Goal: Task Accomplishment & Management: Manage account settings

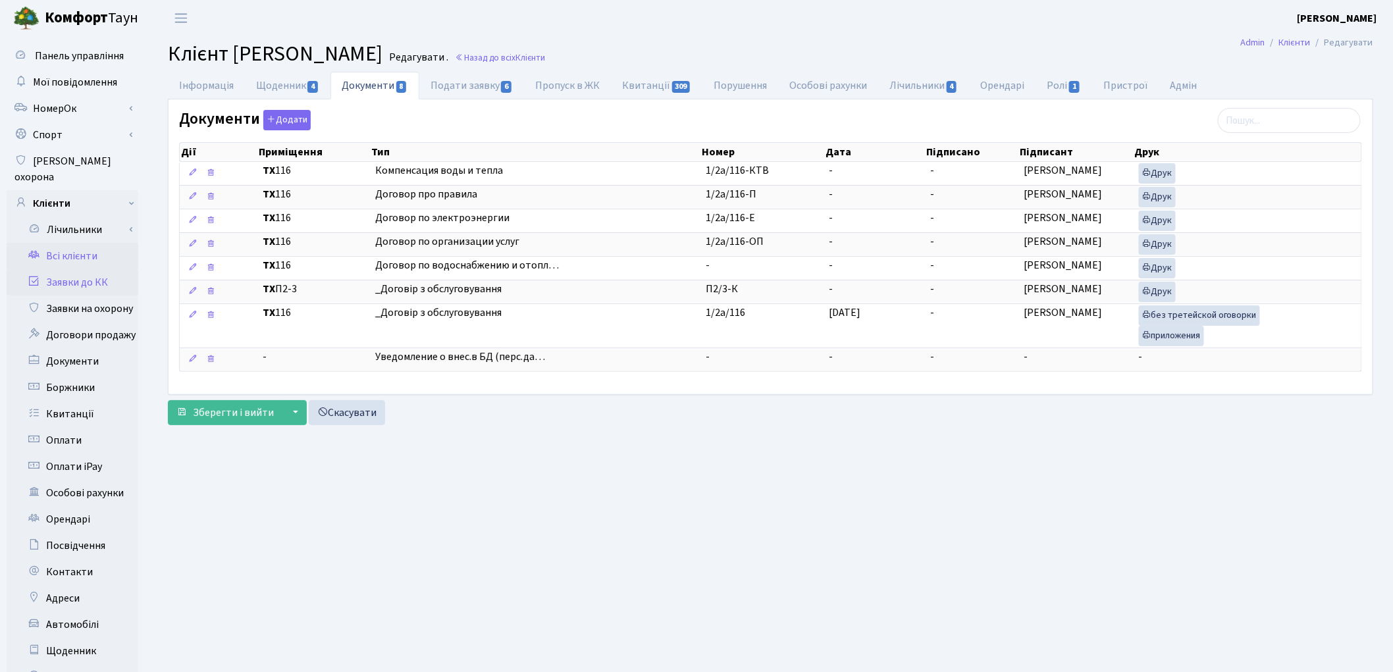
click at [107, 271] on link "Заявки до КК" at bounding box center [73, 282] width 132 height 26
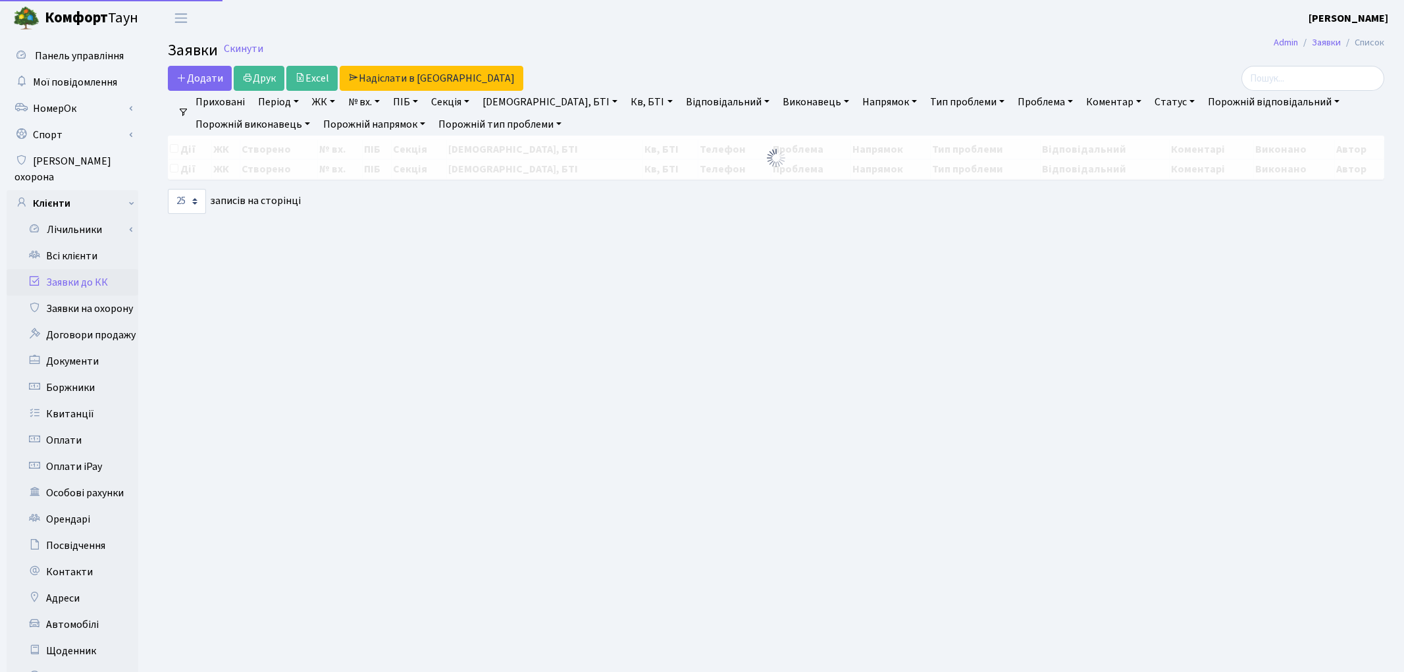
select select "25"
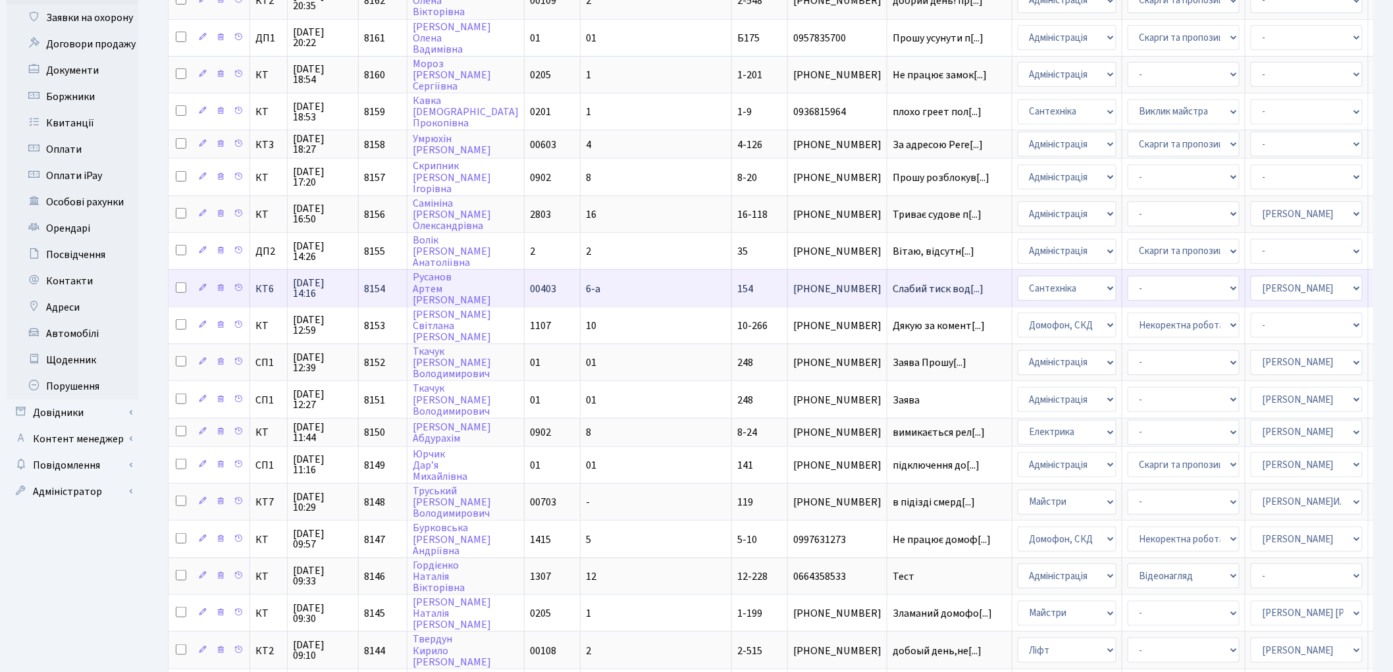
scroll to position [292, 0]
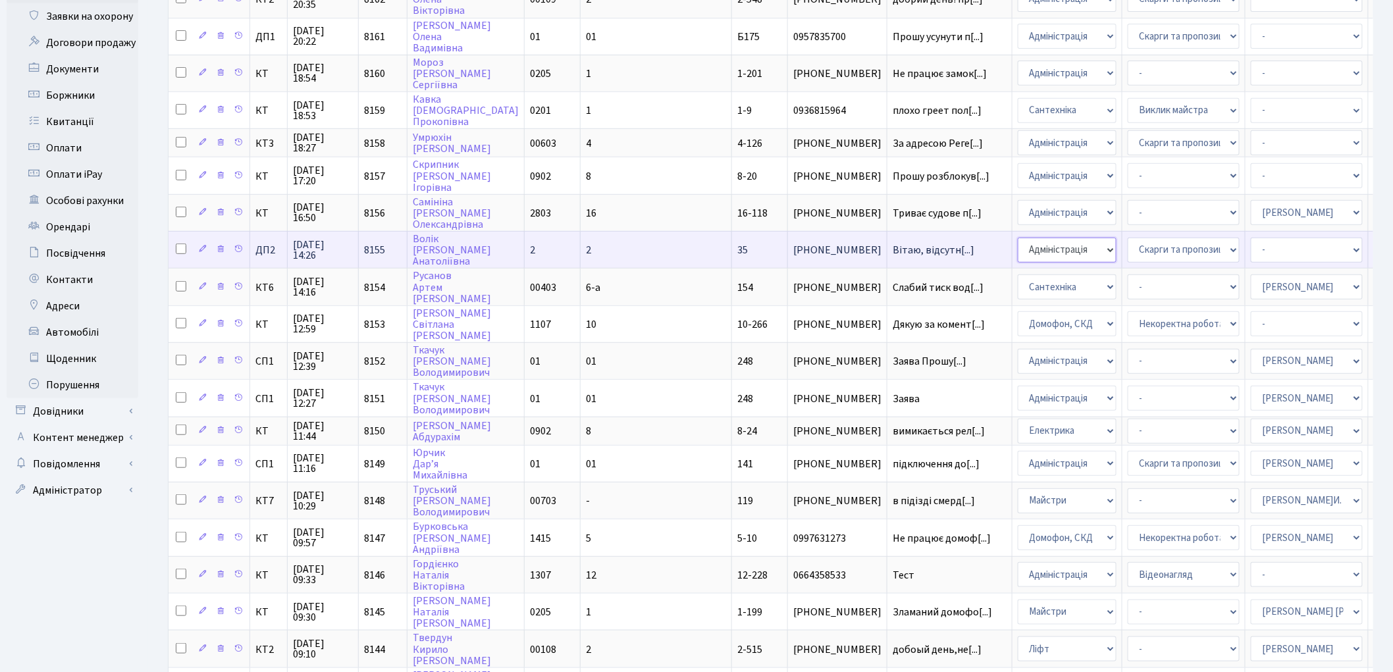
click at [1018, 240] on select "- Адміністрація Домофон, СКД Ліфт Майстри Сантехніка Економічний відділ Електри…" at bounding box center [1067, 250] width 99 height 25
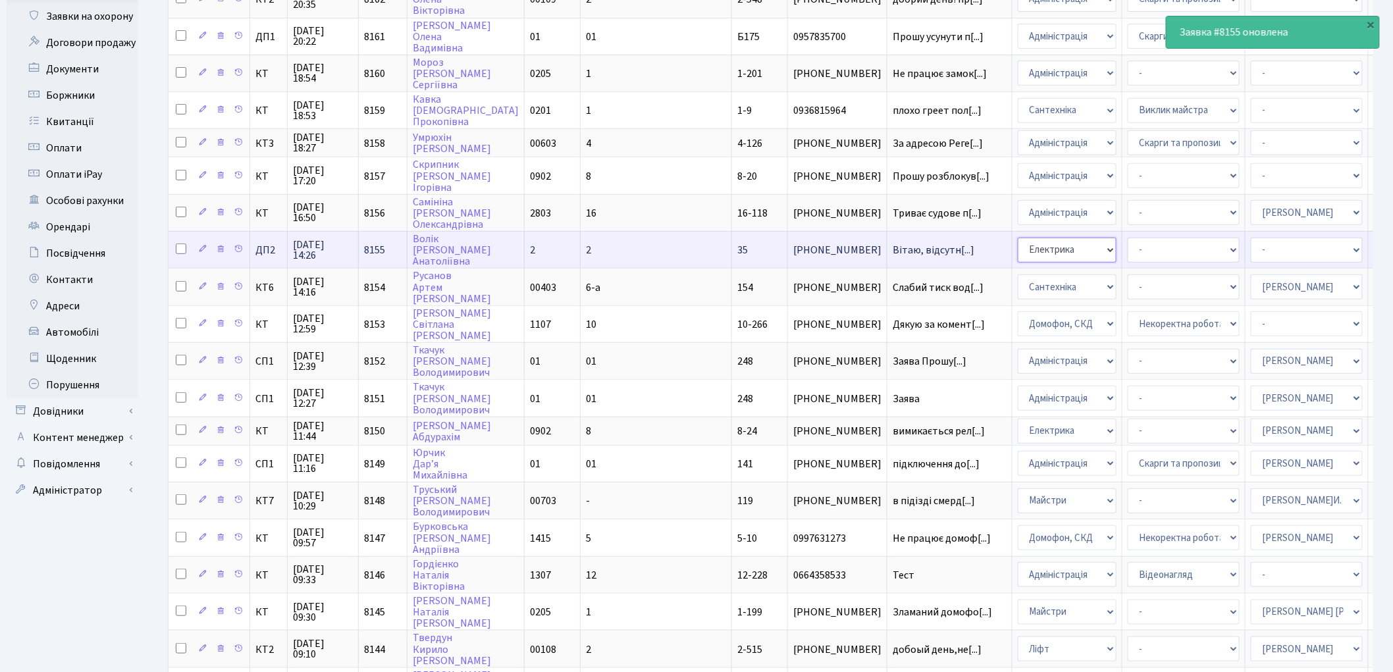
click at [1018, 238] on select "- Адміністрація Домофон, СКД Ліфт Майстри Сантехніка Економічний відділ Електри…" at bounding box center [1067, 250] width 99 height 25
select select "5"
click at [1251, 238] on select "- Адміністратор ЖК КТ Вижул В. В. Гордієнко Н.В. Дядюшкін Д.Ю. Кипчук Т. А. Кла…" at bounding box center [1307, 250] width 112 height 25
select select "94"
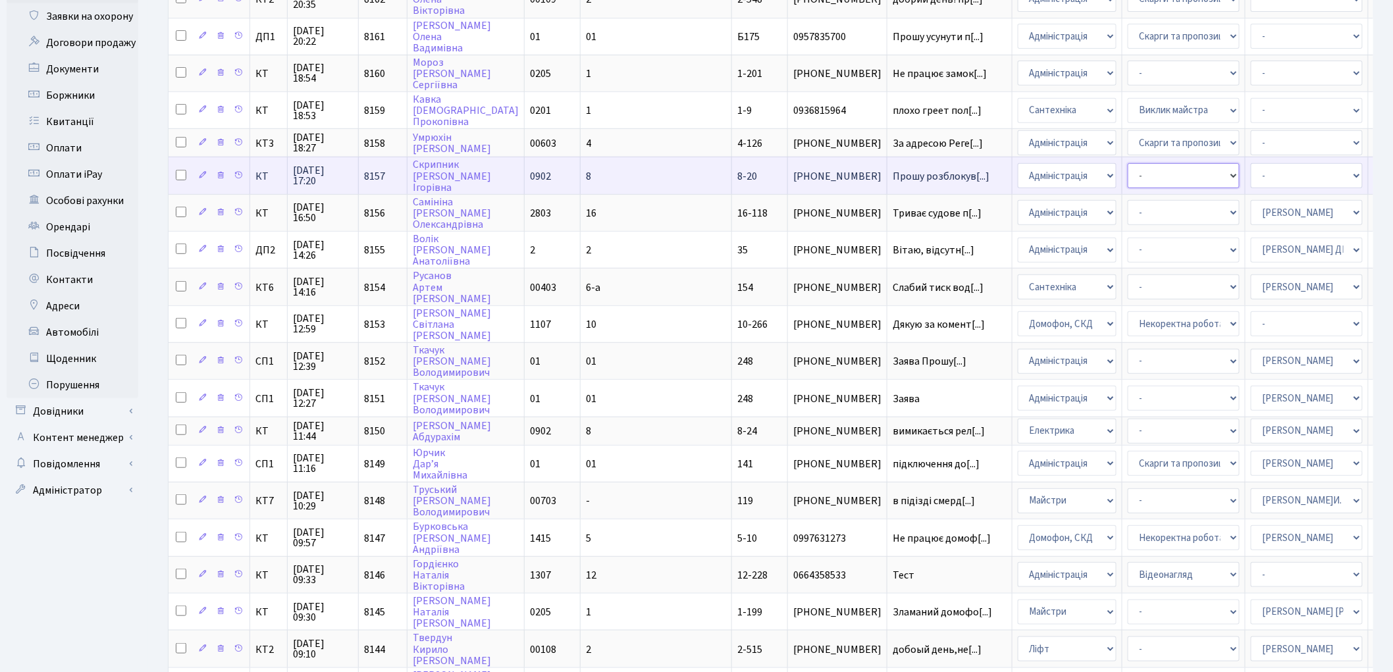
click at [1128, 163] on select "- Відеонагляд Замовлення плану комунікацій Замовлення технічних умов Спільне ви…" at bounding box center [1184, 175] width 112 height 25
select select "66"
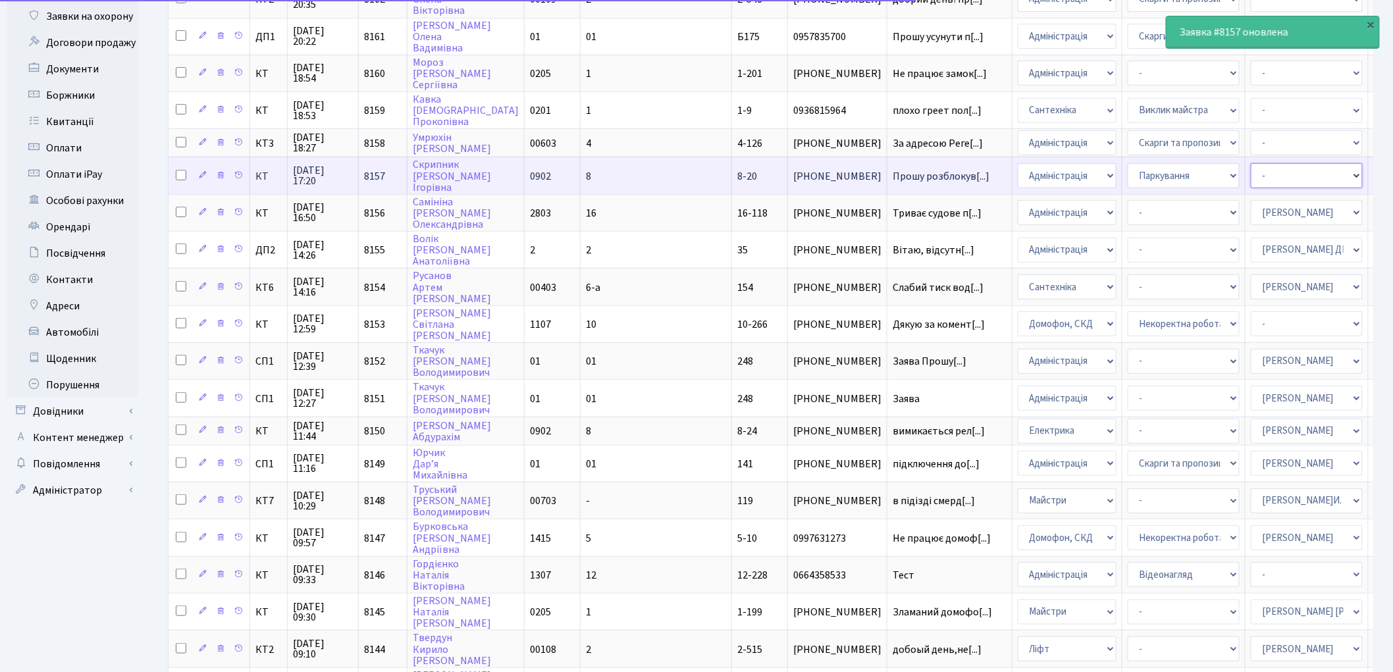
click at [1251, 166] on select "- Адміністратор ЖК КТ Вижул В. В. Гордієнко Н.В. Дядюшкін Д.Ю. Кипчук Т. А. Кла…" at bounding box center [1307, 175] width 112 height 25
select select "82"
click at [1251, 163] on select "- Адміністратор ЖК КТ Вижул В. В. Гордієнко Н.В. Дядюшкін Д.Ю. Кипчук Т. А. Кла…" at bounding box center [1307, 175] width 112 height 25
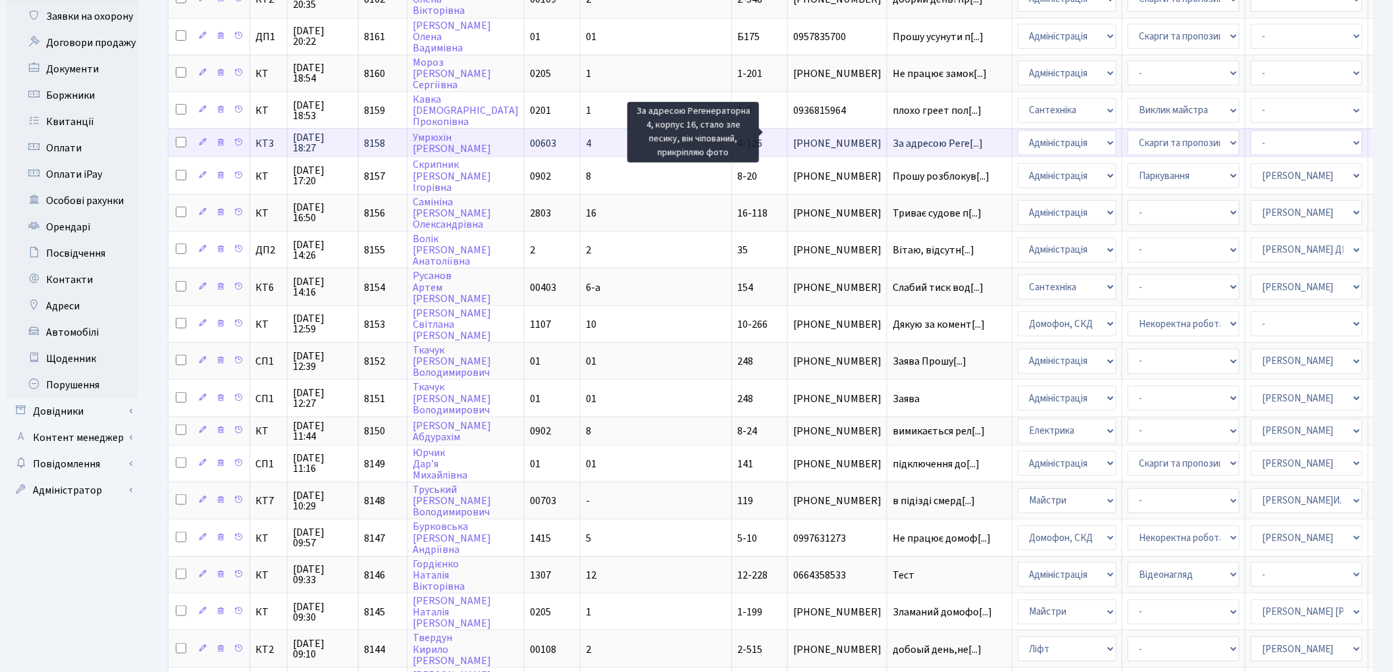
click at [893, 136] on span "За адресою Реге[...]" at bounding box center [938, 143] width 90 height 14
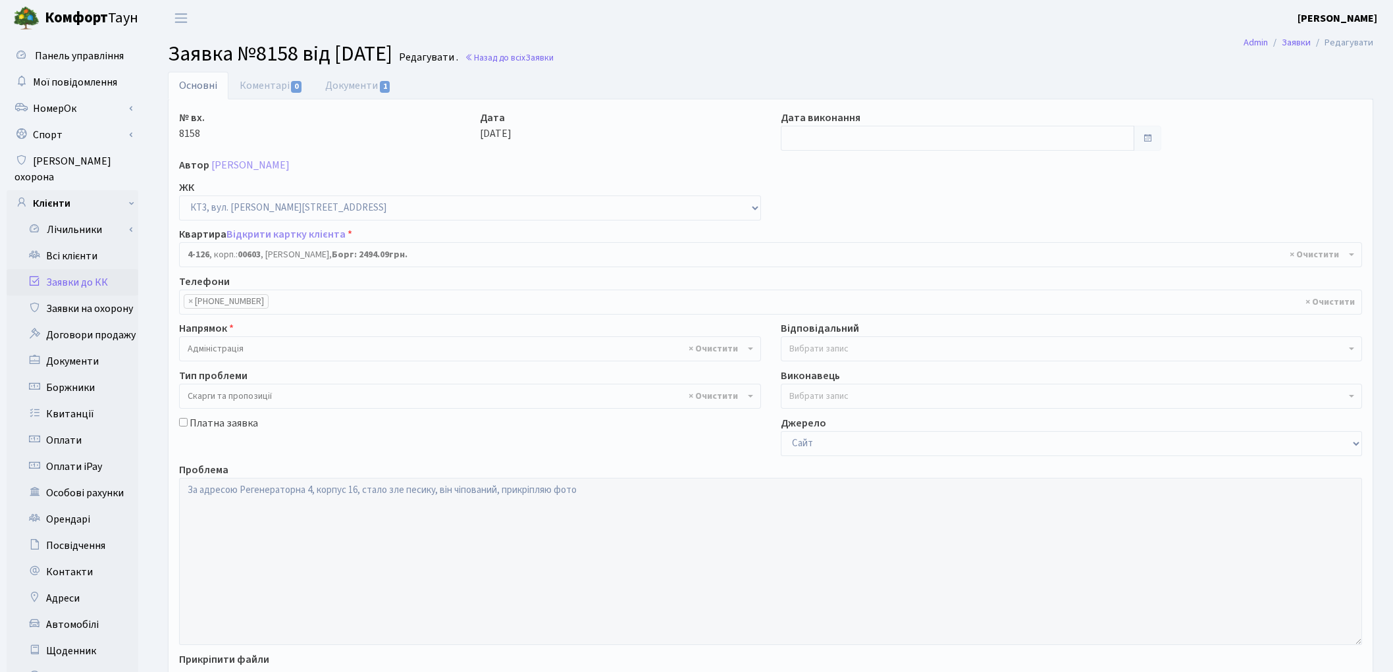
select select "16585"
select select "55"
click at [357, 90] on link "Документи 1" at bounding box center [358, 85] width 88 height 27
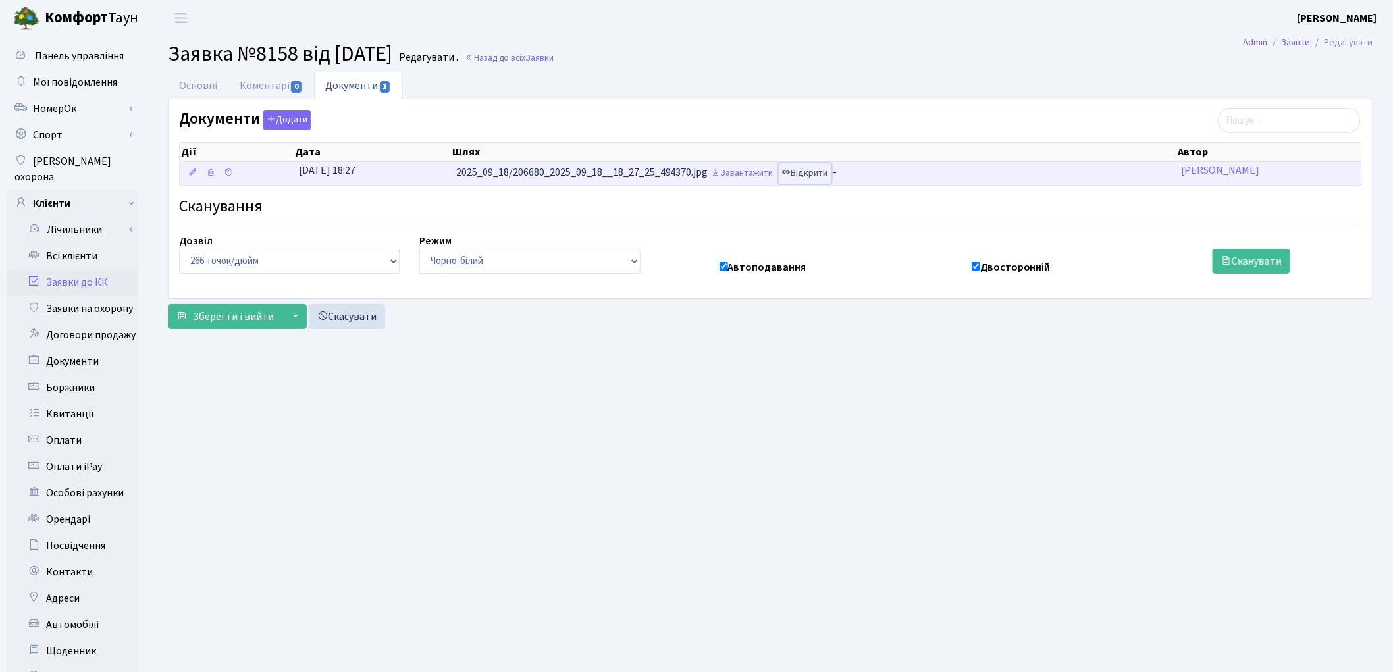
click at [823, 173] on link "Відкрити" at bounding box center [805, 173] width 53 height 20
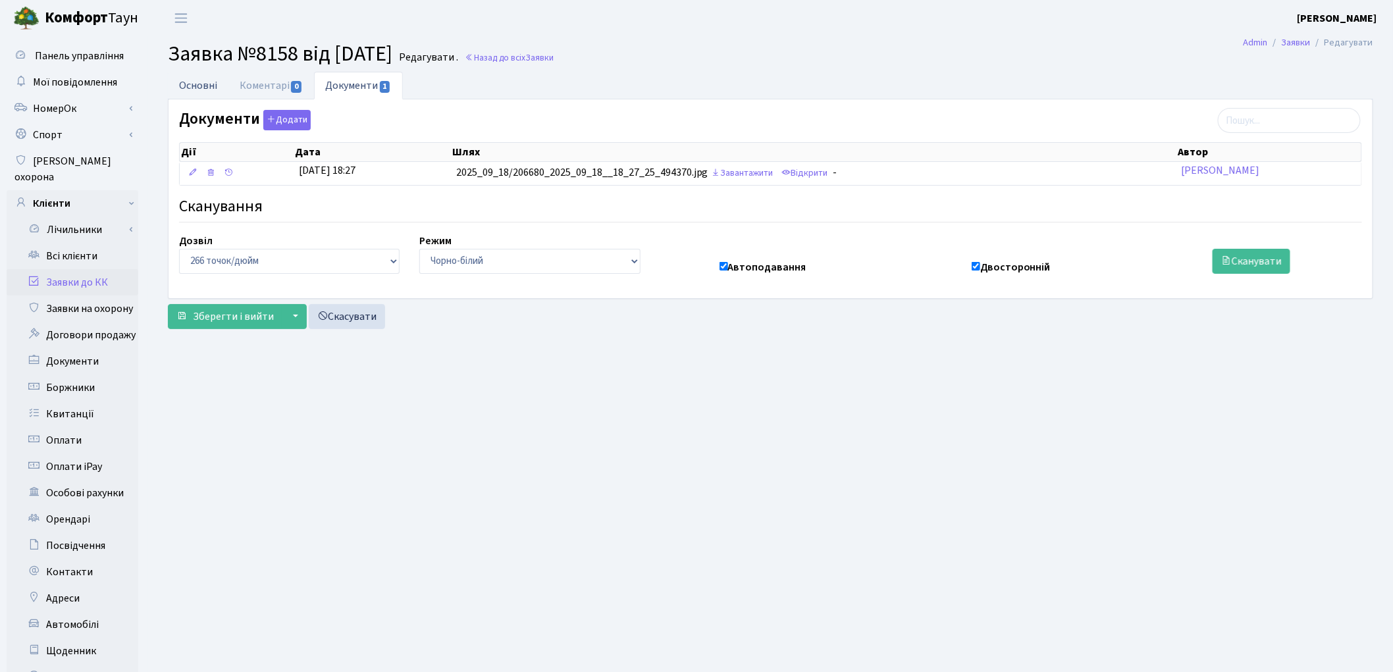
click at [202, 88] on link "Основні" at bounding box center [198, 85] width 61 height 27
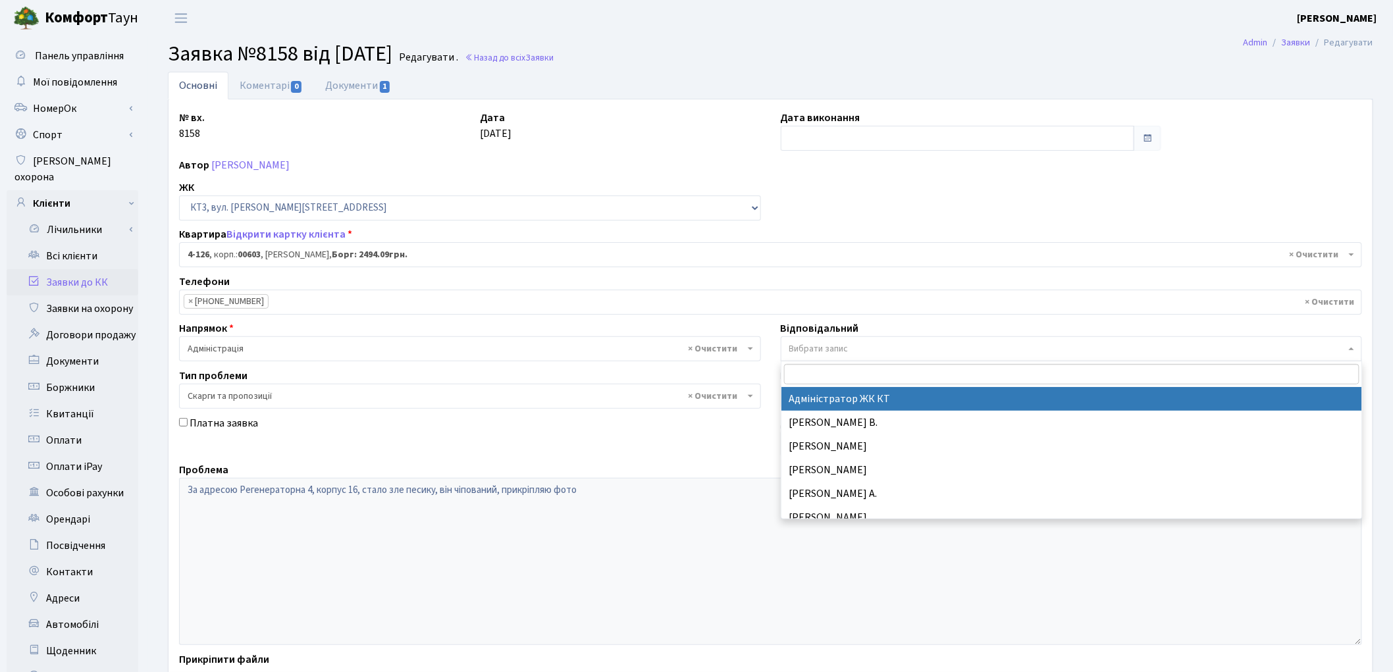
click at [809, 353] on span "Вибрати запис" at bounding box center [818, 348] width 59 height 13
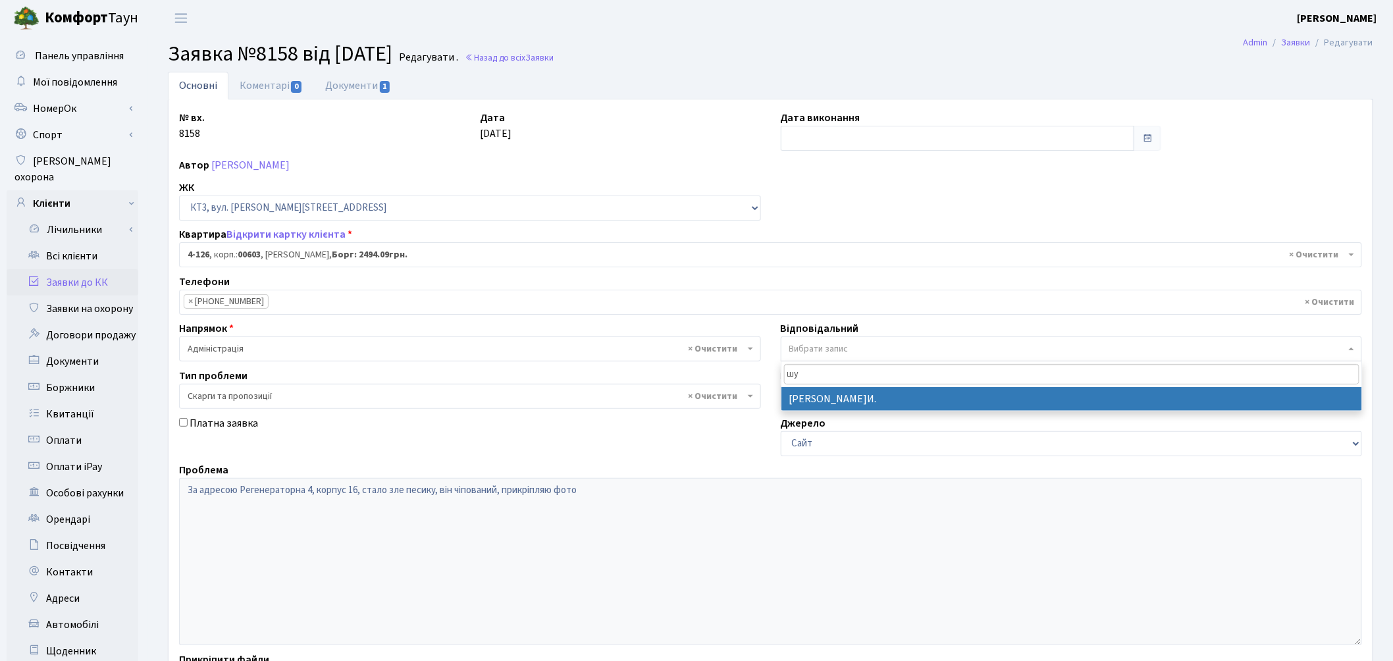
type input "шу"
select select "18"
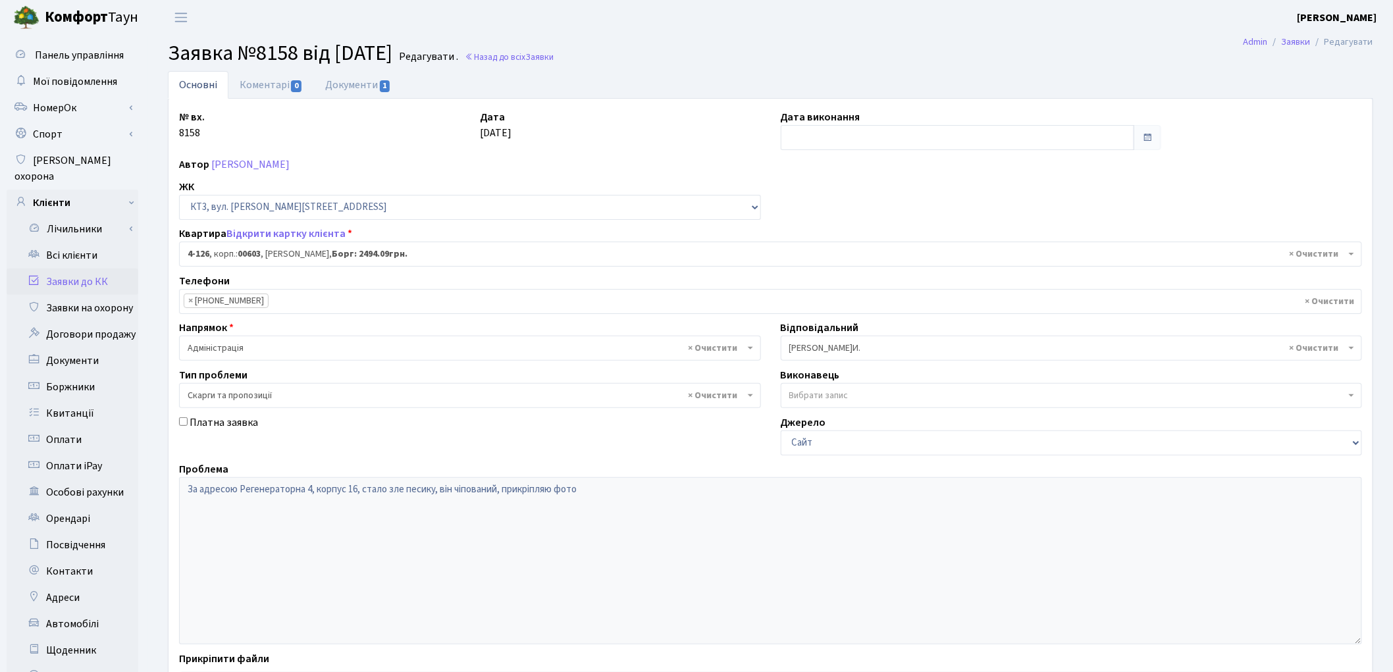
scroll to position [147, 0]
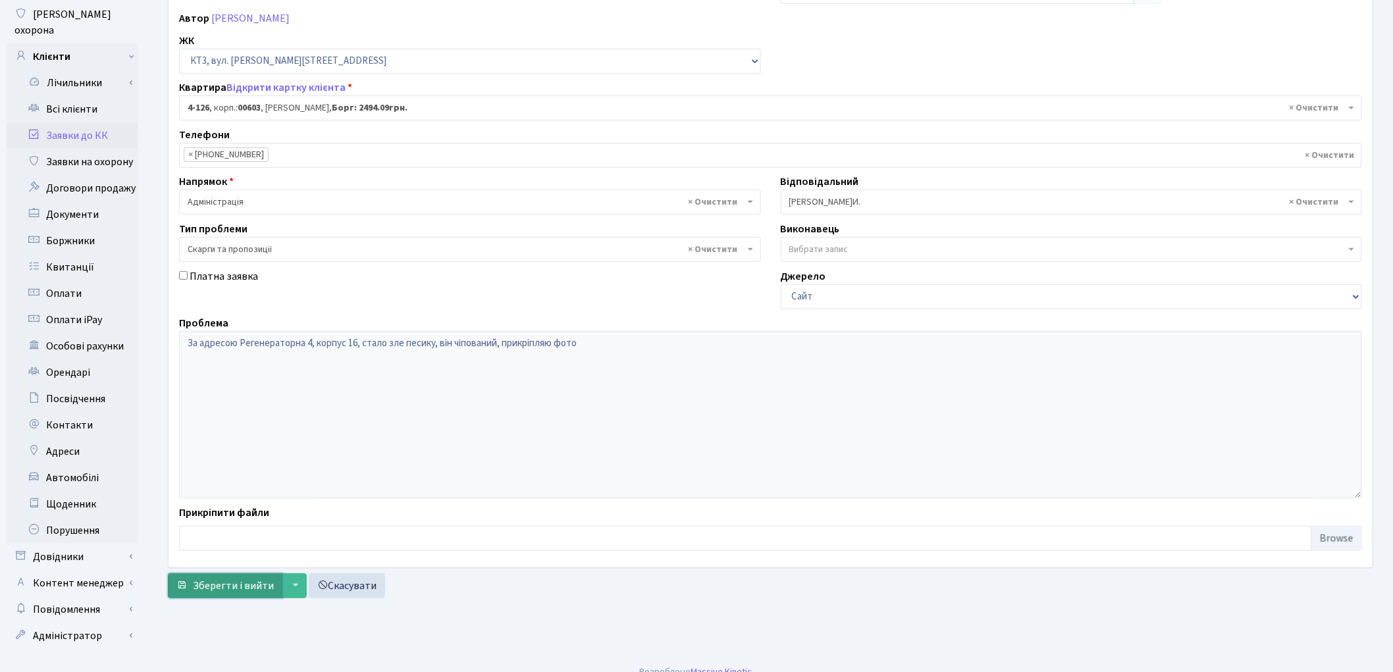
click at [230, 597] on button "Зберегти і вийти" at bounding box center [225, 585] width 115 height 25
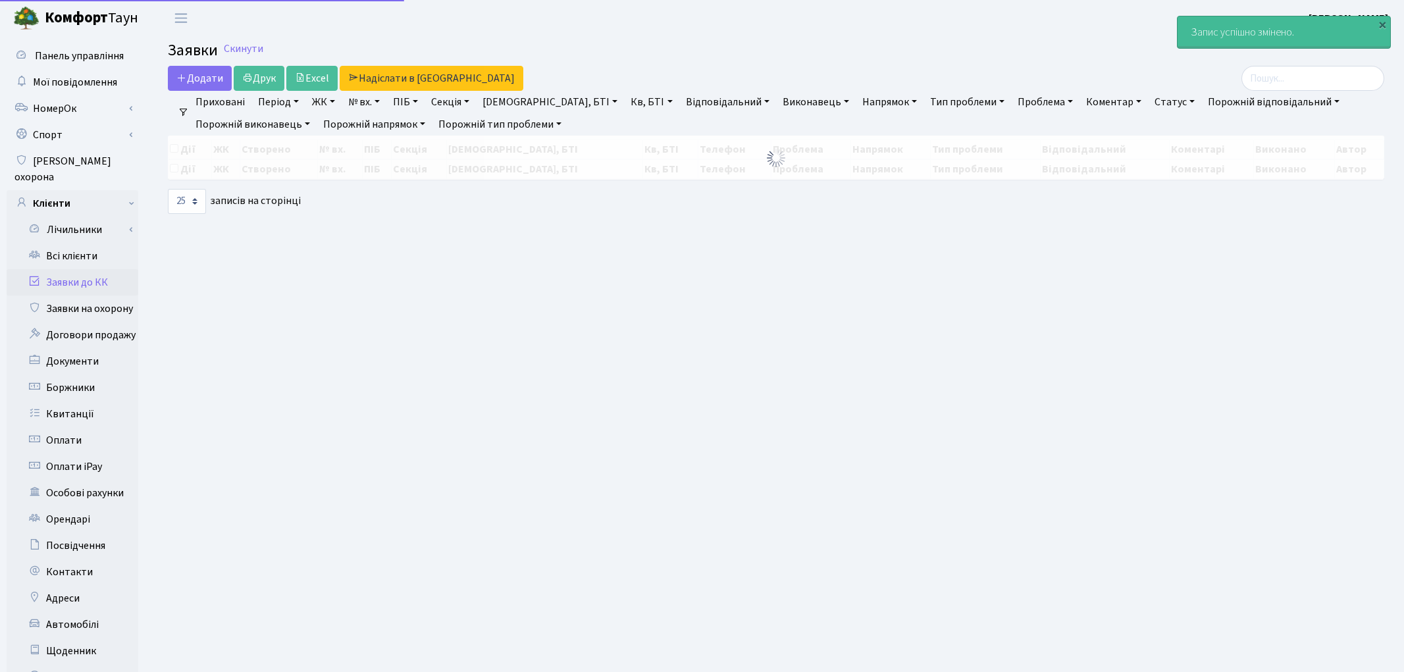
select select "25"
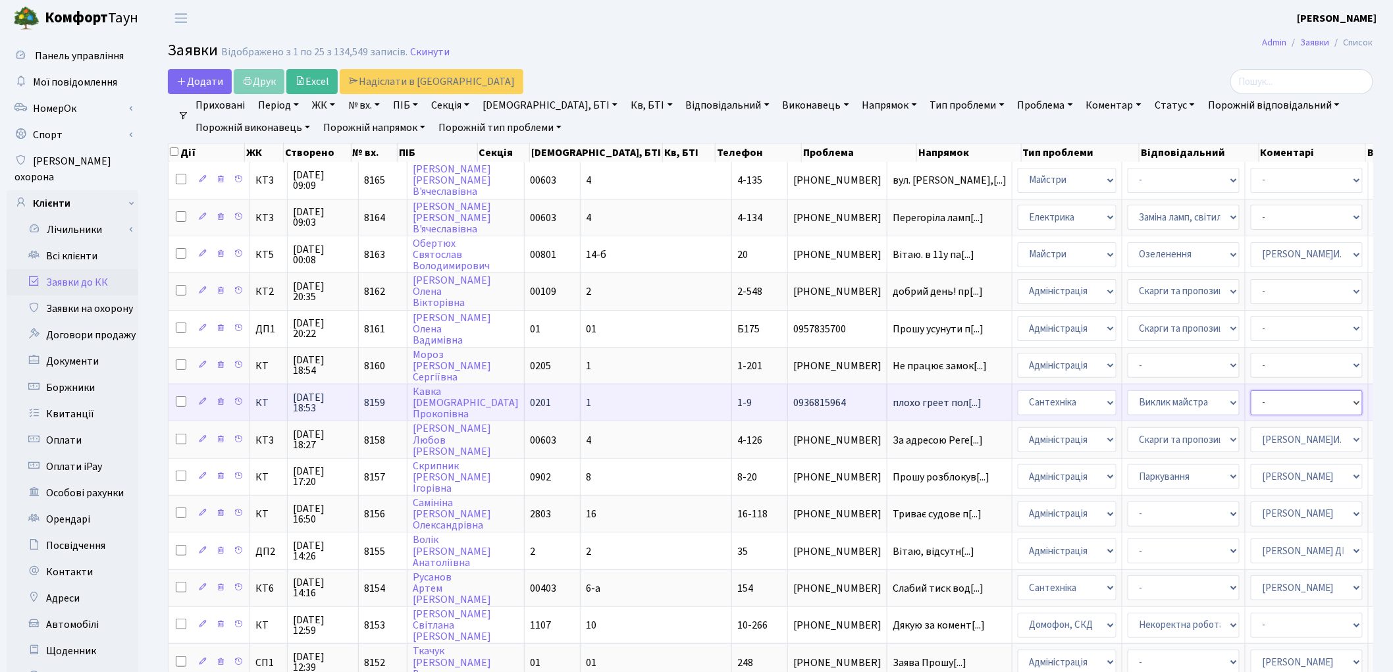
click at [1251, 402] on select "- Адміністратор ЖК КТ [PERSON_NAME] [PERSON_NAME] [PERSON_NAME]Ю. [PERSON_NAME]…" at bounding box center [1307, 402] width 112 height 25
select select "67"
click at [1251, 402] on select "- Адміністратор ЖК КТ [PERSON_NAME] [PERSON_NAME] [PERSON_NAME]Ю. [PERSON_NAME]…" at bounding box center [1307, 402] width 112 height 25
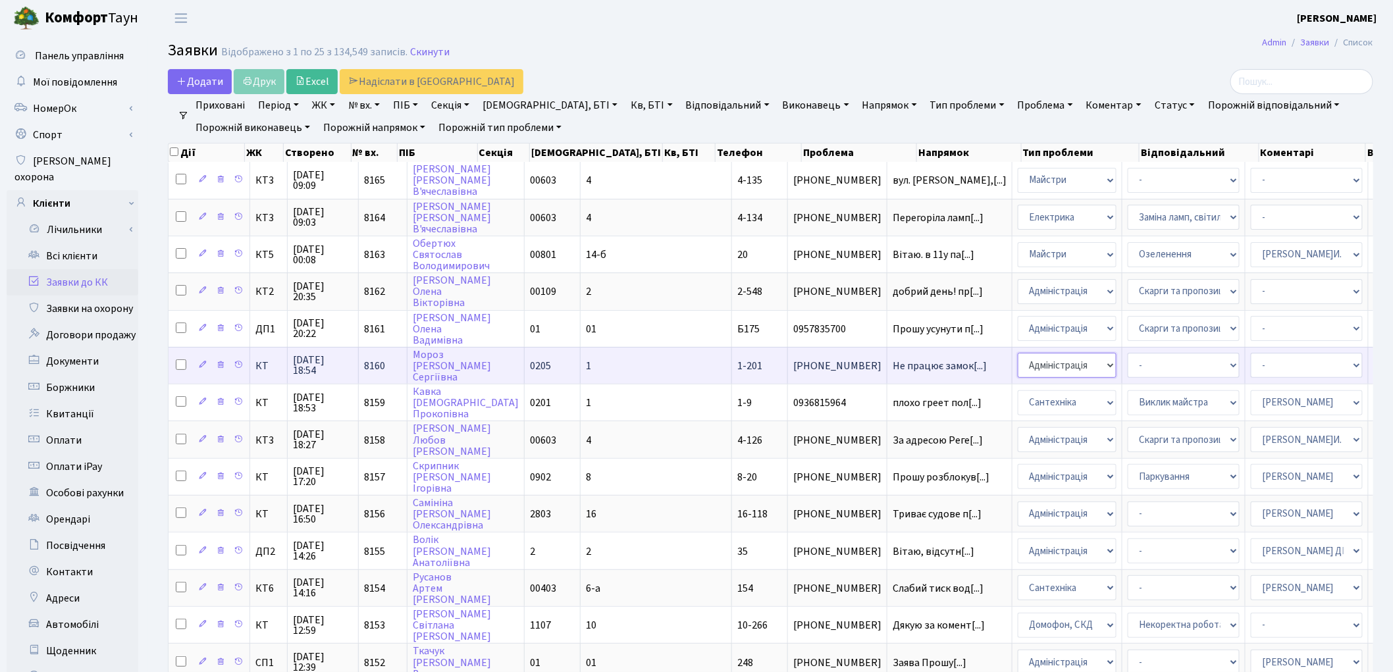
click at [1018, 361] on select "- Адміністрація Домофон, СКД Ліфт Майстри Сантехніка Економічний відділ Електри…" at bounding box center [1067, 365] width 99 height 25
select select "4"
click at [1251, 356] on select "- Адміністратор ЖК КТ [PERSON_NAME] [PERSON_NAME] [PERSON_NAME]Ю. [PERSON_NAME]…" at bounding box center [1307, 365] width 112 height 25
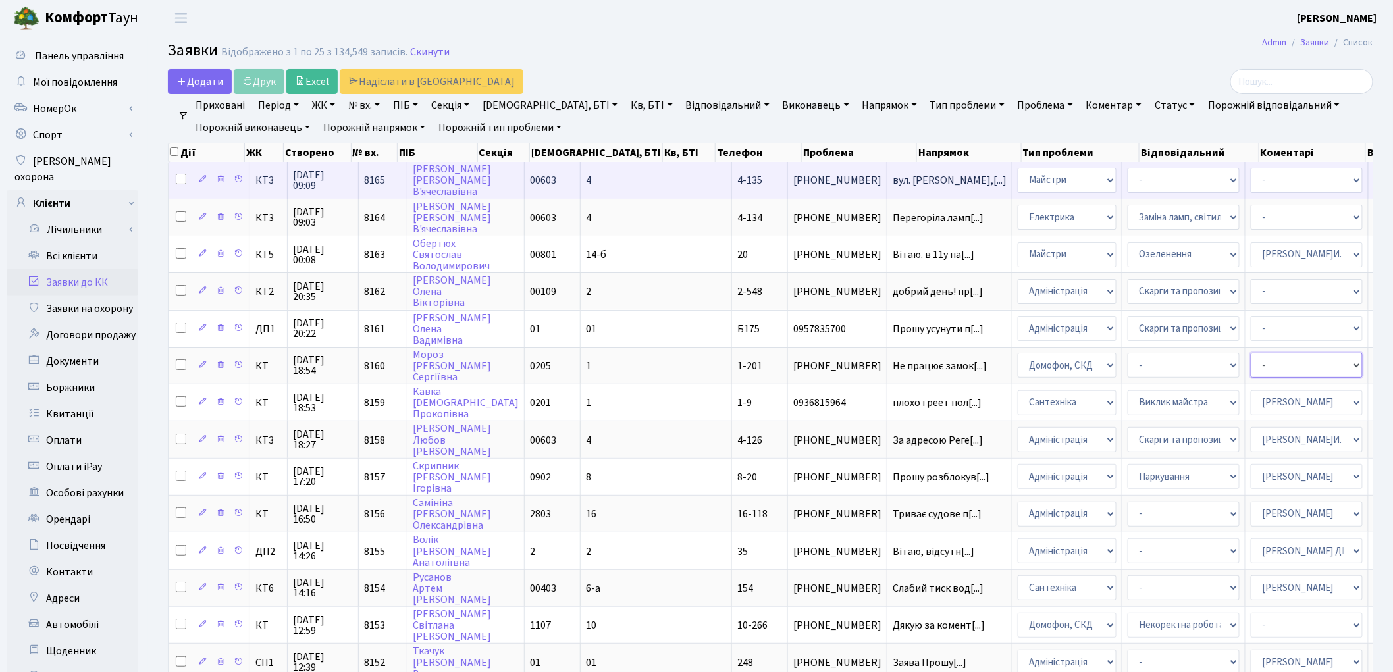
select select "22"
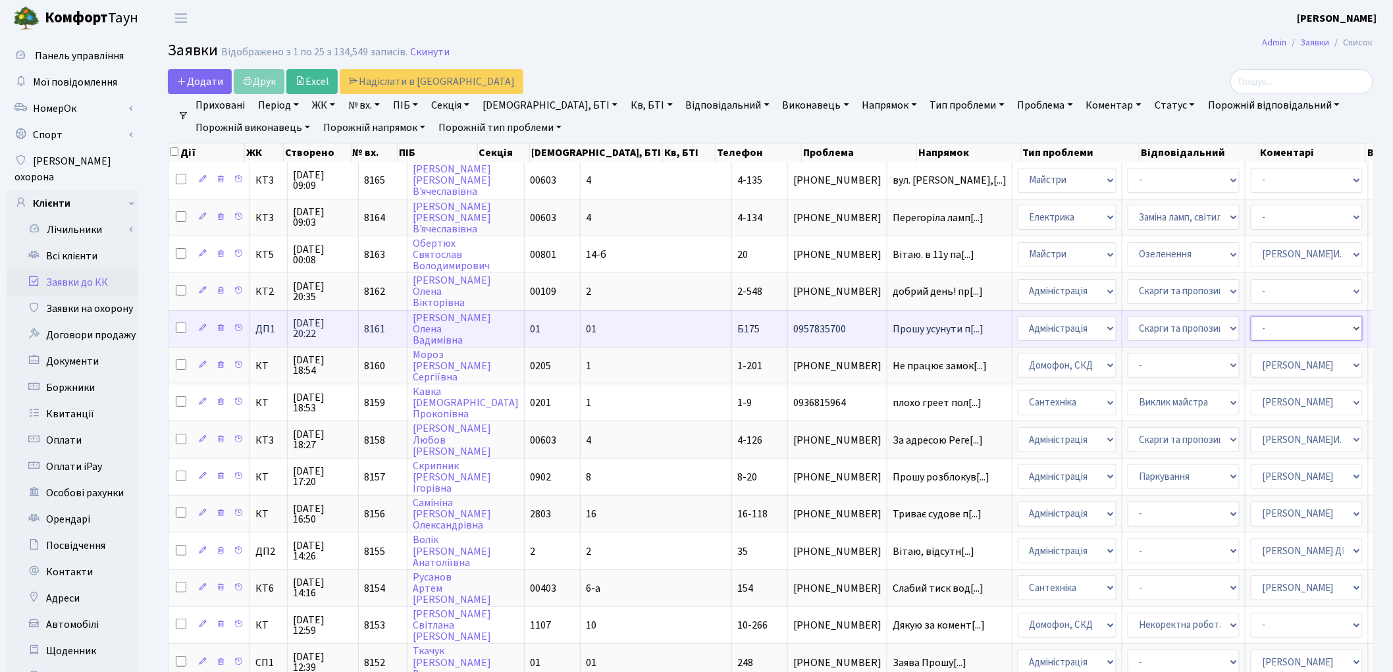
click at [1251, 323] on select "- Адміністратор ЖК КТ Вижул В. В. Гордієнко Н.В. Дядюшкін Д.Ю. Кипчук Т. А. Кла…" at bounding box center [1307, 328] width 112 height 25
select select "94"
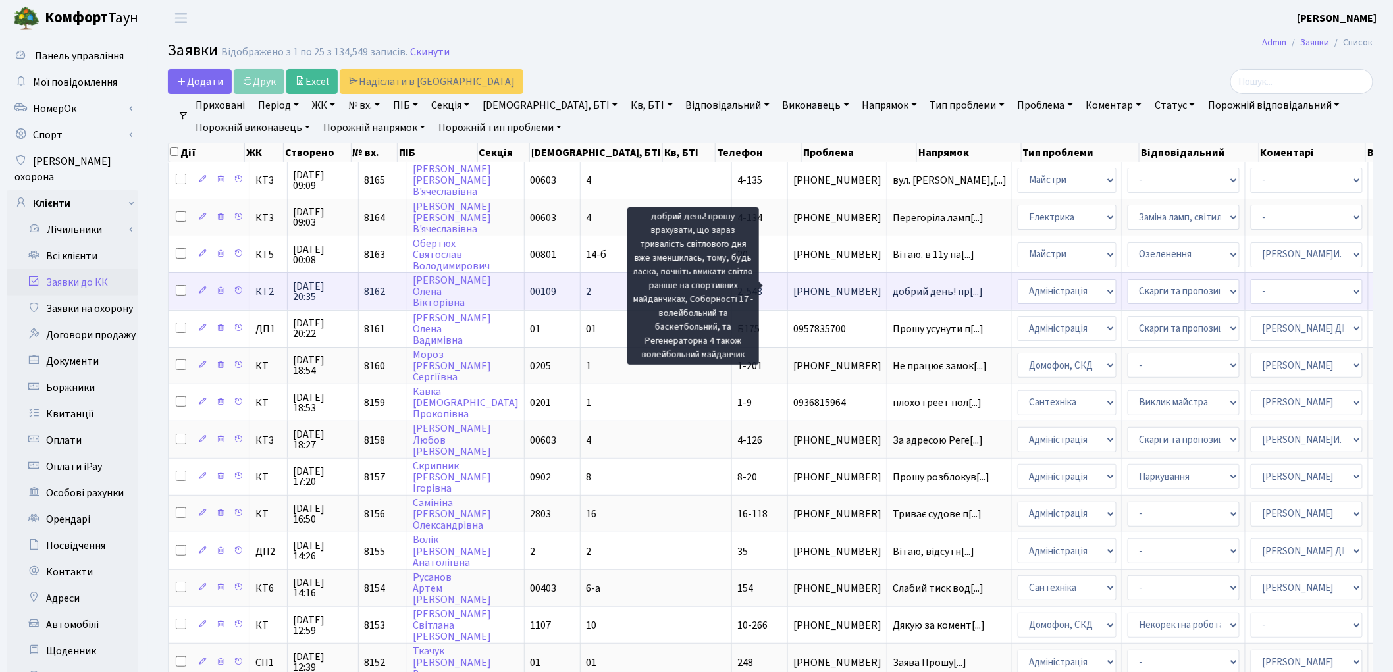
click at [893, 290] on span "добрий день! пр[...]" at bounding box center [938, 291] width 90 height 14
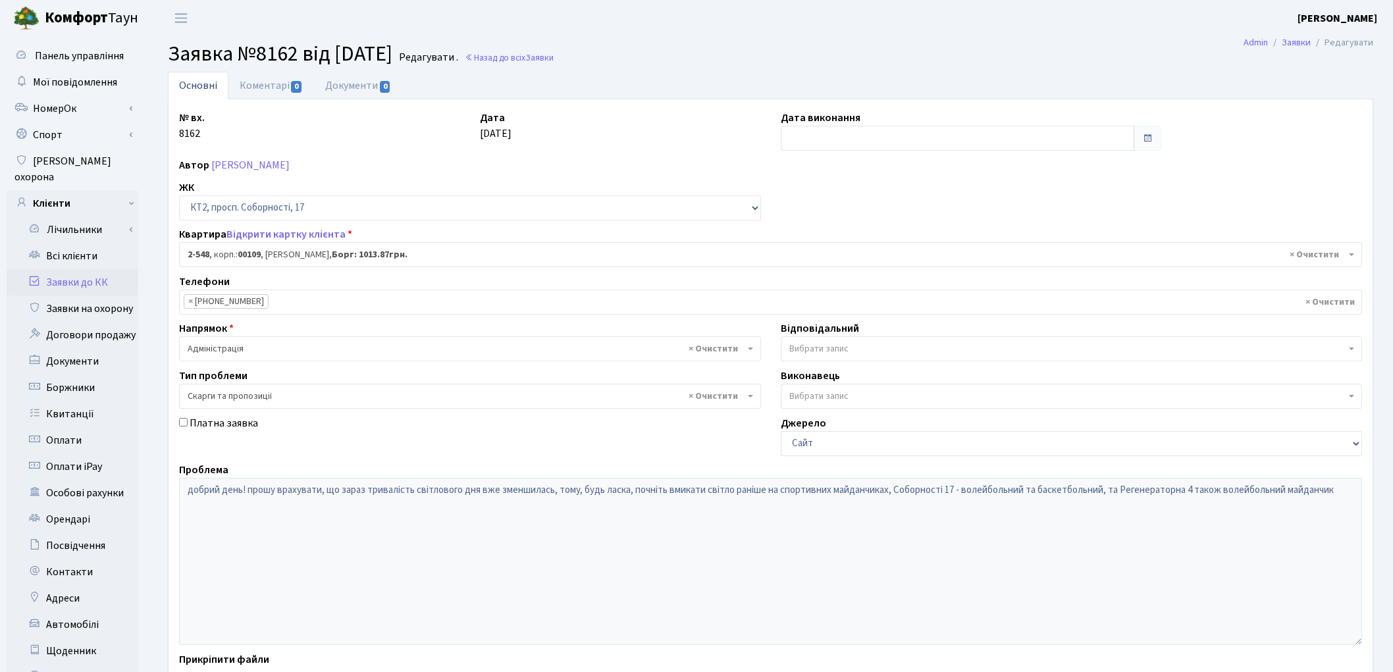
select select "15598"
select select "55"
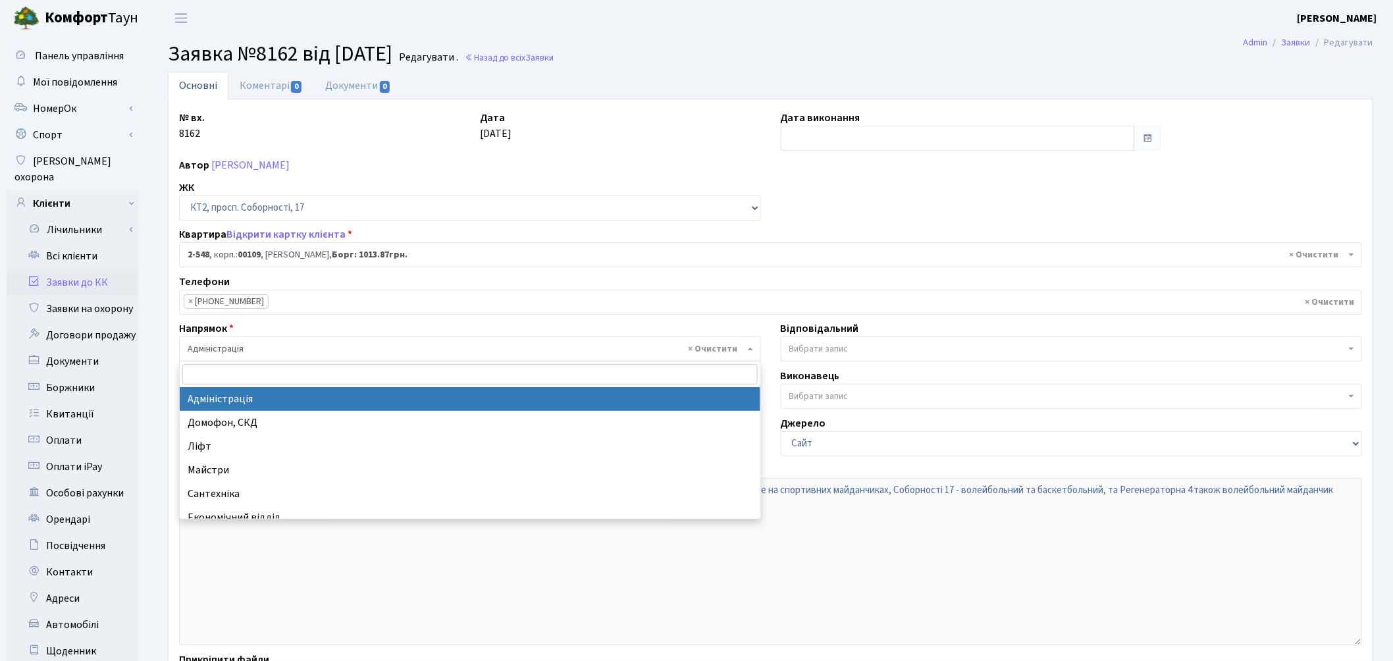
click at [504, 356] on span "× Адміністрація" at bounding box center [466, 348] width 557 height 13
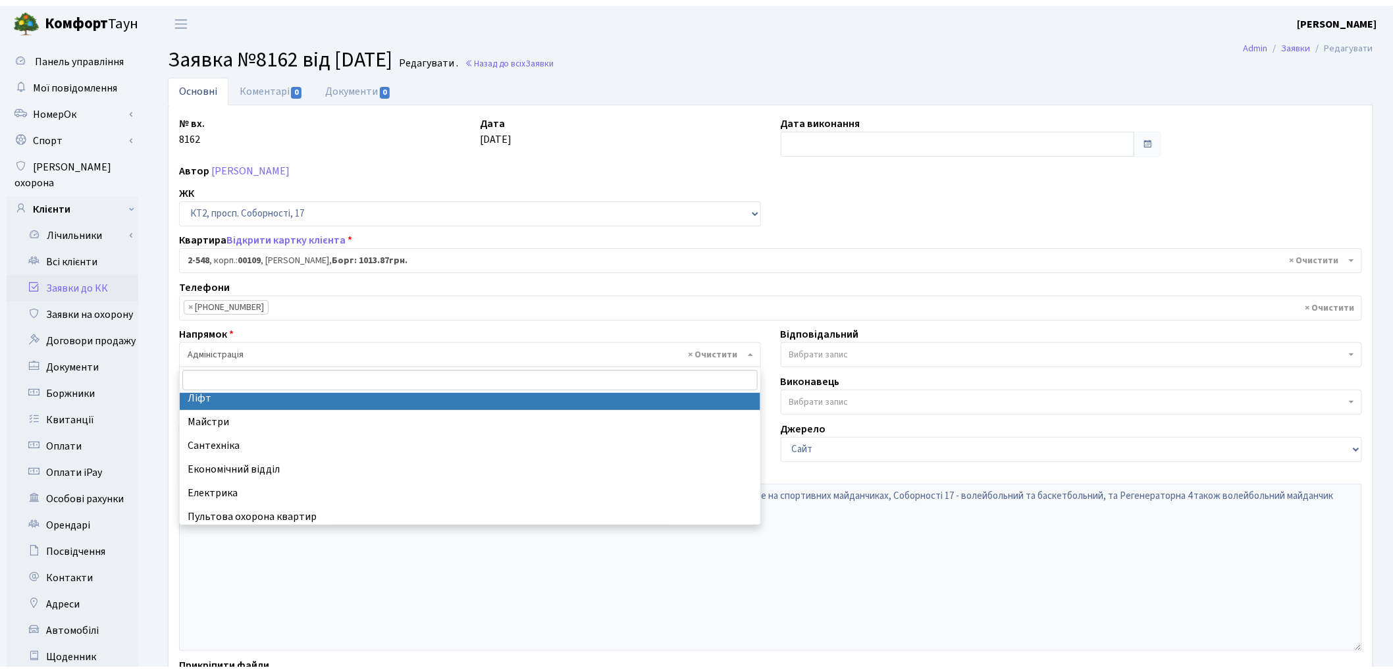
scroll to position [73, 0]
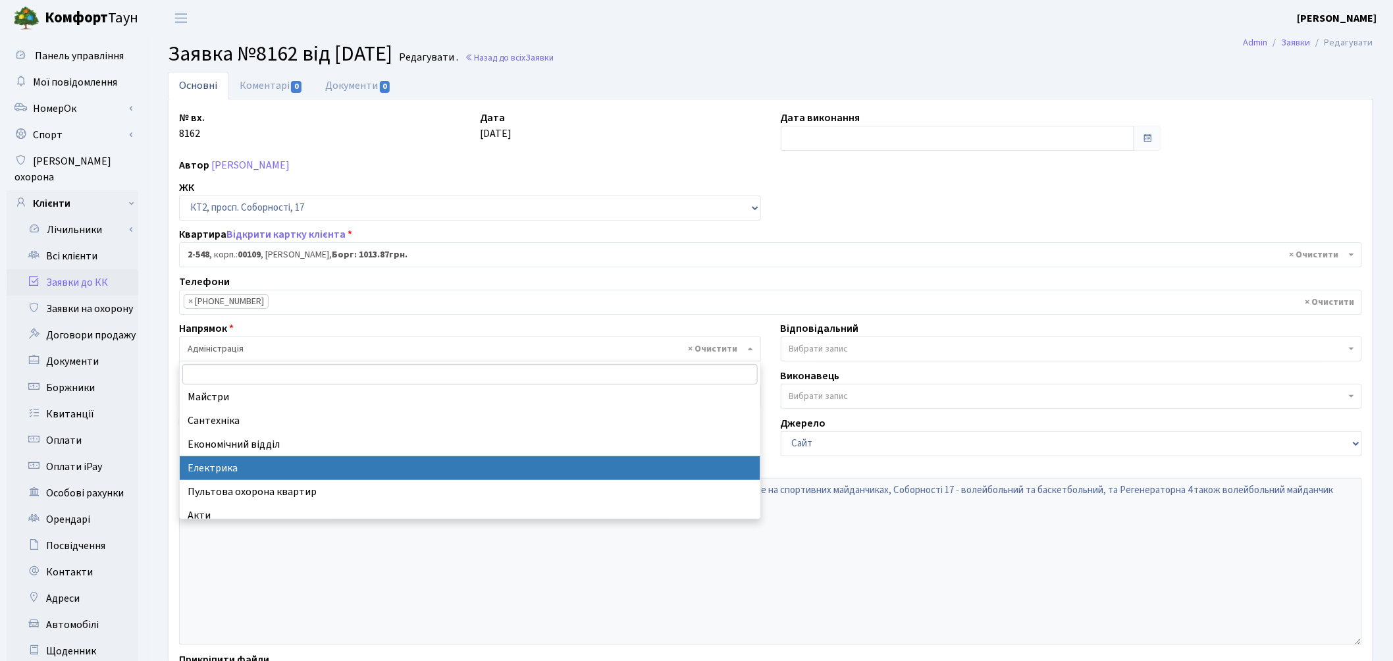
select select "3"
select select
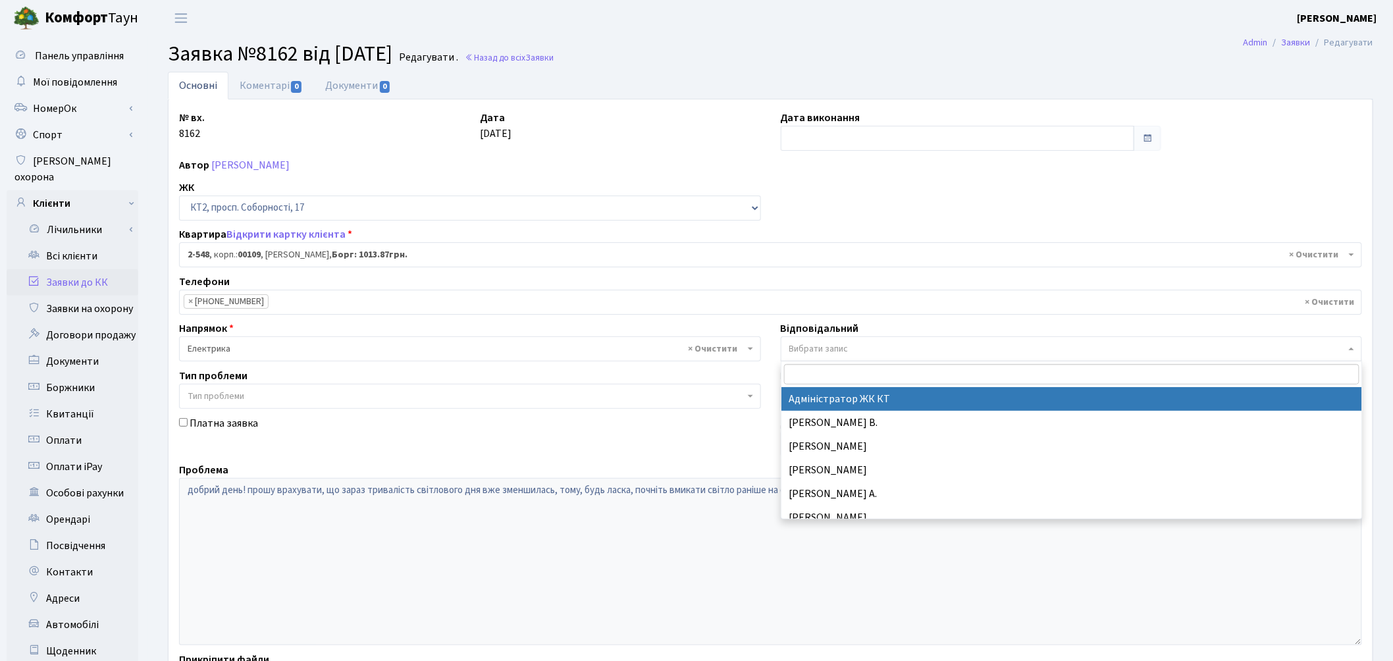
click at [800, 347] on span "Вибрати запис" at bounding box center [818, 348] width 59 height 13
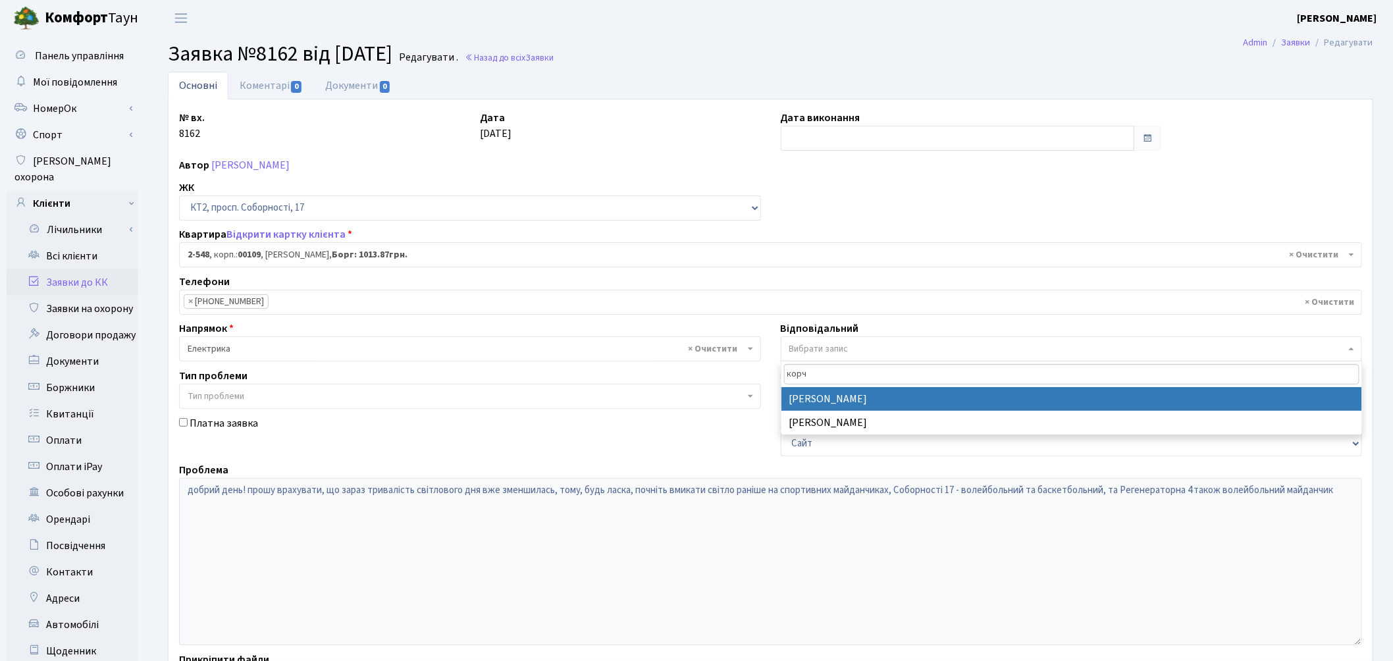
type input "корч"
select select "22"
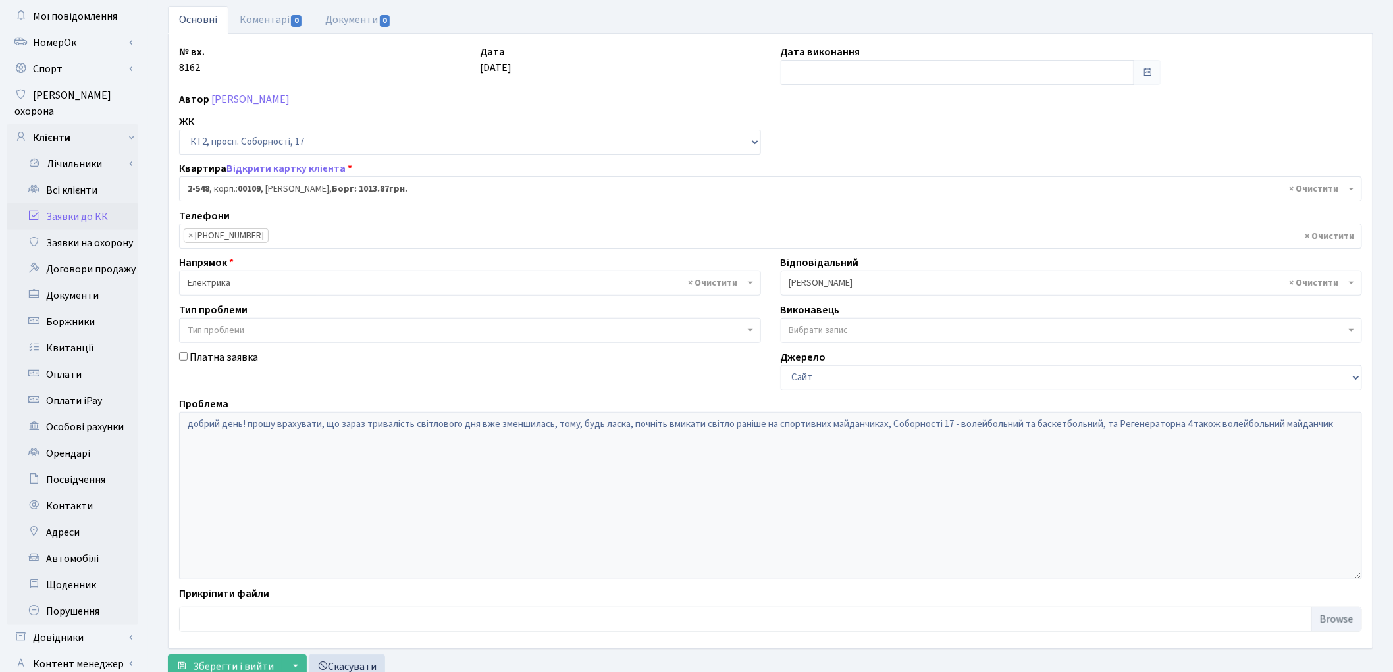
scroll to position [147, 0]
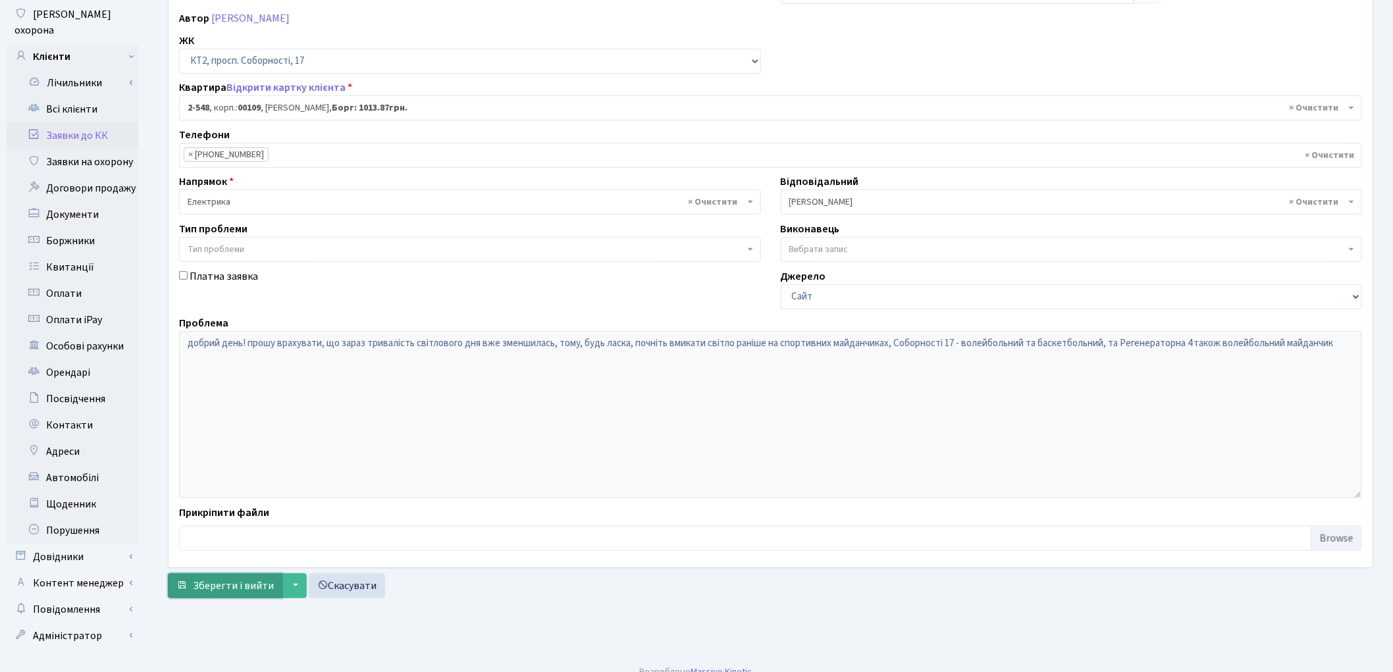
click at [229, 581] on span "Зберегти і вийти" at bounding box center [233, 586] width 81 height 14
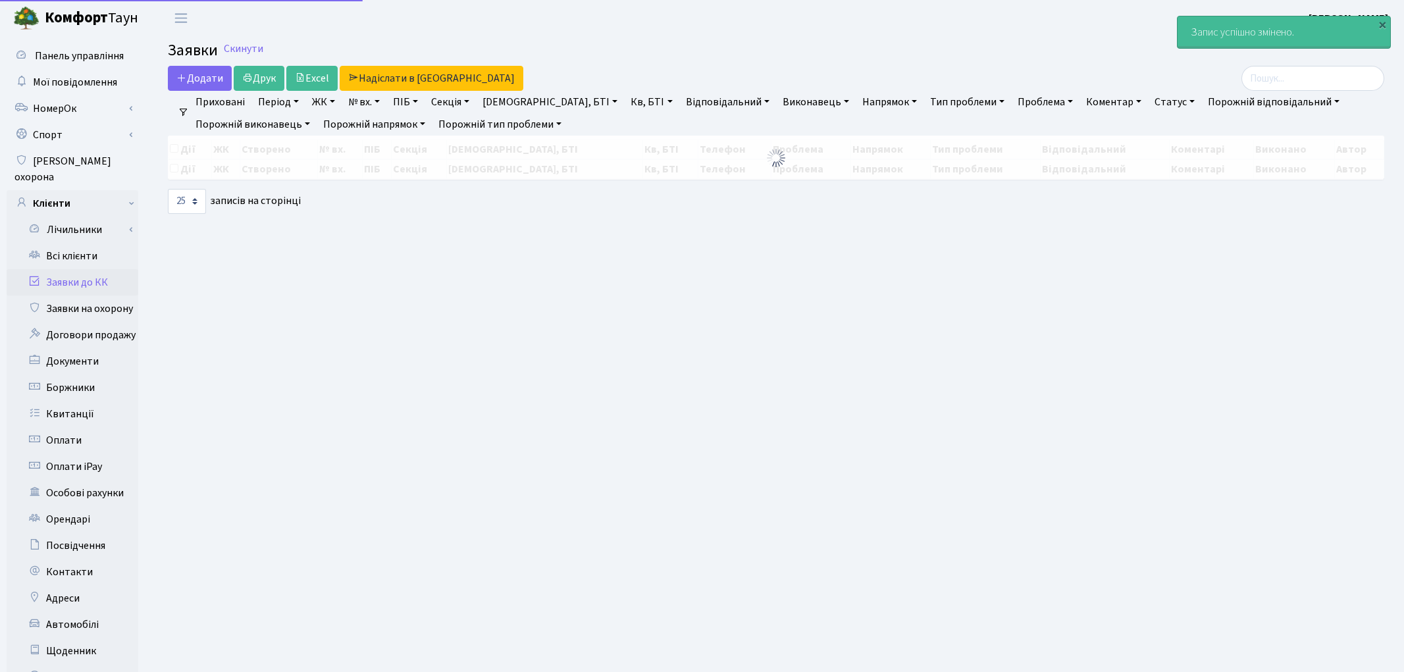
select select "25"
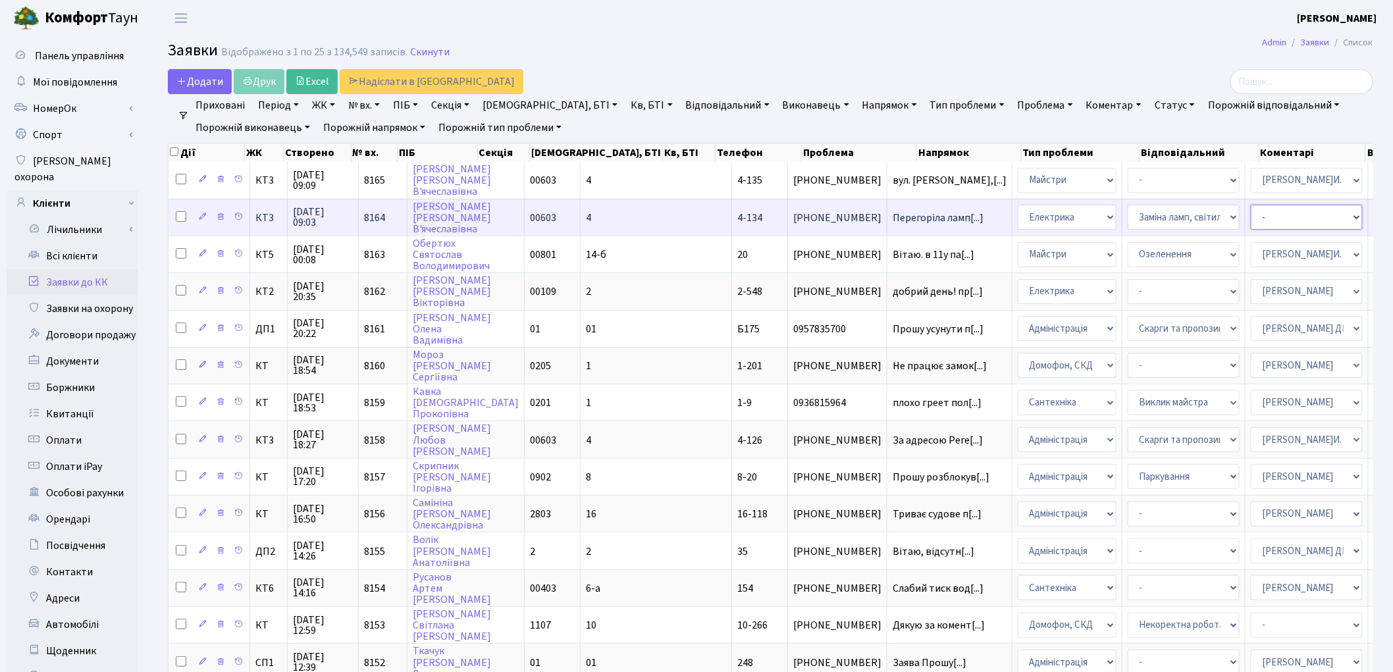
click at [1251, 216] on select "- Адміністратор ЖК КТ Вижул В. В. Гордієнко Н.В. Дядюшкін Д.Ю. Кипчук Т. А. Кла…" at bounding box center [1307, 217] width 112 height 25
select select "22"
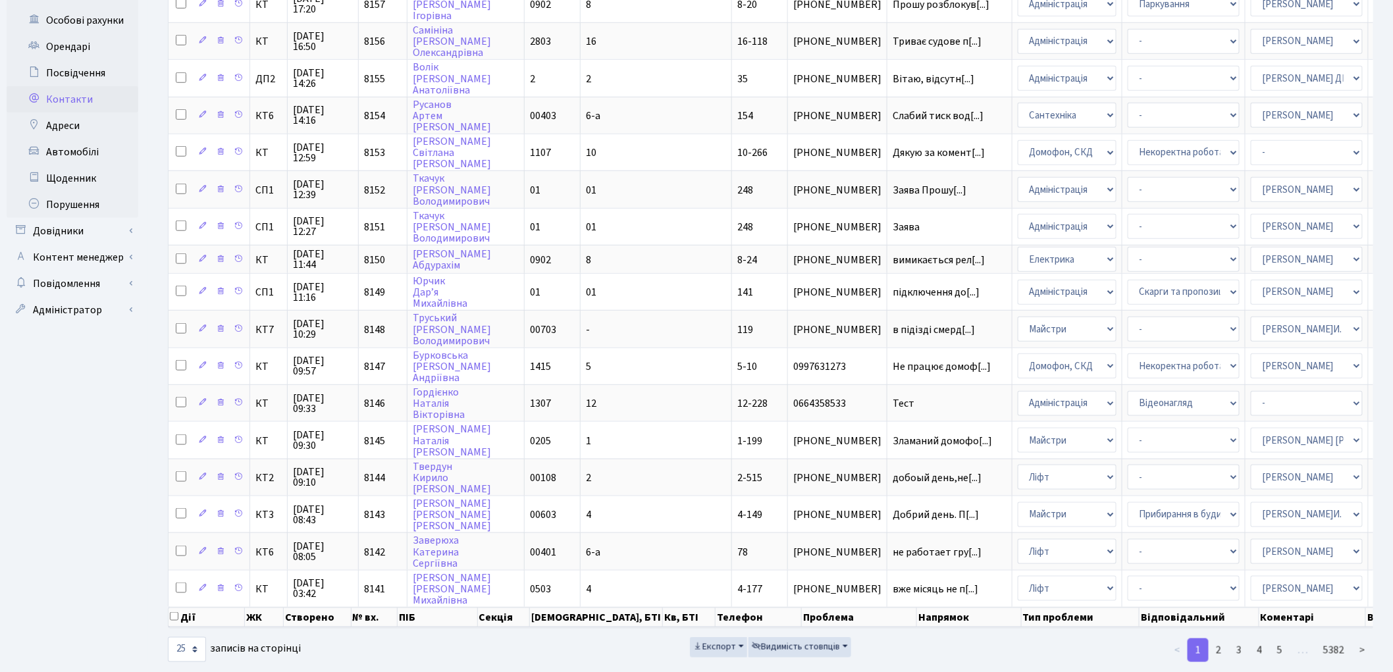
scroll to position [180, 0]
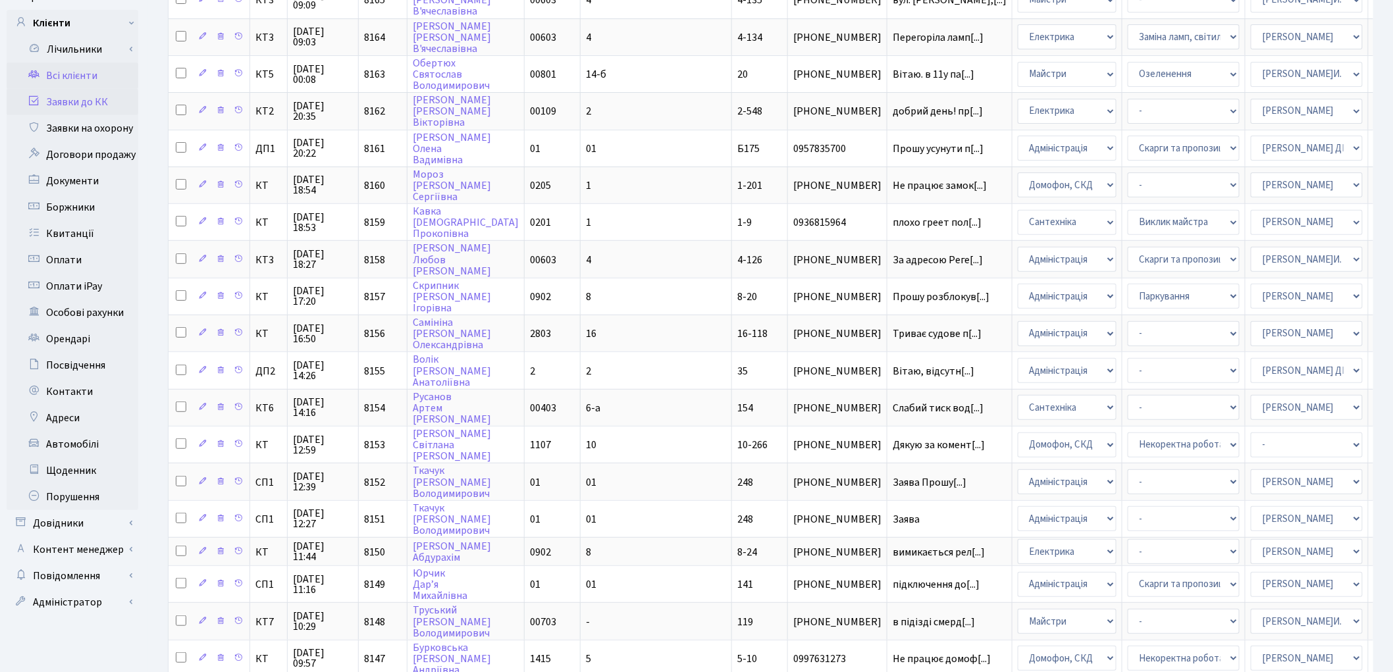
click at [89, 65] on link "Всі клієнти" at bounding box center [73, 76] width 132 height 26
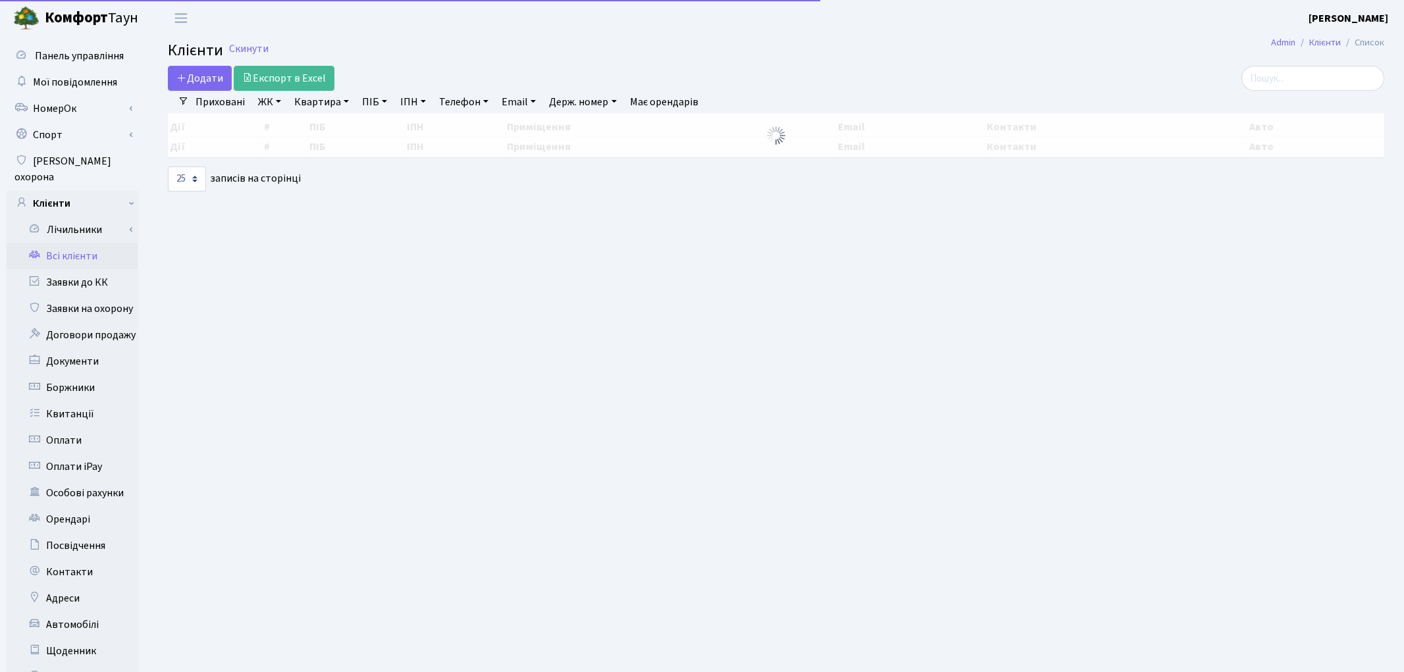
select select "25"
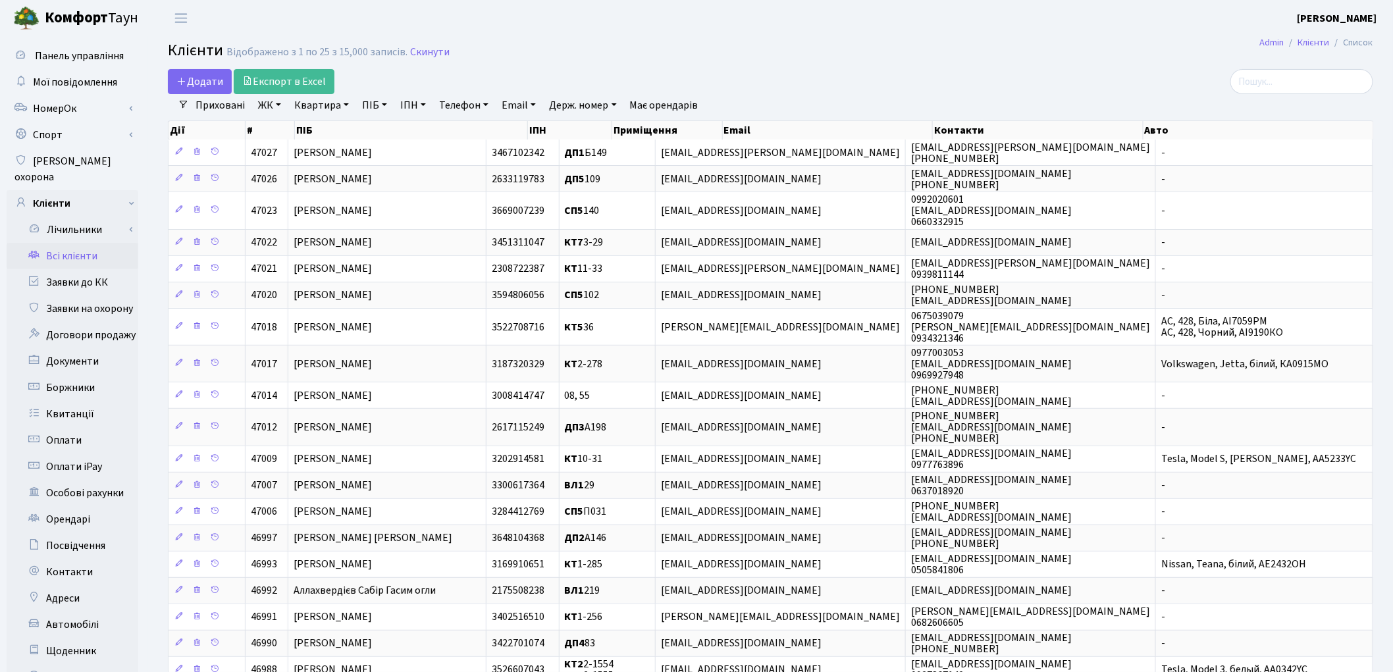
click at [304, 107] on link "Квартира" at bounding box center [321, 105] width 65 height 22
type input "159"
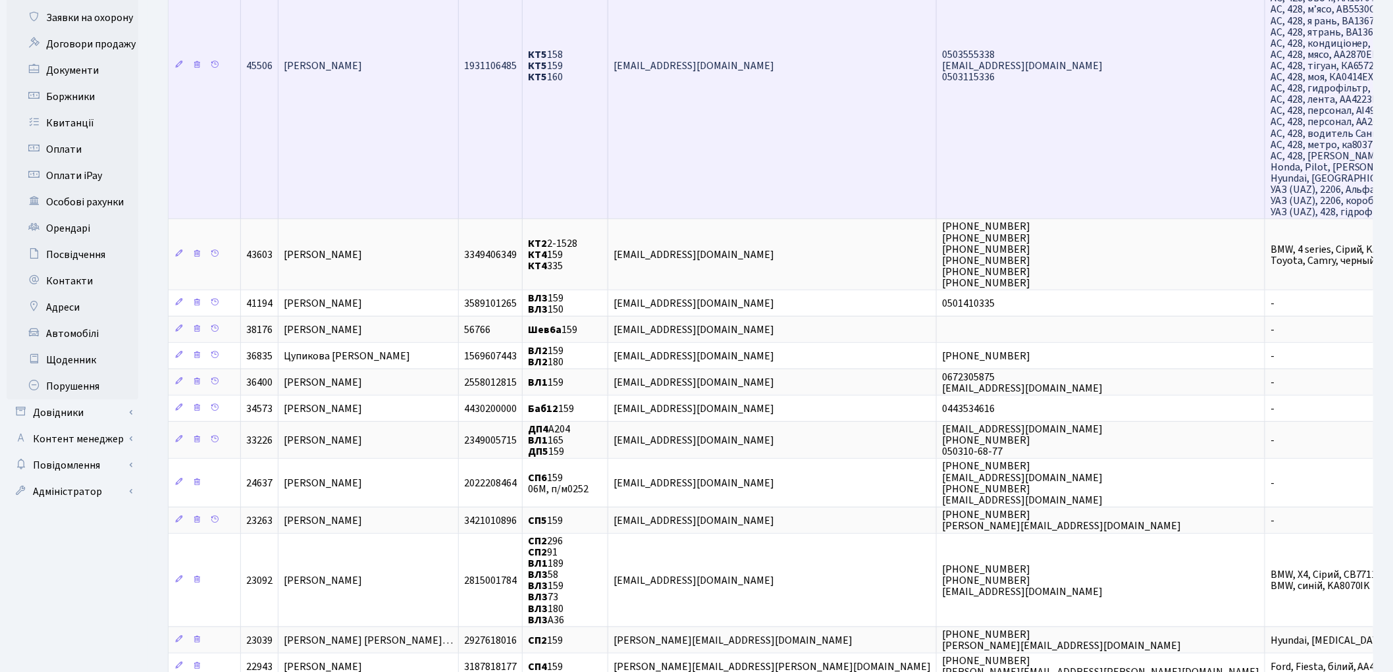
scroll to position [292, 0]
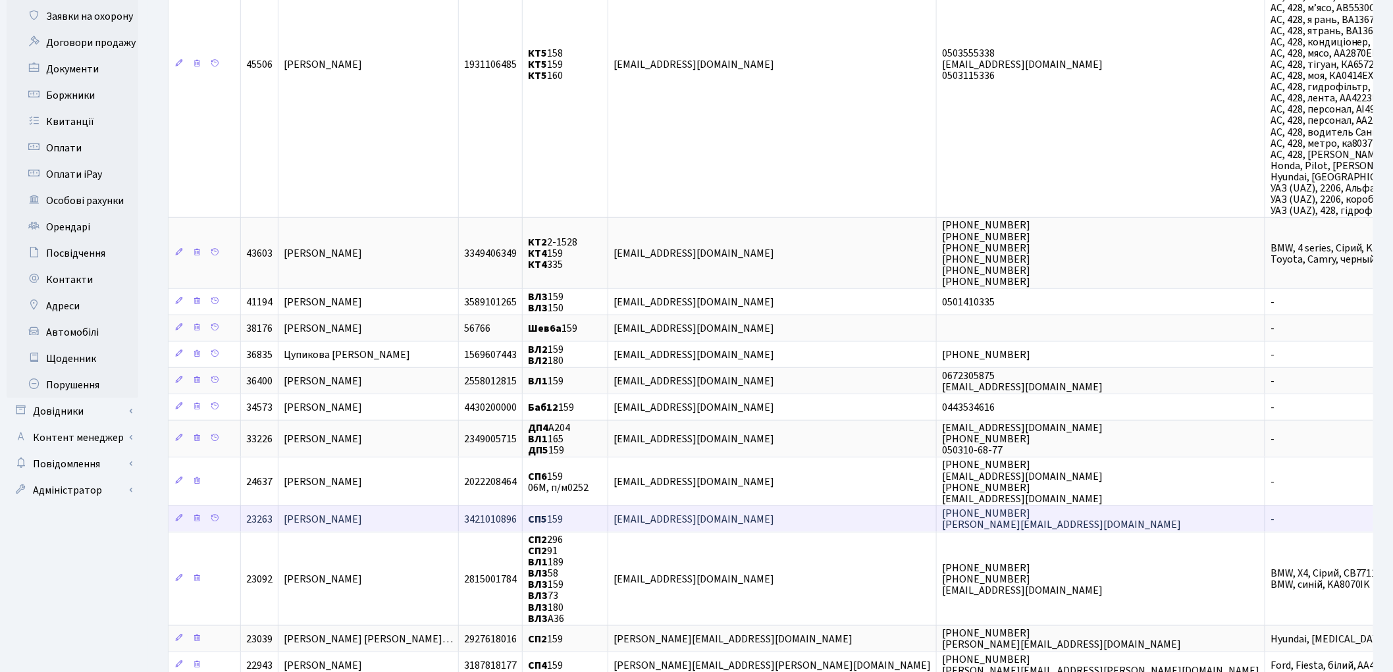
click at [362, 512] on span "Дейнега Павло Михайлович" at bounding box center [323, 519] width 78 height 14
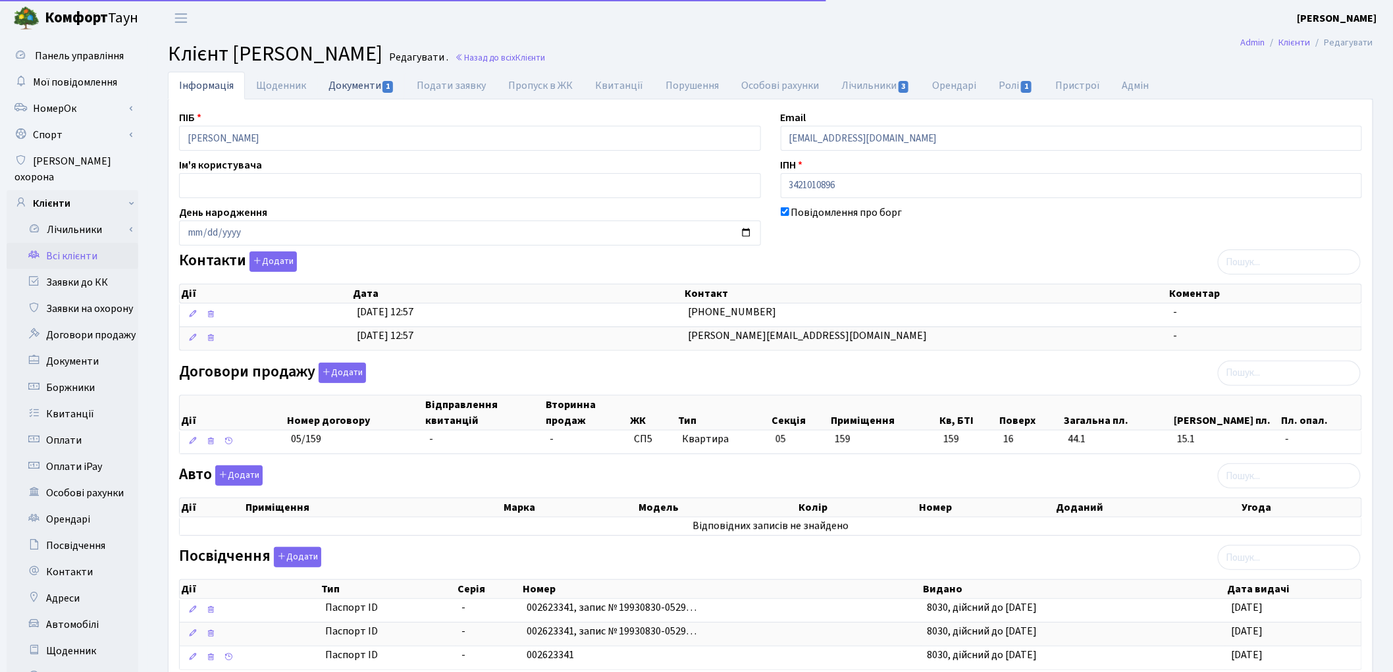
click at [356, 94] on link "Документи 1" at bounding box center [361, 85] width 88 height 27
select select "25"
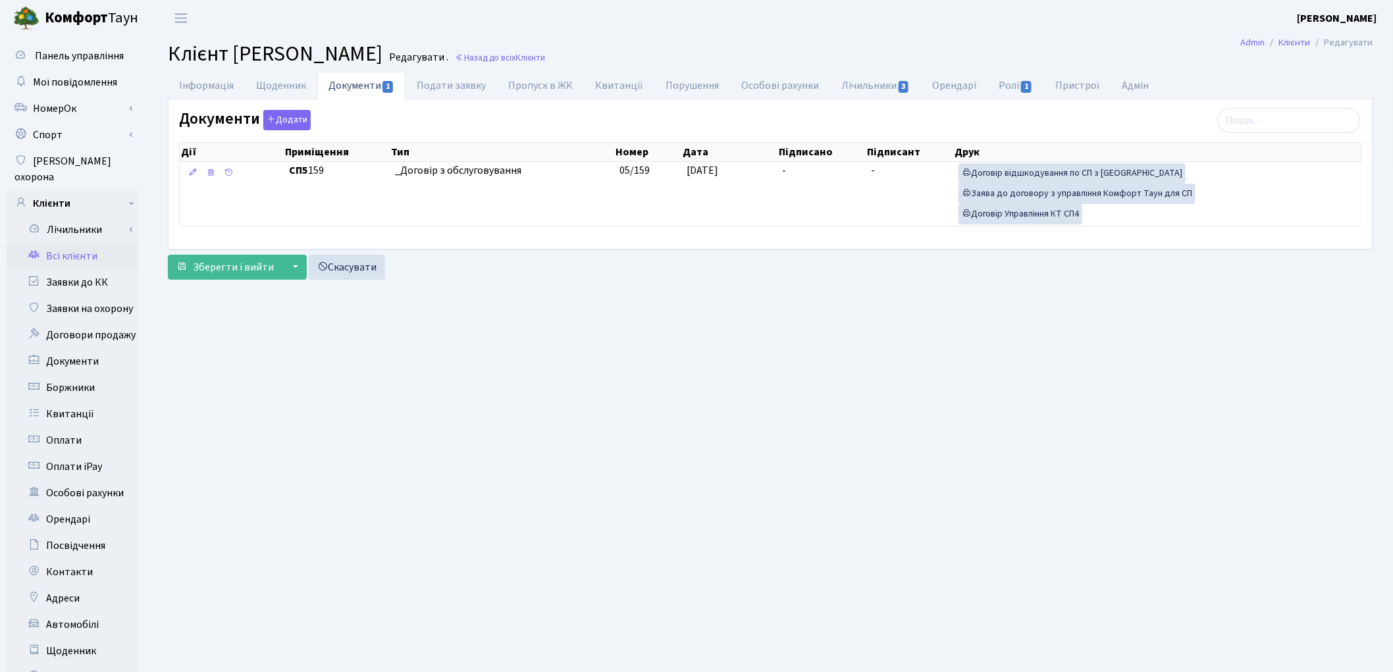
click at [91, 244] on link "Всі клієнти" at bounding box center [73, 256] width 132 height 26
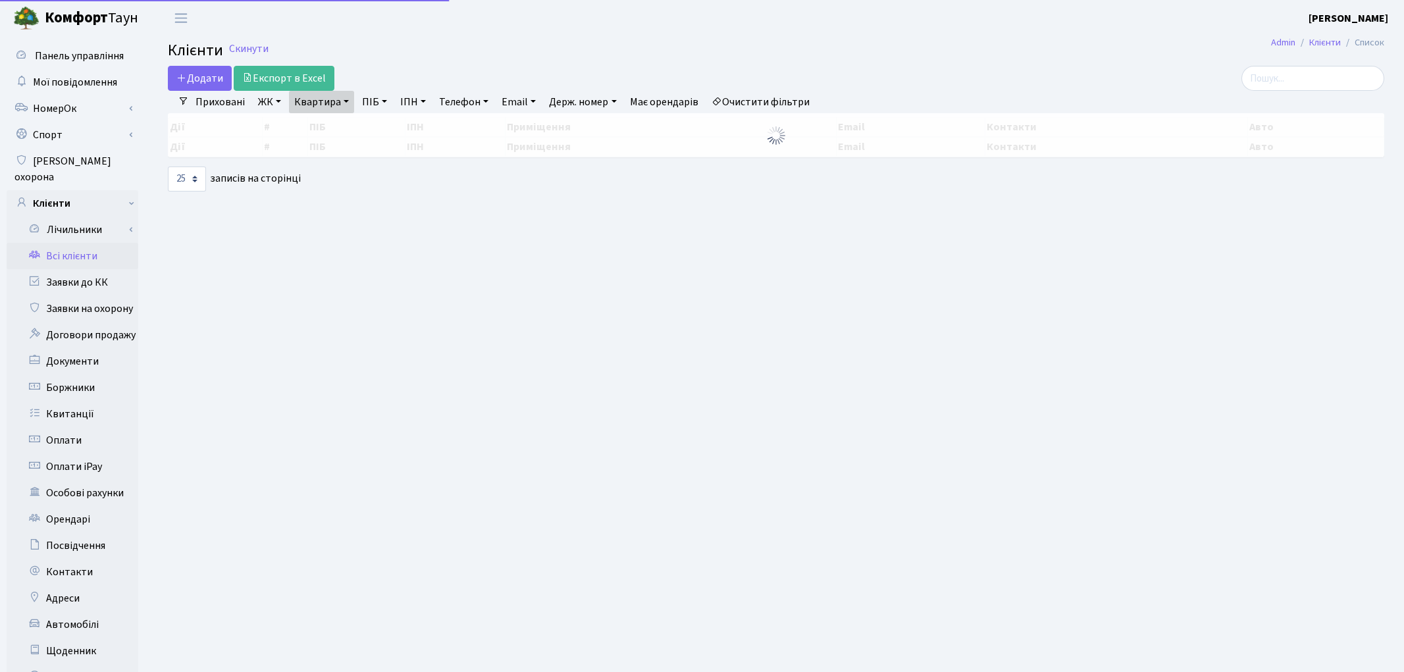
select select "25"
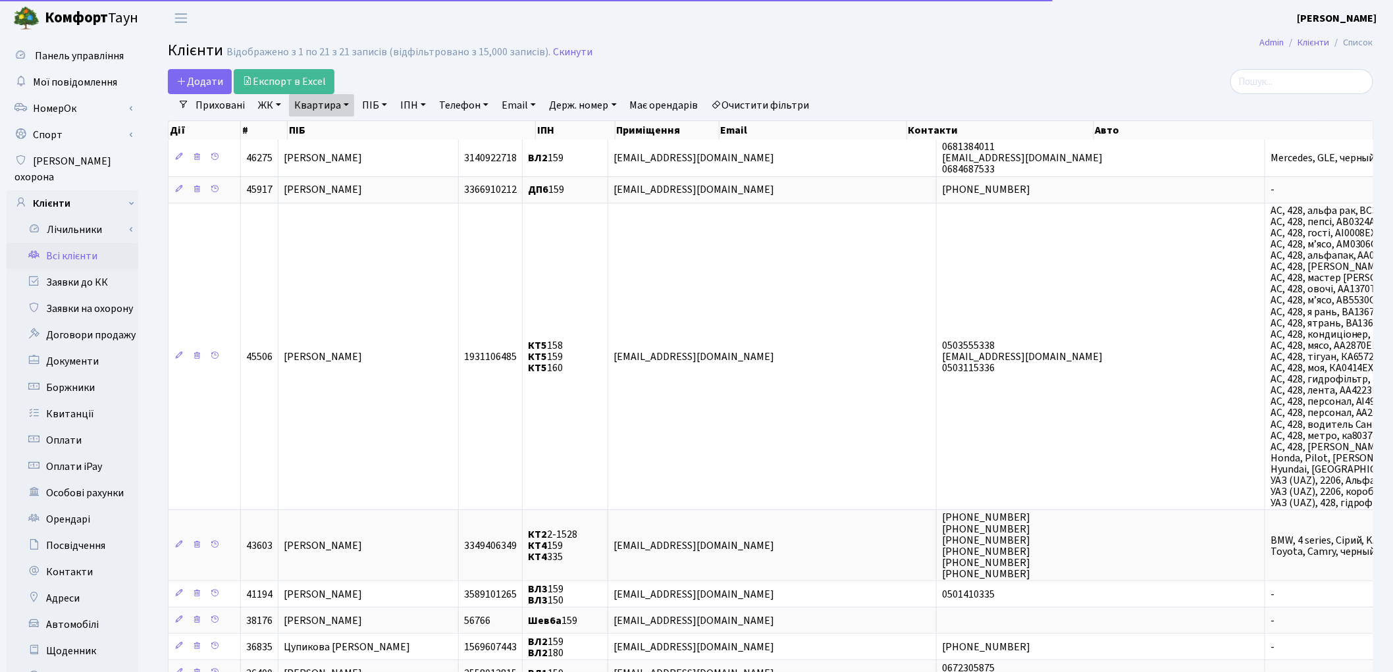
click at [769, 105] on link "Очистити фільтри" at bounding box center [760, 105] width 109 height 22
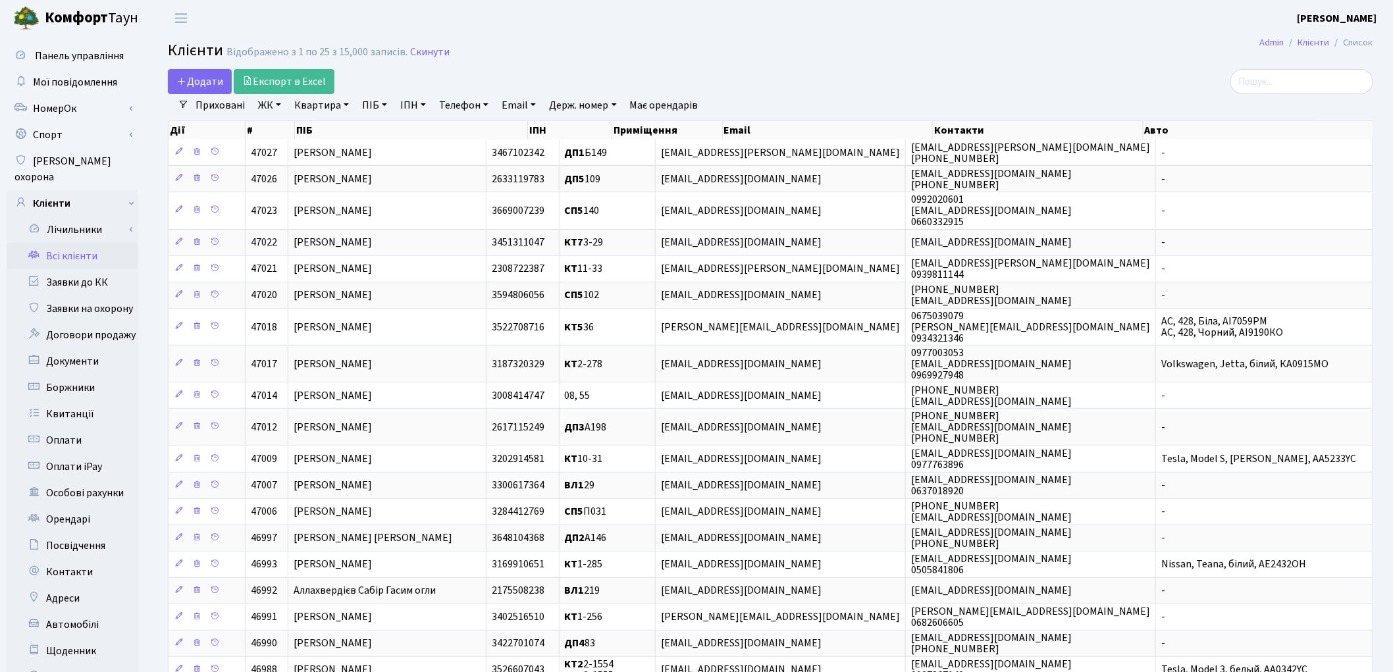
click at [367, 101] on link "ПІБ" at bounding box center [375, 105] width 36 height 22
type input "конча"
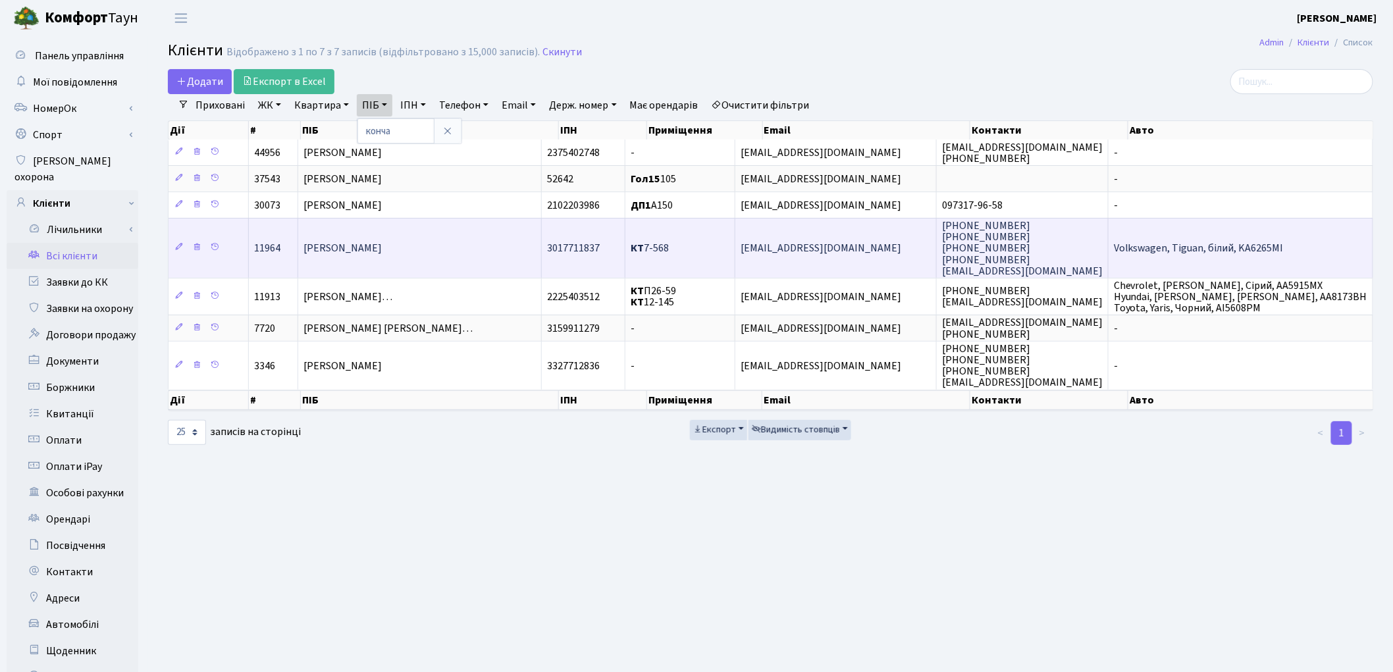
click at [382, 246] on span "[PERSON_NAME]" at bounding box center [343, 249] width 78 height 14
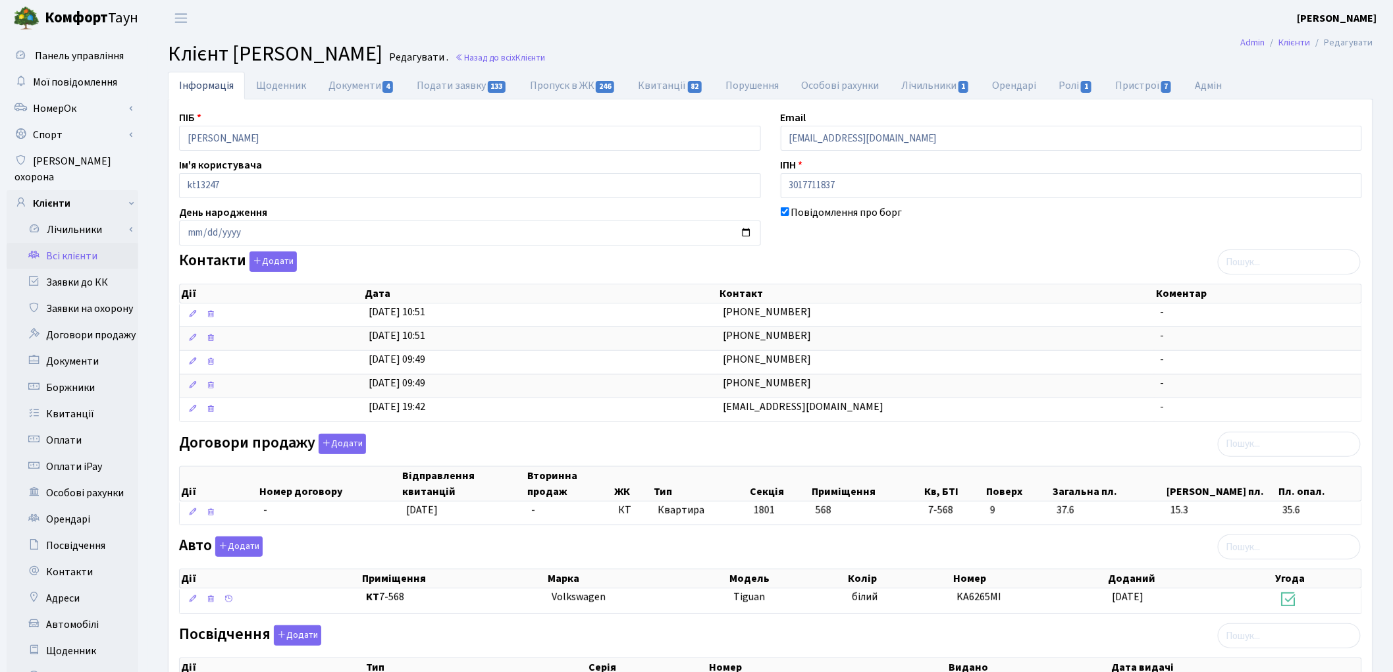
click at [63, 245] on link "Всі клієнти" at bounding box center [73, 256] width 132 height 26
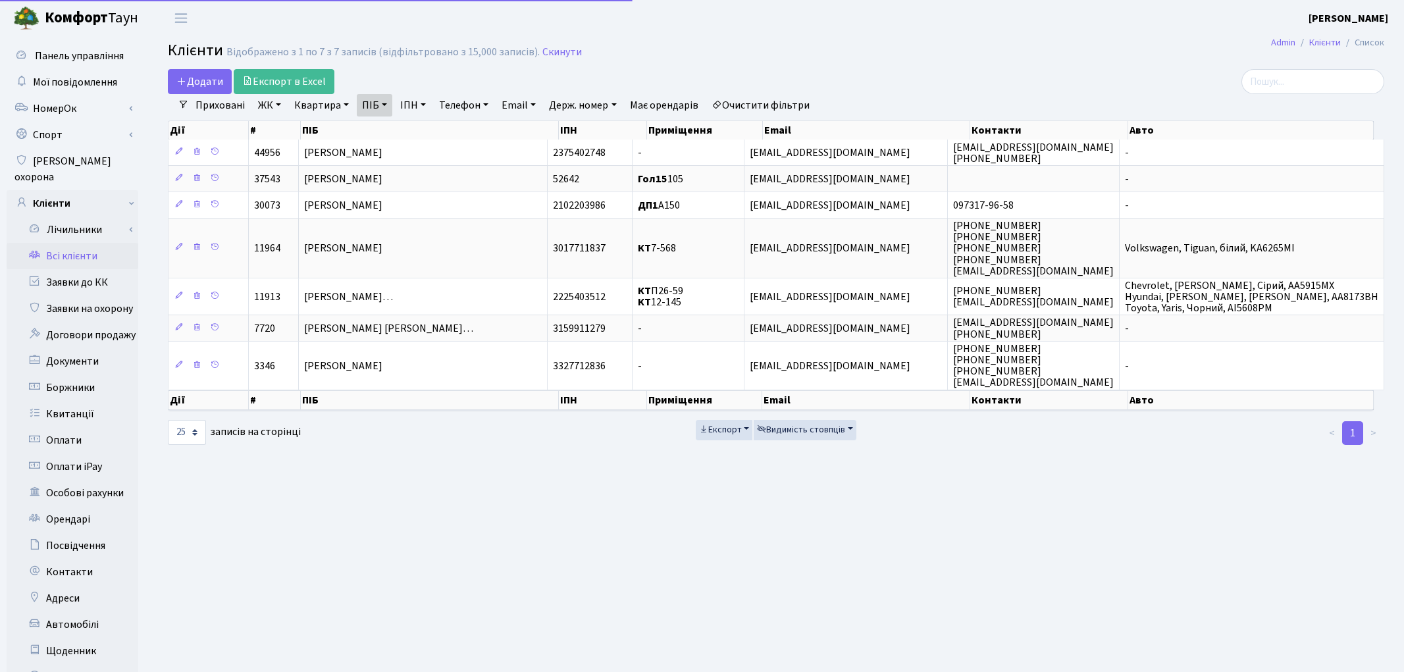
select select "25"
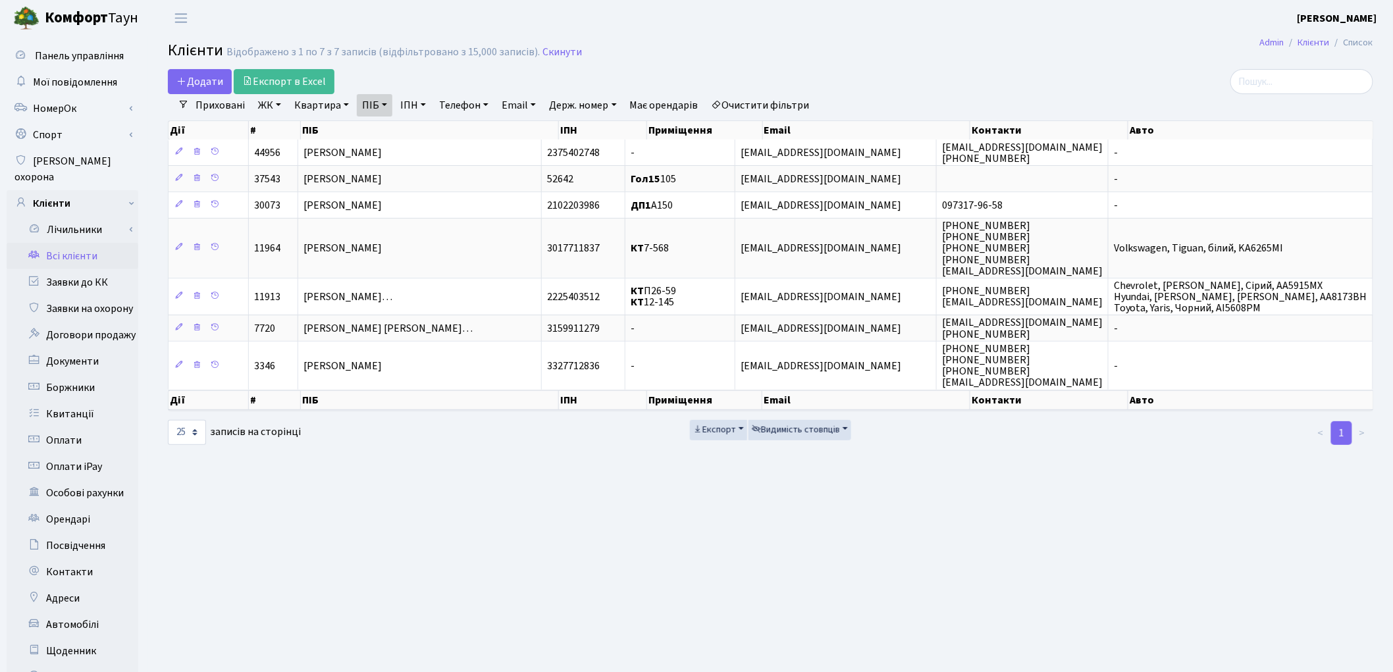
click at [774, 99] on link "Очистити фільтри" at bounding box center [760, 105] width 109 height 22
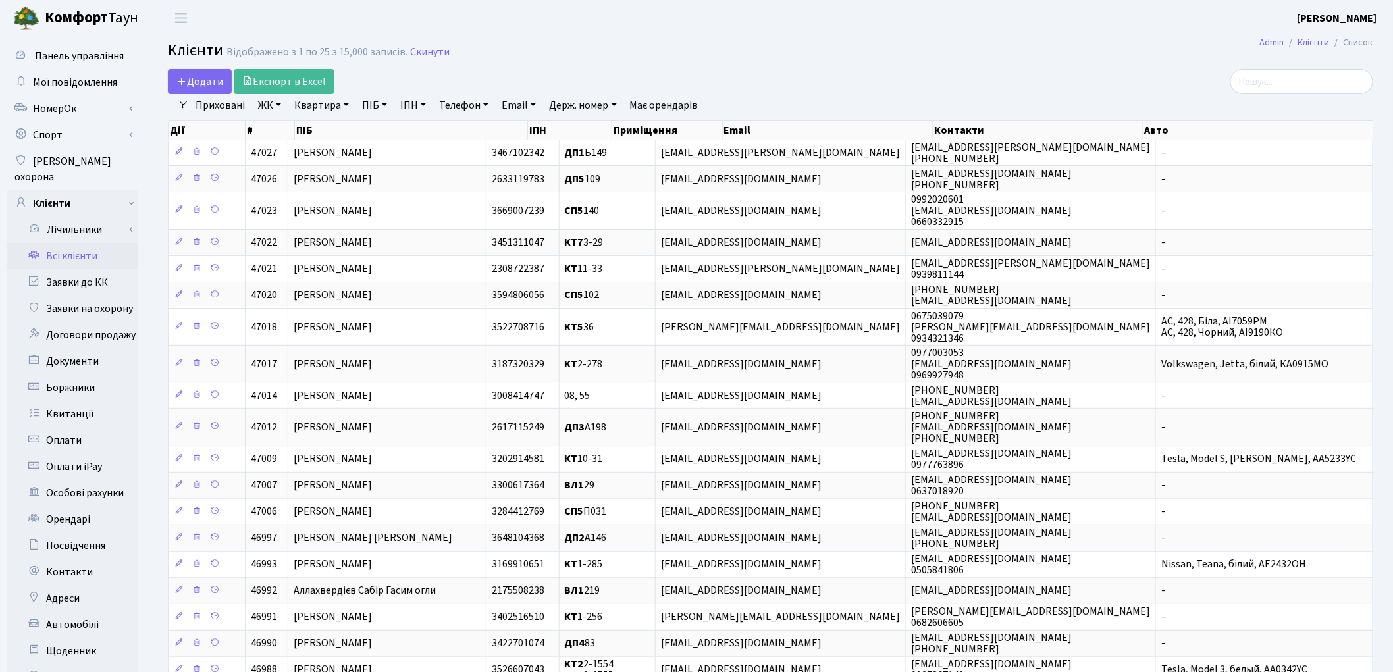
click at [311, 103] on link "Квартира" at bounding box center [321, 105] width 65 height 22
type input "6-131"
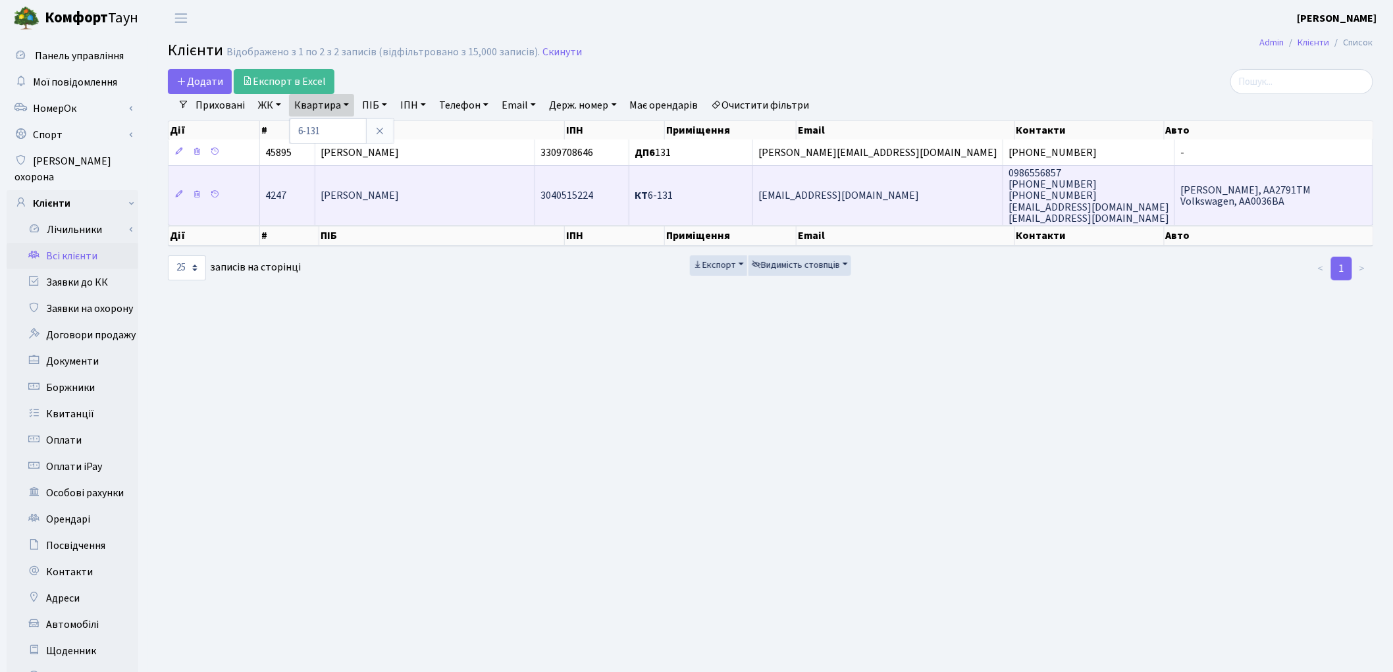
click at [354, 192] on span "[PERSON_NAME]" at bounding box center [360, 196] width 78 height 14
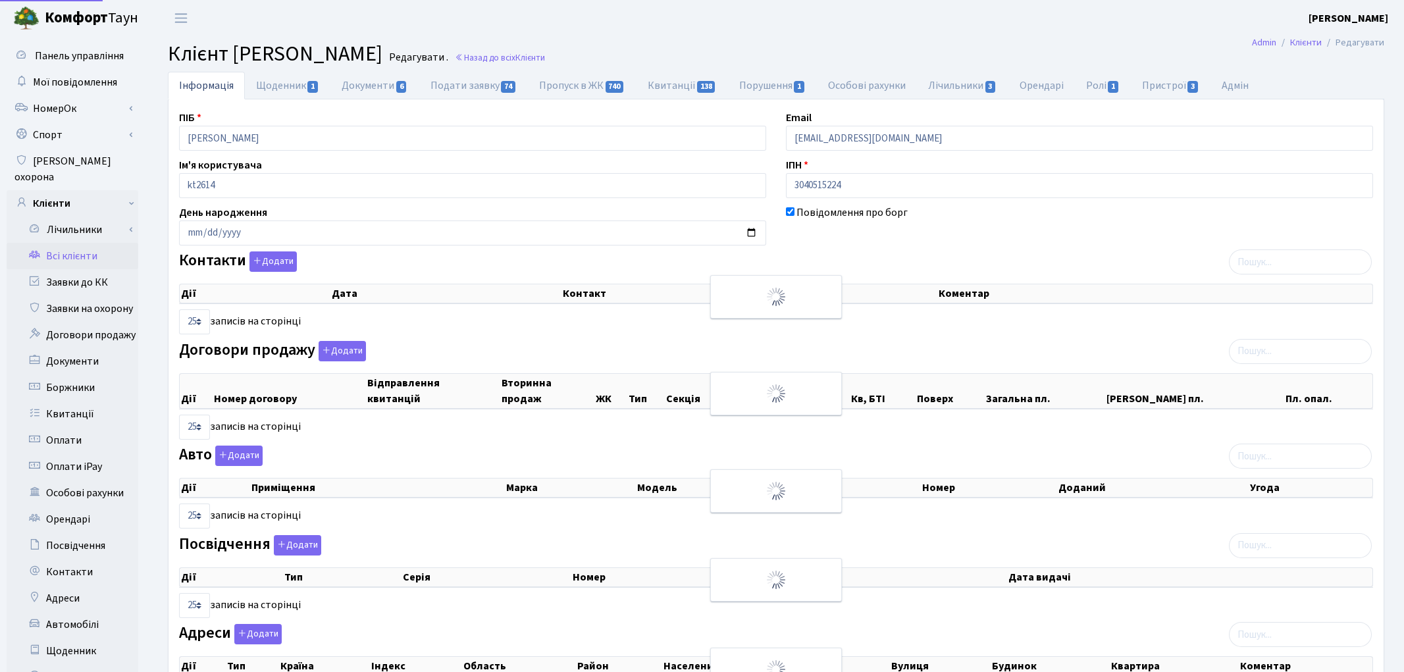
select select "25"
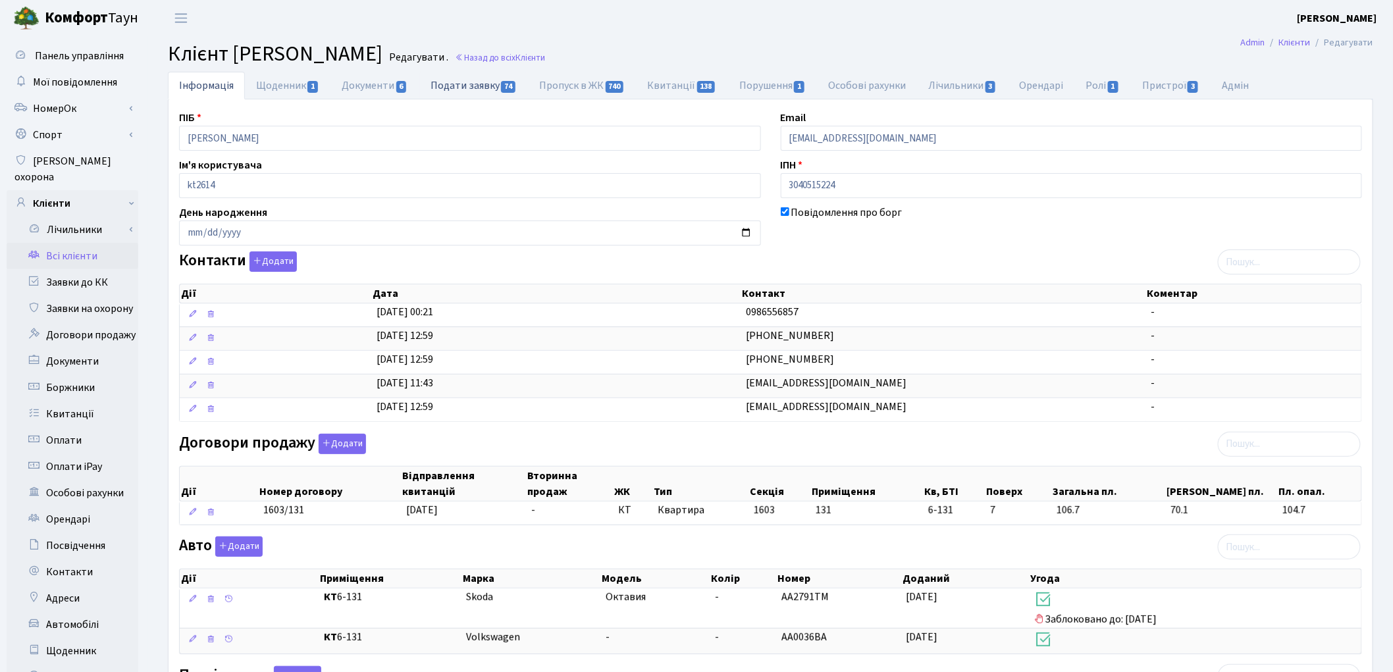
click at [494, 90] on link "Подати заявку 74" at bounding box center [473, 85] width 109 height 27
select select "25"
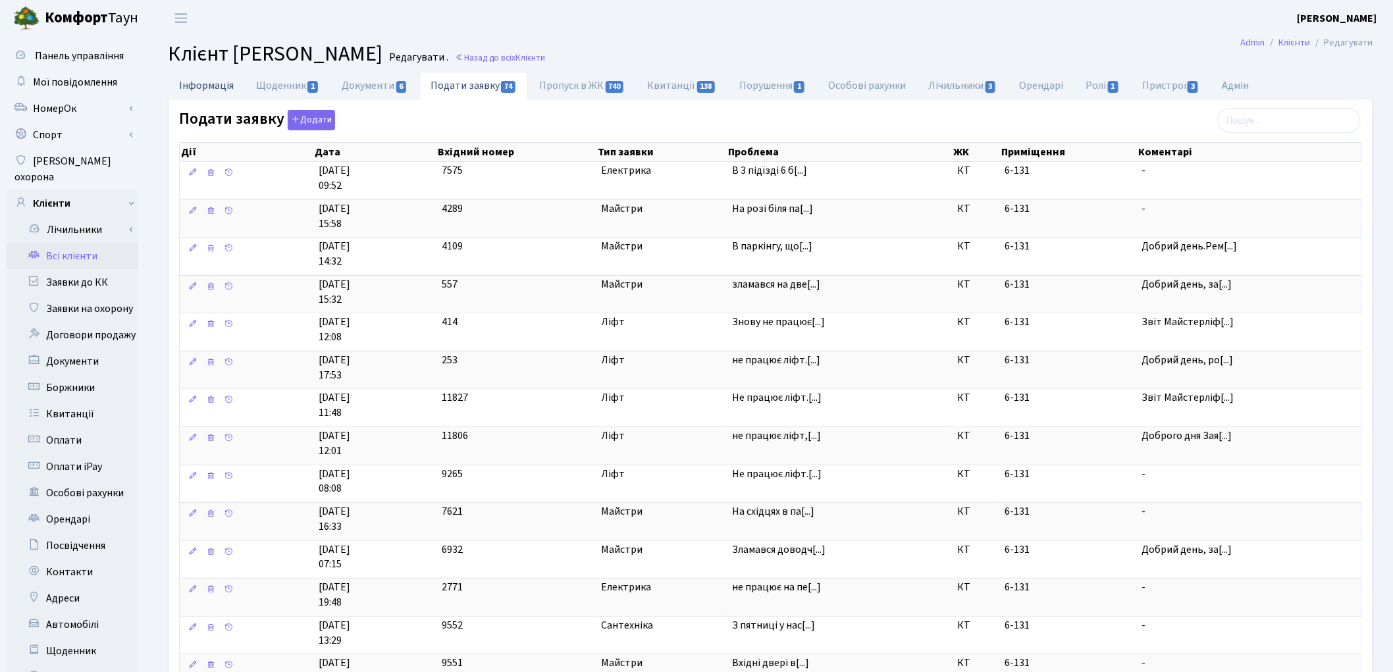
click at [194, 89] on link "Інформація" at bounding box center [206, 85] width 77 height 27
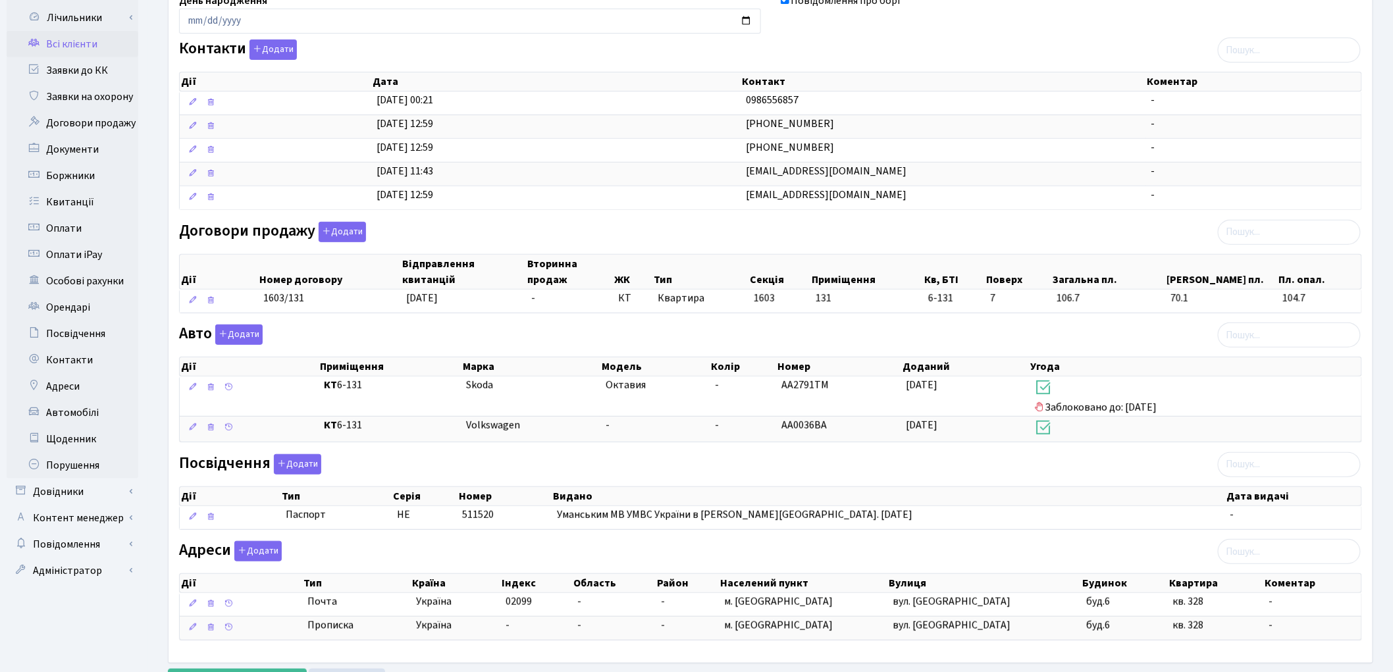
scroll to position [277, 0]
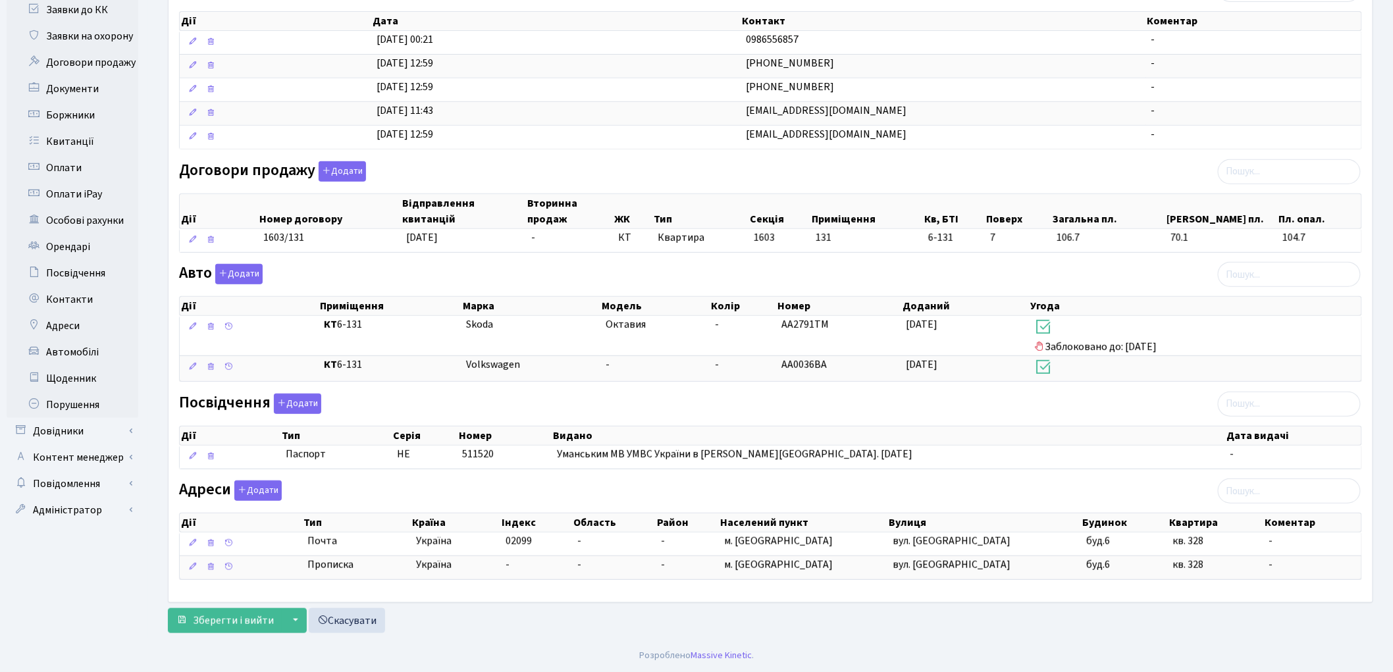
click at [371, 272] on div "Авто Додати Дії Приміщення Марка Модель Колір Номер Доданий Угода Дії" at bounding box center [770, 325] width 1203 height 123
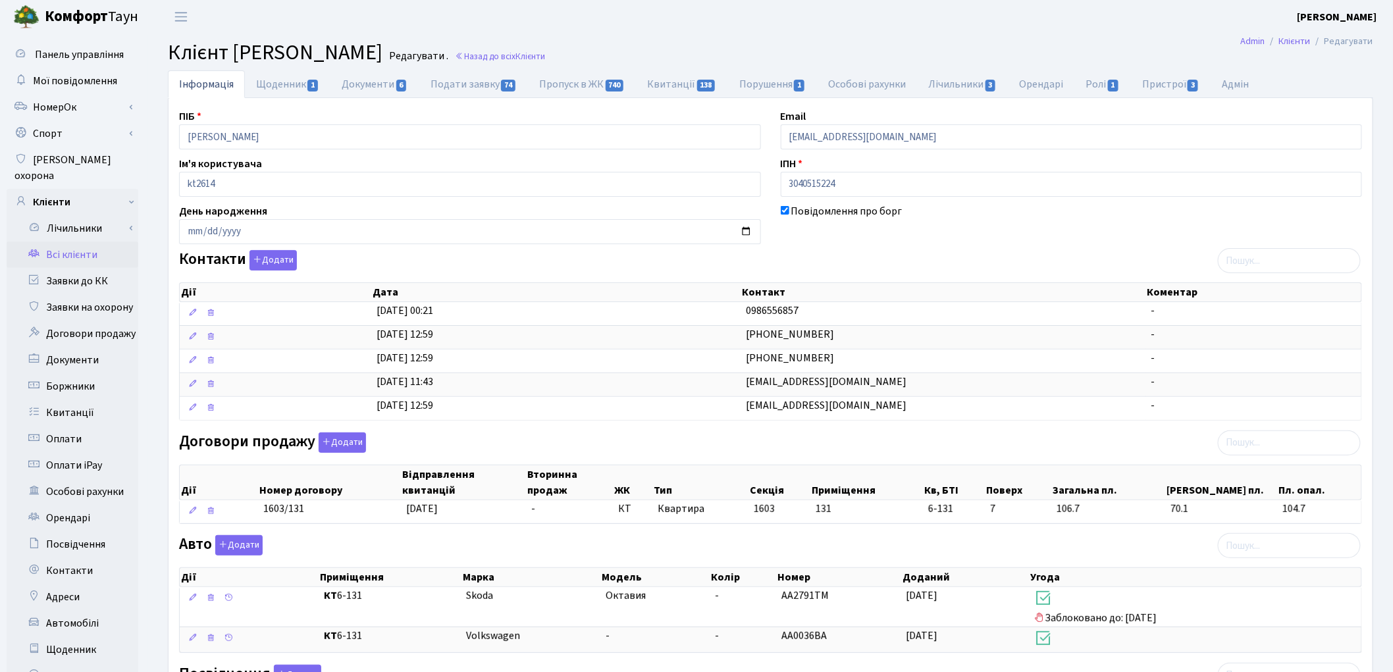
scroll to position [0, 0]
click at [489, 88] on link "Подати заявку 74" at bounding box center [473, 85] width 109 height 27
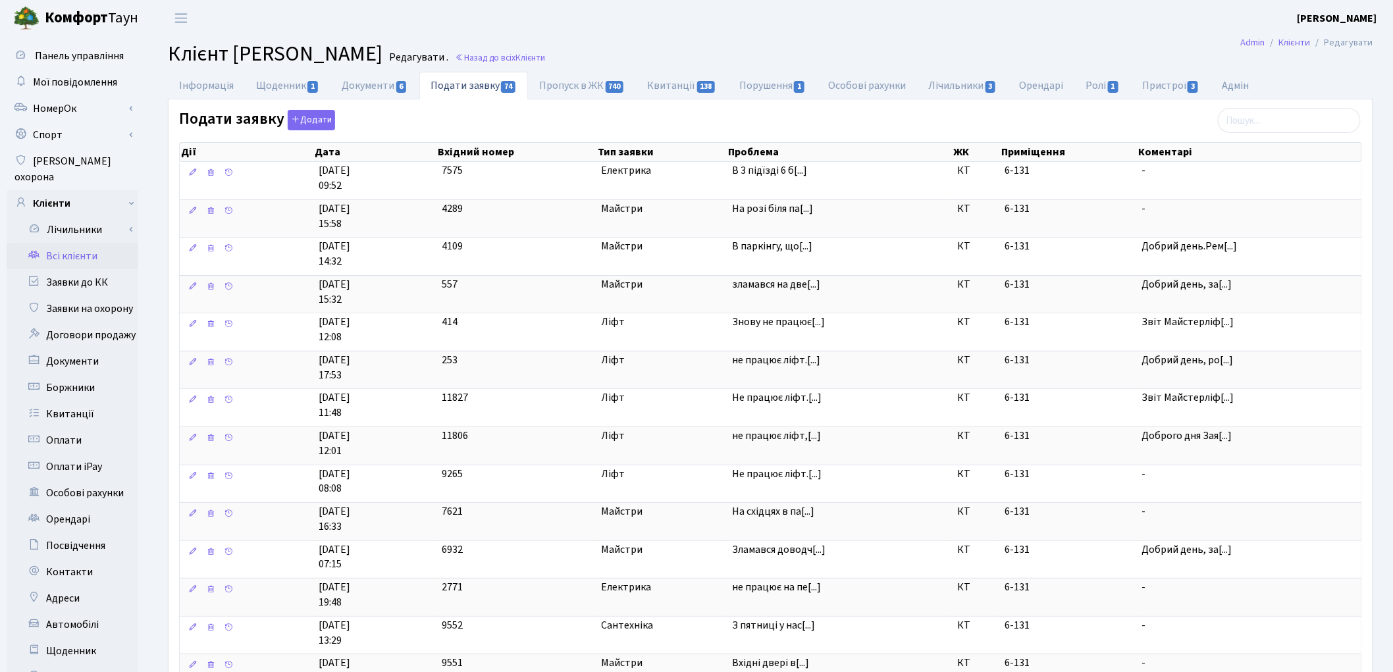
click at [82, 243] on link "Всі клієнти" at bounding box center [73, 256] width 132 height 26
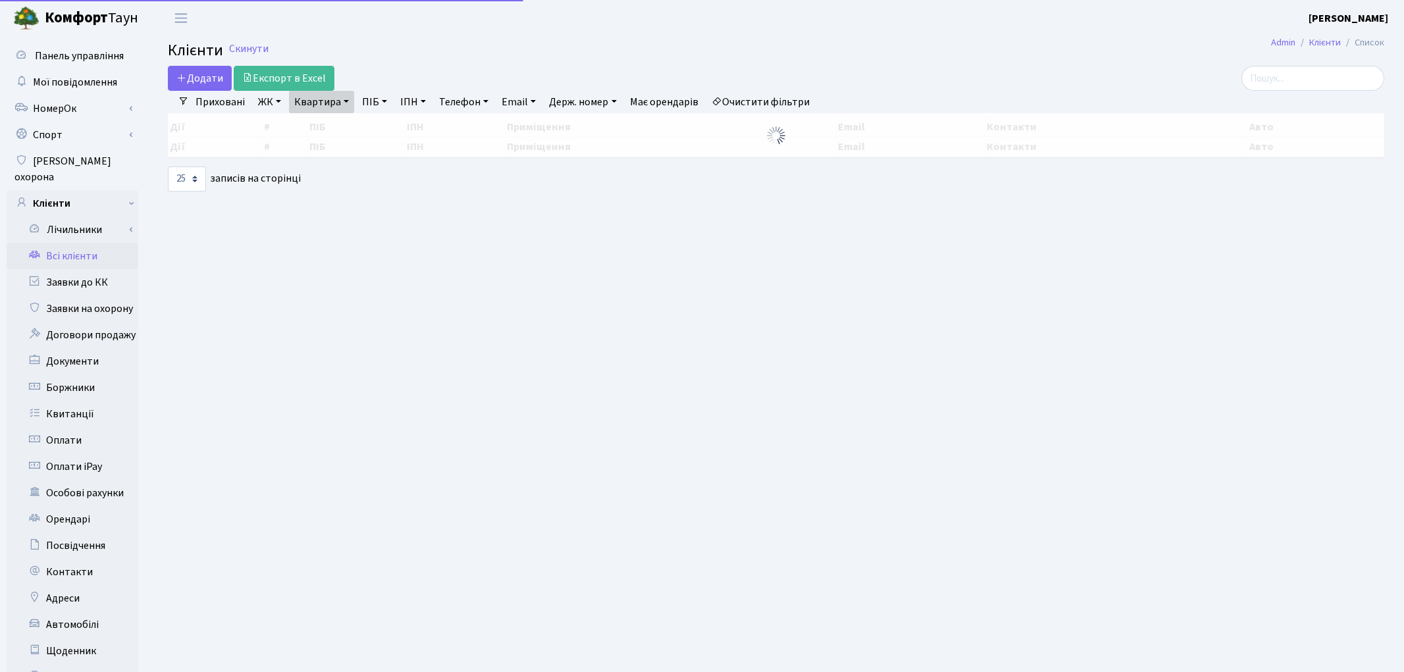
select select "25"
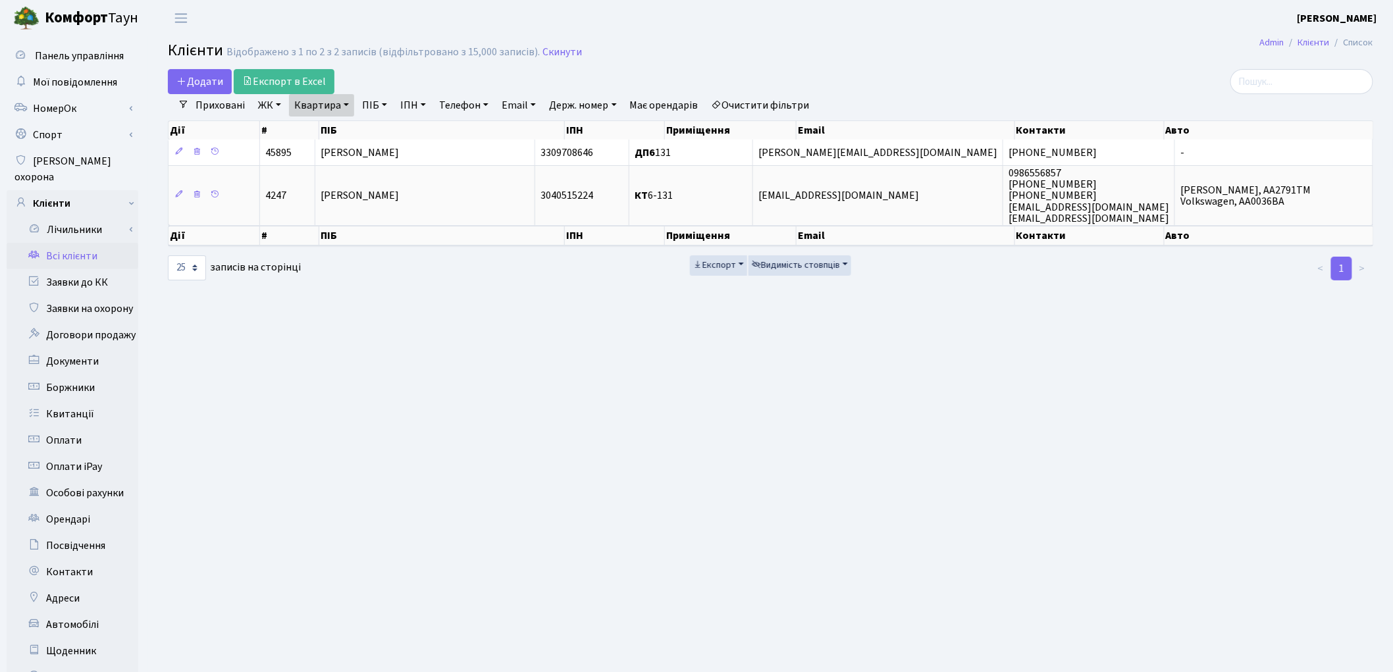
click at [93, 244] on link "Всі клієнти" at bounding box center [73, 256] width 132 height 26
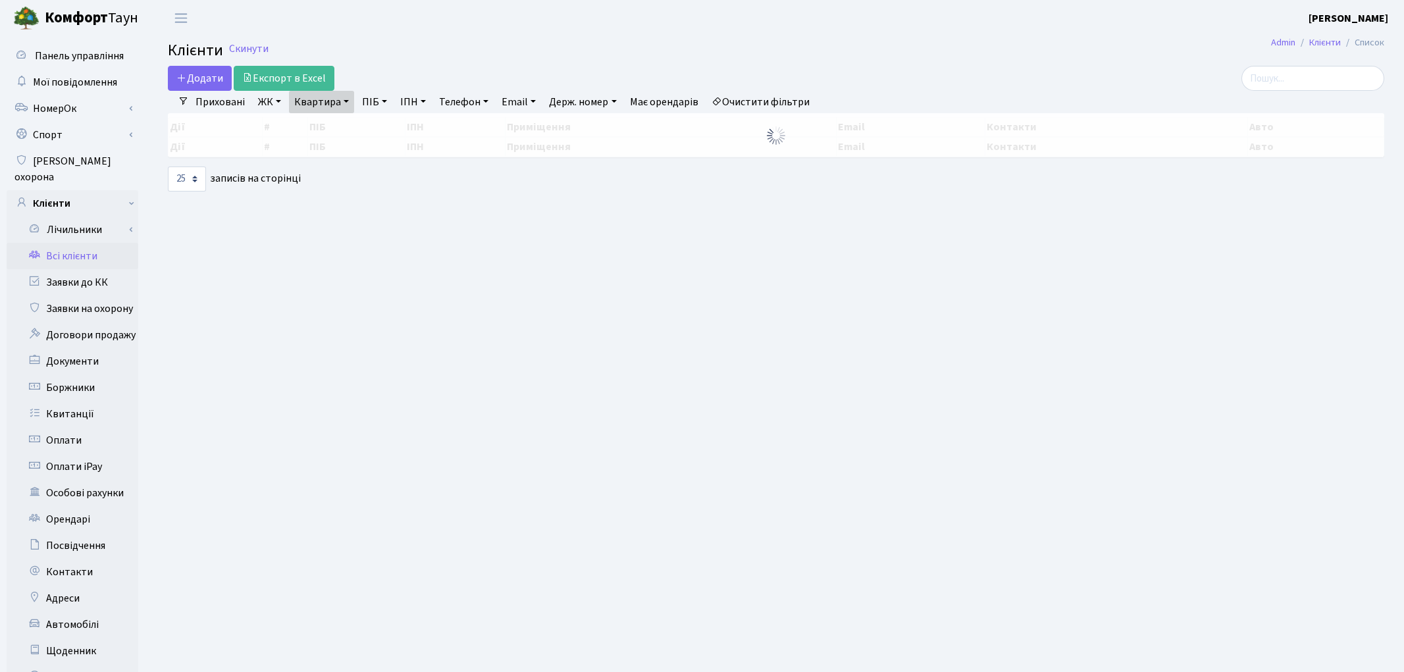
select select "25"
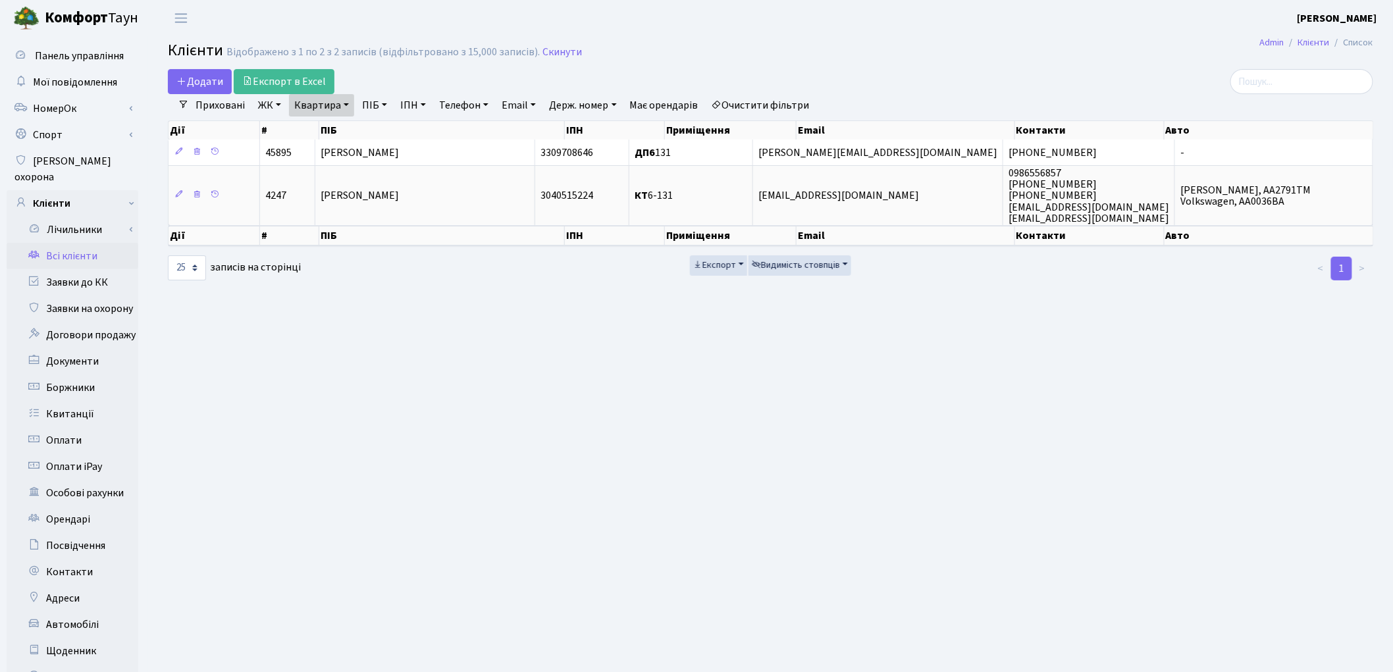
click at [782, 103] on link "Очистити фільтри" at bounding box center [760, 105] width 109 height 22
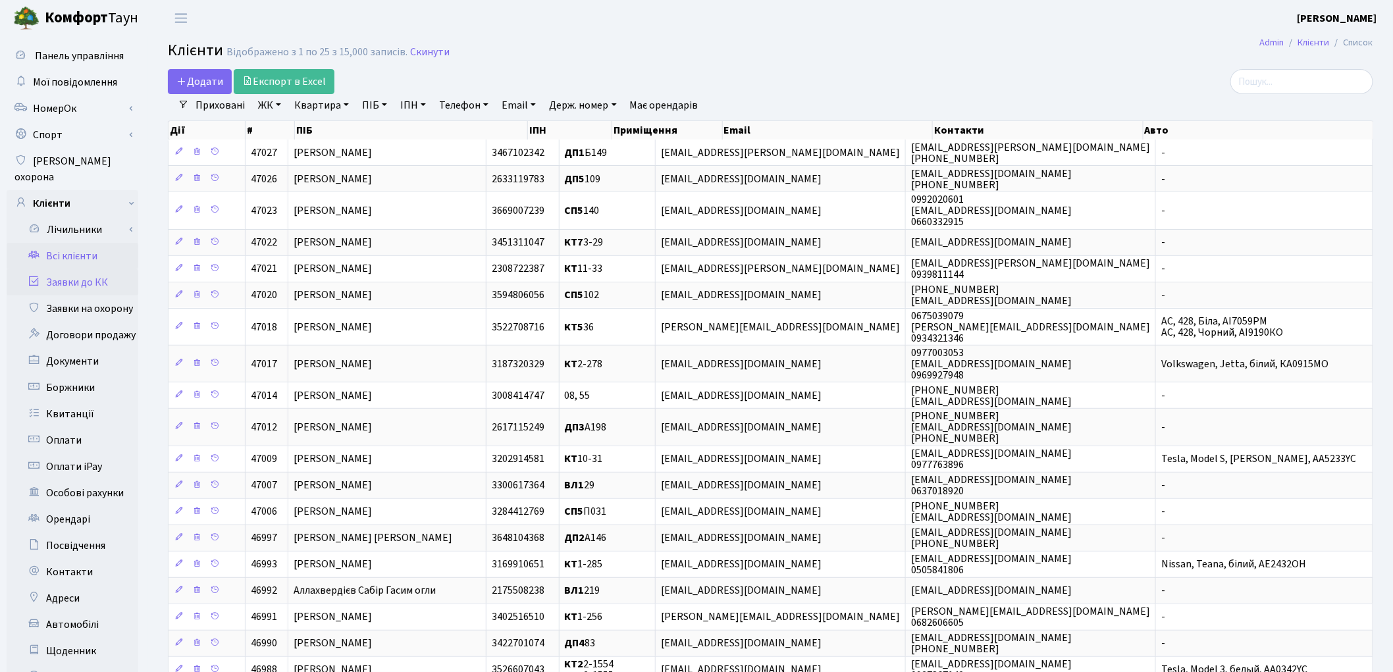
click at [86, 269] on link "Заявки до КК" at bounding box center [73, 282] width 132 height 26
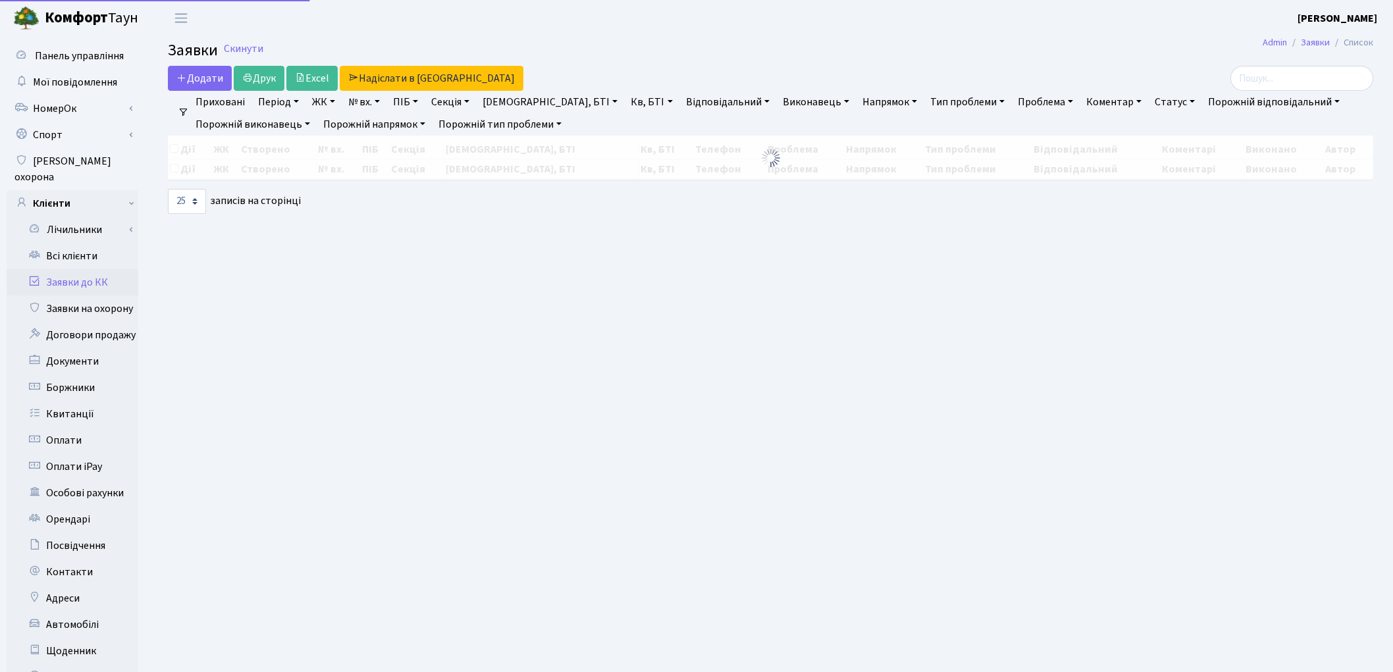
select select "25"
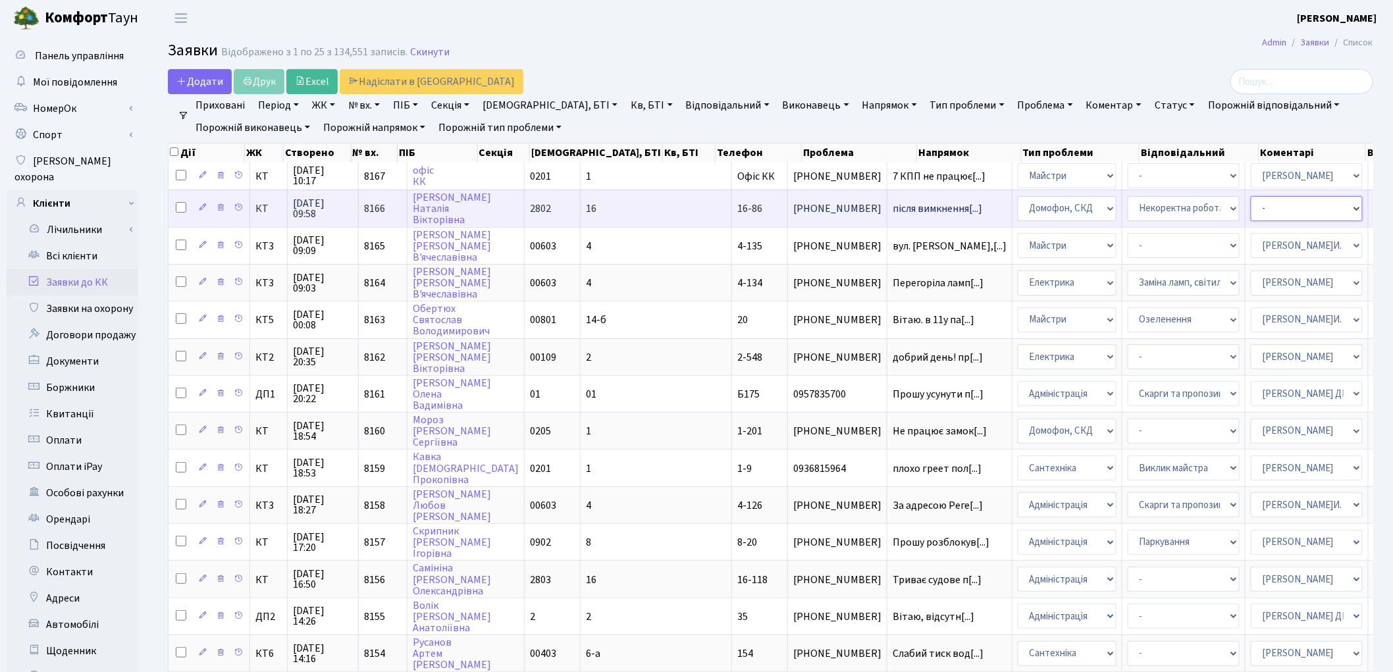
click at [1251, 211] on select "- Адміністратор ЖК КТ [PERSON_NAME] [PERSON_NAME] [PERSON_NAME]Ю. [PERSON_NAME]…" at bounding box center [1307, 208] width 112 height 25
select select "22"
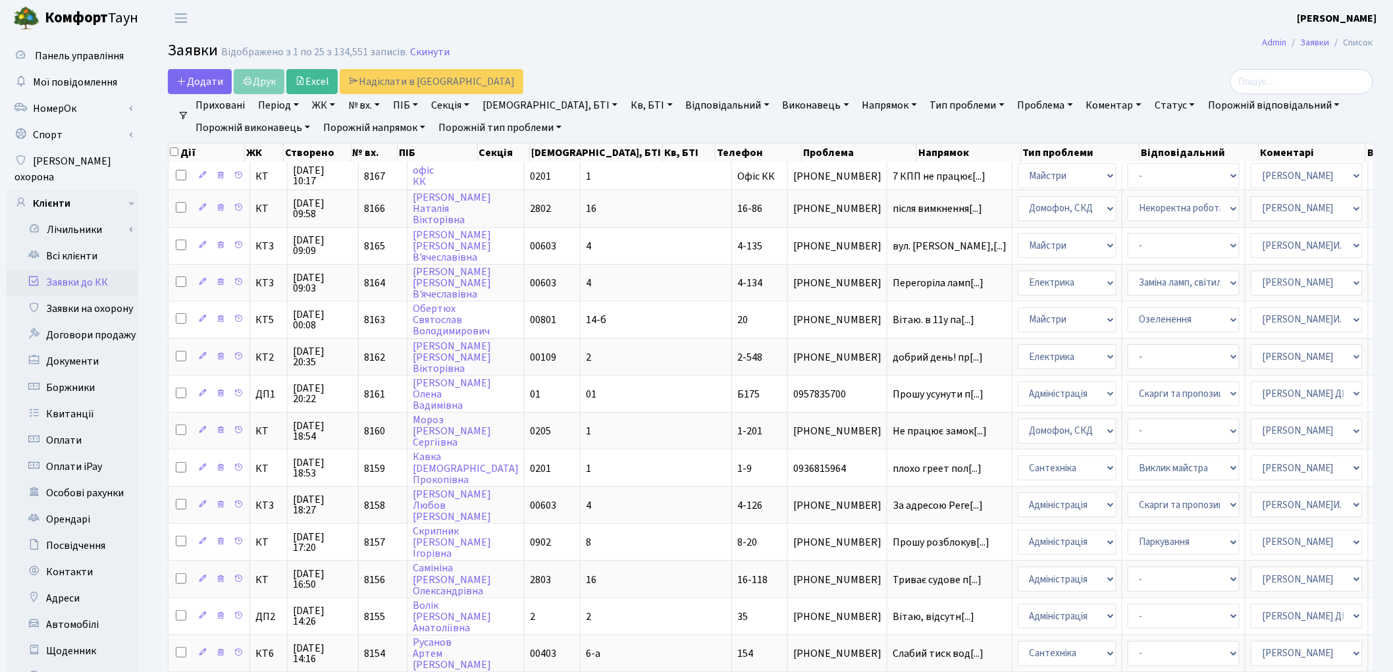
click at [103, 269] on link "Заявки до КК" at bounding box center [73, 282] width 132 height 26
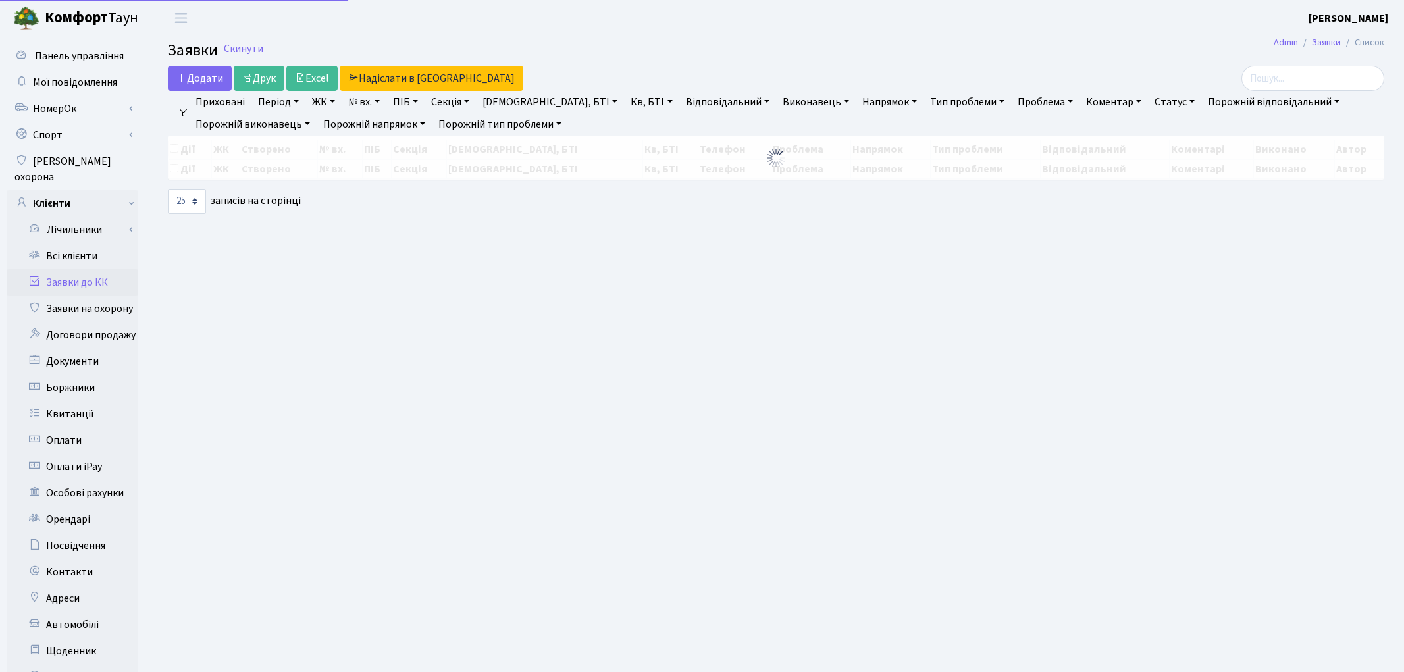
select select "25"
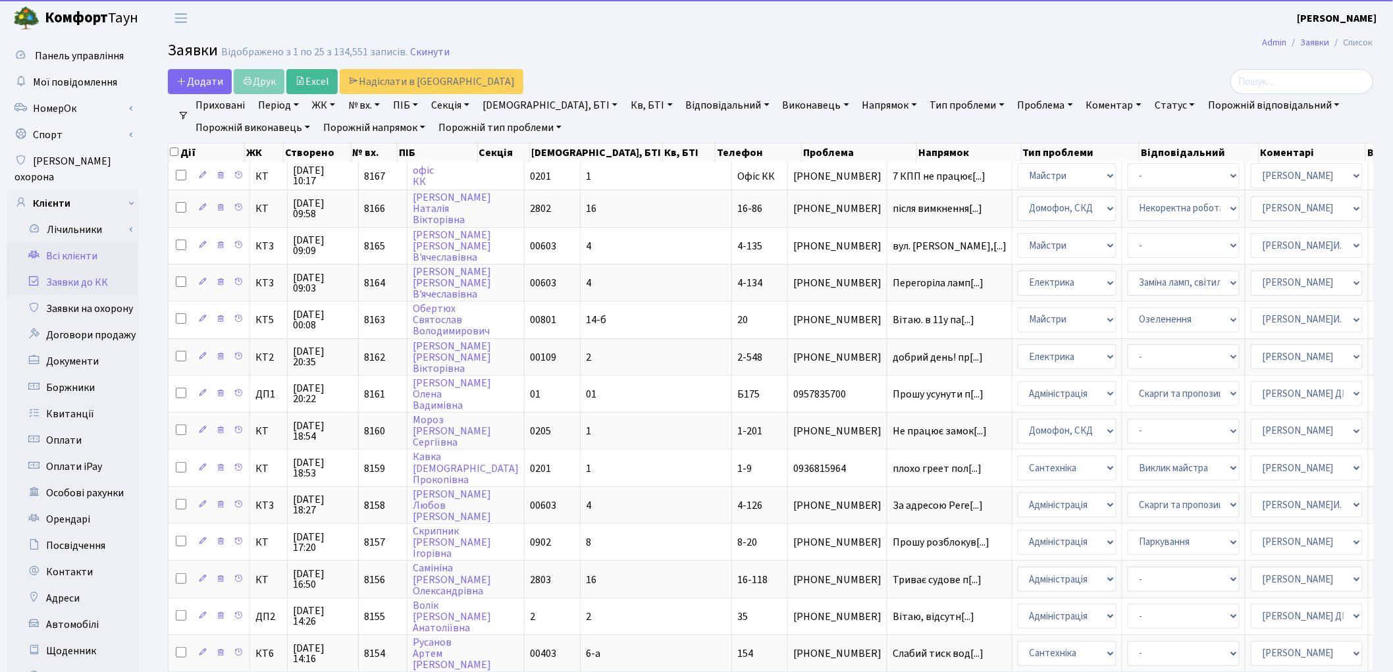
click at [80, 243] on link "Всі клієнти" at bounding box center [73, 256] width 132 height 26
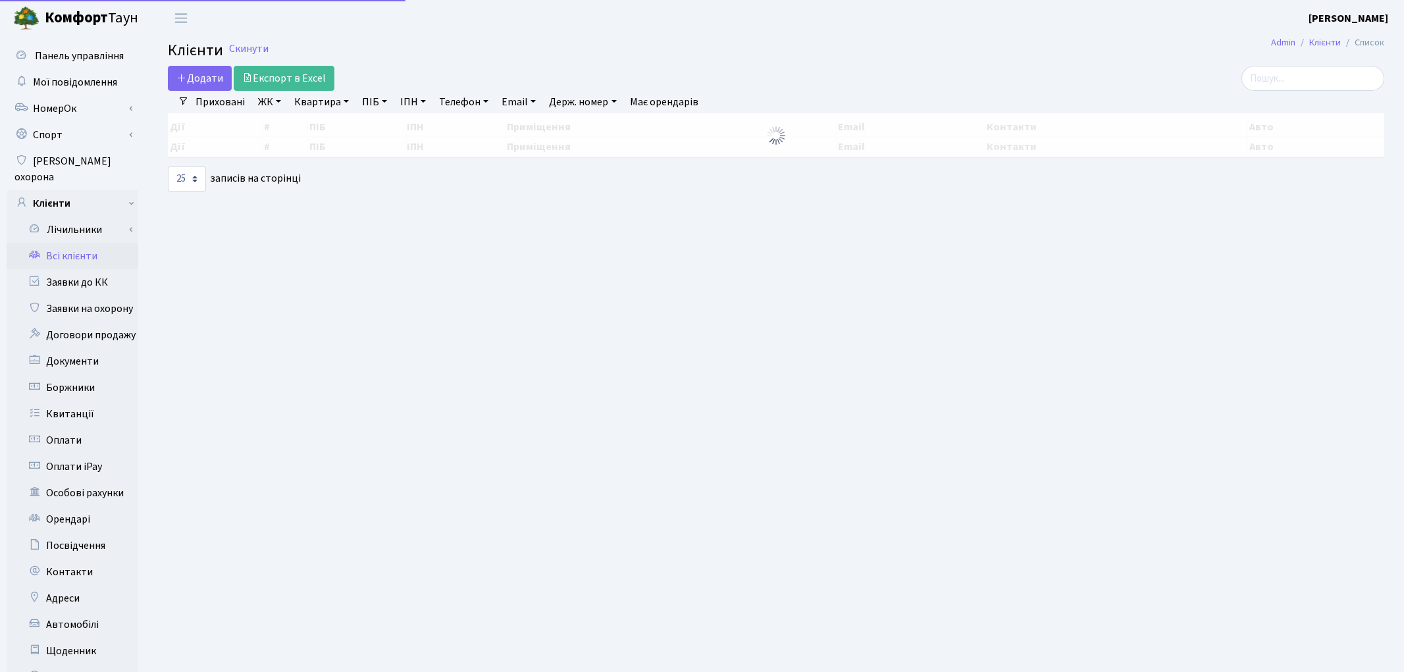
select select "25"
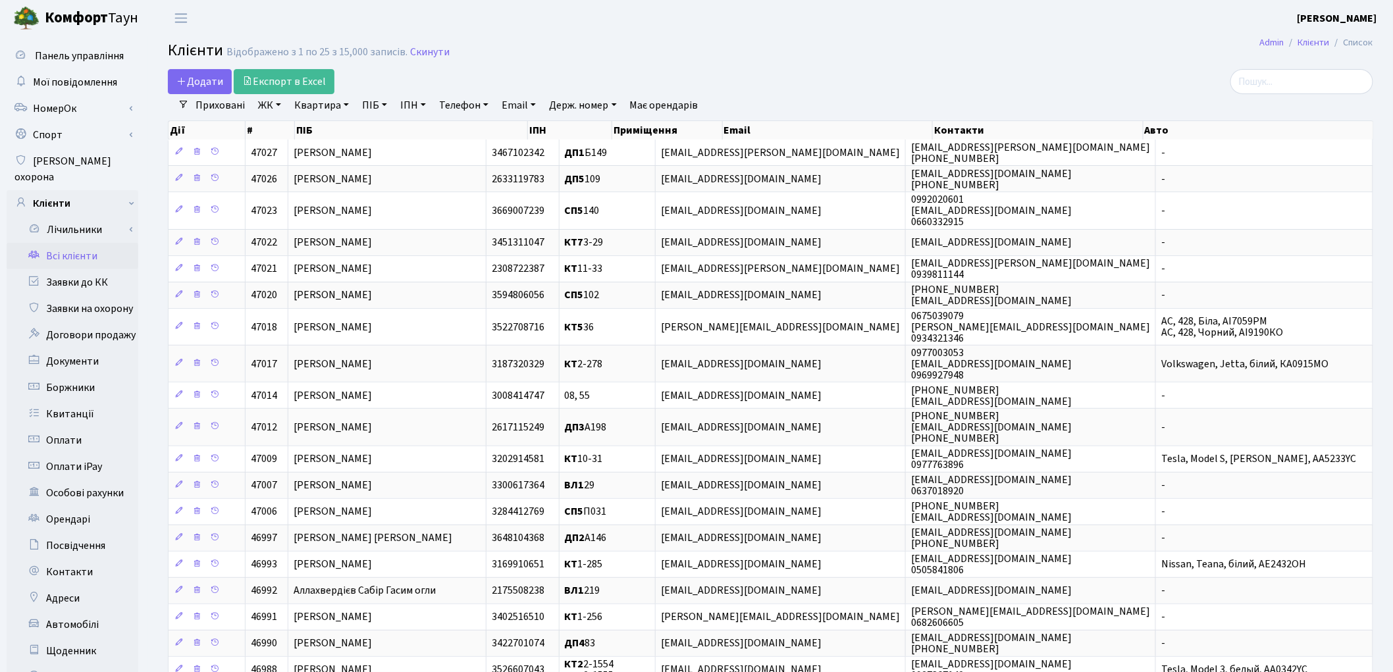
click at [365, 103] on link "ПІБ" at bounding box center [375, 105] width 36 height 22
type input "кругляк"
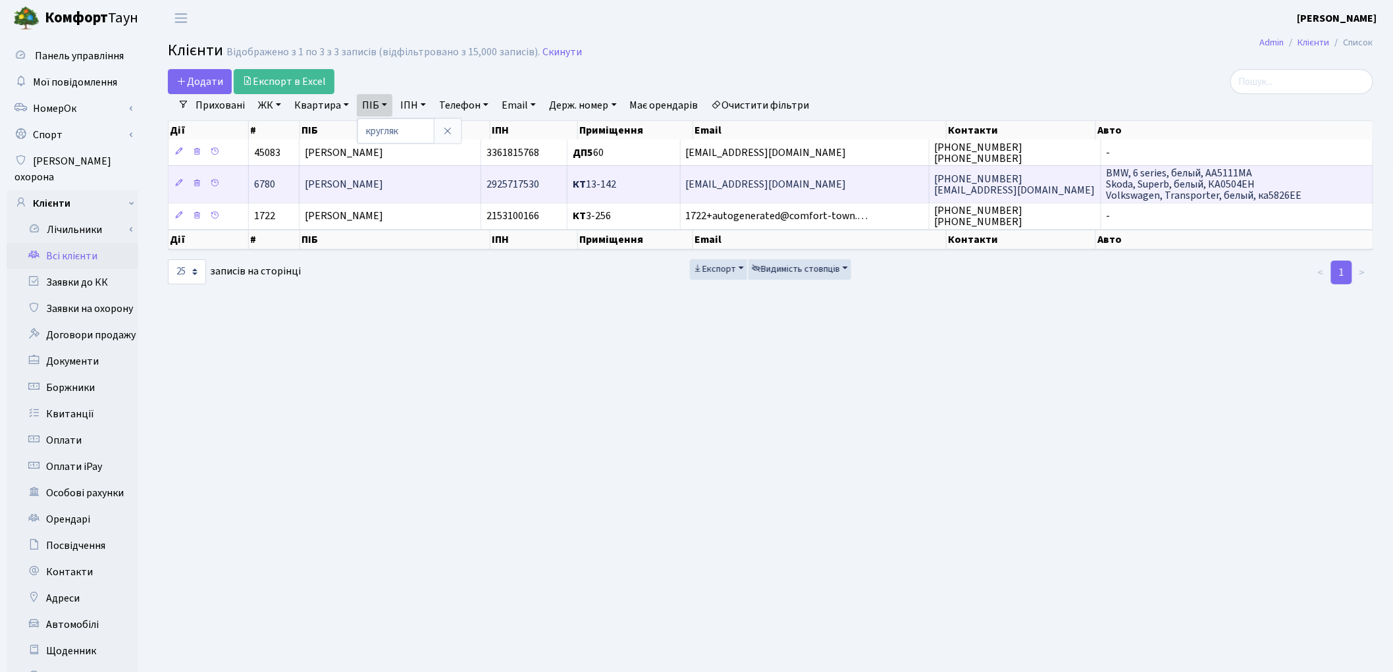
click at [367, 188] on span "[PERSON_NAME]" at bounding box center [344, 184] width 78 height 14
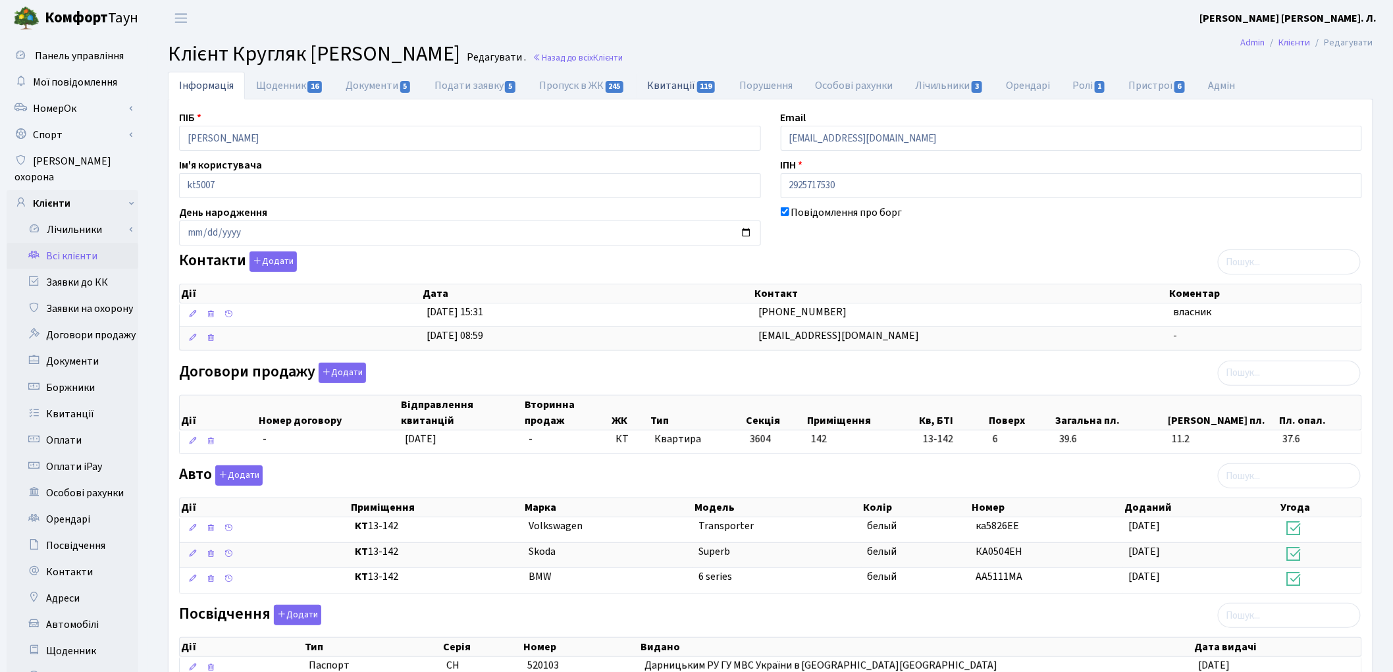
click at [683, 91] on link "Квитанції 119" at bounding box center [683, 85] width 92 height 27
select select "25"
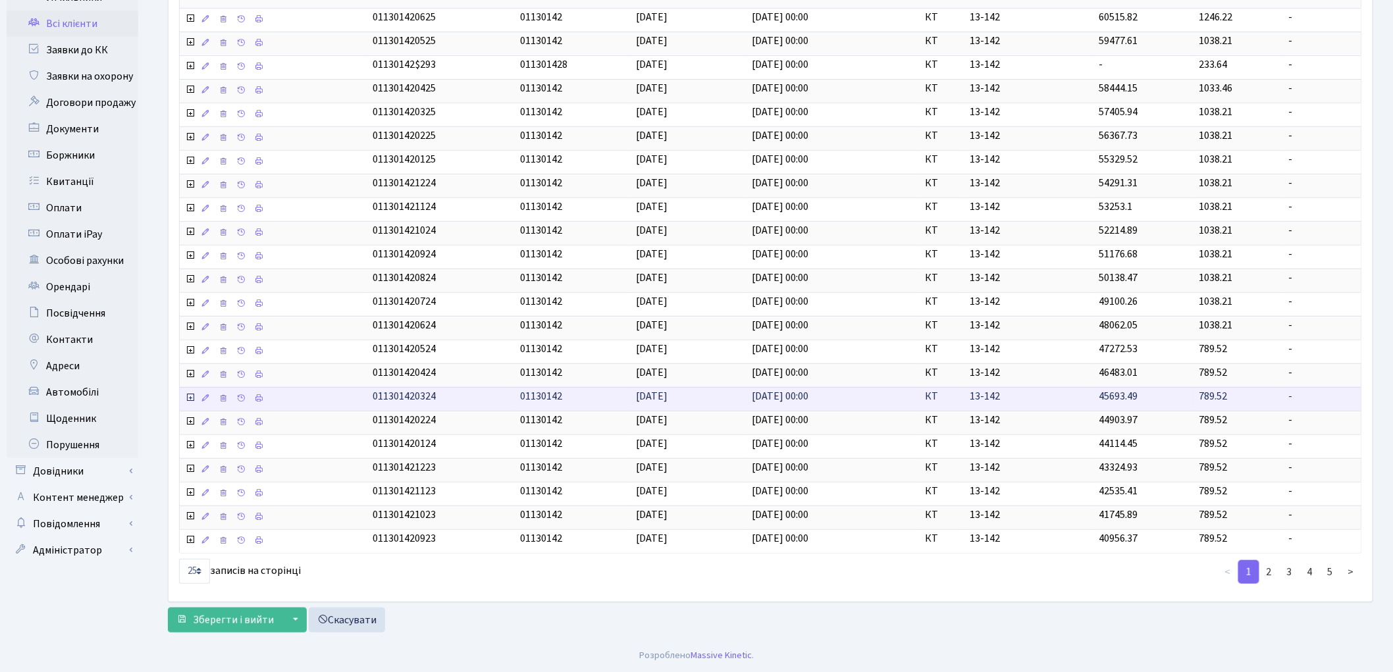
scroll to position [238, 0]
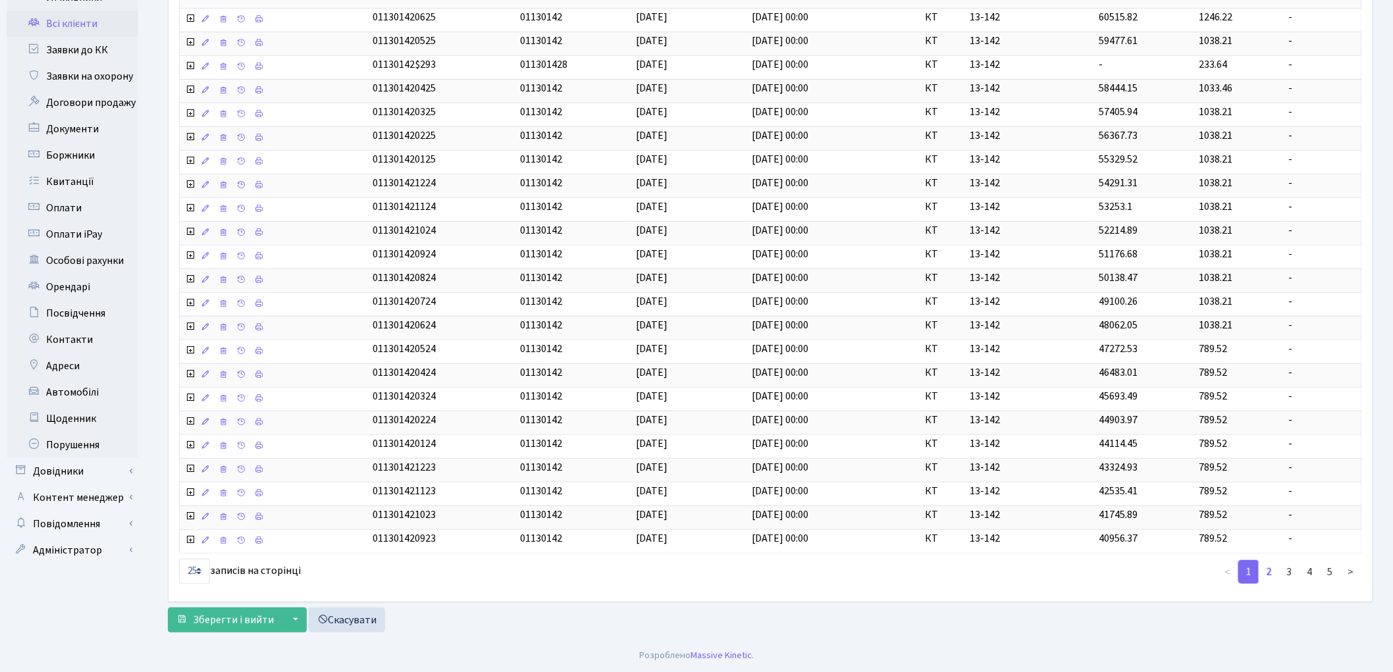
click at [1272, 568] on link "2" at bounding box center [1269, 572] width 21 height 24
click at [1292, 570] on link "3" at bounding box center [1289, 572] width 21 height 24
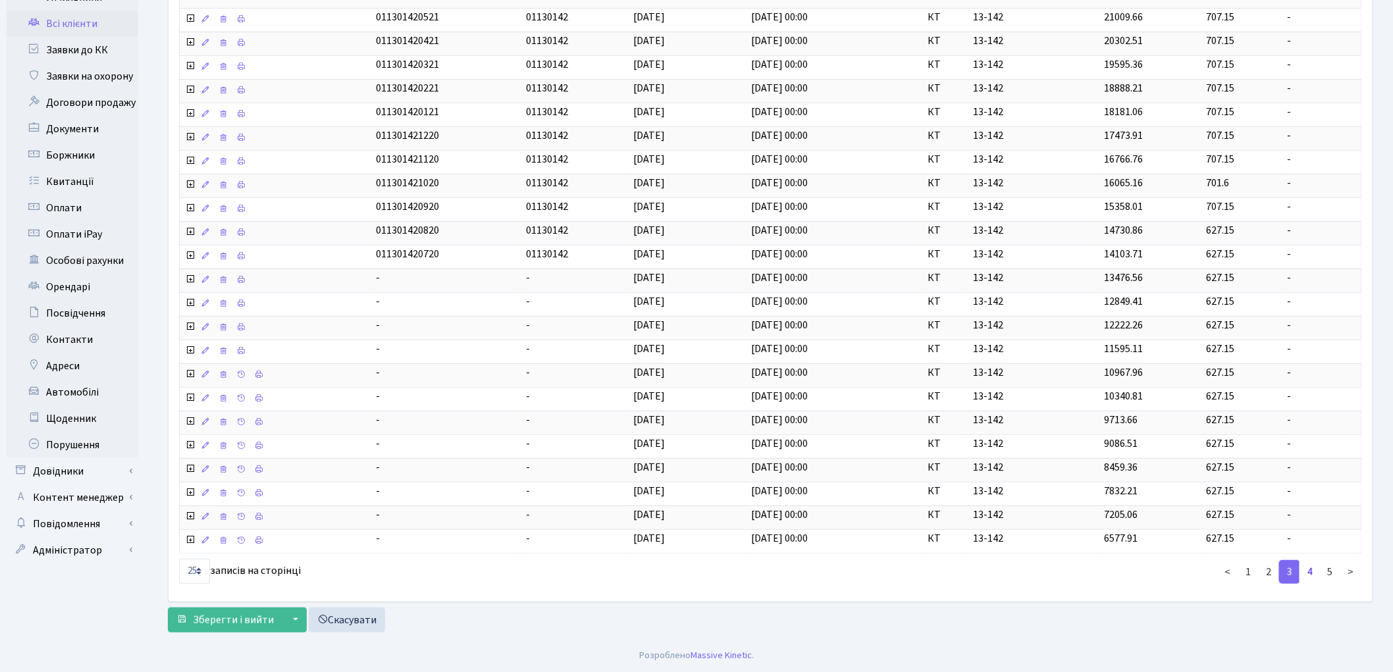
click at [1312, 573] on link "4" at bounding box center [1310, 572] width 21 height 24
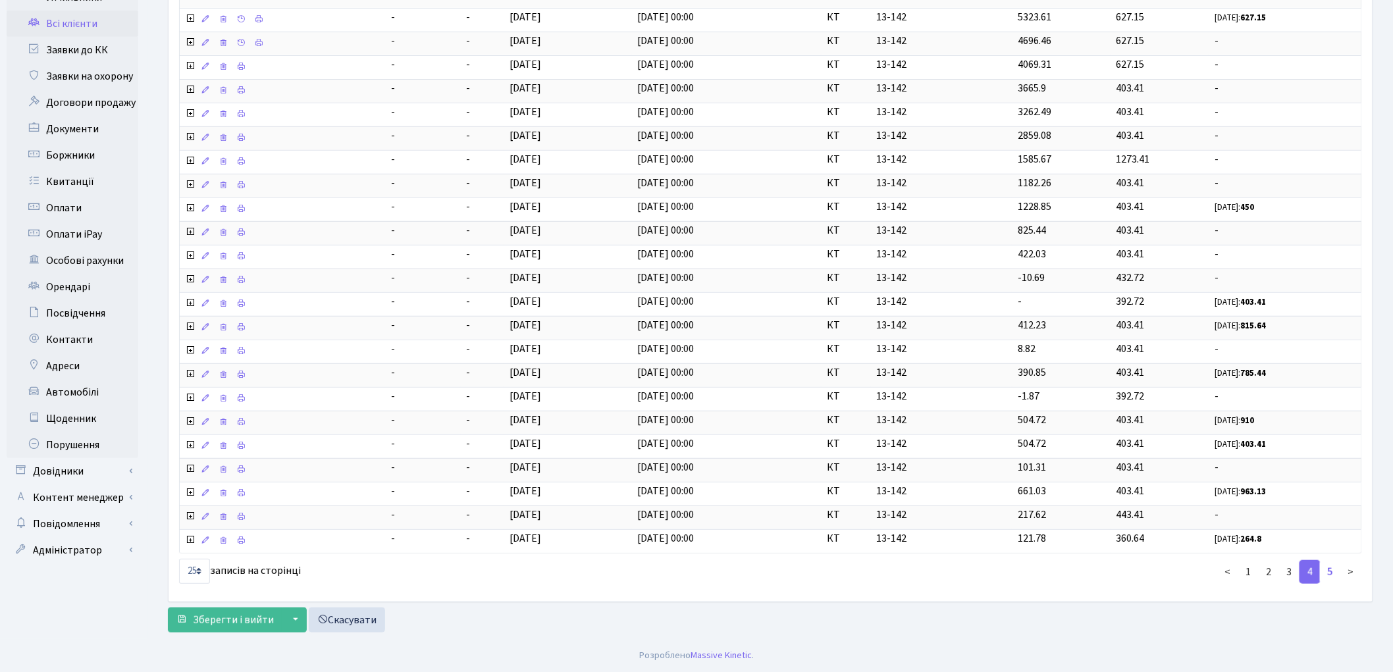
click at [1334, 568] on link "5" at bounding box center [1330, 572] width 21 height 24
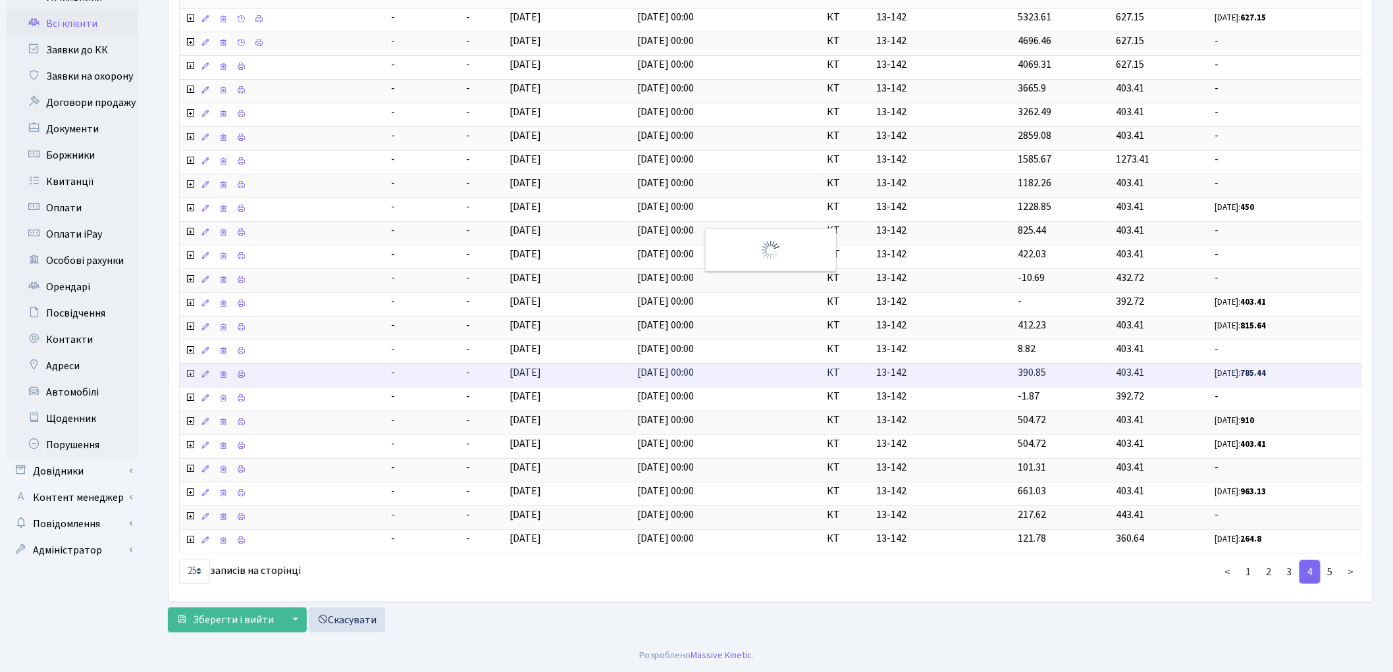
scroll to position [147, 0]
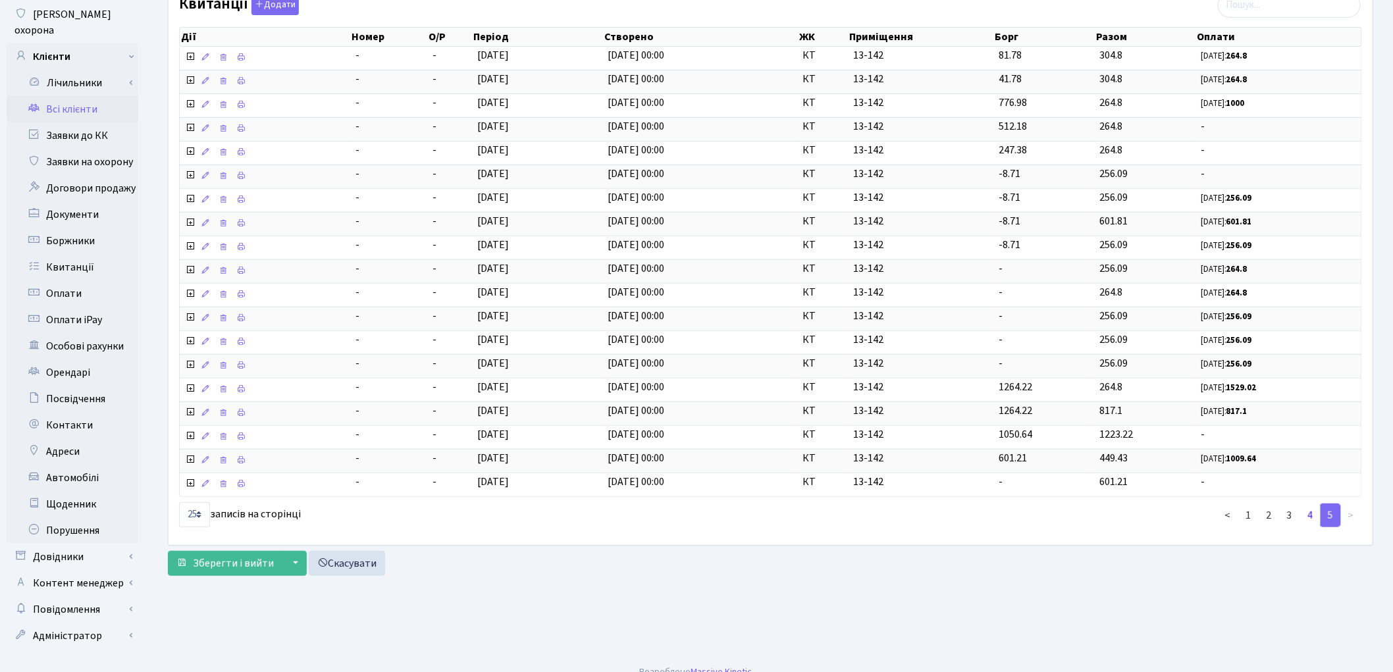
click at [1315, 523] on link "4" at bounding box center [1310, 516] width 21 height 24
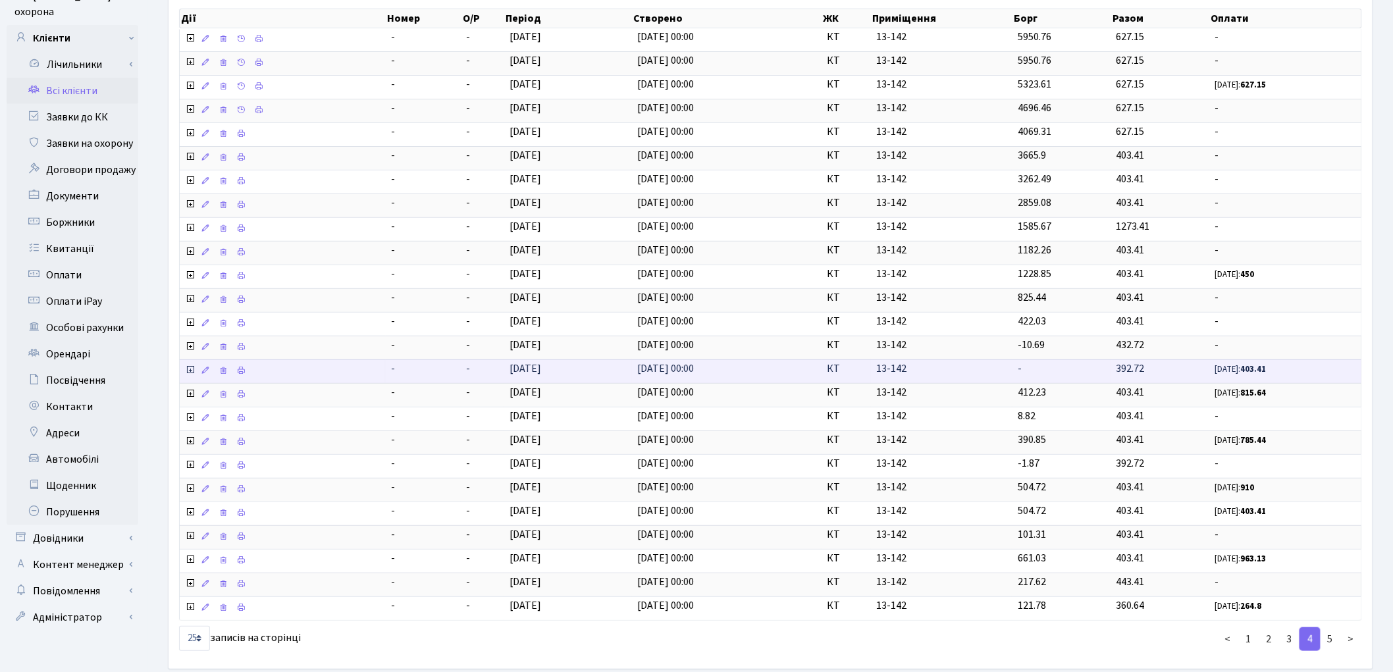
scroll to position [238, 0]
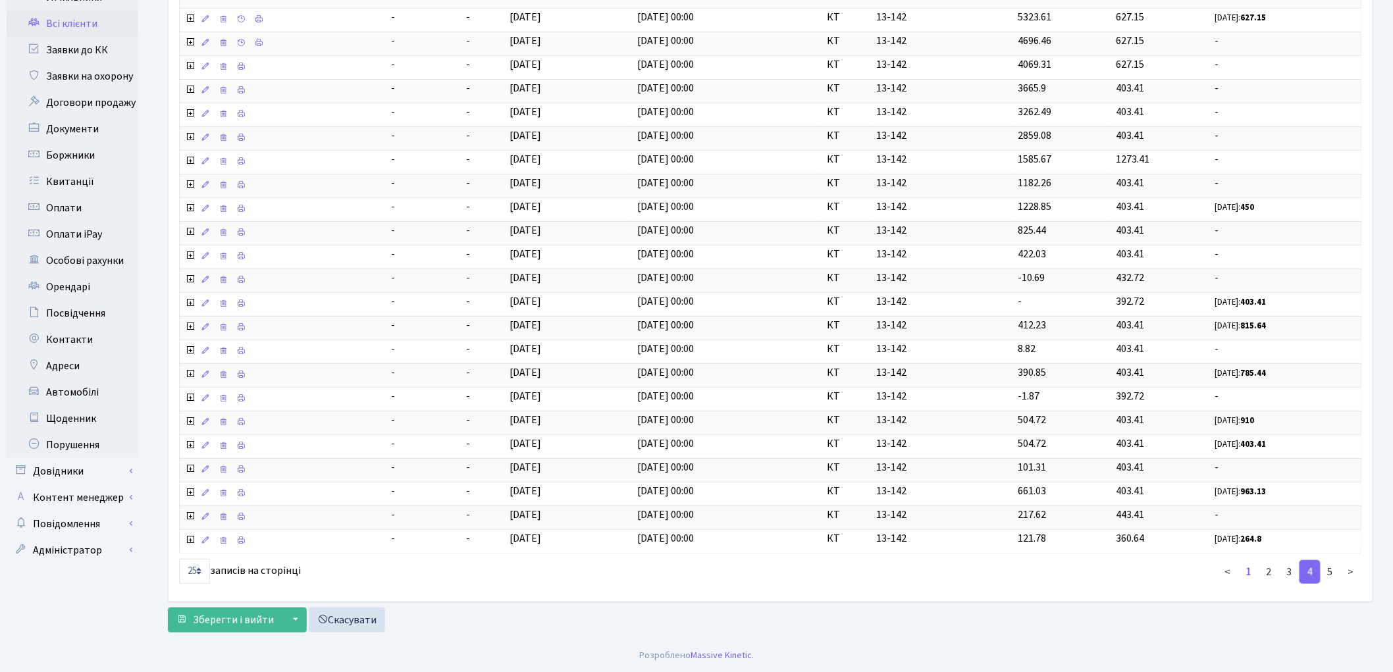
click at [1254, 572] on link "1" at bounding box center [1249, 572] width 21 height 24
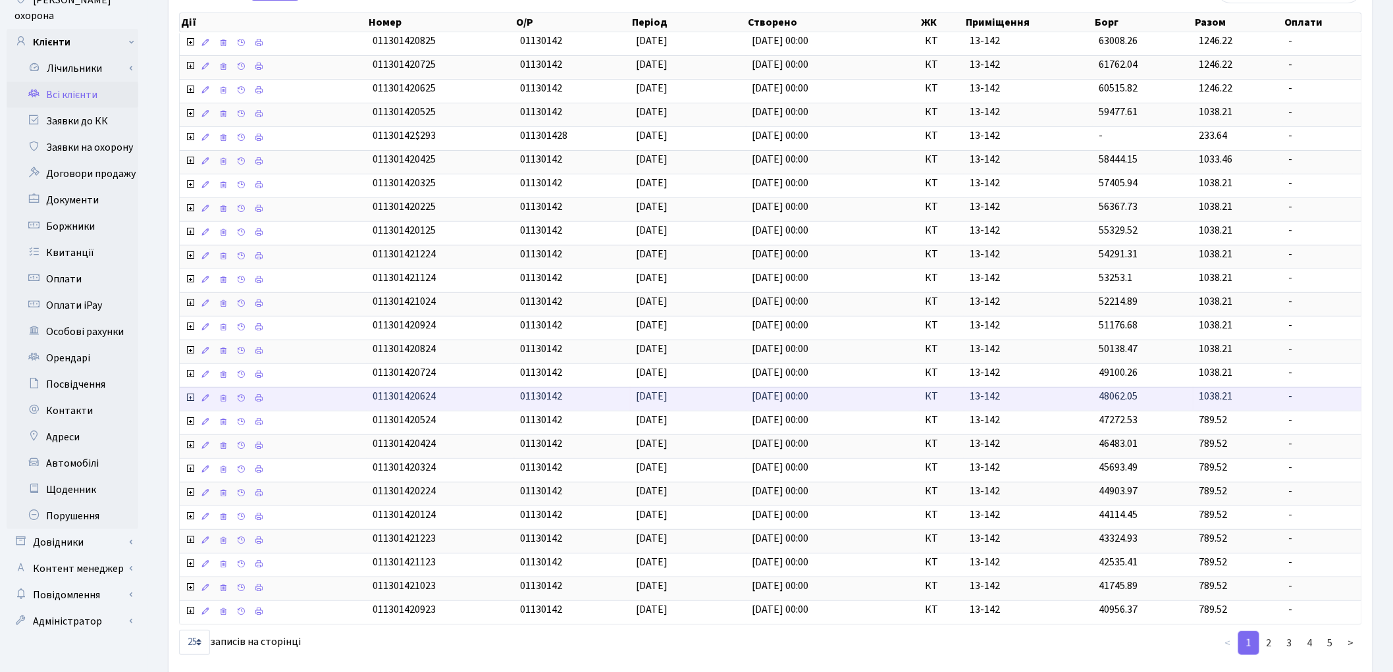
scroll to position [0, 0]
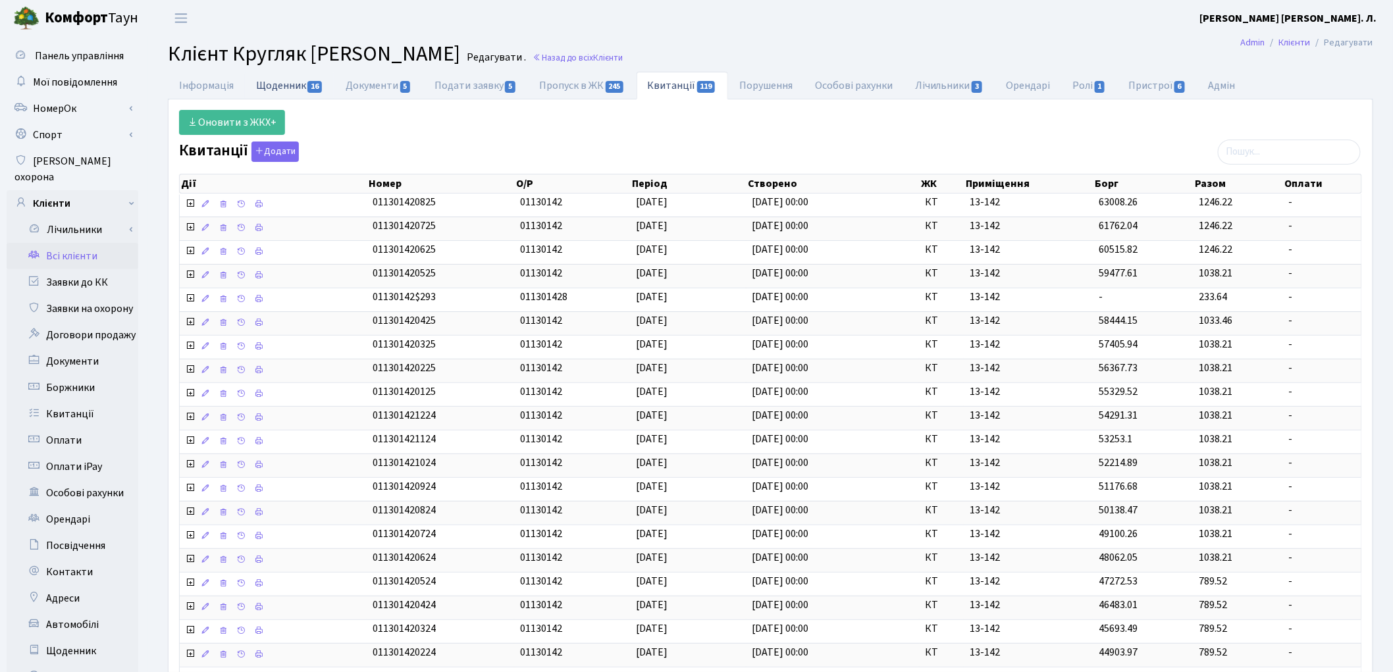
click at [267, 93] on link "Щоденник 16" at bounding box center [290, 85] width 90 height 27
select select "25"
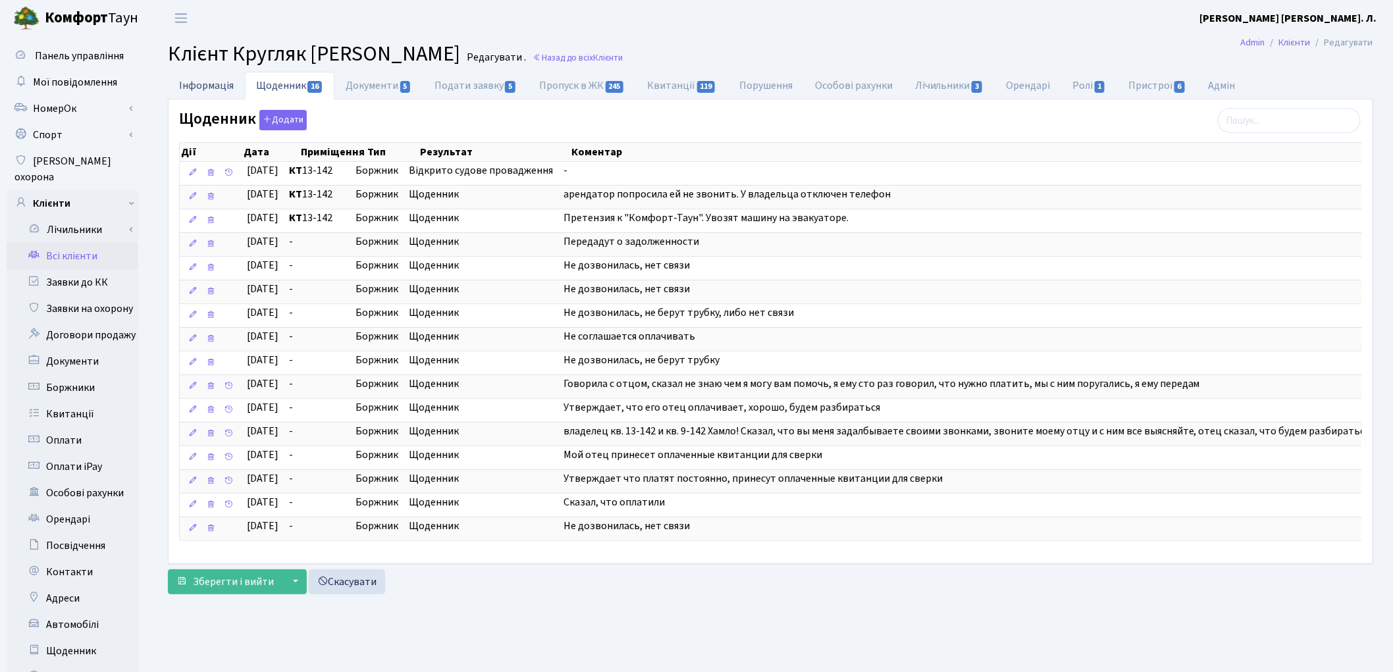
click at [220, 96] on link "Інформація" at bounding box center [206, 85] width 77 height 27
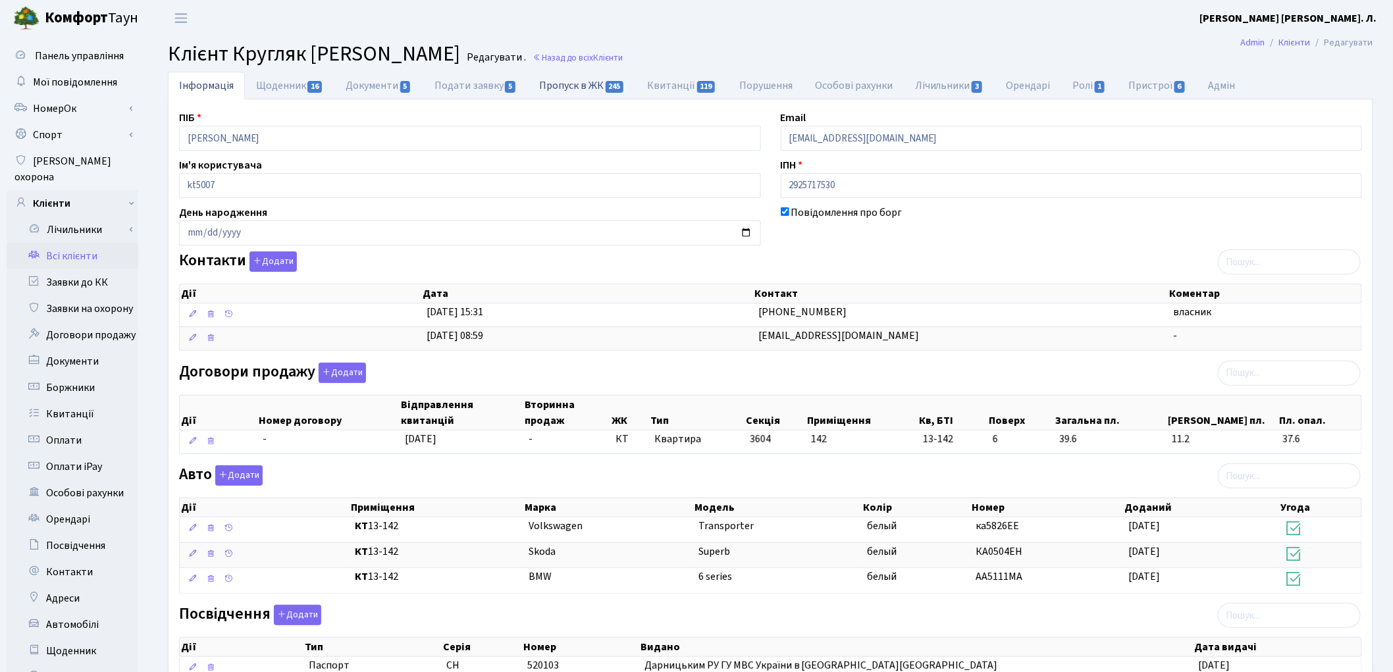
click at [577, 88] on link "Пропуск в ЖК 245" at bounding box center [582, 85] width 108 height 27
select select "25"
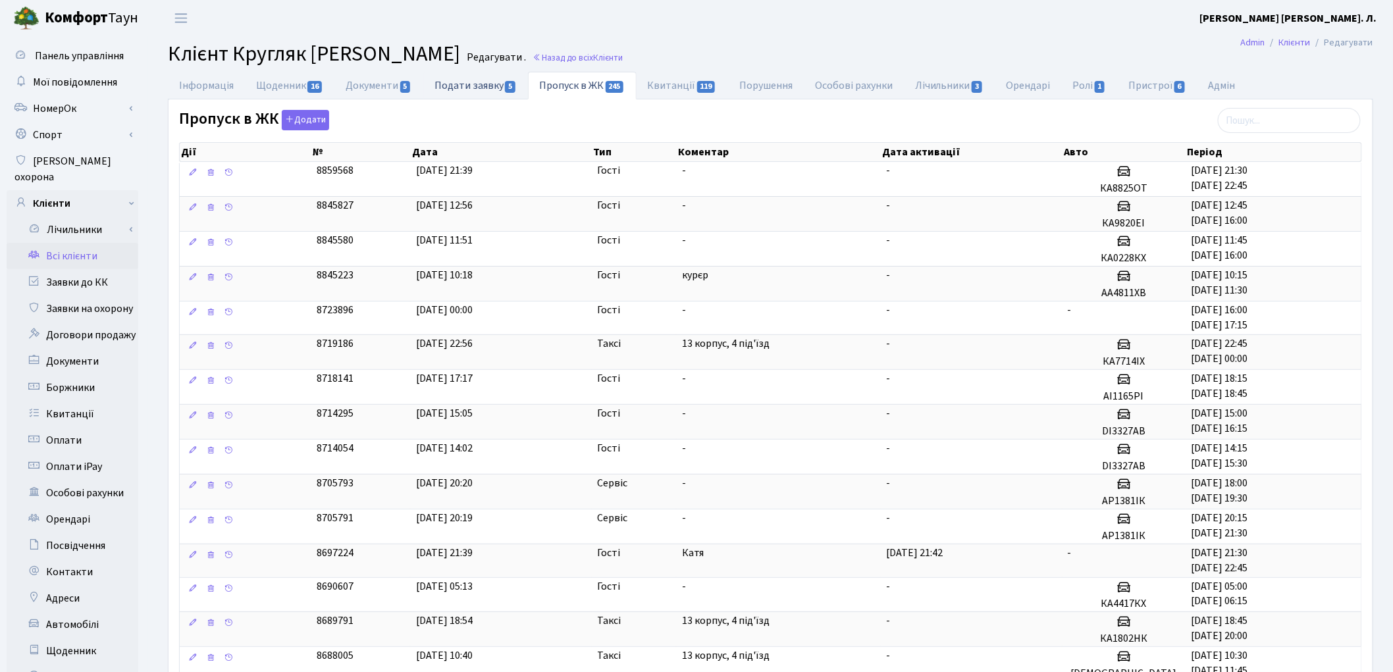
click at [444, 79] on link "Подати заявку 5" at bounding box center [475, 85] width 105 height 27
select select "25"
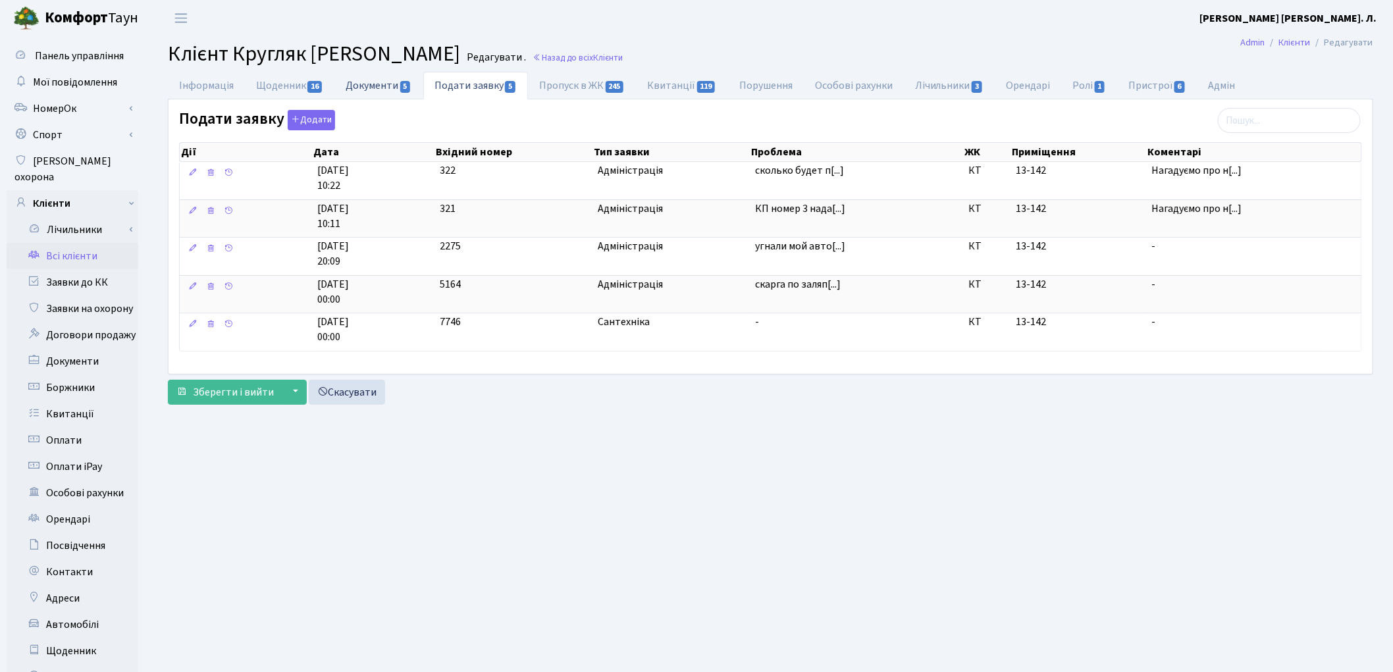
click at [388, 92] on link "Документи 5" at bounding box center [378, 85] width 88 height 27
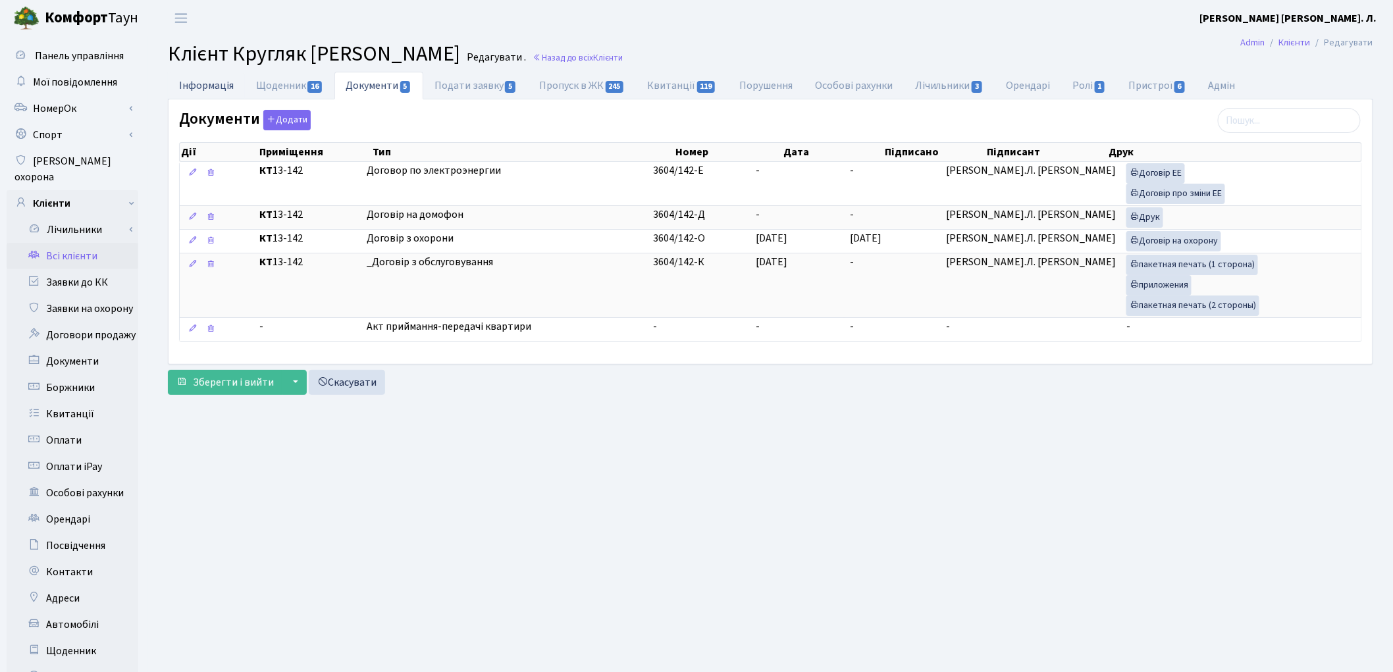
click at [213, 88] on link "Інформація" at bounding box center [206, 85] width 77 height 27
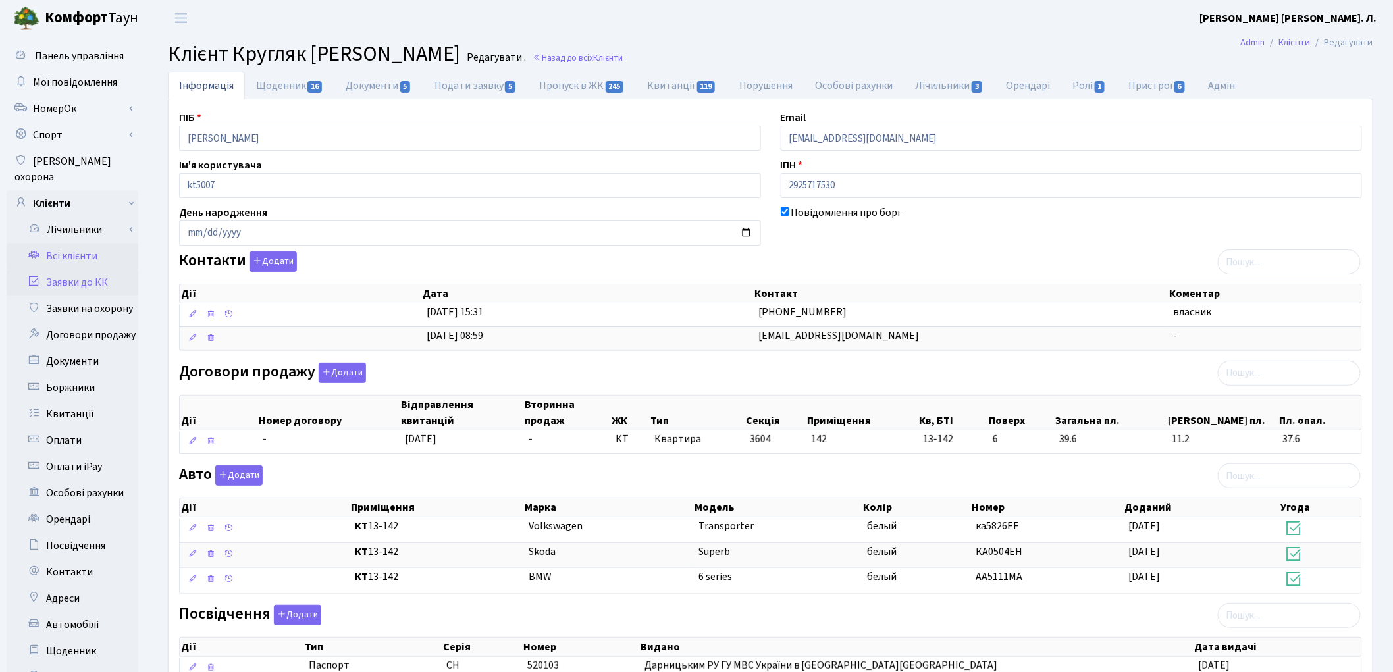
click at [68, 269] on link "Заявки до КК" at bounding box center [73, 282] width 132 height 26
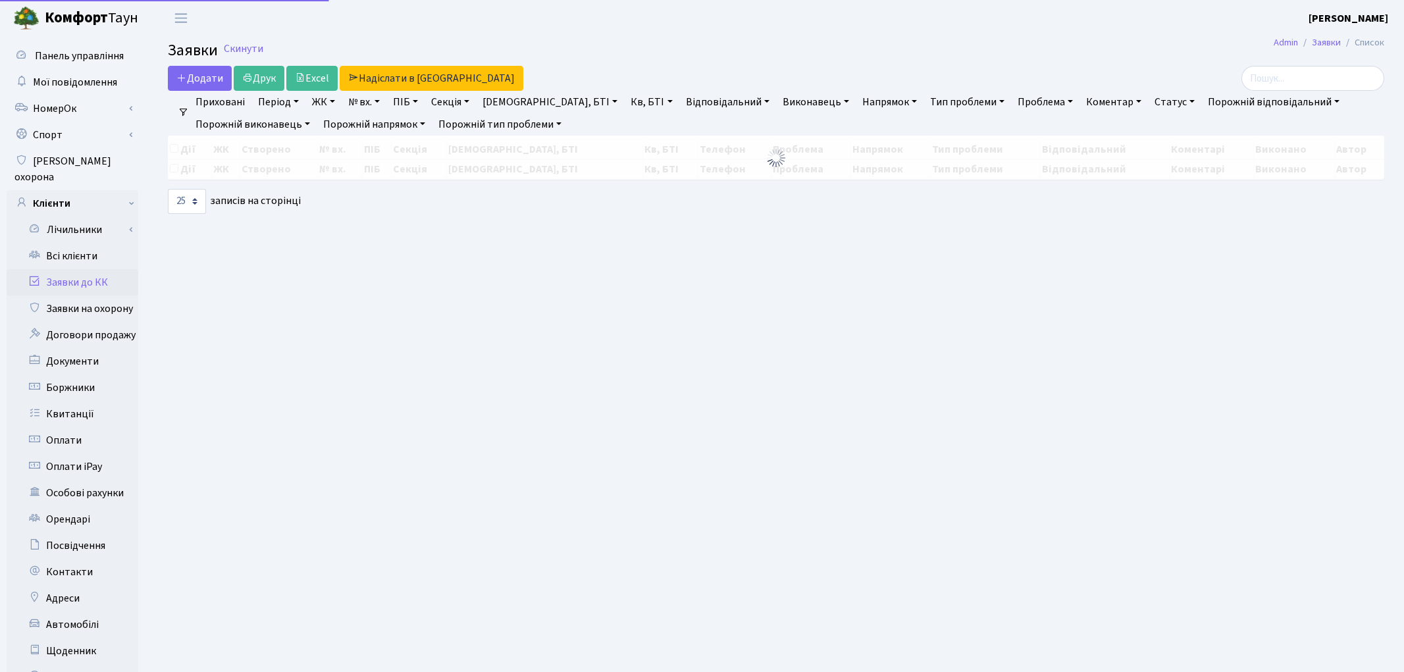
select select "25"
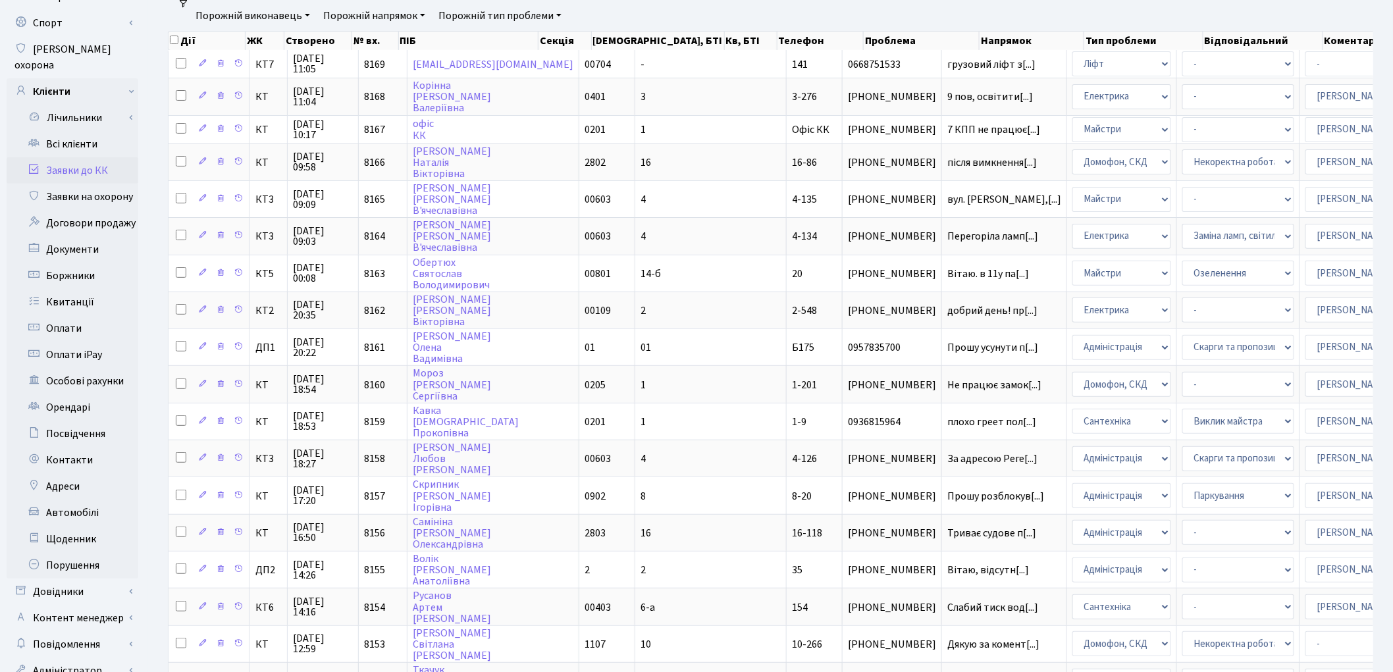
scroll to position [292, 0]
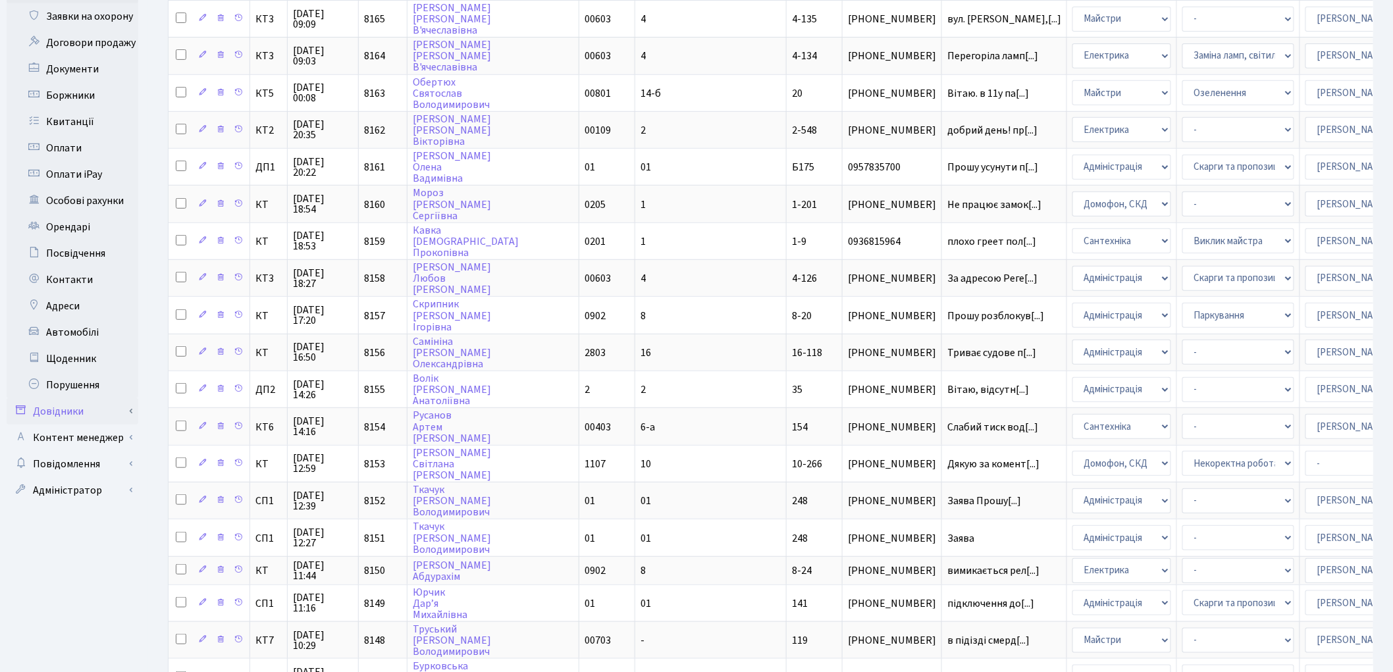
click at [70, 398] on link "Довідники" at bounding box center [73, 411] width 132 height 26
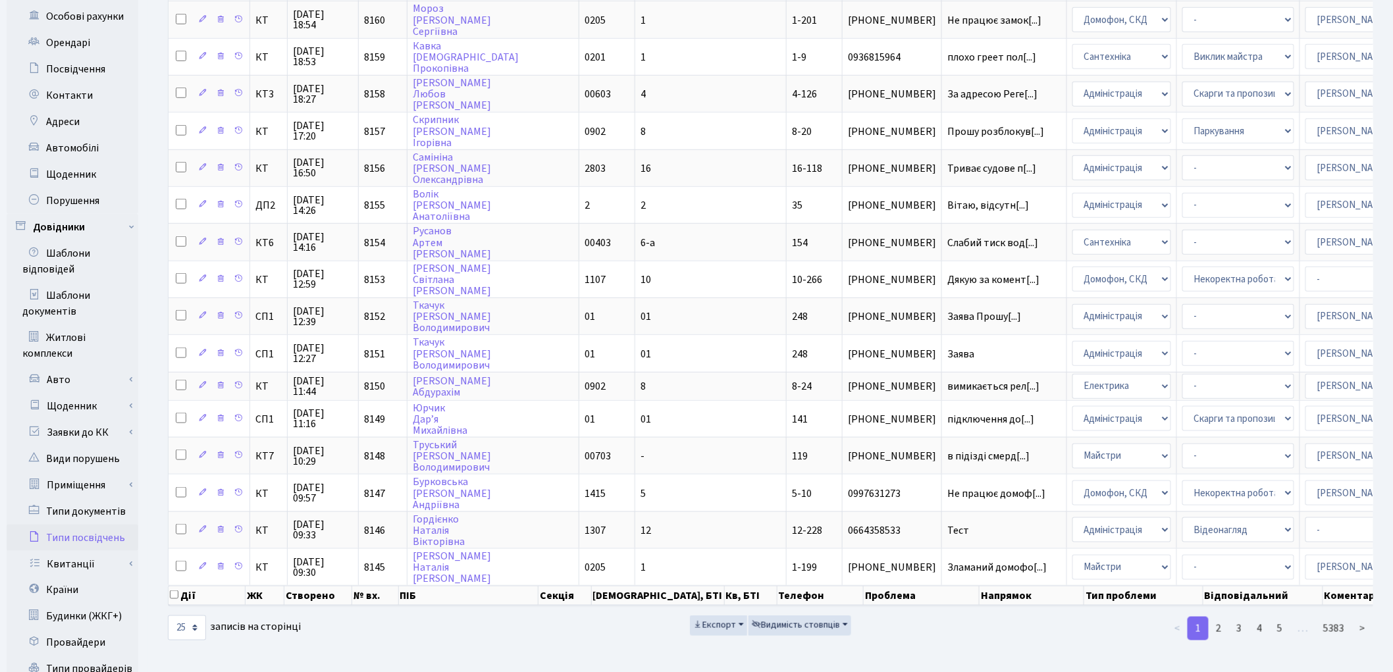
scroll to position [589, 0]
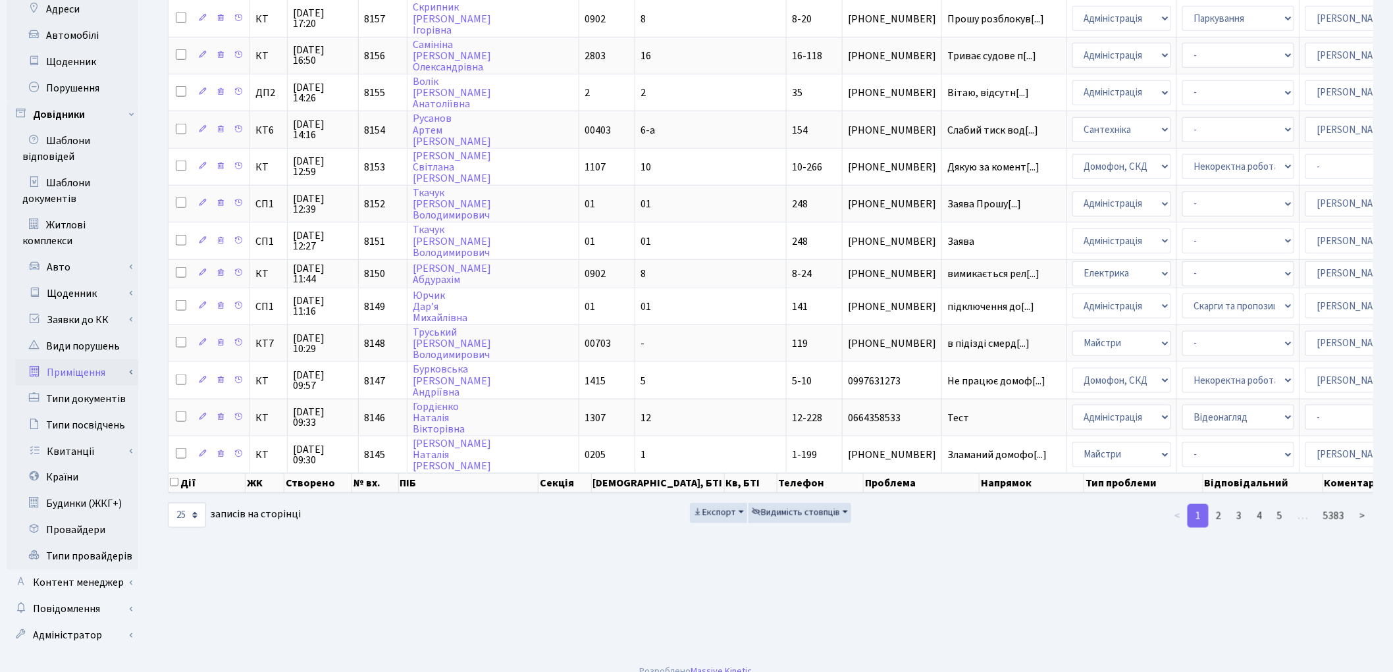
click at [82, 363] on link "Приміщення" at bounding box center [76, 373] width 123 height 26
click at [82, 386] on link "Всі приміщення" at bounding box center [76, 399] width 123 height 26
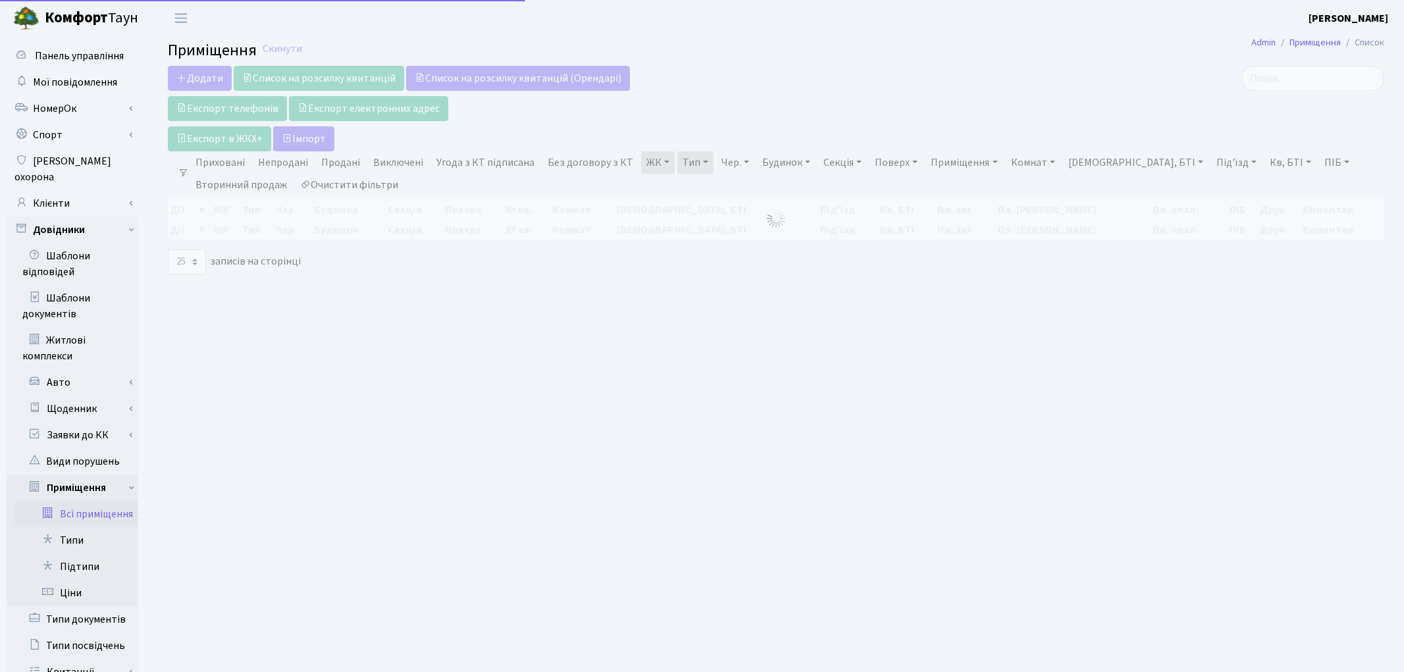
select select "25"
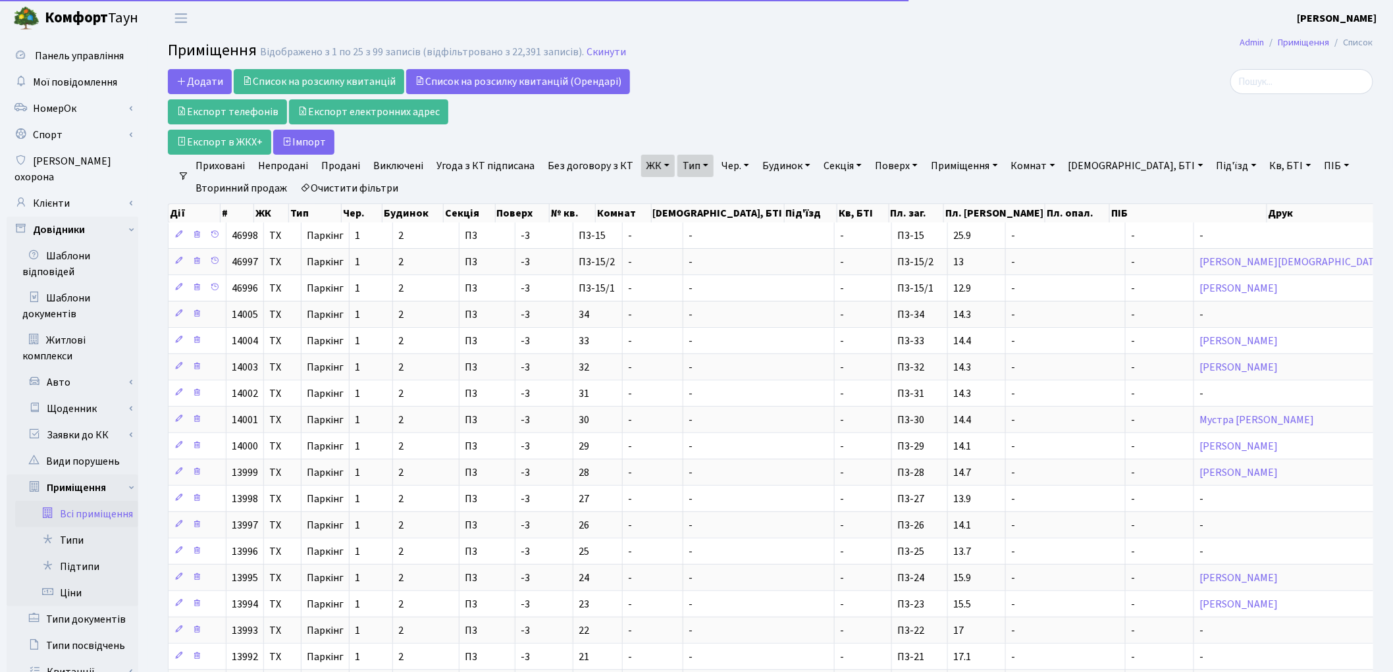
click at [377, 192] on link "Очистити фільтри" at bounding box center [349, 188] width 109 height 22
select select
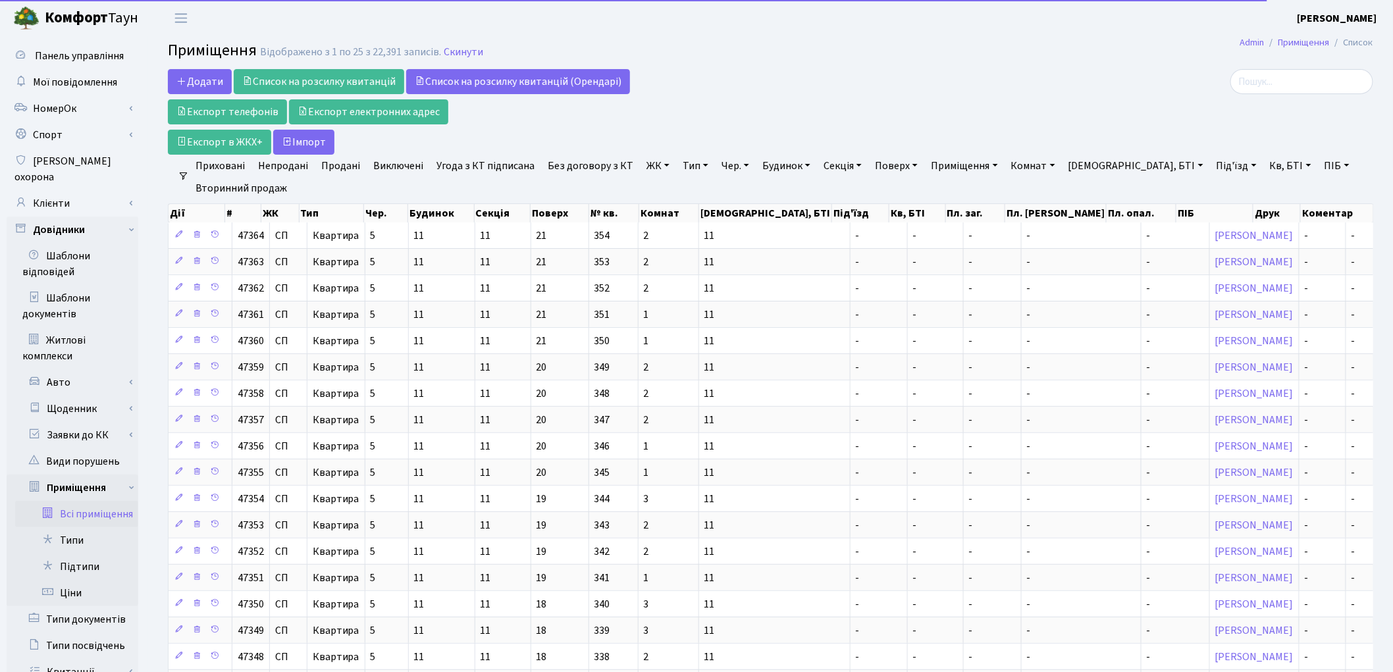
click at [641, 162] on link "ЖК" at bounding box center [658, 166] width 34 height 22
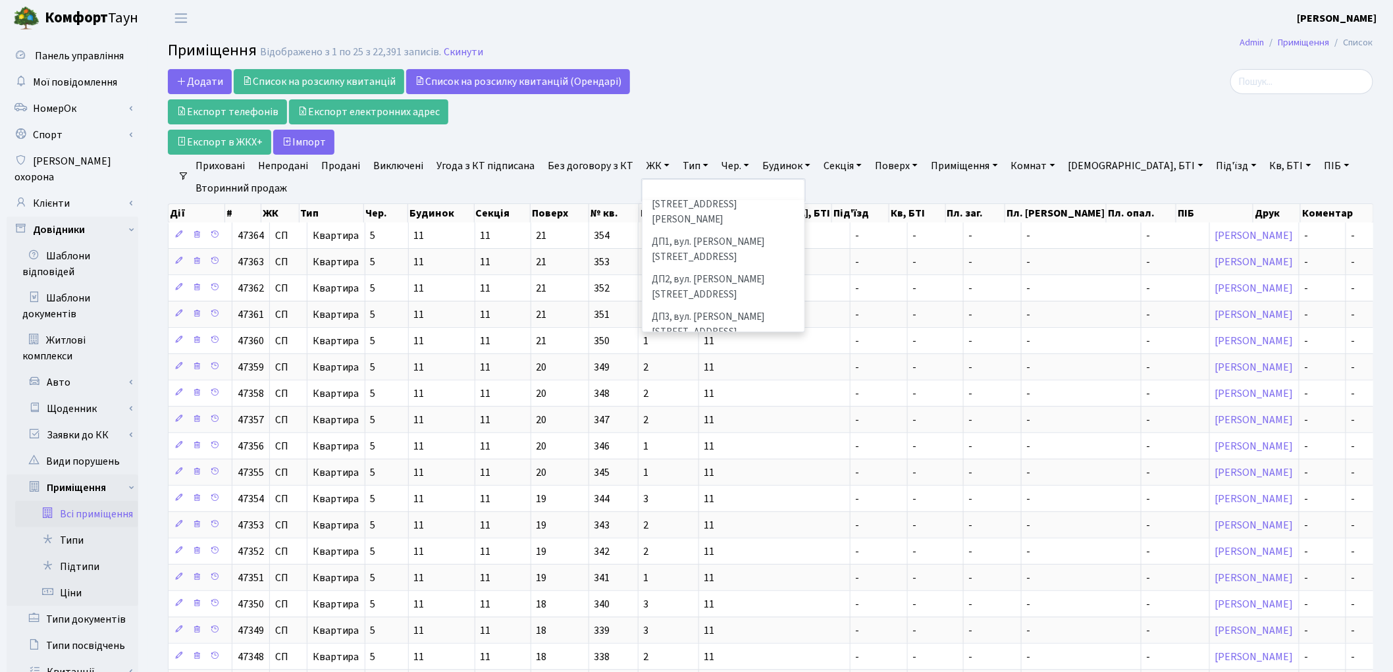
scroll to position [439, 0]
click at [681, 380] on li "ДП5, вул. [PERSON_NAME][STREET_ADDRESS]" at bounding box center [723, 399] width 159 height 38
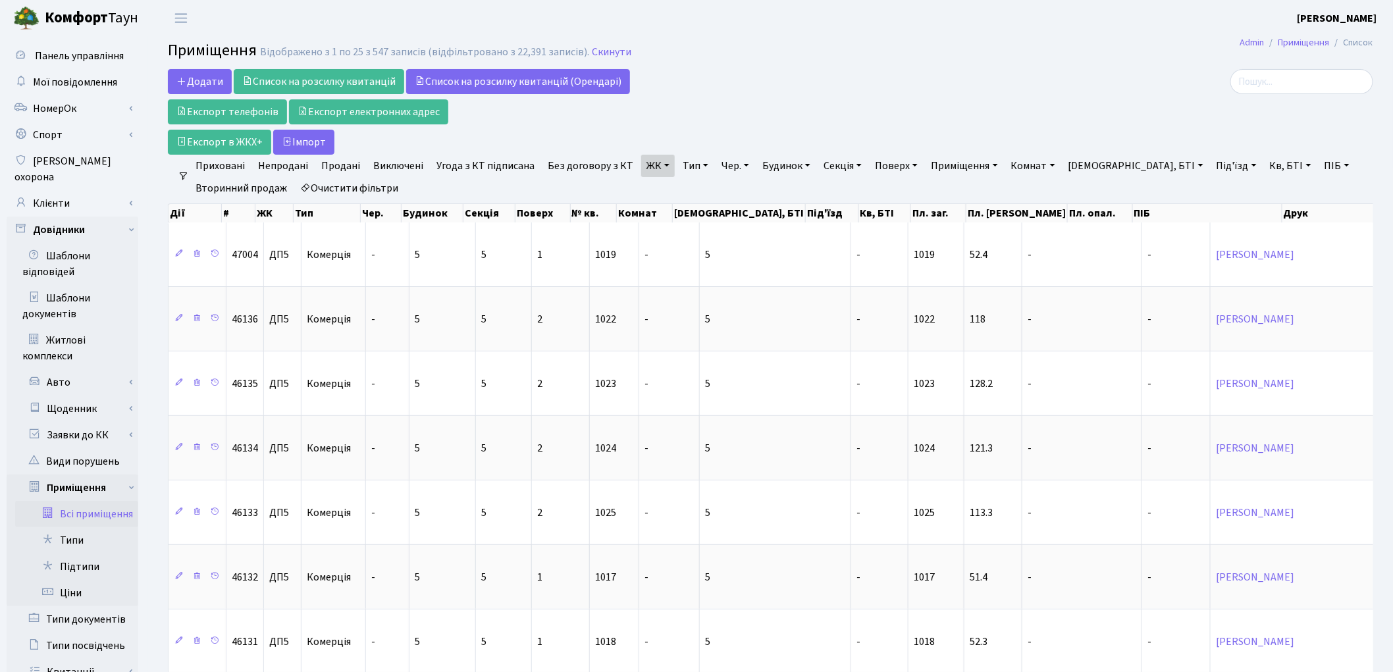
click at [687, 167] on link "Тип" at bounding box center [696, 166] width 36 height 22
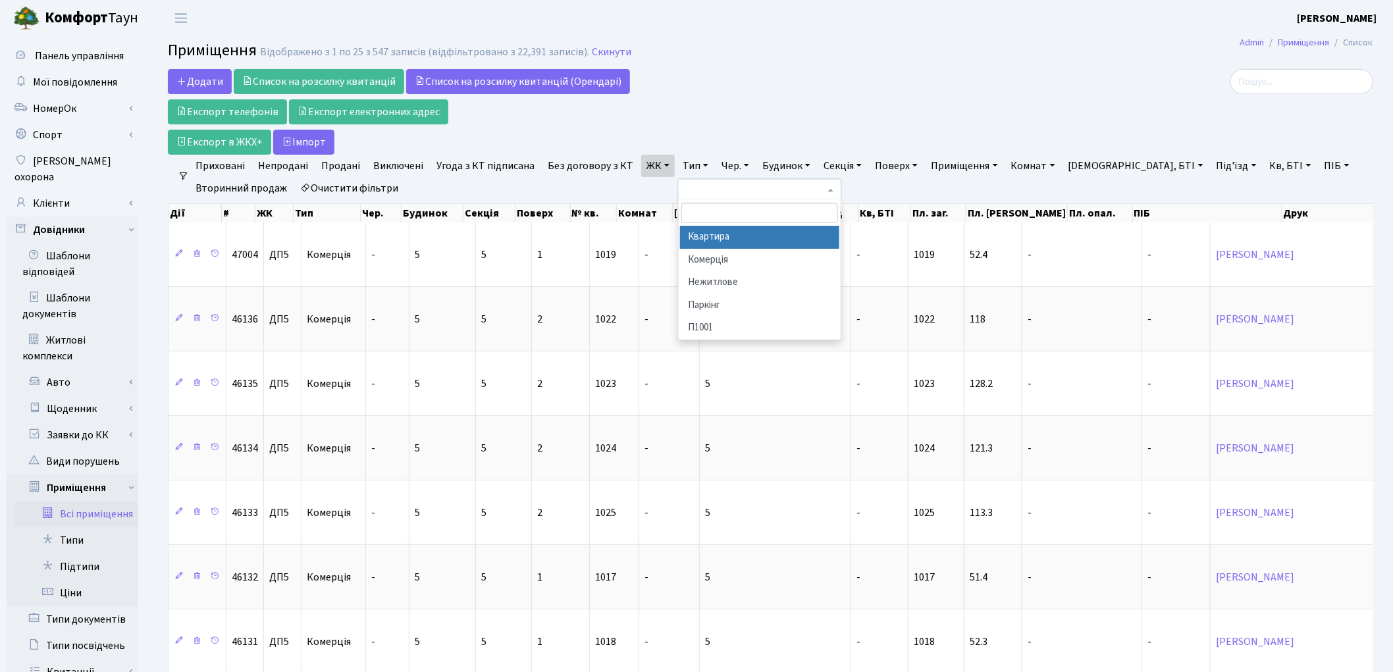
click at [703, 237] on li "Квартира" at bounding box center [759, 237] width 159 height 23
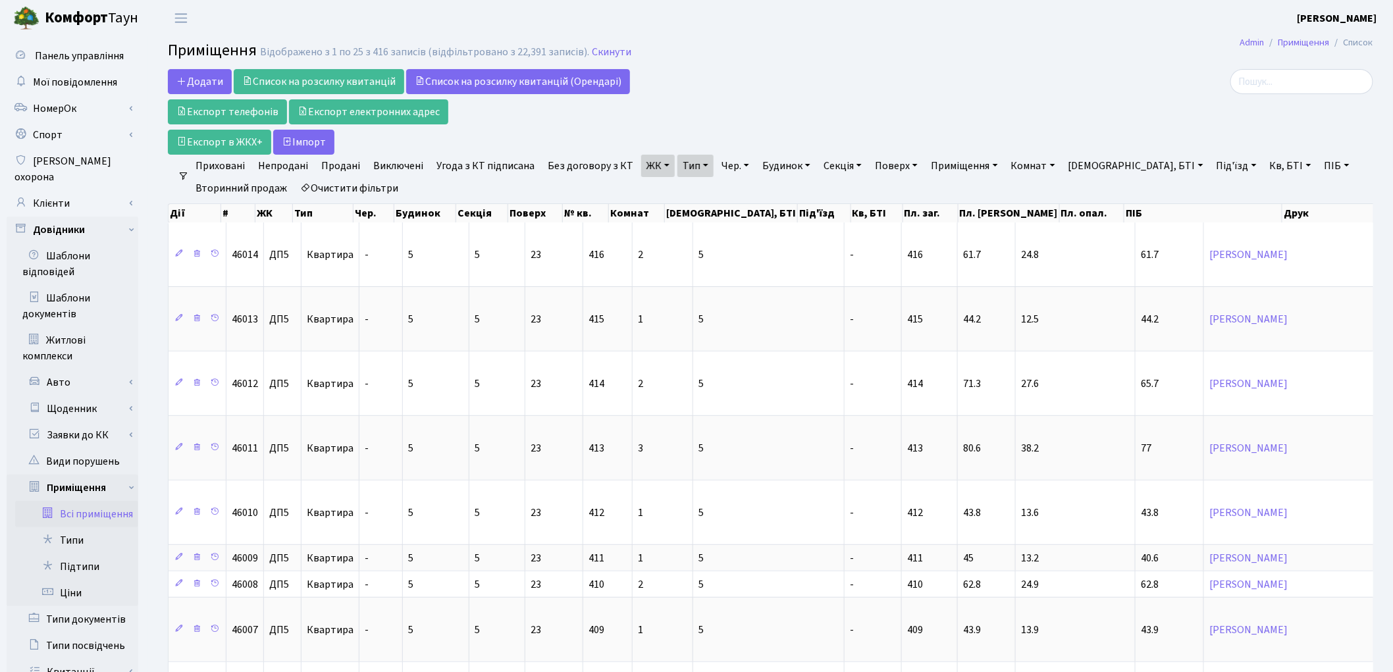
click at [571, 159] on link "Без договору з КТ" at bounding box center [591, 166] width 96 height 22
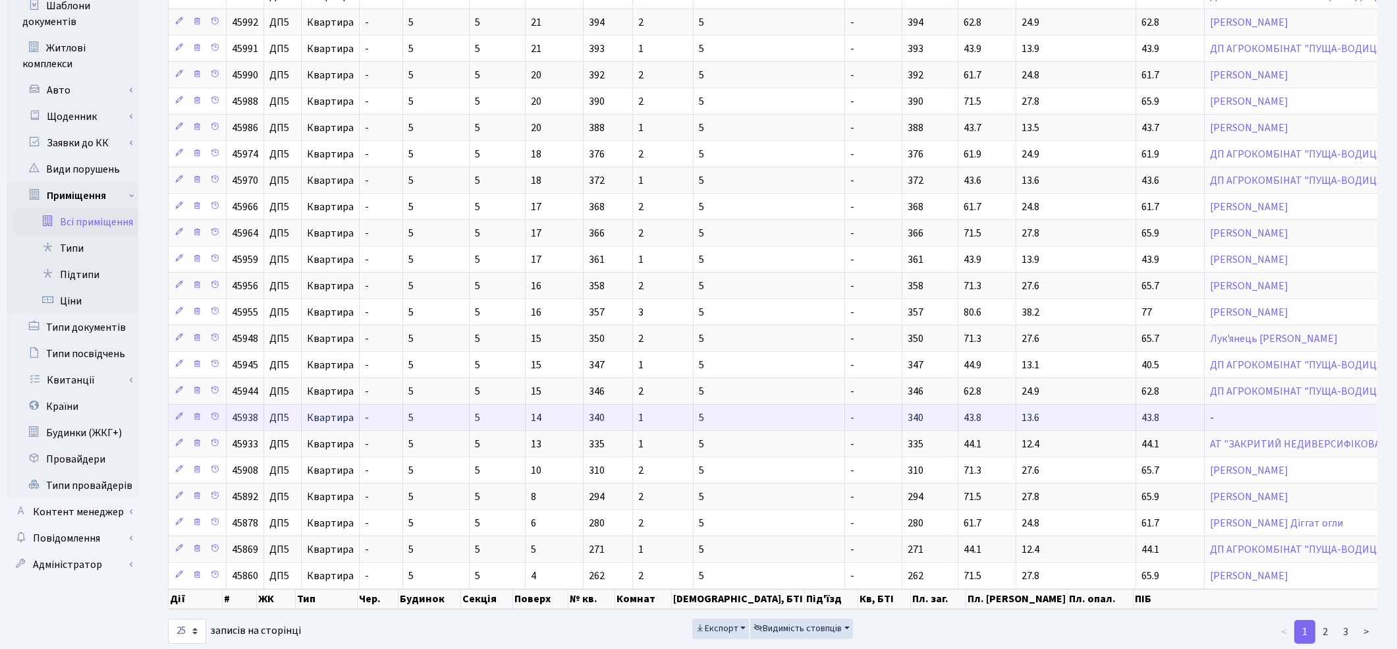
scroll to position [337, 0]
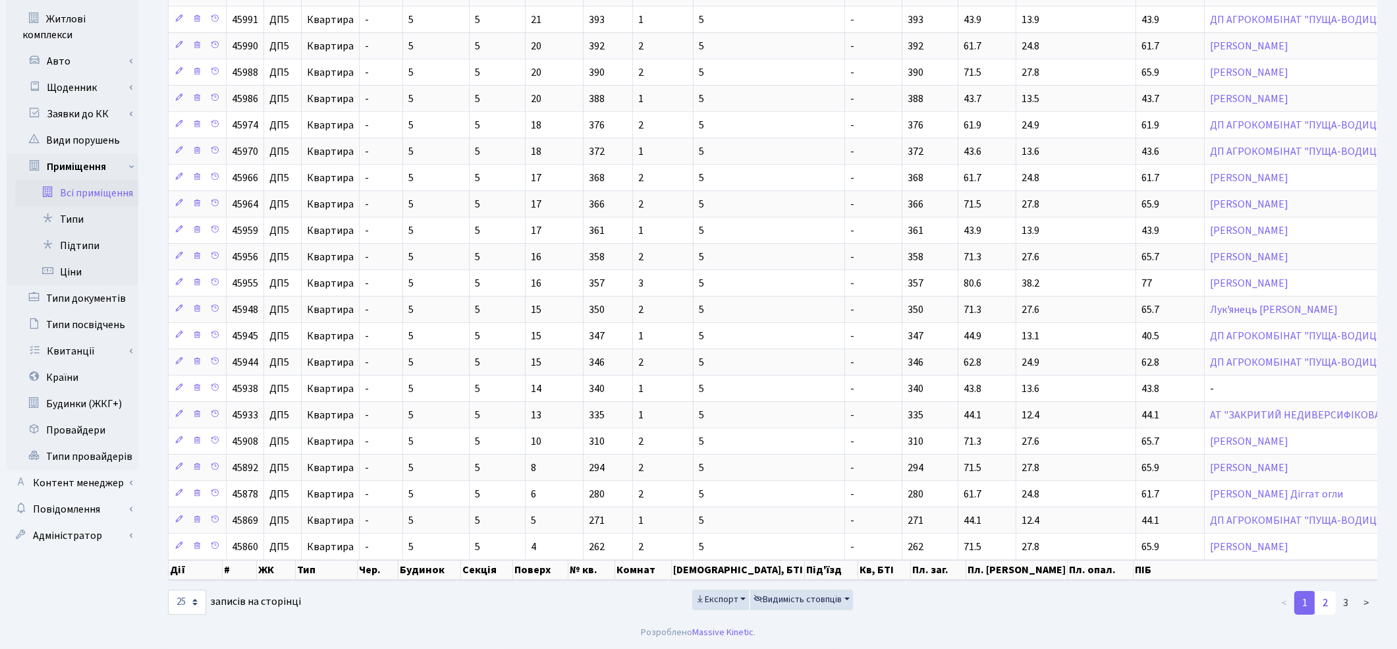
click at [1325, 602] on link "2" at bounding box center [1324, 603] width 21 height 24
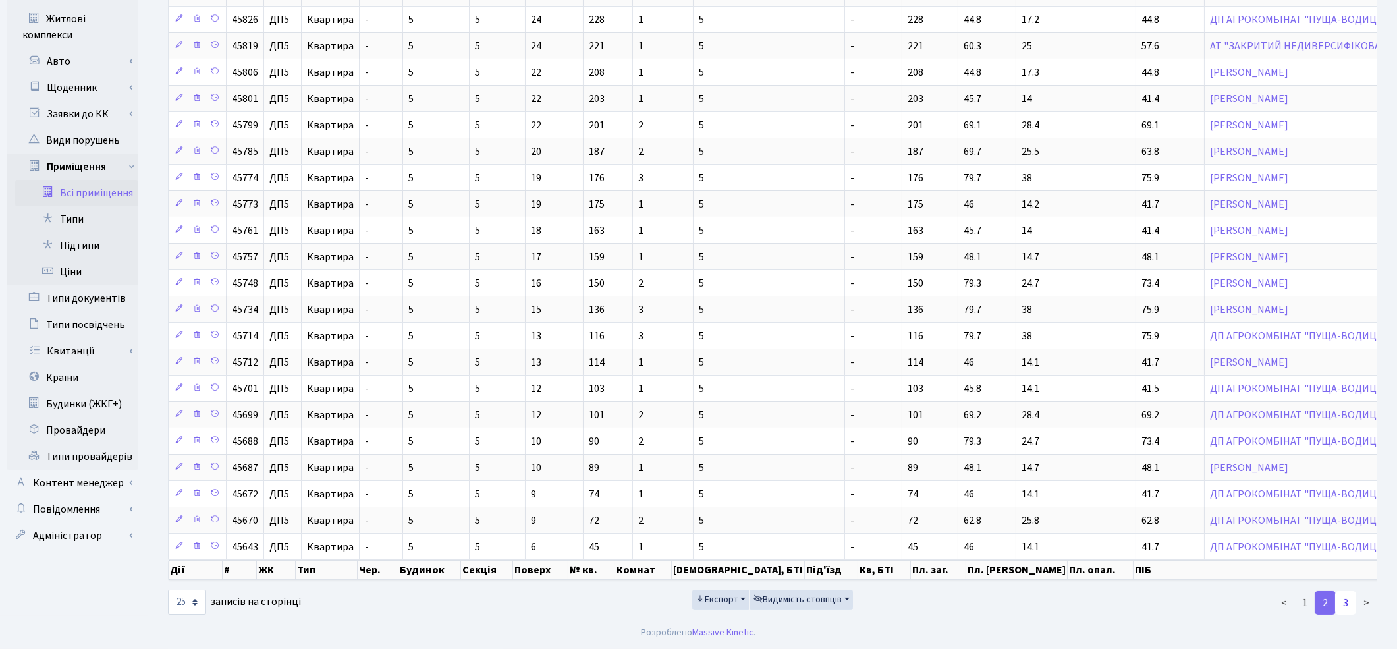
click at [1347, 602] on link "3" at bounding box center [1345, 603] width 21 height 24
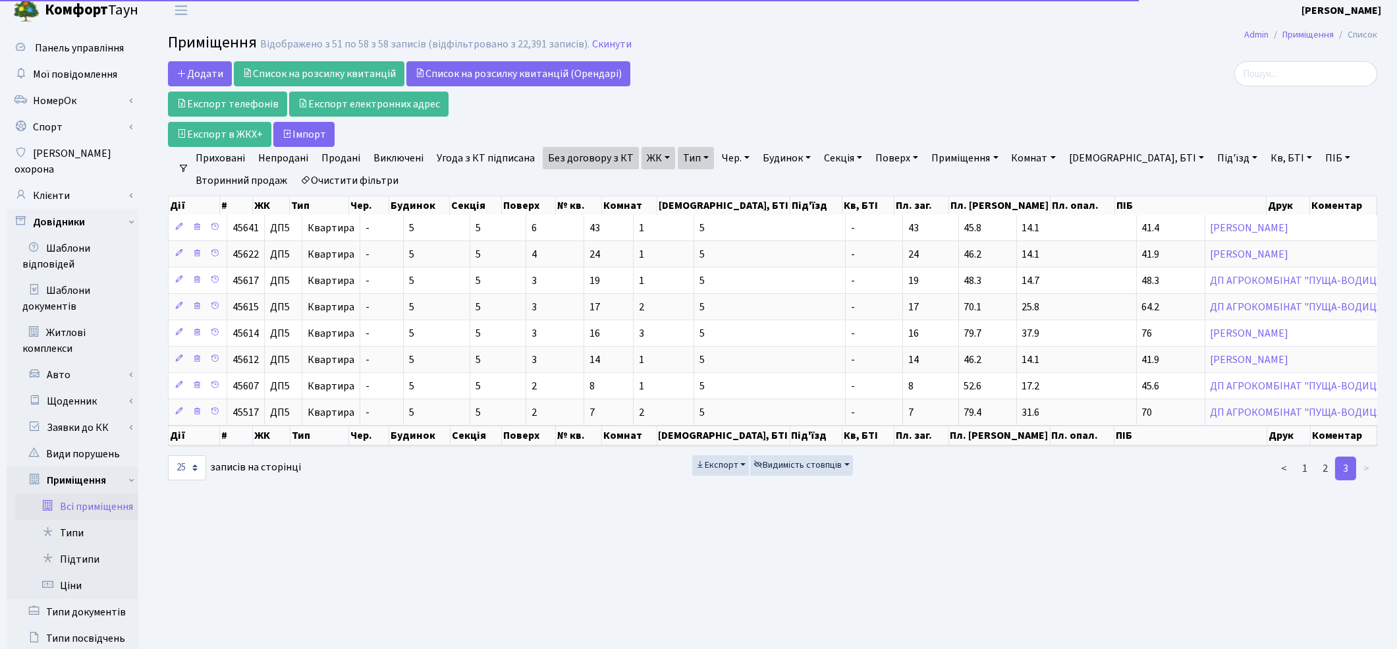
scroll to position [0, 0]
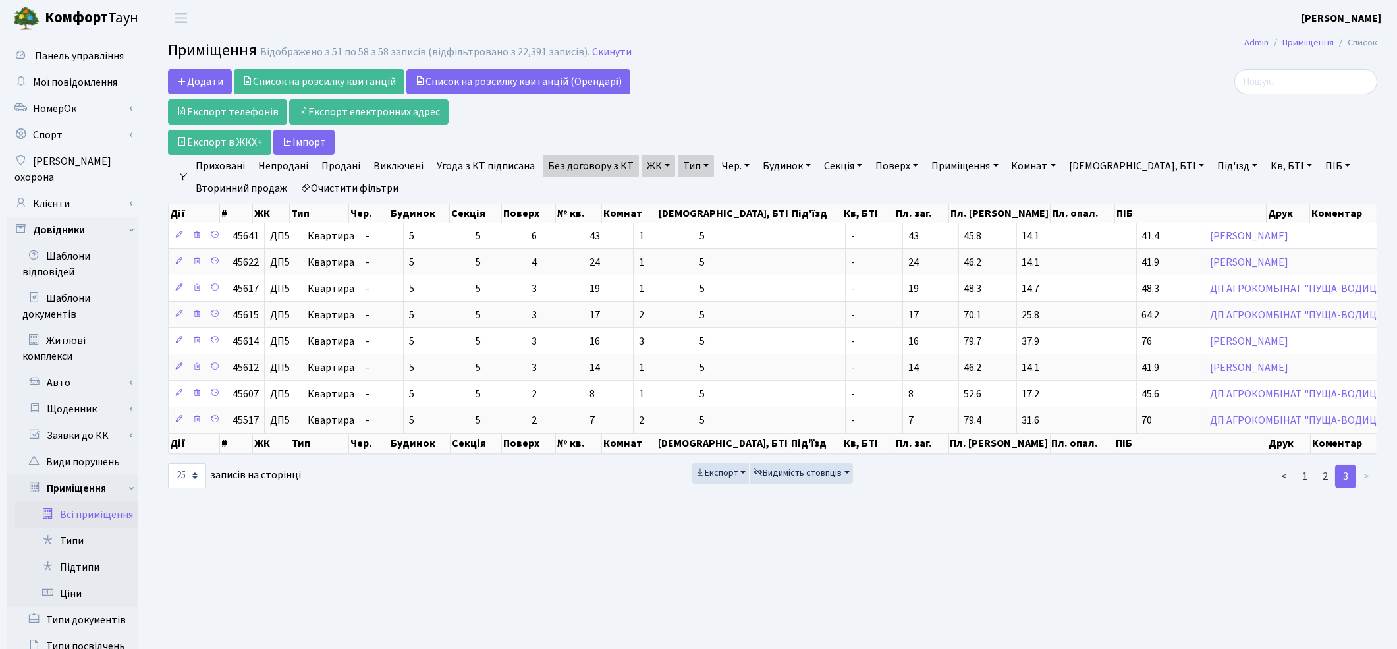
click at [655, 162] on link "ЖК" at bounding box center [658, 166] width 34 height 22
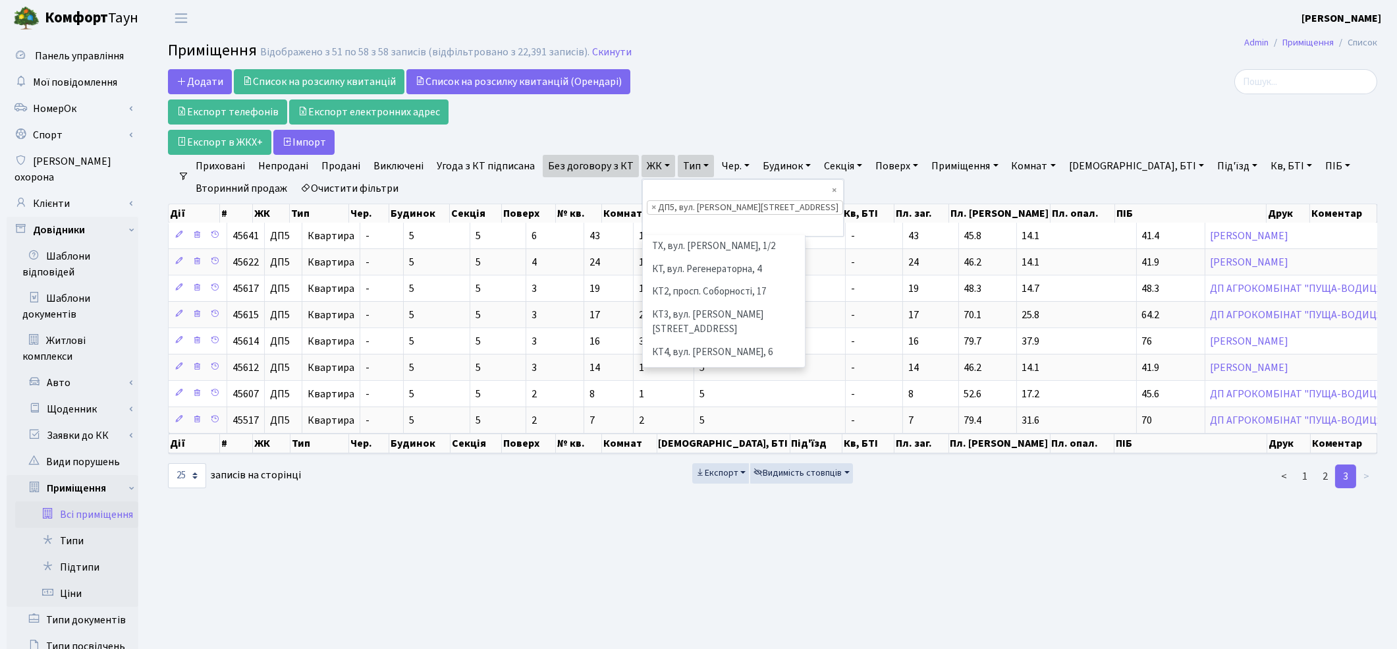
scroll to position [477, 0]
click at [693, 414] on li "ДП6, вул. Родини Крістерів, 2" at bounding box center [723, 425] width 159 height 23
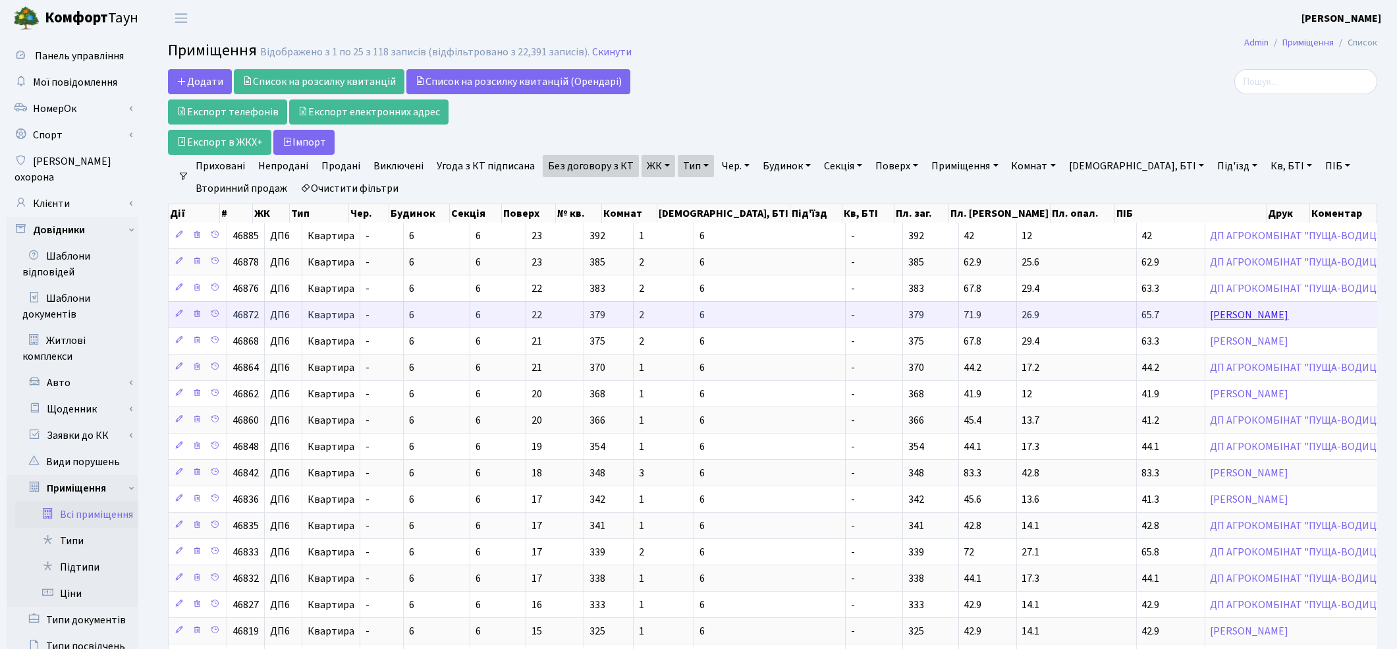
click at [1210, 321] on link "[PERSON_NAME]" at bounding box center [1249, 314] width 78 height 14
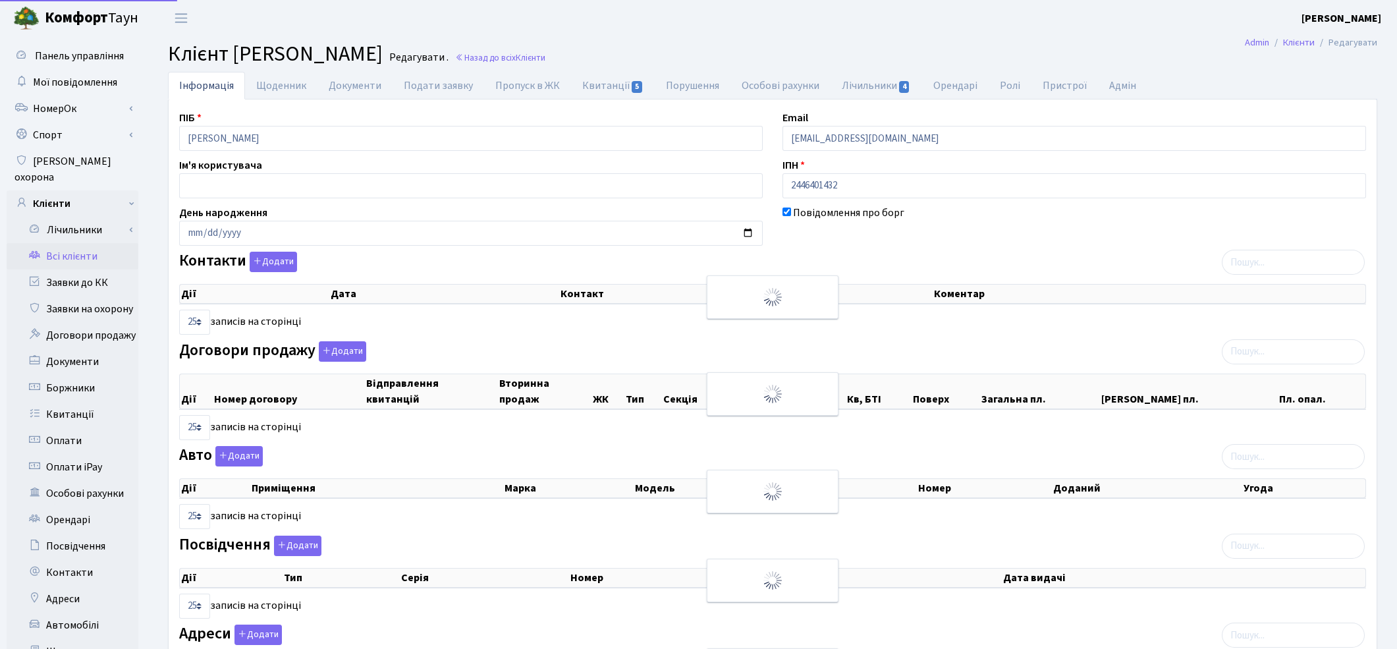
select select "25"
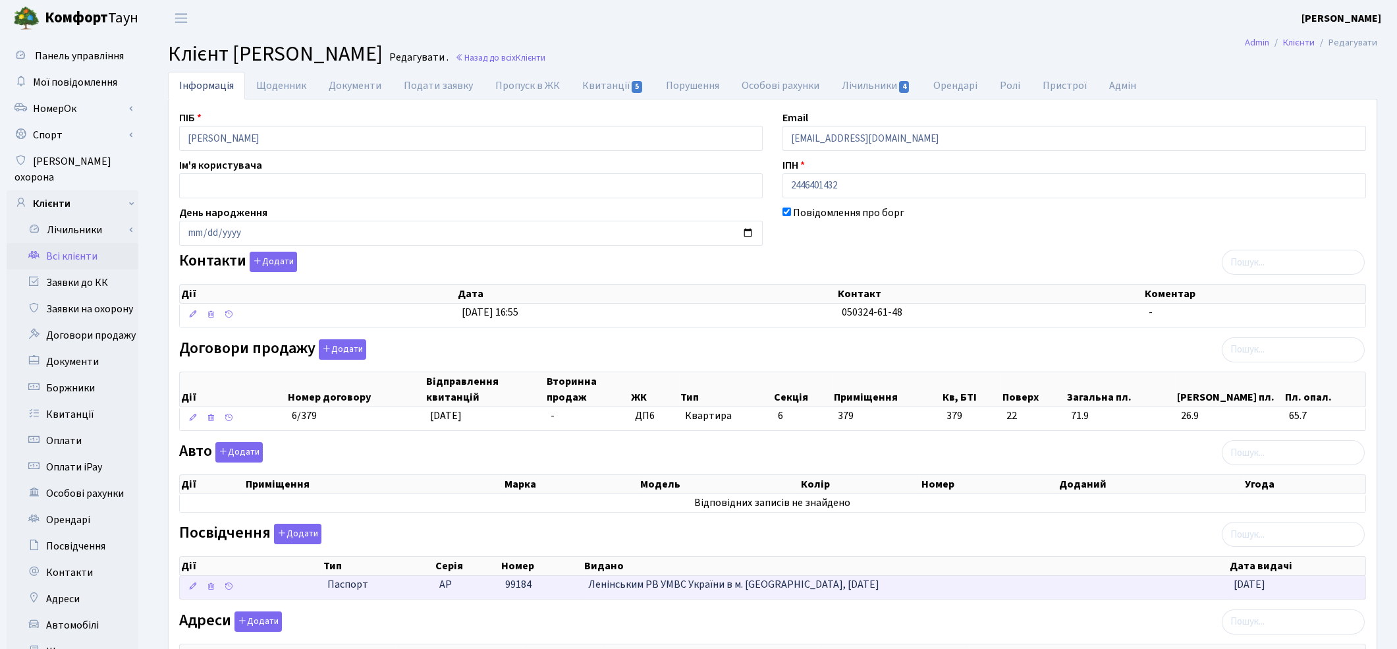
click at [515, 583] on span "99184" at bounding box center [518, 584] width 26 height 14
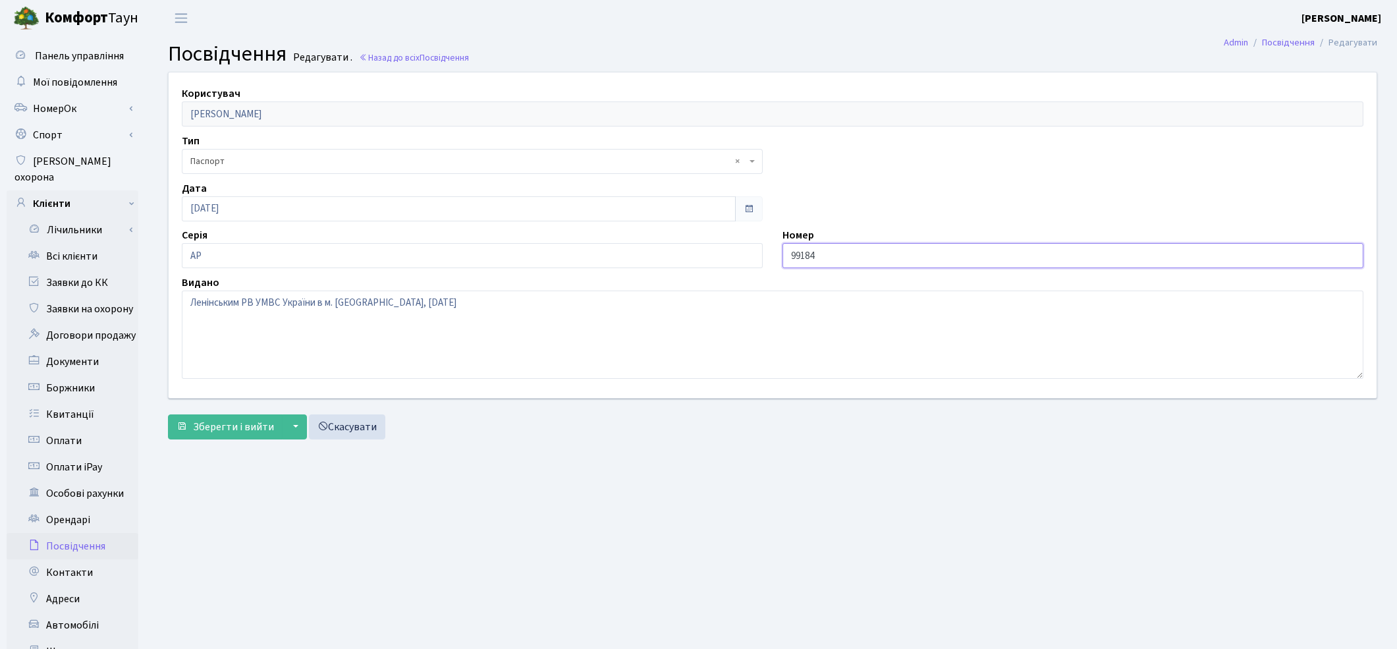
click at [790, 259] on input "99184" at bounding box center [1072, 255] width 581 height 25
type input "099184"
click at [199, 426] on span "Зберегти і вийти" at bounding box center [233, 426] width 81 height 14
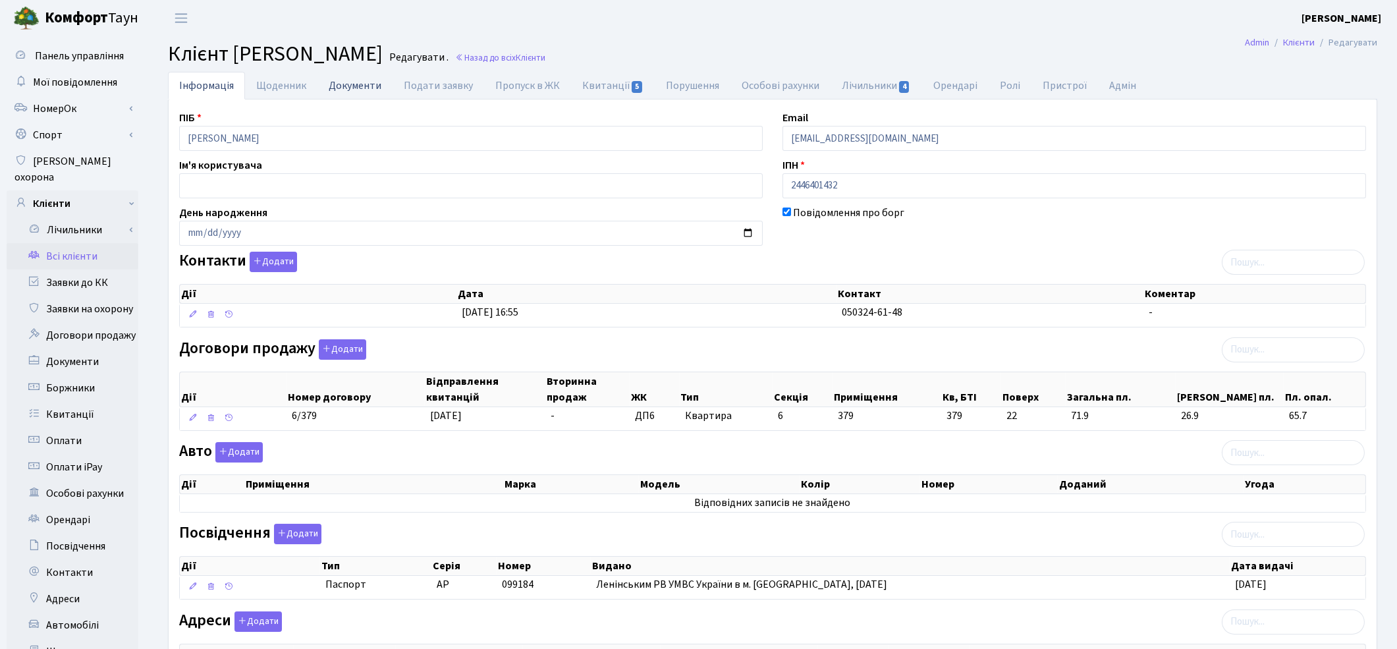
click at [358, 89] on link "Документи" at bounding box center [354, 85] width 75 height 27
select select "25"
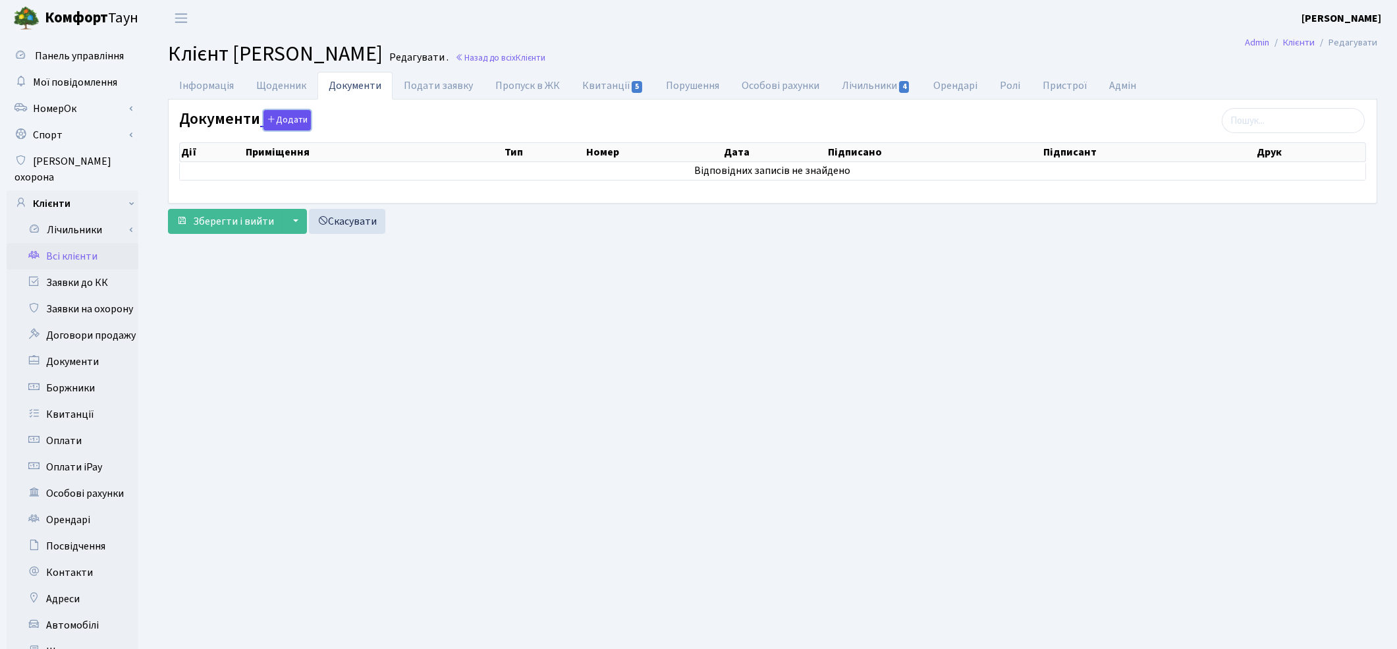
click at [284, 116] on button "Додати" at bounding box center [286, 120] width 47 height 20
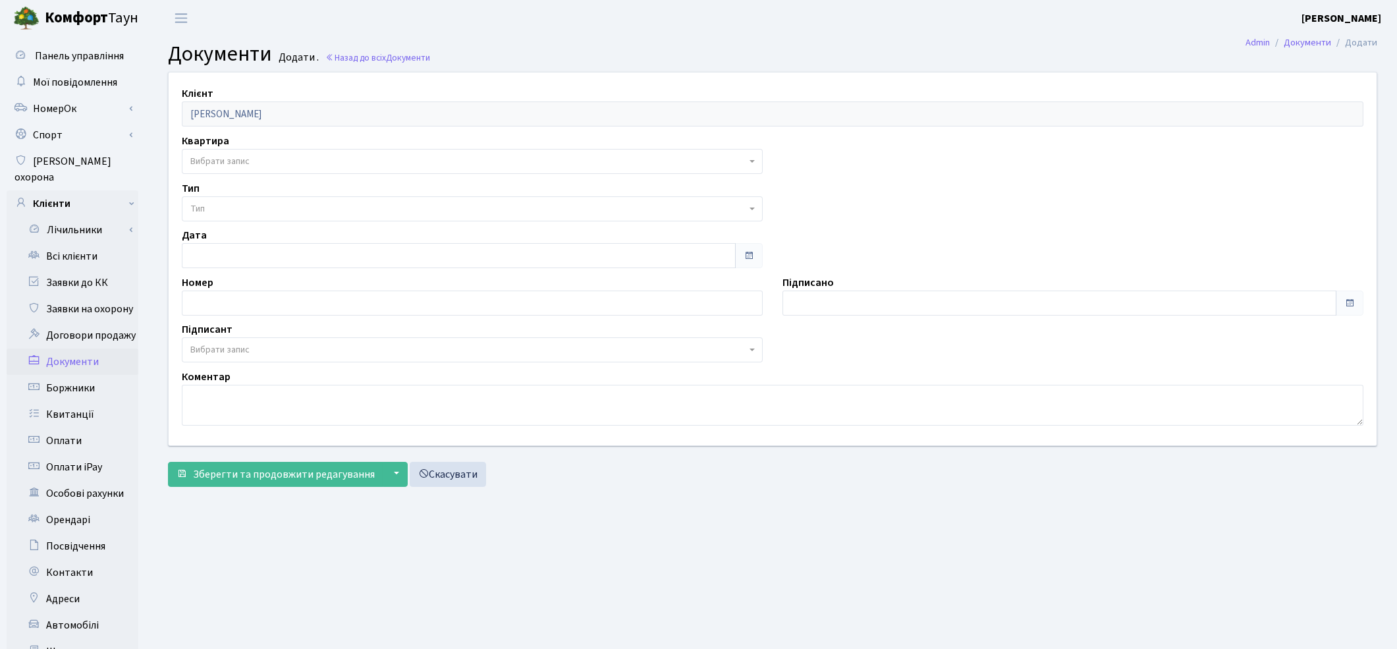
click at [252, 159] on span "Вибрати запис" at bounding box center [468, 161] width 556 height 13
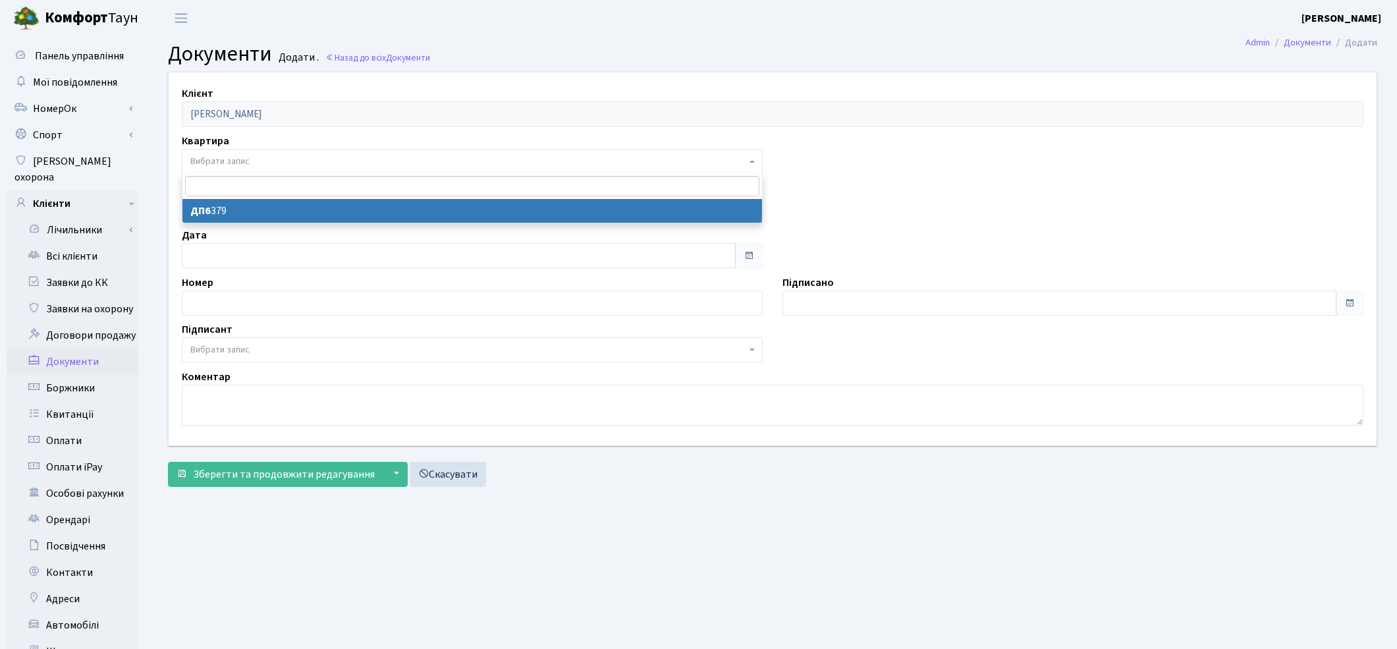
select select "177151"
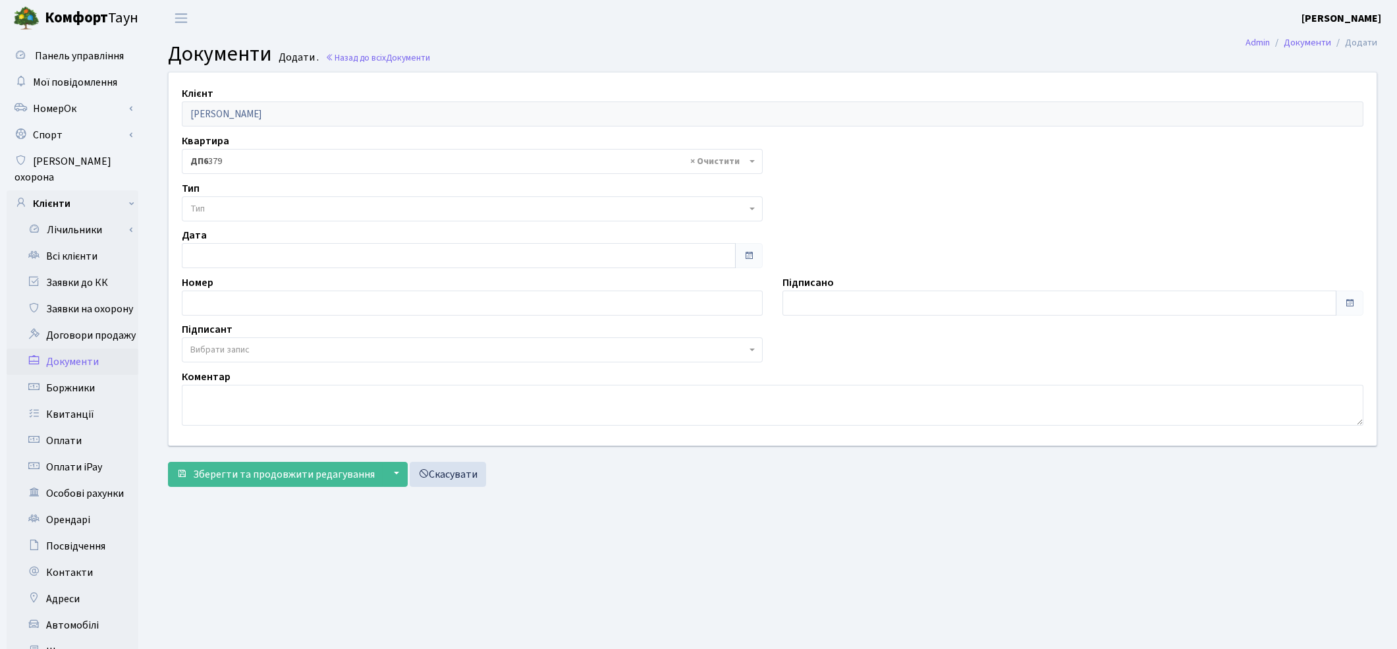
click at [247, 214] on span "Тип" at bounding box center [468, 208] width 556 height 13
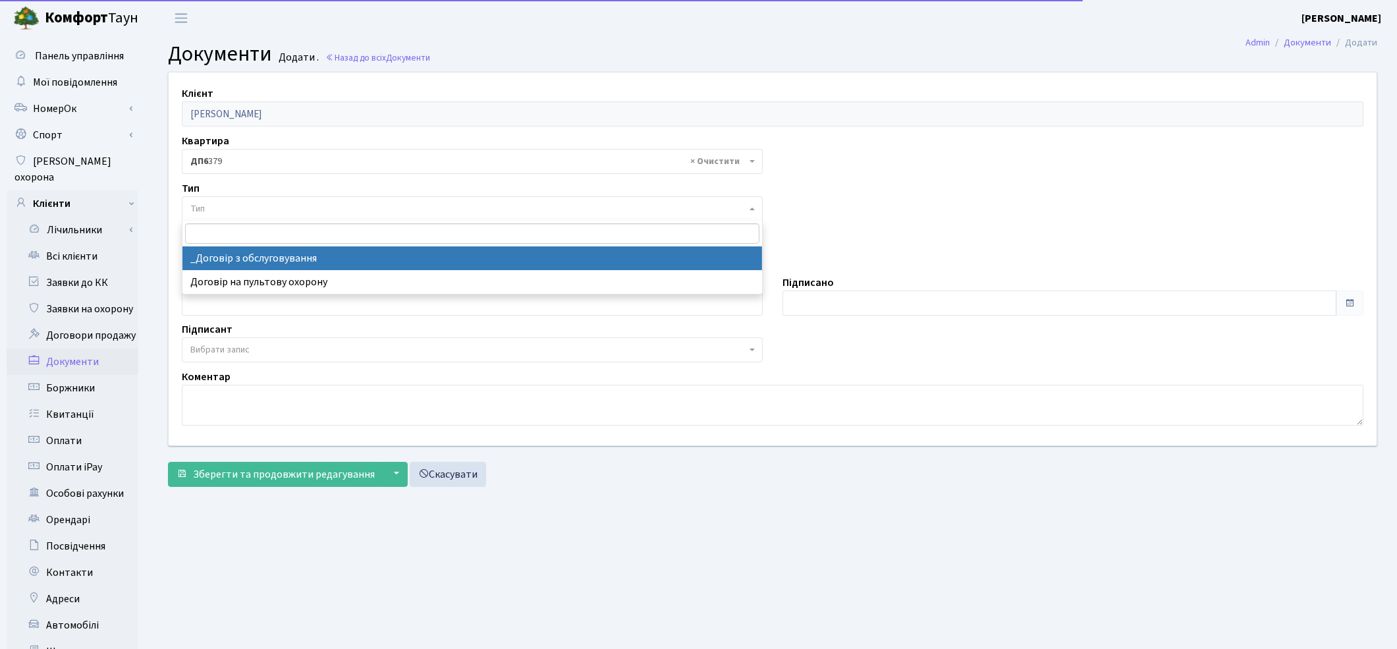
select select "289"
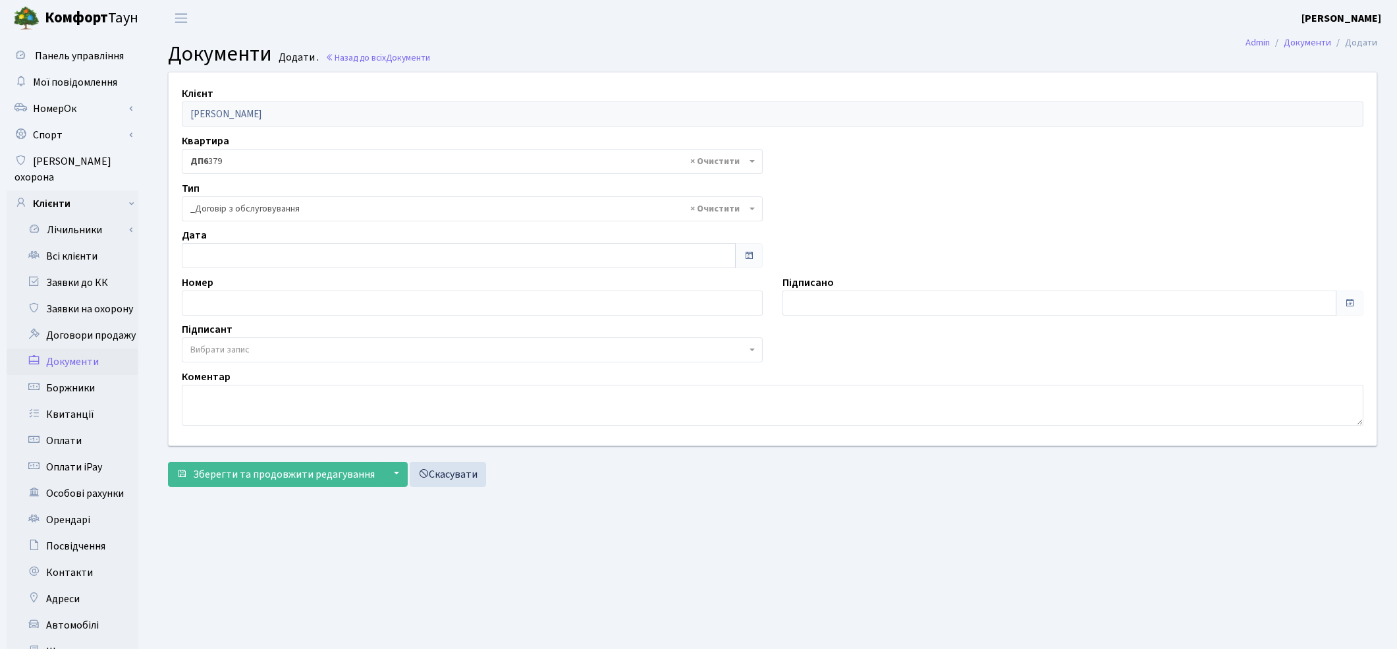
click at [226, 356] on span "Вибрати запис" at bounding box center [219, 349] width 59 height 13
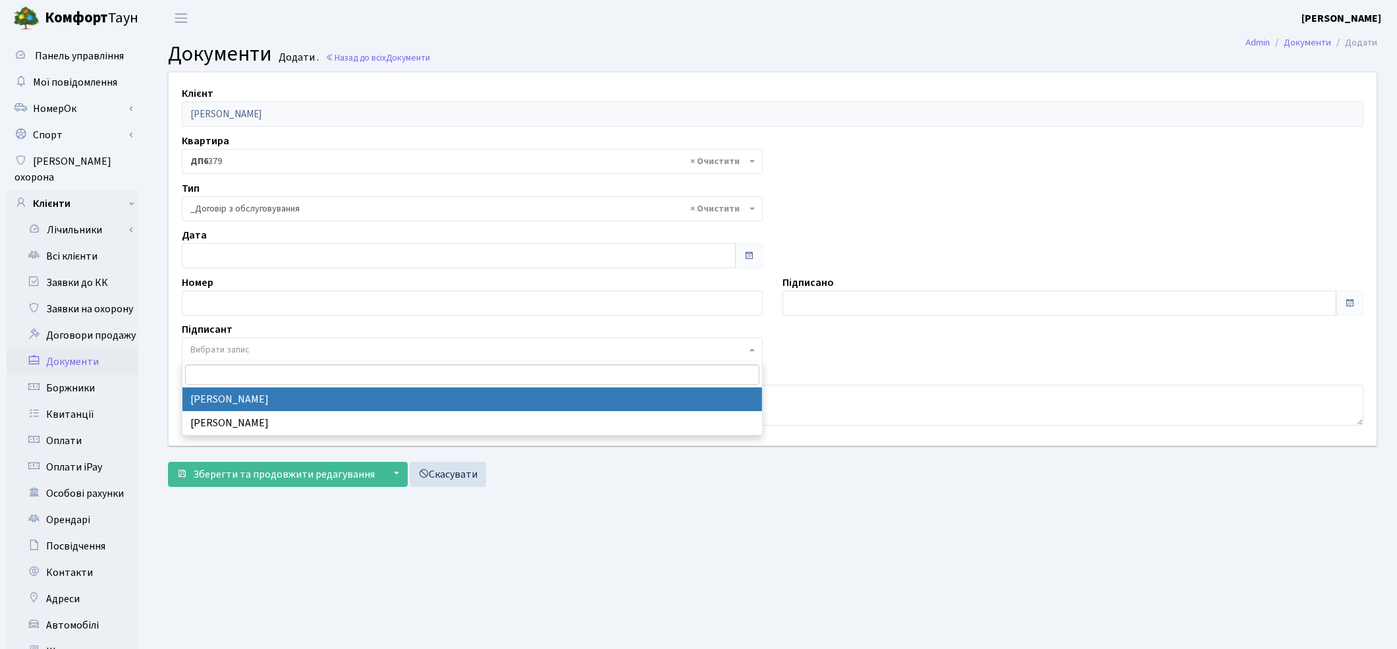
select select "74"
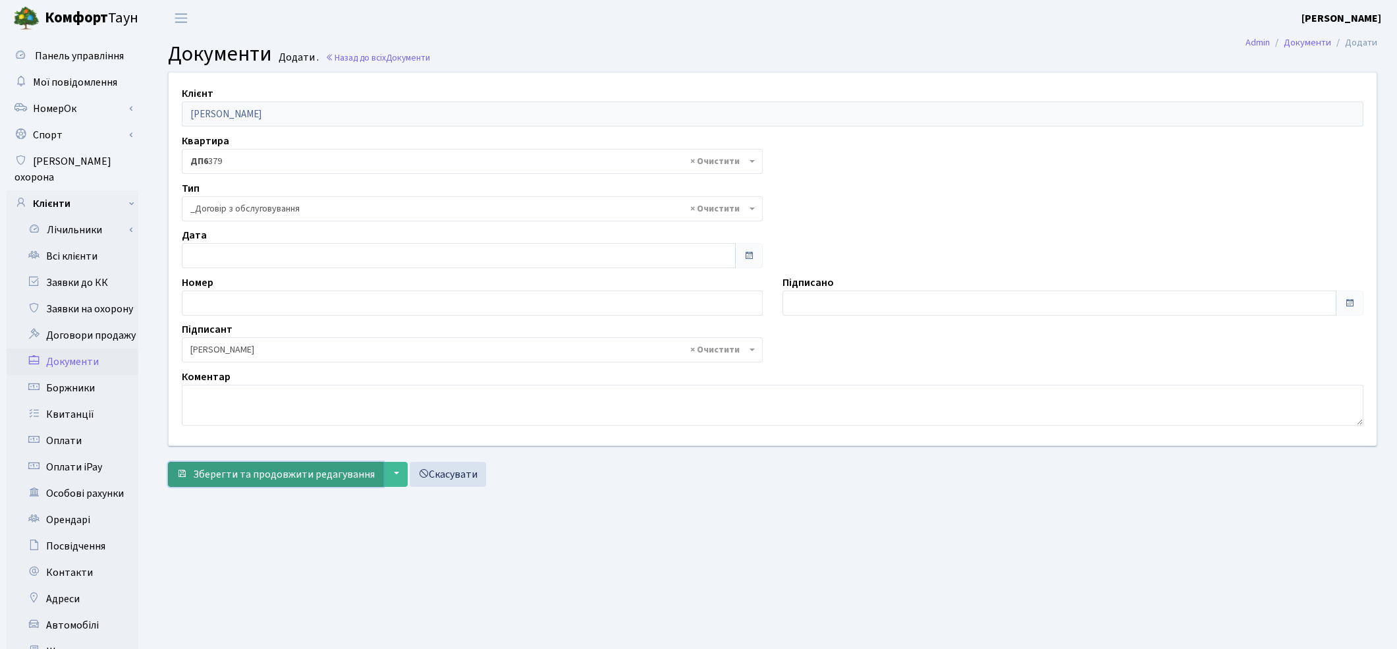
click at [225, 473] on span "Зберегти та продовжити редагування" at bounding box center [284, 474] width 182 height 14
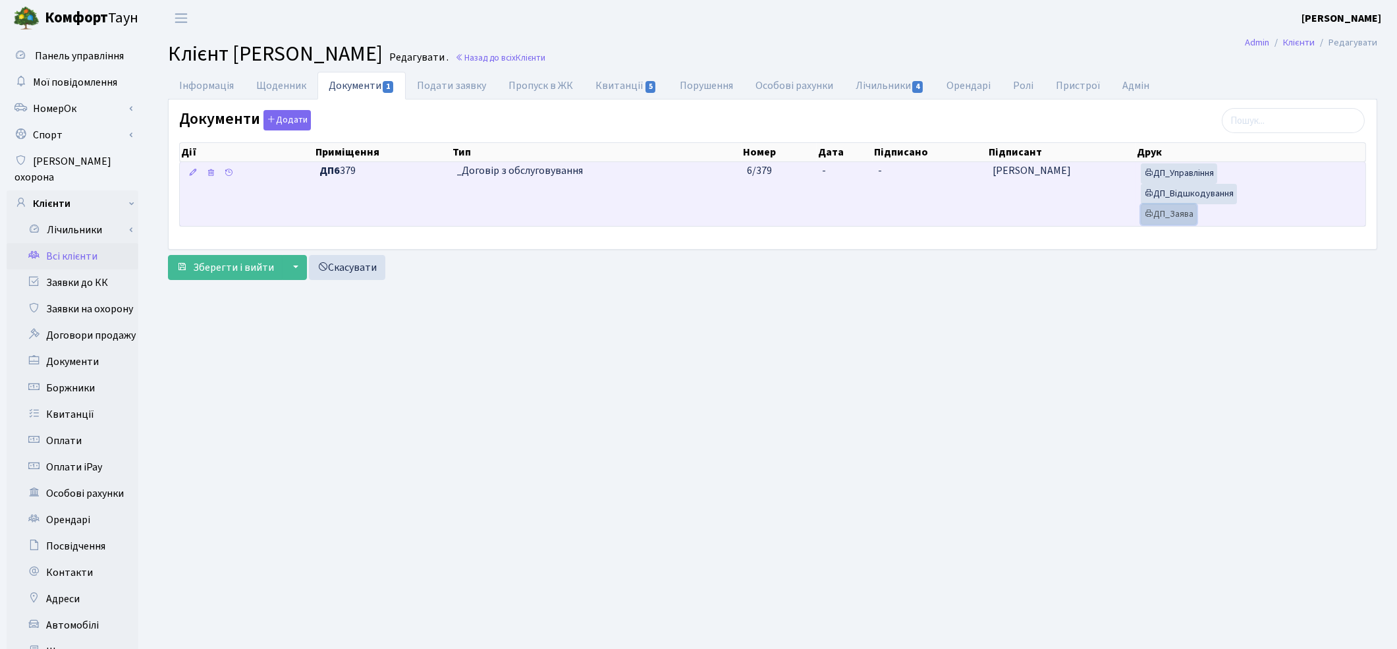
click at [1177, 220] on link "ДП_Заява" at bounding box center [1168, 214] width 56 height 20
click at [1158, 194] on link "ДП_Відшкодування" at bounding box center [1188, 194] width 96 height 20
click at [1186, 174] on link "ДП_Управління" at bounding box center [1178, 173] width 76 height 20
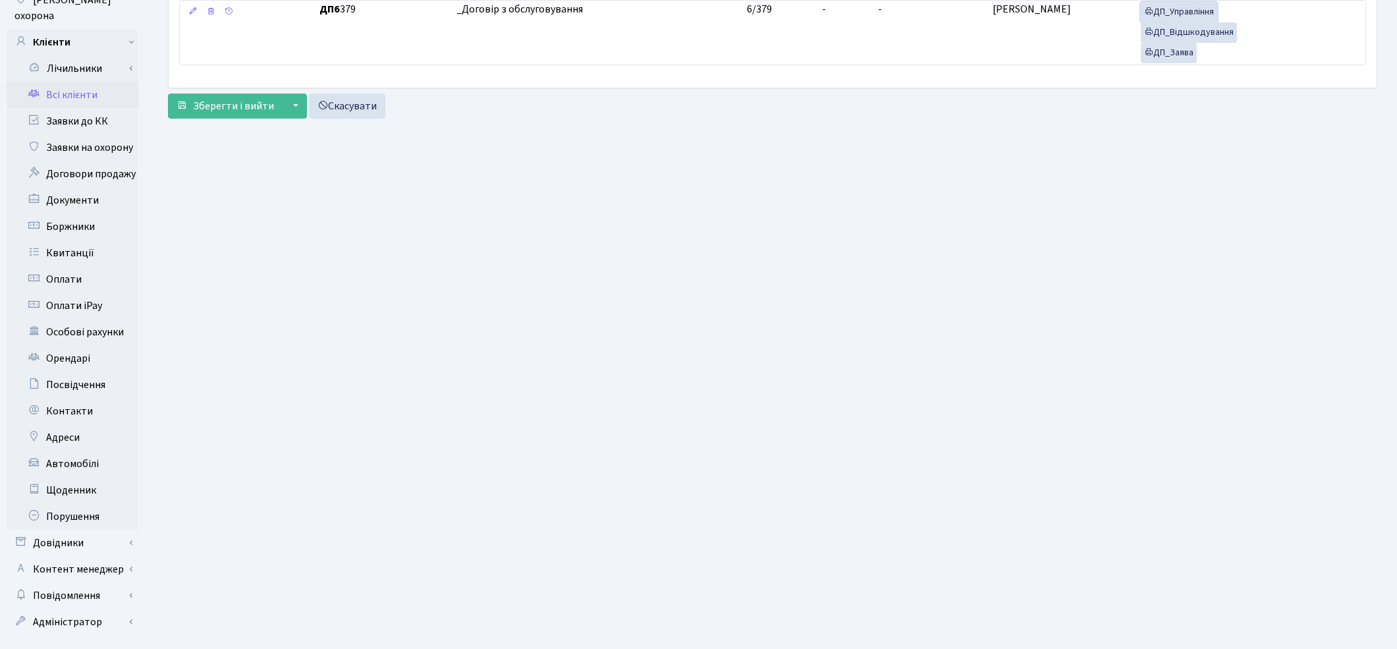
scroll to position [170, 0]
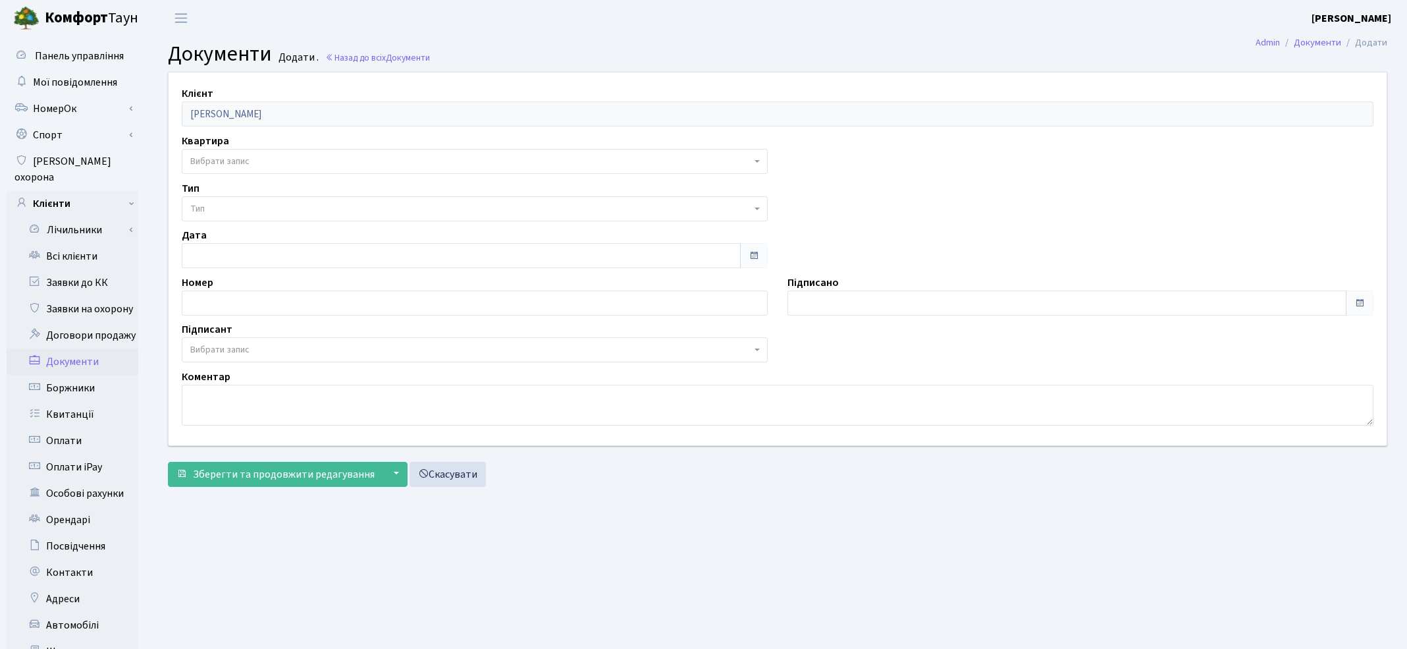
select select "177151"
select select "74"
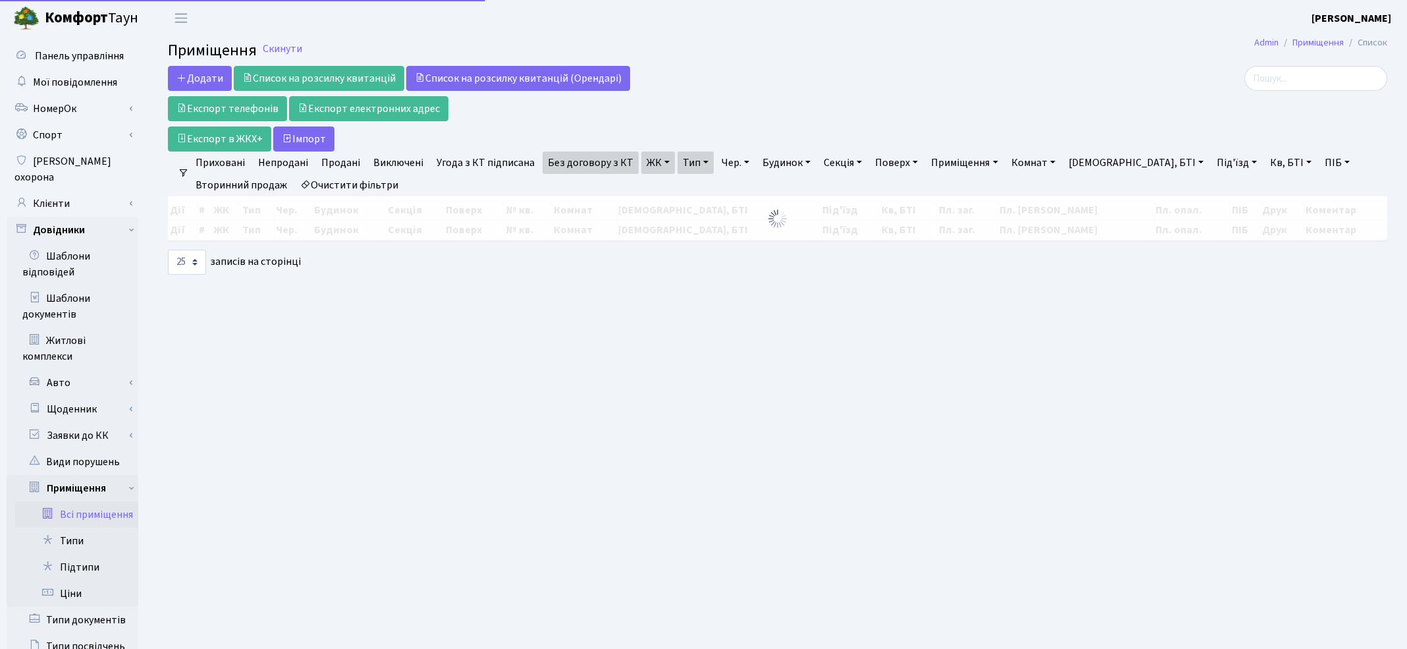
select select "25"
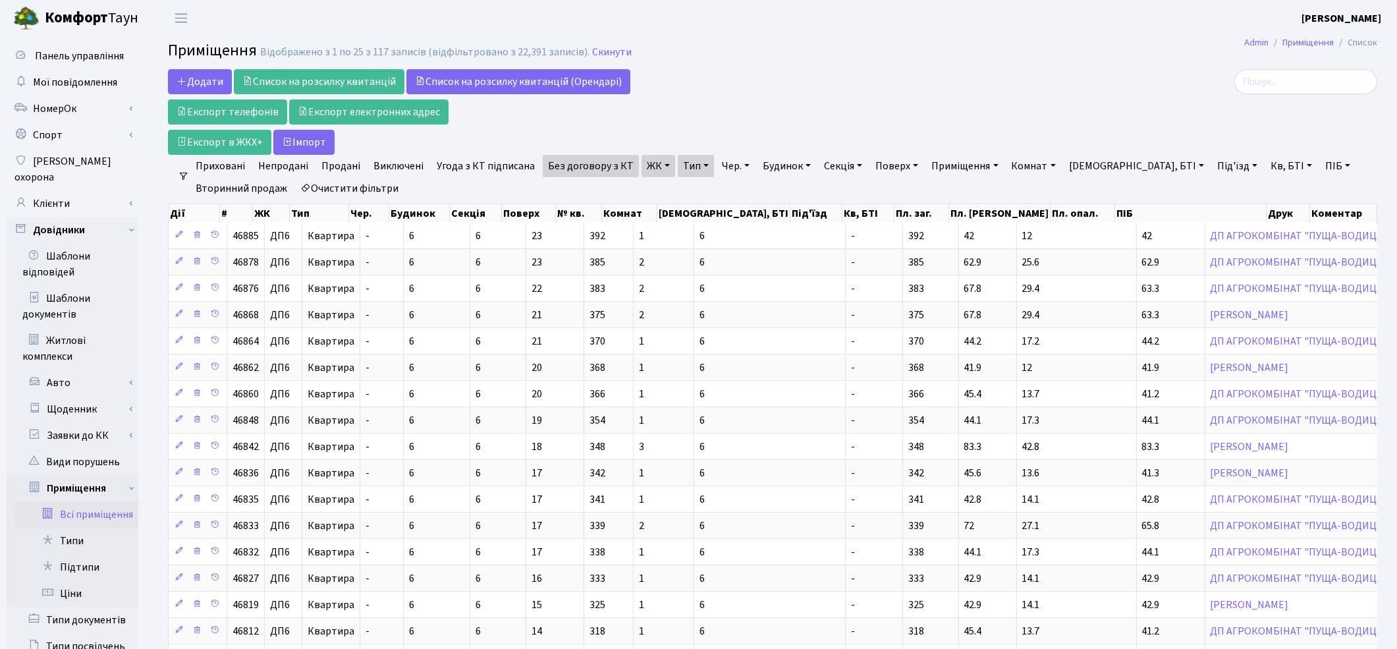
click at [379, 183] on link "Очистити фільтри" at bounding box center [349, 188] width 109 height 22
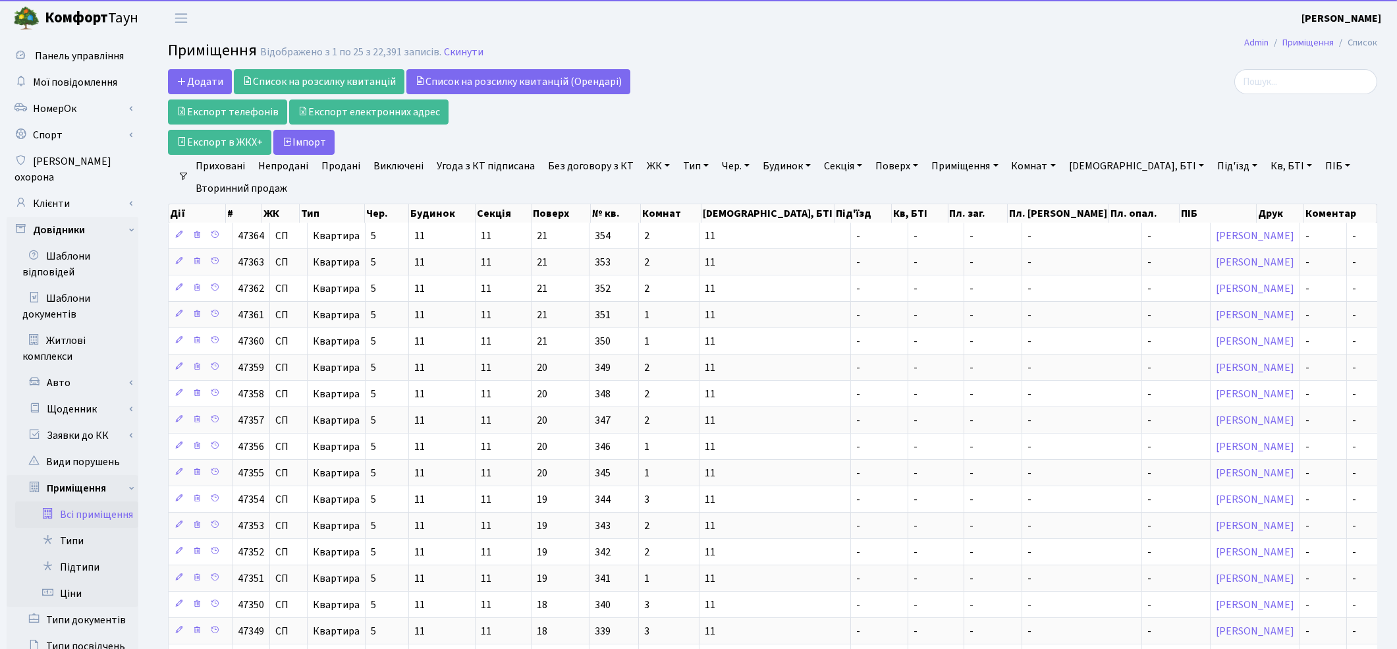
click at [649, 167] on link "ЖК" at bounding box center [658, 166] width 34 height 22
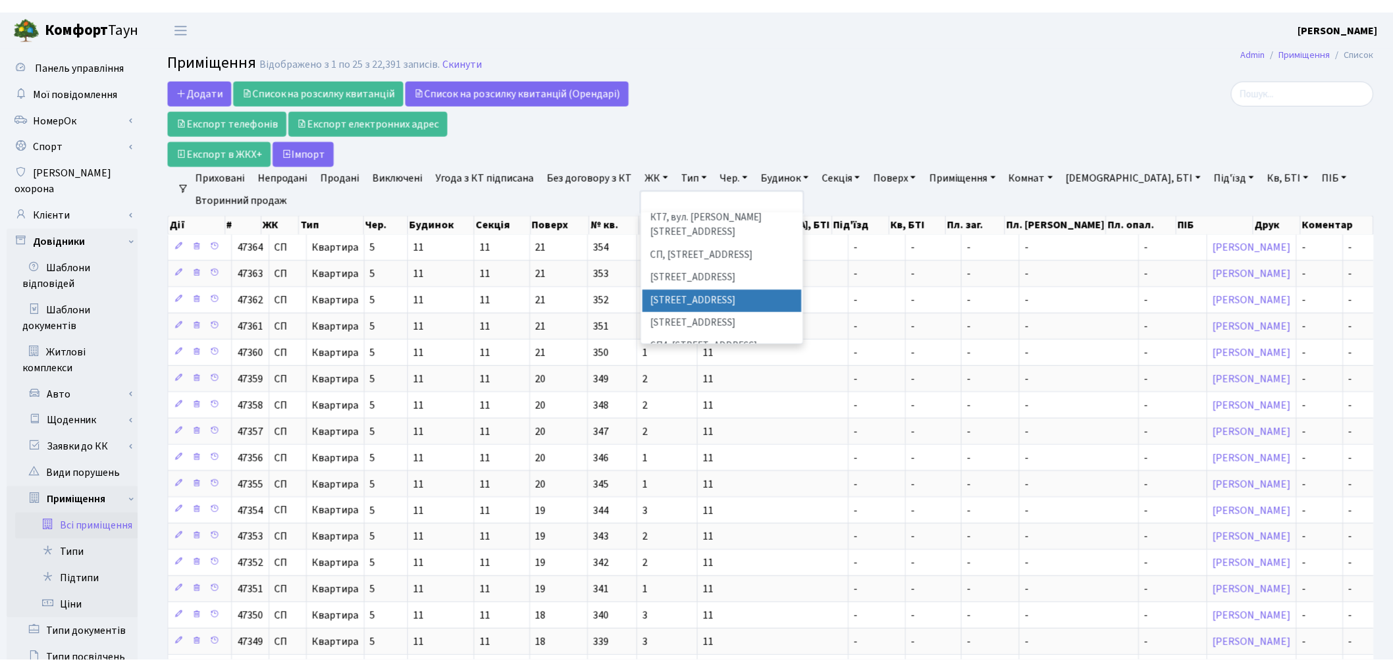
scroll to position [219, 0]
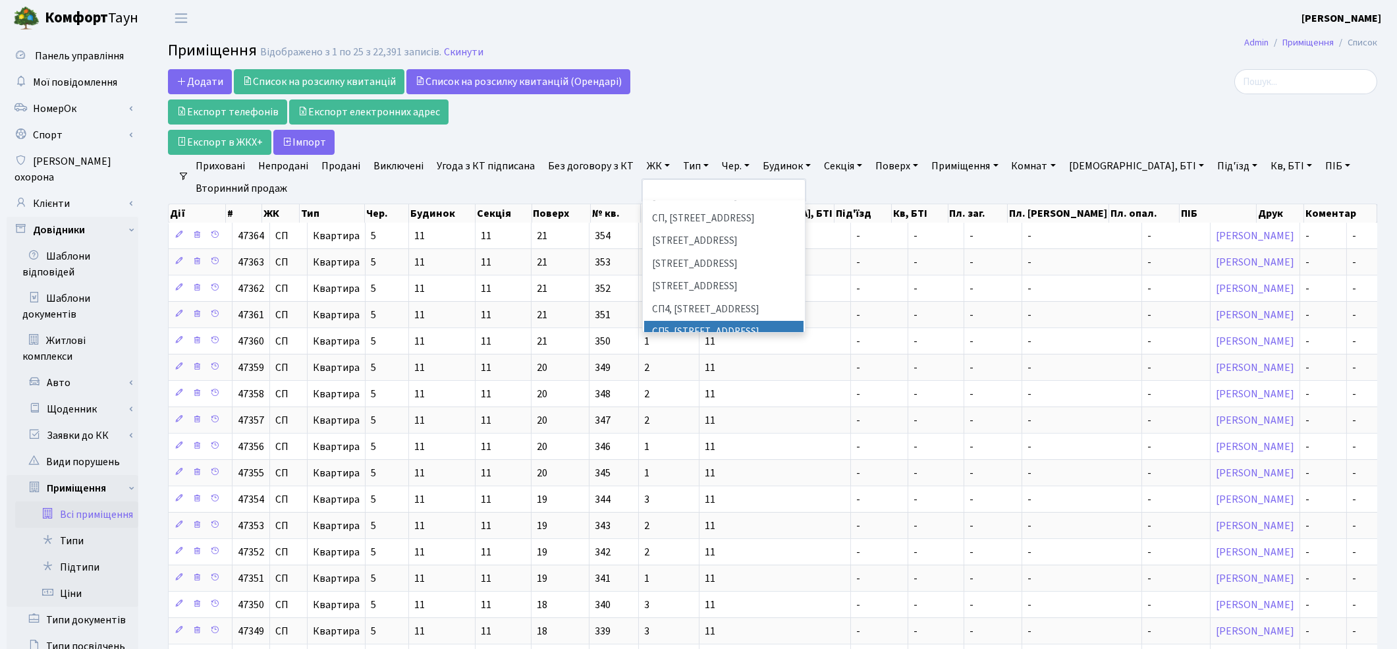
click at [699, 321] on li "СП5, Столичне шосе, 3-А" at bounding box center [723, 332] width 159 height 23
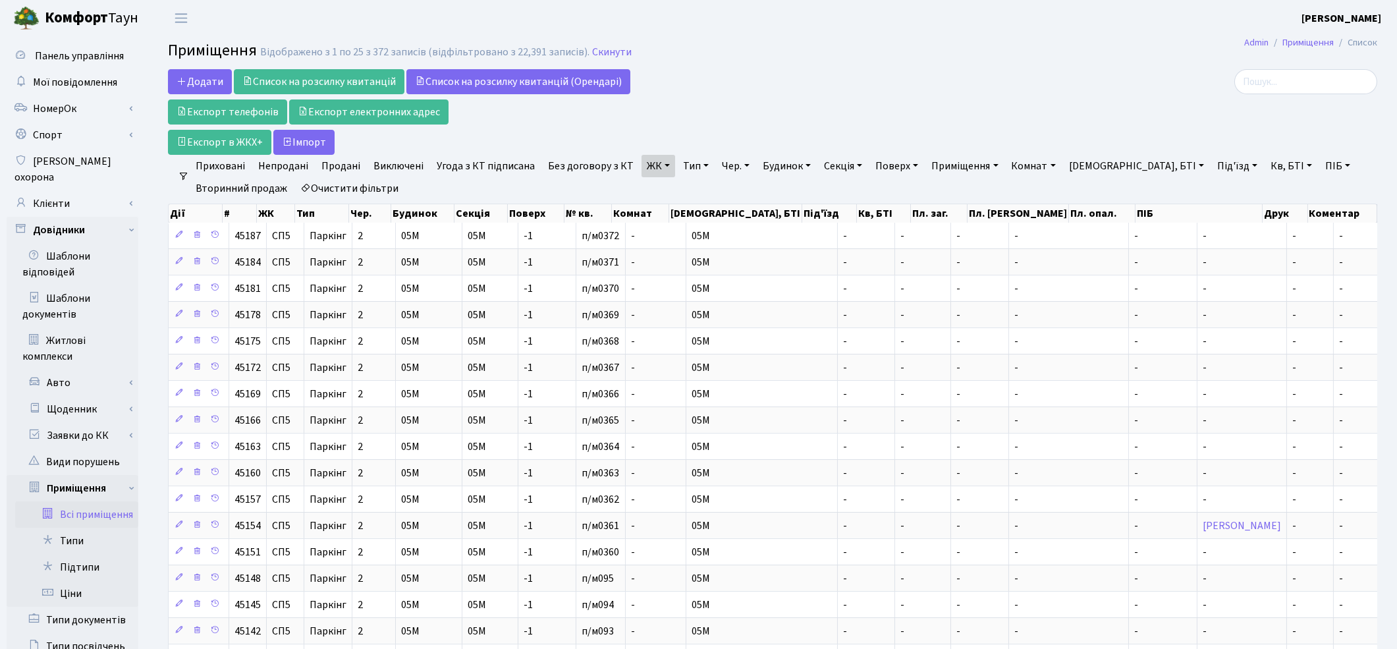
click at [678, 163] on link "Тип" at bounding box center [696, 166] width 36 height 22
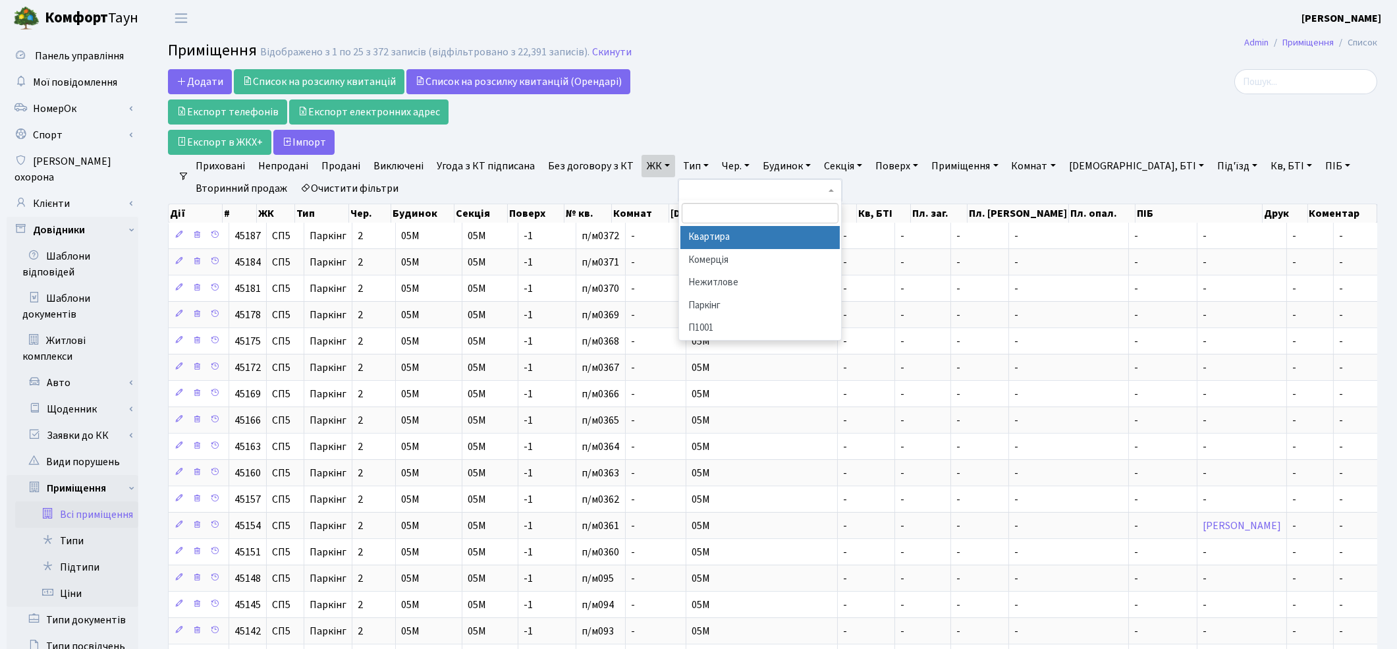
click at [718, 237] on li "Квартира" at bounding box center [759, 237] width 159 height 23
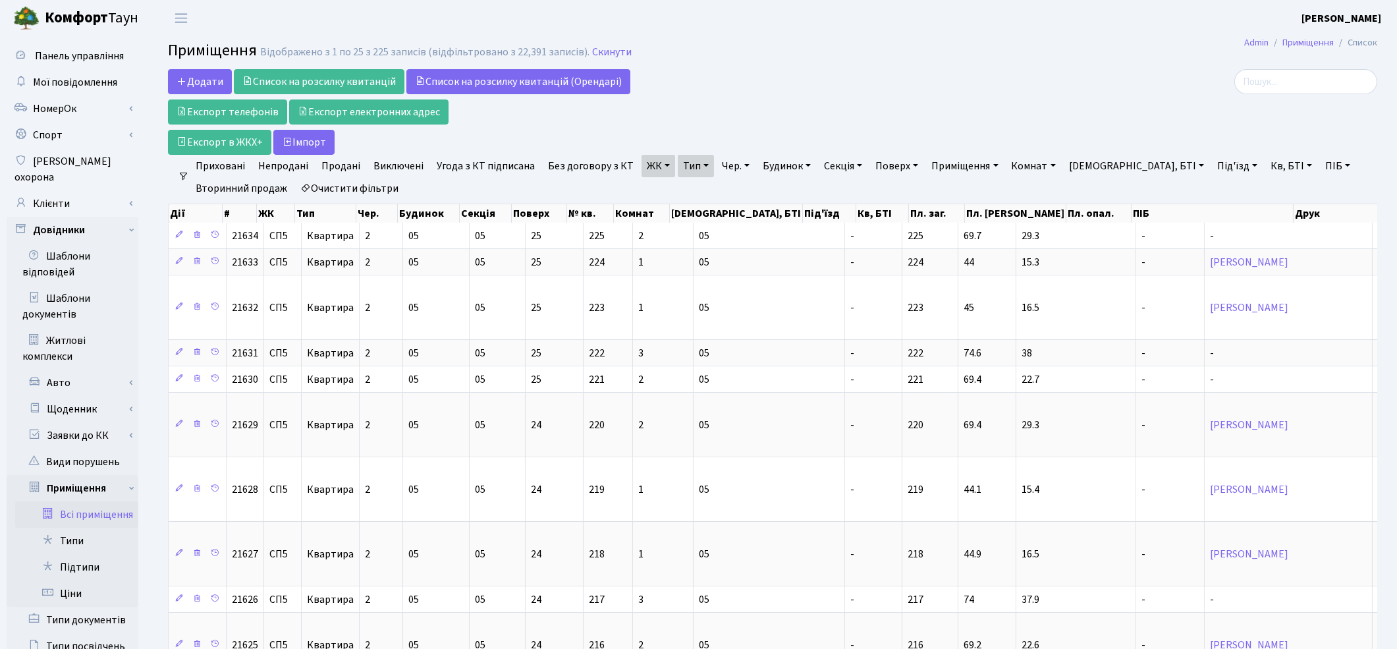
click at [606, 163] on link "Без договору з КТ" at bounding box center [591, 166] width 96 height 22
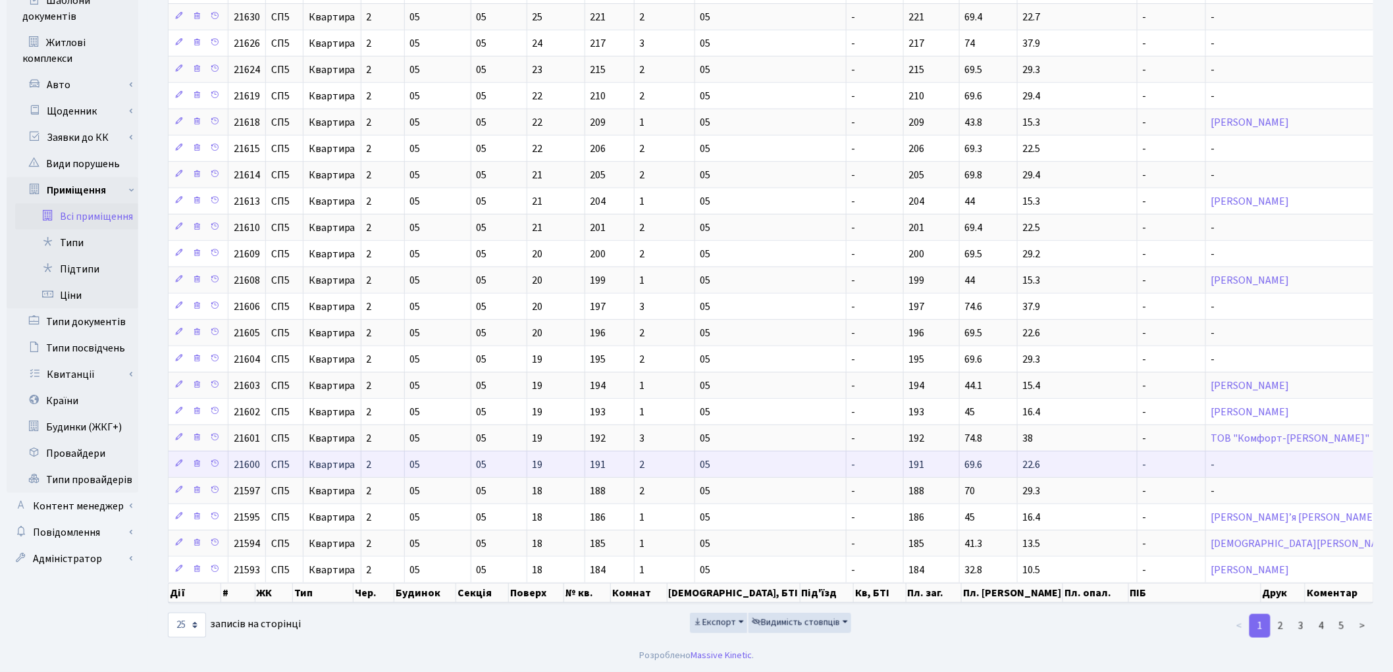
scroll to position [10, 0]
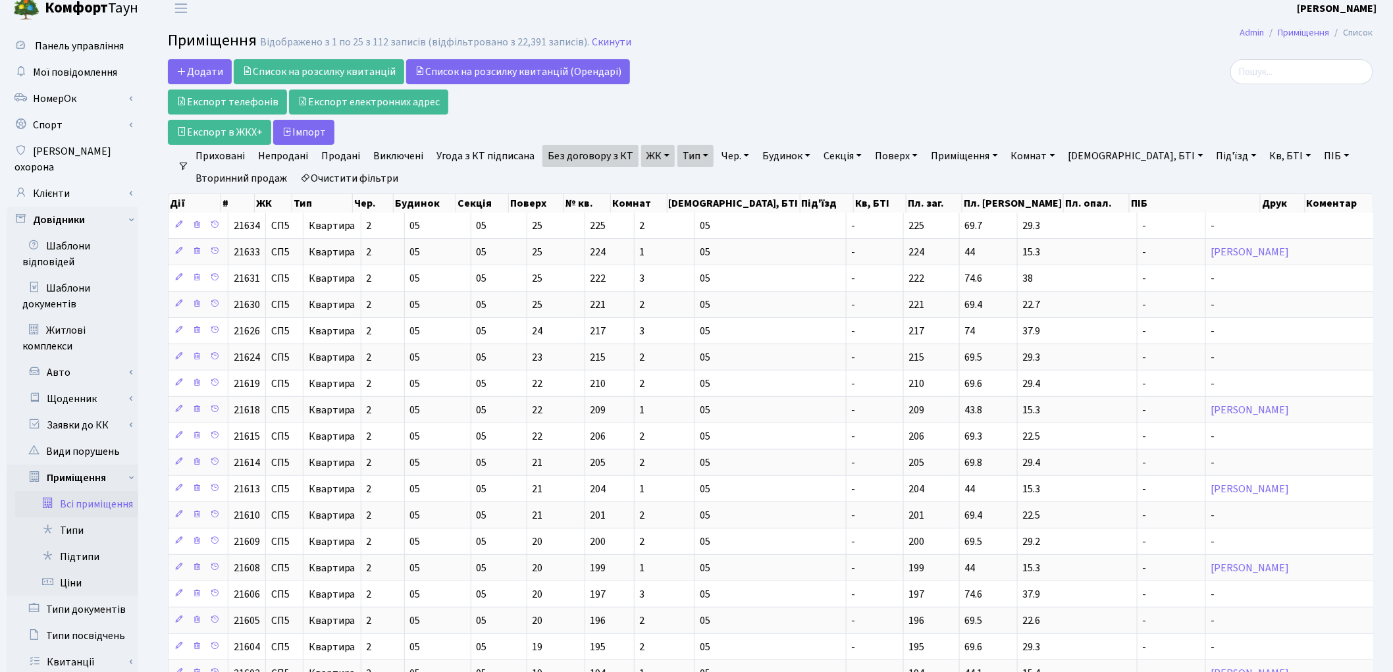
click at [337, 160] on link "Продані" at bounding box center [340, 156] width 49 height 22
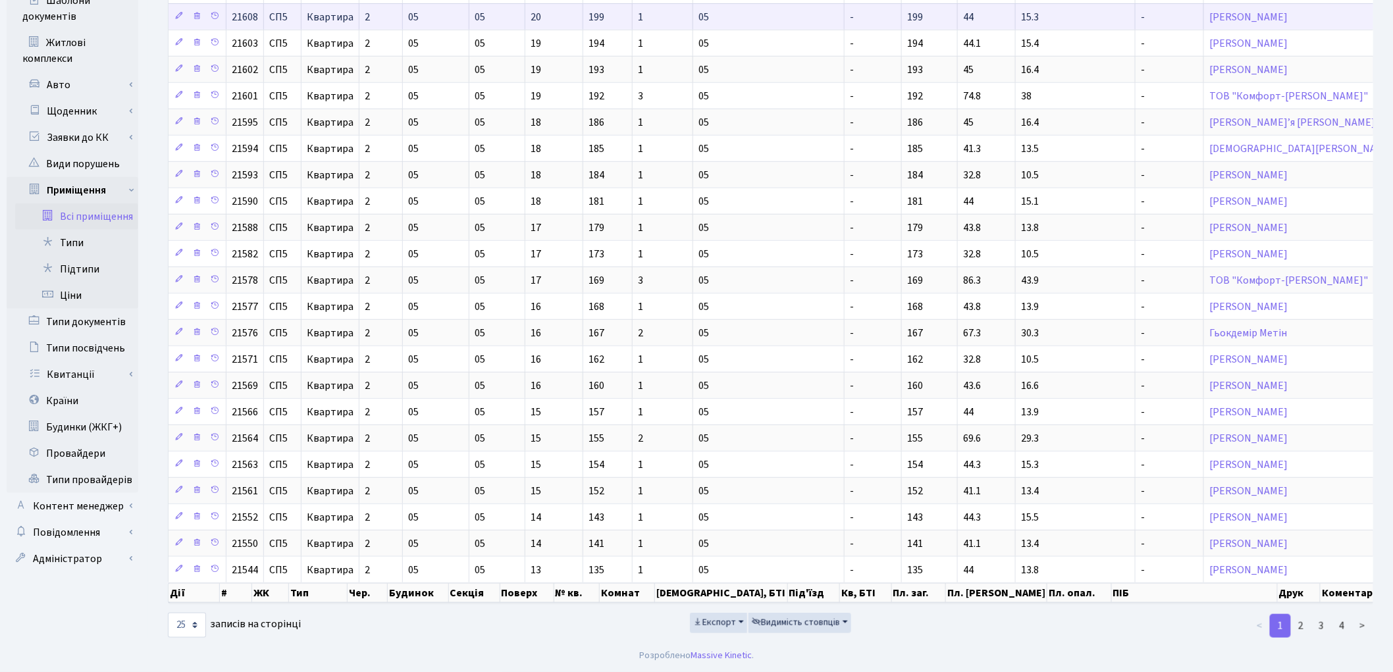
scroll to position [313, 0]
click at [1300, 624] on link "2" at bounding box center [1301, 626] width 21 height 24
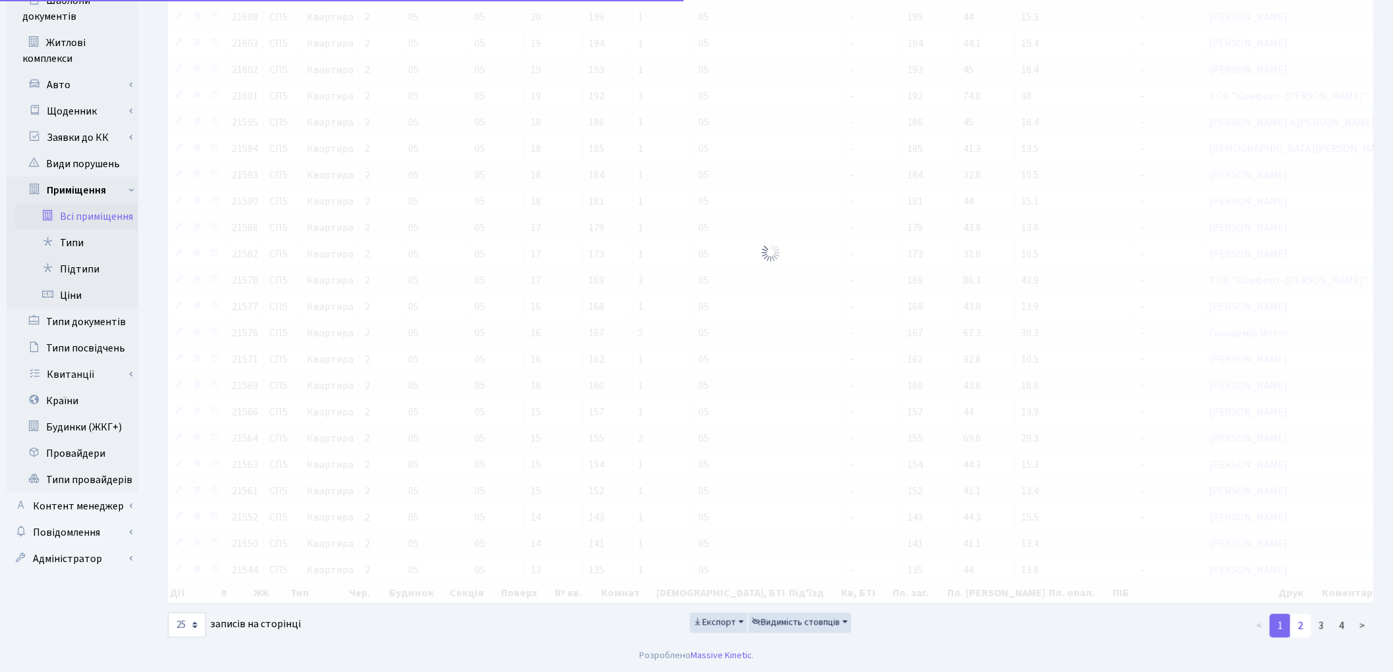
scroll to position [303, 0]
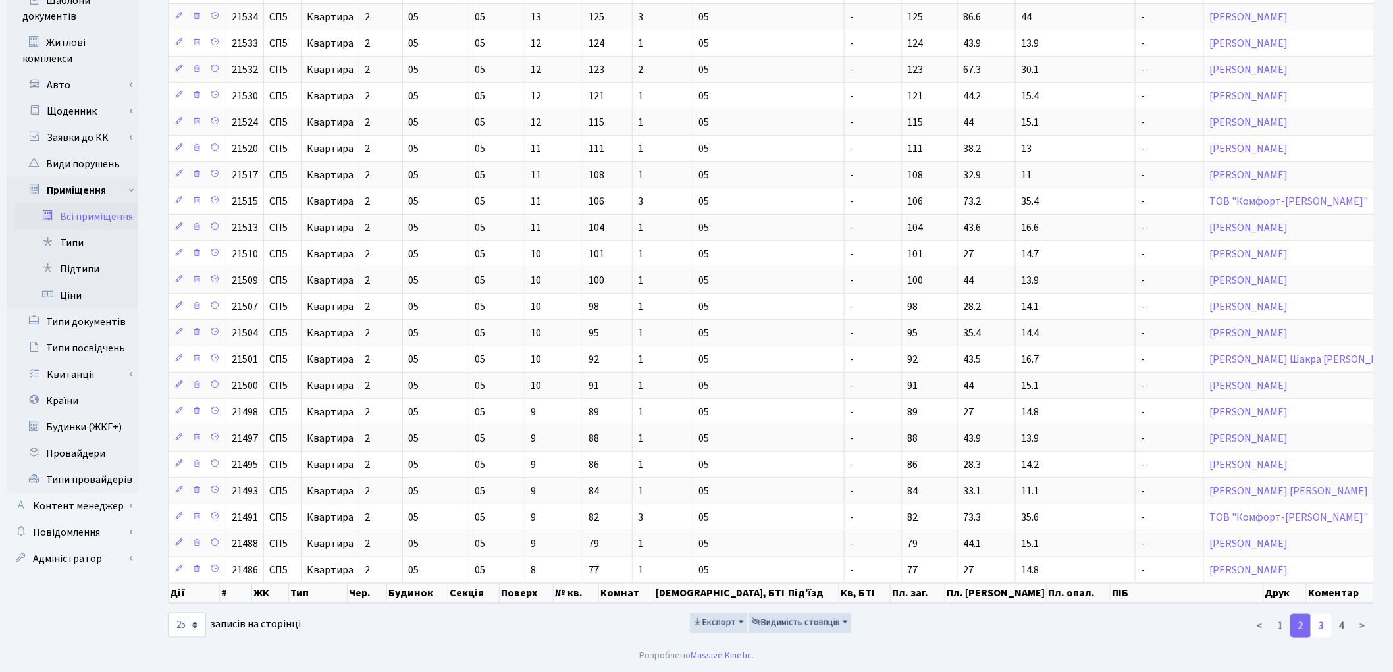
click at [1323, 624] on link "3" at bounding box center [1321, 626] width 21 height 24
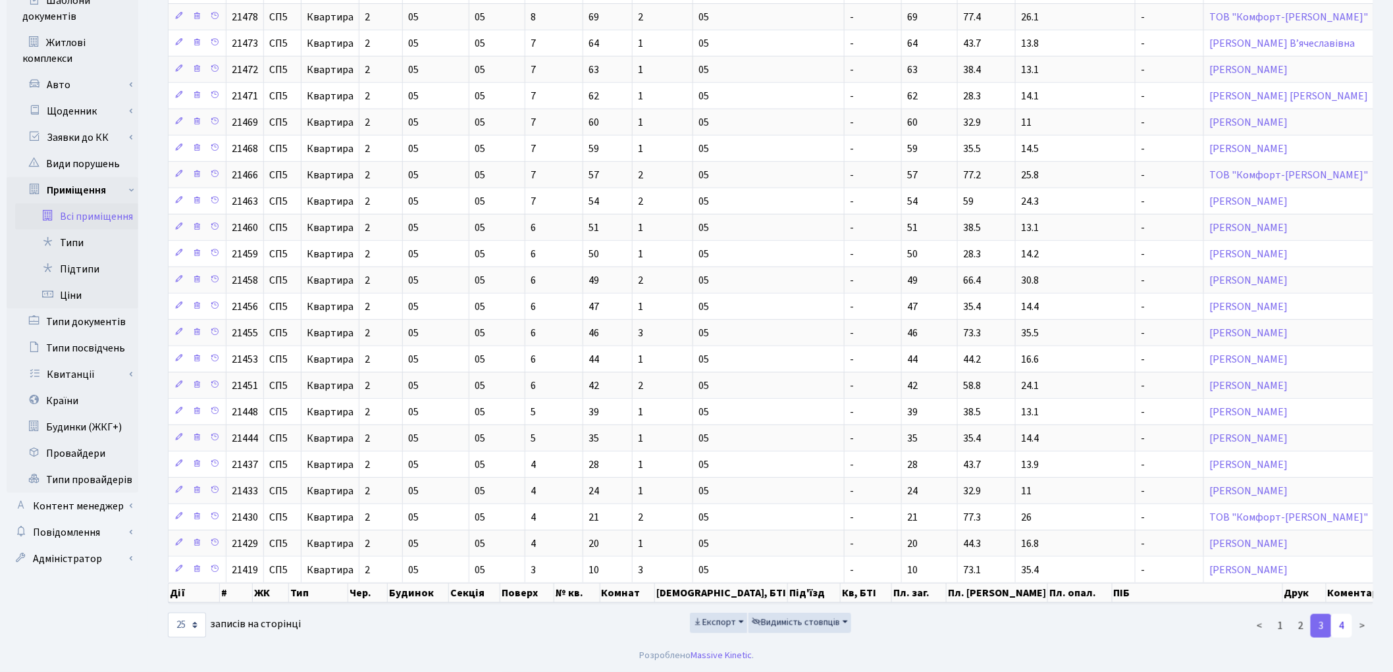
click at [1341, 636] on link "4" at bounding box center [1341, 626] width 21 height 24
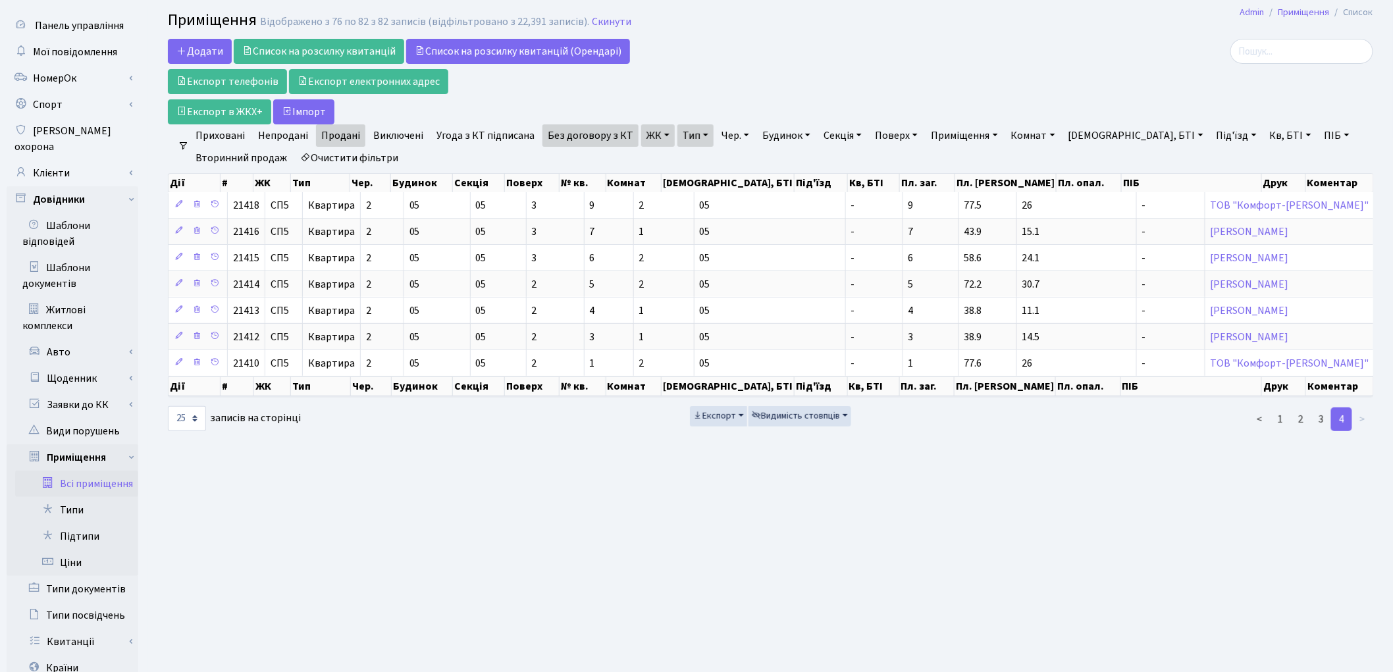
scroll to position [1, 0]
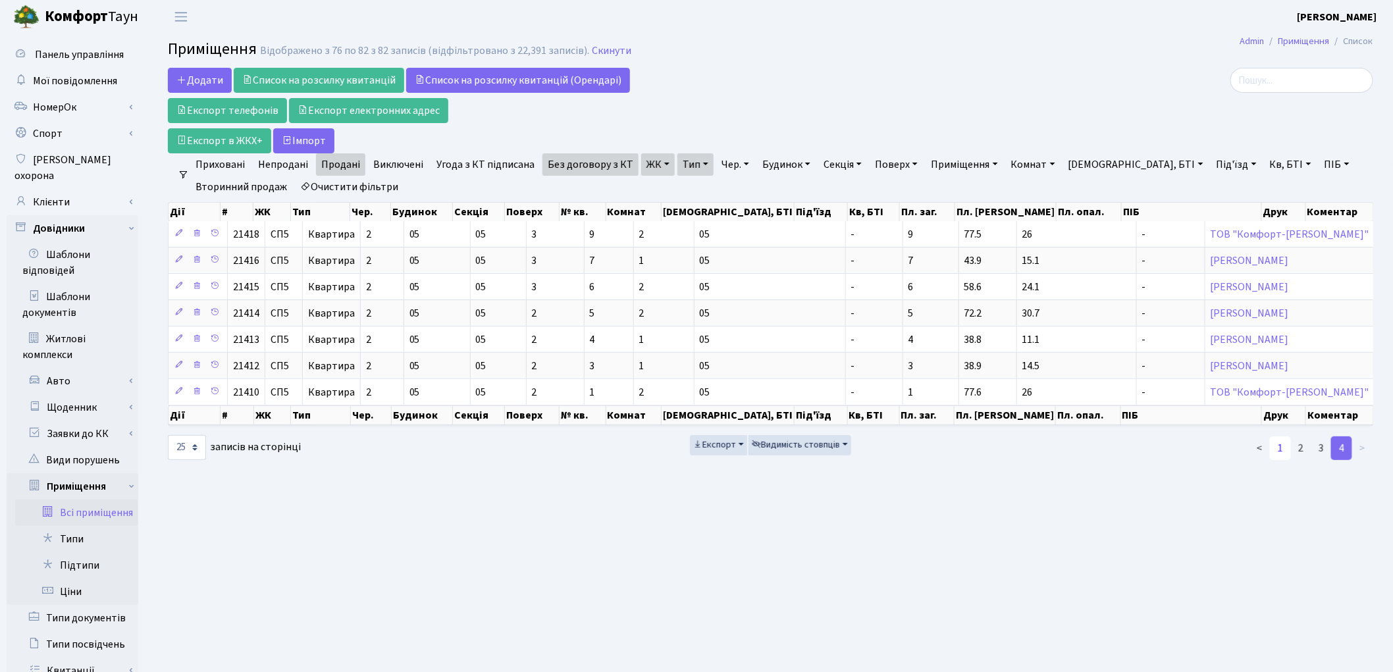
click at [1280, 453] on link "1" at bounding box center [1280, 449] width 21 height 24
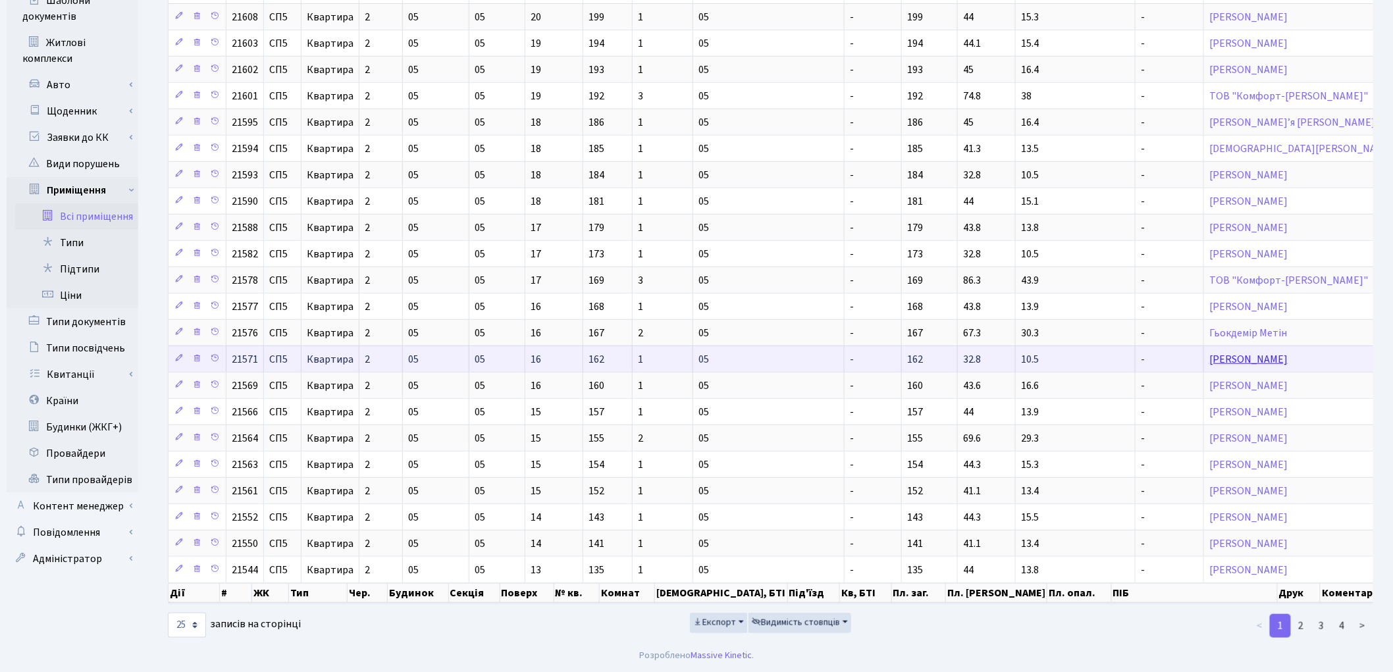
scroll to position [313, 0]
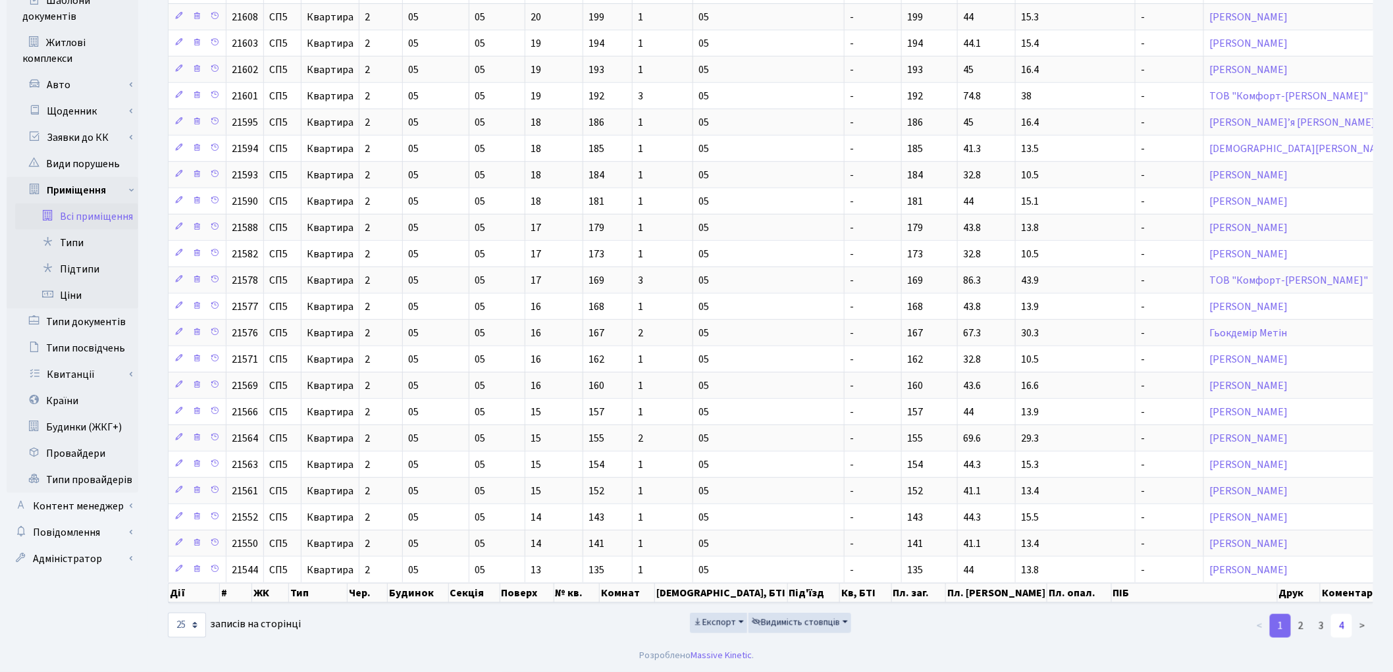
click at [1348, 624] on link "4" at bounding box center [1341, 626] width 21 height 24
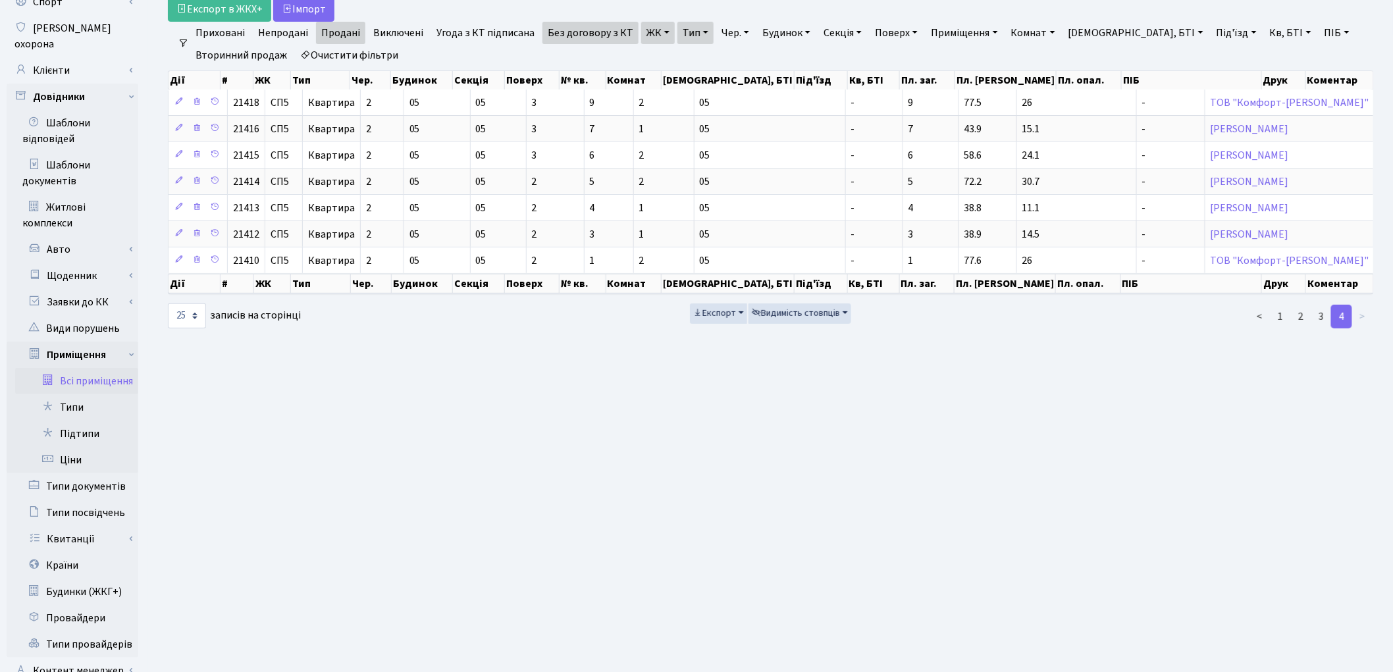
scroll to position [146, 0]
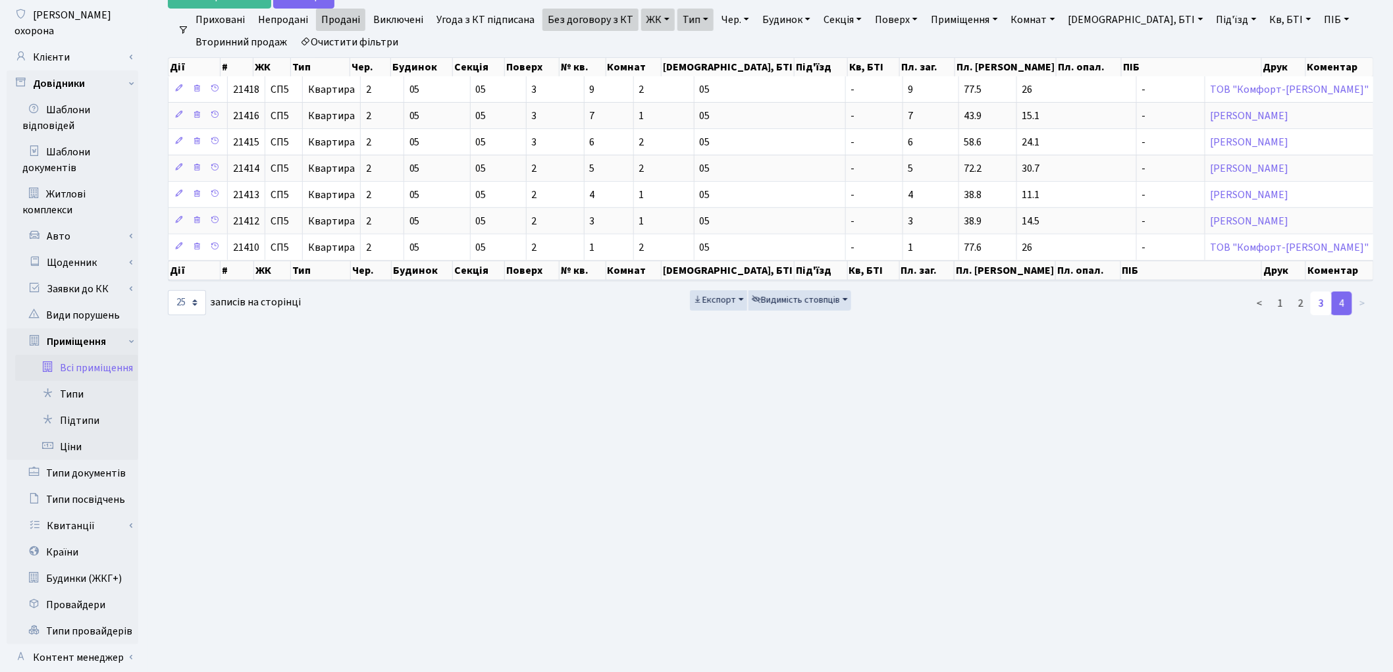
click at [1315, 302] on link "3" at bounding box center [1321, 304] width 21 height 24
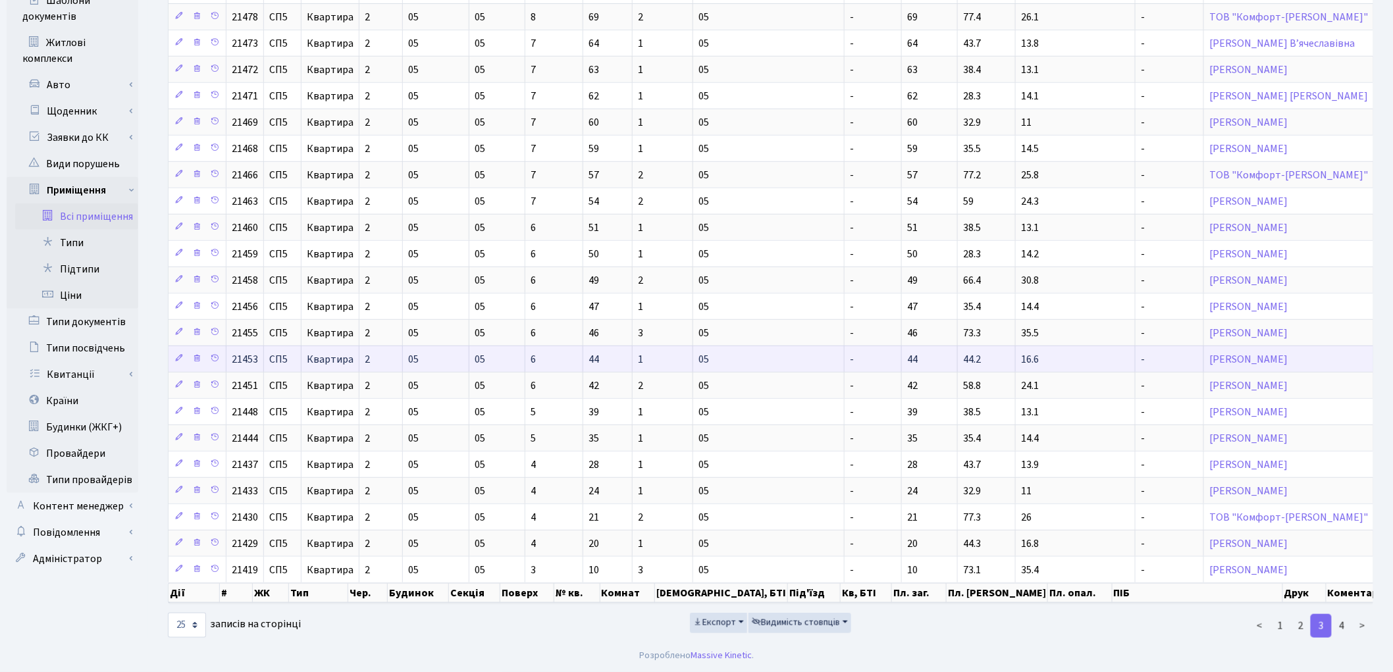
scroll to position [313, 0]
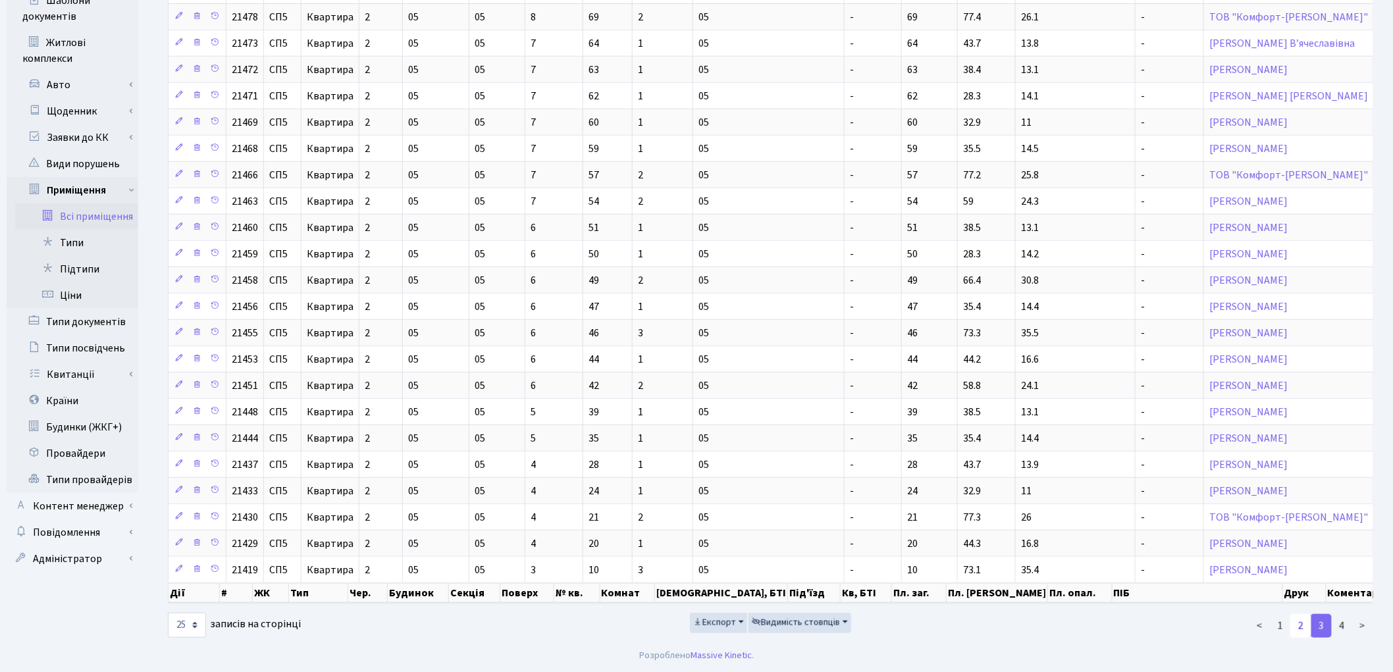
click at [1300, 626] on link "2" at bounding box center [1301, 626] width 21 height 24
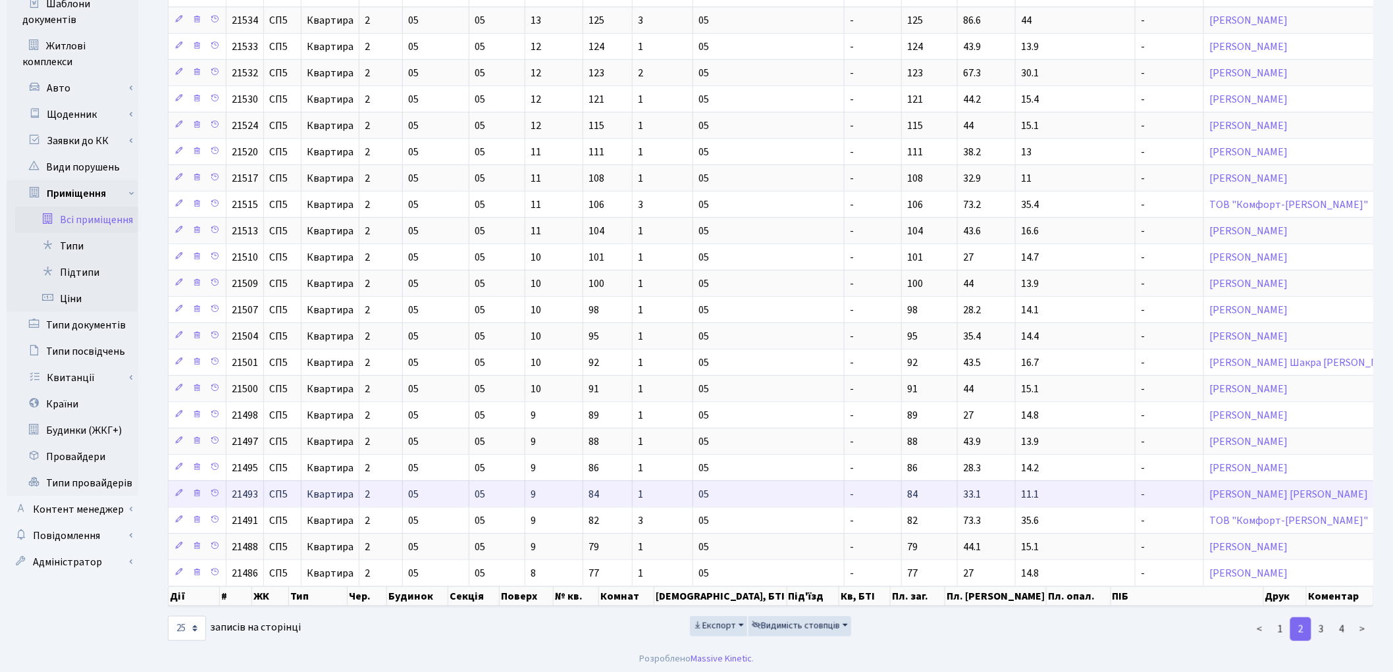
scroll to position [303, 0]
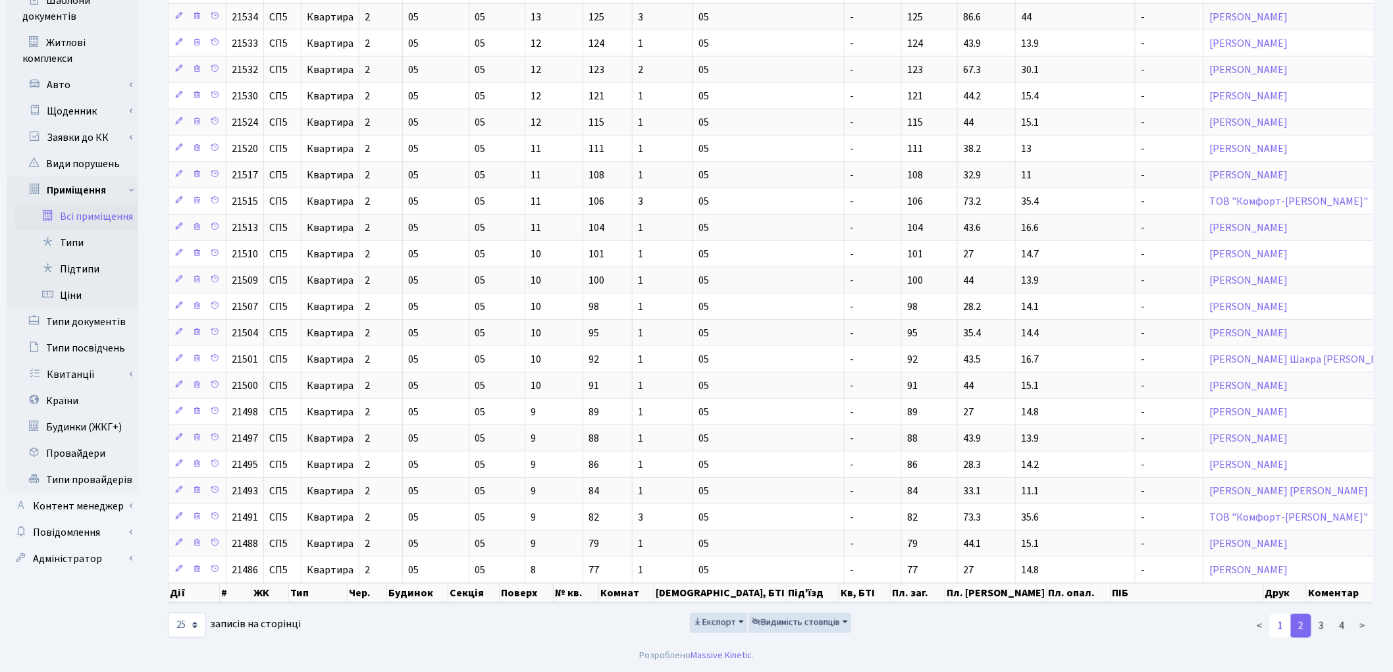
click at [1284, 635] on link "1" at bounding box center [1280, 626] width 21 height 24
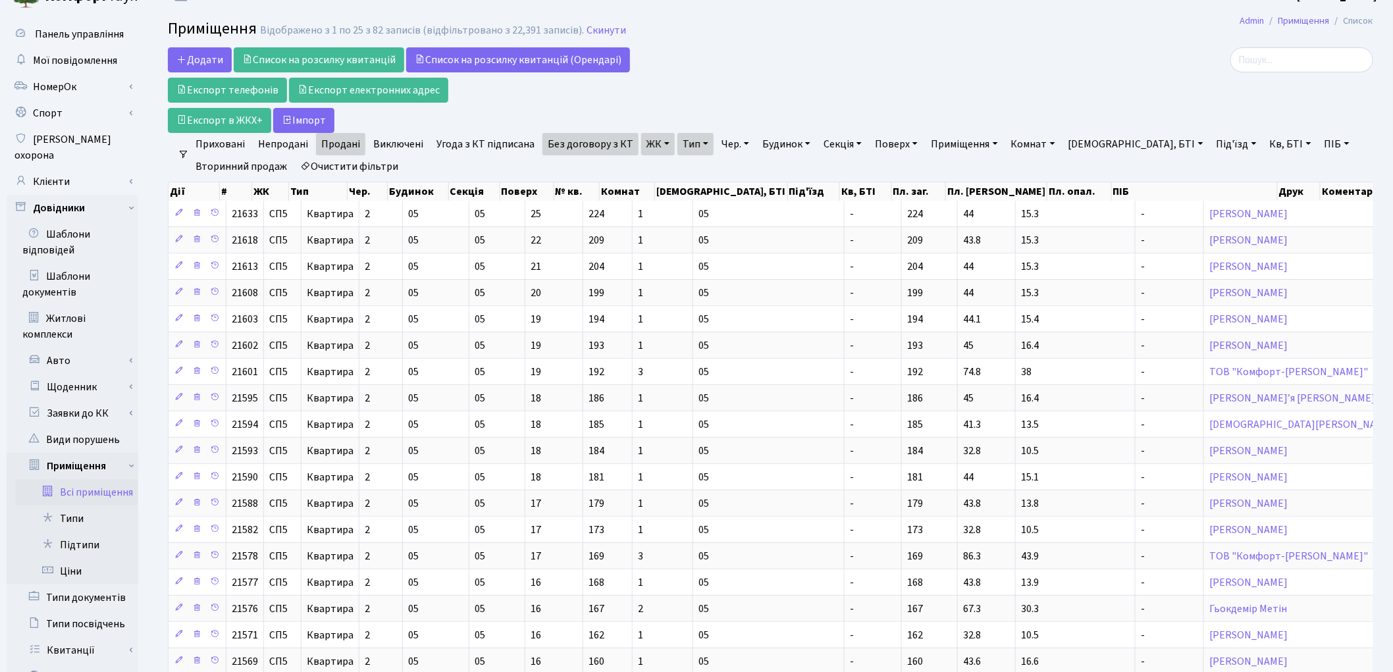
scroll to position [10, 0]
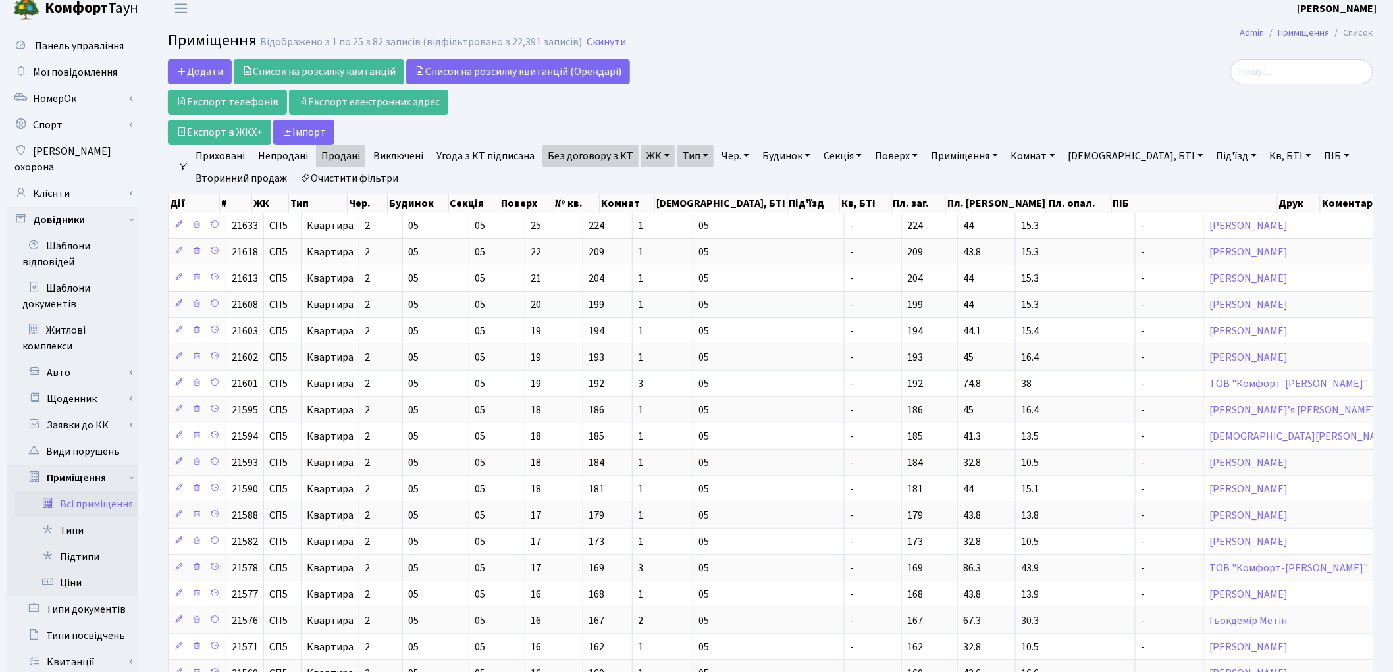
click at [654, 162] on link "ЖК" at bounding box center [658, 156] width 34 height 22
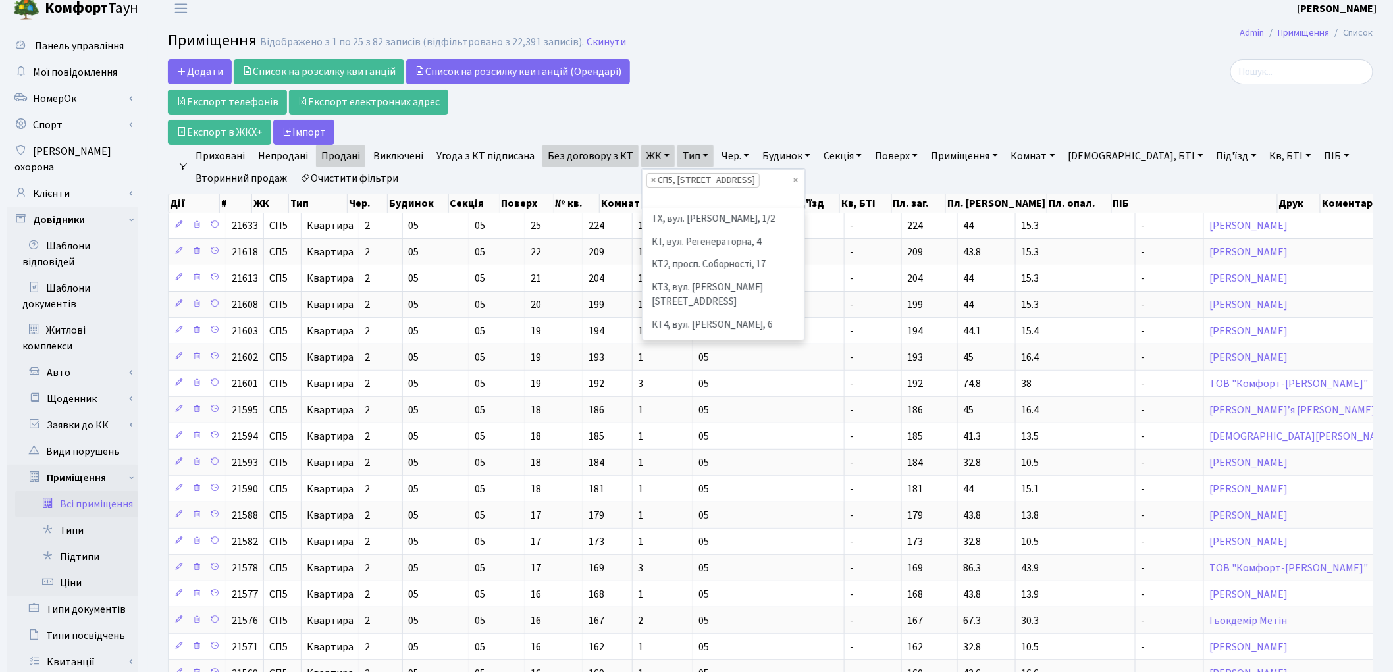
scroll to position [272, 0]
click at [680, 299] on li "СП6, Столичне шосе, 5-А" at bounding box center [723, 310] width 159 height 23
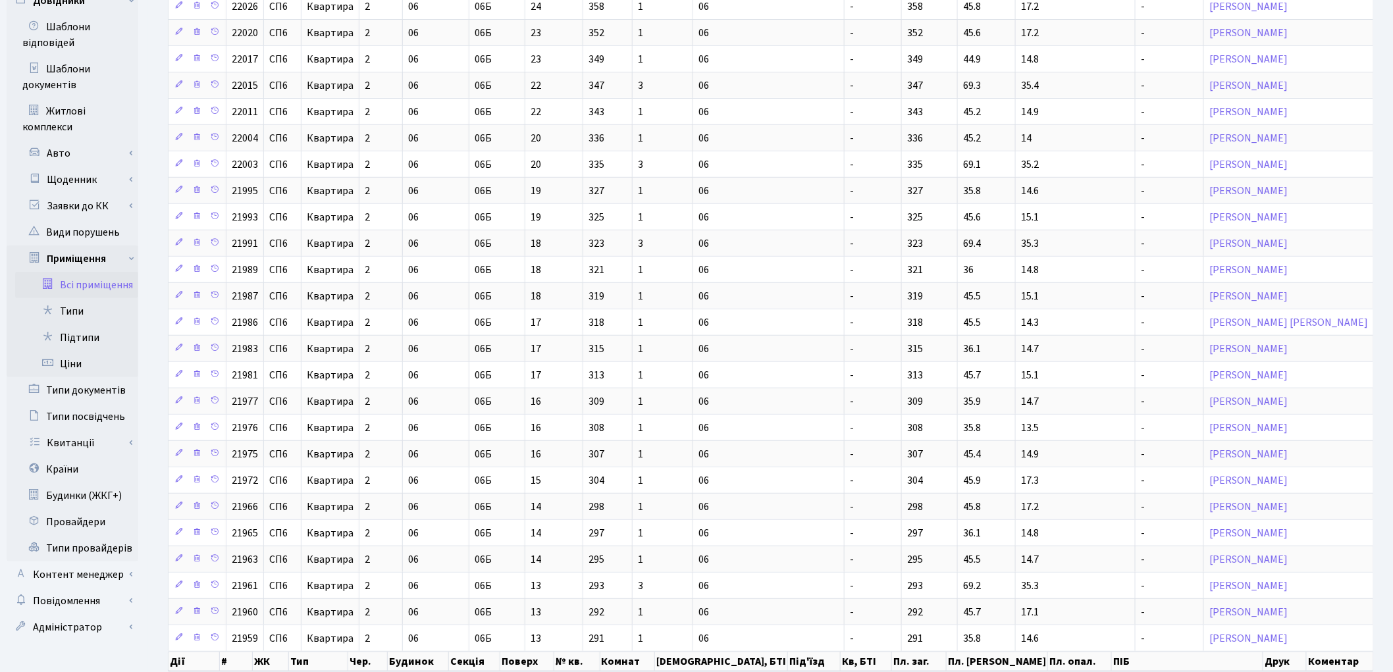
scroll to position [303, 0]
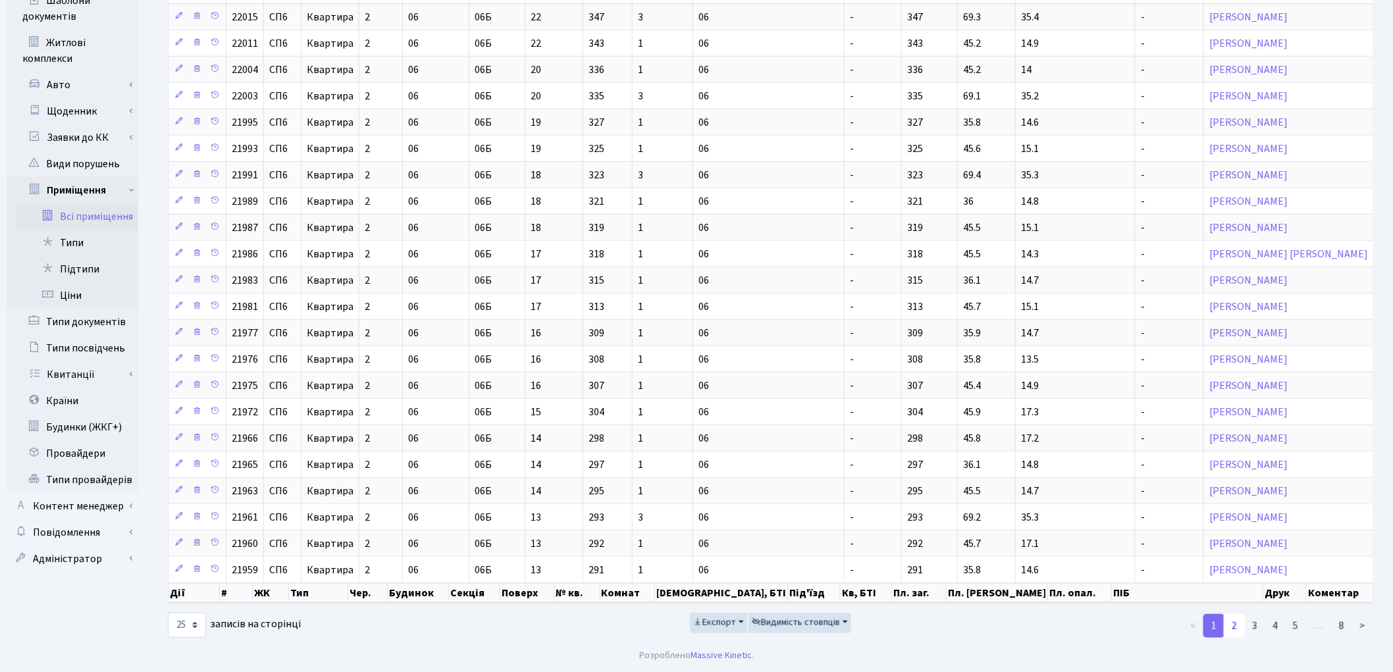
click at [1233, 627] on link "2" at bounding box center [1234, 626] width 21 height 24
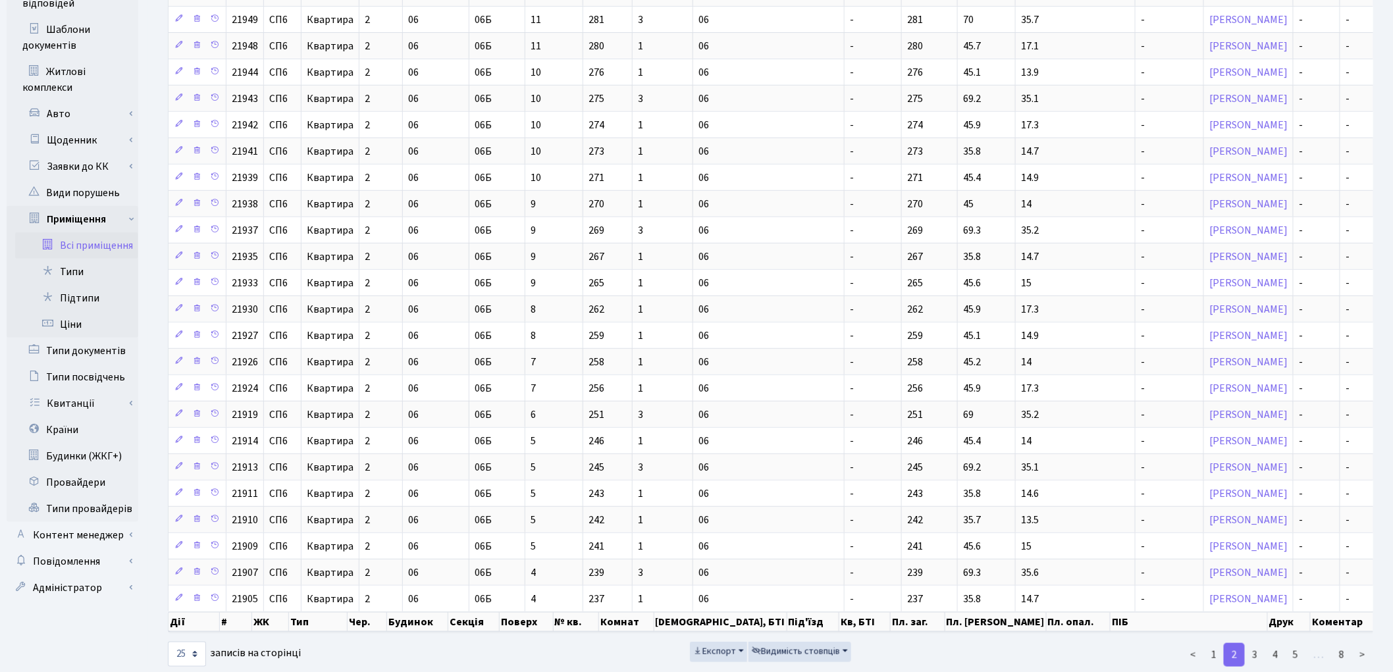
scroll to position [313, 0]
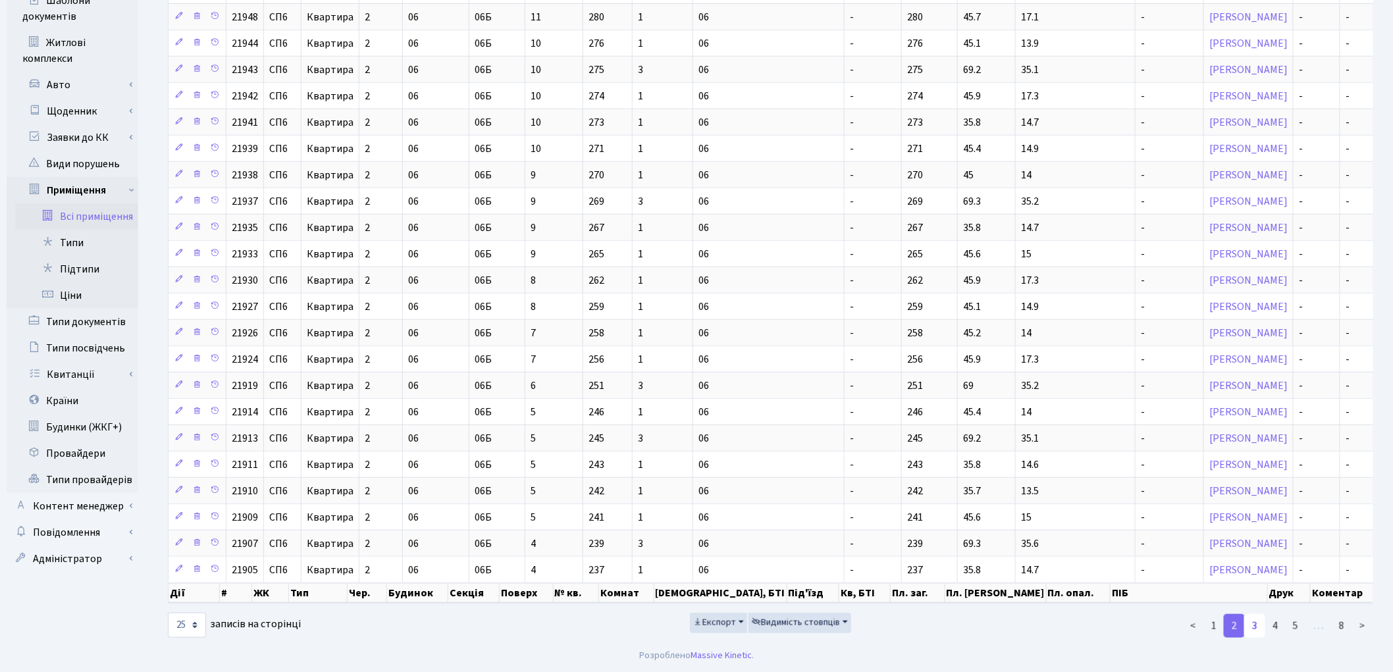
click at [1258, 630] on link "3" at bounding box center [1254, 626] width 21 height 24
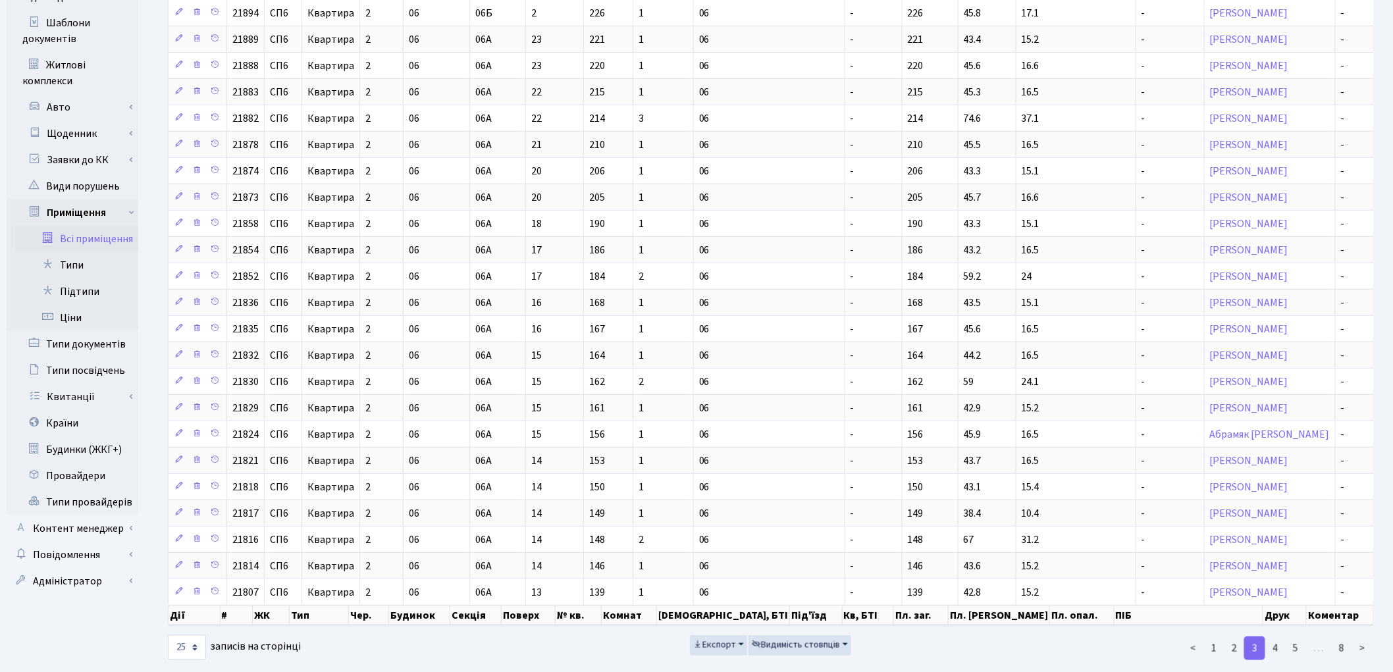
scroll to position [303, 0]
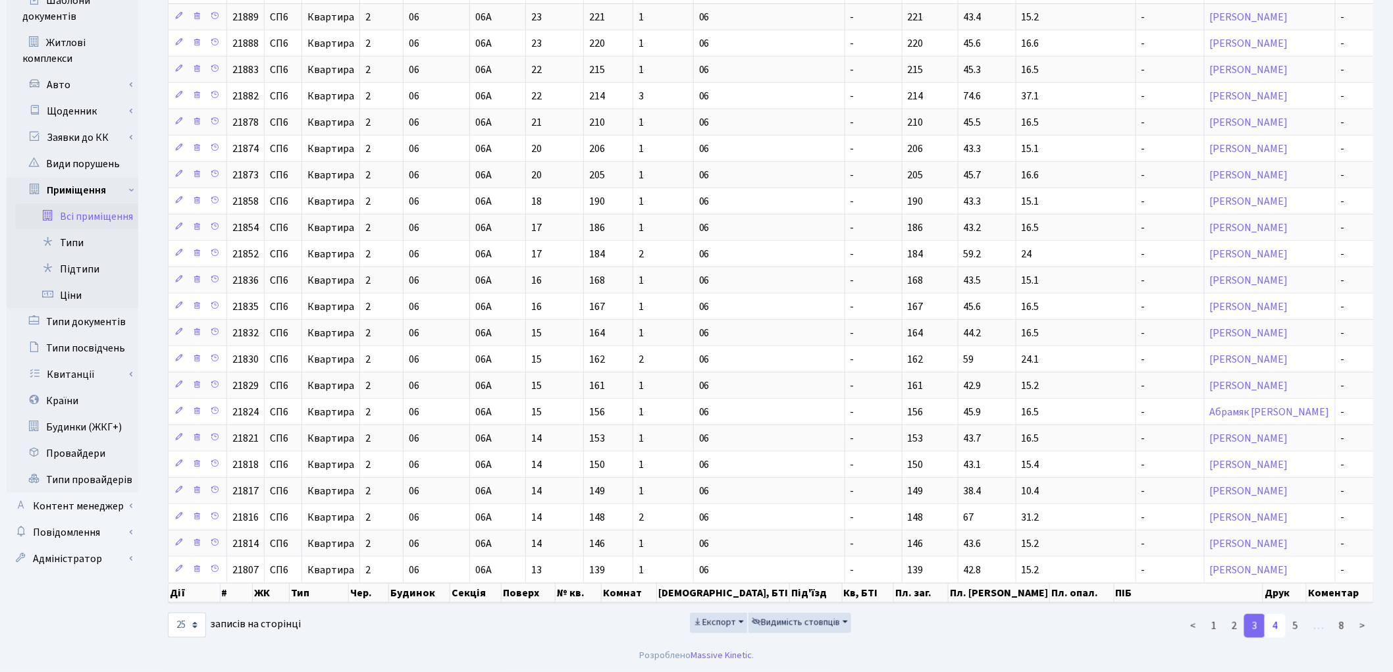
click at [1278, 630] on link "4" at bounding box center [1275, 626] width 21 height 24
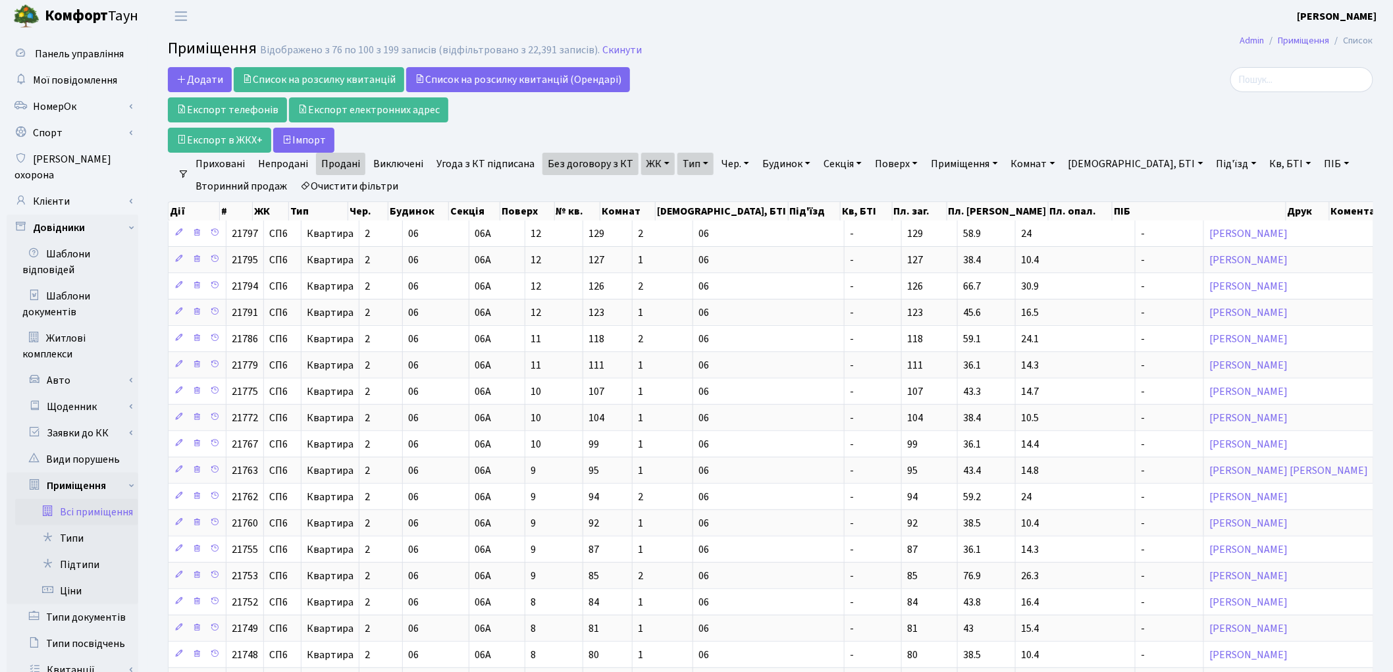
scroll to position [0, 0]
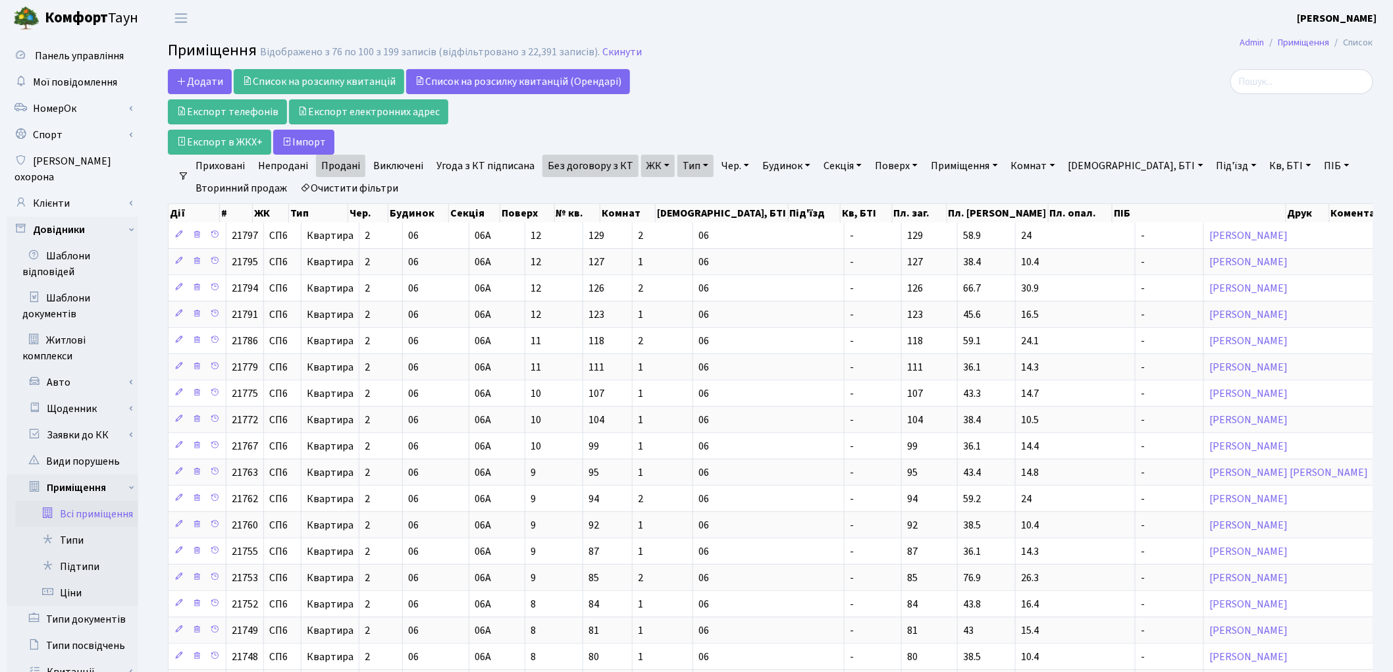
click at [331, 190] on link "Очистити фільтри" at bounding box center [349, 188] width 109 height 22
select select
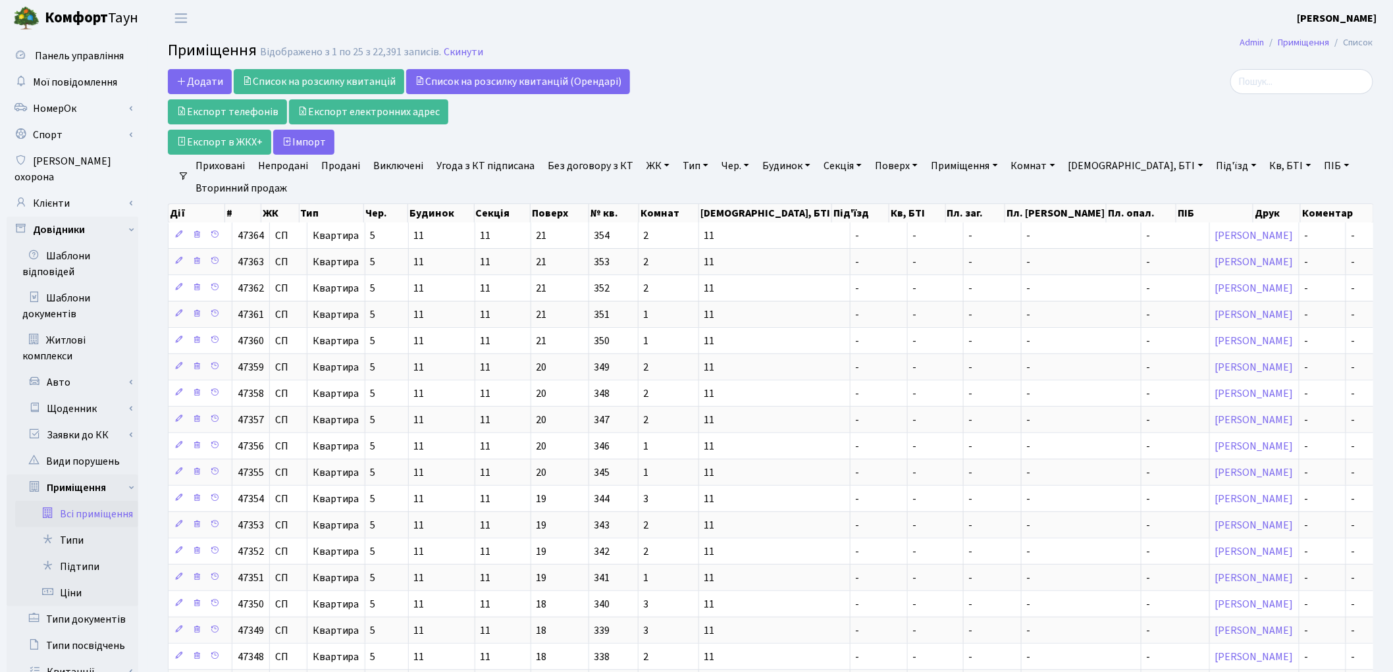
click at [641, 163] on link "ЖК" at bounding box center [658, 166] width 34 height 22
click at [708, 380] on li "ДП5, вул. Некрасова, 6" at bounding box center [723, 399] width 159 height 38
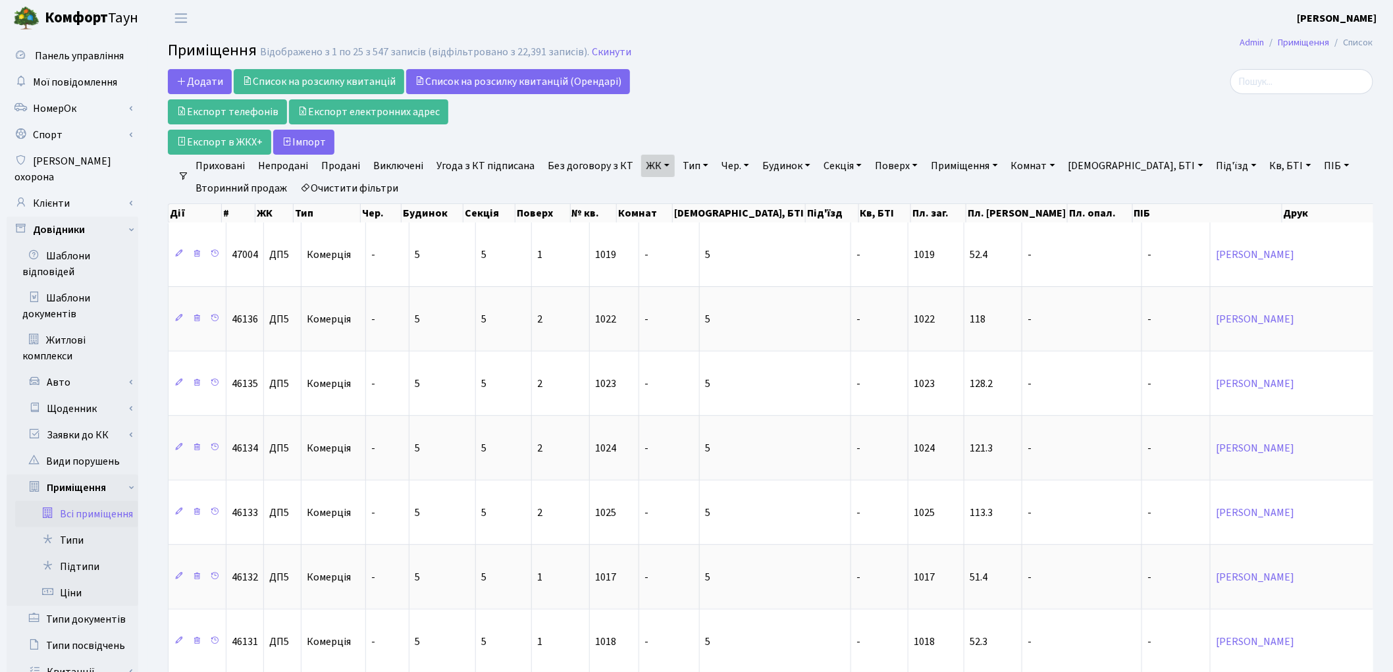
click at [685, 167] on link "Тип" at bounding box center [696, 166] width 36 height 22
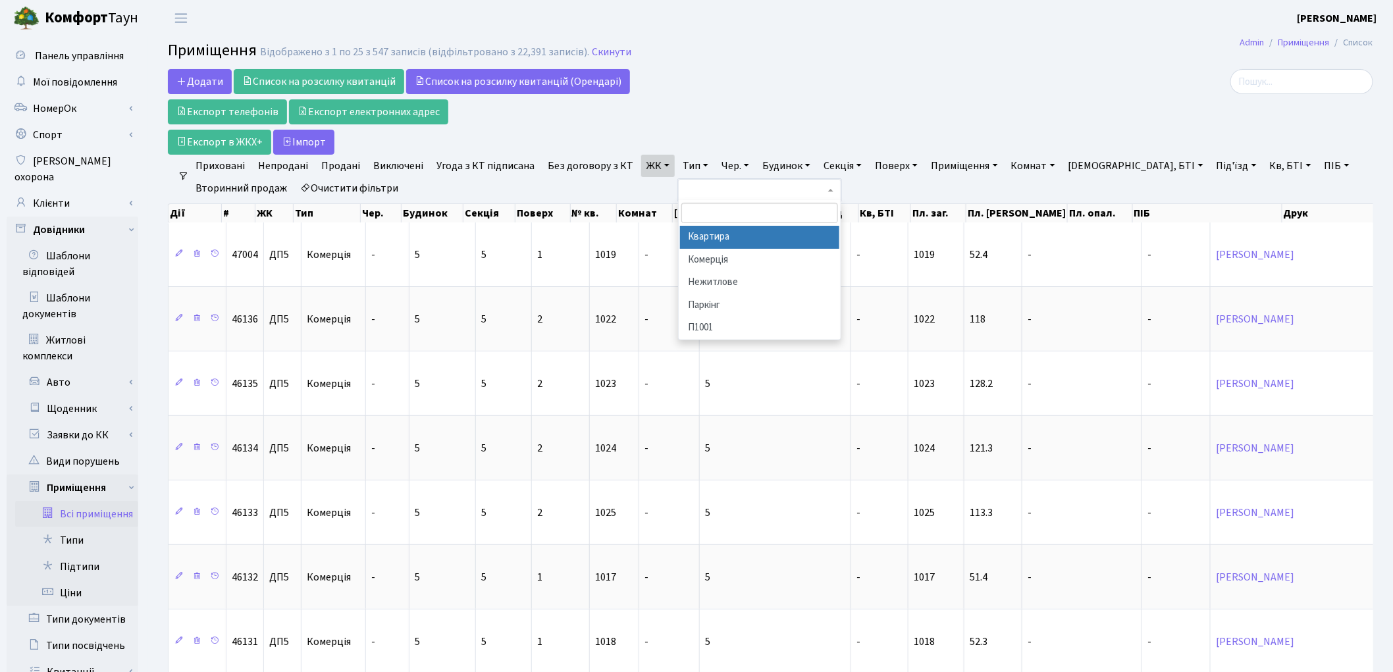
click at [716, 235] on li "Квартира" at bounding box center [759, 237] width 159 height 23
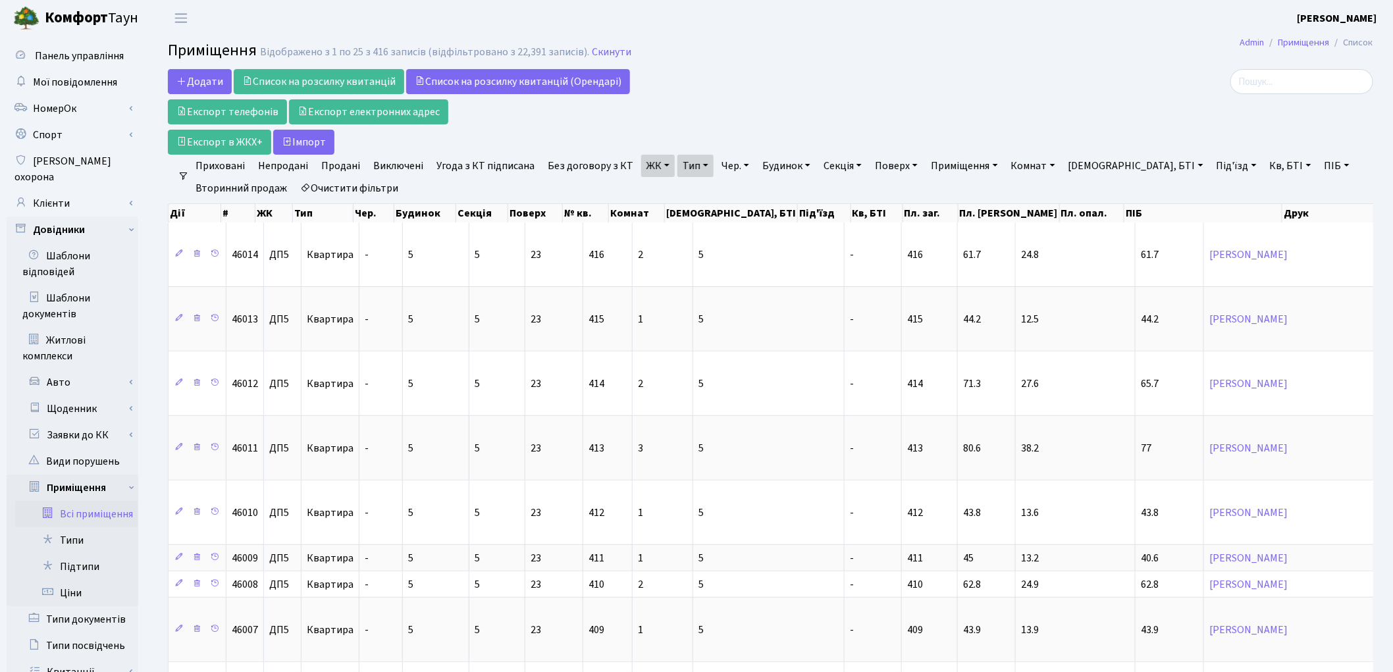
click at [334, 165] on link "Продані" at bounding box center [340, 166] width 49 height 22
click at [574, 163] on link "Без договору з КТ" at bounding box center [591, 166] width 96 height 22
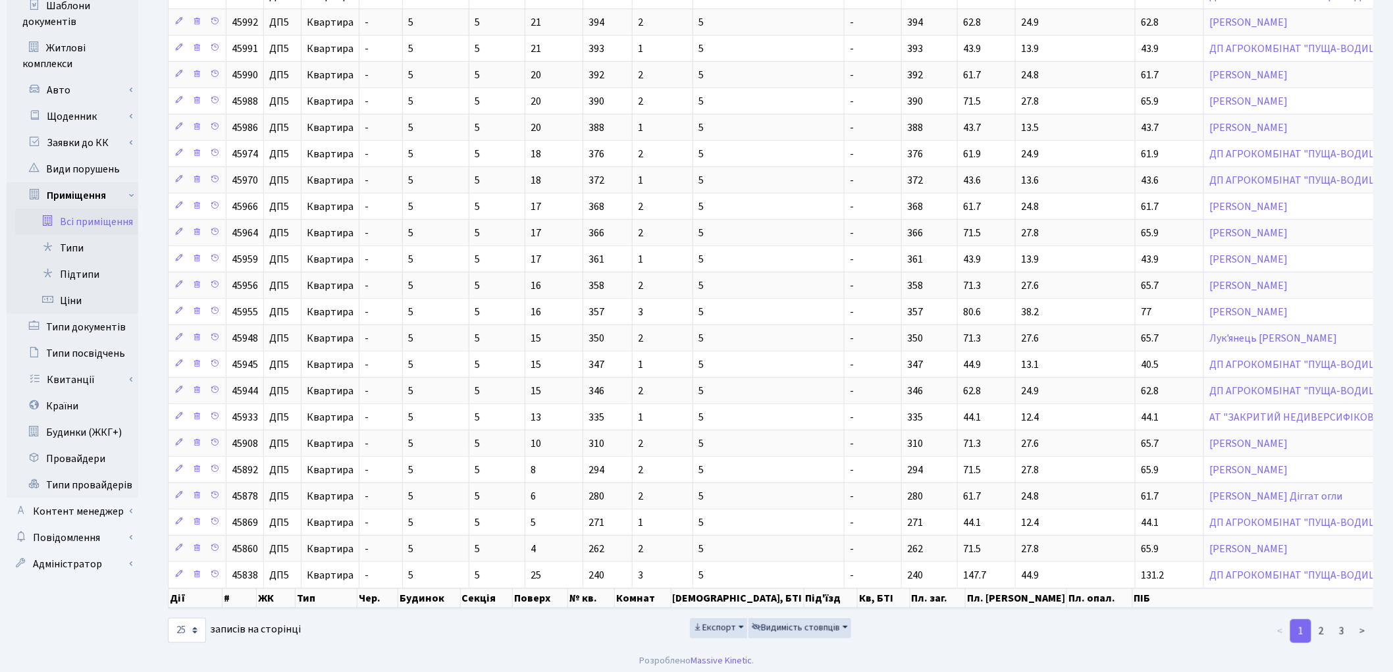
scroll to position [313, 0]
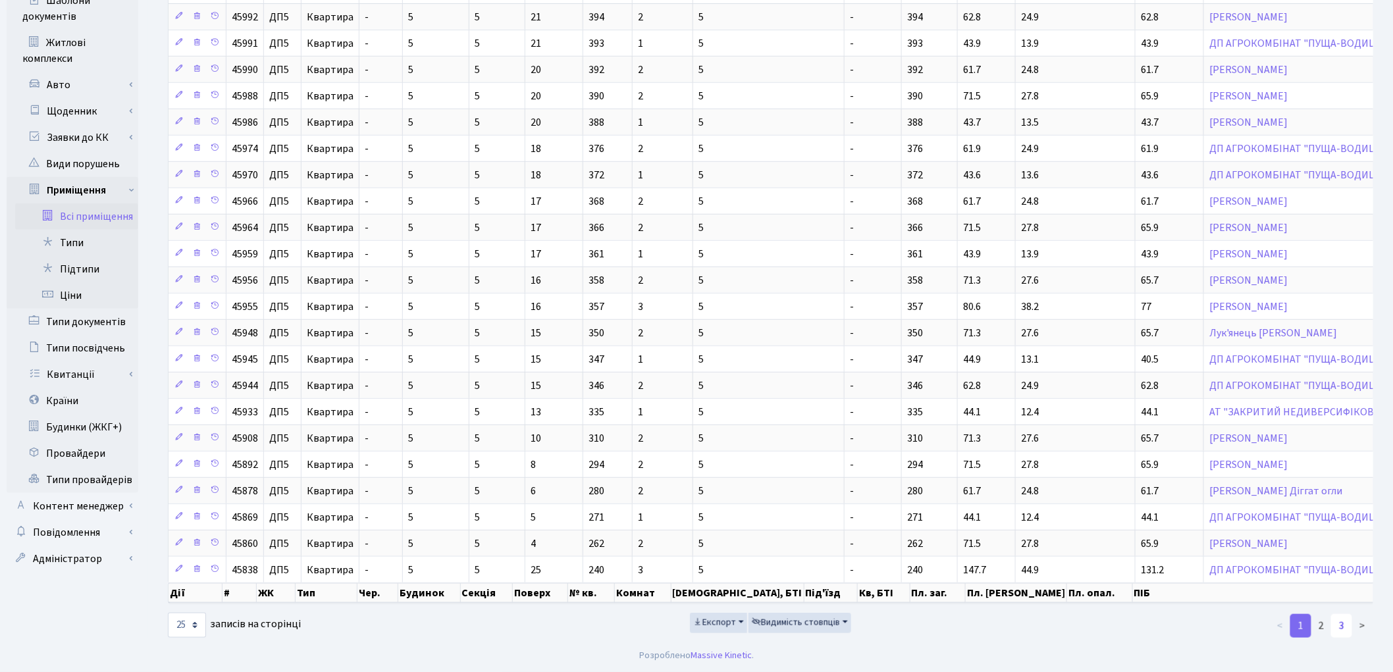
click at [1346, 628] on link "3" at bounding box center [1341, 626] width 21 height 24
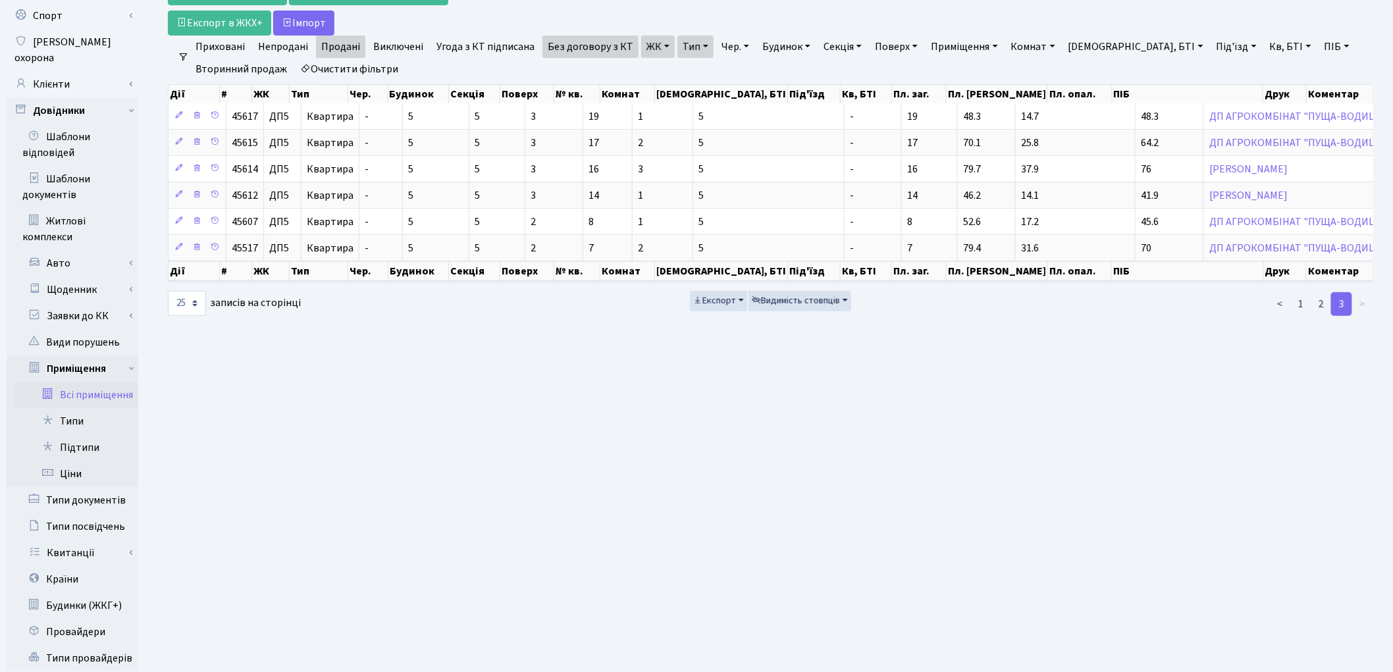
scroll to position [74, 0]
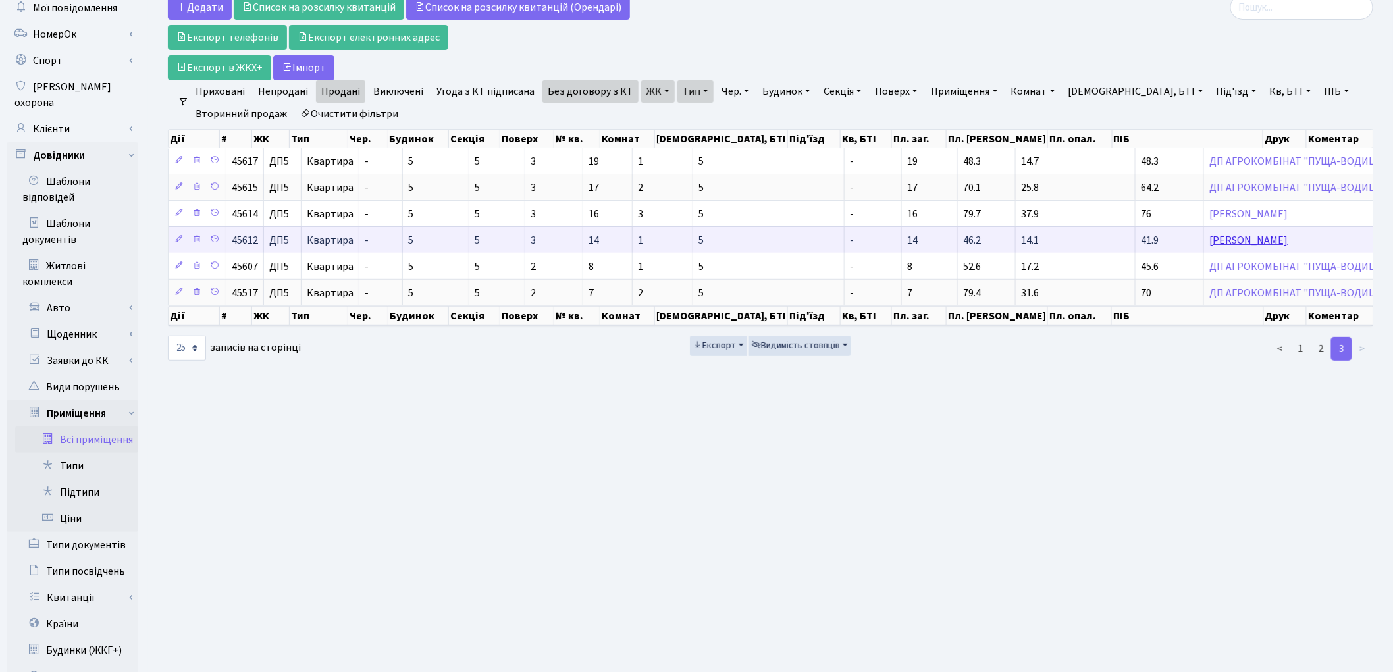
click at [1210, 246] on link "Лазько Наталія Володимирівна" at bounding box center [1249, 240] width 78 height 14
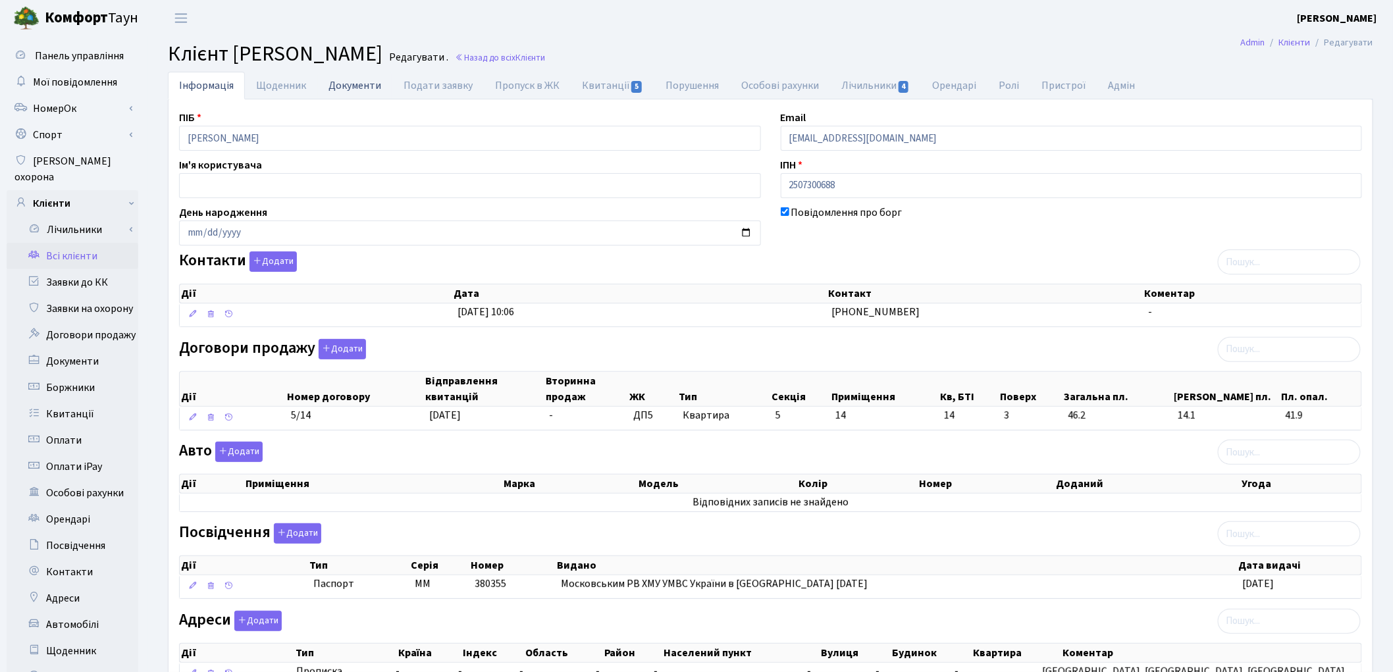
click at [340, 80] on link "Документи" at bounding box center [354, 85] width 75 height 27
select select "25"
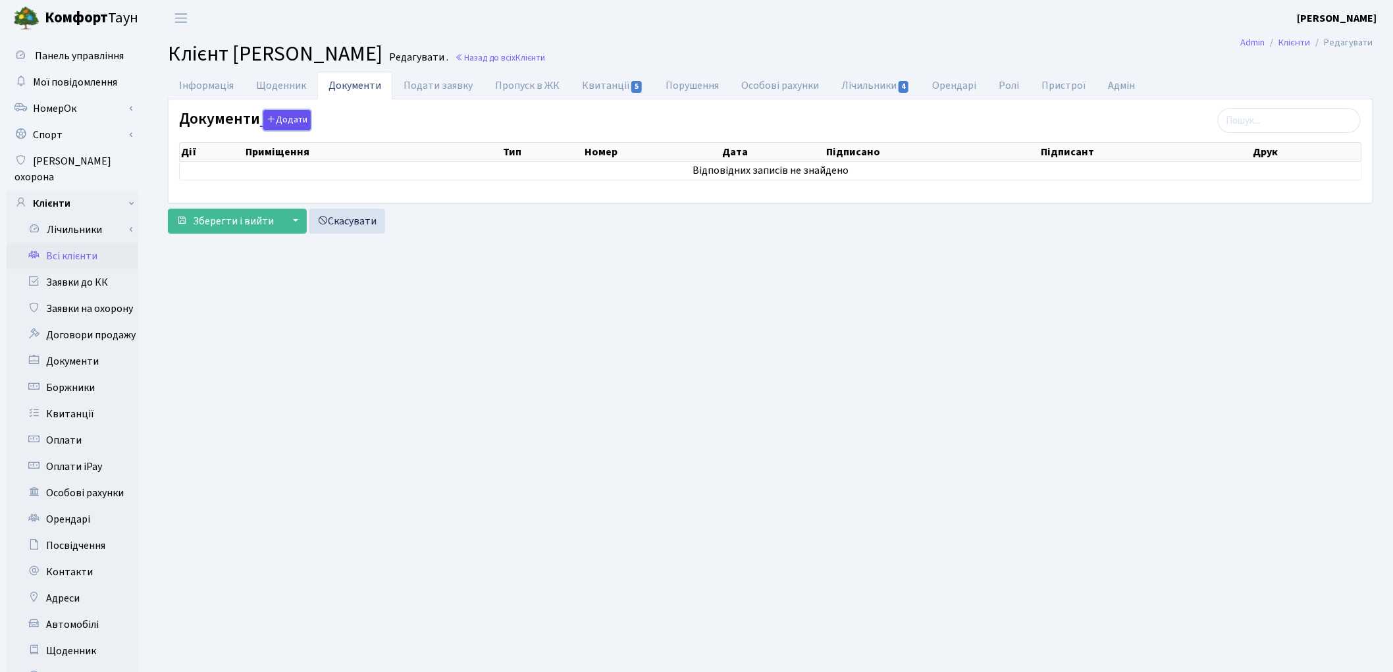
click at [268, 124] on icon "button" at bounding box center [271, 119] width 9 height 9
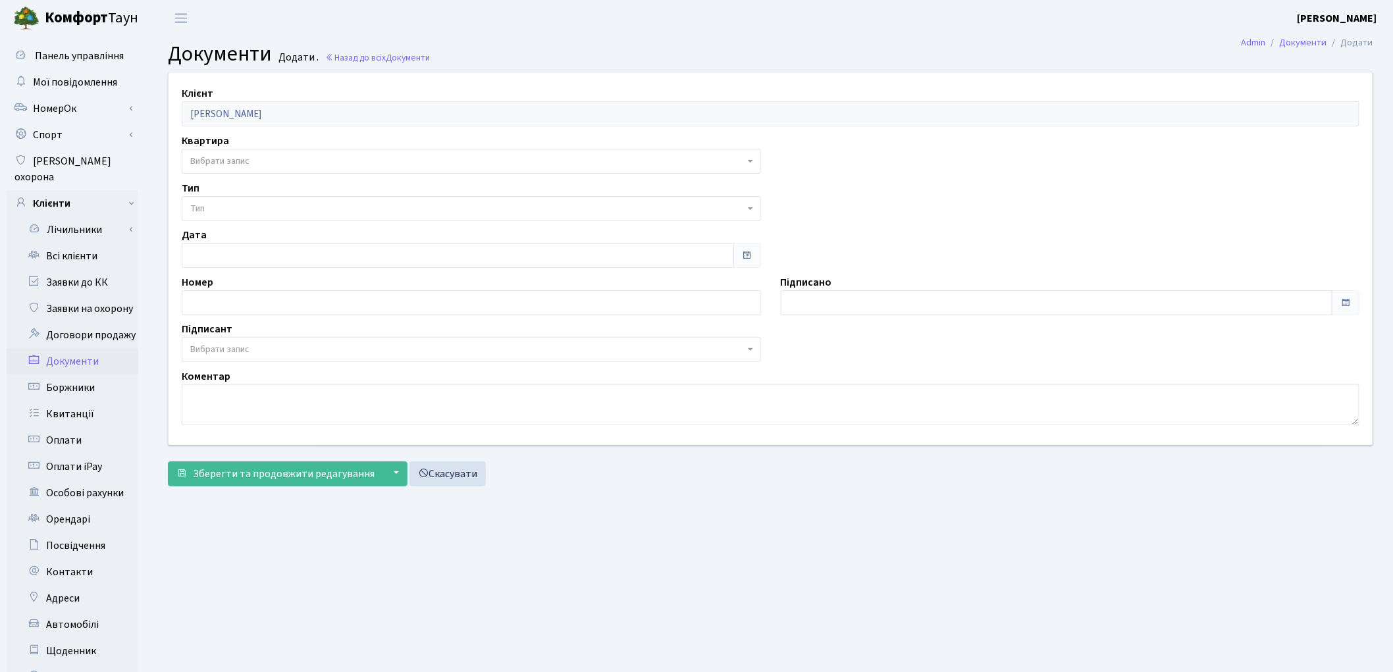
click at [254, 165] on span "Вибрати запис" at bounding box center [467, 161] width 554 height 13
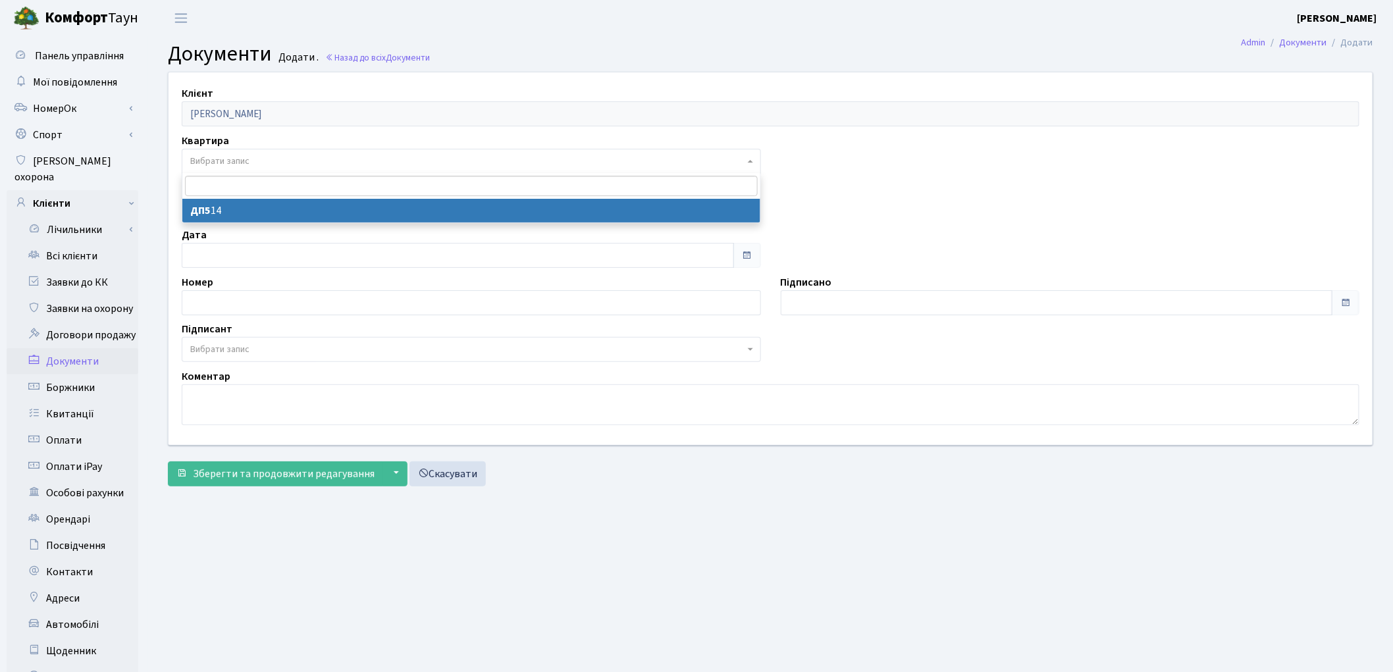
select select "175398"
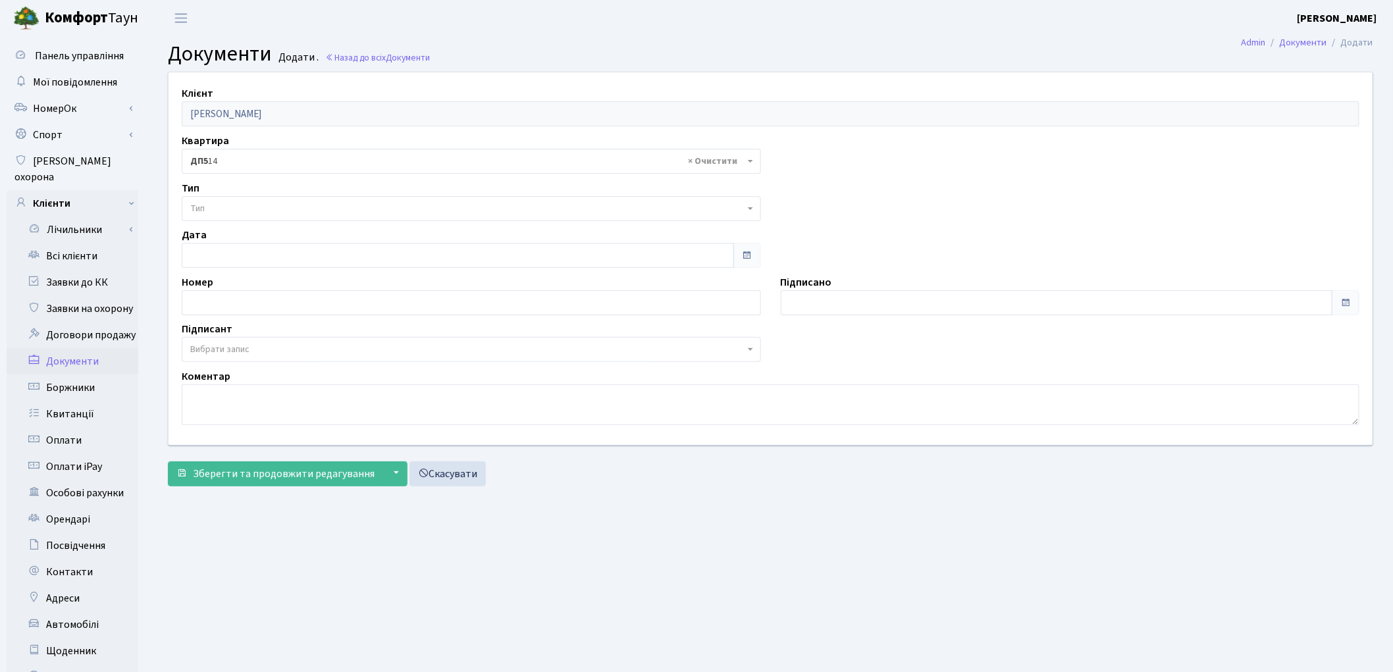
click at [253, 216] on span "Тип" at bounding box center [471, 208] width 579 height 25
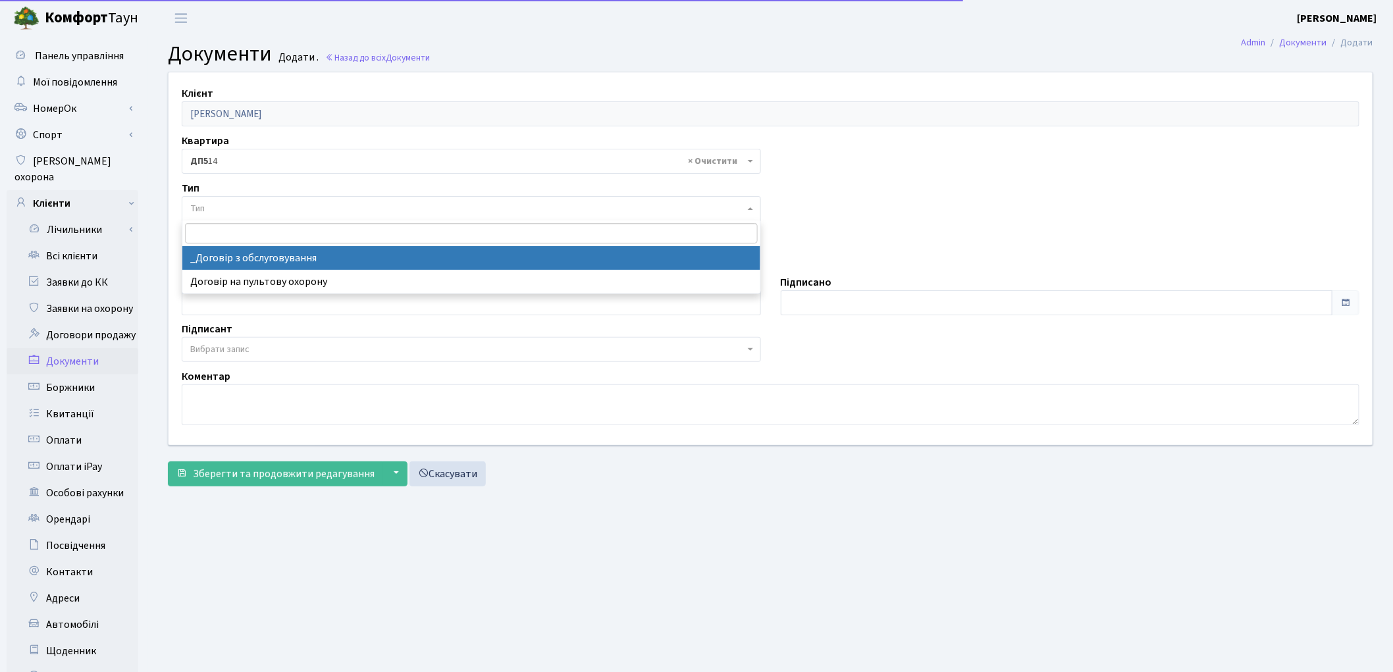
select select "289"
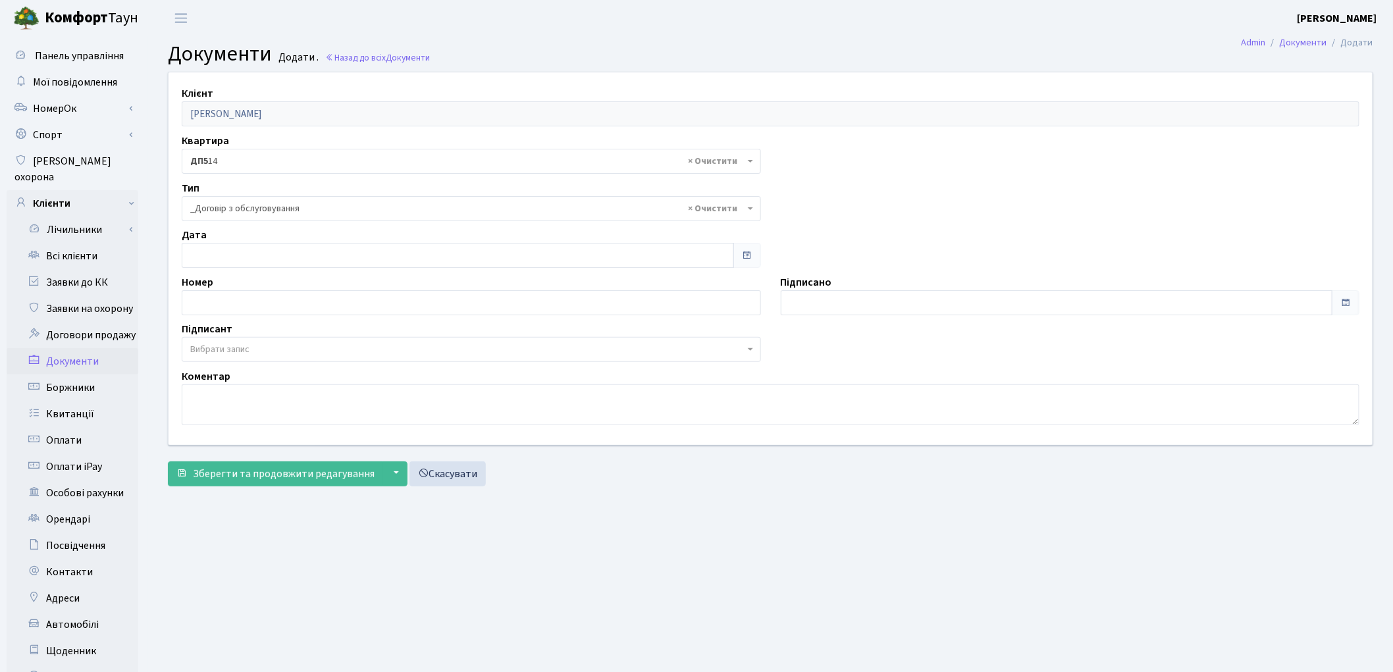
click at [252, 340] on span "Вибрати запис" at bounding box center [471, 349] width 579 height 25
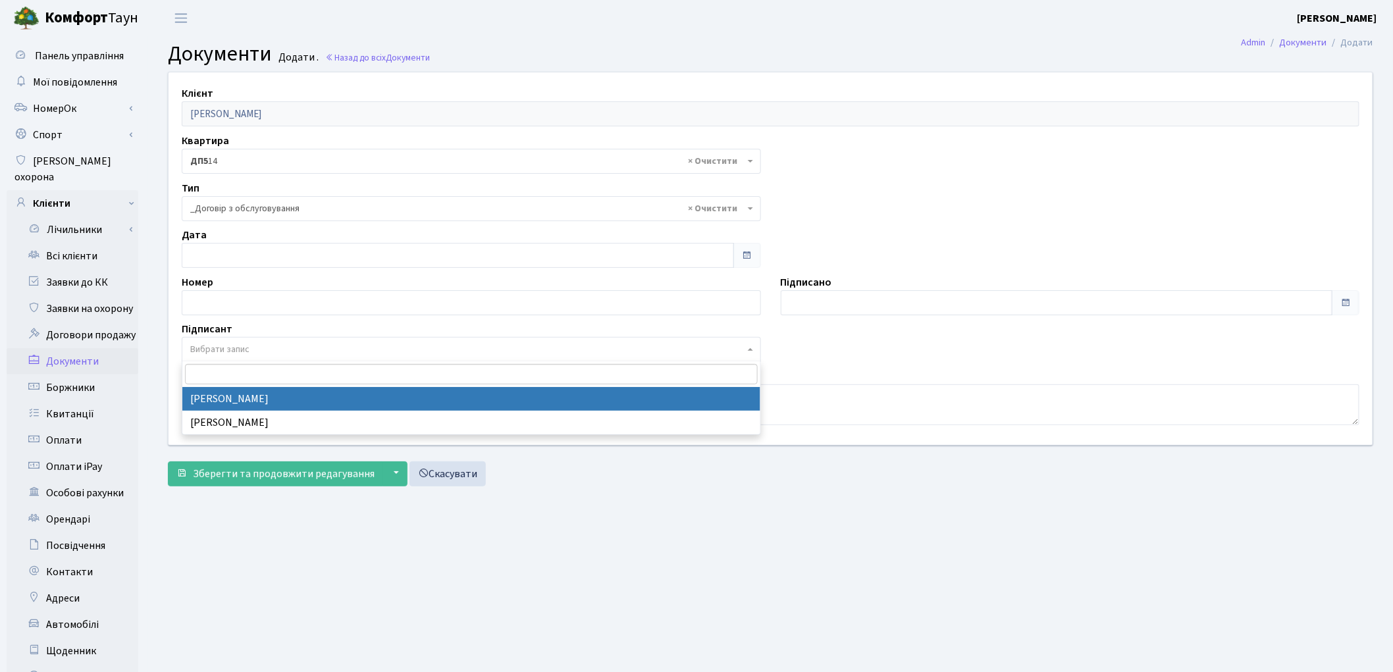
select select "74"
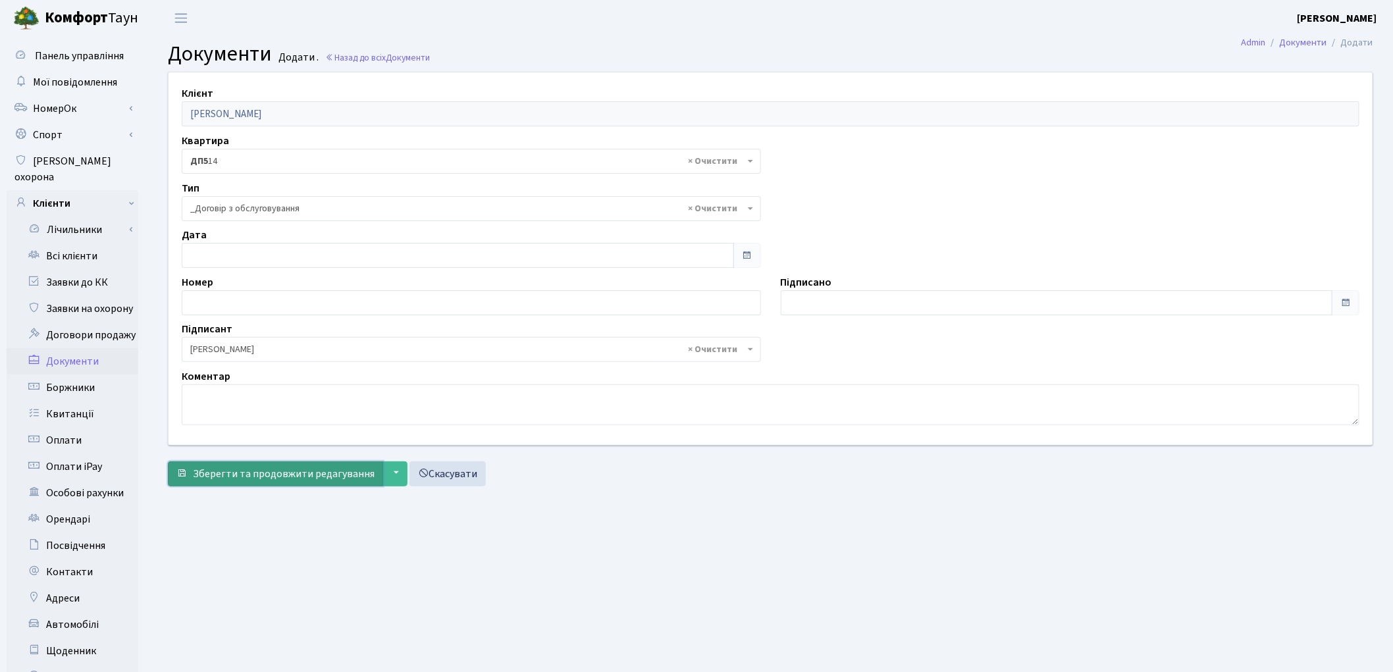
click at [272, 470] on span "Зберегти та продовжити редагування" at bounding box center [284, 474] width 182 height 14
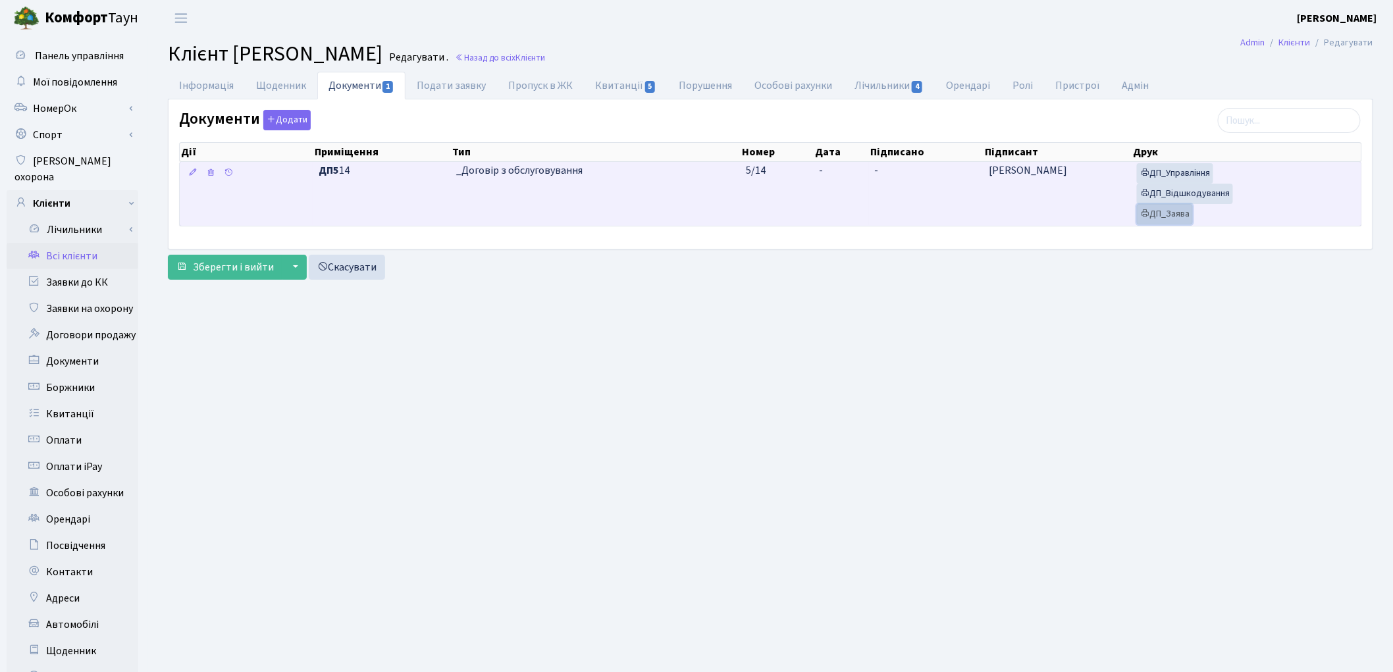
click at [1161, 214] on link "ДП_Заява" at bounding box center [1165, 214] width 56 height 20
click at [1170, 195] on link "ДП_Відшкодування" at bounding box center [1185, 194] width 96 height 20
click at [1176, 178] on link "ДП_Управління" at bounding box center [1175, 173] width 76 height 20
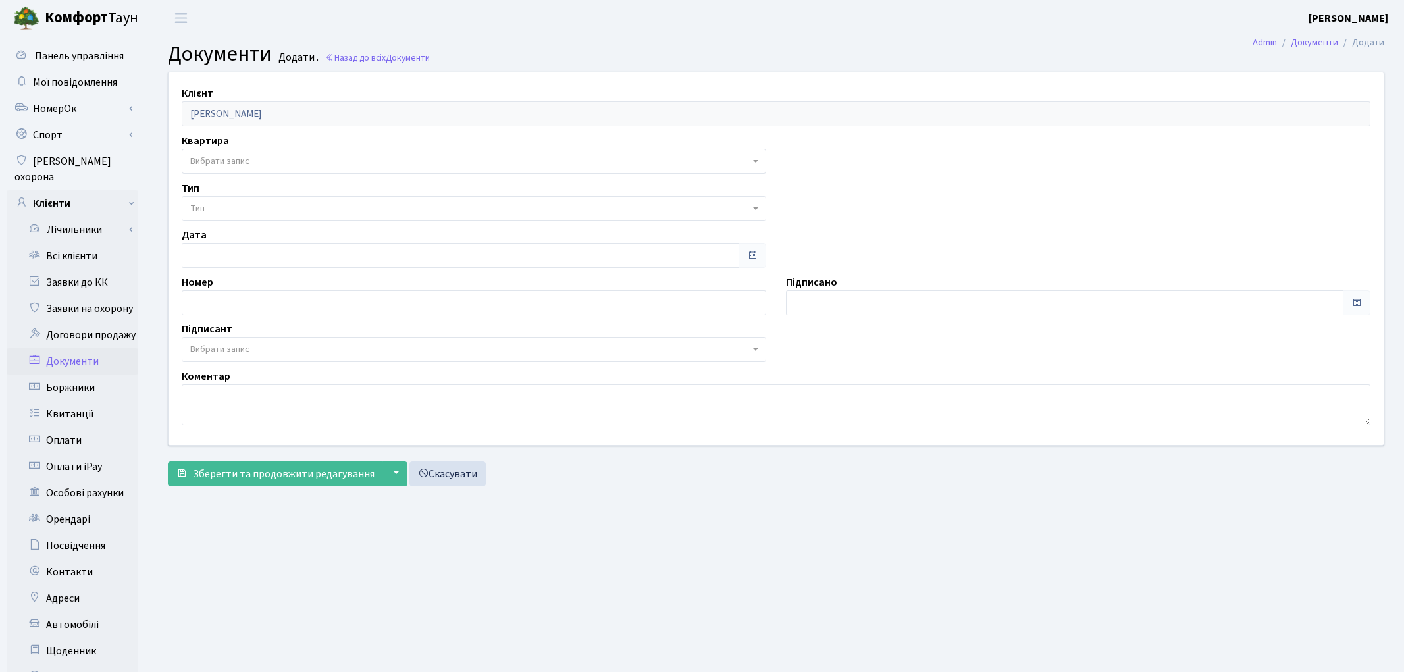
select select "175398"
select select "74"
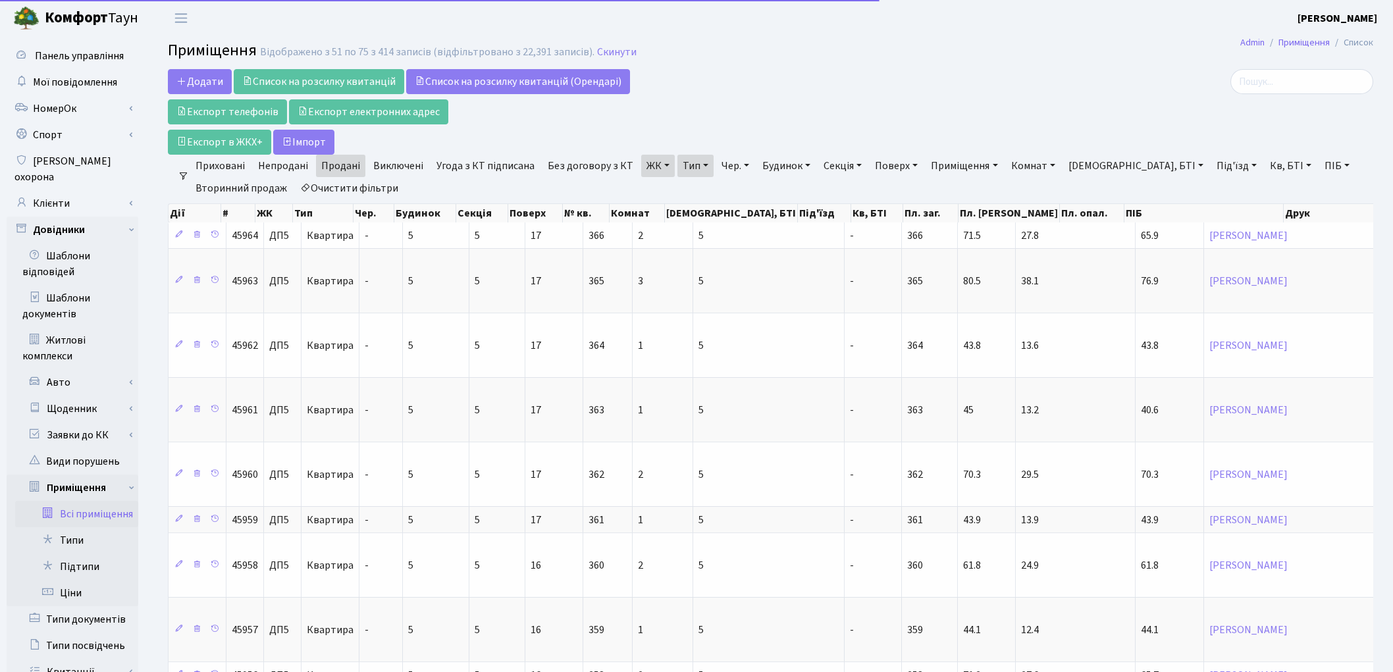
select select "25"
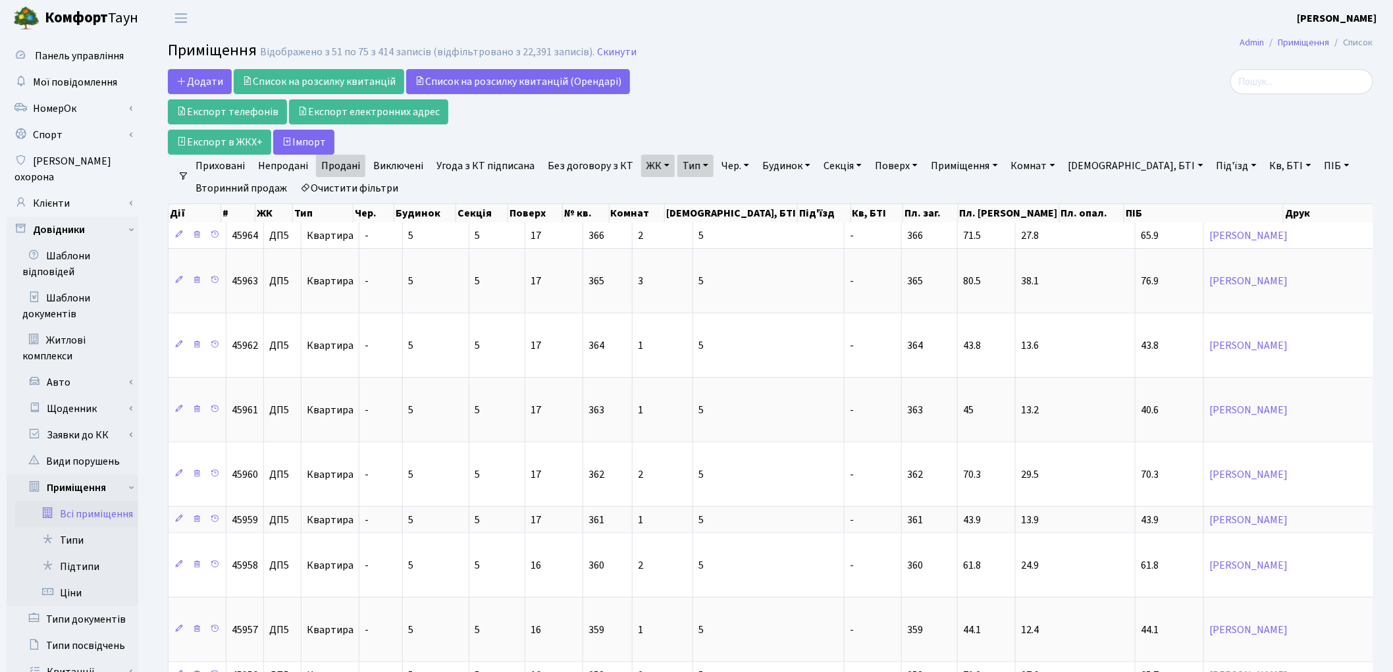
click at [575, 169] on link "Без договору з КТ" at bounding box center [591, 166] width 96 height 22
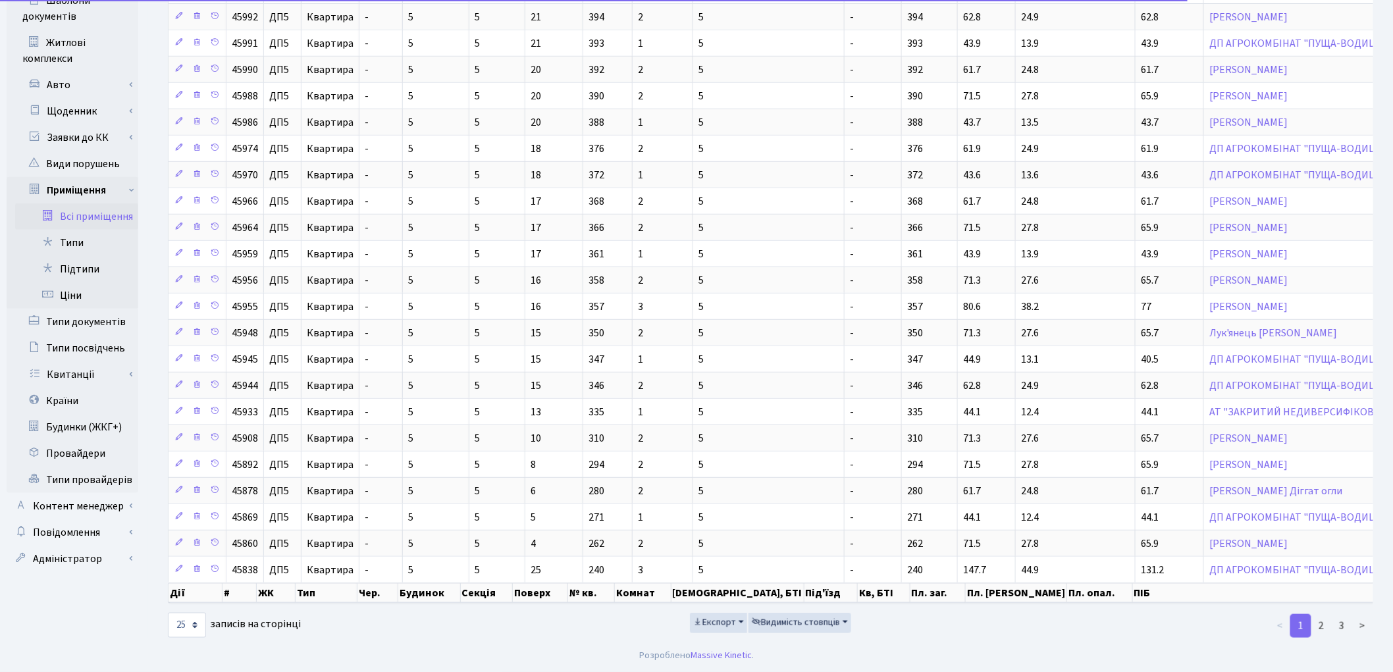
scroll to position [313, 0]
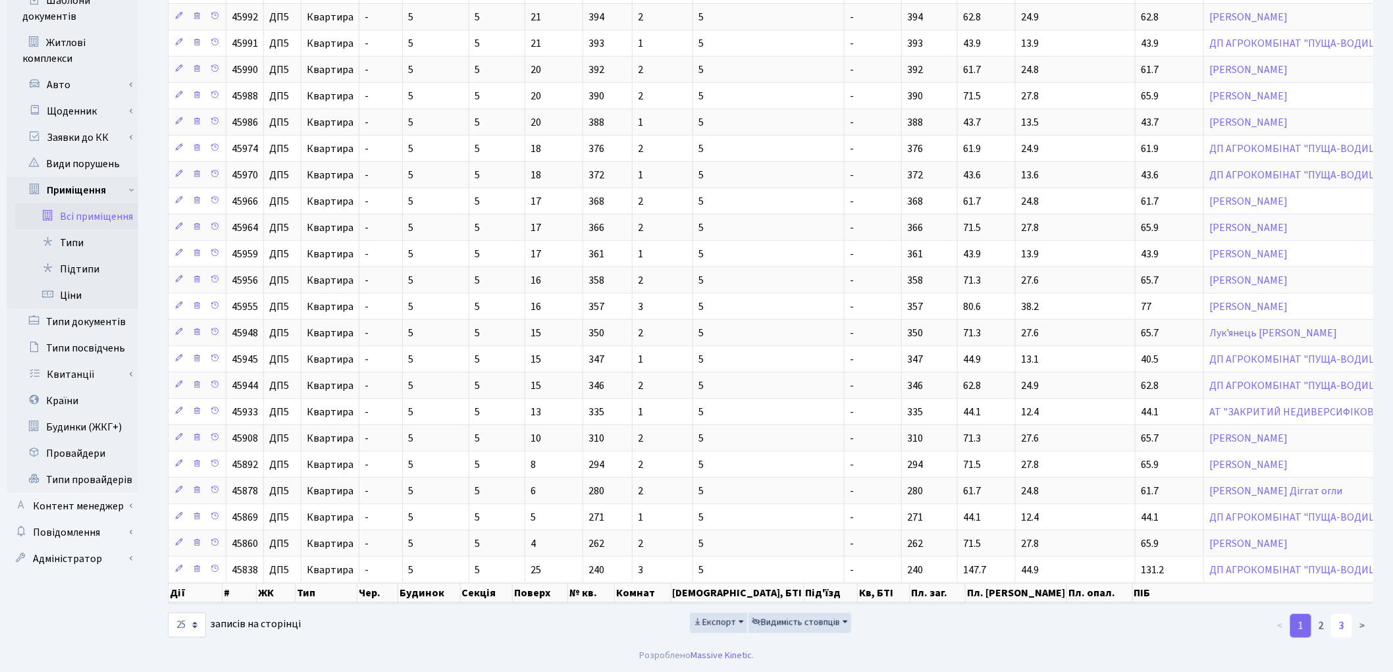
click at [1343, 627] on link "3" at bounding box center [1341, 626] width 21 height 24
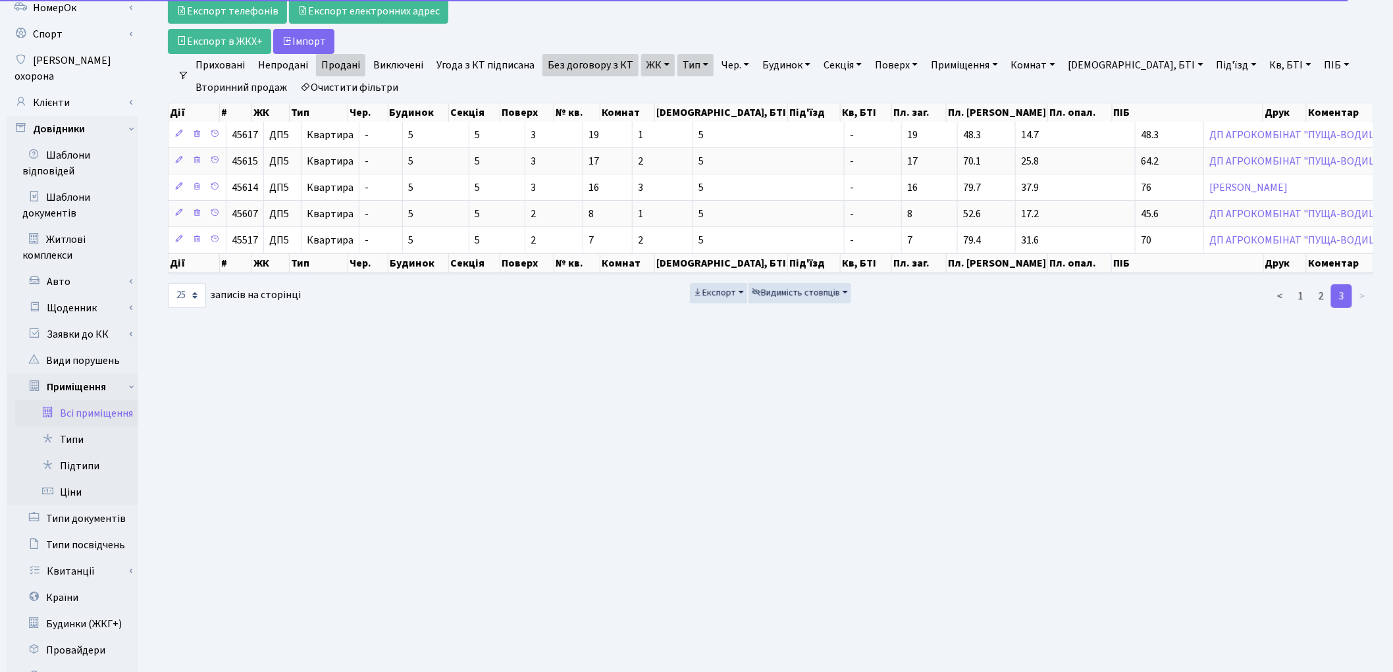
scroll to position [74, 0]
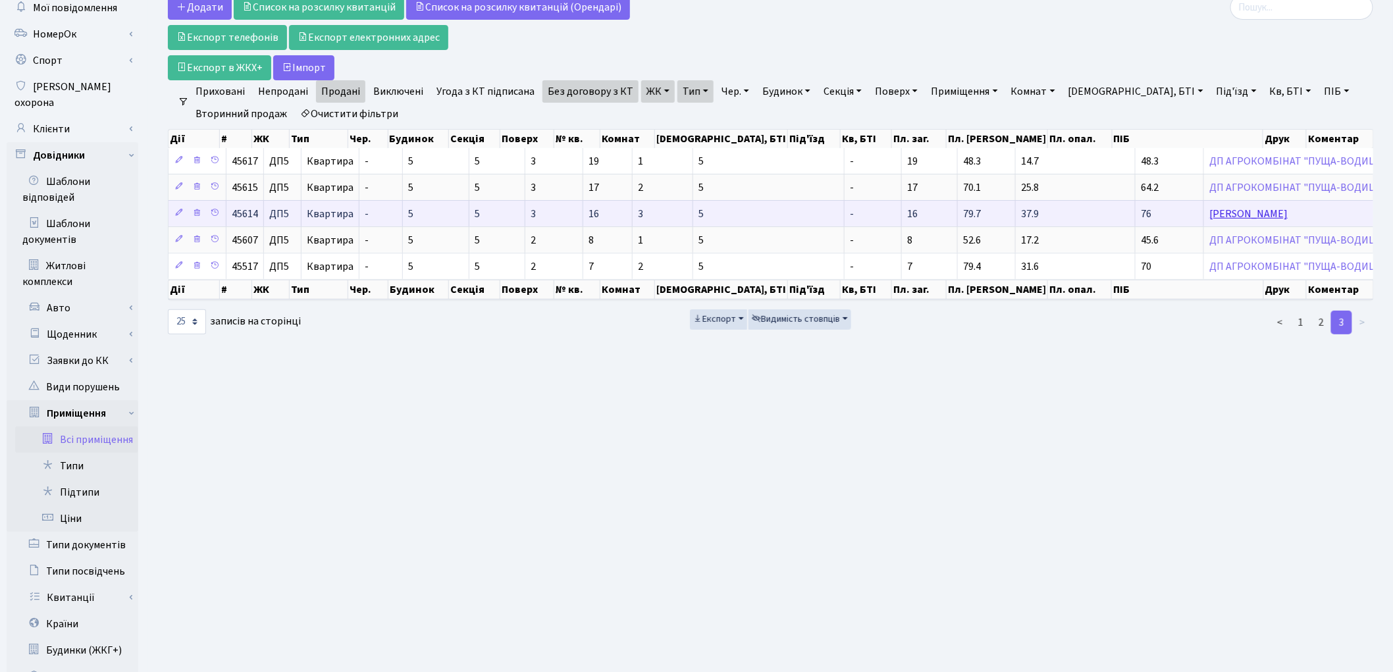
click at [1210, 219] on link "[PERSON_NAME]" at bounding box center [1249, 214] width 78 height 14
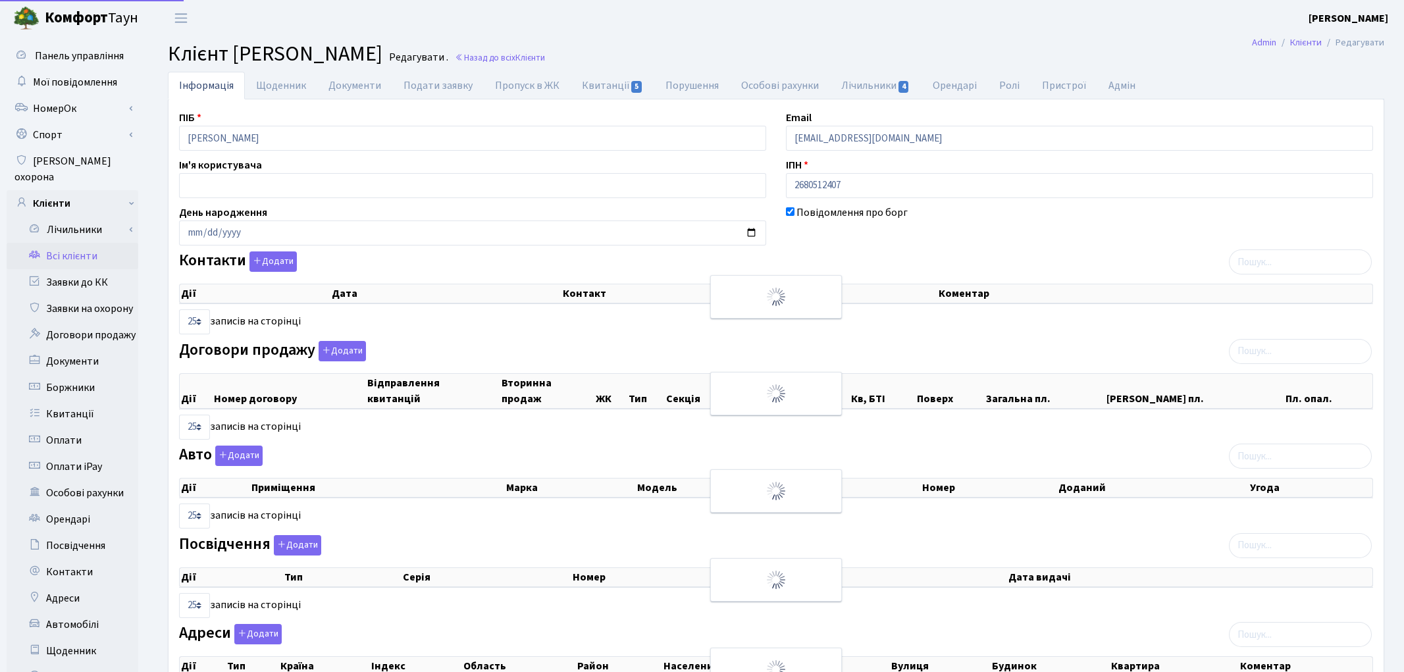
select select "25"
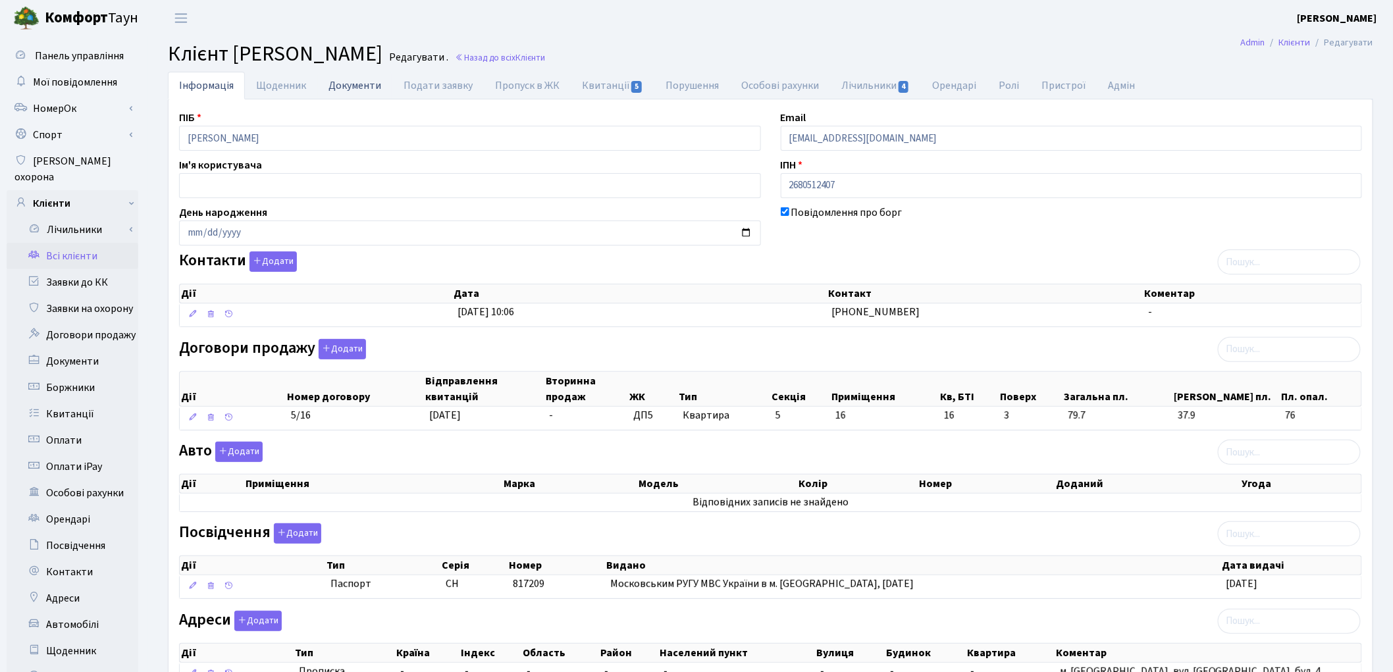
click at [341, 89] on link "Документи" at bounding box center [354, 85] width 75 height 27
select select "25"
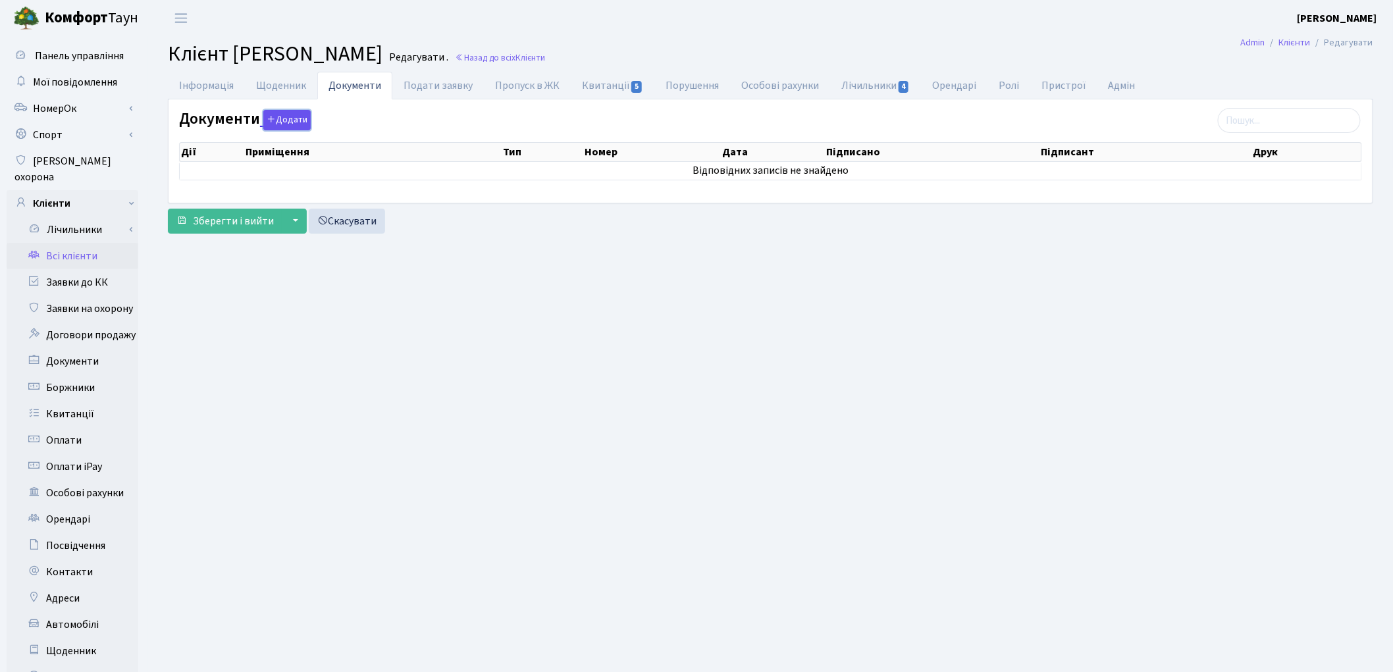
click at [282, 122] on button "Додати" at bounding box center [286, 120] width 47 height 20
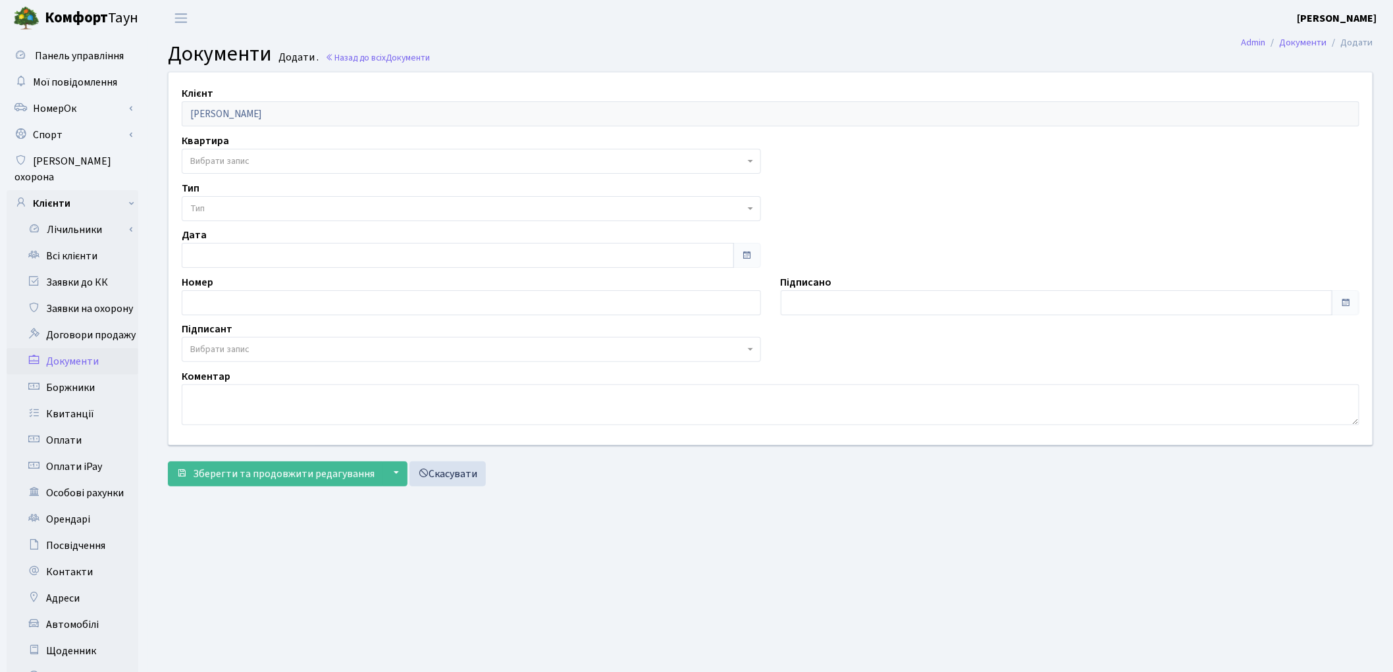
click at [274, 163] on span "Вибрати запис" at bounding box center [467, 161] width 554 height 13
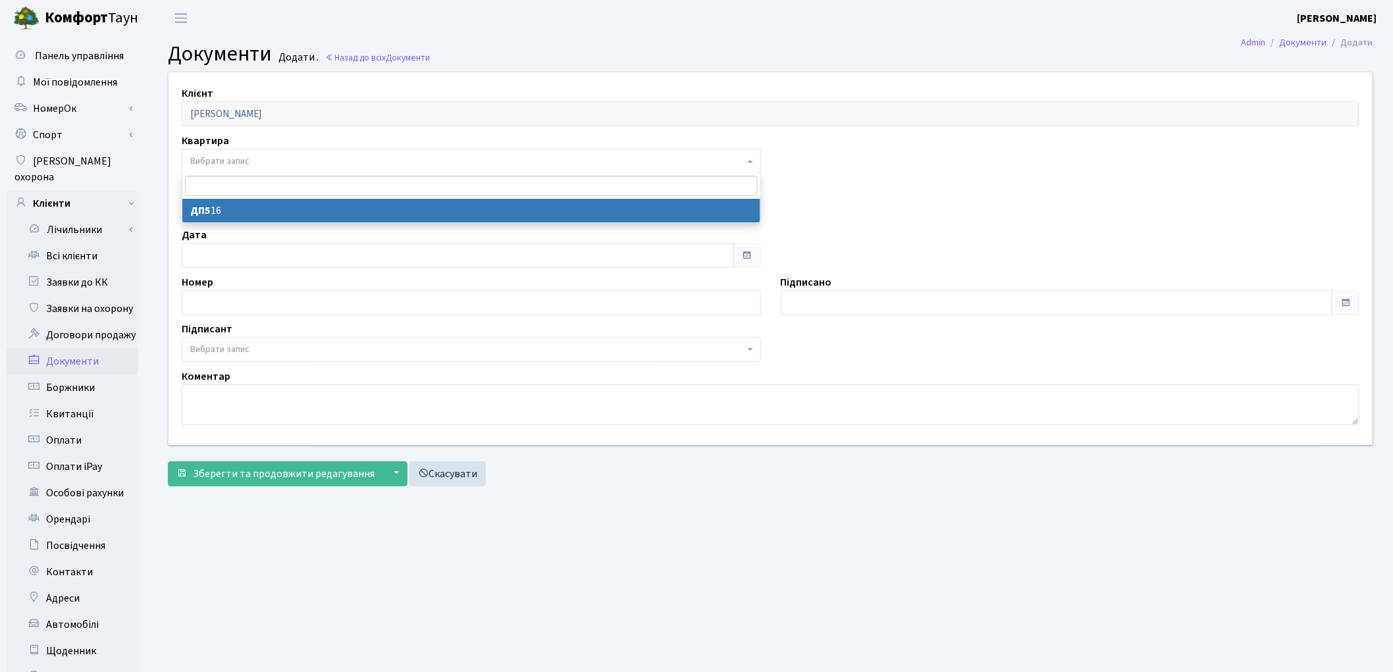
select select "175400"
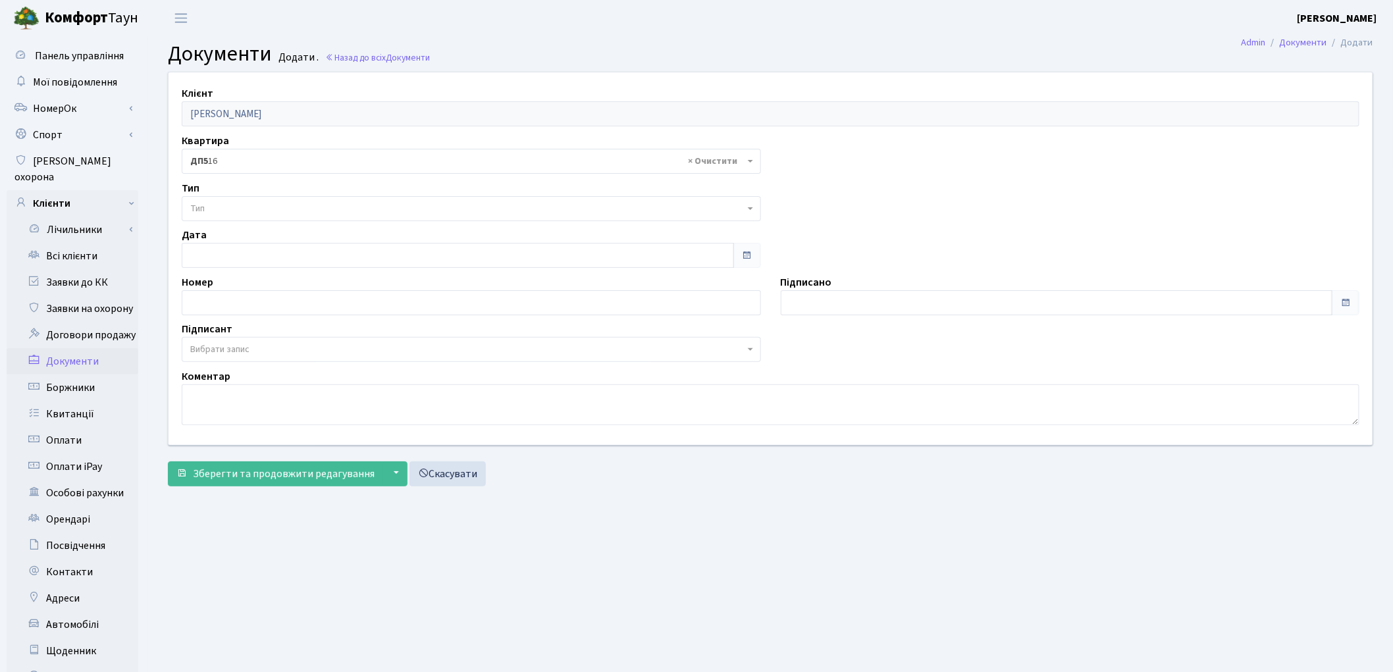
click at [290, 216] on span "Тип" at bounding box center [471, 208] width 579 height 25
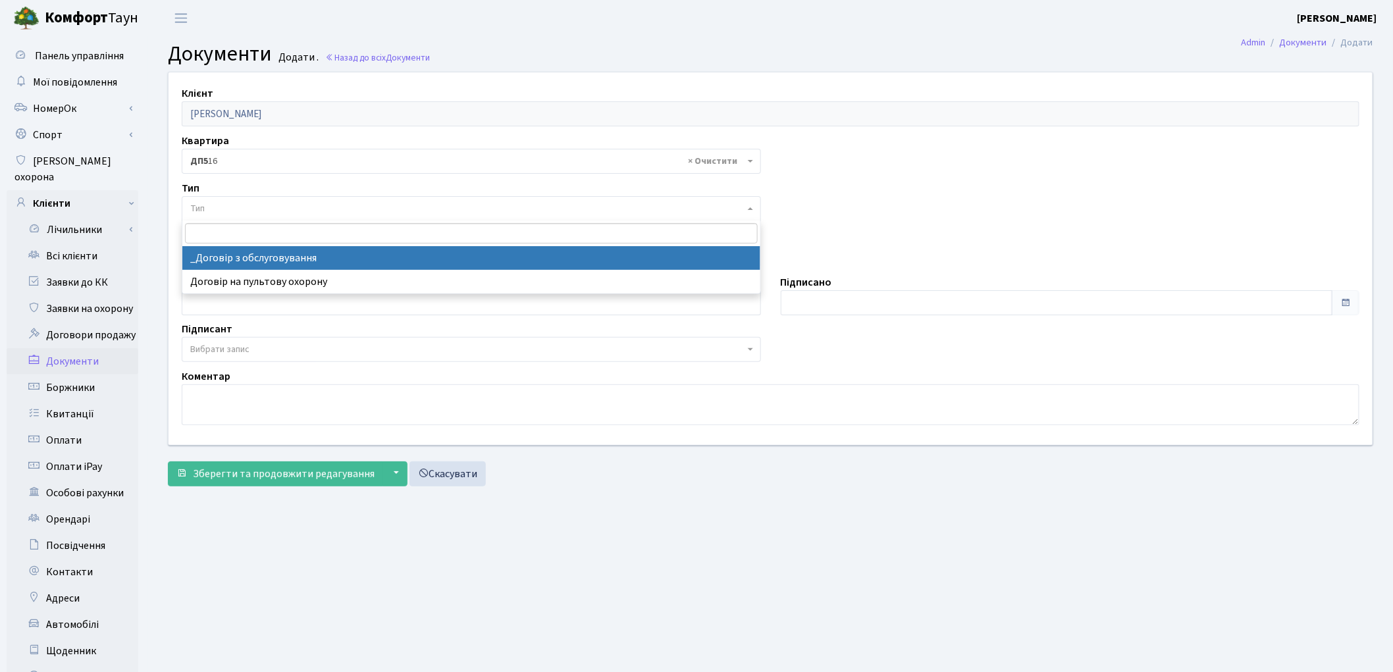
select select "289"
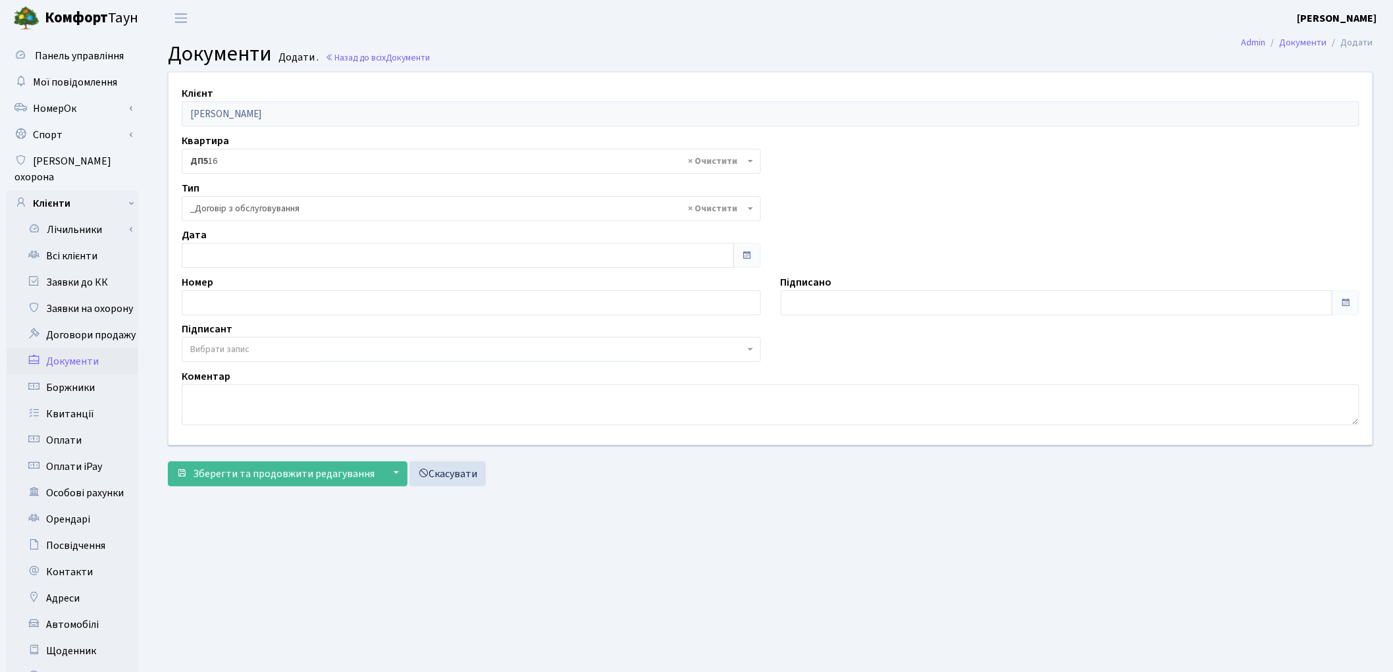
click at [288, 343] on span "Вибрати запис" at bounding box center [467, 349] width 554 height 13
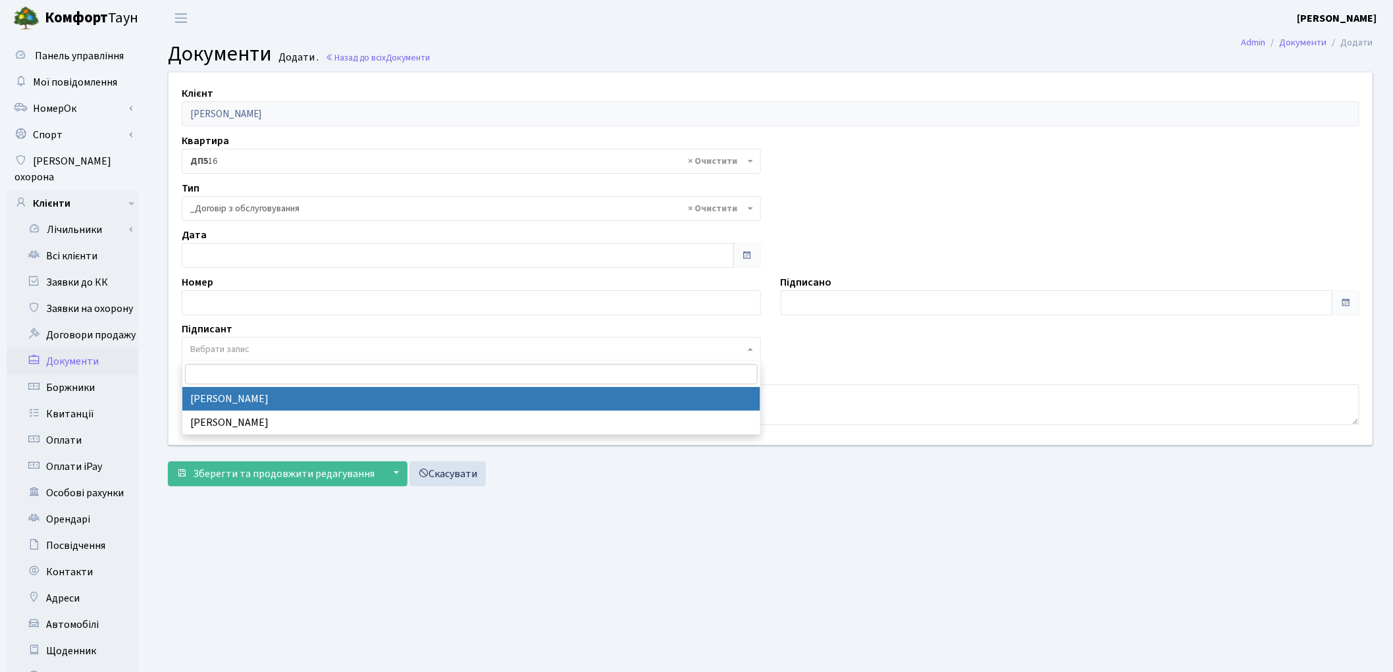
select select "74"
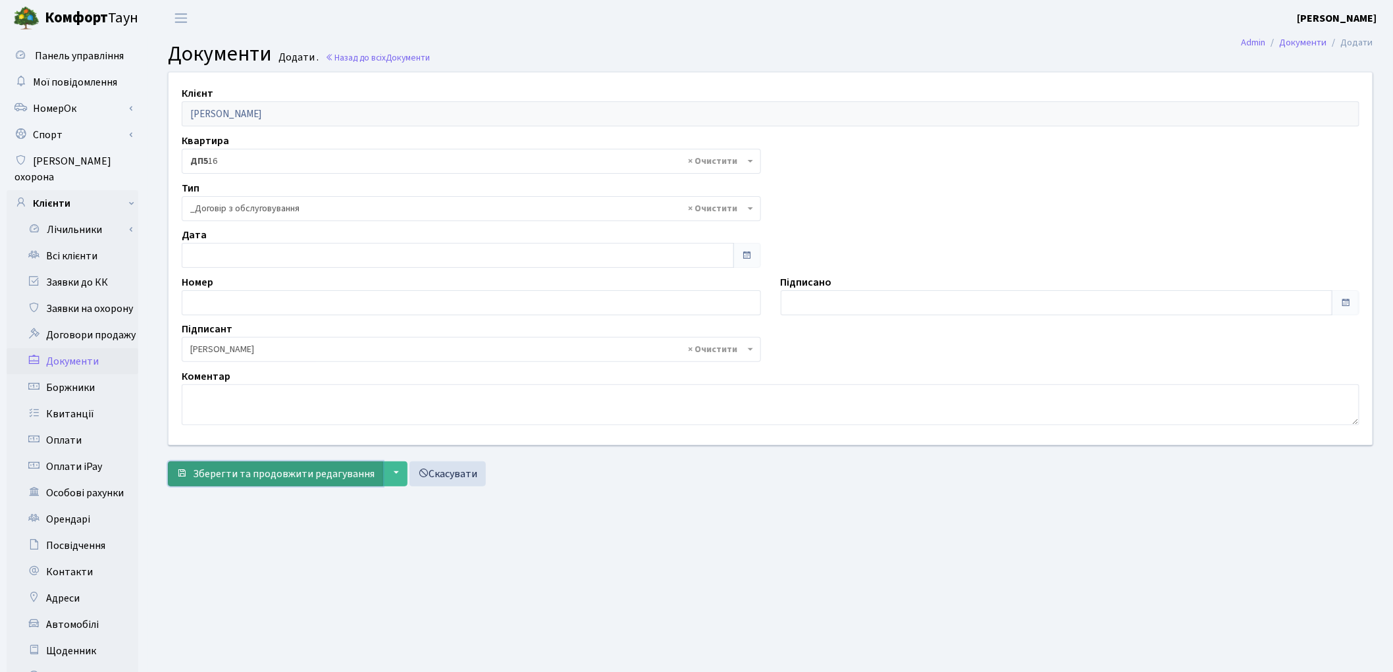
click at [286, 471] on span "Зберегти та продовжити редагування" at bounding box center [284, 474] width 182 height 14
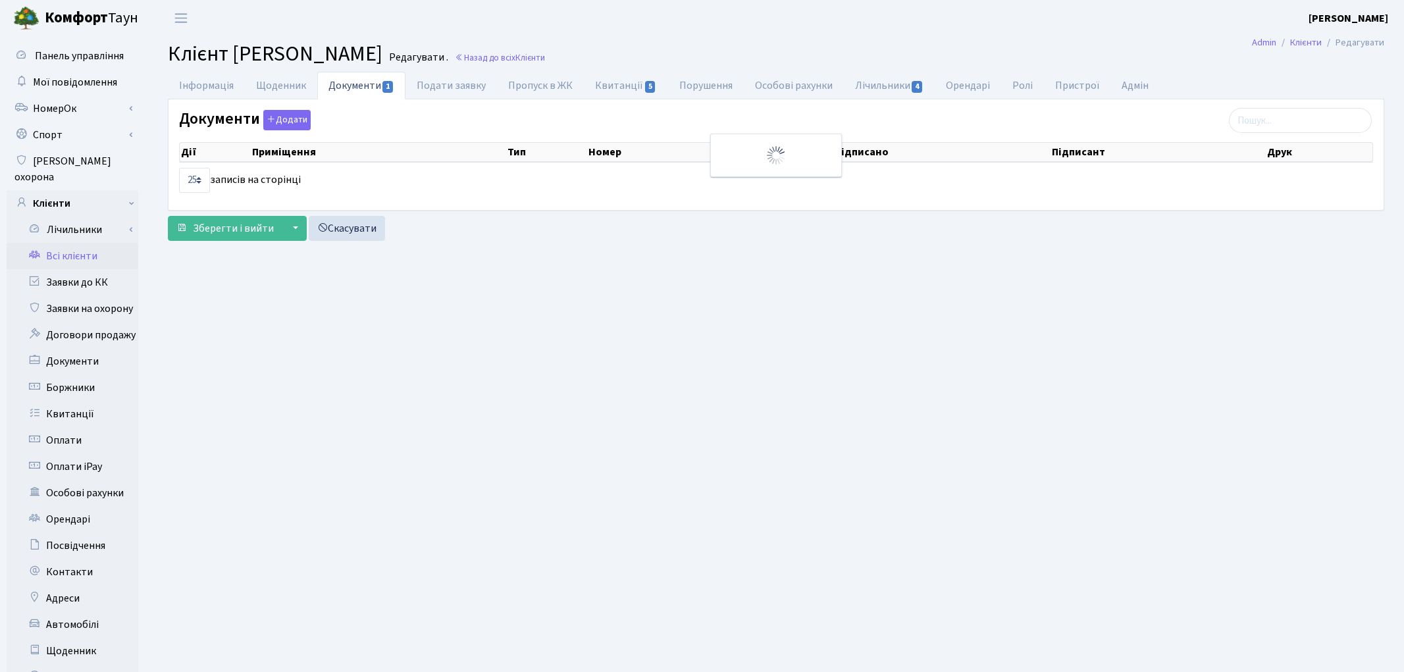
select select "25"
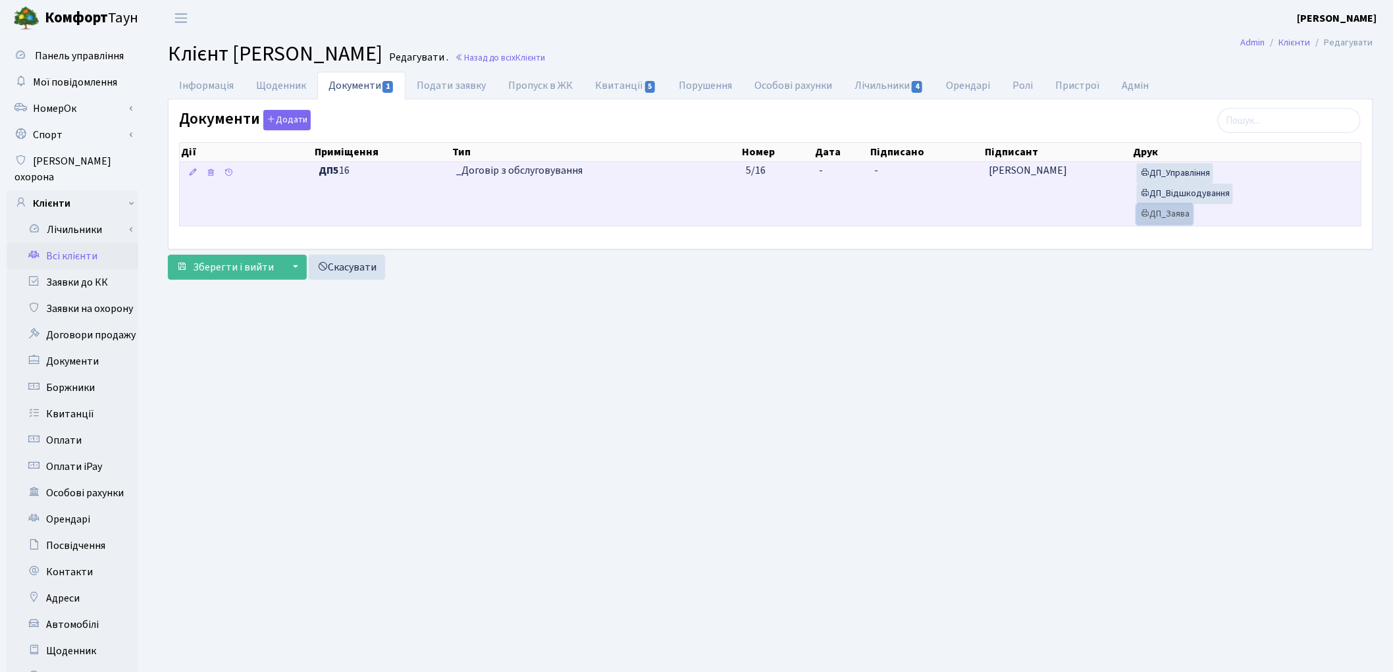
click at [1163, 217] on link "ДП_Заява" at bounding box center [1165, 214] width 56 height 20
click at [1168, 188] on link "ДП_Відшкодування" at bounding box center [1185, 194] width 96 height 20
click at [1198, 176] on link "ДП_Управління" at bounding box center [1175, 173] width 76 height 20
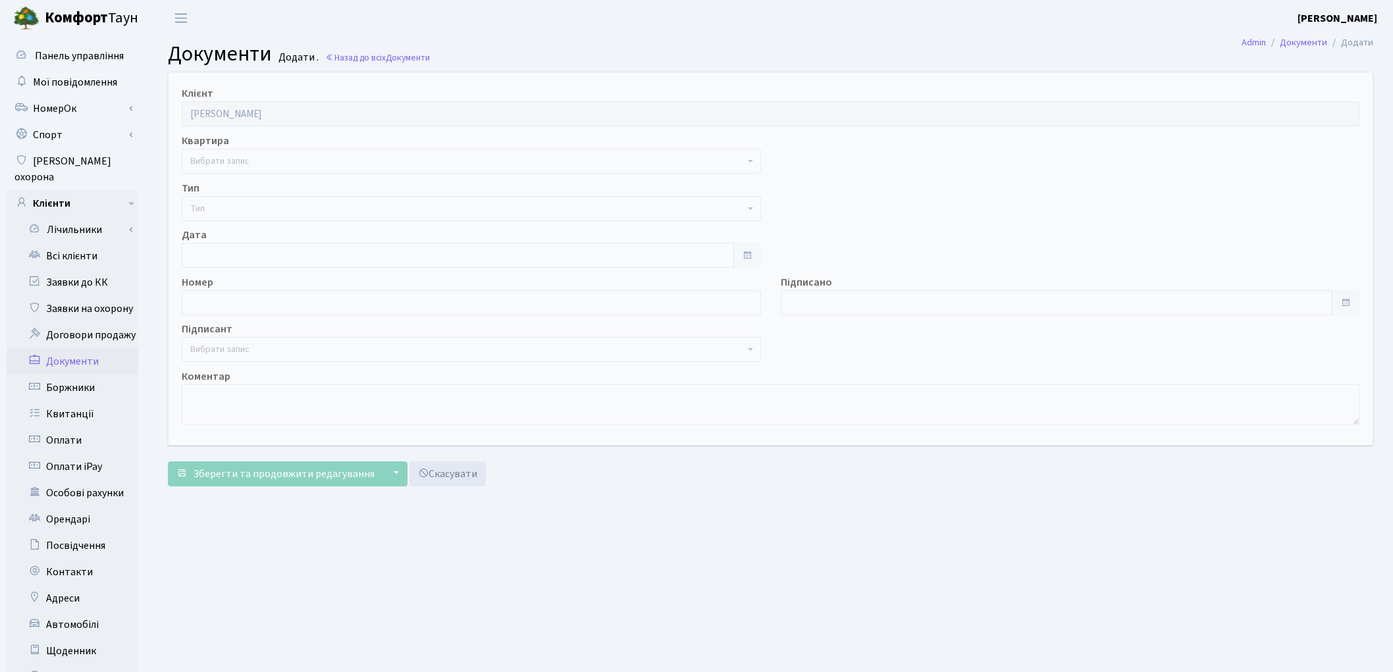
select select "175400"
select select "74"
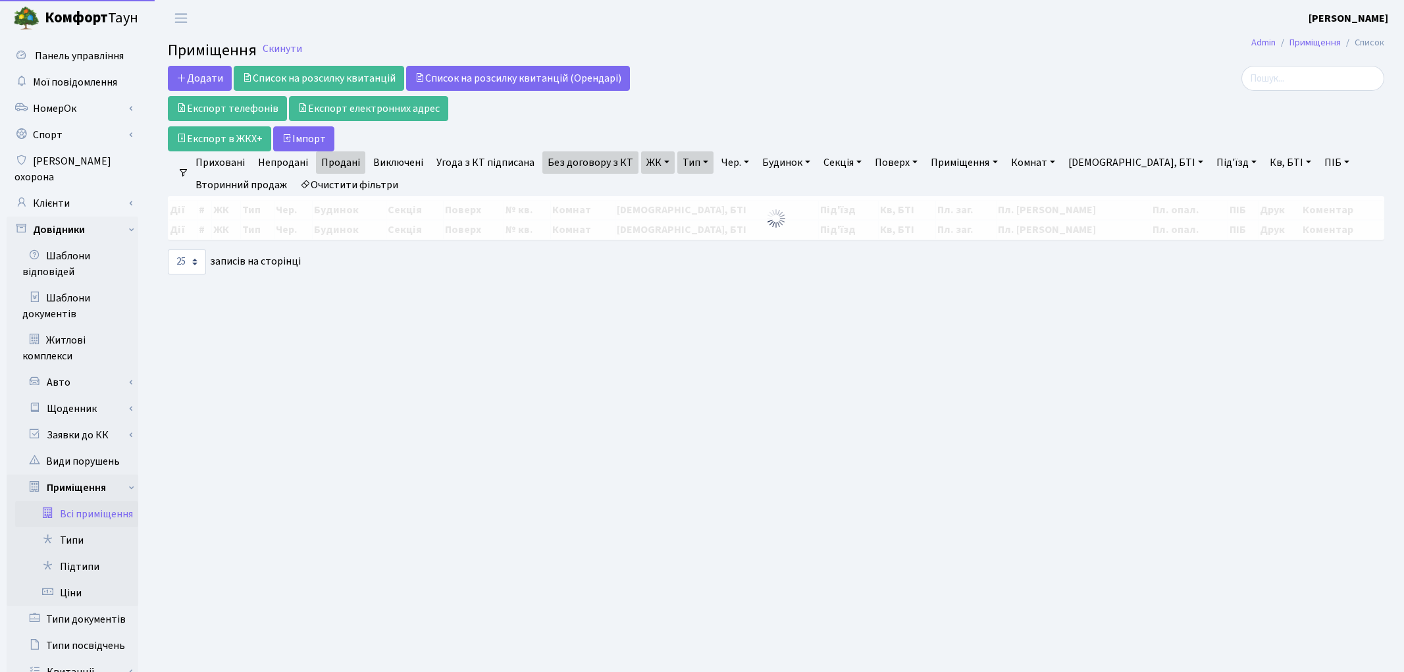
select select "25"
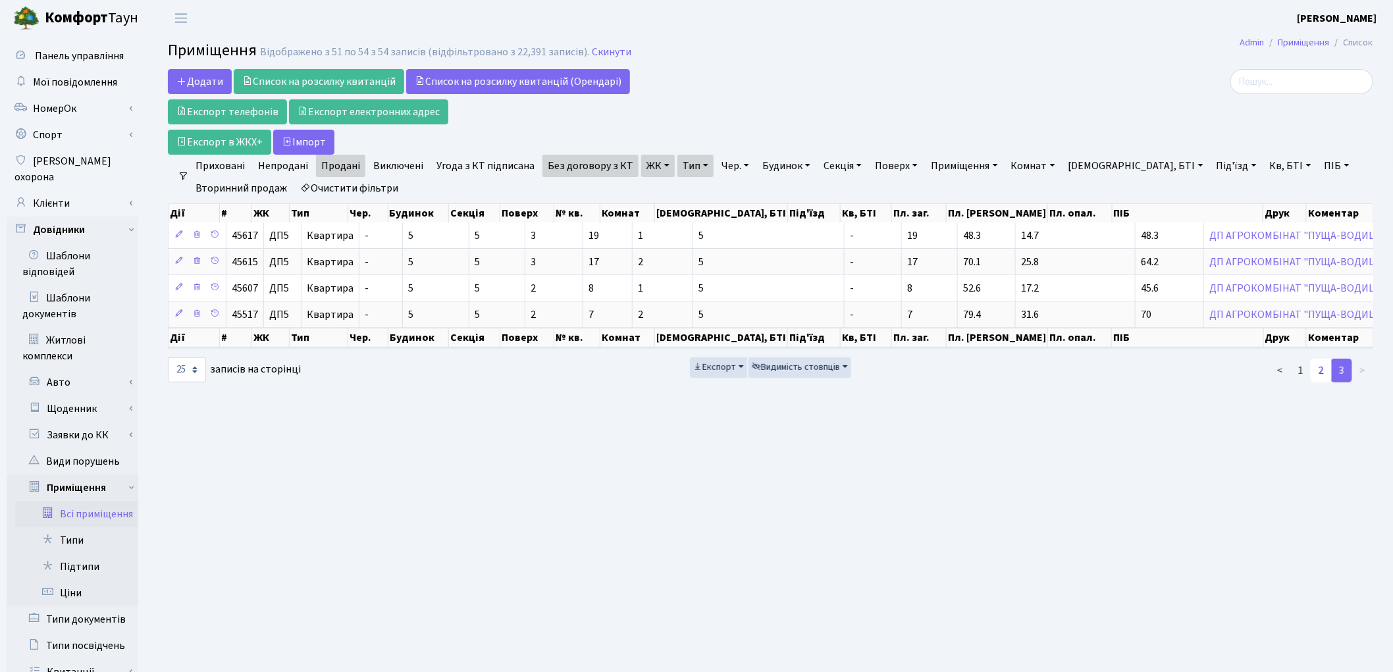
click at [1324, 373] on link "2" at bounding box center [1321, 371] width 21 height 24
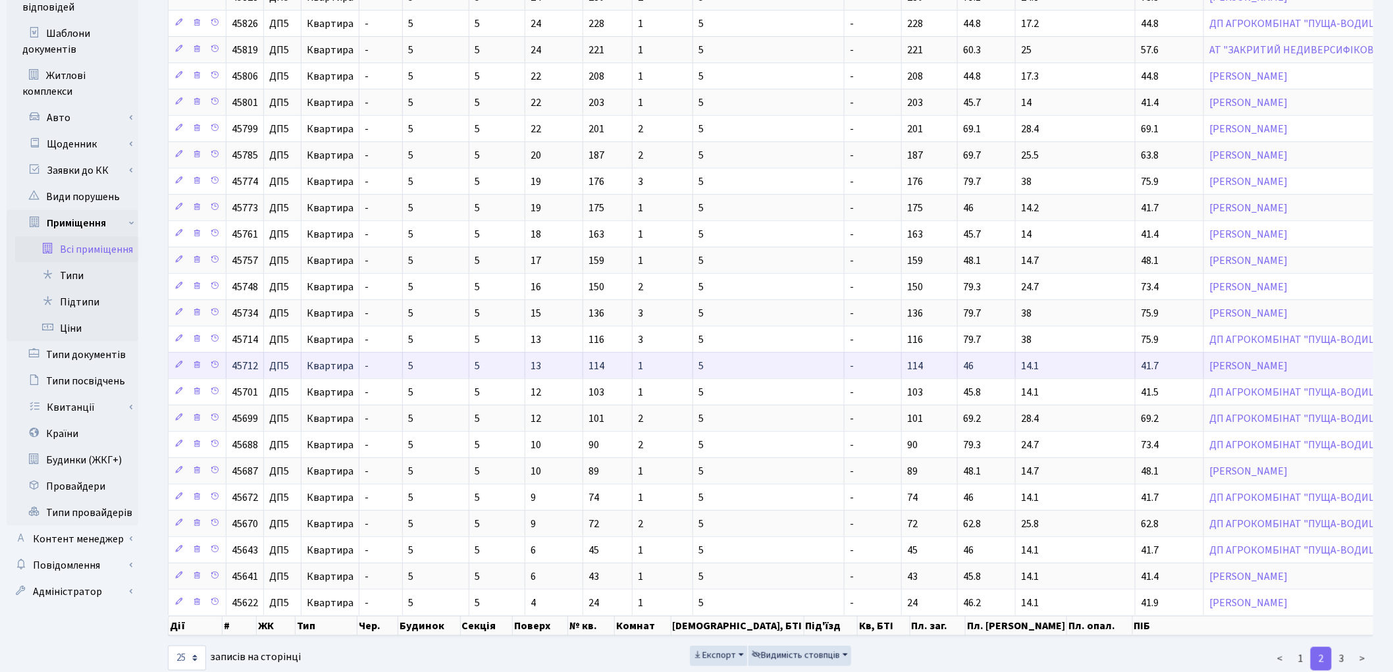
scroll to position [313, 0]
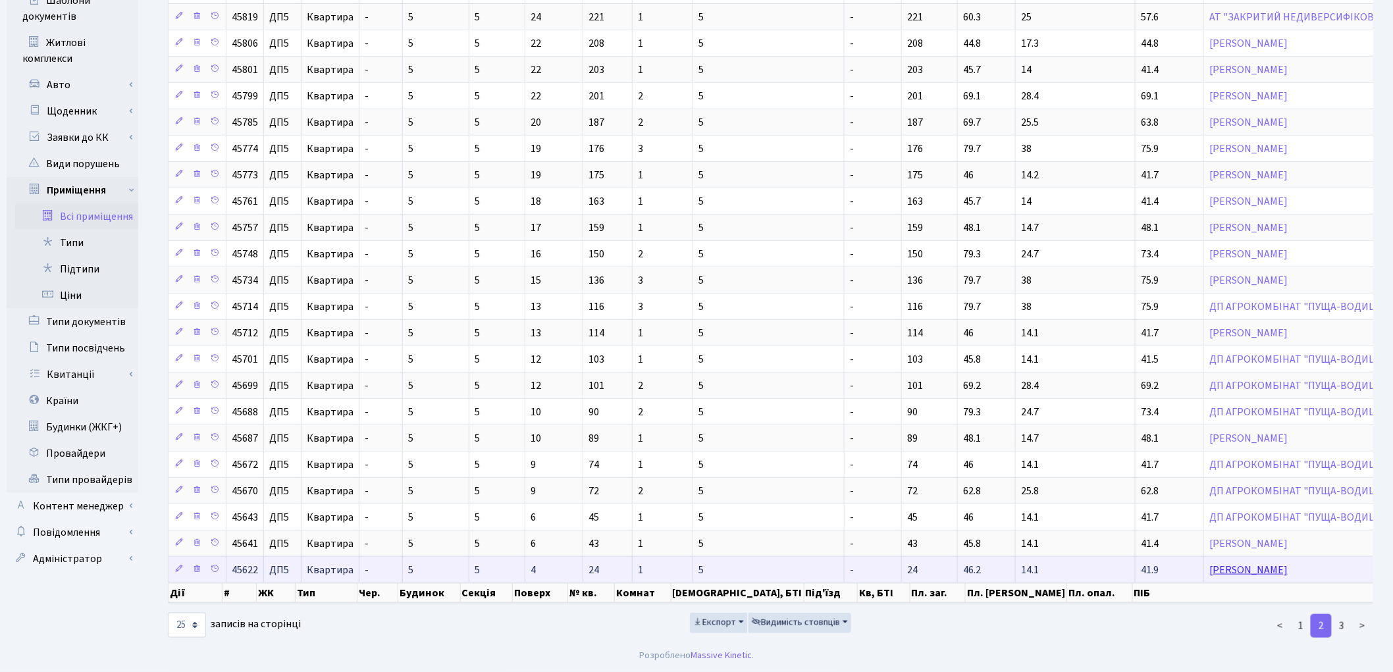
click at [1210, 563] on link "[PERSON_NAME]" at bounding box center [1249, 570] width 78 height 14
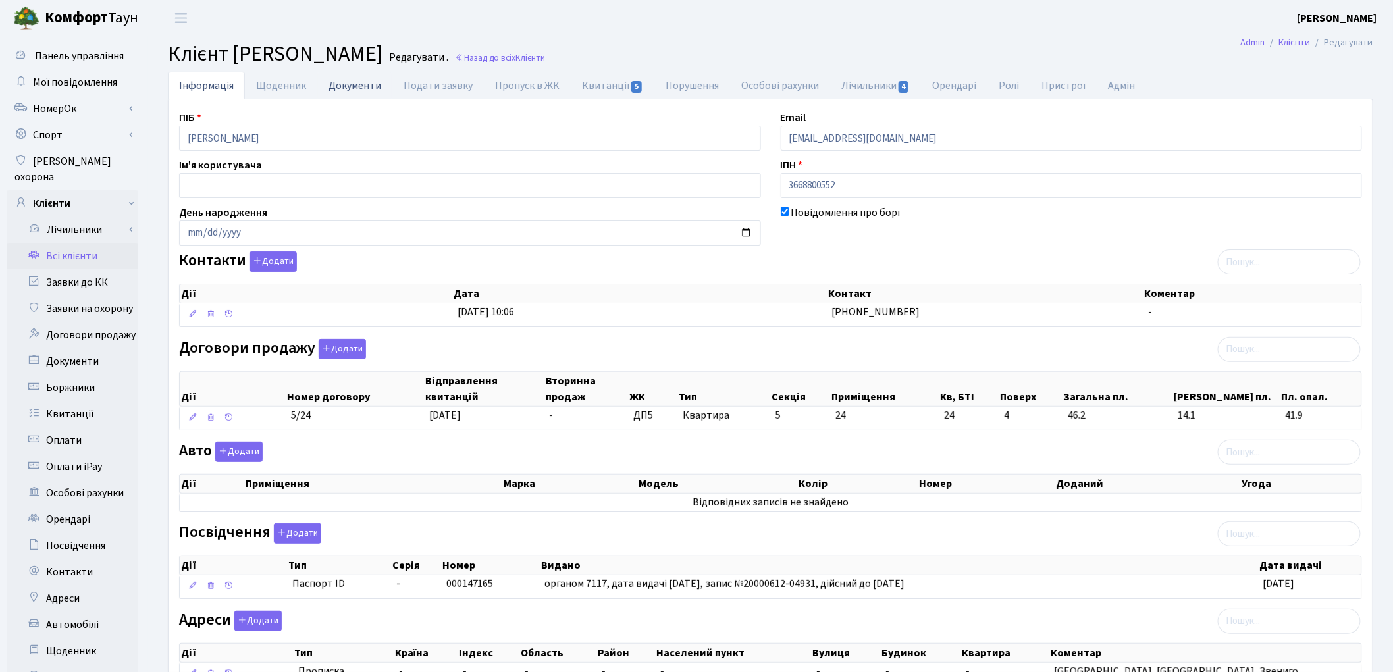
click at [346, 90] on link "Документи" at bounding box center [354, 85] width 75 height 27
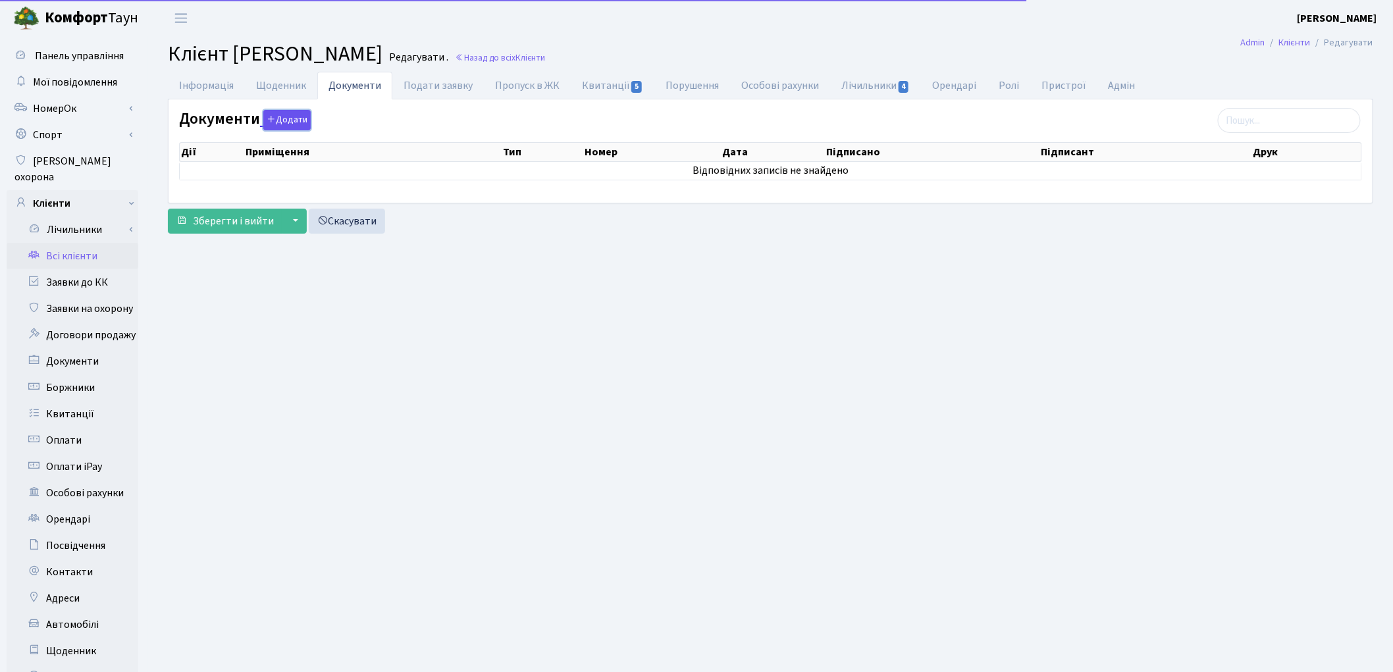
click at [296, 123] on button "Додати" at bounding box center [286, 120] width 47 height 20
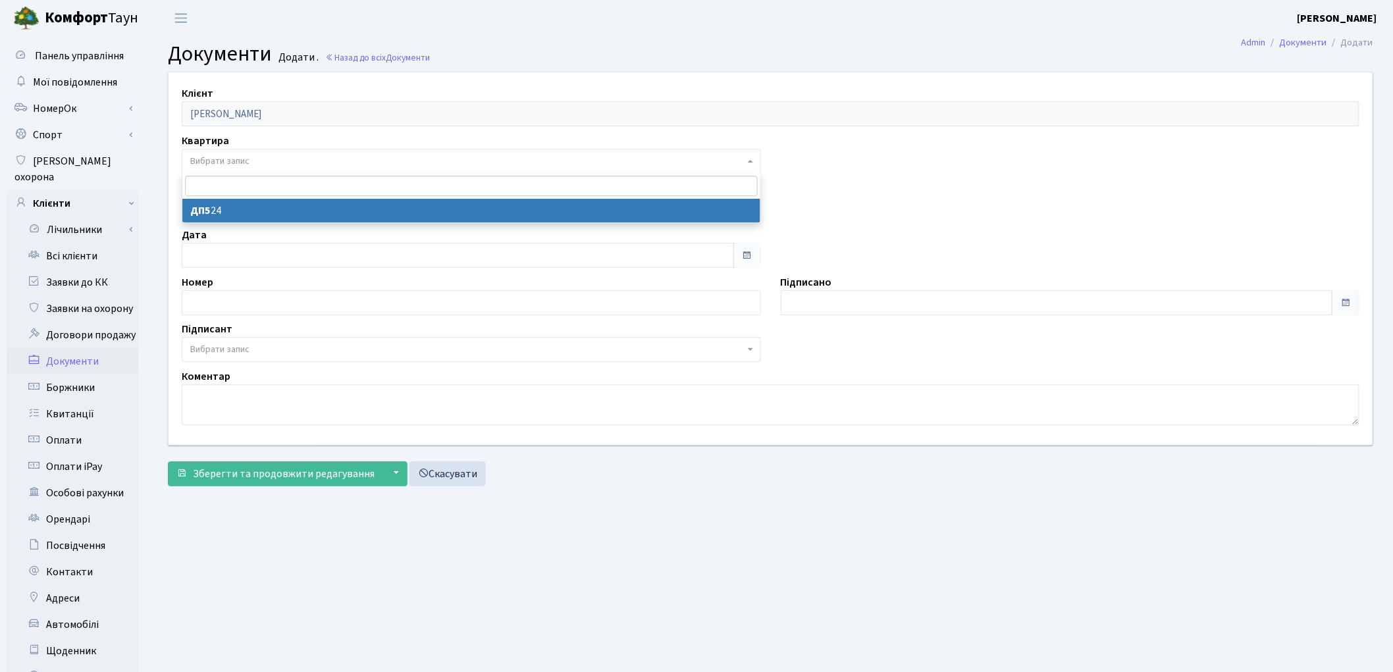
click at [227, 155] on span "Вибрати запис" at bounding box center [219, 161] width 59 height 13
select select "175406"
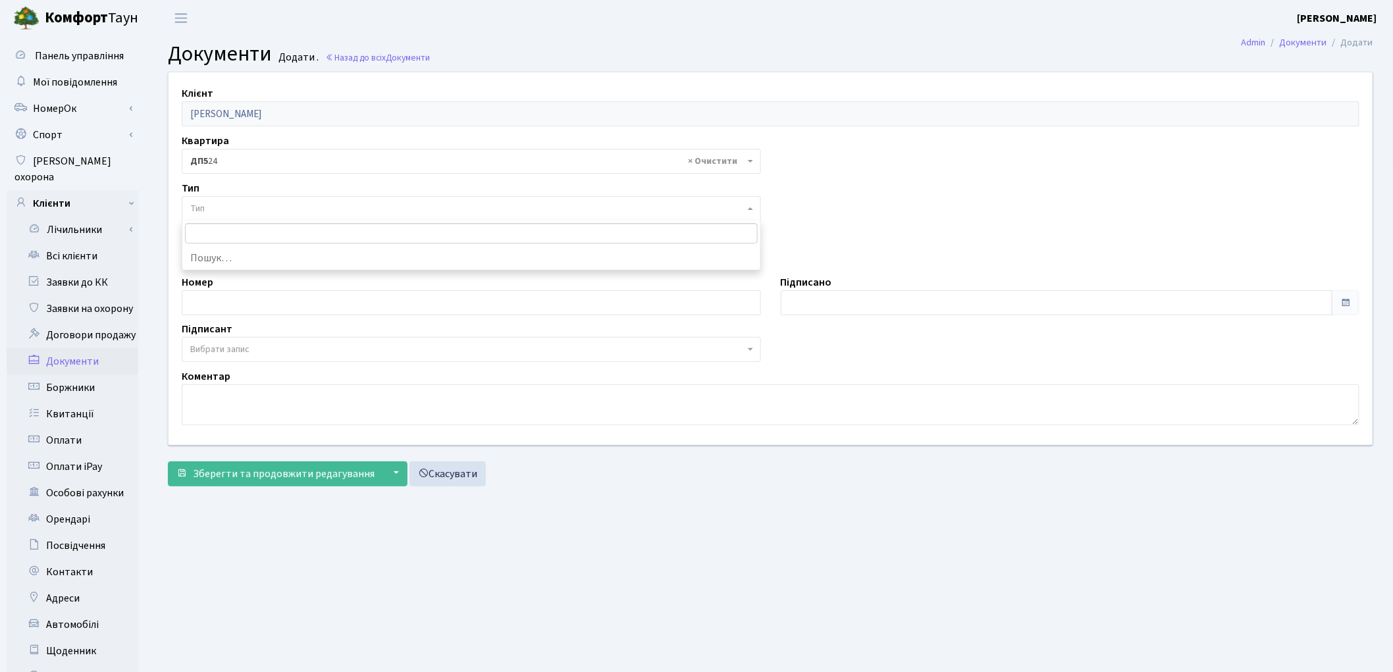
click at [216, 205] on span "Тип" at bounding box center [467, 208] width 554 height 13
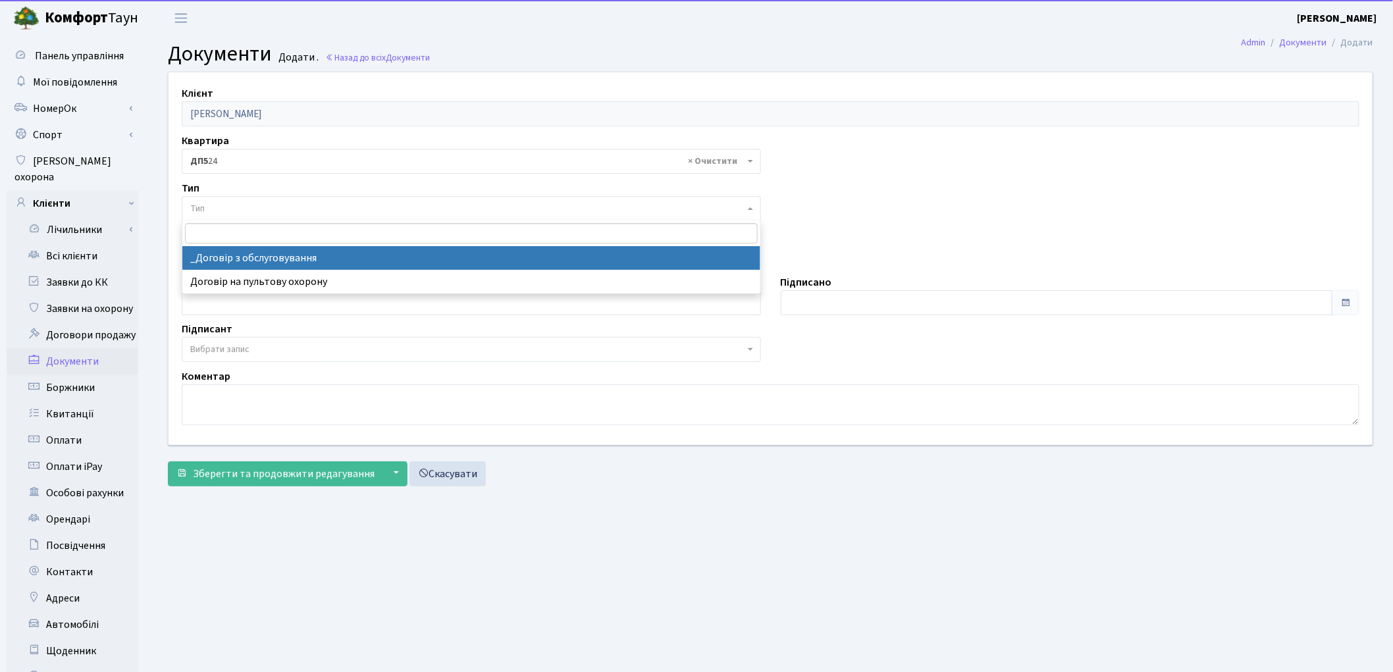
select select "289"
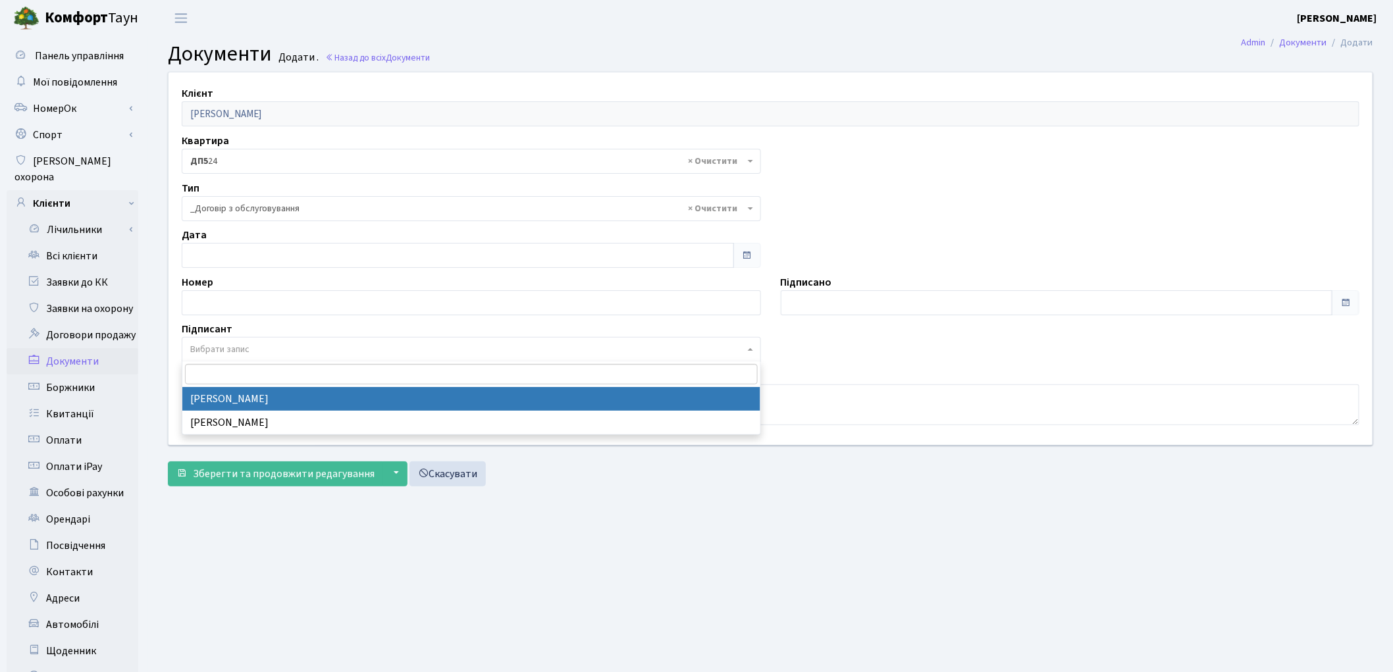
click at [212, 350] on span "Вибрати запис" at bounding box center [219, 349] width 59 height 13
select select "74"
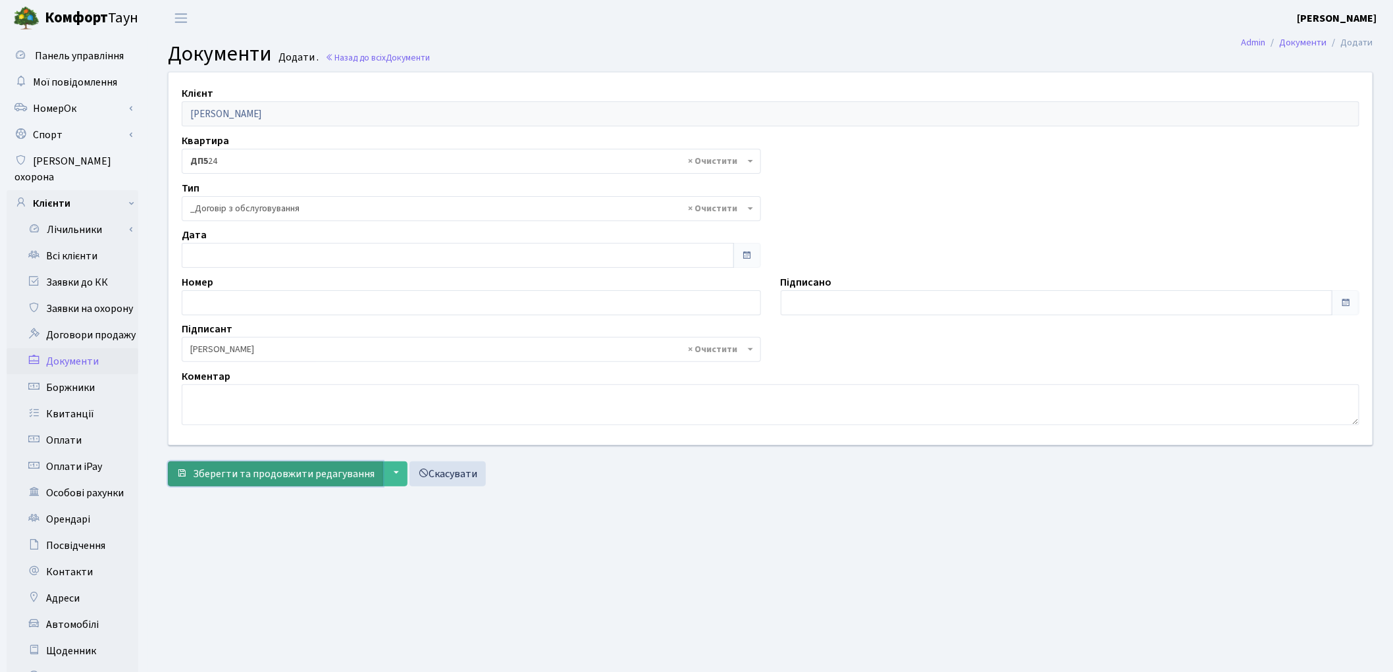
click at [244, 478] on span "Зберегти та продовжити редагування" at bounding box center [284, 474] width 182 height 14
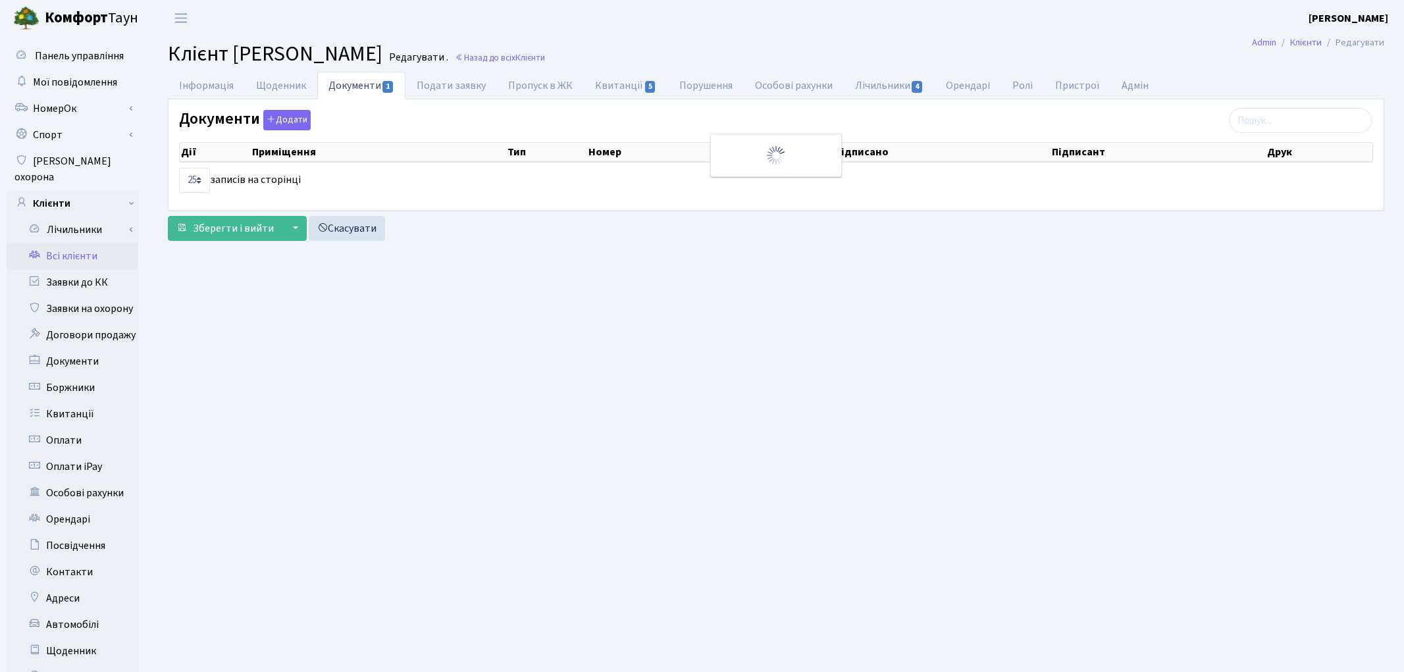
select select "25"
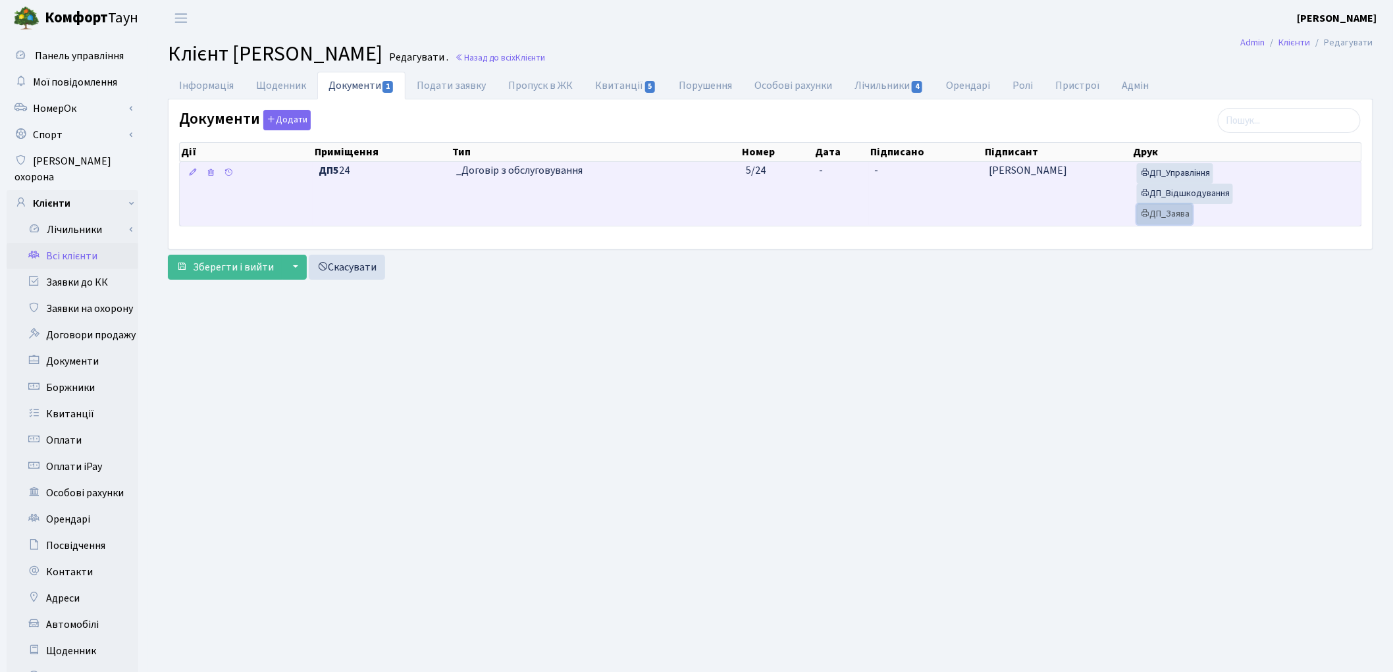
click at [1163, 219] on link "ДП_Заява" at bounding box center [1165, 214] width 56 height 20
click at [1184, 194] on link "ДП_Відшкодування" at bounding box center [1185, 194] width 96 height 20
click at [1168, 176] on link "ДП_Управління" at bounding box center [1175, 173] width 76 height 20
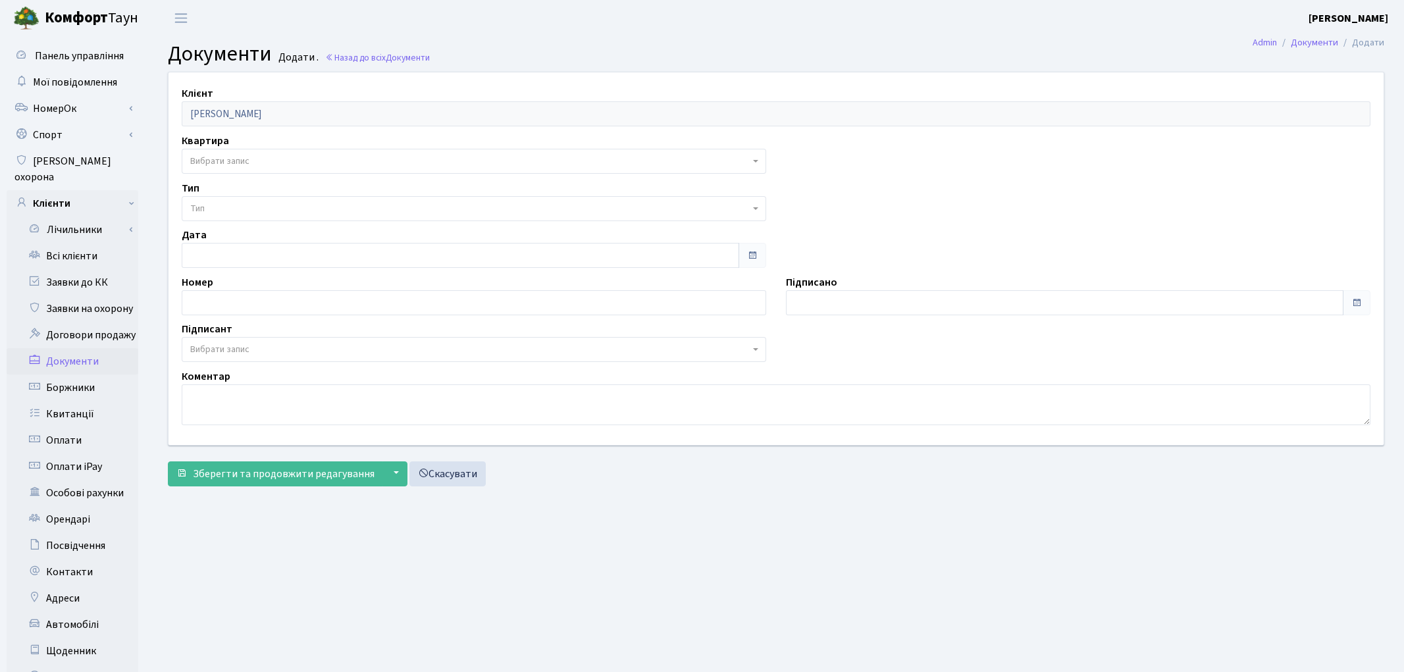
select select "175406"
select select "74"
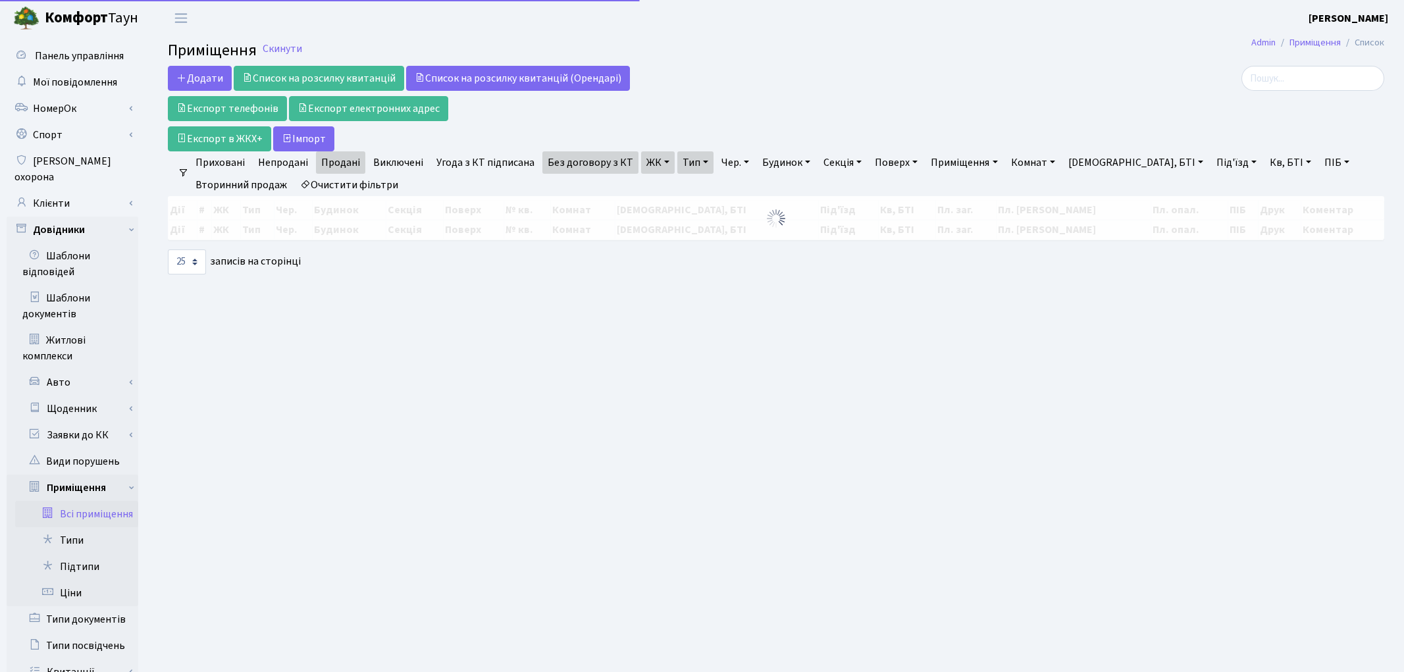
select select "25"
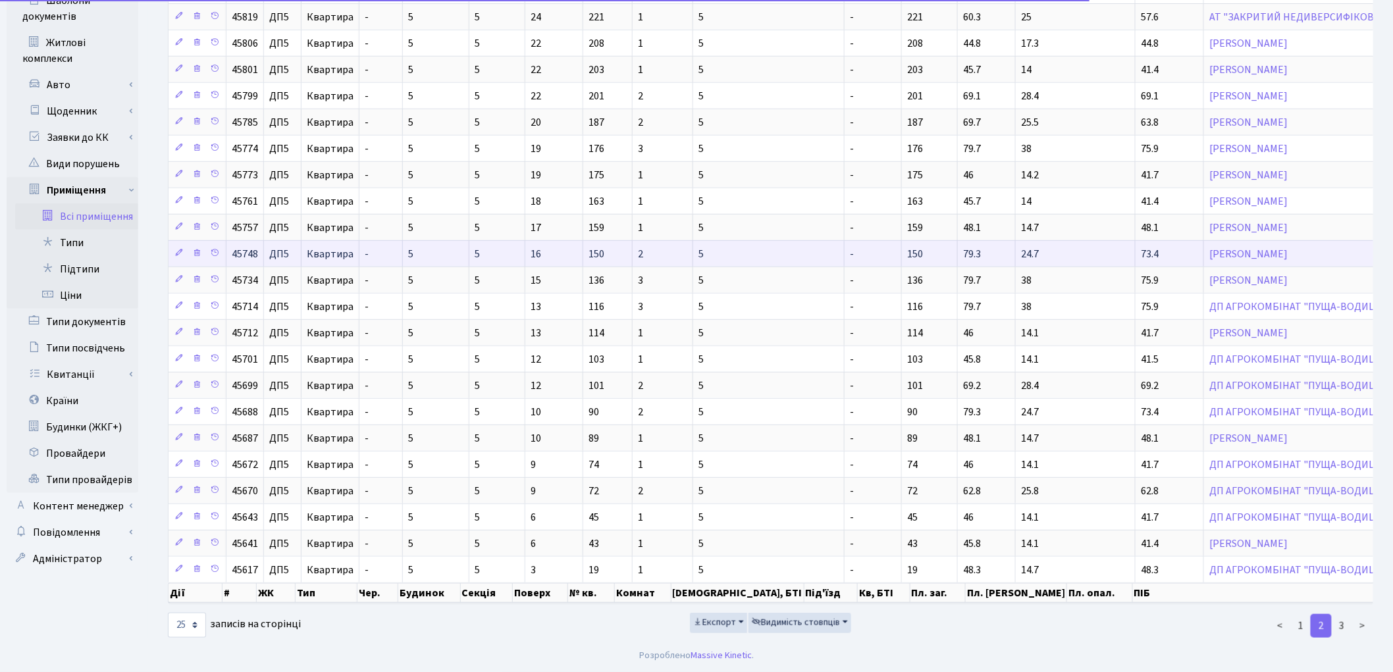
scroll to position [313, 0]
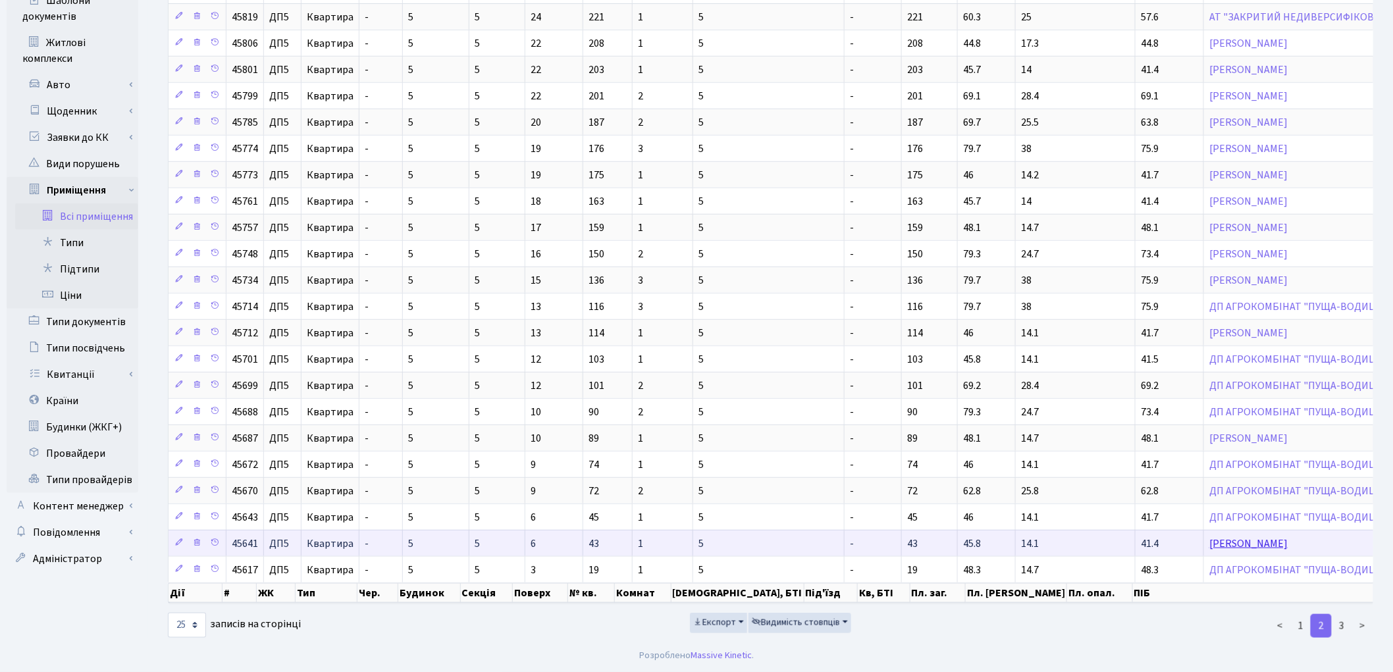
click at [1210, 537] on link "Сульженко Микола Миколайович" at bounding box center [1249, 544] width 78 height 14
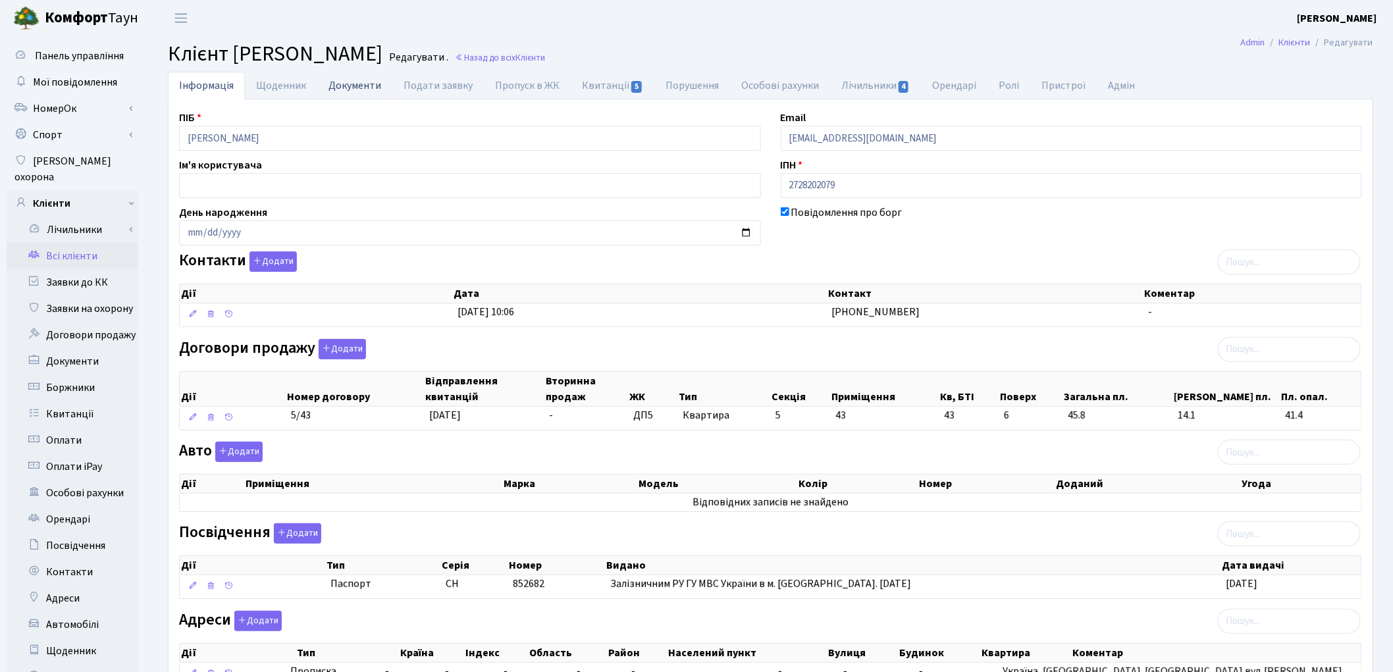
click at [346, 84] on link "Документи" at bounding box center [354, 85] width 75 height 27
select select "25"
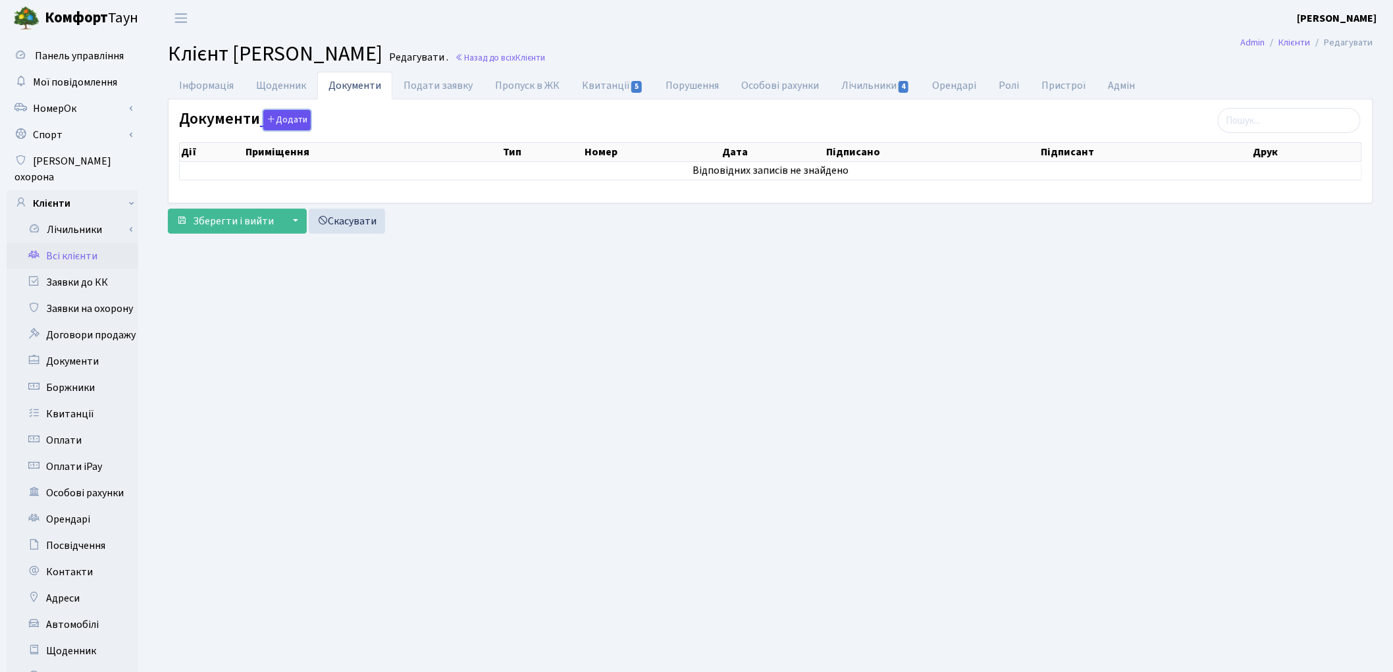
click at [284, 120] on button "Додати" at bounding box center [286, 120] width 47 height 20
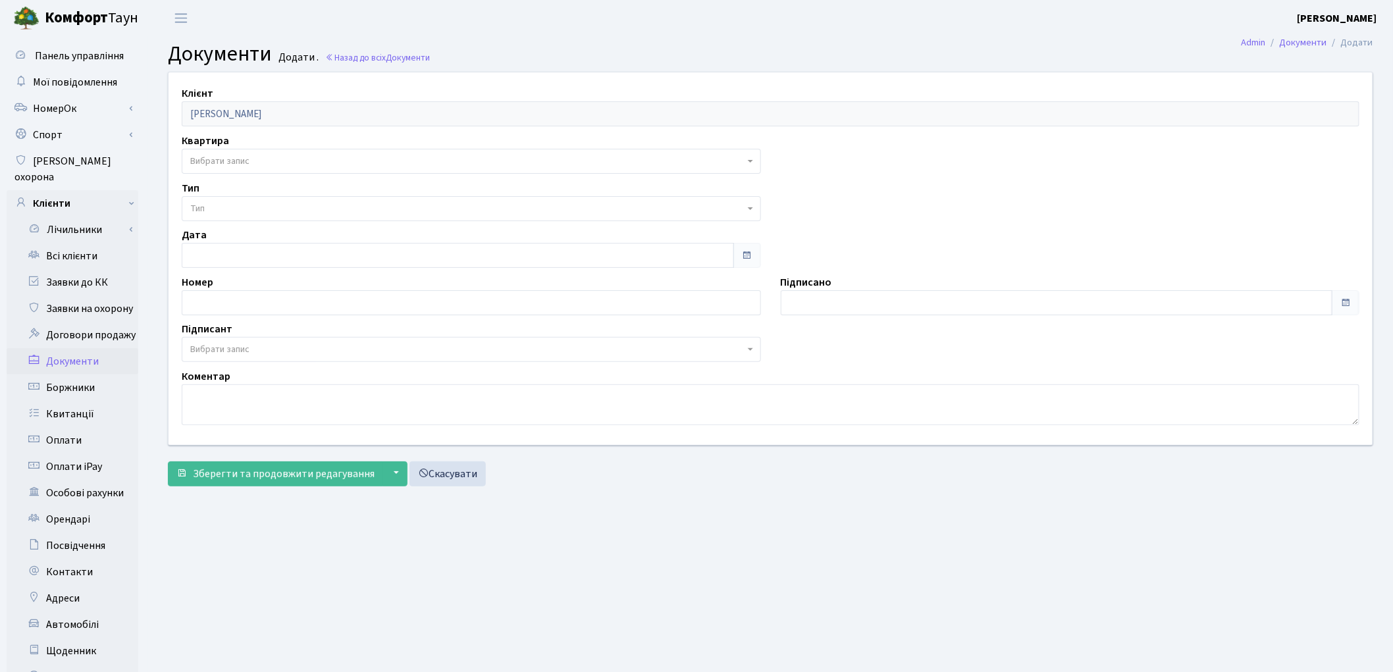
click at [273, 162] on span "Вибрати запис" at bounding box center [467, 161] width 554 height 13
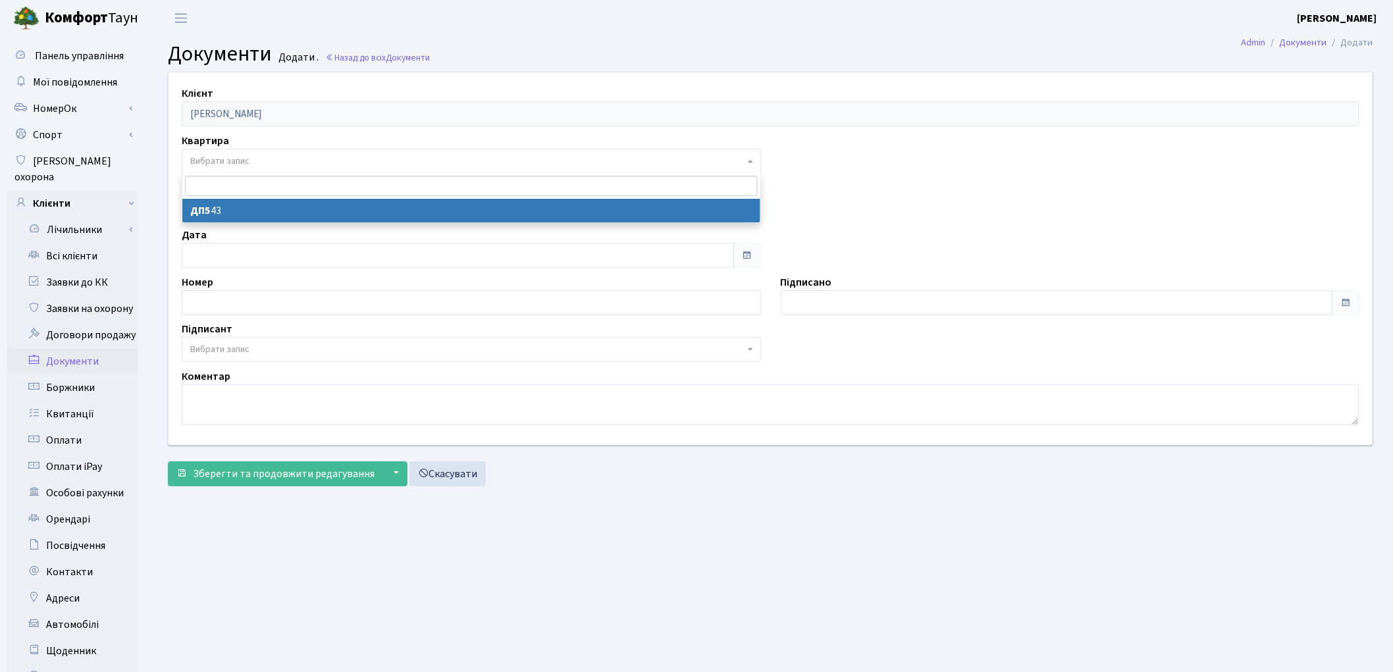
select select "175425"
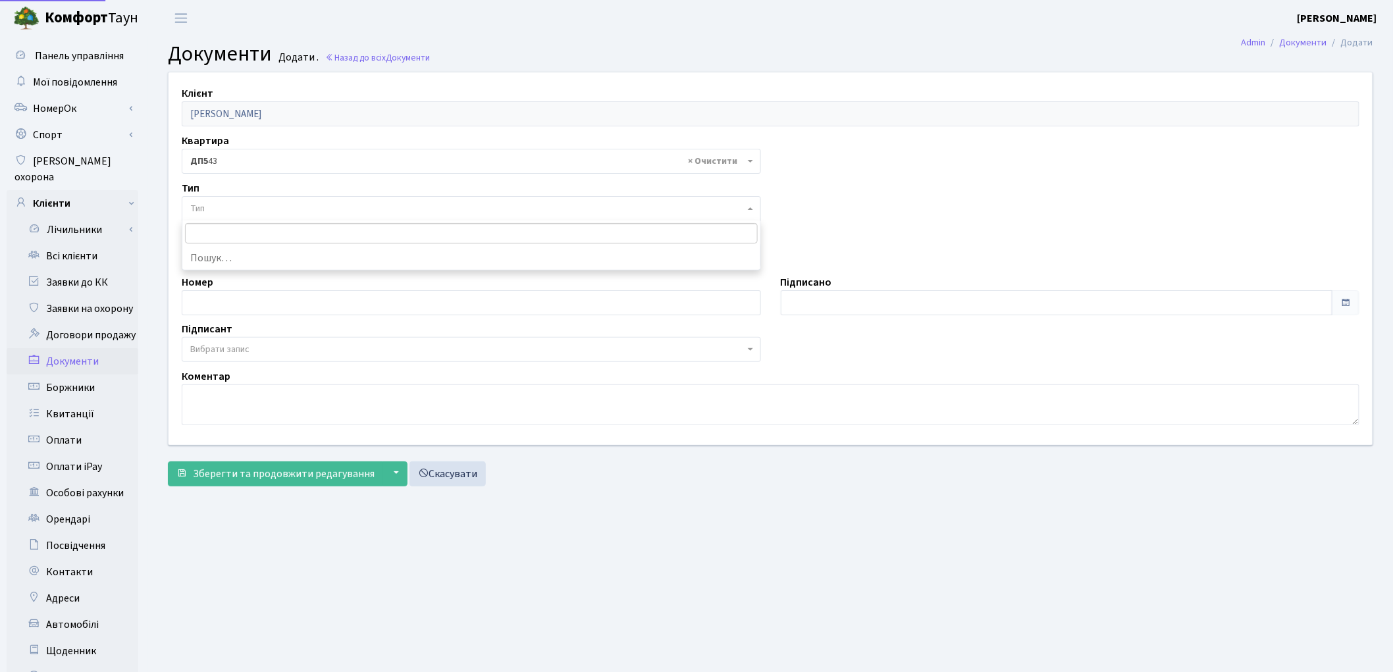
click at [273, 212] on span "Тип" at bounding box center [467, 208] width 554 height 13
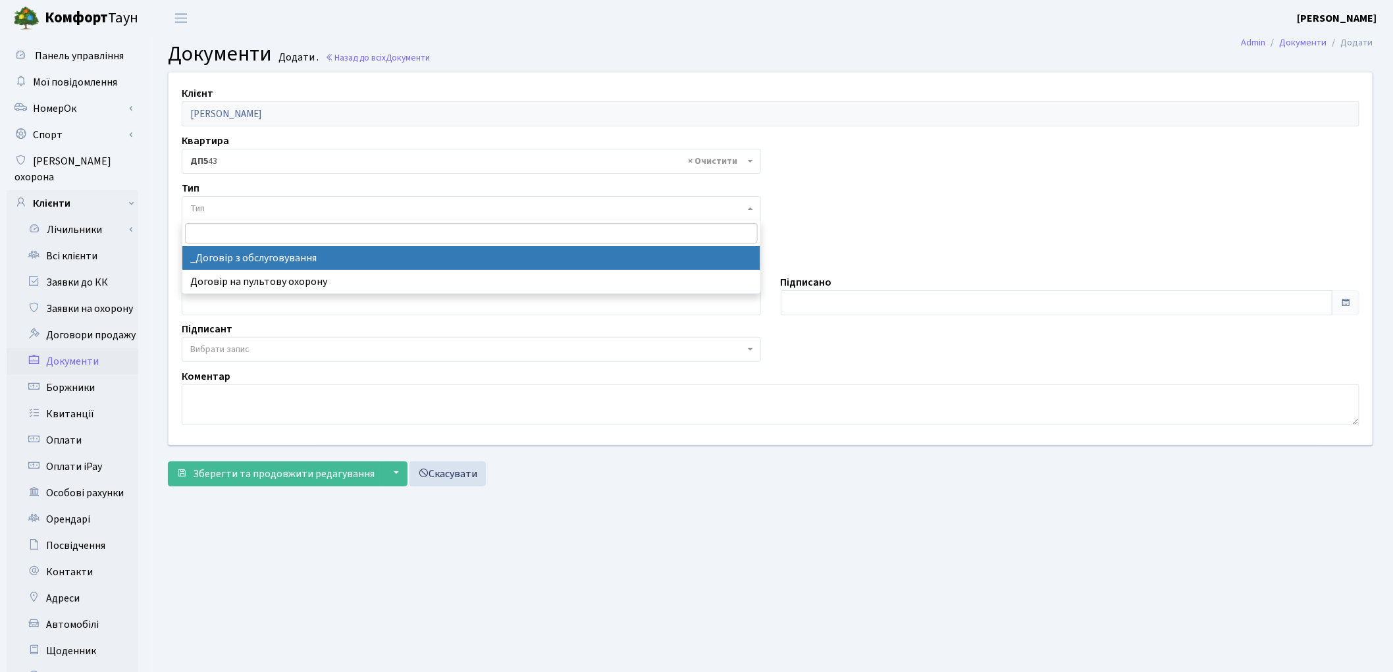
select select "289"
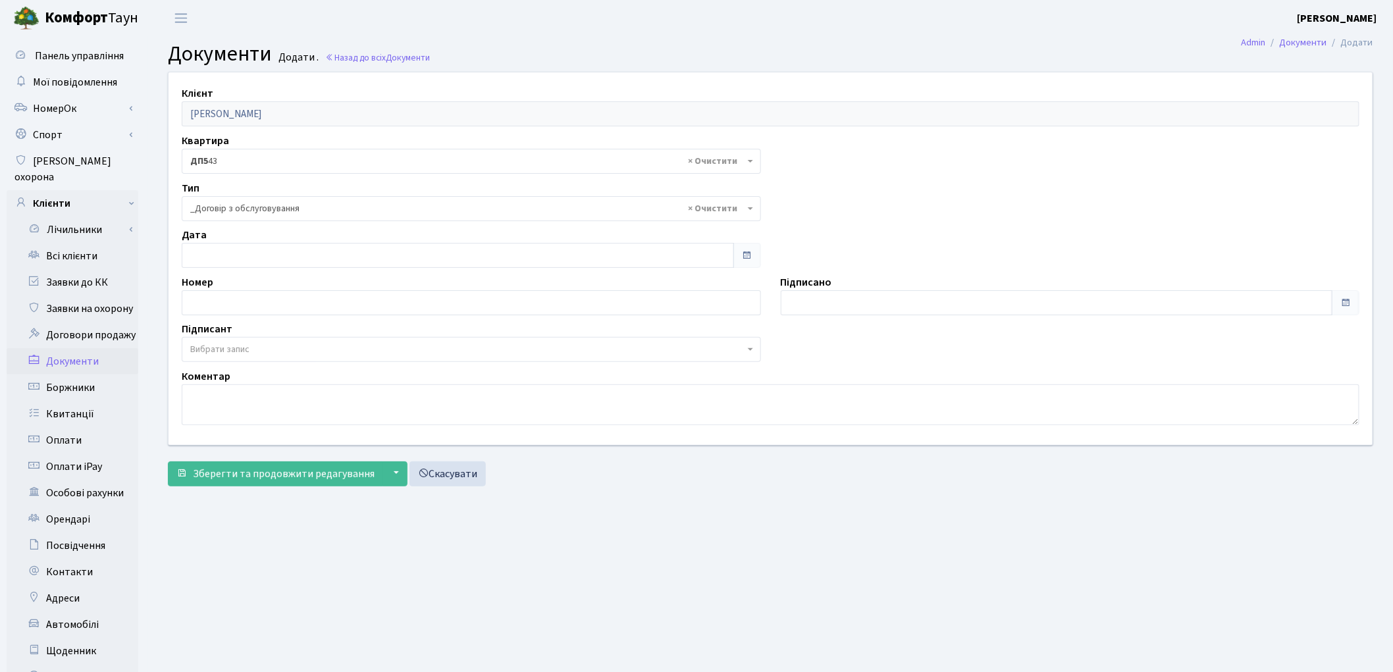
click at [242, 352] on span "Вибрати запис" at bounding box center [219, 349] width 59 height 13
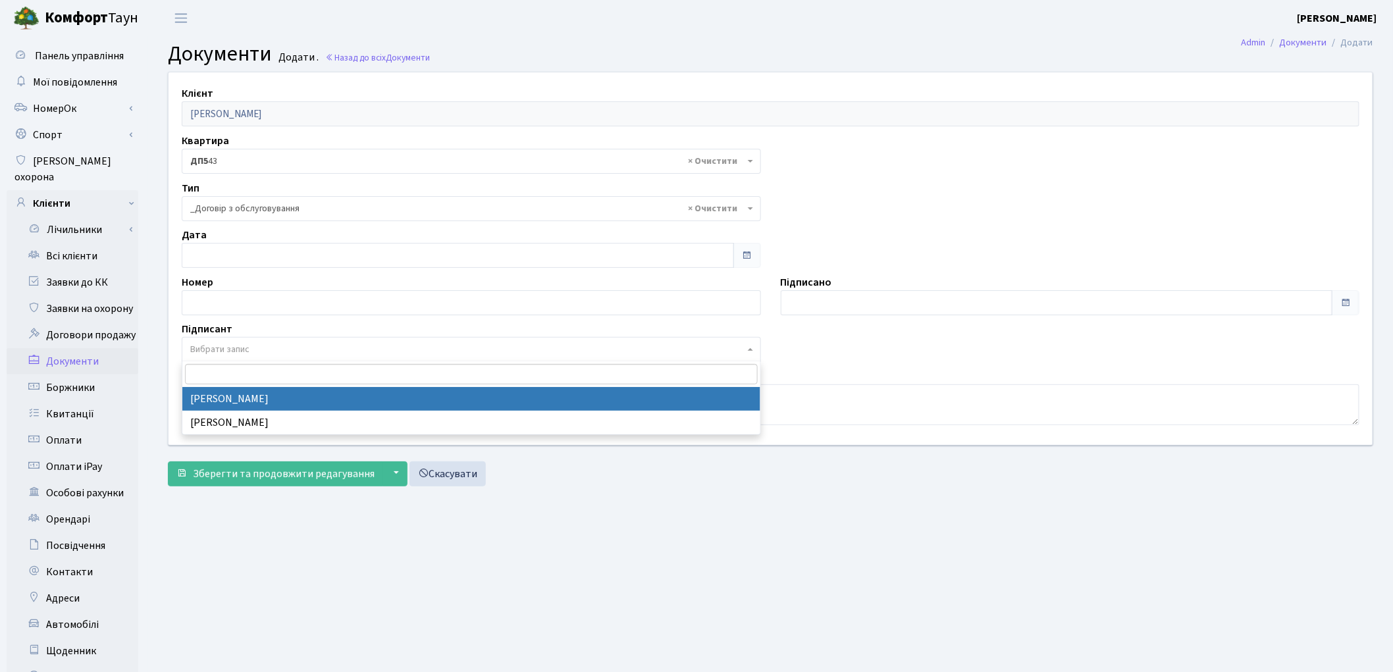
select select "74"
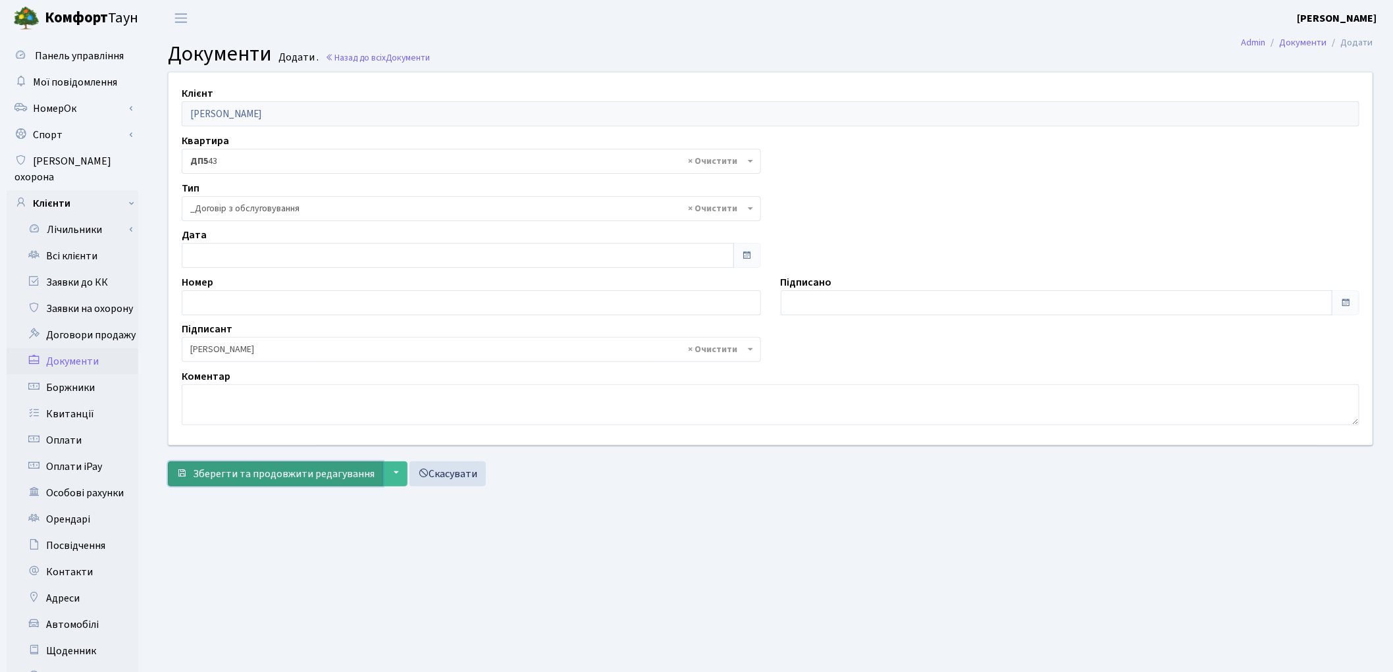
click at [221, 479] on span "Зберегти та продовжити редагування" at bounding box center [284, 474] width 182 height 14
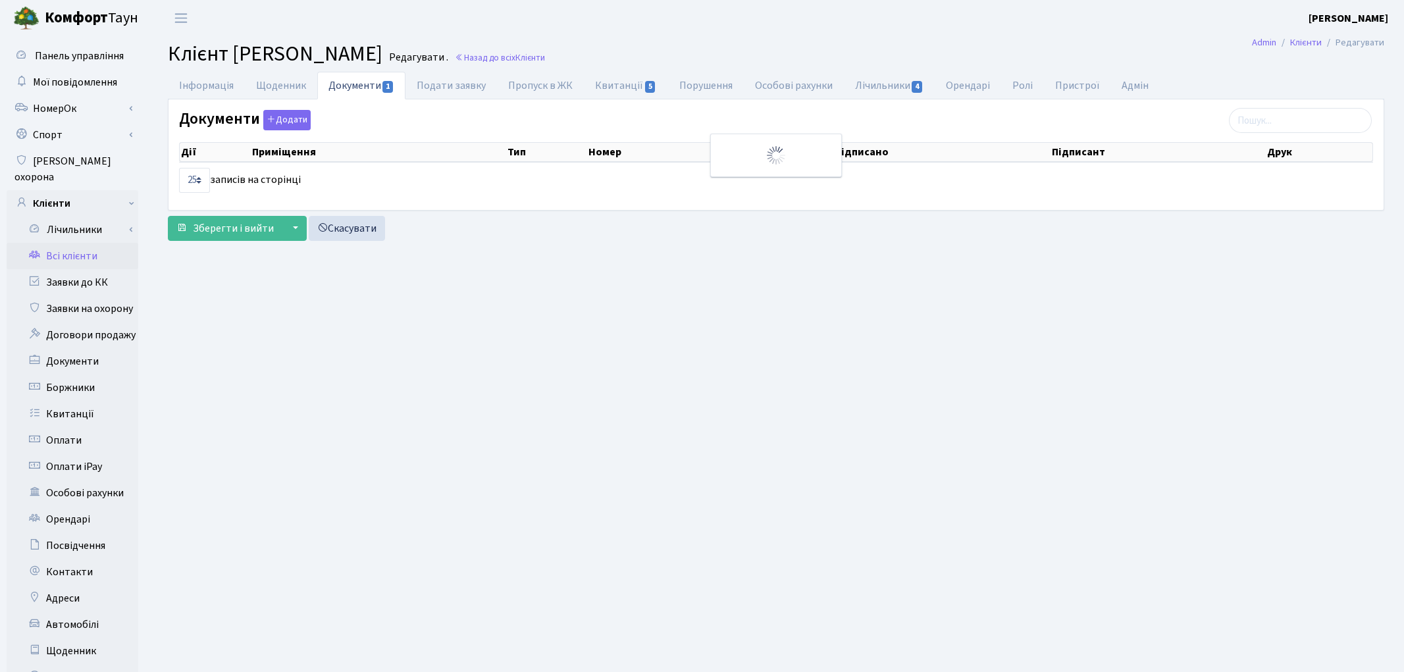
select select "25"
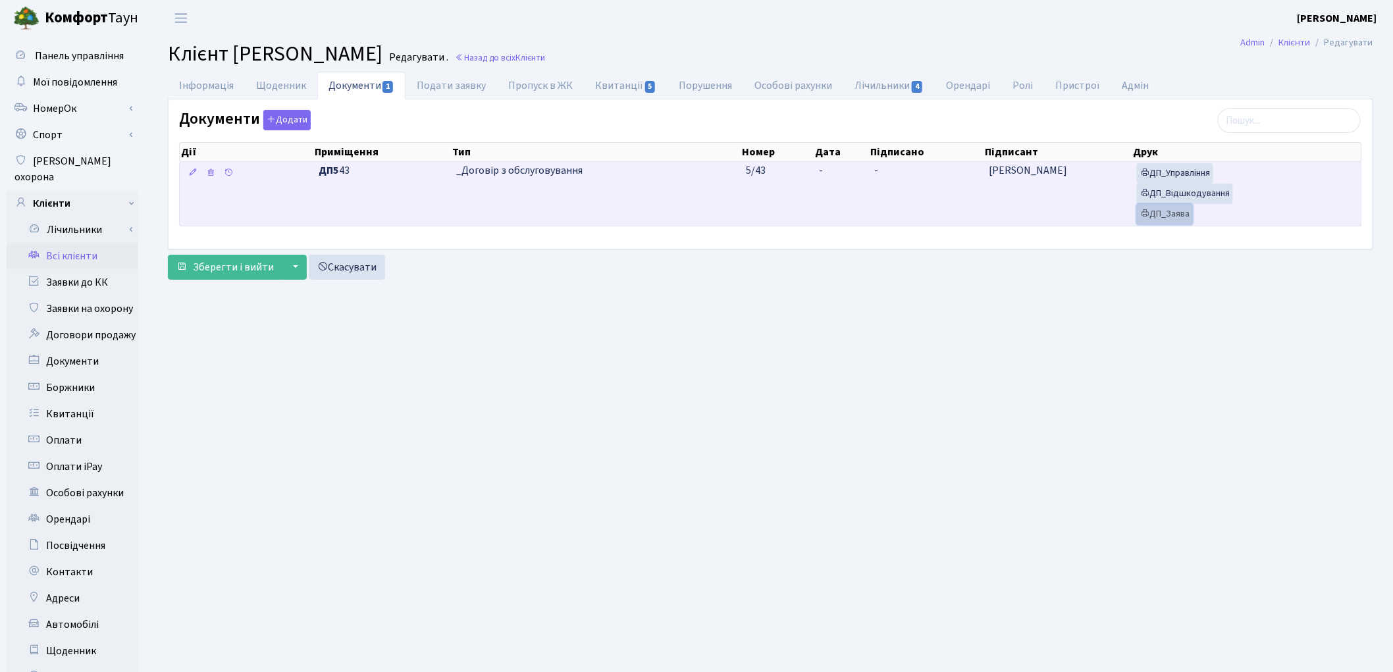
click at [1167, 213] on link "ДП_Заява" at bounding box center [1165, 214] width 56 height 20
click at [1188, 199] on link "ДП_Відшкодування" at bounding box center [1185, 194] width 96 height 20
click at [1160, 174] on link "ДП_Управління" at bounding box center [1175, 173] width 76 height 20
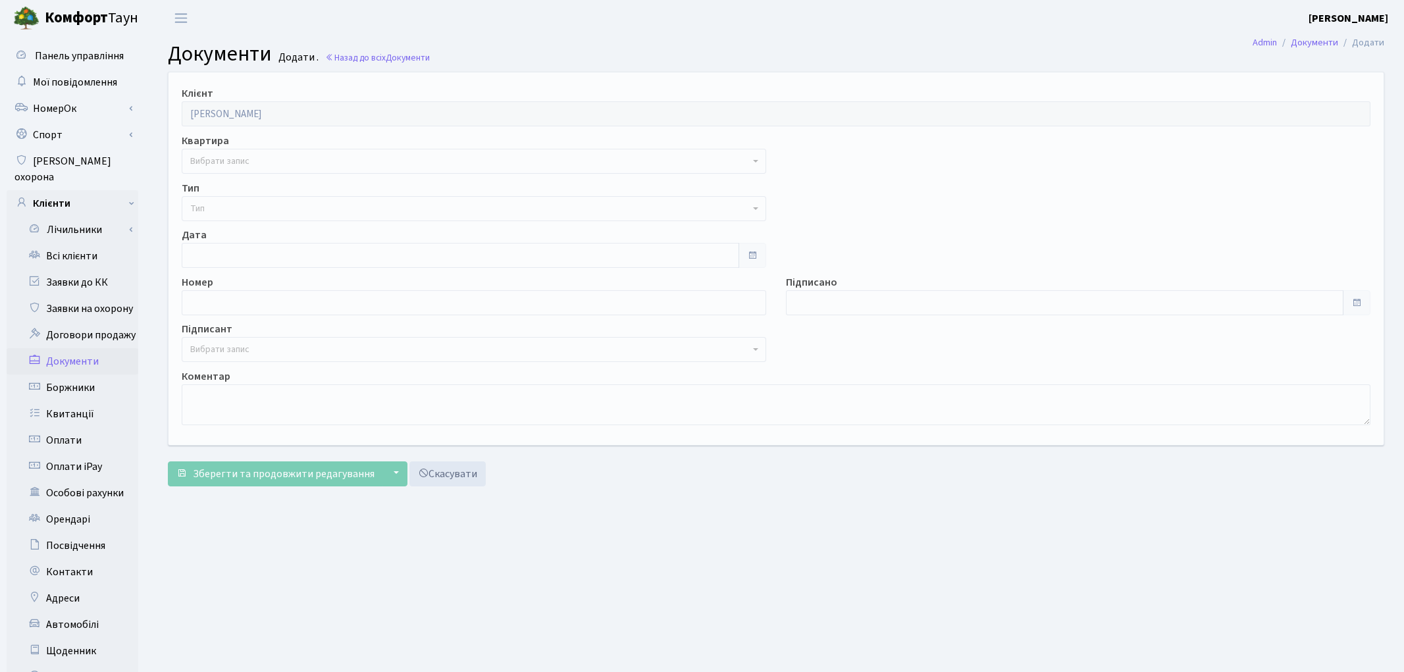
select select "175425"
select select "74"
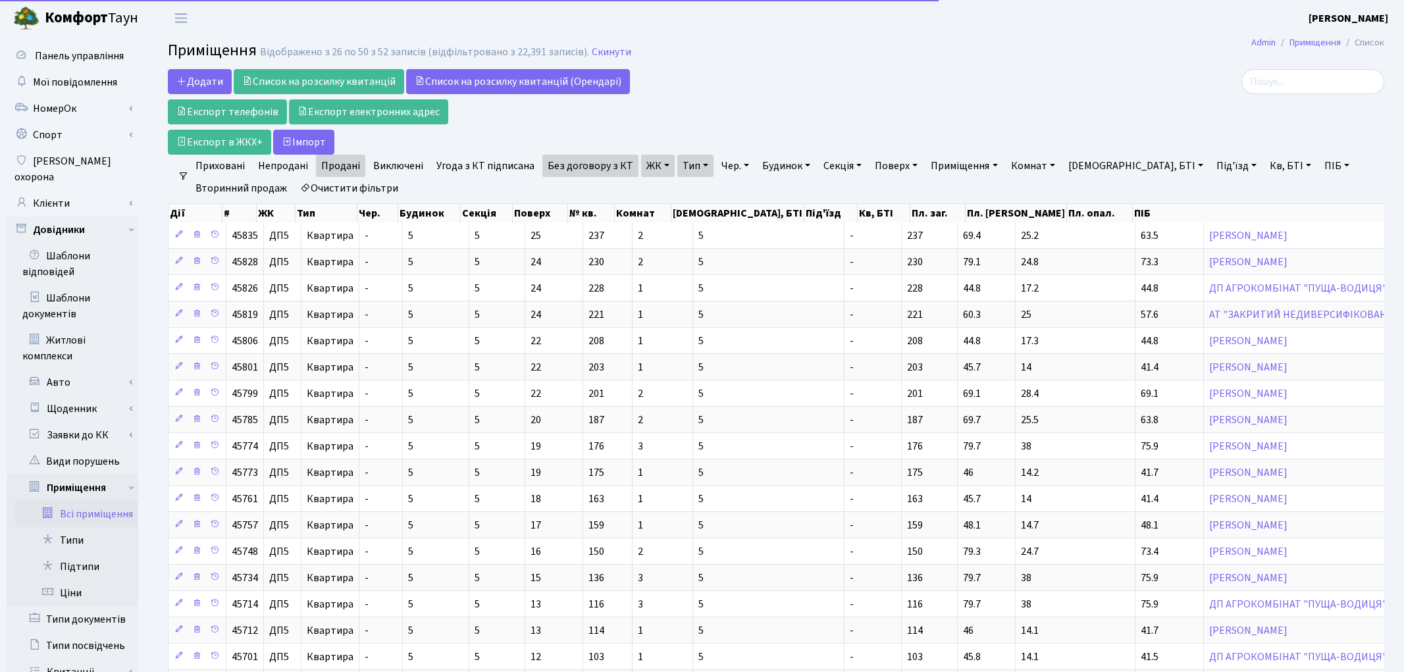
select select "25"
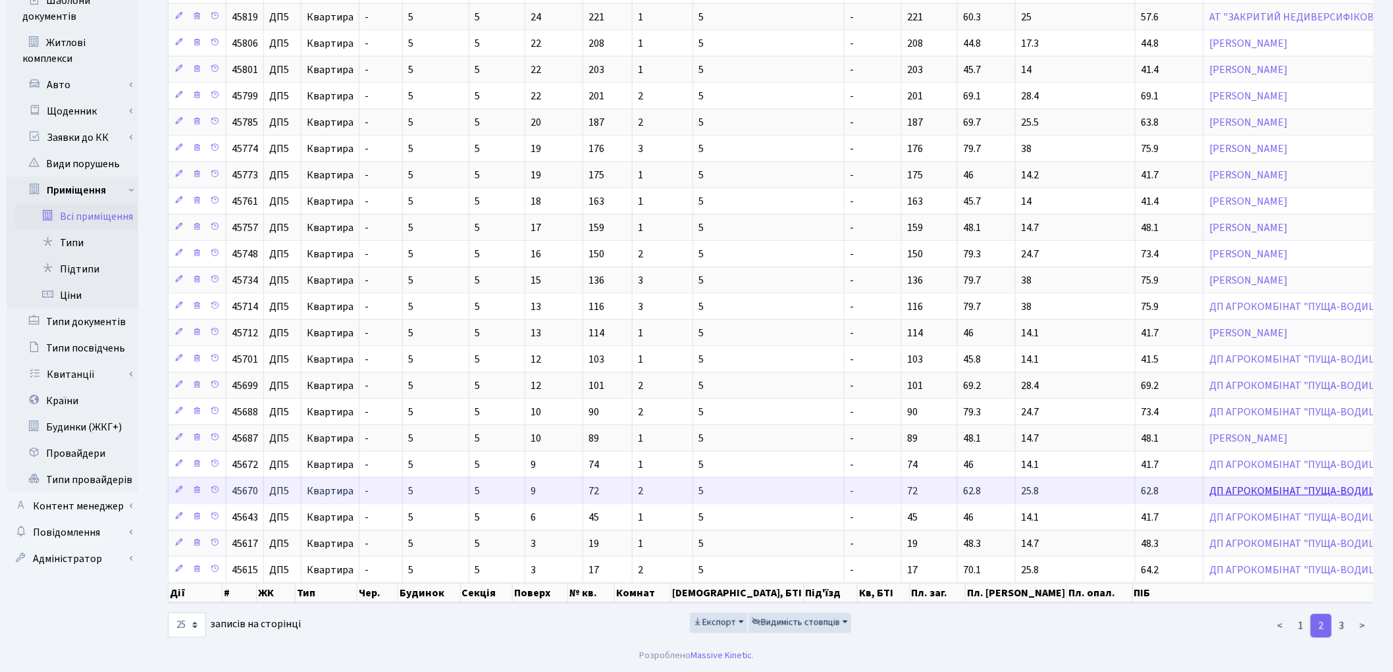
scroll to position [313, 0]
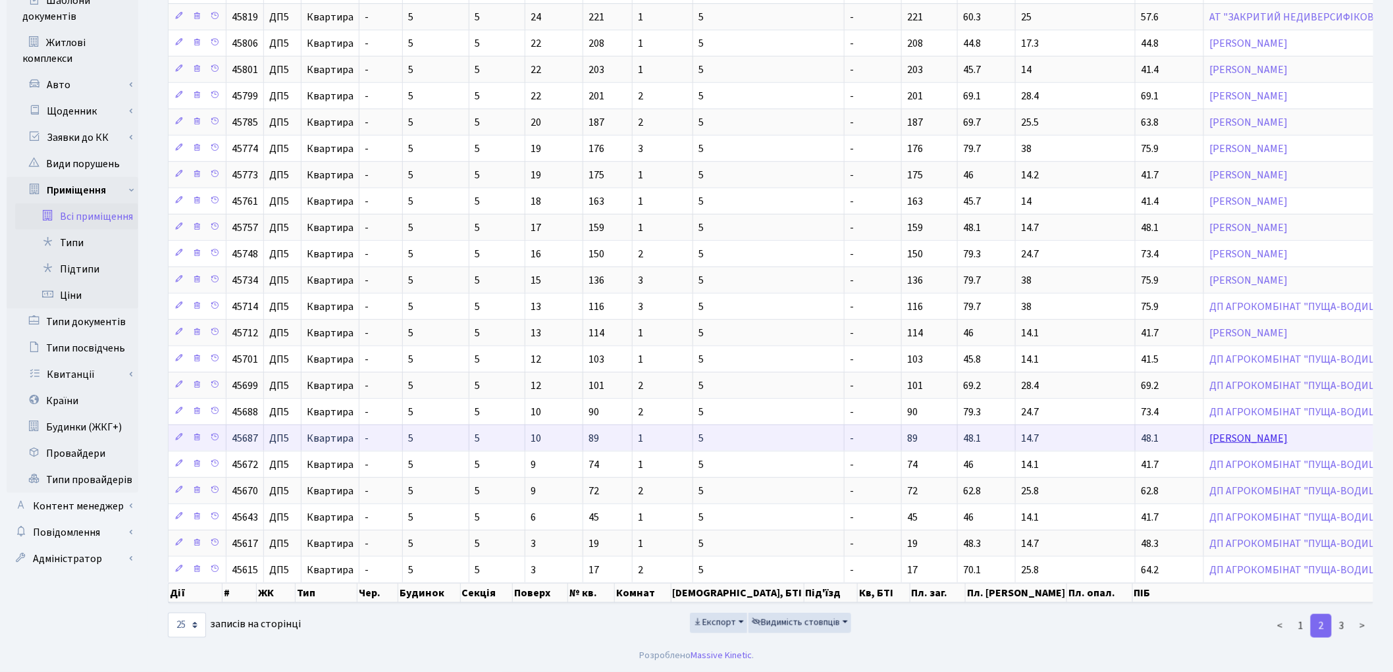
click at [1210, 431] on link "[PERSON_NAME]" at bounding box center [1249, 438] width 78 height 14
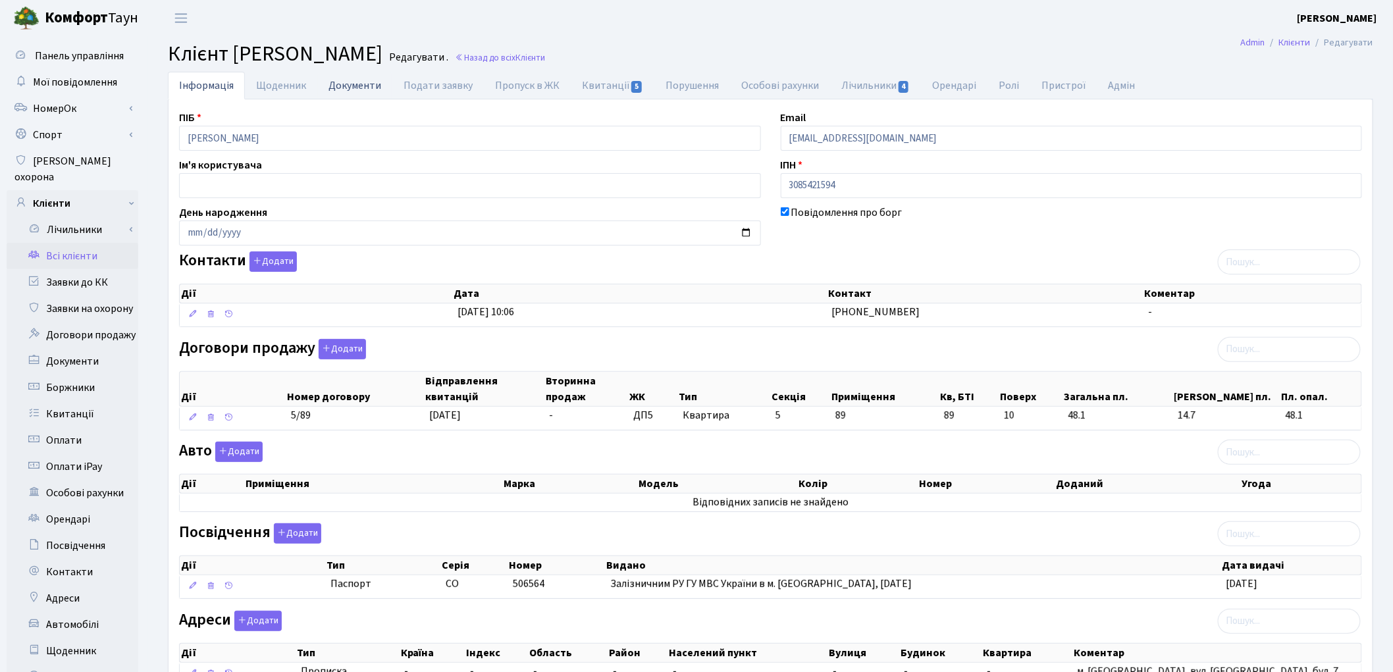
click at [336, 86] on link "Документи" at bounding box center [354, 85] width 75 height 27
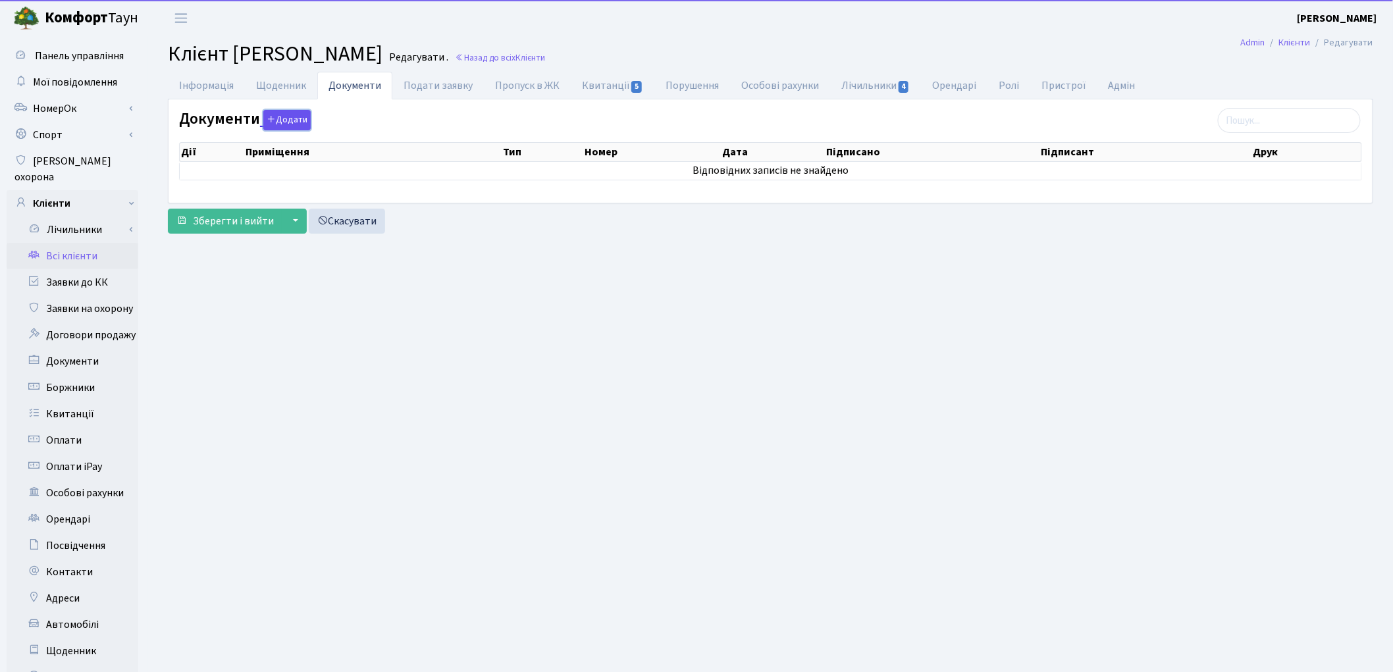
click at [284, 119] on button "Додати" at bounding box center [286, 120] width 47 height 20
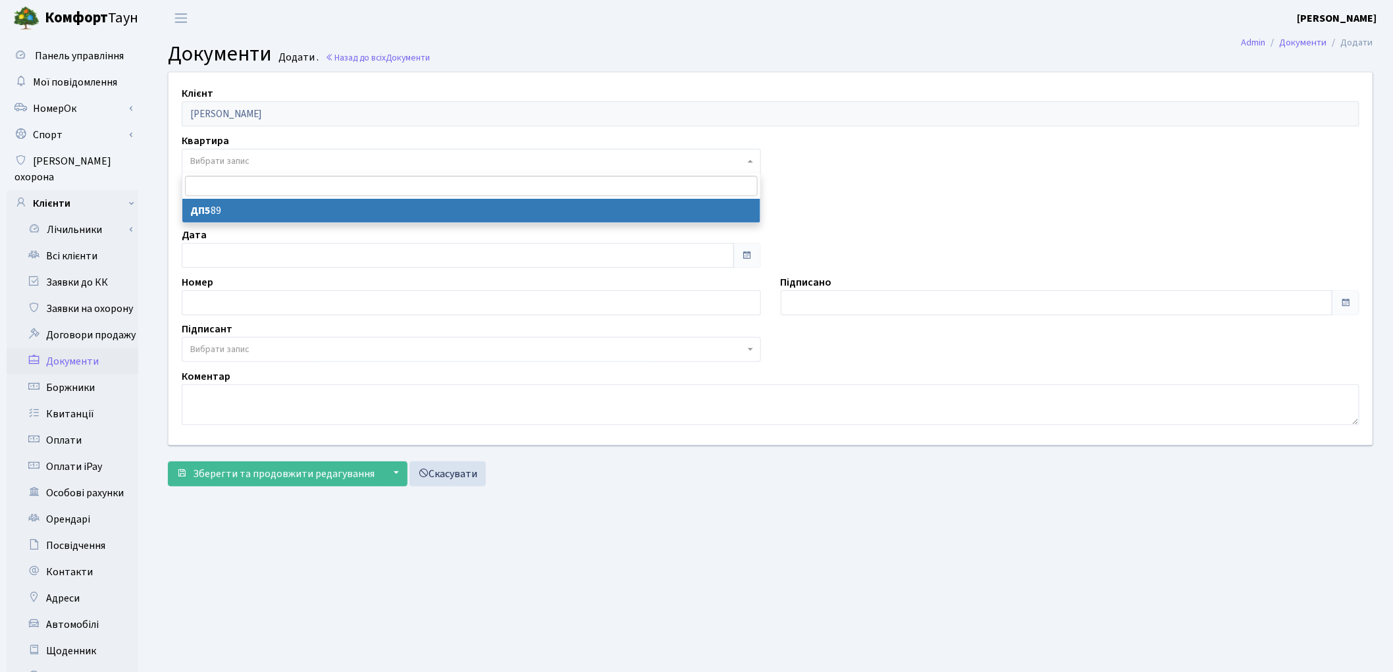
click at [251, 165] on span "Вибрати запис" at bounding box center [467, 161] width 554 height 13
select select "175468"
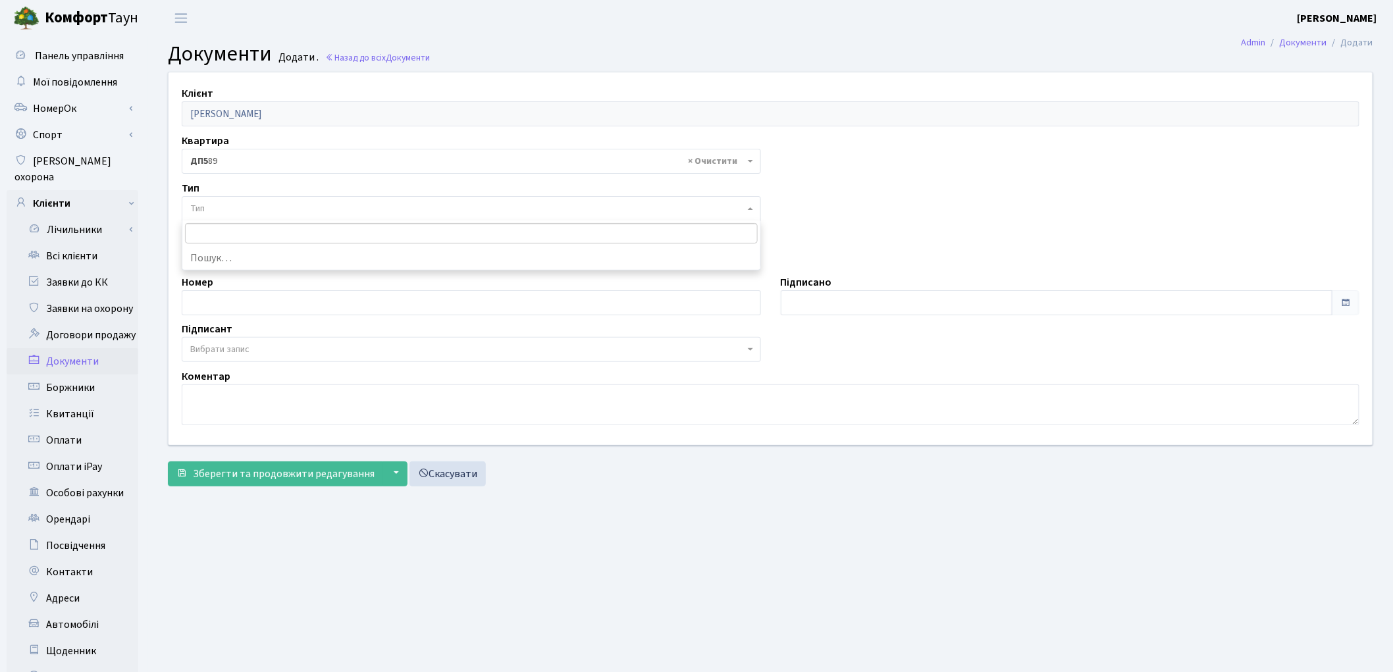
click at [241, 207] on span "Тип" at bounding box center [467, 208] width 554 height 13
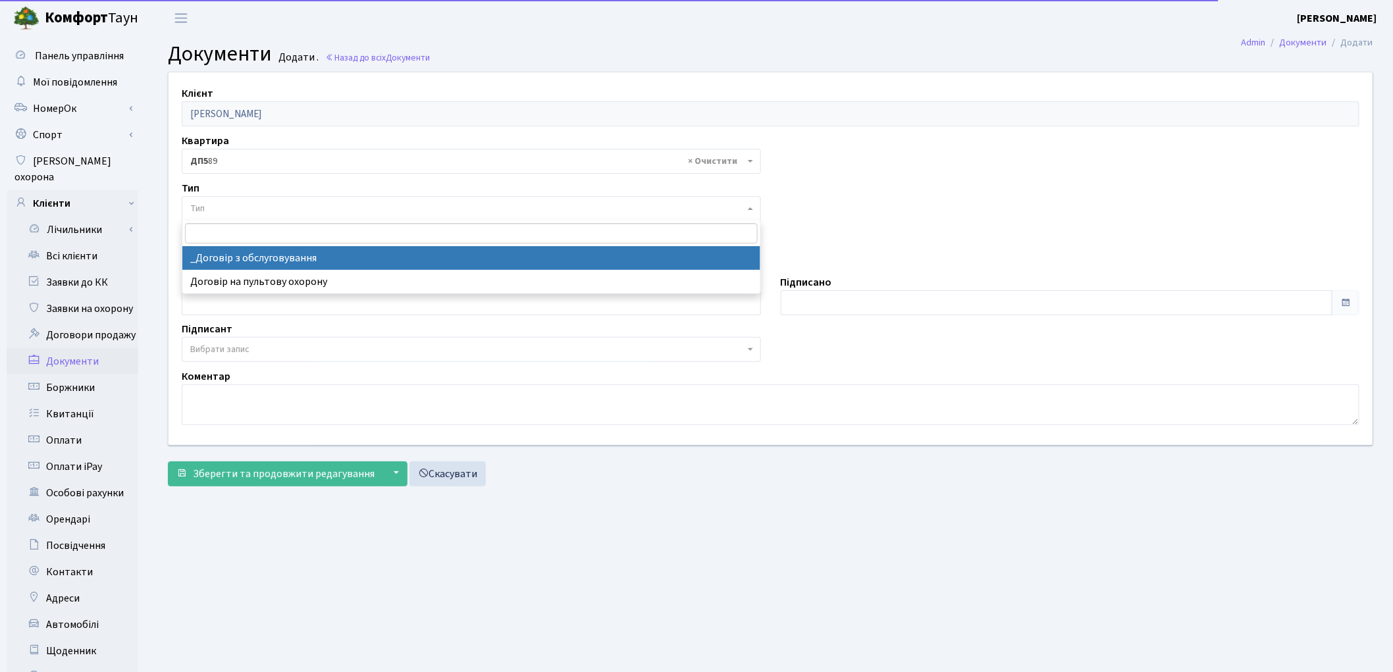
select select "289"
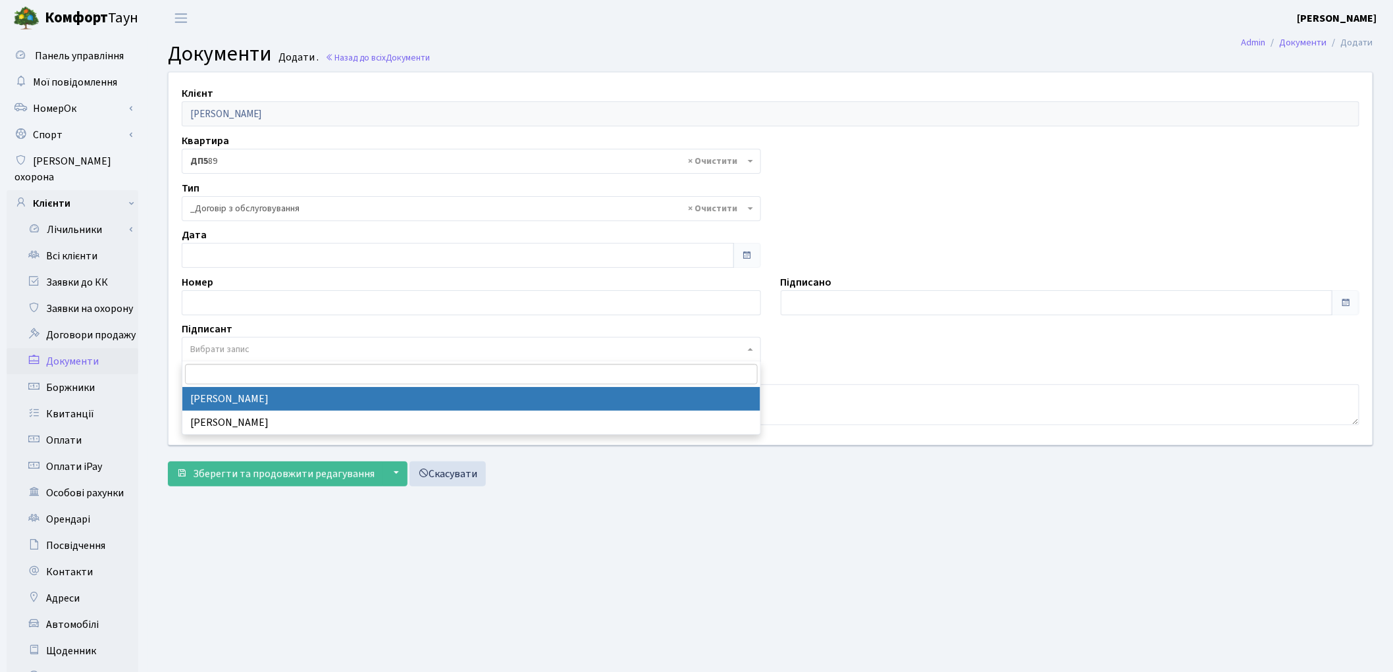
click at [246, 352] on span "Вибрати запис" at bounding box center [219, 349] width 59 height 13
select select "74"
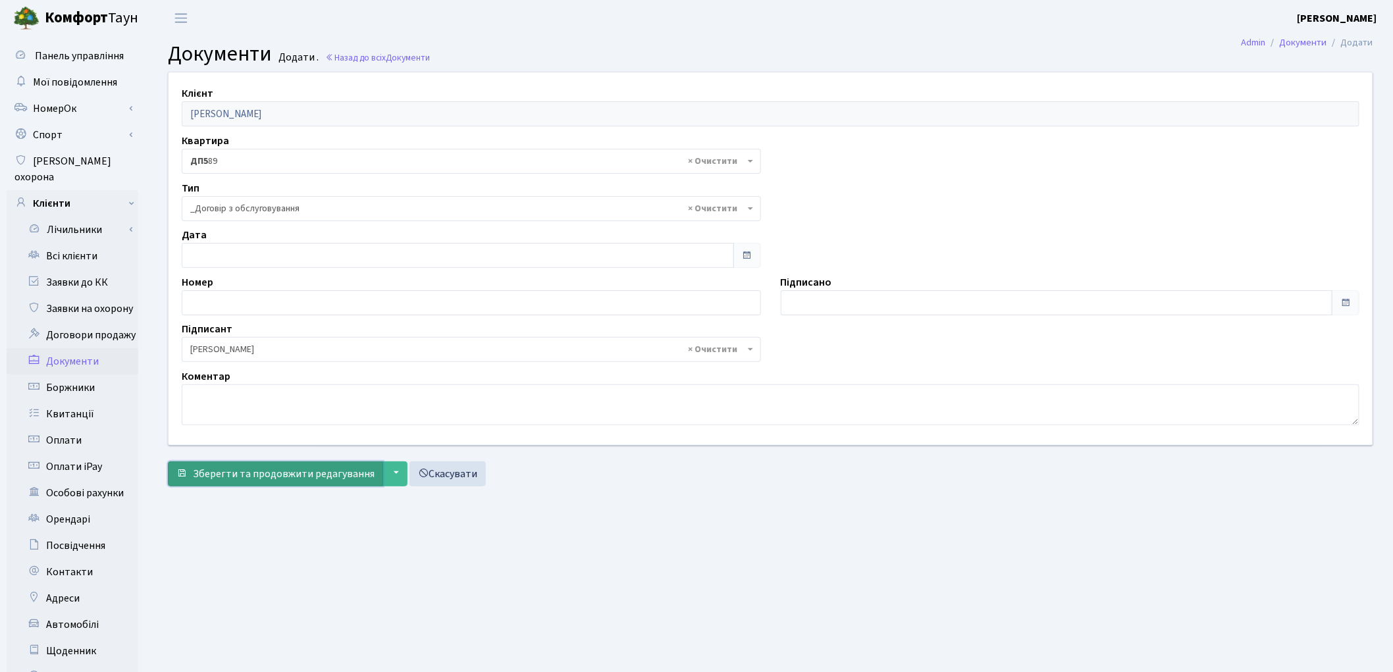
click at [258, 481] on span "Зберегти та продовжити редагування" at bounding box center [284, 474] width 182 height 14
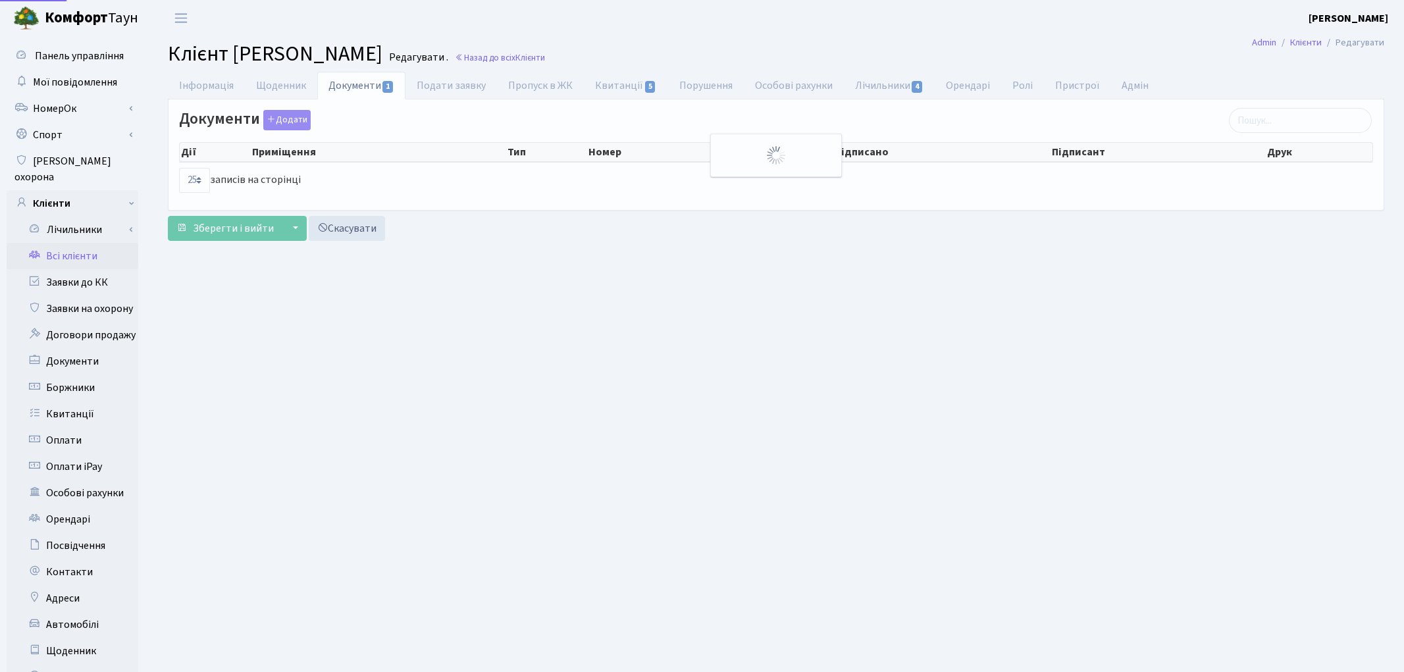
select select "25"
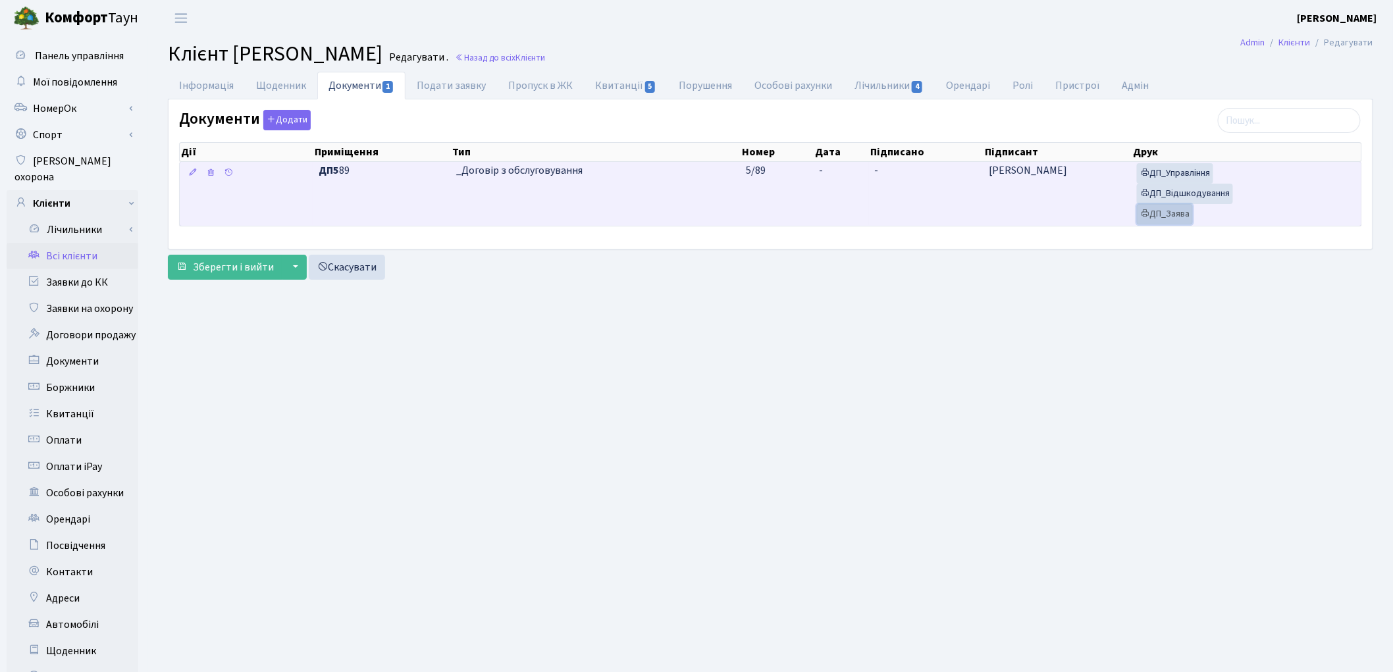
click at [1173, 212] on link "ДП_Заява" at bounding box center [1165, 214] width 56 height 20
click at [1213, 192] on link "ДП_Відшкодування" at bounding box center [1185, 194] width 96 height 20
click at [1180, 176] on link "ДП_Управління" at bounding box center [1175, 173] width 76 height 20
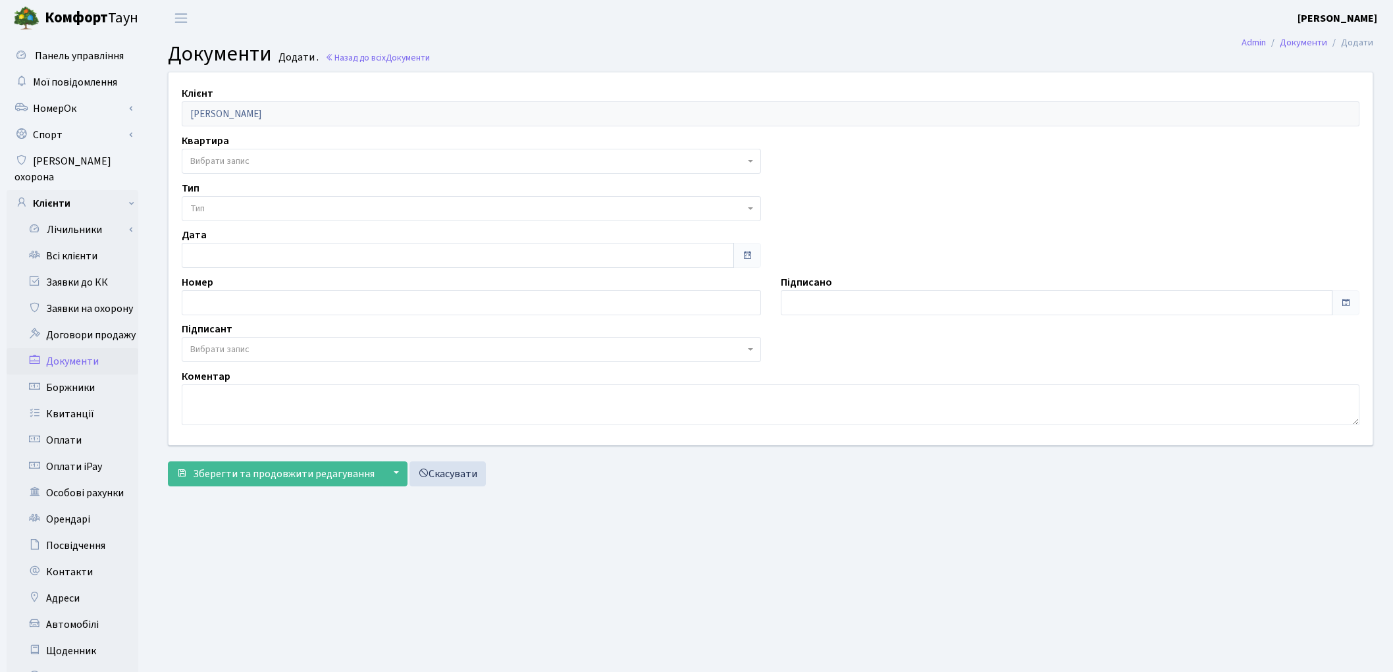
select select "175468"
select select "74"
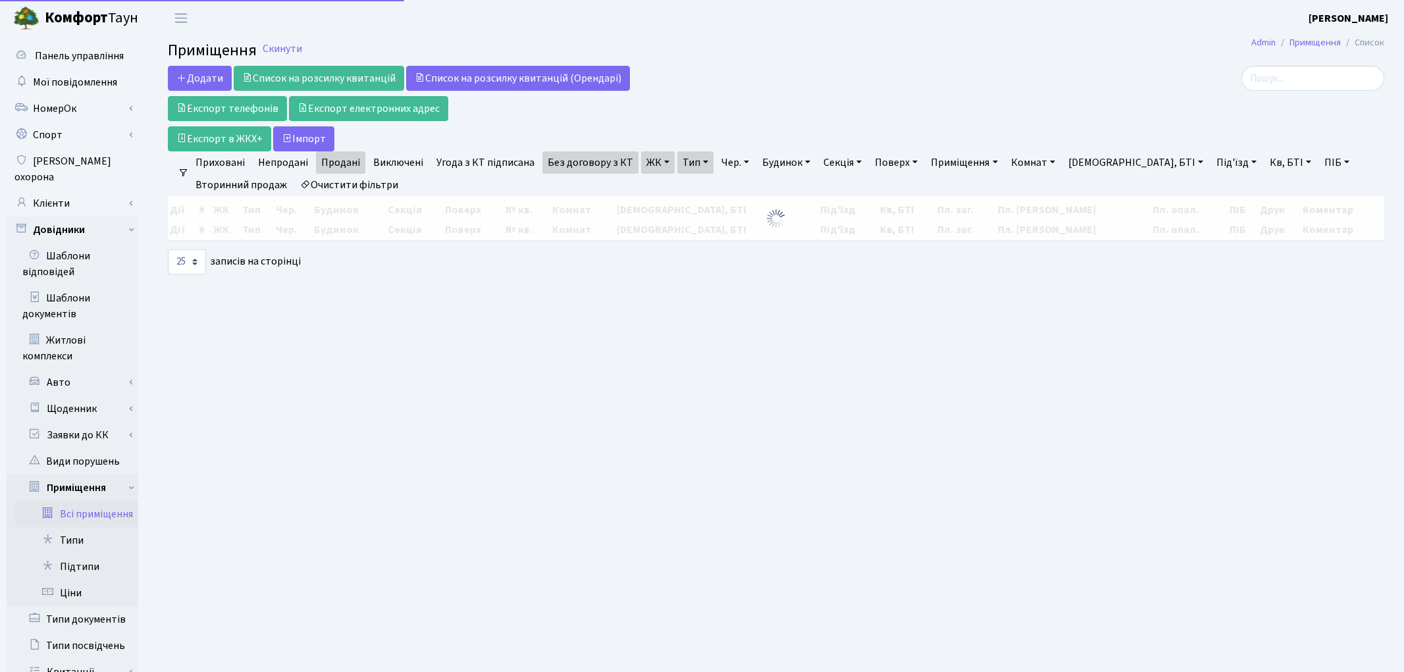
select select "25"
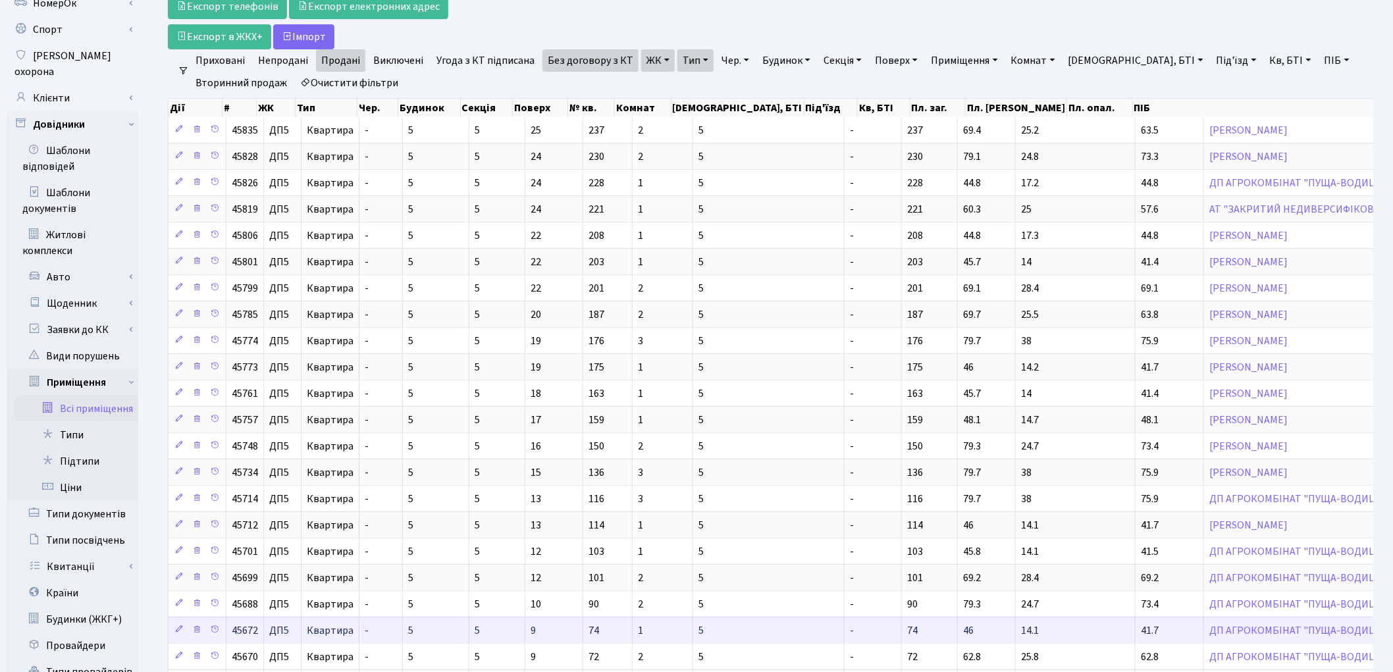
scroll to position [313, 0]
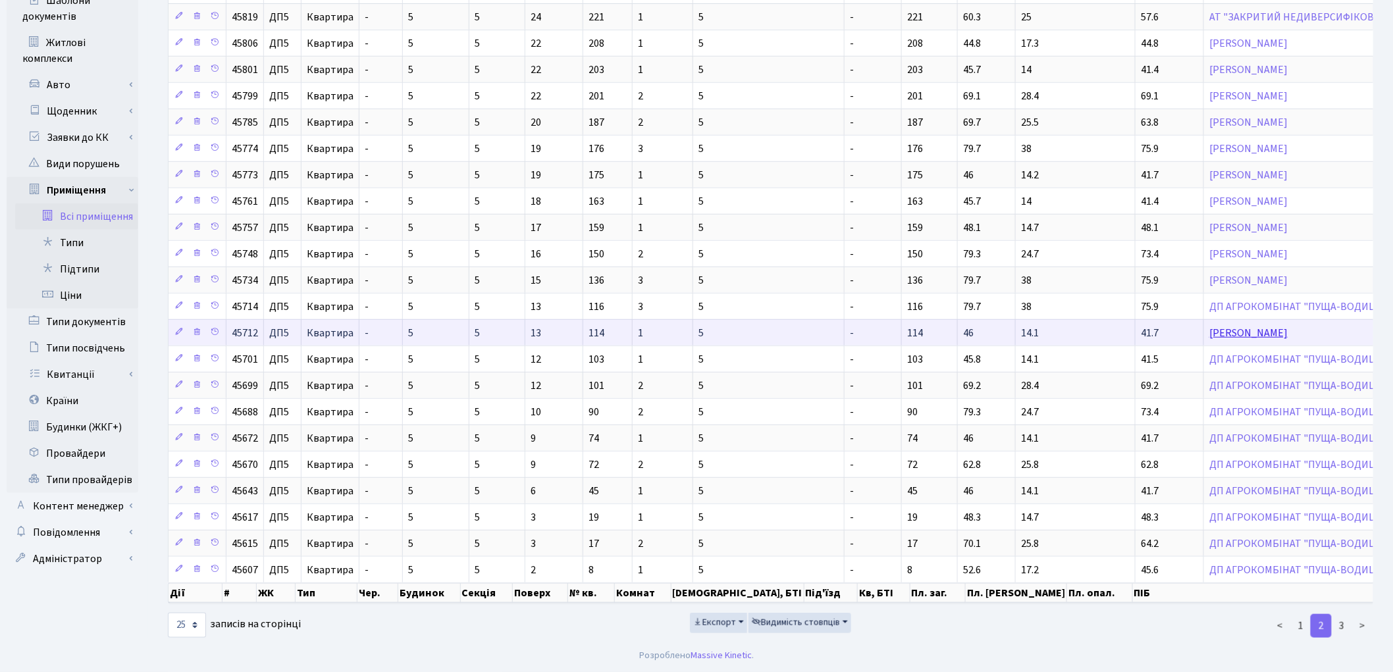
click at [1210, 326] on link "[PERSON_NAME]" at bounding box center [1249, 333] width 78 height 14
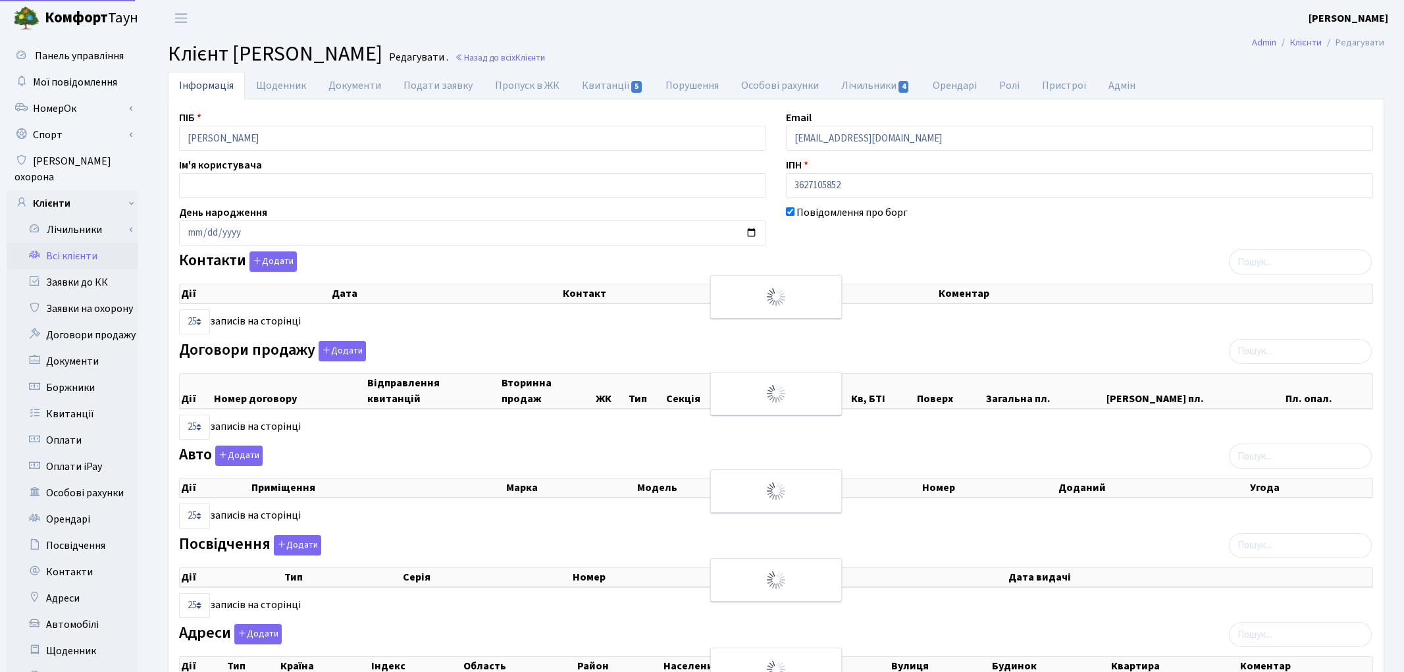
select select "25"
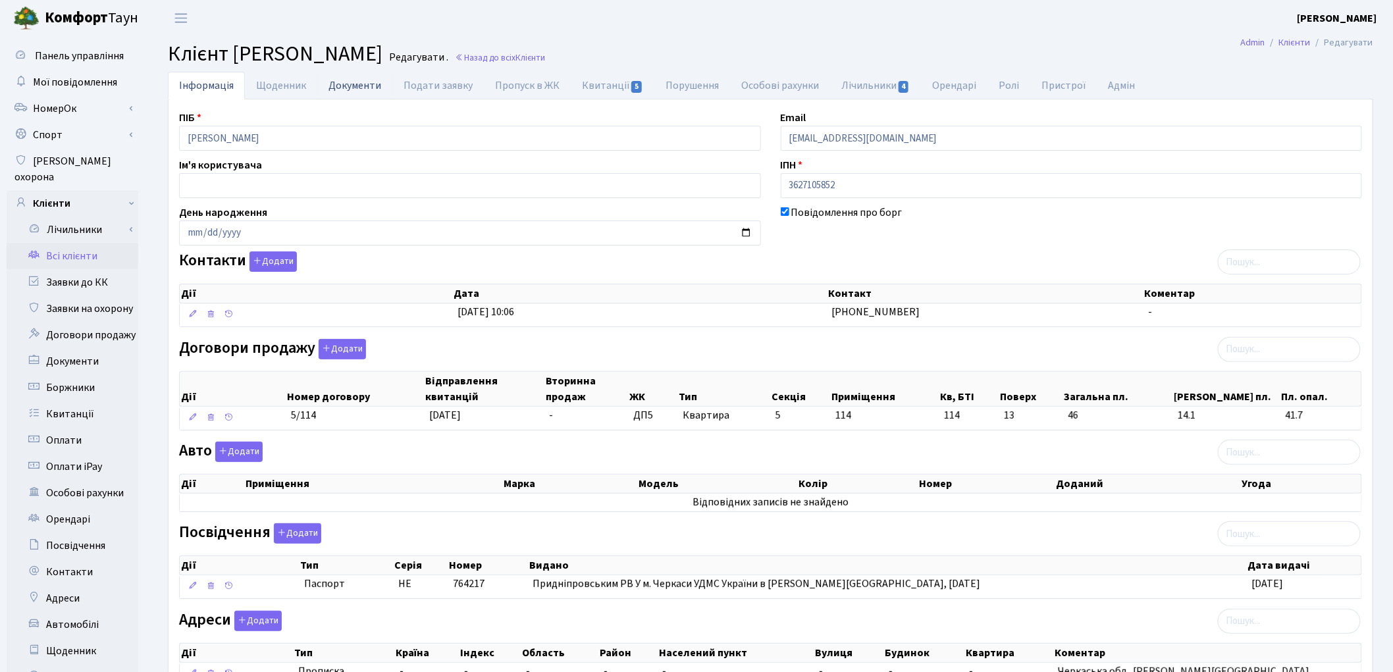
click at [367, 88] on link "Документи" at bounding box center [354, 85] width 75 height 27
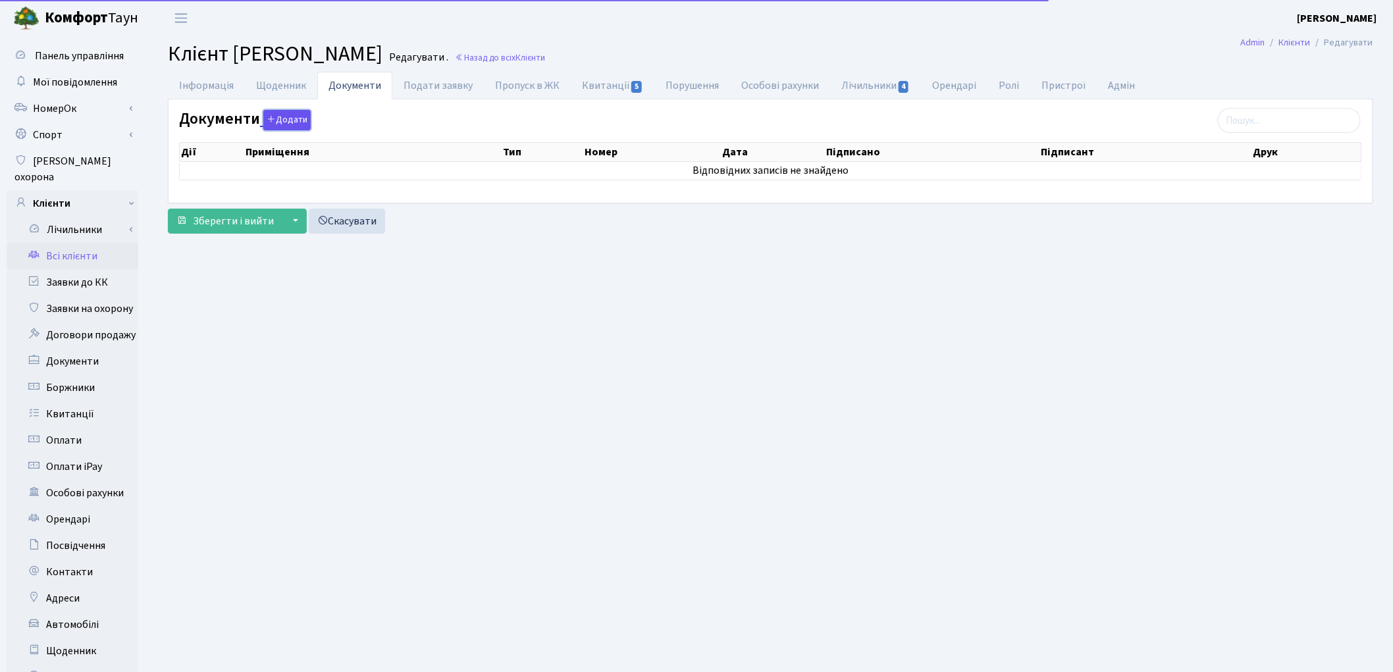
click at [278, 122] on button "Додати" at bounding box center [286, 120] width 47 height 20
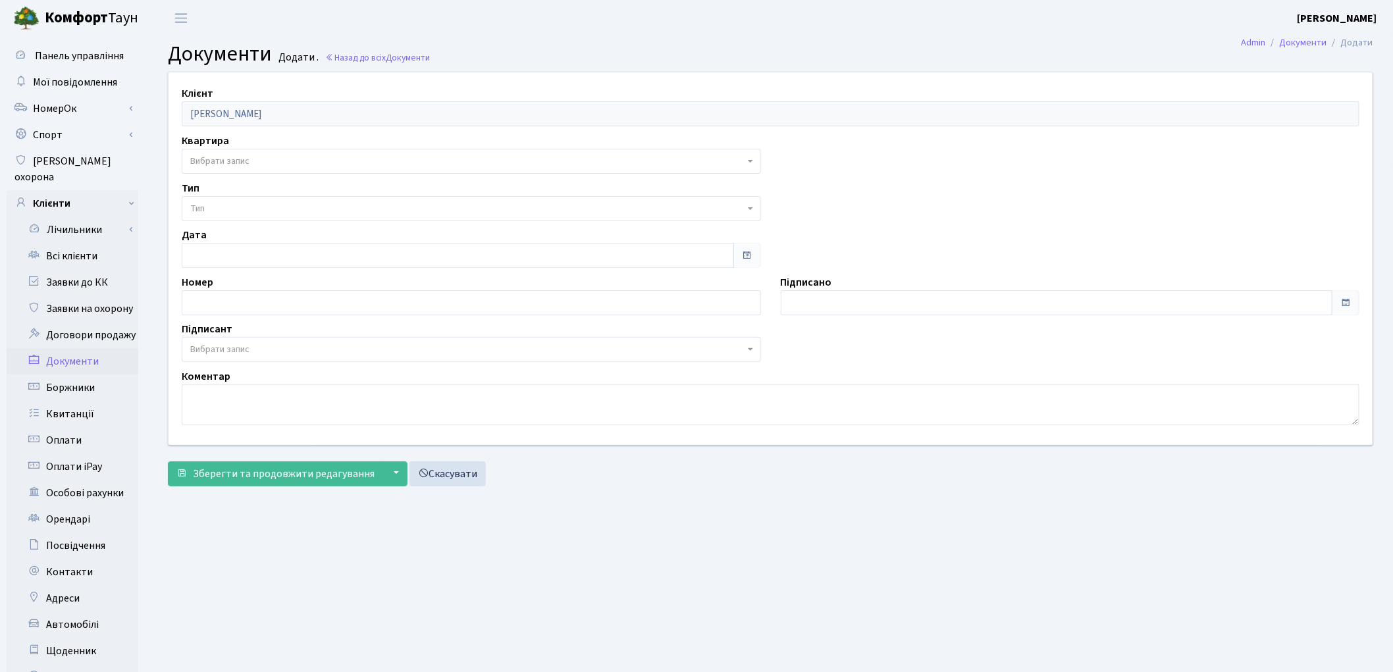
click at [248, 158] on span "Вибрати запис" at bounding box center [219, 161] width 59 height 13
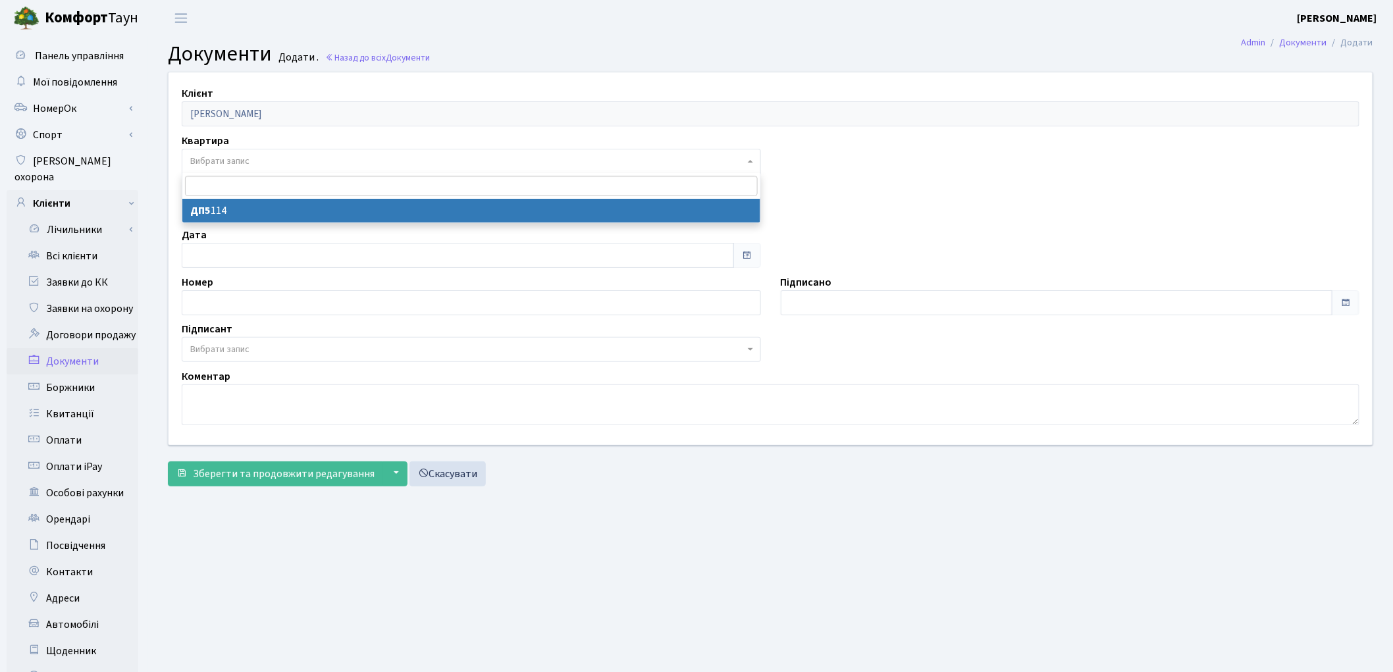
select select "175490"
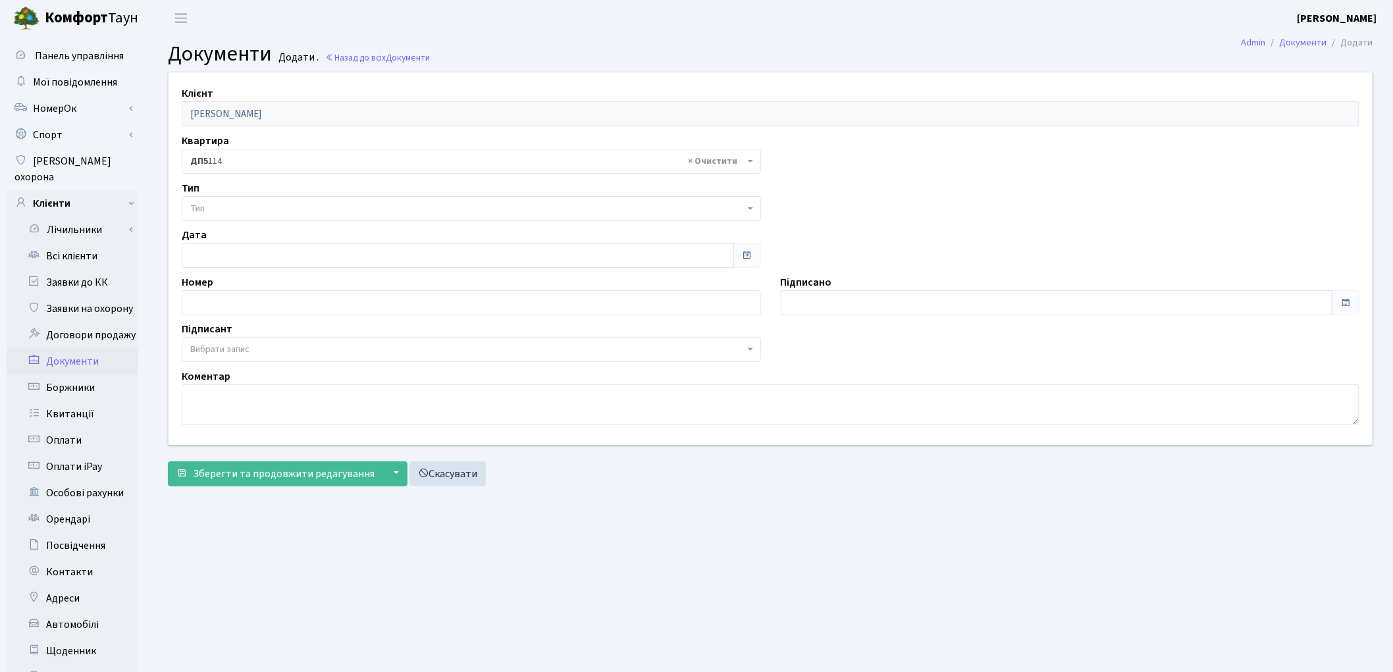
click at [227, 211] on span "Тип" at bounding box center [467, 208] width 554 height 13
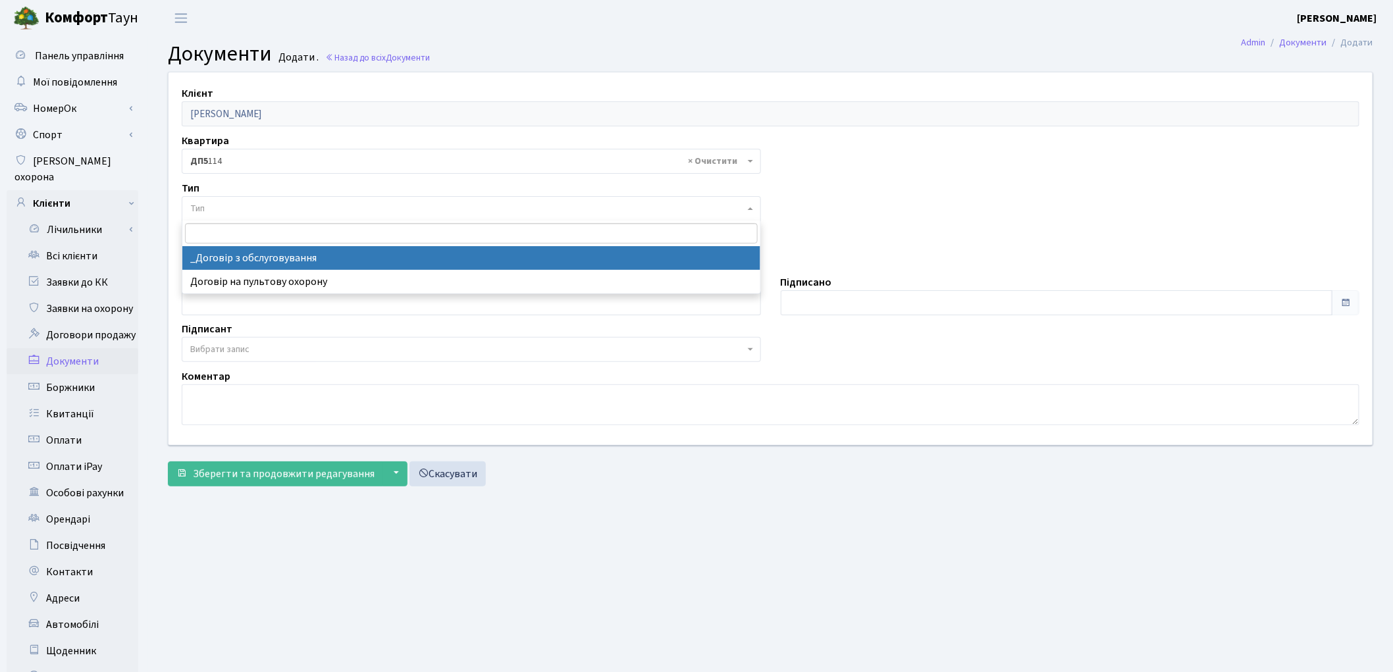
select select "289"
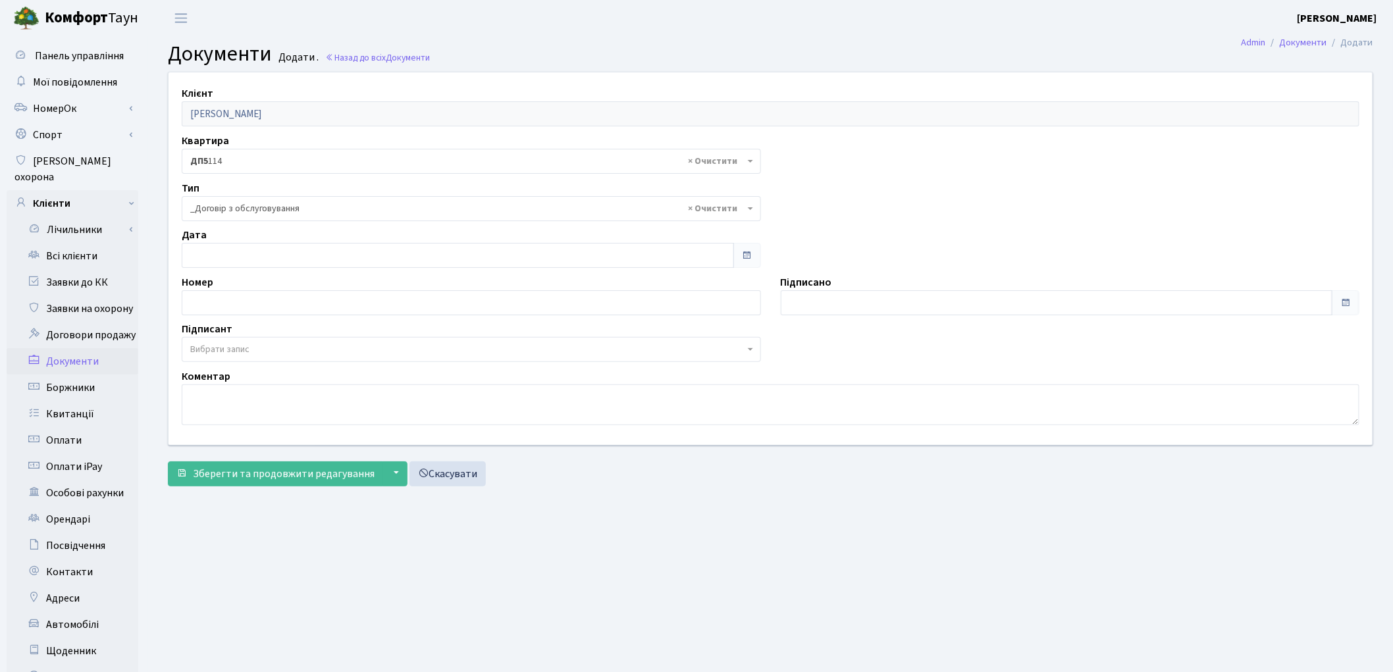
click at [238, 356] on span "Вибрати запис" at bounding box center [219, 349] width 59 height 13
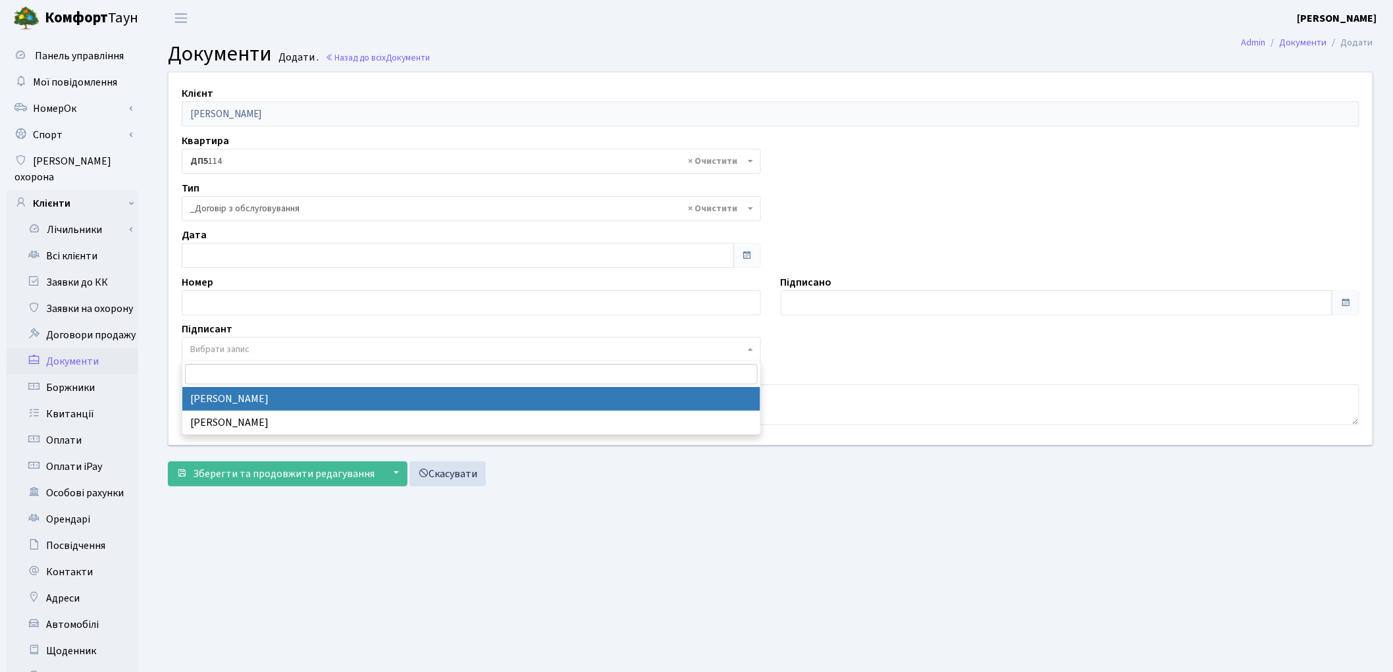
select select "74"
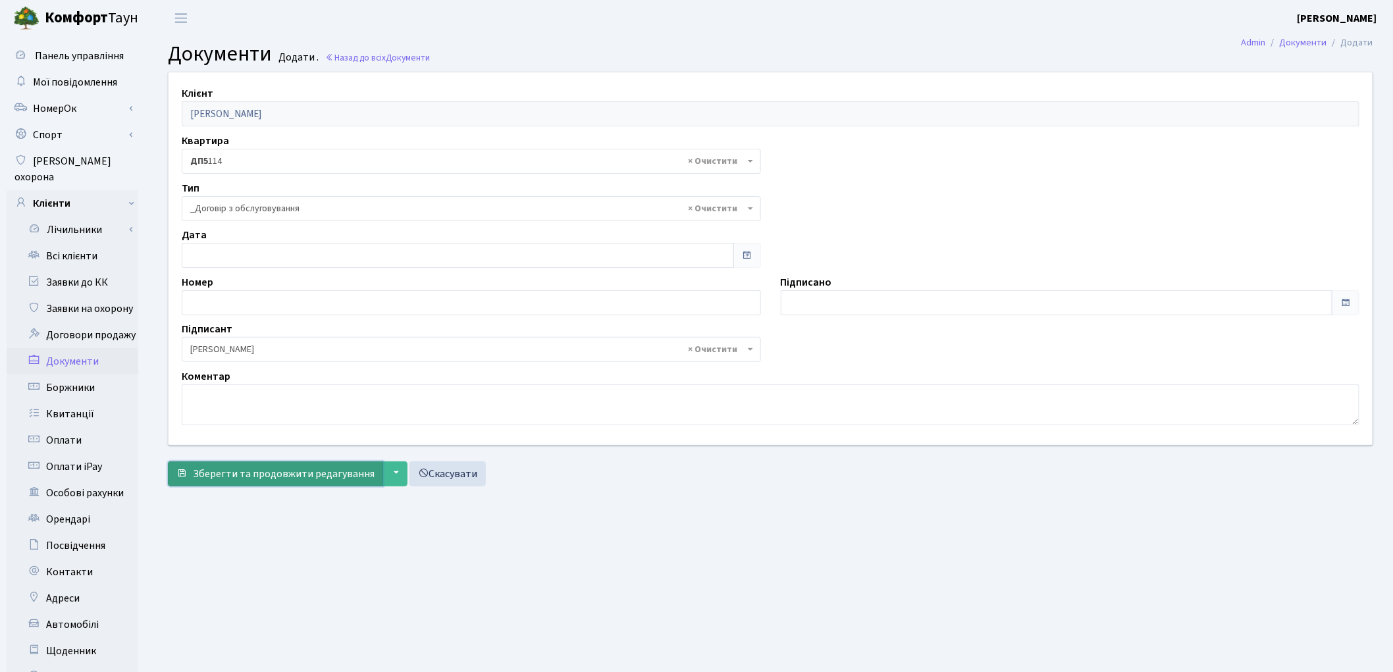
click at [242, 476] on span "Зберегти та продовжити редагування" at bounding box center [284, 474] width 182 height 14
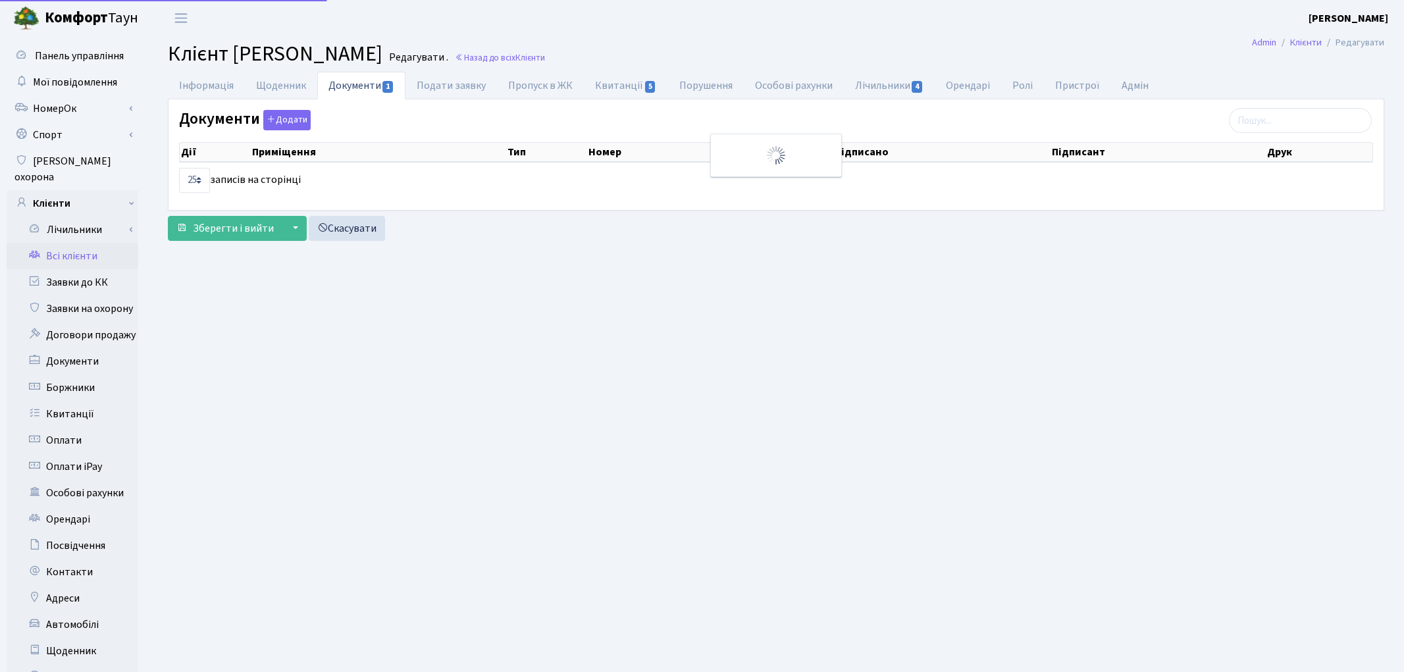
select select "25"
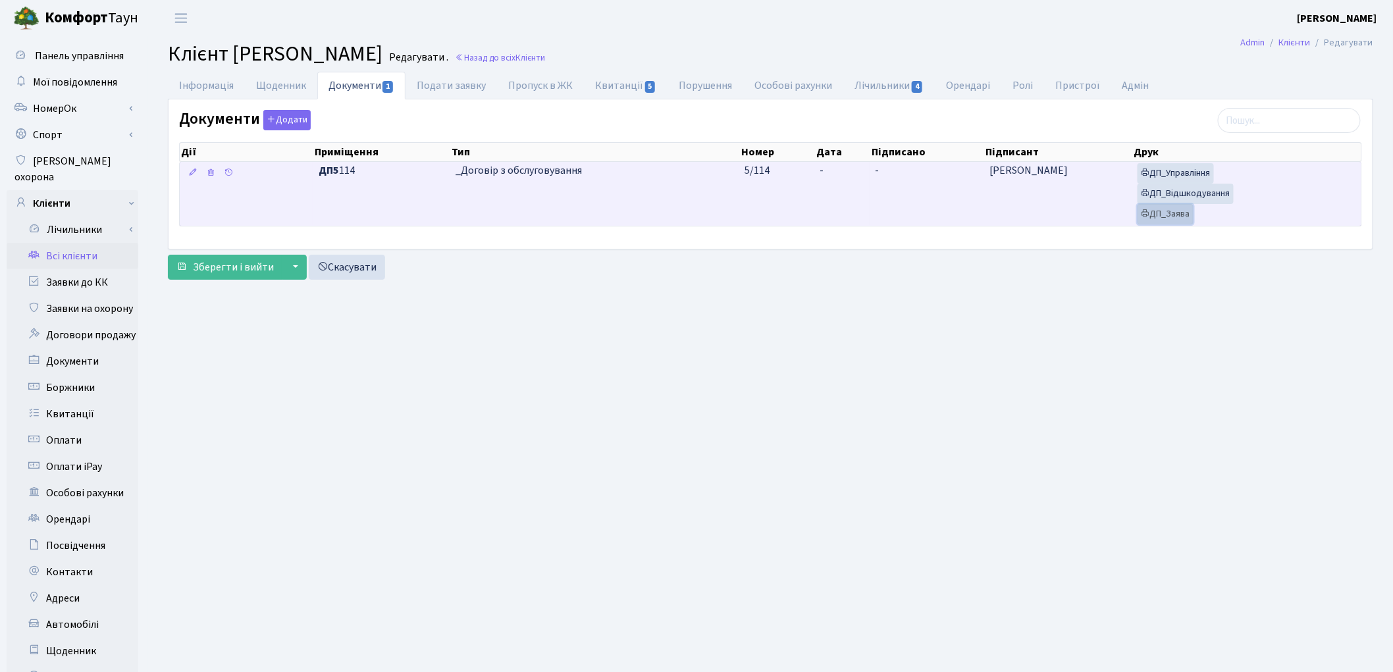
click at [1167, 214] on link "ДП_Заява" at bounding box center [1166, 214] width 56 height 20
click at [1206, 198] on link "ДП_Відшкодування" at bounding box center [1186, 194] width 96 height 20
click at [1160, 176] on link "ДП_Управління" at bounding box center [1176, 173] width 76 height 20
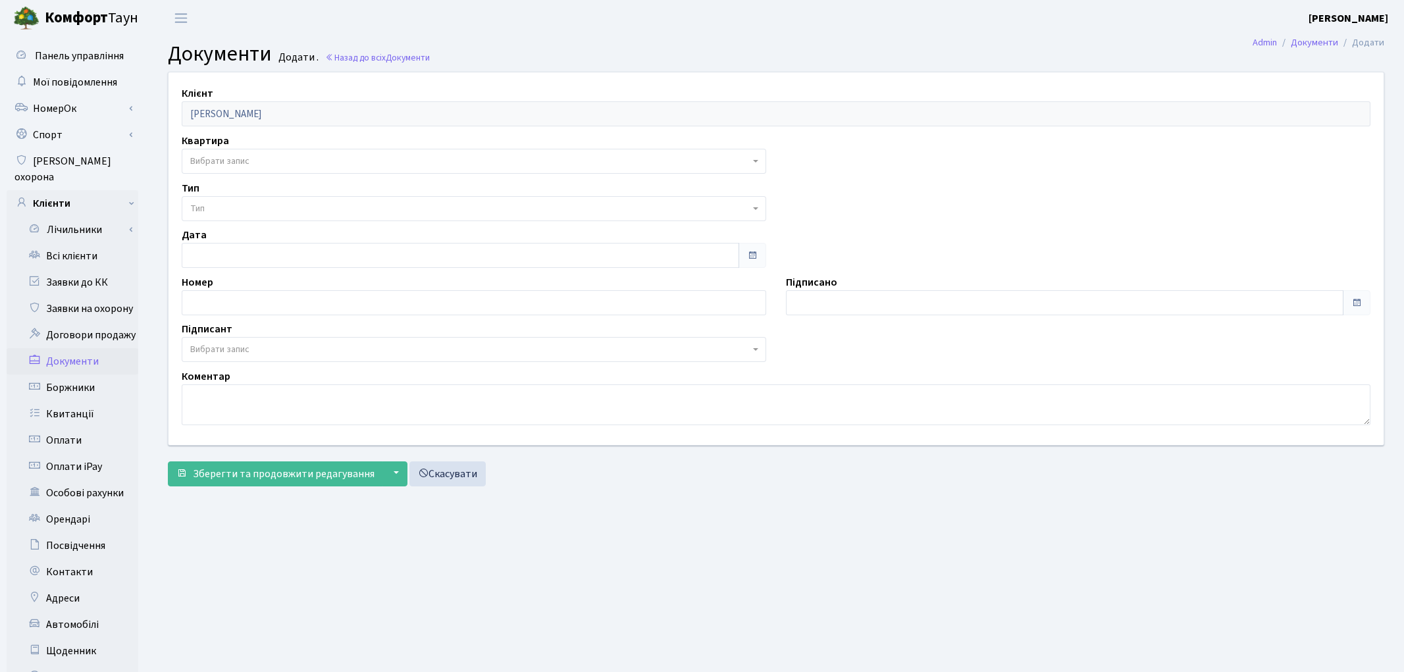
select select "175490"
select select "74"
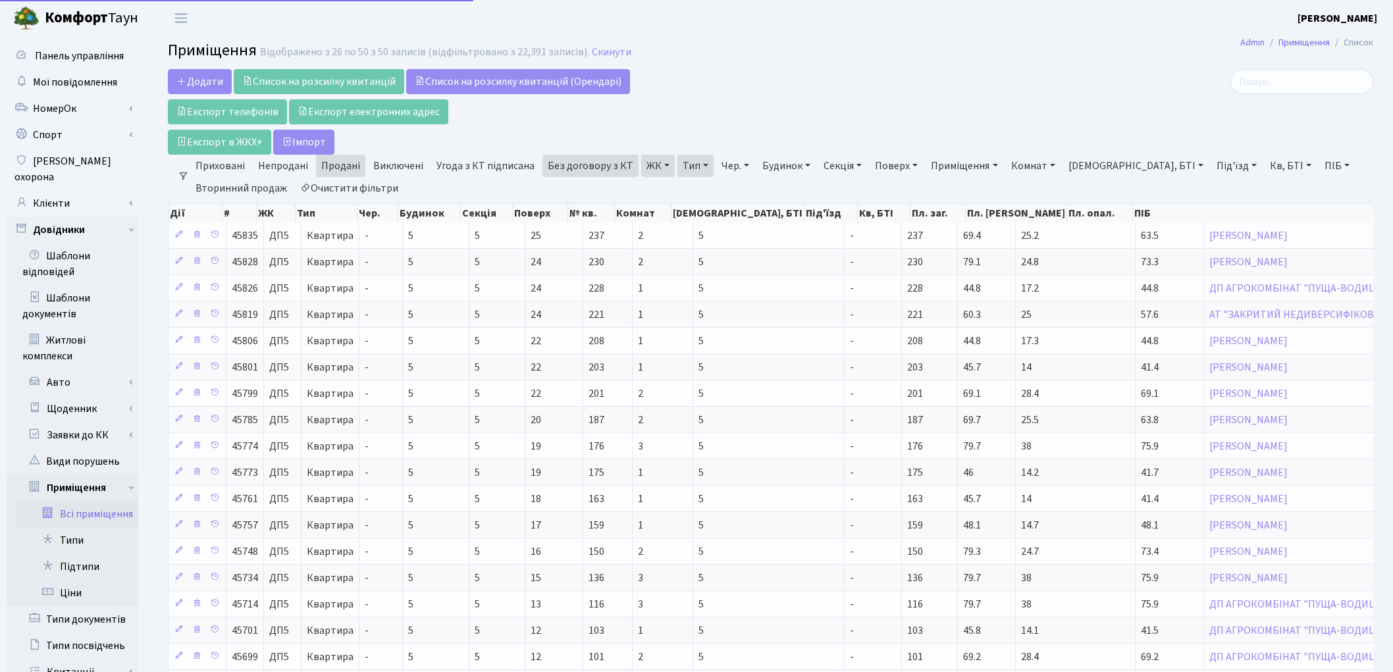
select select "25"
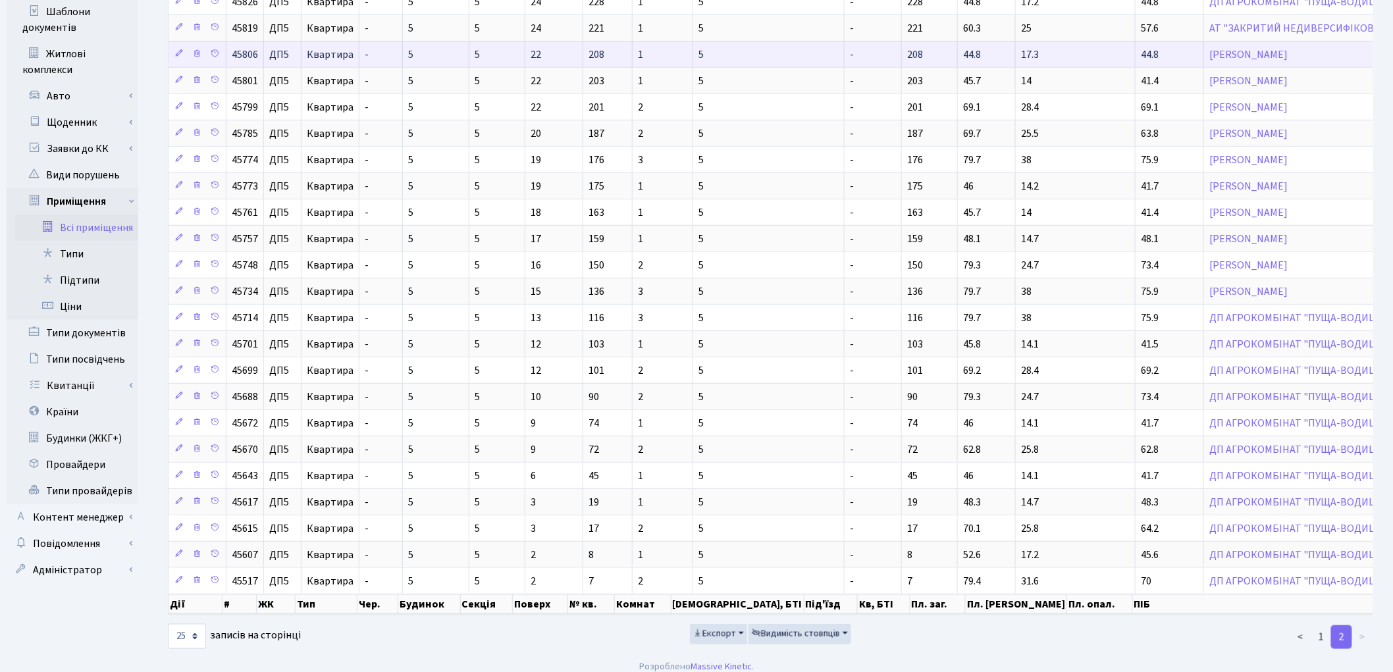
scroll to position [292, 0]
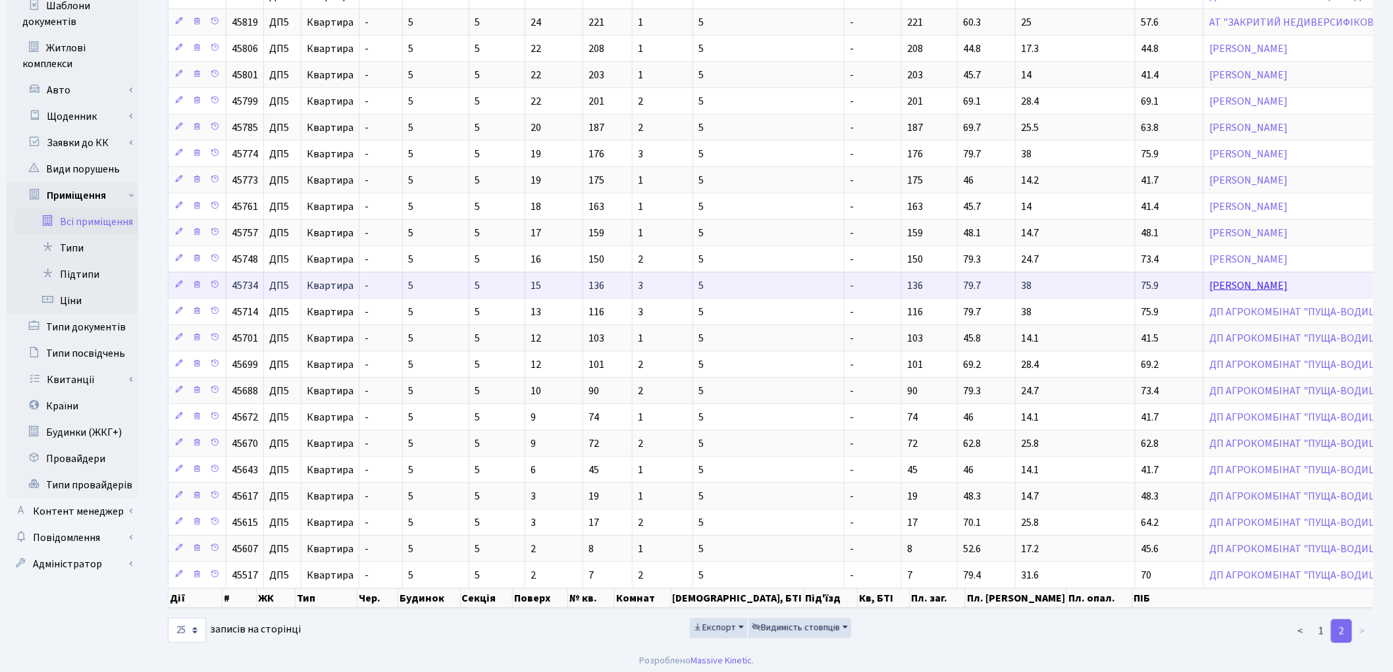
click at [1210, 290] on link "[PERSON_NAME]" at bounding box center [1249, 286] width 78 height 14
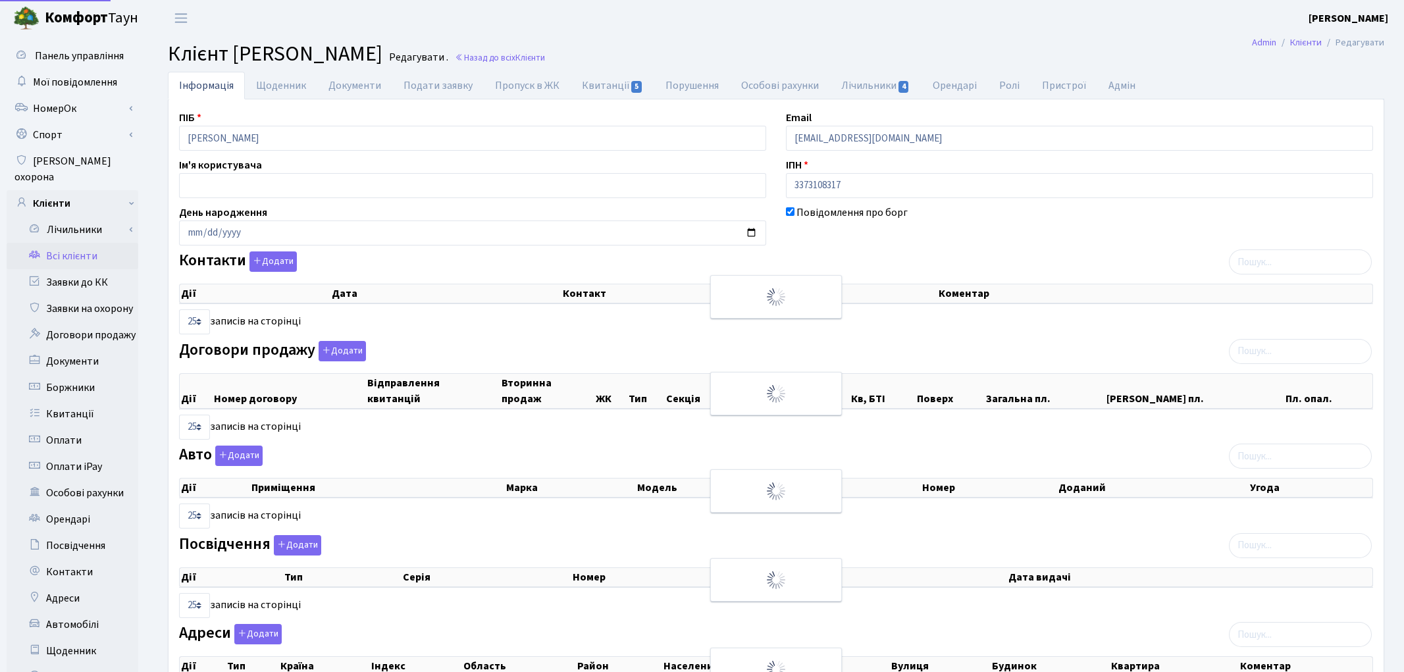
select select "25"
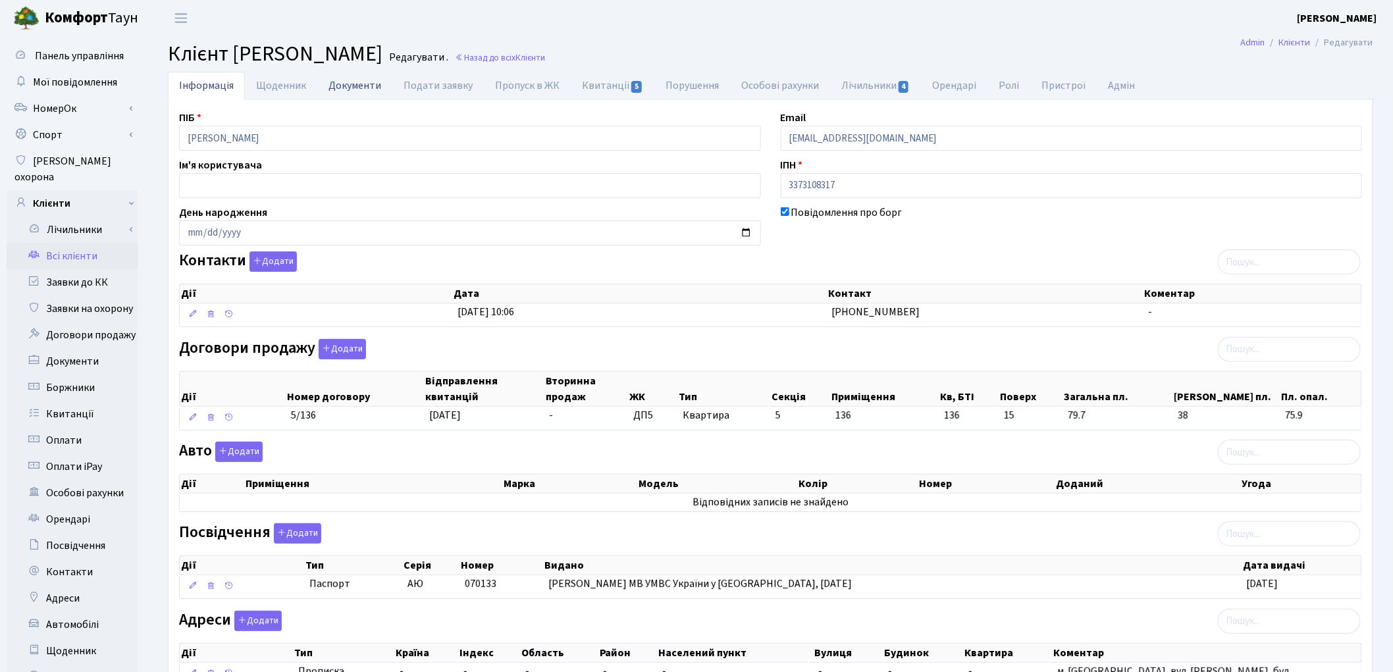
click at [359, 87] on link "Документи" at bounding box center [354, 85] width 75 height 27
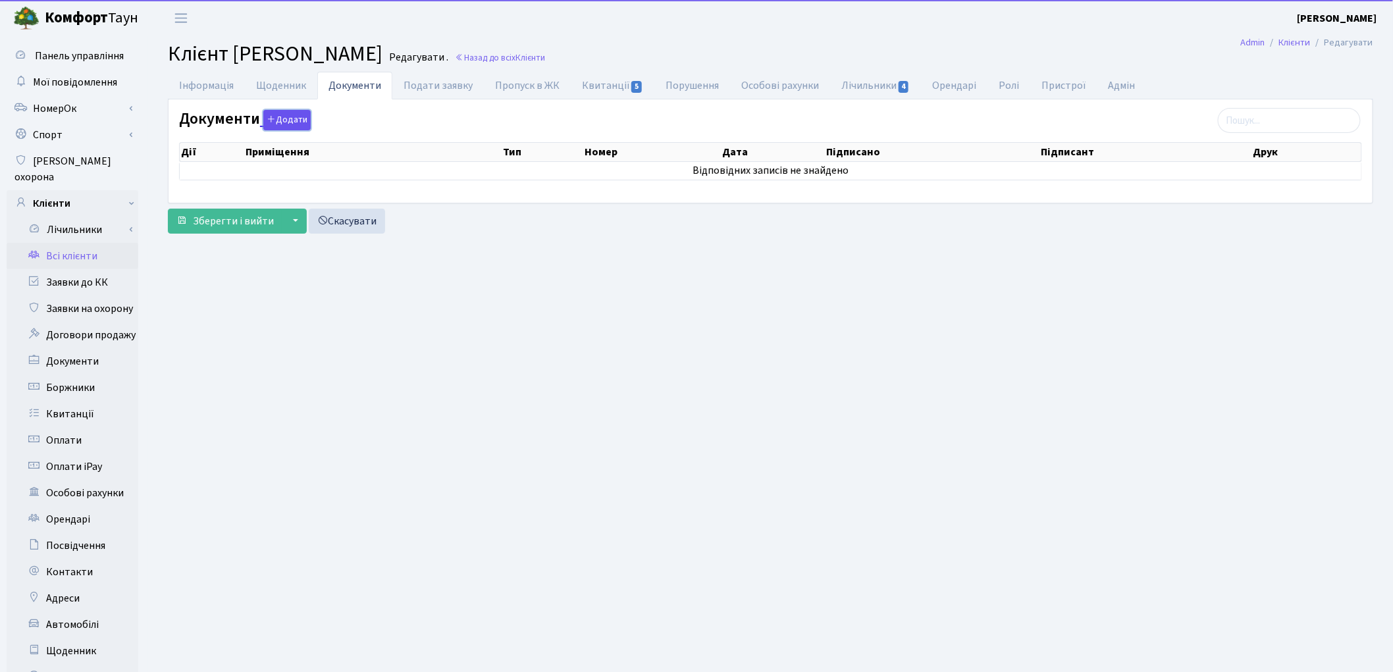
click at [287, 122] on button "Додати" at bounding box center [286, 120] width 47 height 20
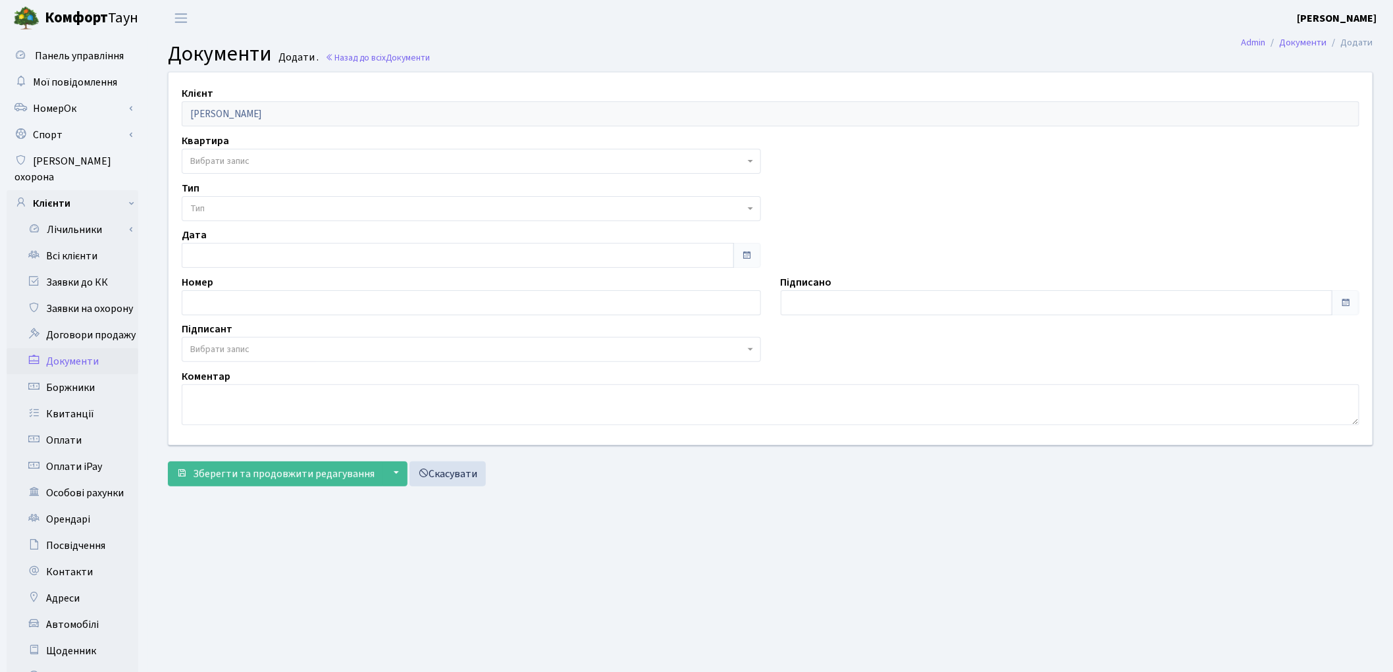
click at [264, 167] on span "Вибрати запис" at bounding box center [467, 161] width 554 height 13
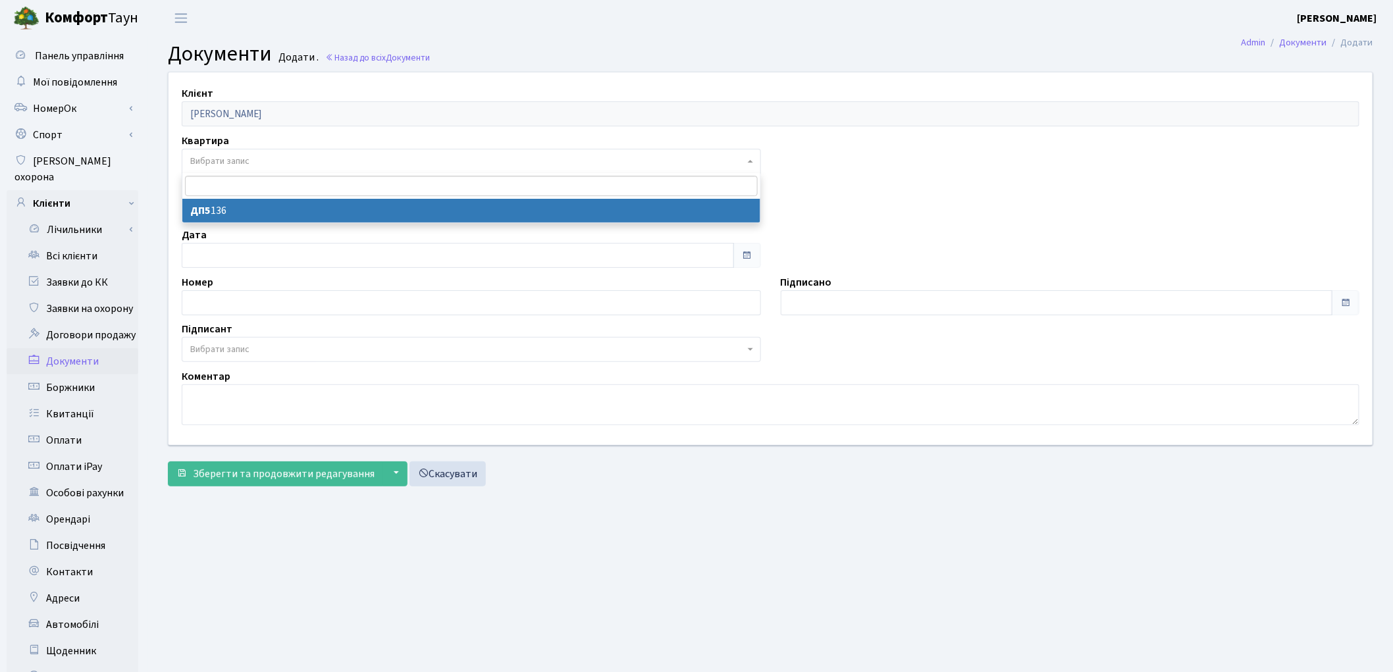
select select "175511"
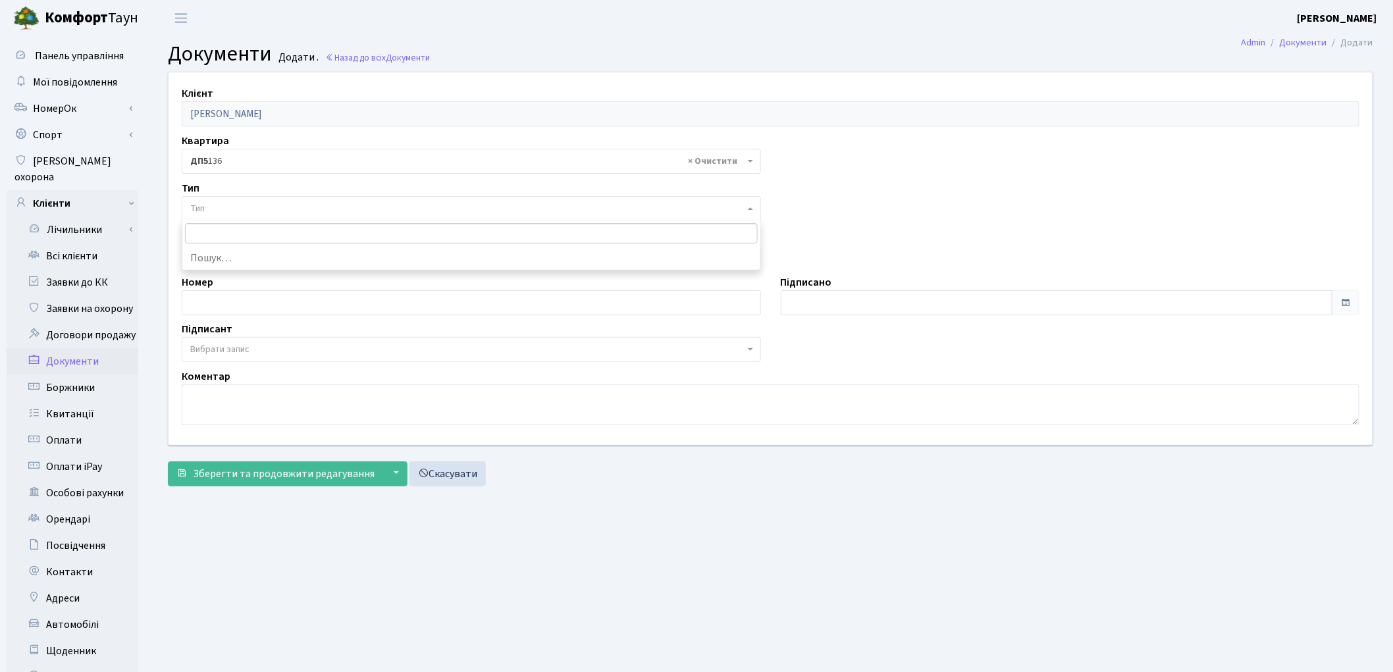
click at [259, 206] on span "Тип" at bounding box center [467, 208] width 554 height 13
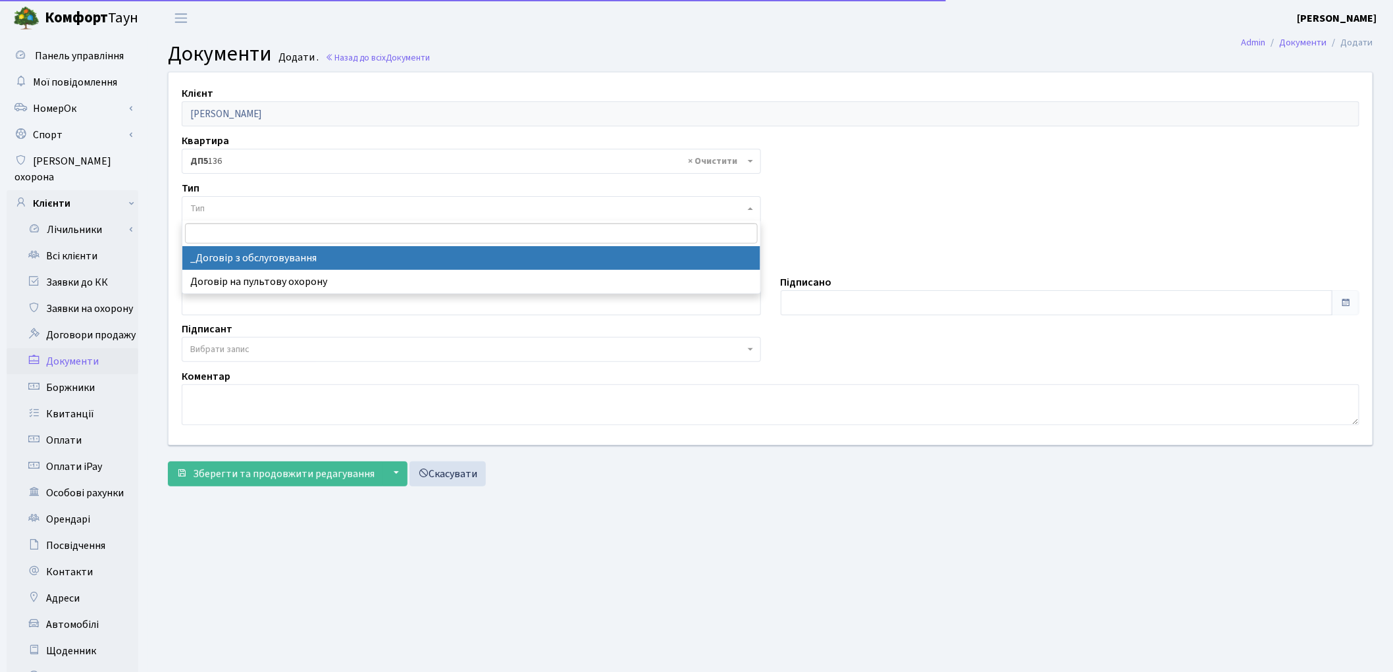
select select "289"
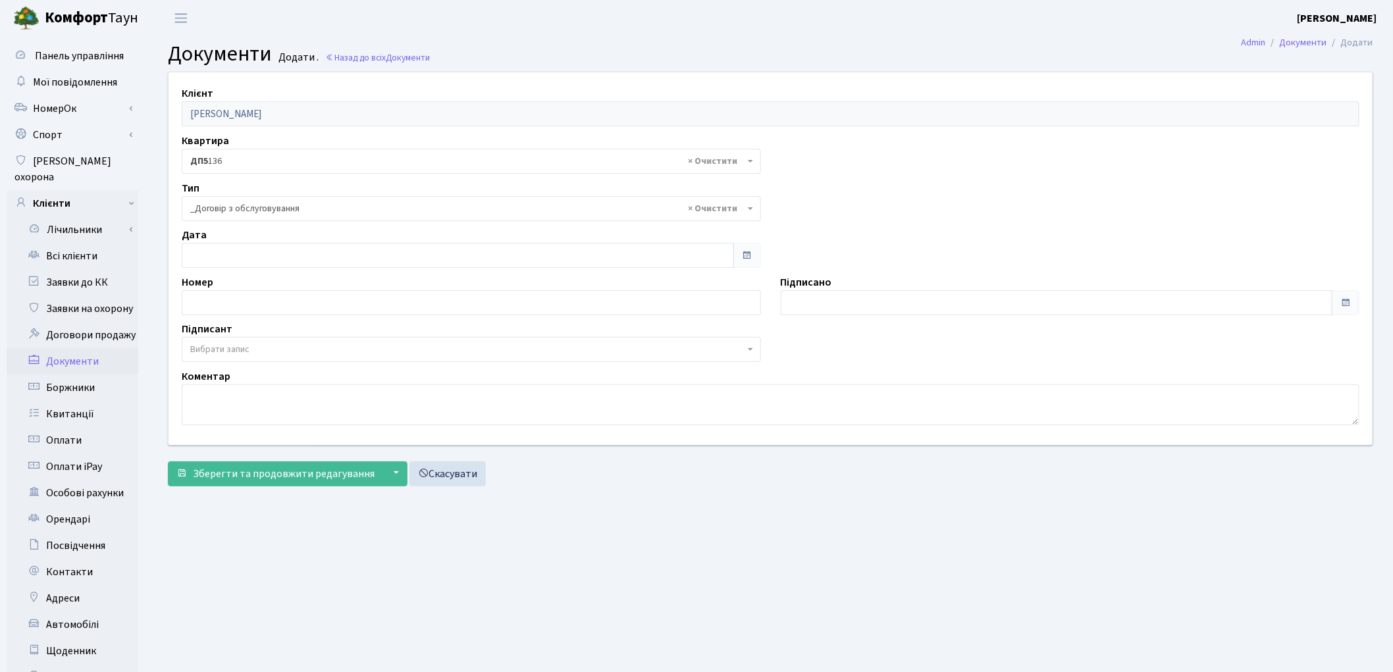
click at [234, 348] on span "Вибрати запис" at bounding box center [219, 349] width 59 height 13
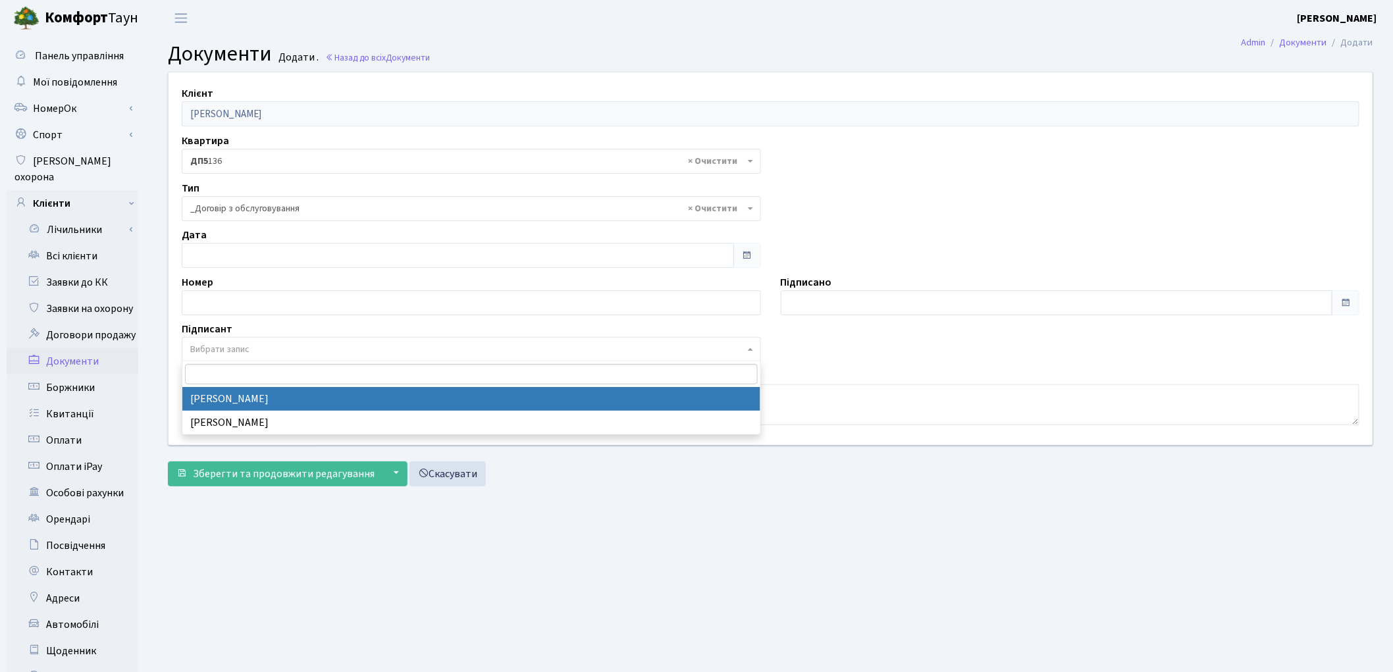
select select "74"
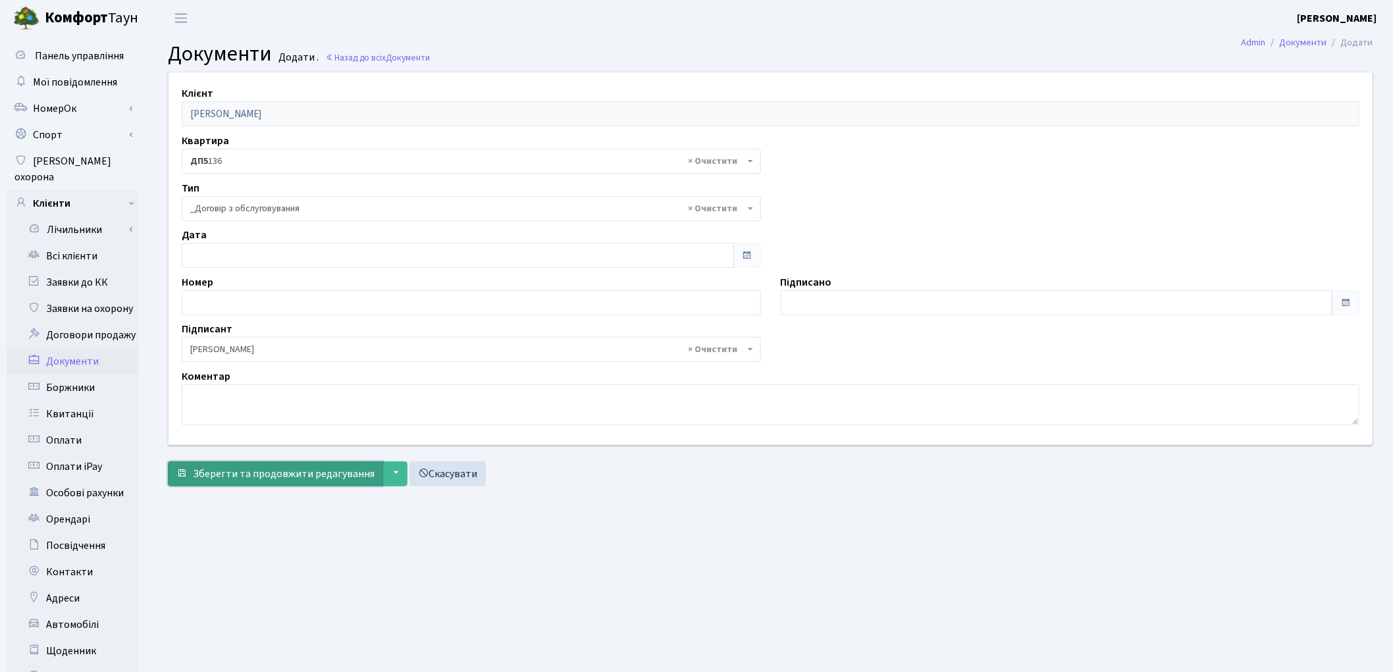
click at [228, 470] on span "Зберегти та продовжити редагування" at bounding box center [284, 474] width 182 height 14
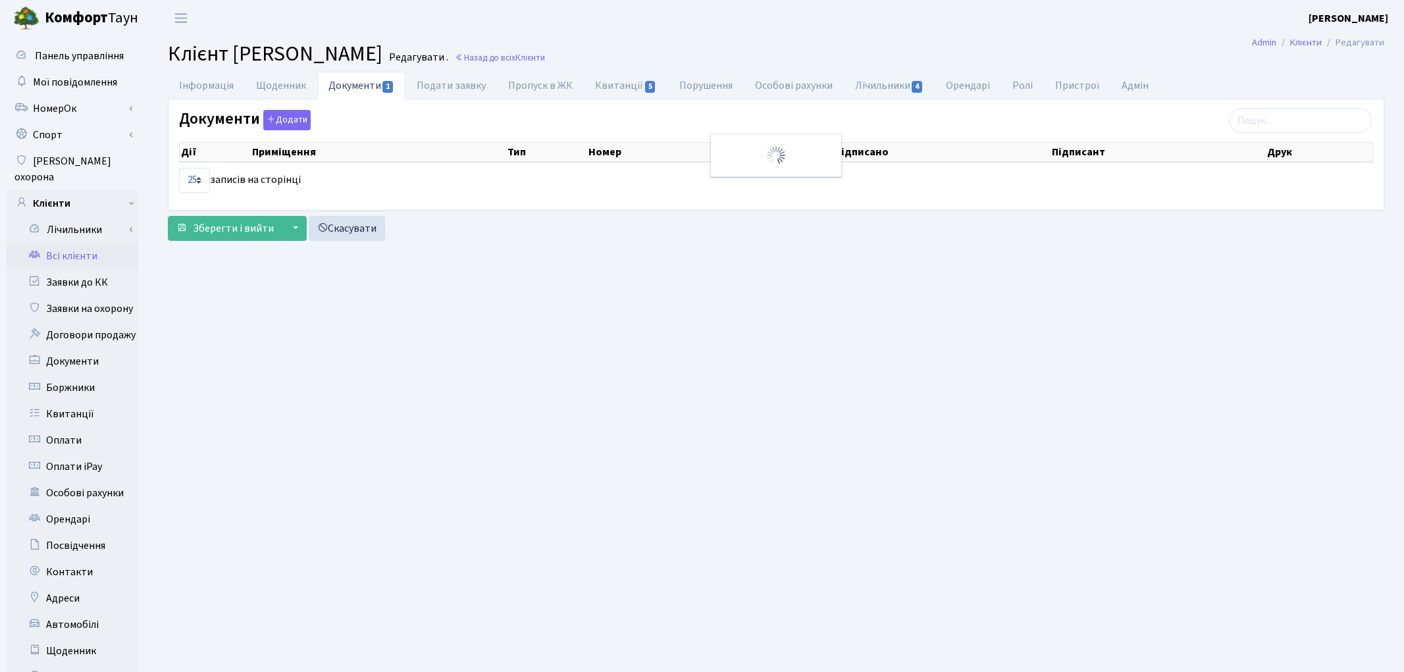
select select "25"
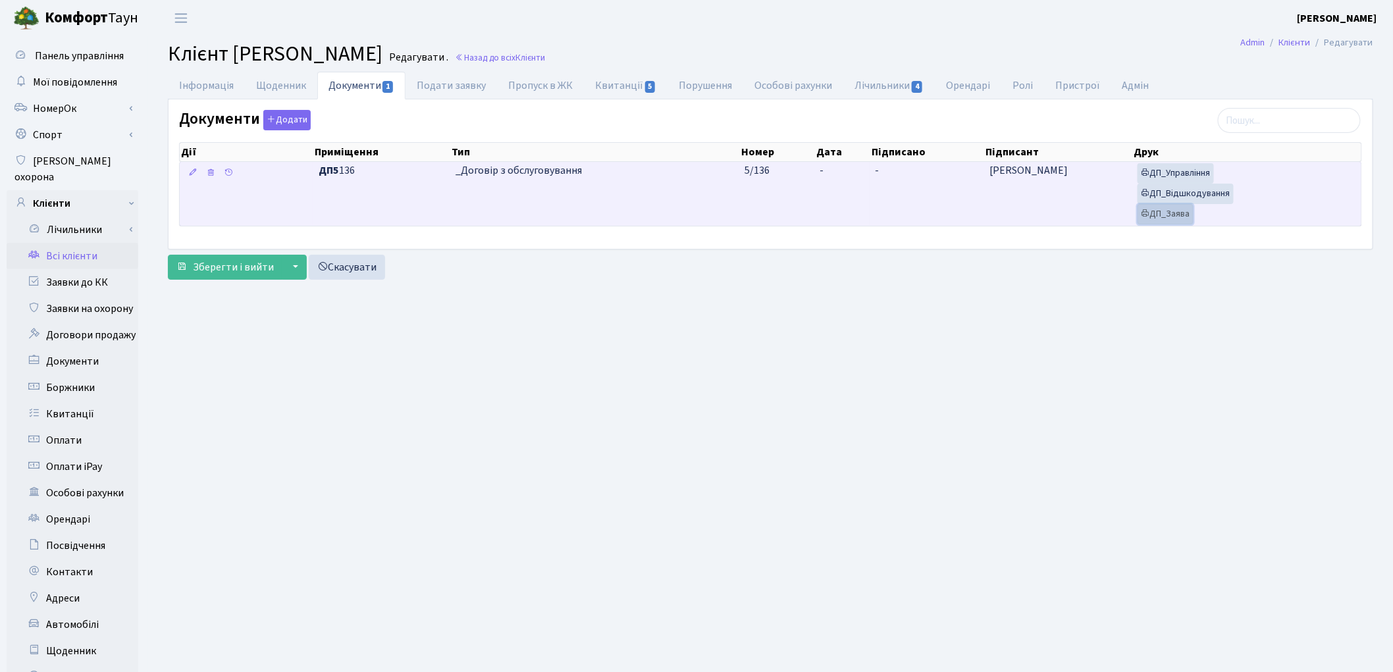
click at [1158, 216] on link "ДП_Заява" at bounding box center [1166, 214] width 56 height 20
click at [1204, 198] on link "ДП_Відшкодування" at bounding box center [1186, 194] width 96 height 20
click at [1183, 169] on link "ДП_Управління" at bounding box center [1176, 173] width 76 height 20
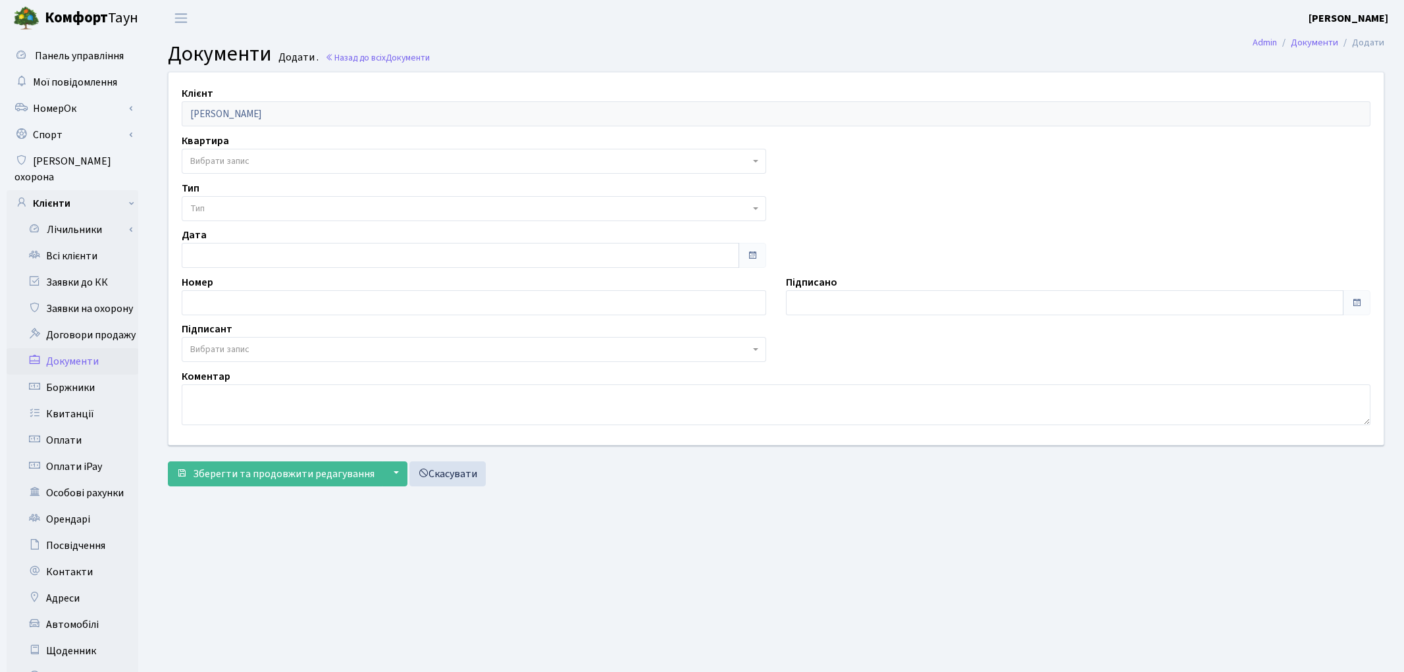
select select "175511"
select select "74"
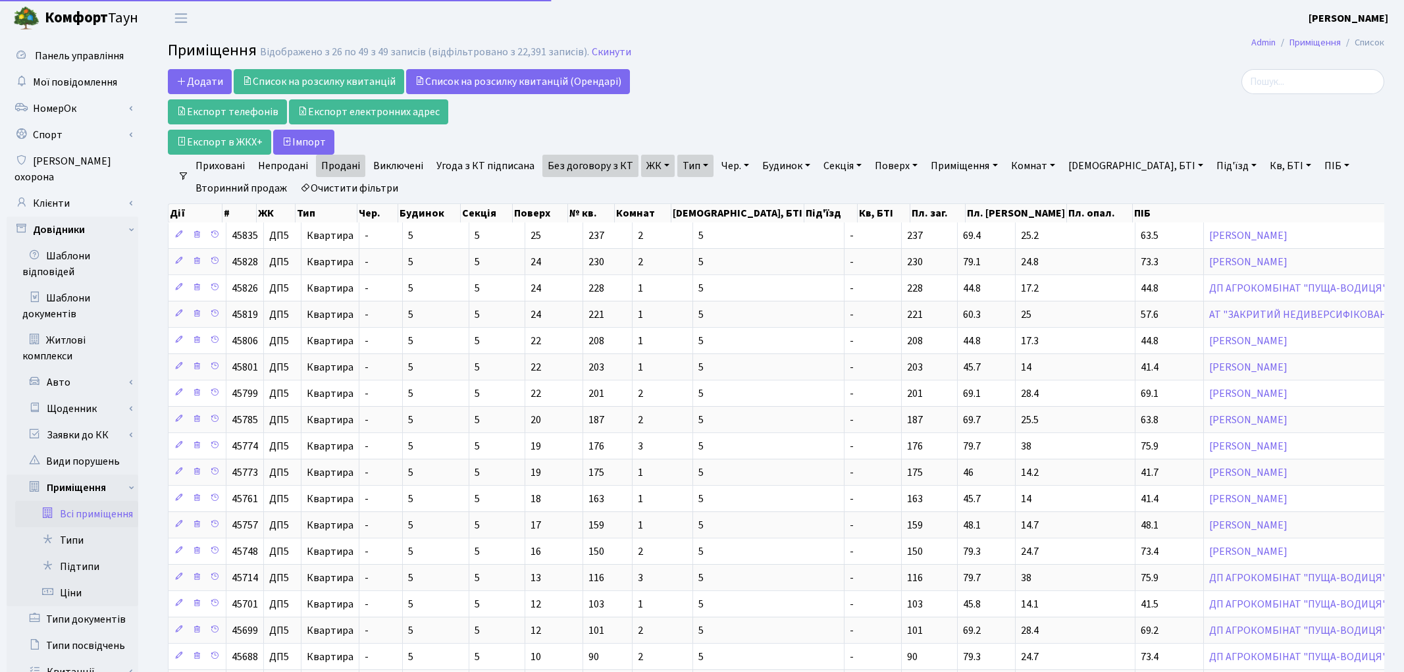
select select "25"
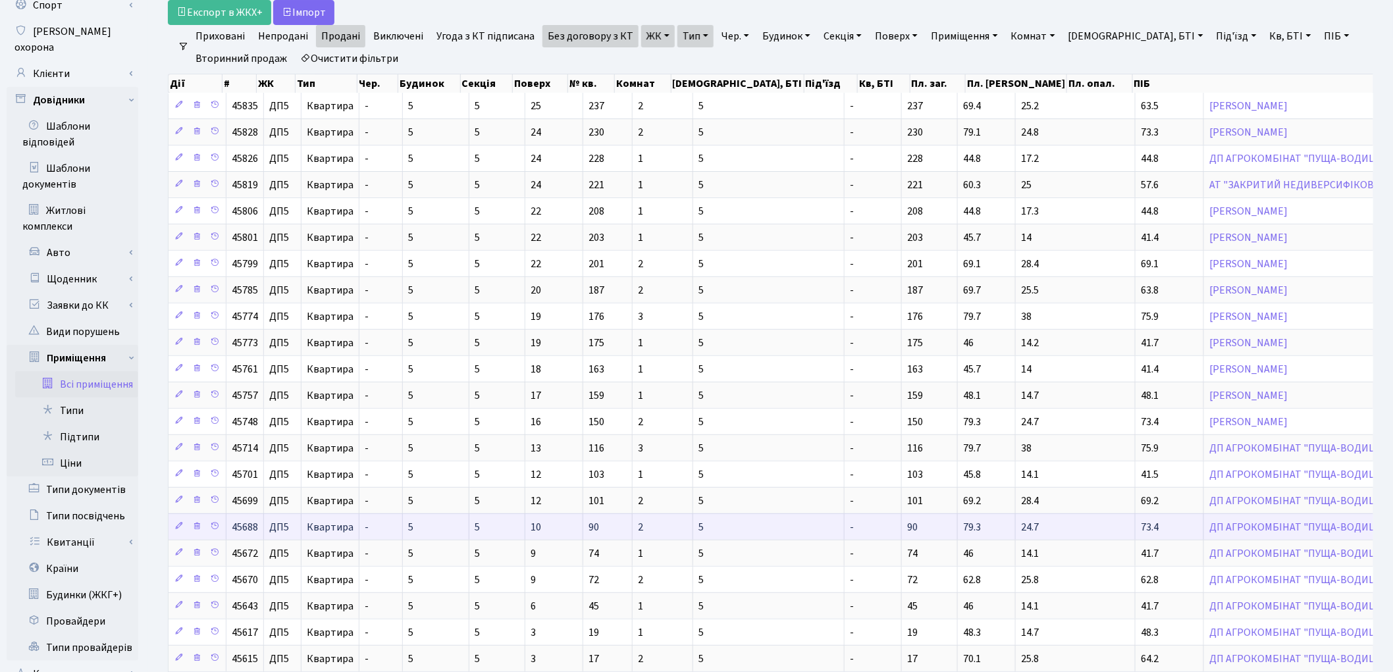
scroll to position [287, 0]
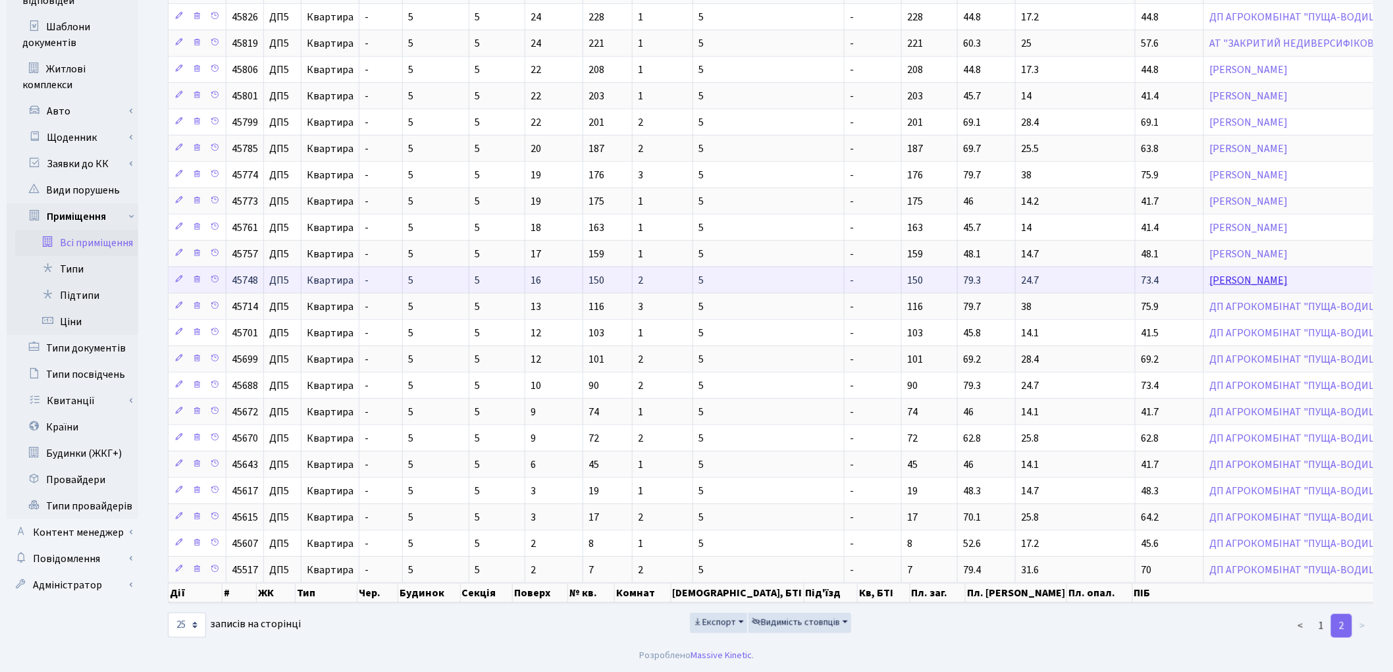
click at [1210, 273] on link "[PERSON_NAME]" at bounding box center [1249, 280] width 78 height 14
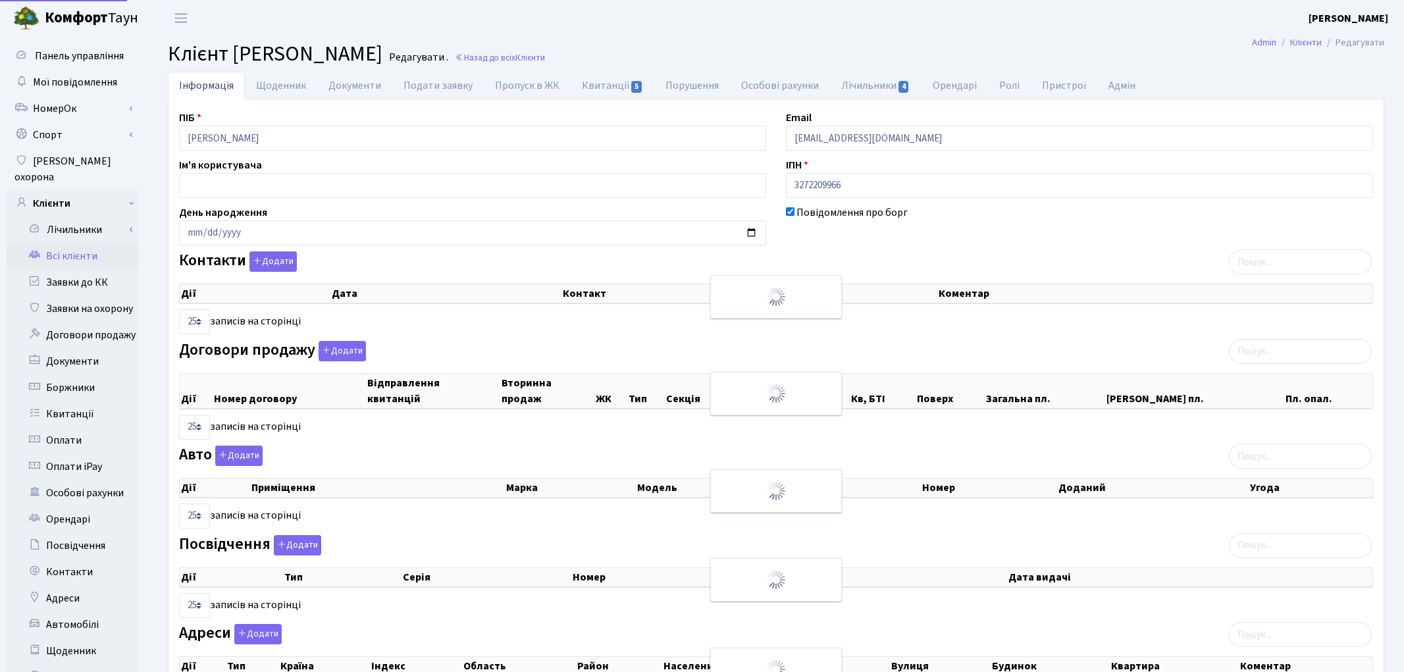
select select "25"
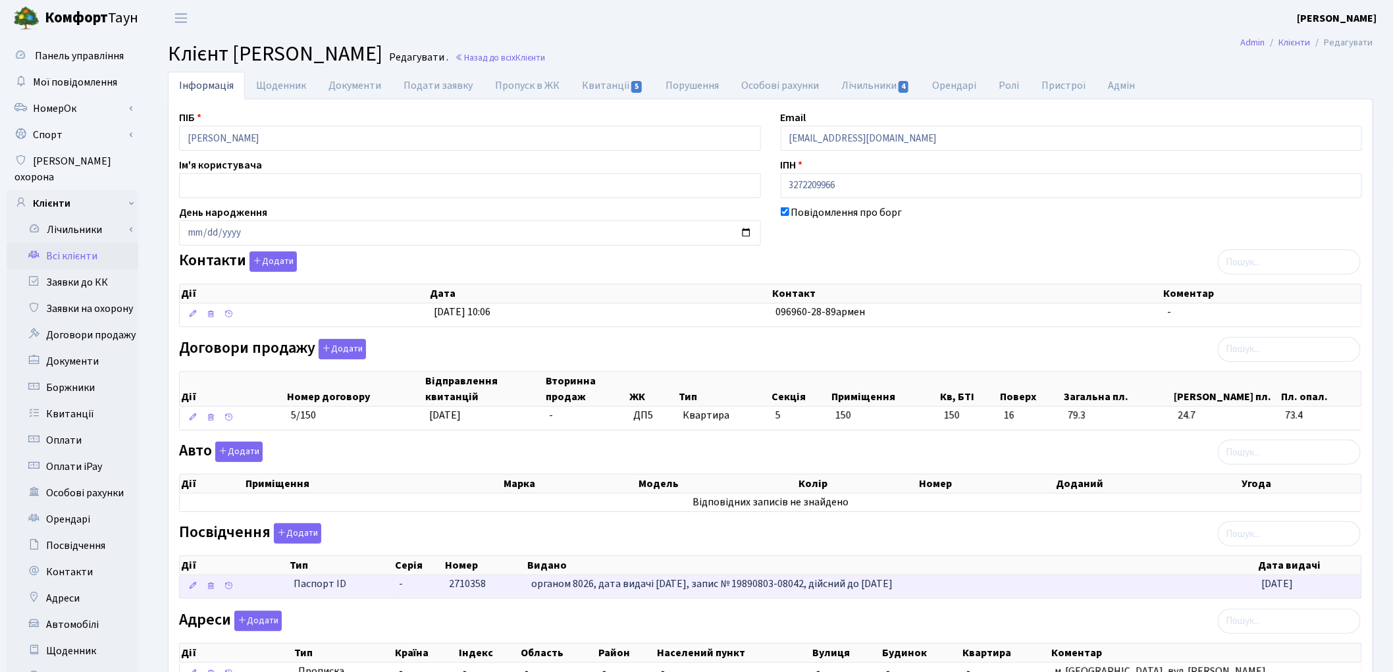
click at [491, 585] on td "2710358" at bounding box center [485, 586] width 82 height 23
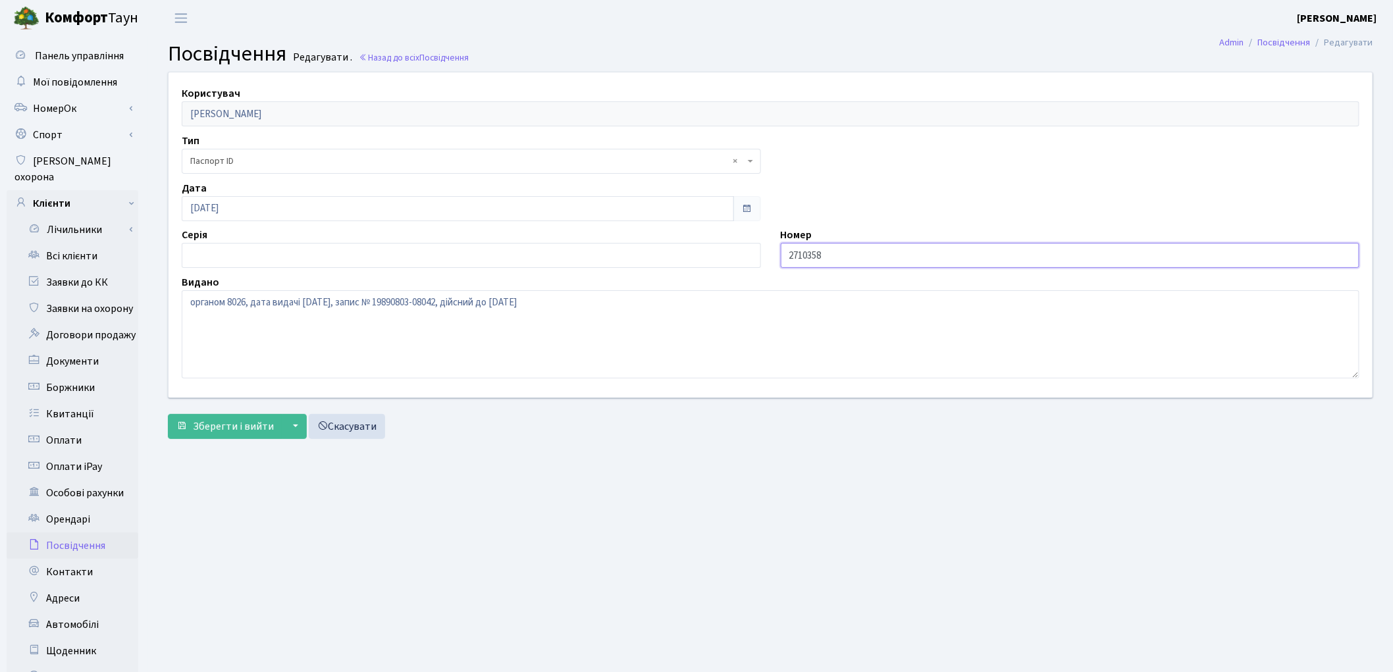
click at [786, 255] on input "2710358" at bounding box center [1070, 255] width 579 height 25
type input "002710358"
click at [207, 428] on span "Зберегти і вийти" at bounding box center [233, 426] width 81 height 14
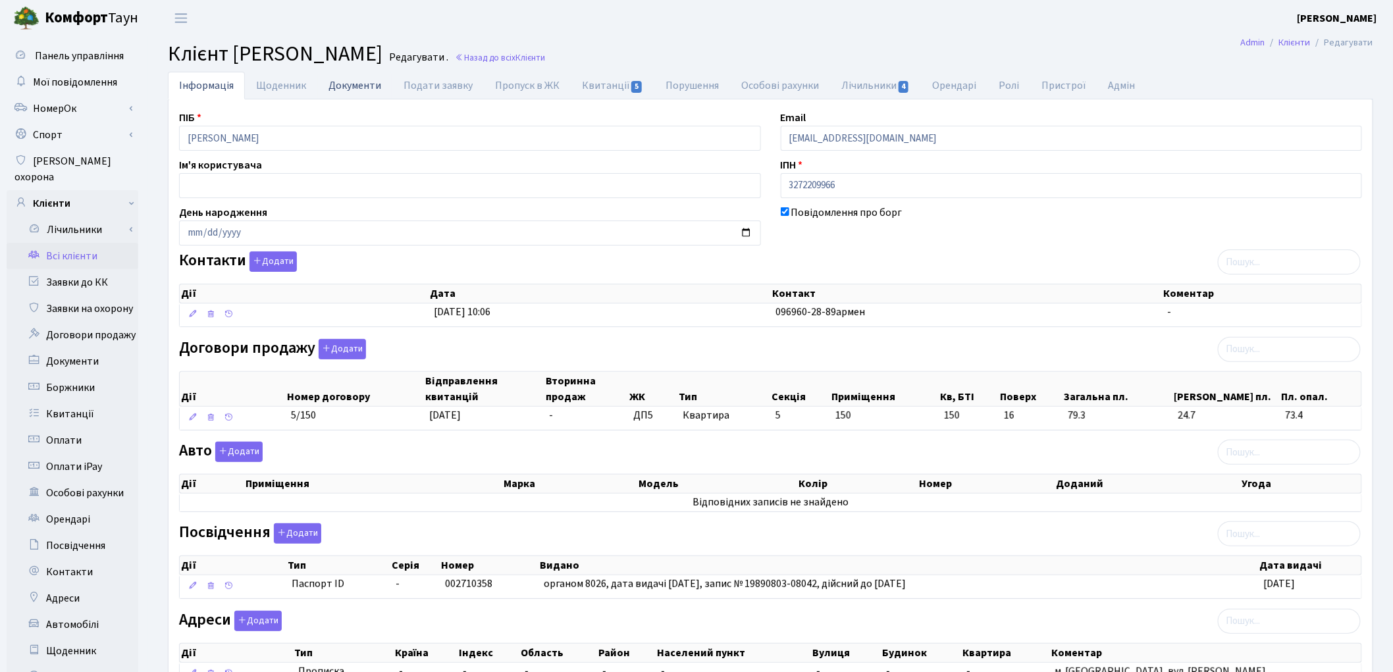
click at [338, 84] on link "Документи" at bounding box center [354, 85] width 75 height 27
select select "25"
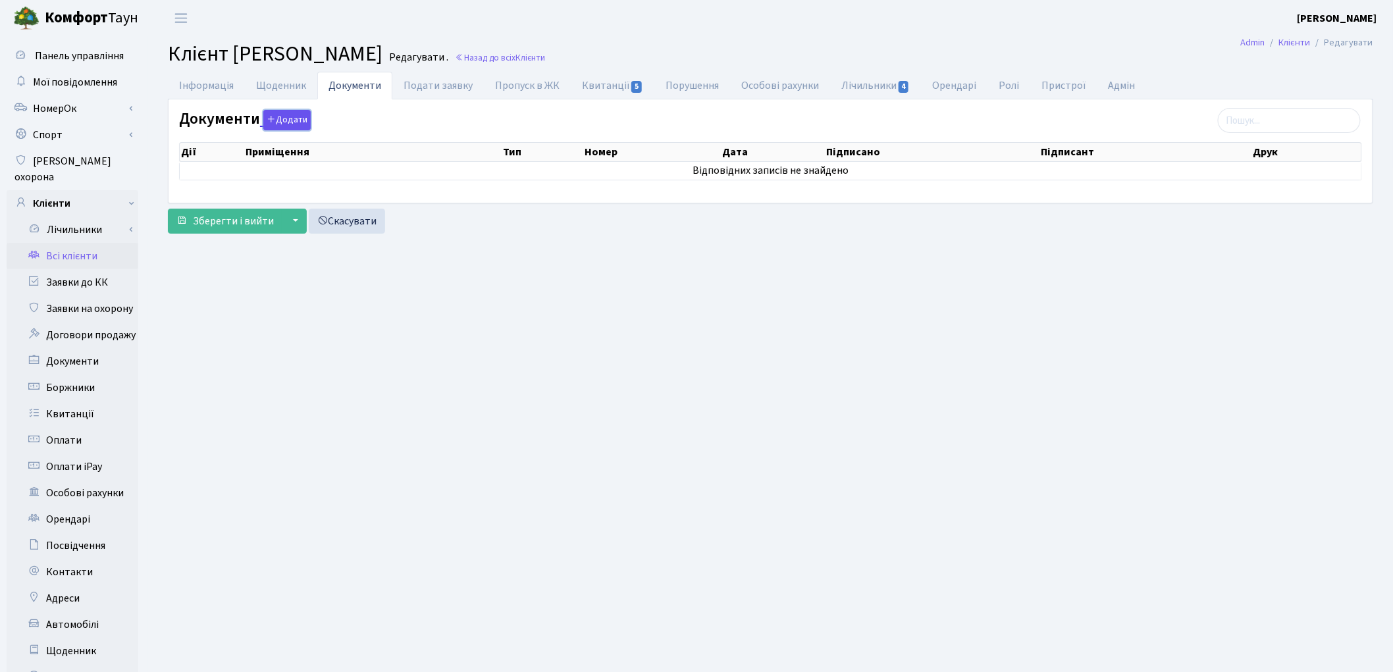
click at [292, 115] on button "Додати" at bounding box center [286, 120] width 47 height 20
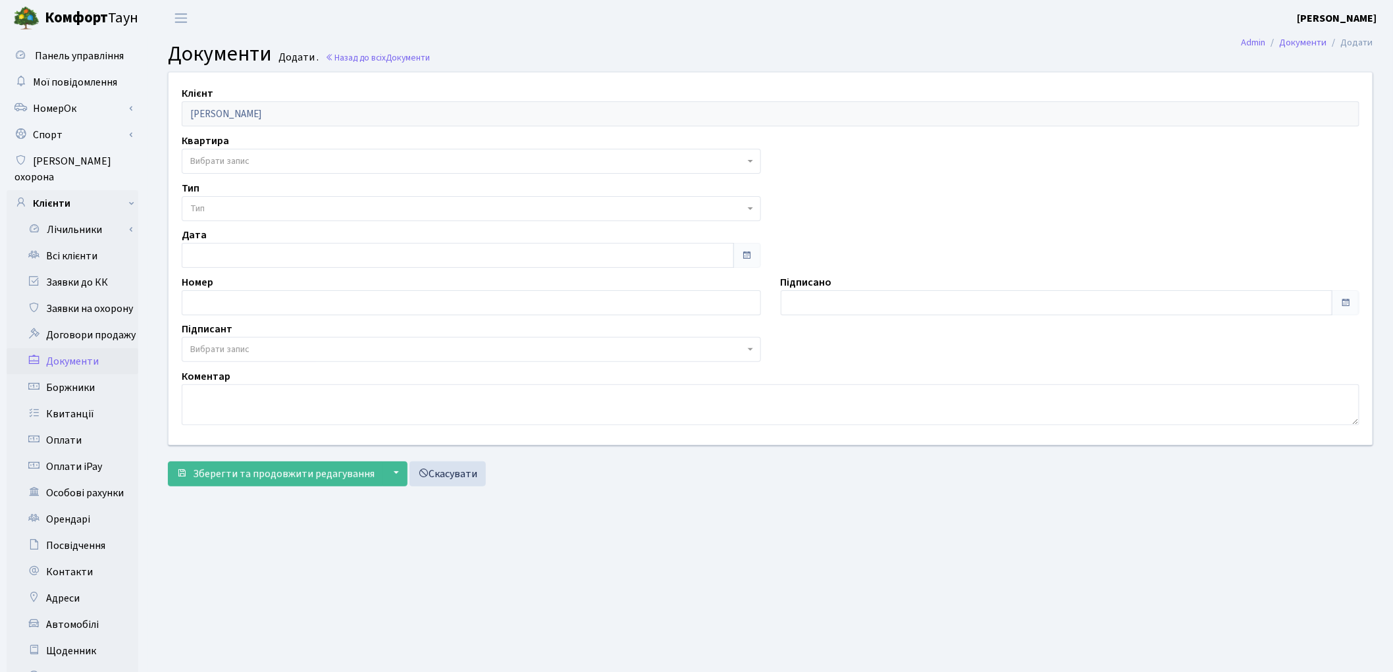
click at [246, 155] on span "Вибрати запис" at bounding box center [219, 161] width 59 height 13
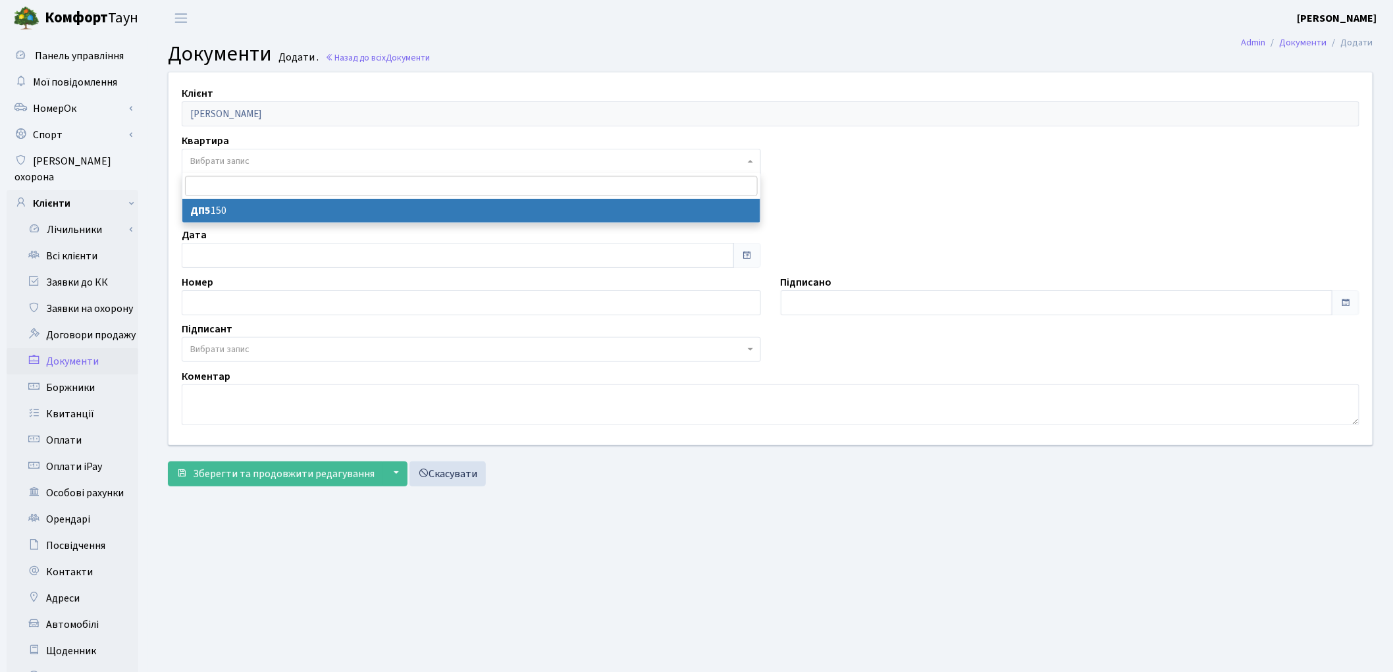
select select "175525"
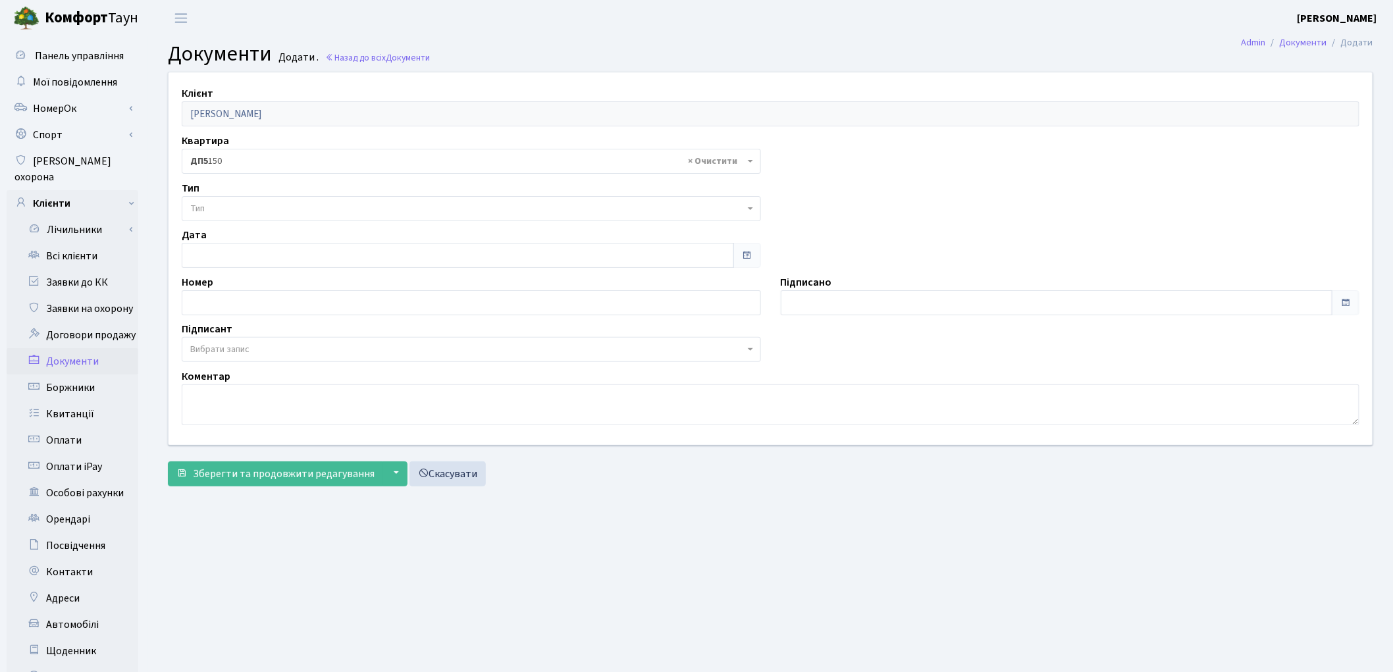
click at [240, 207] on span "Тип" at bounding box center [467, 208] width 554 height 13
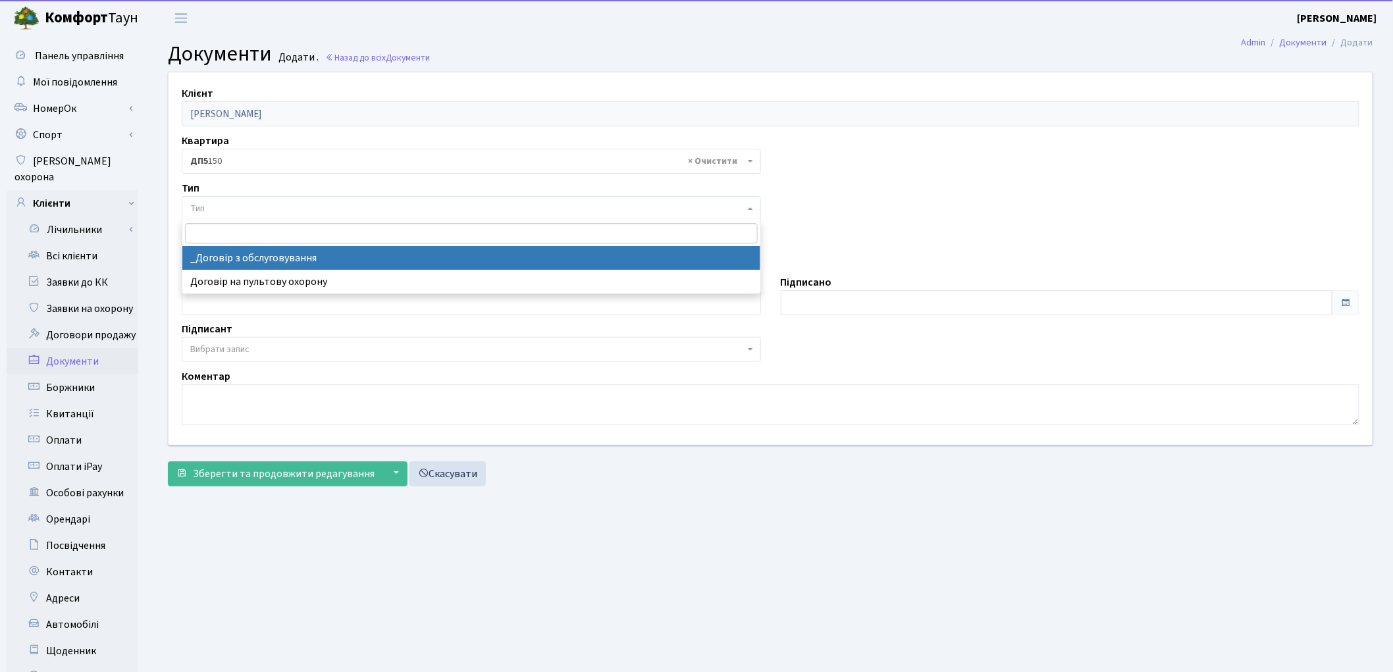
select select "289"
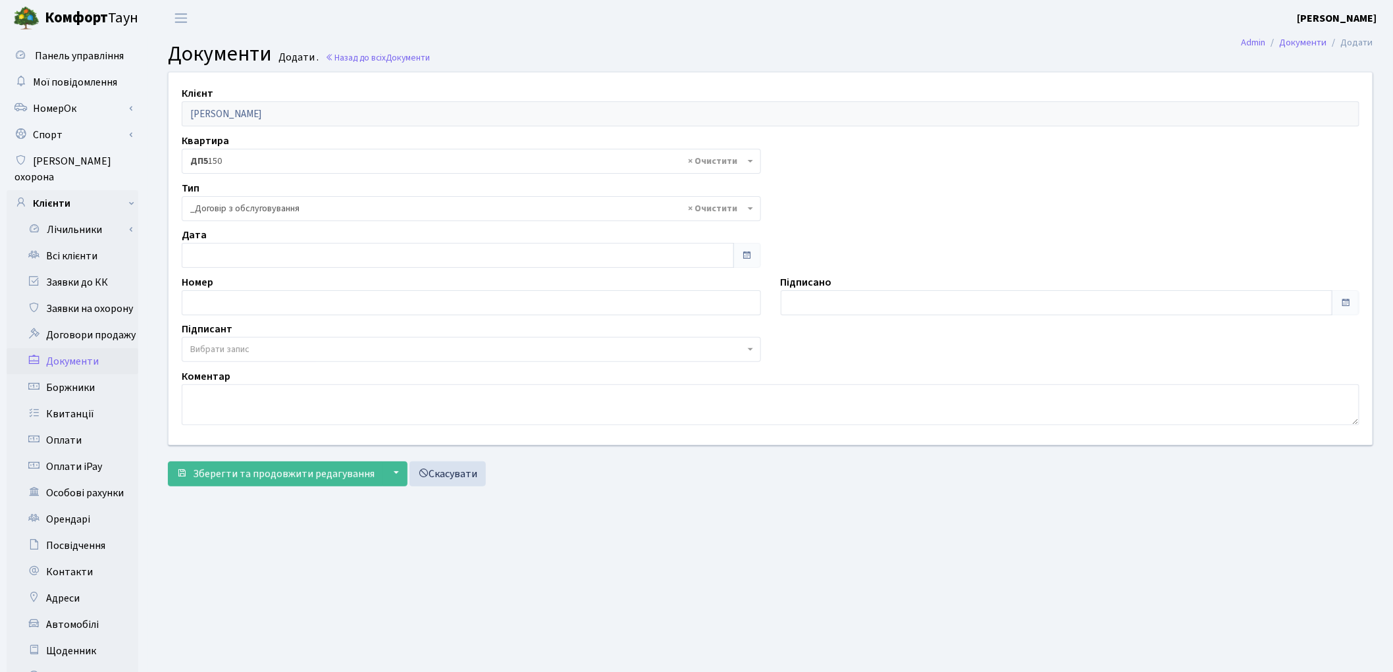
click at [232, 346] on span "Вибрати запис" at bounding box center [219, 349] width 59 height 13
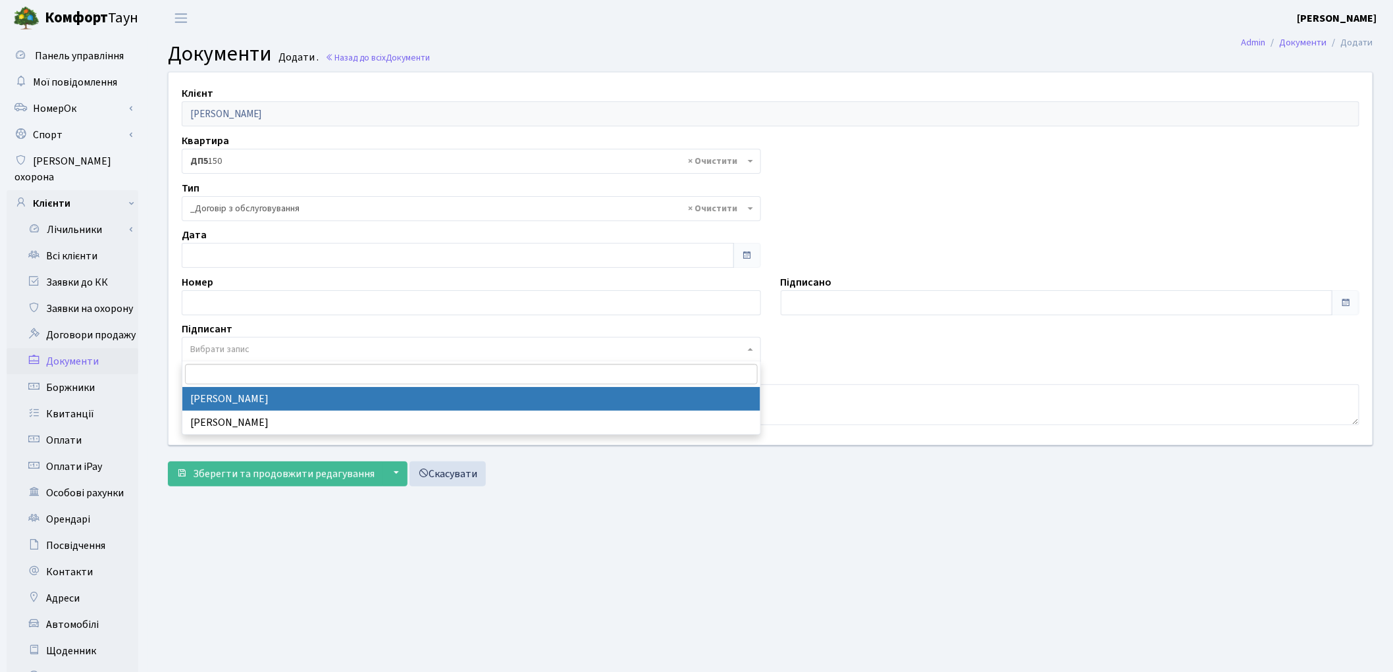
select select "74"
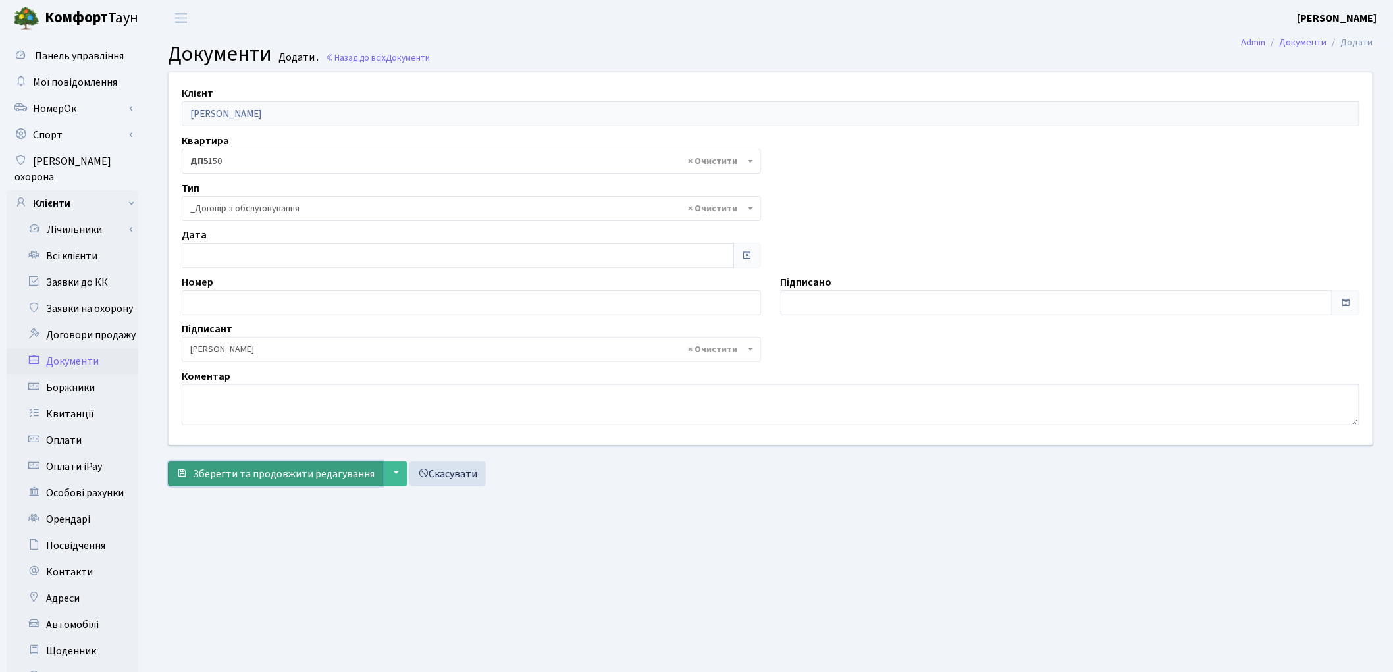
click at [234, 465] on button "Зберегти та продовжити редагування" at bounding box center [275, 474] width 215 height 25
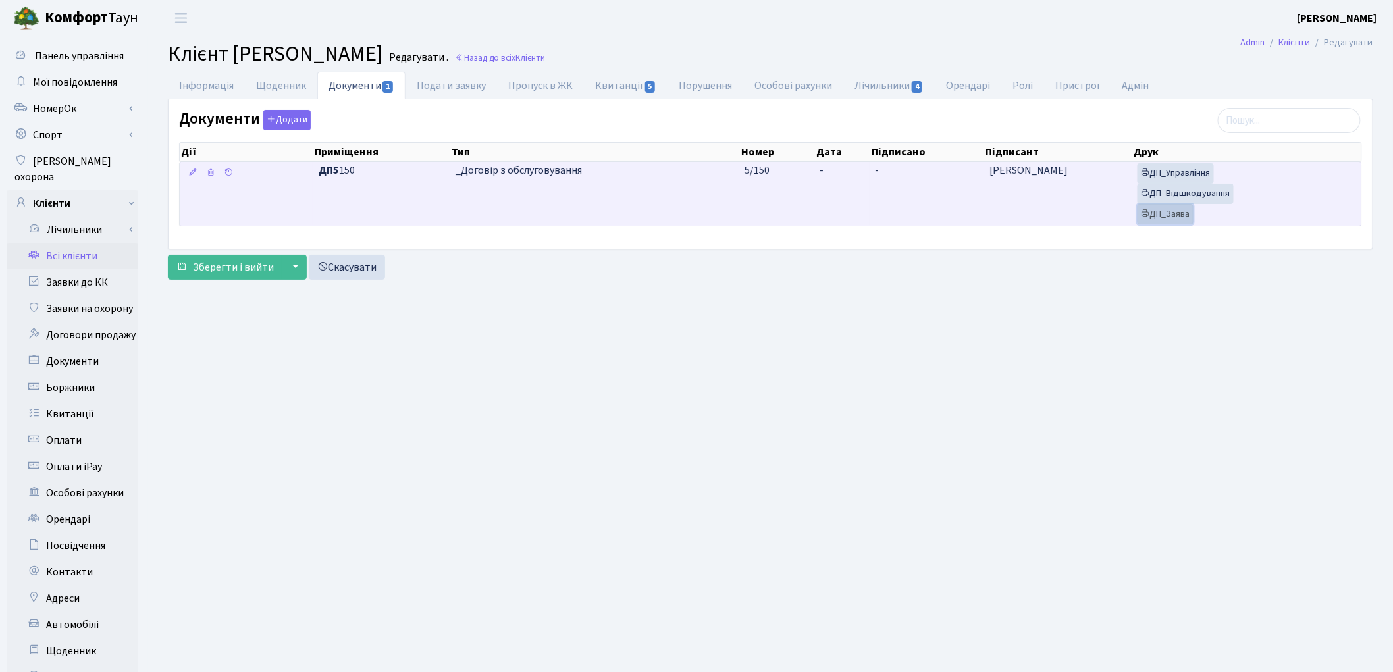
click at [1175, 221] on link "ДП_Заява" at bounding box center [1166, 214] width 56 height 20
click at [1190, 199] on link "ДП_Відшкодування" at bounding box center [1186, 194] width 96 height 20
click at [1177, 170] on link "ДП_Управління" at bounding box center [1176, 173] width 76 height 20
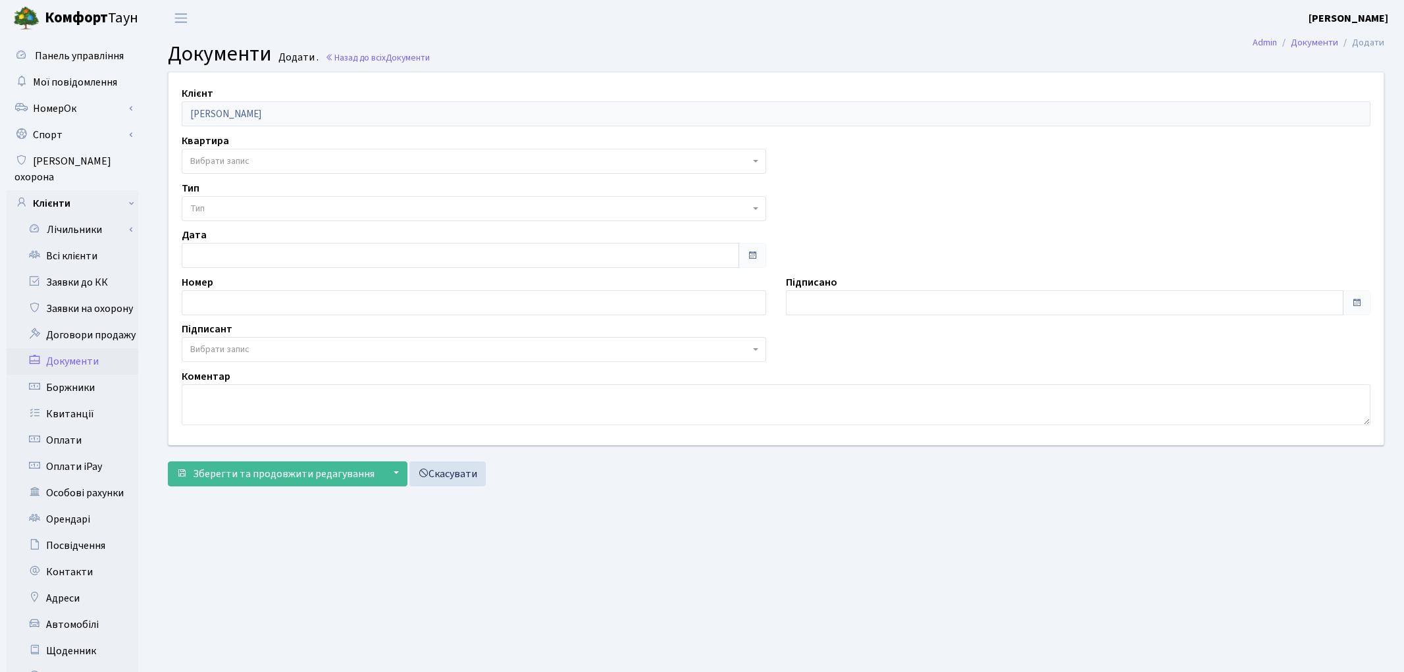
select select "175525"
select select "74"
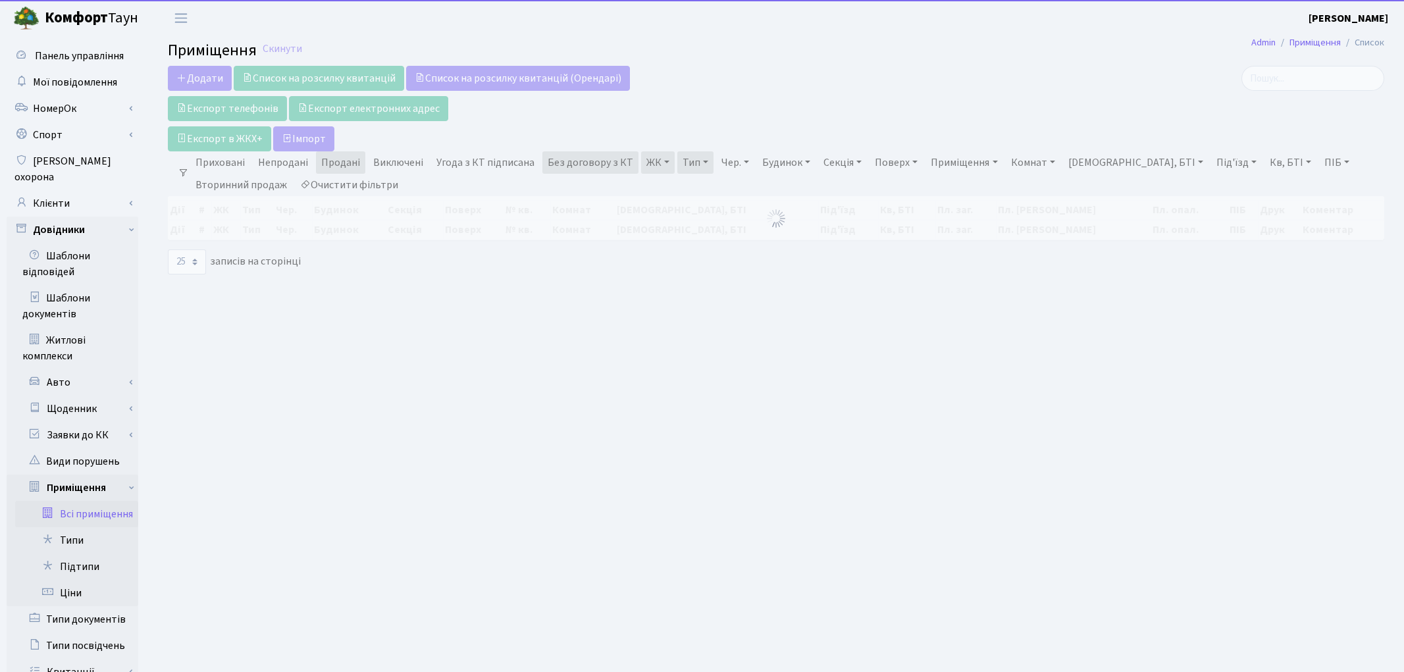
select select "25"
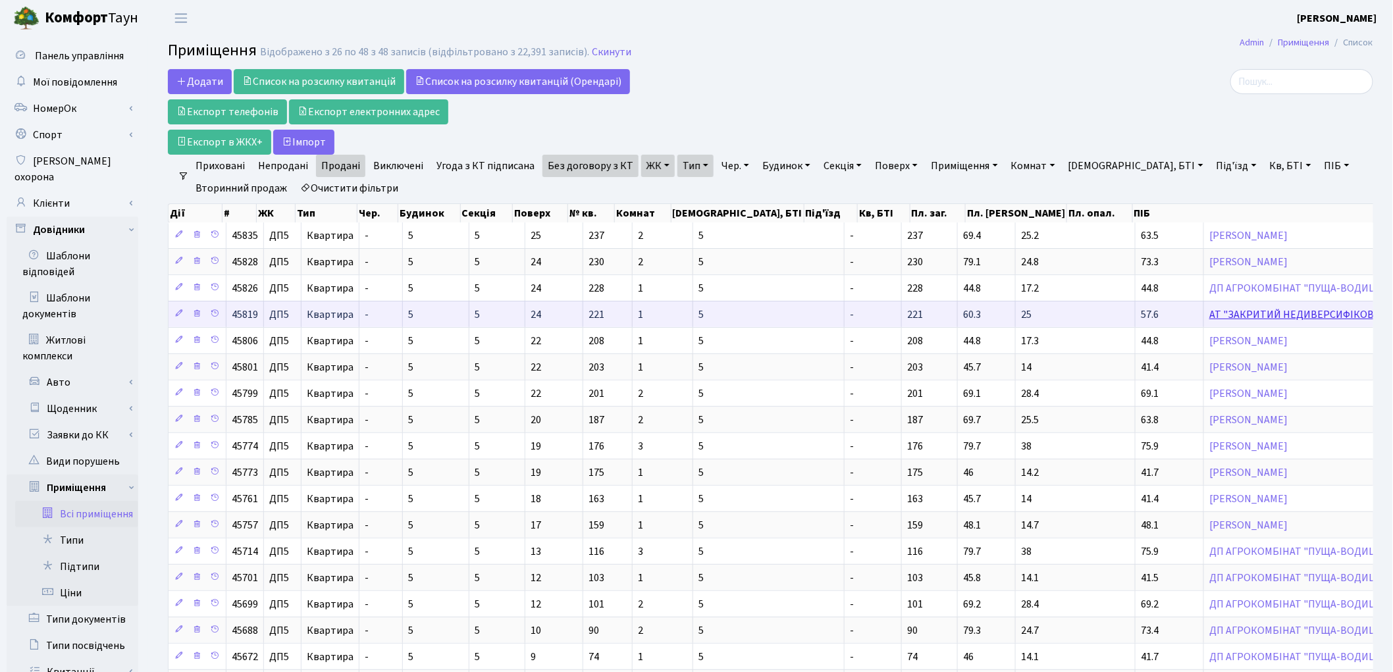
scroll to position [261, 0]
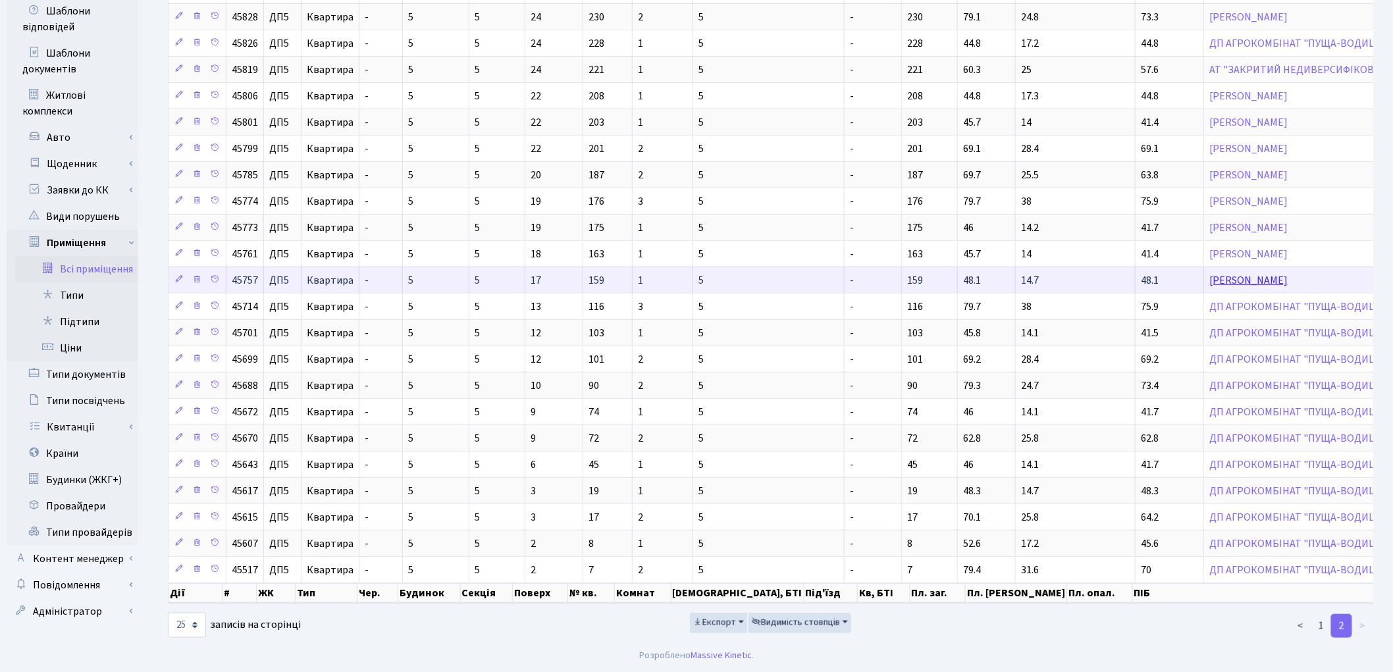
click at [1210, 273] on link "[PERSON_NAME]" at bounding box center [1249, 280] width 78 height 14
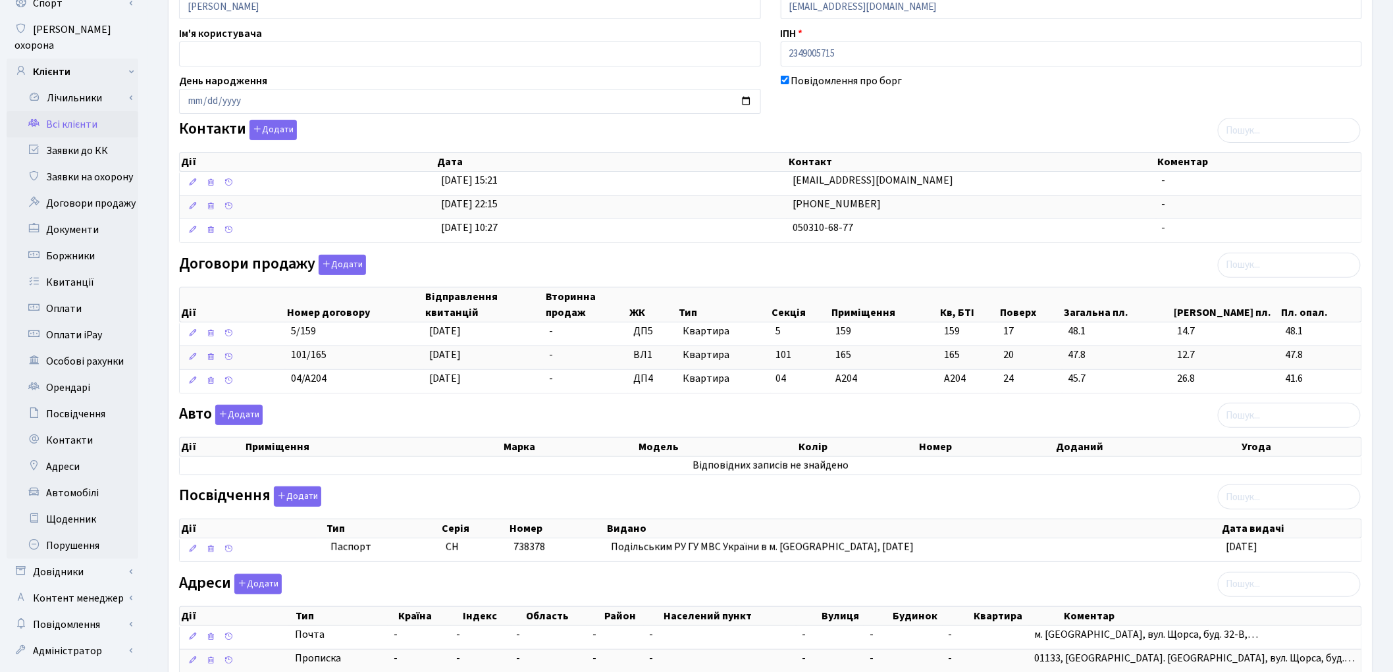
scroll to position [146, 0]
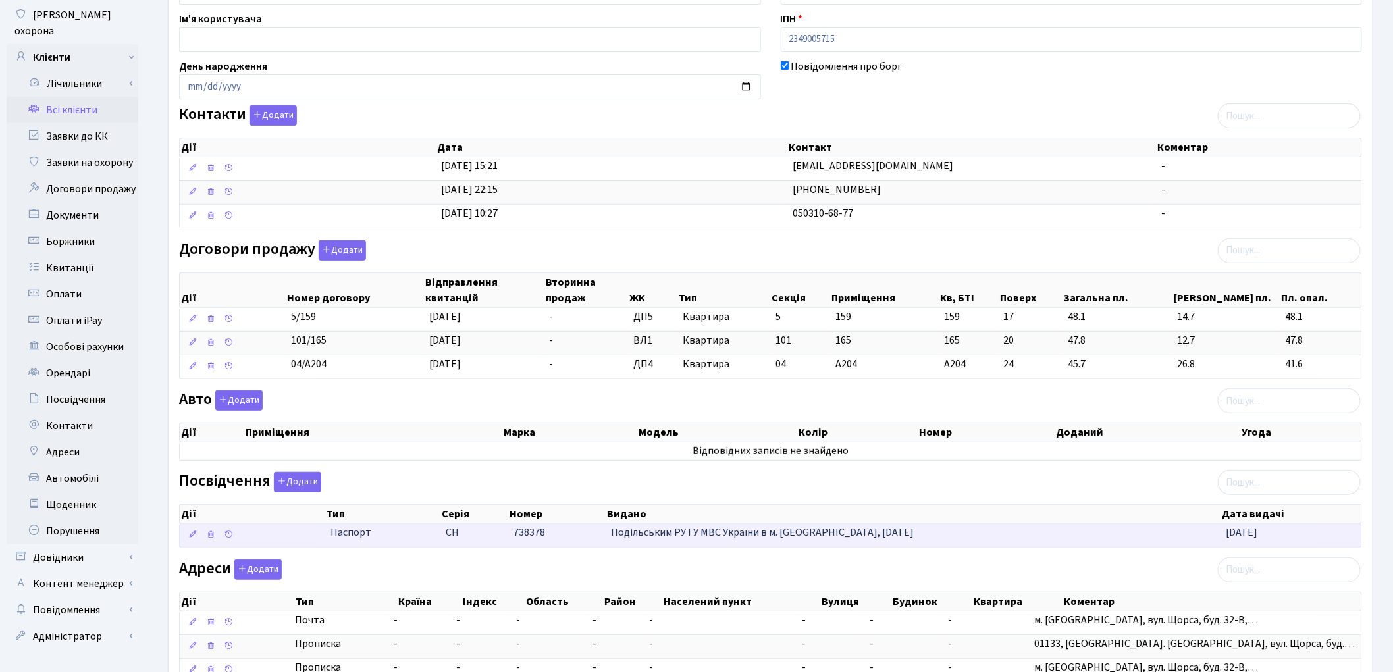
click at [570, 544] on td "738378" at bounding box center [556, 535] width 97 height 23
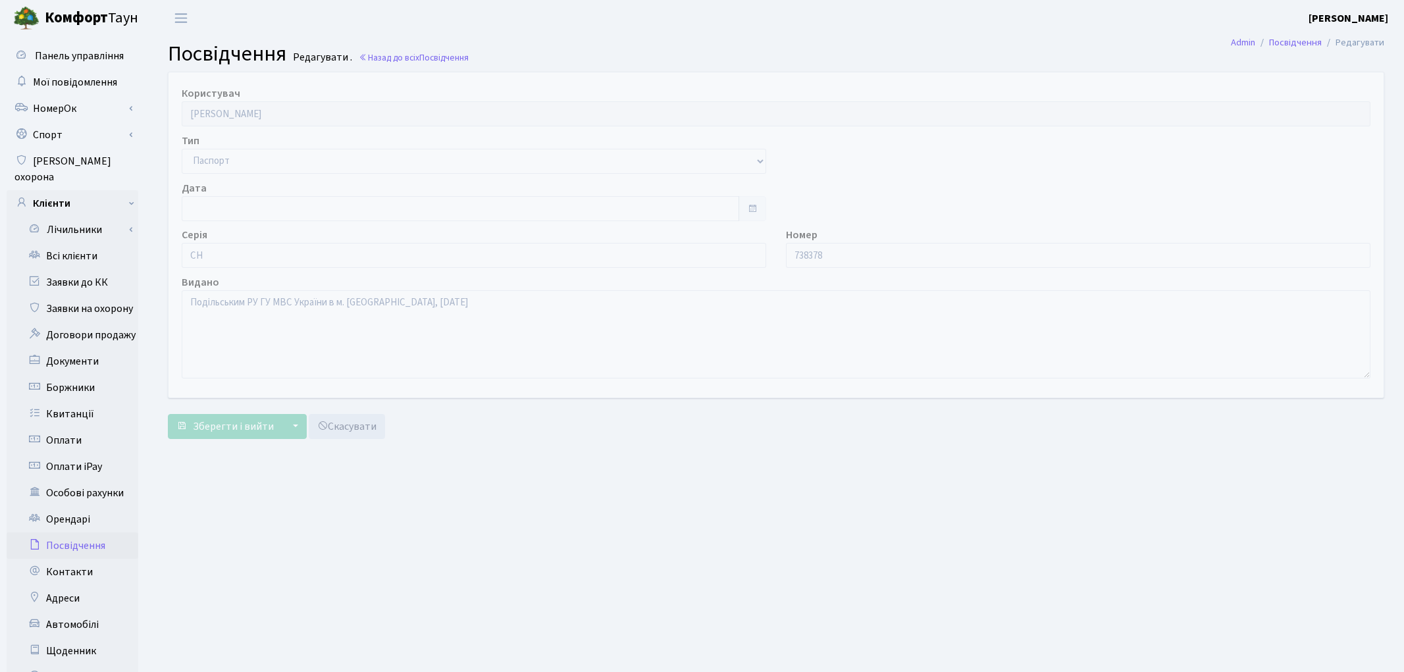
type input "[DATE]"
click at [789, 257] on input "738378" at bounding box center [1070, 255] width 579 height 25
click at [787, 253] on input "00738378" at bounding box center [1070, 255] width 579 height 25
type input "000738378"
click at [231, 436] on button "Зберегти і вийти" at bounding box center [225, 426] width 115 height 25
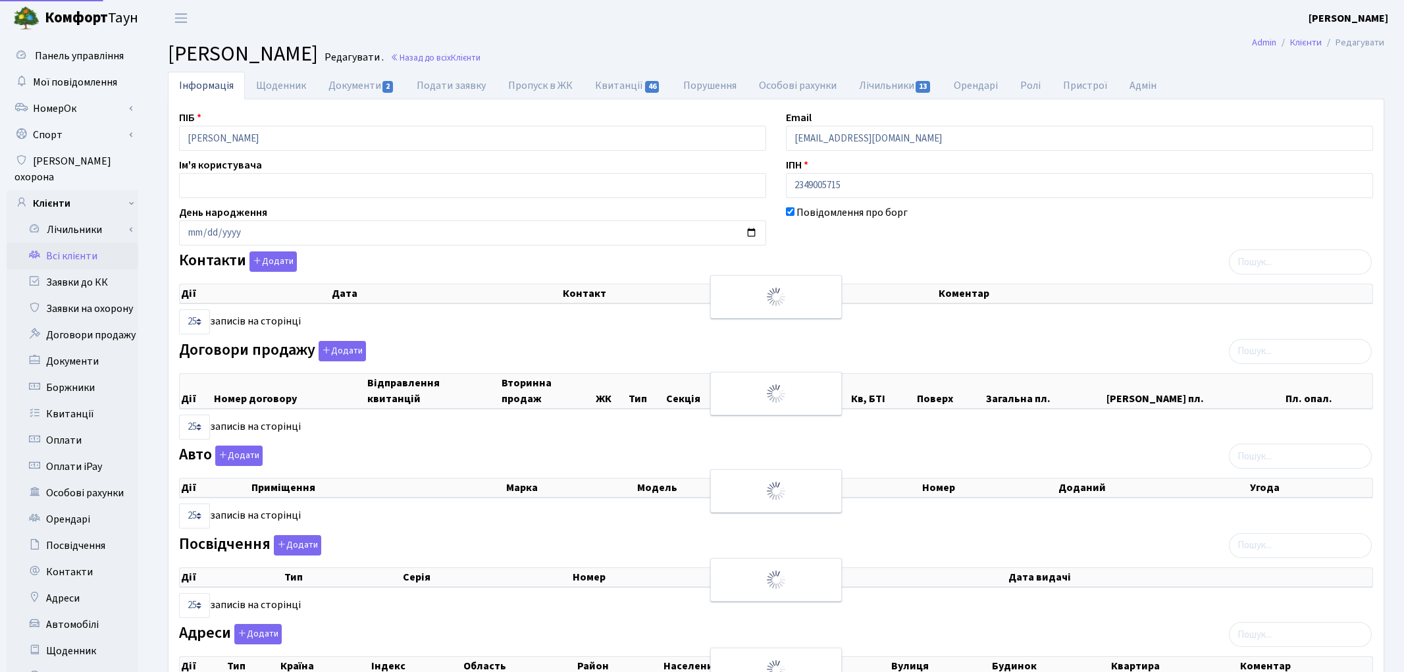
select select "25"
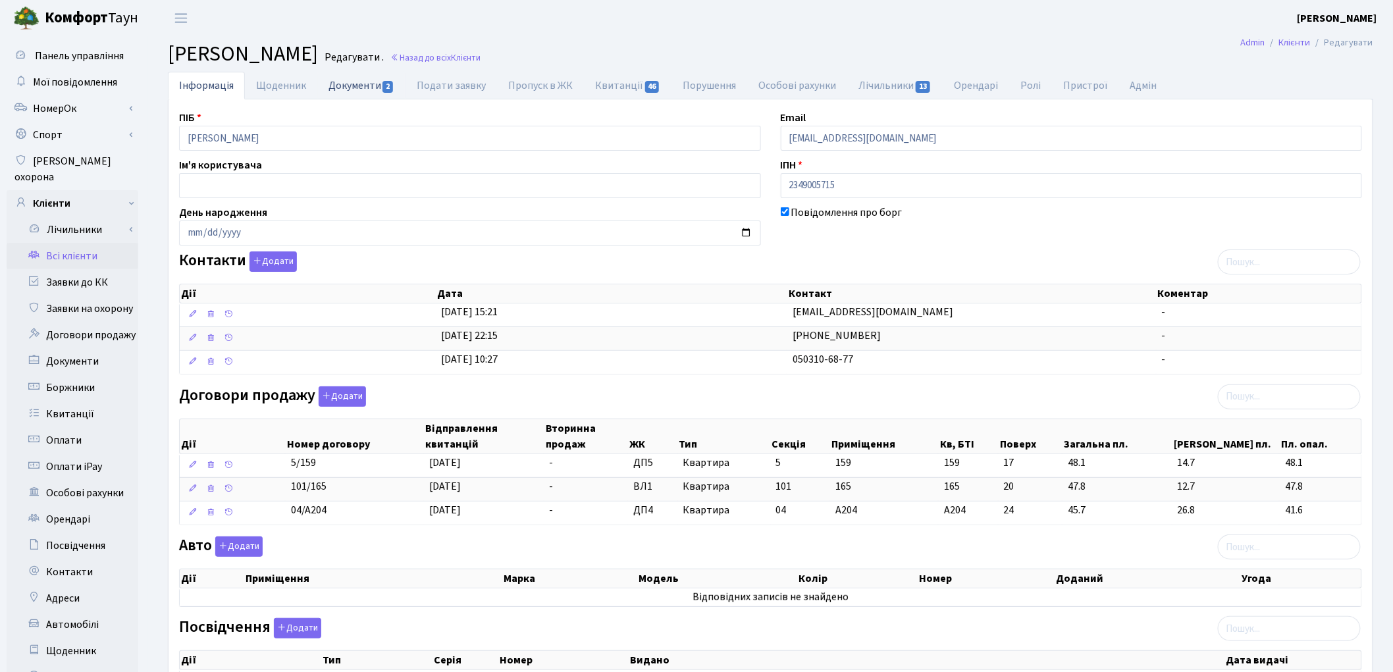
click at [336, 86] on link "Документи 2" at bounding box center [361, 85] width 88 height 27
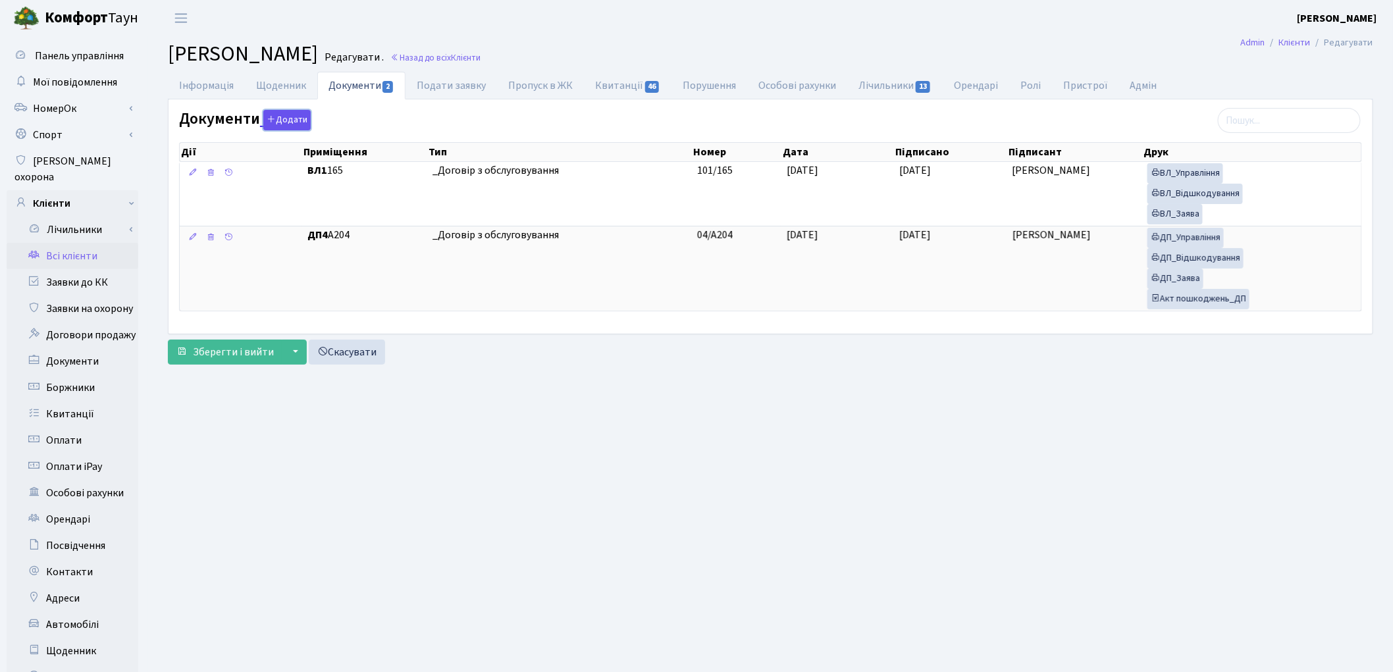
click at [290, 122] on button "Додати" at bounding box center [286, 120] width 47 height 20
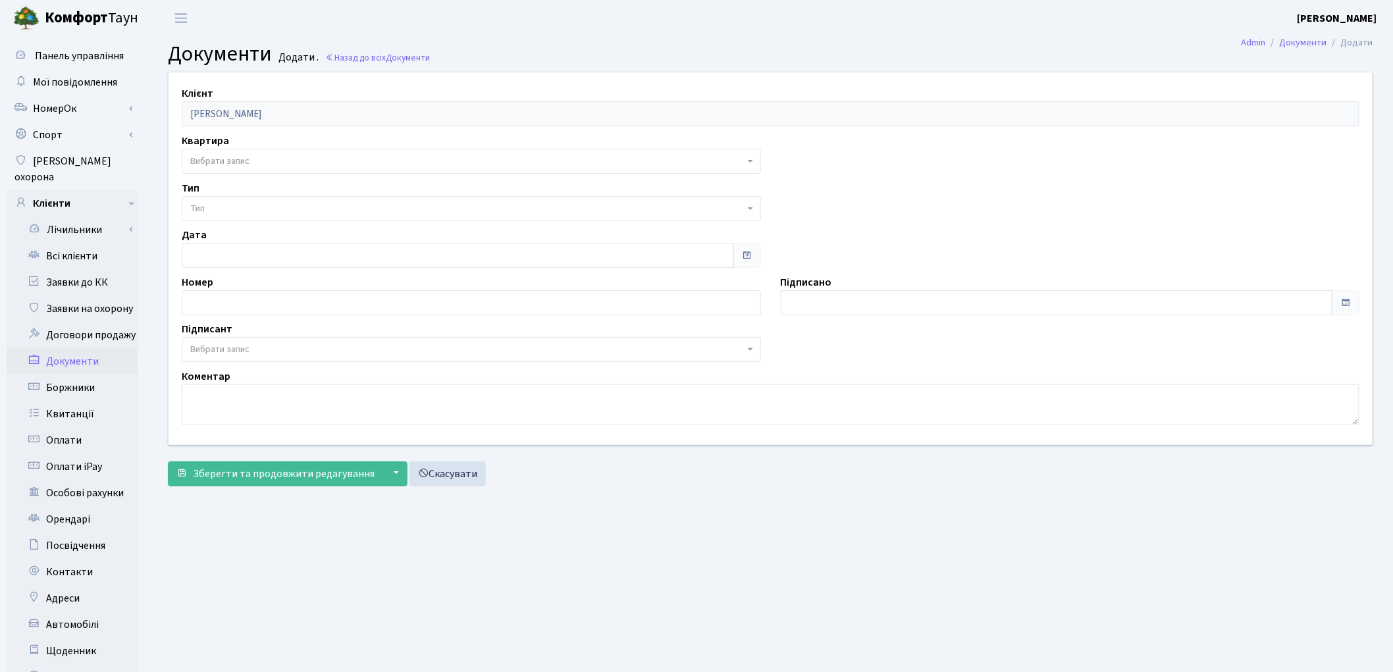
click at [245, 161] on span "Вибрати запис" at bounding box center [219, 161] width 59 height 13
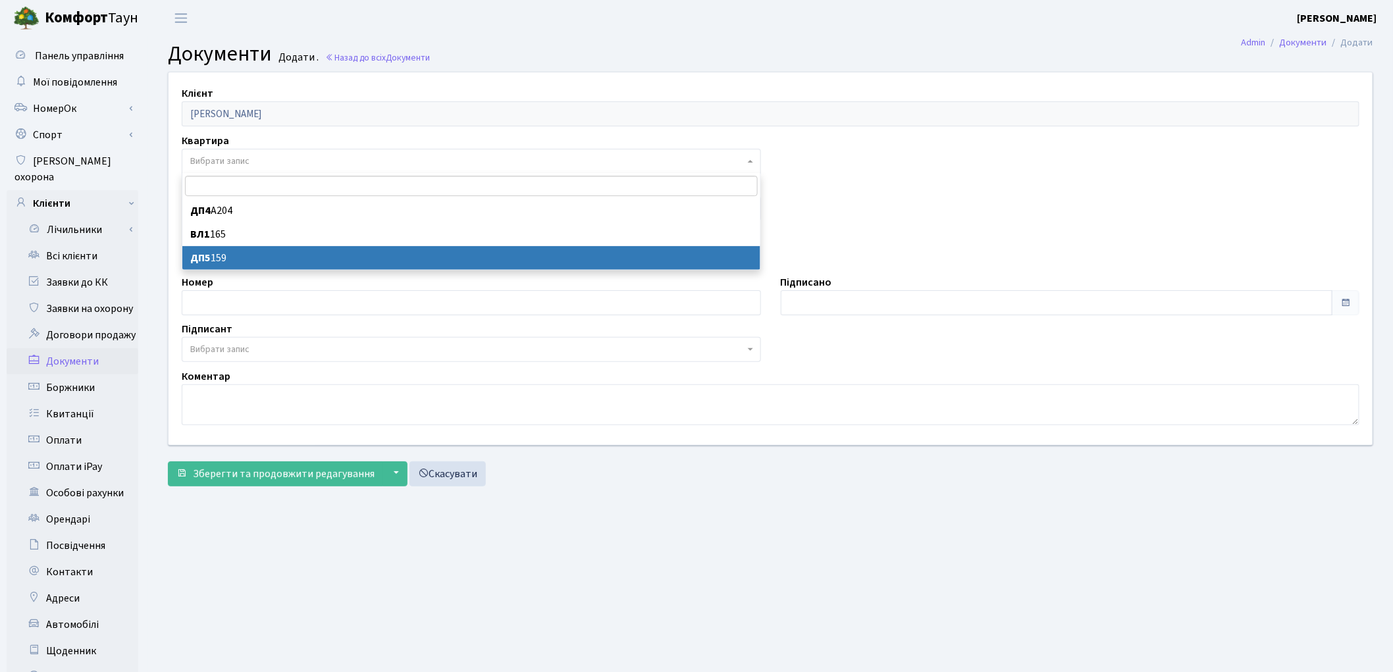
select select "175534"
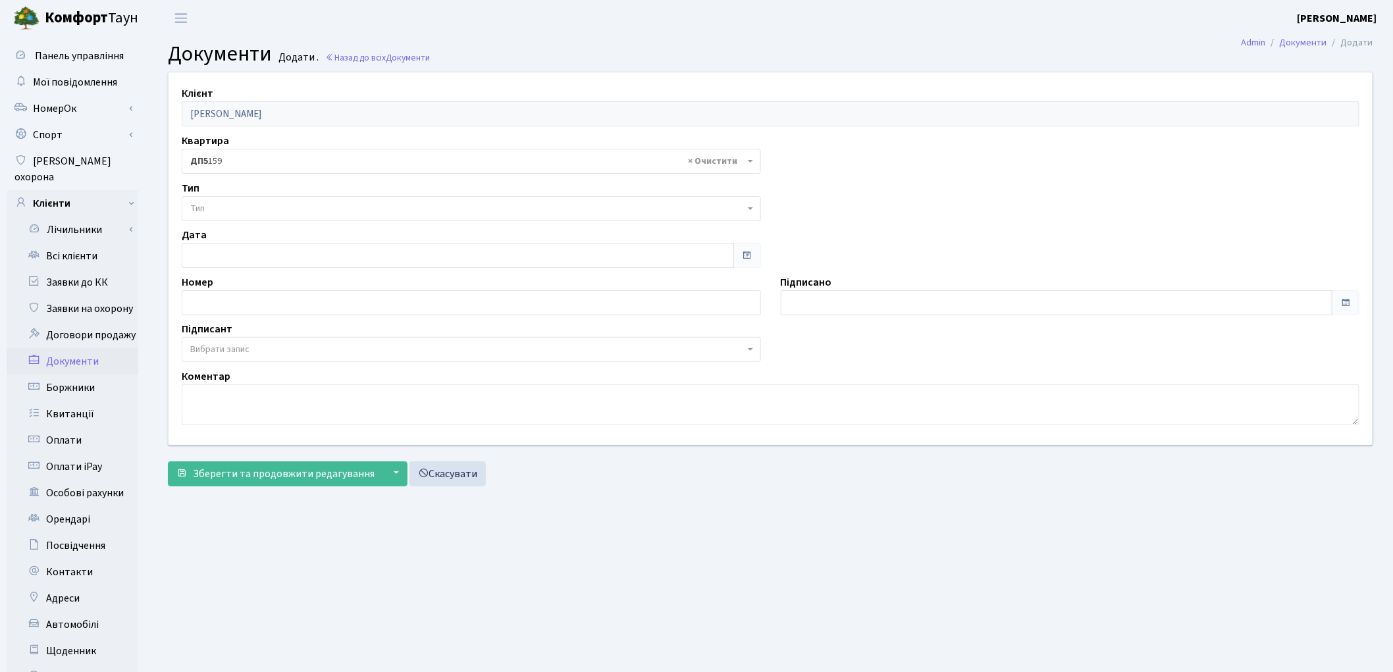
click at [234, 207] on span "Тип" at bounding box center [467, 208] width 554 height 13
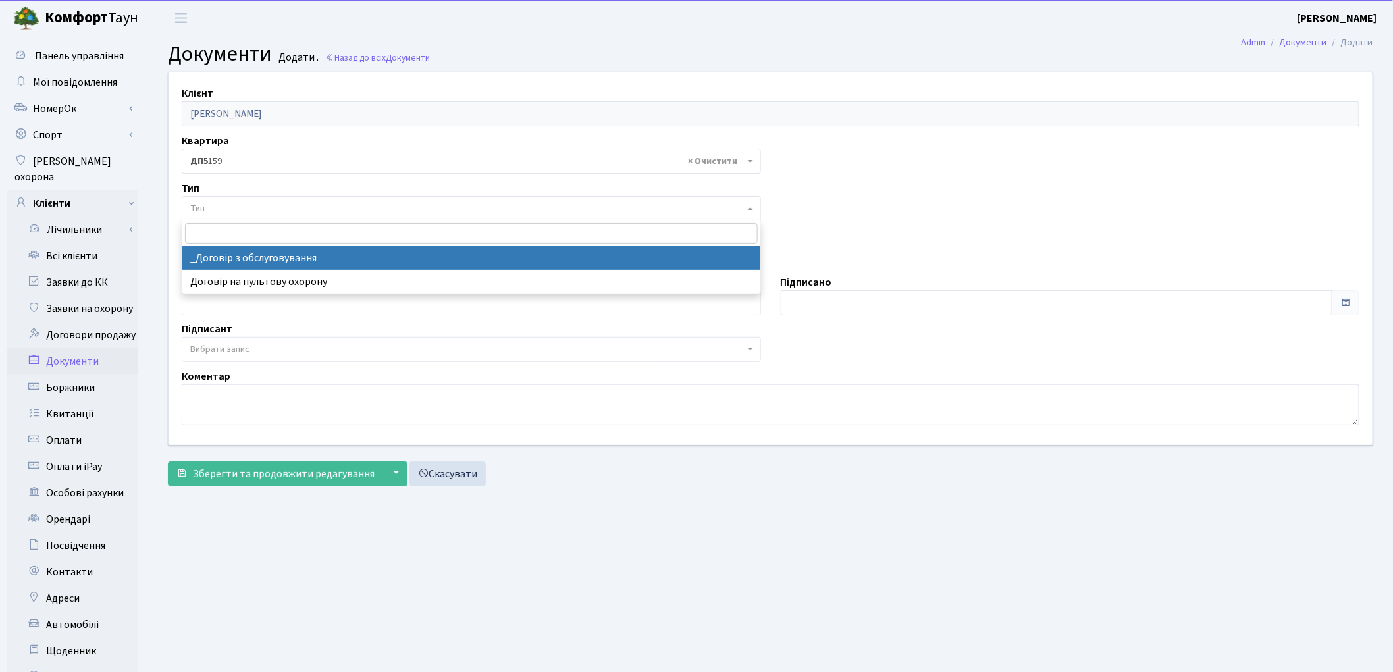
select select "289"
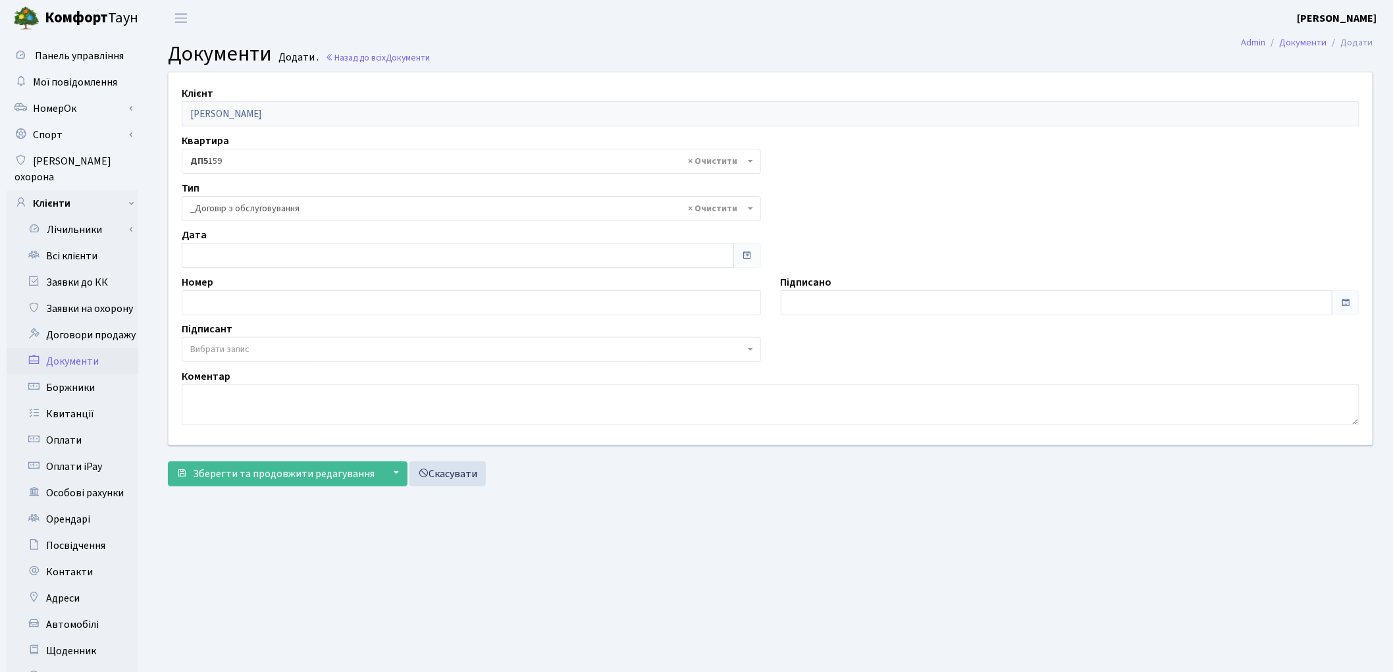
click at [225, 340] on span "Вибрати запис" at bounding box center [471, 349] width 579 height 25
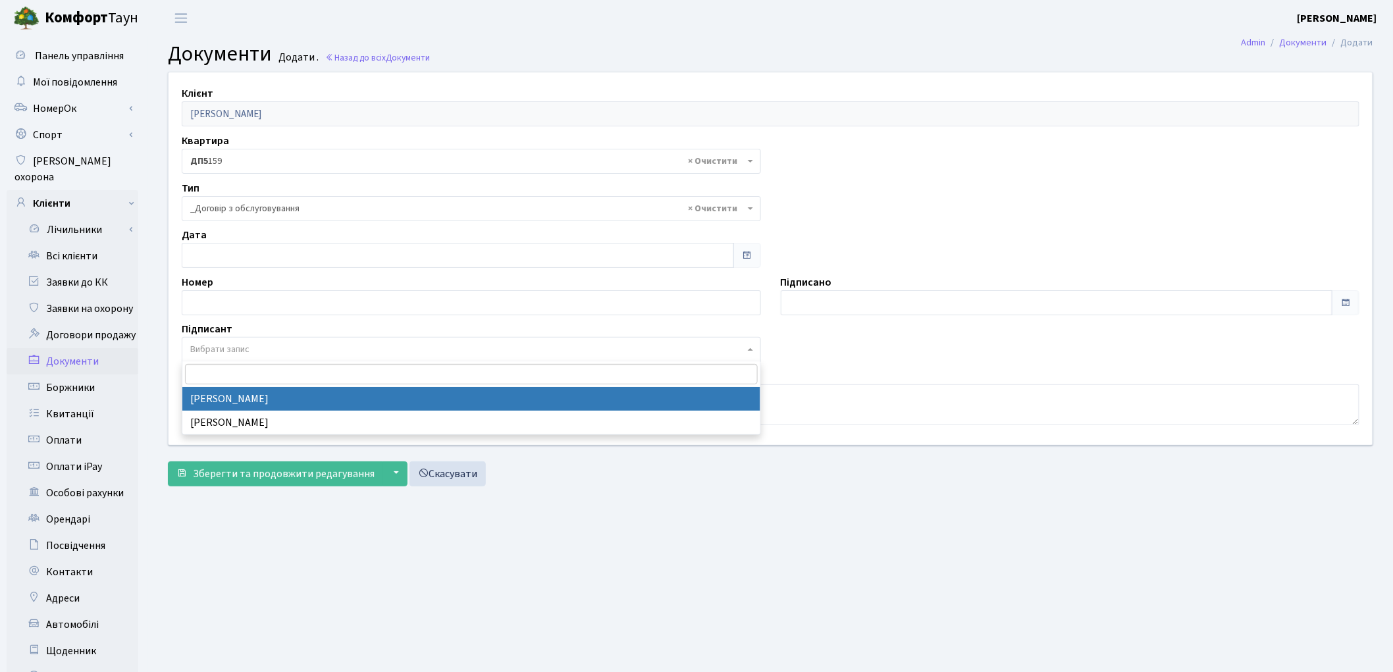
select select "74"
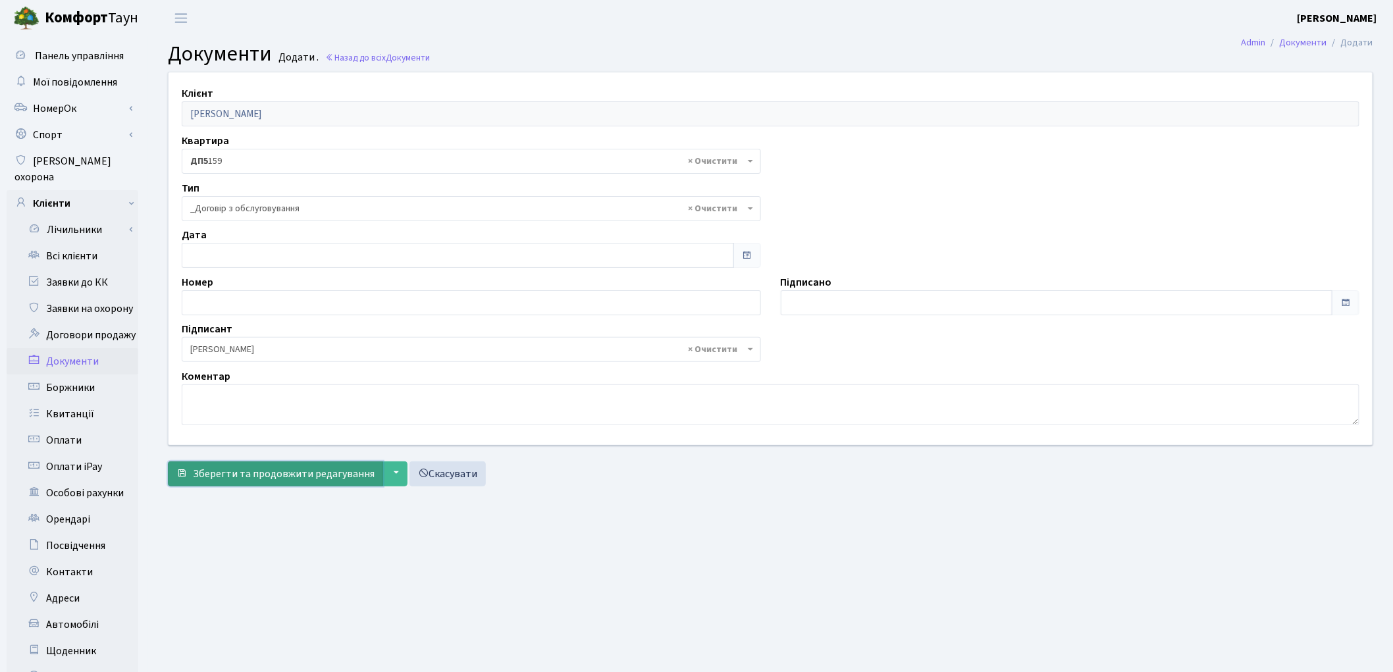
click at [238, 483] on button "Зберегти та продовжити редагування" at bounding box center [275, 474] width 215 height 25
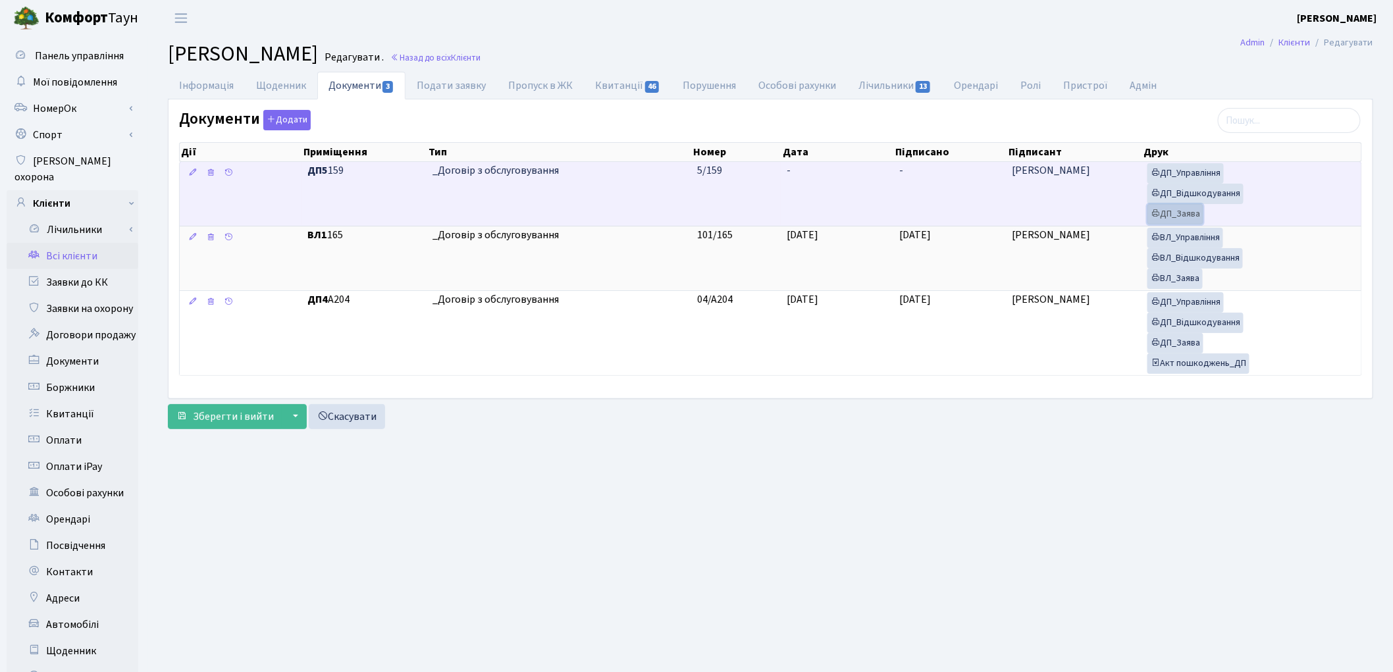
click at [1169, 214] on link "ДП_Заява" at bounding box center [1176, 214] width 56 height 20
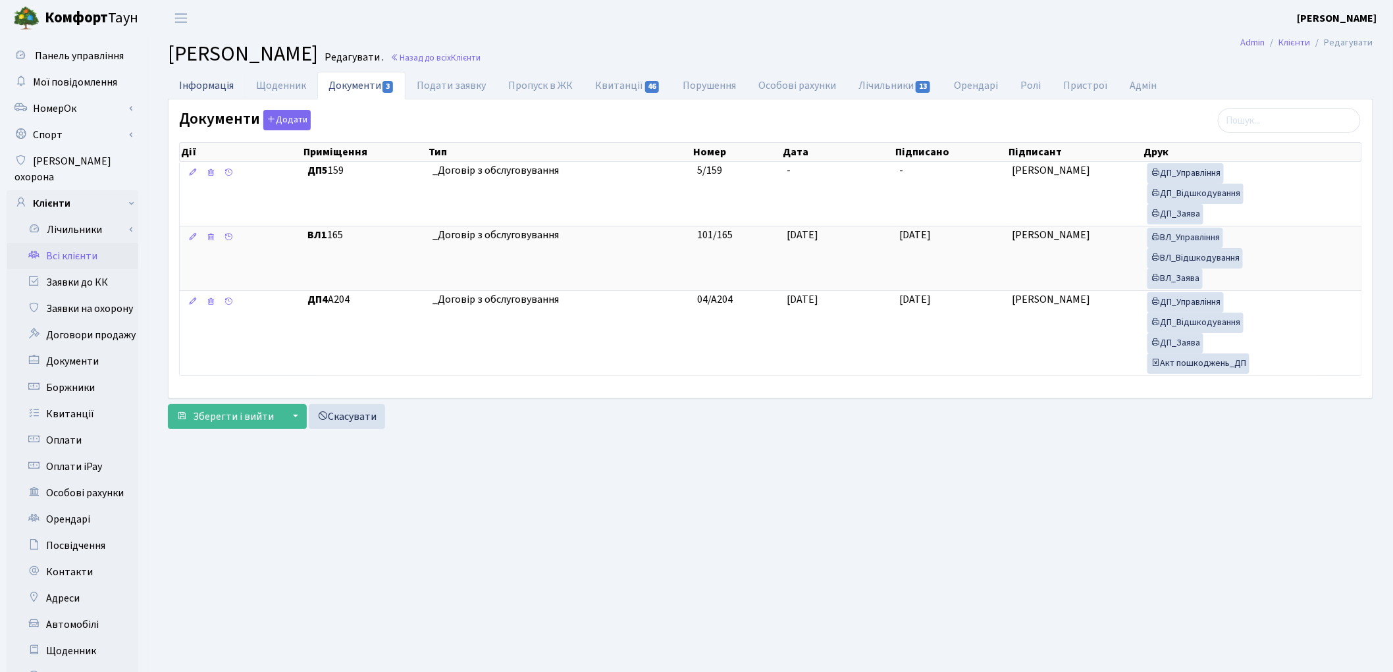
click at [214, 88] on link "Інформація" at bounding box center [206, 85] width 77 height 27
select select "25"
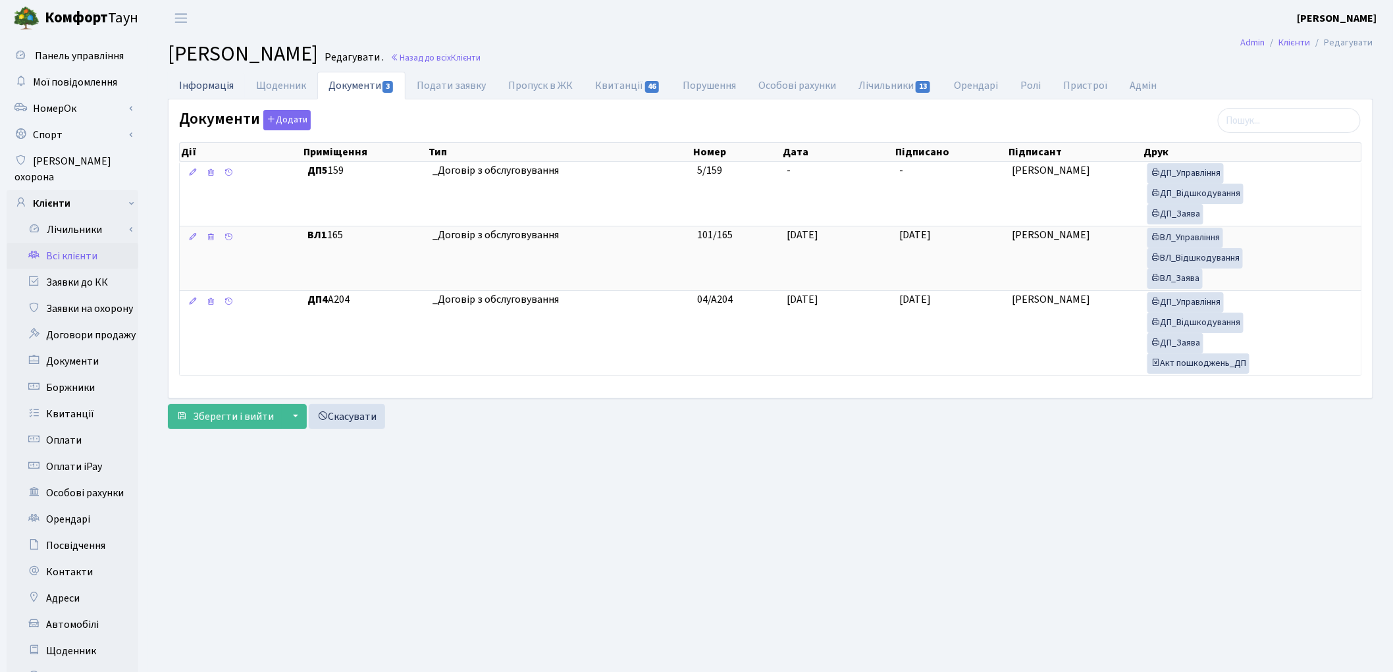
select select "25"
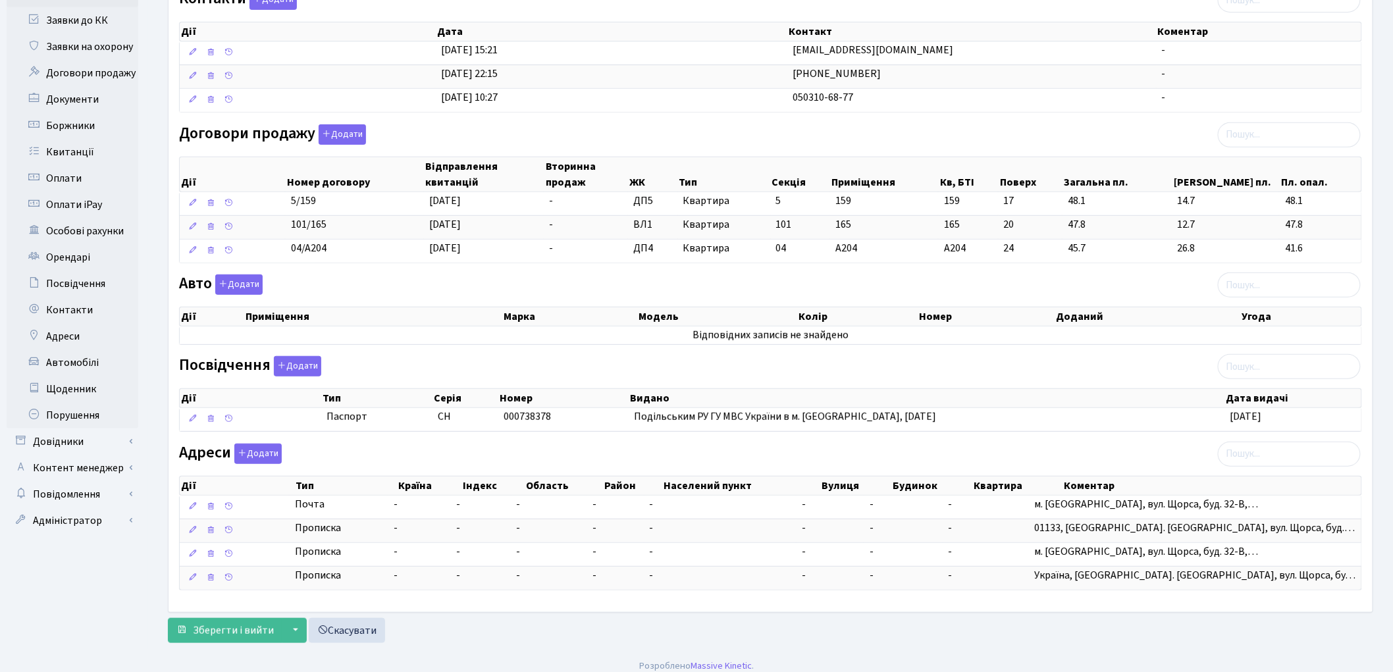
scroll to position [277, 0]
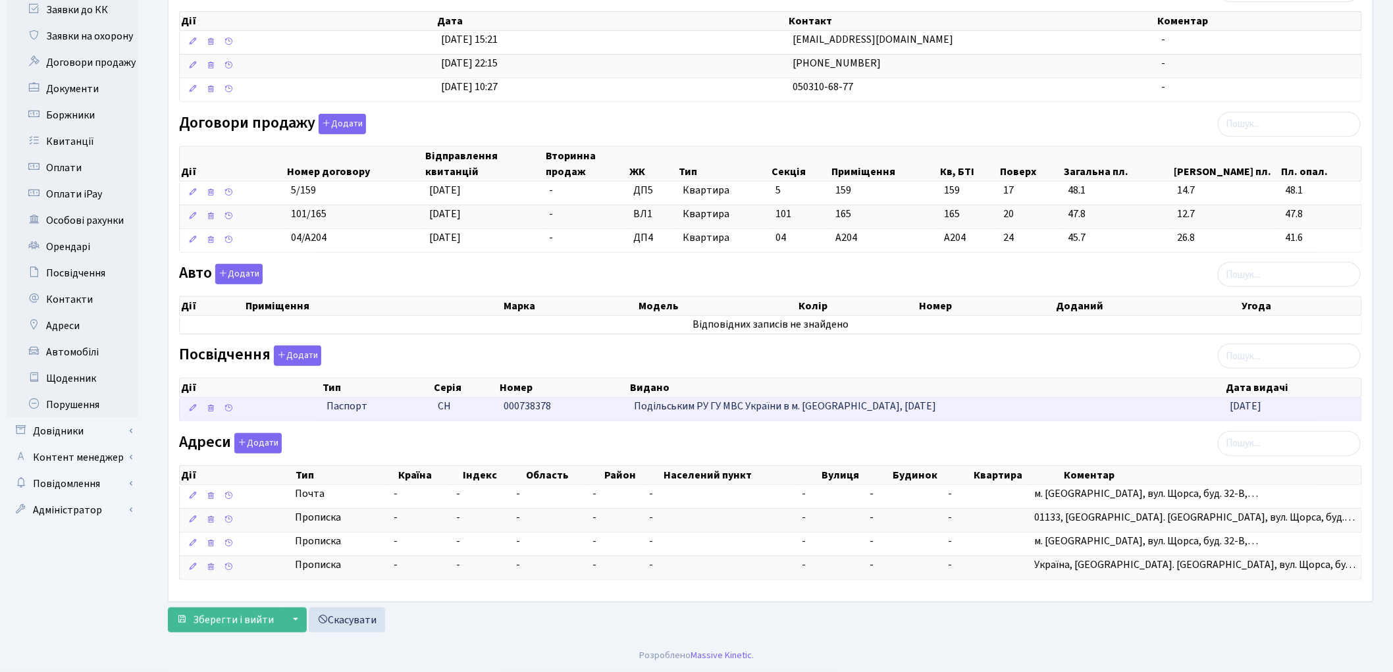
click at [542, 419] on td "000738378" at bounding box center [563, 409] width 130 height 23
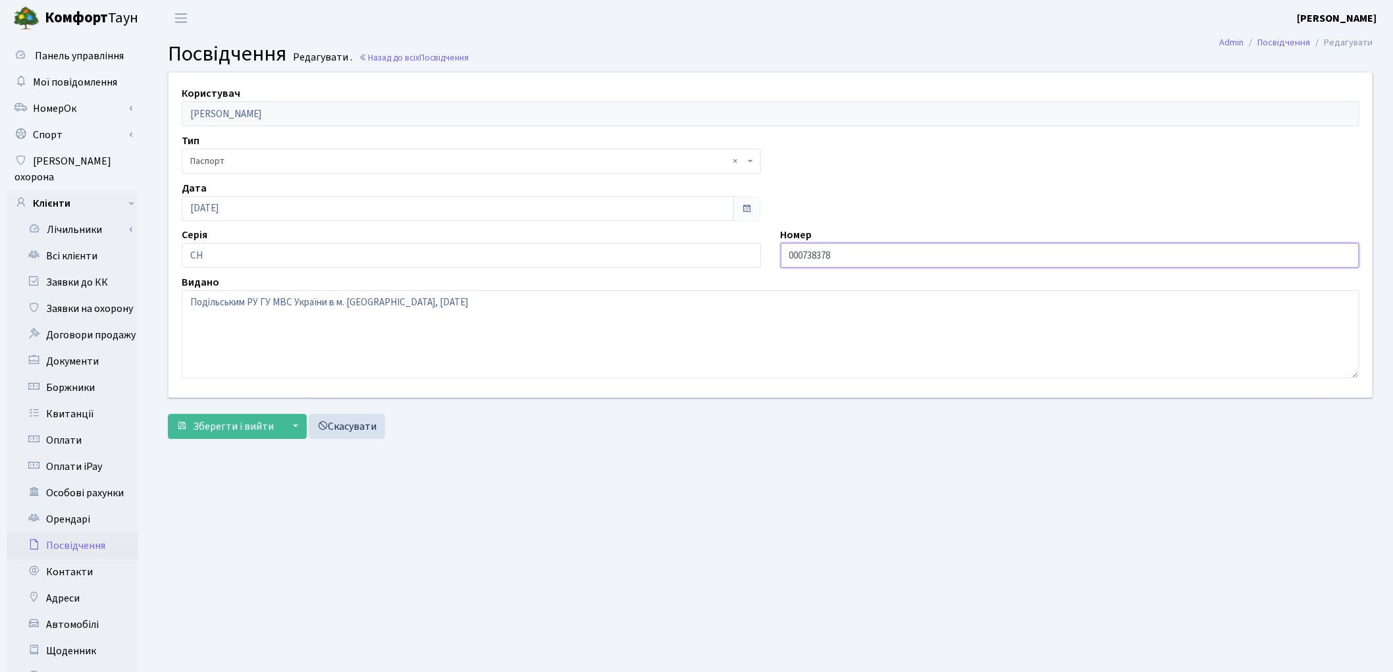
drag, startPoint x: 802, startPoint y: 250, endPoint x: 743, endPoint y: 244, distance: 59.6
click at [743, 244] on div "Користувач [PERSON_NAME] Тип - ІД картка Паспорт громадянина Ірану Паспорт гром…" at bounding box center [771, 234] width 1224 height 325
type input "738378"
click at [246, 422] on span "Зберегти і вийти" at bounding box center [233, 426] width 81 height 14
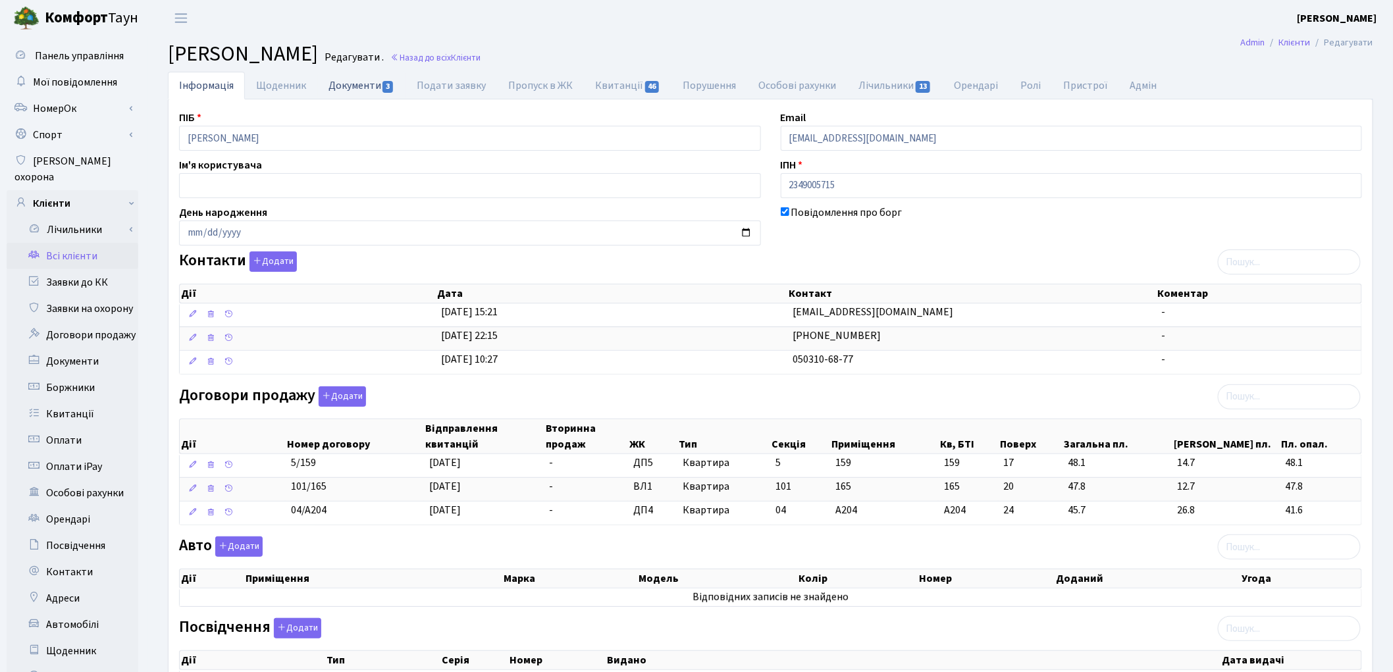
click at [334, 86] on link "Документи 3" at bounding box center [361, 85] width 88 height 27
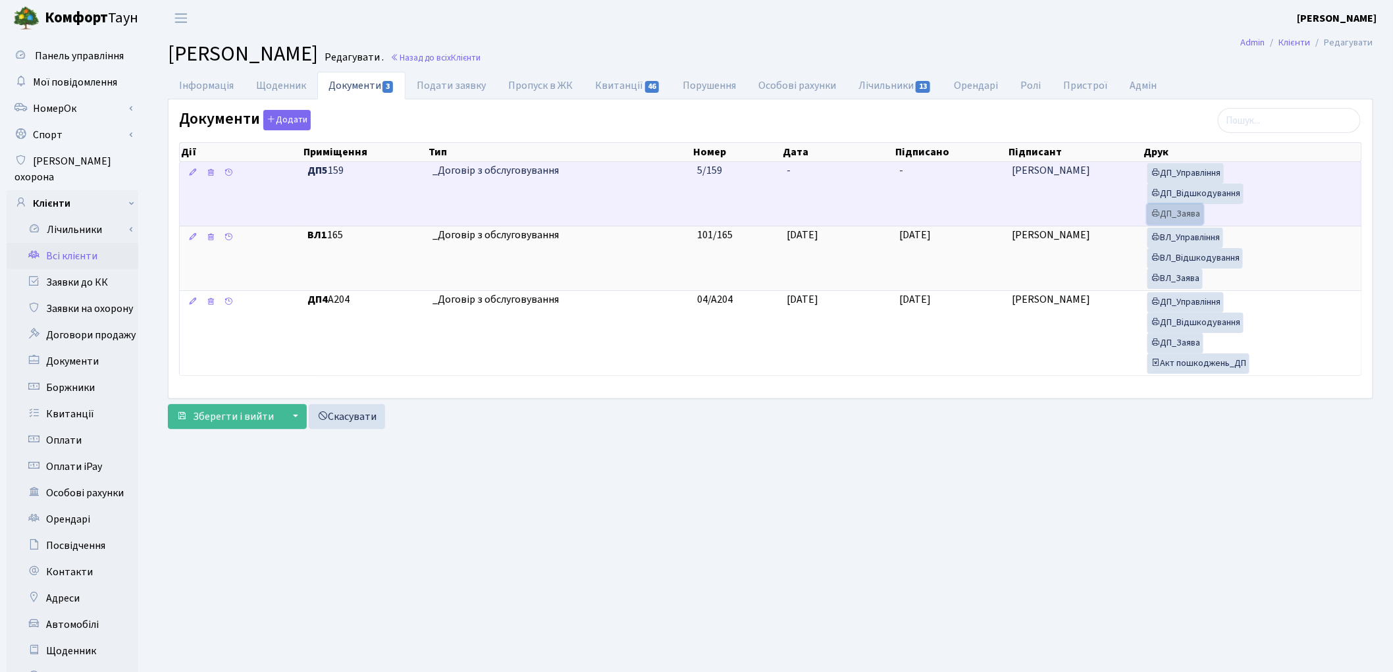
click at [1173, 219] on link "ДП_Заява" at bounding box center [1176, 214] width 56 height 20
click at [1193, 200] on link "ДП_Відшкодування" at bounding box center [1196, 194] width 96 height 20
click at [1186, 176] on link "ДП_Управління" at bounding box center [1186, 173] width 76 height 20
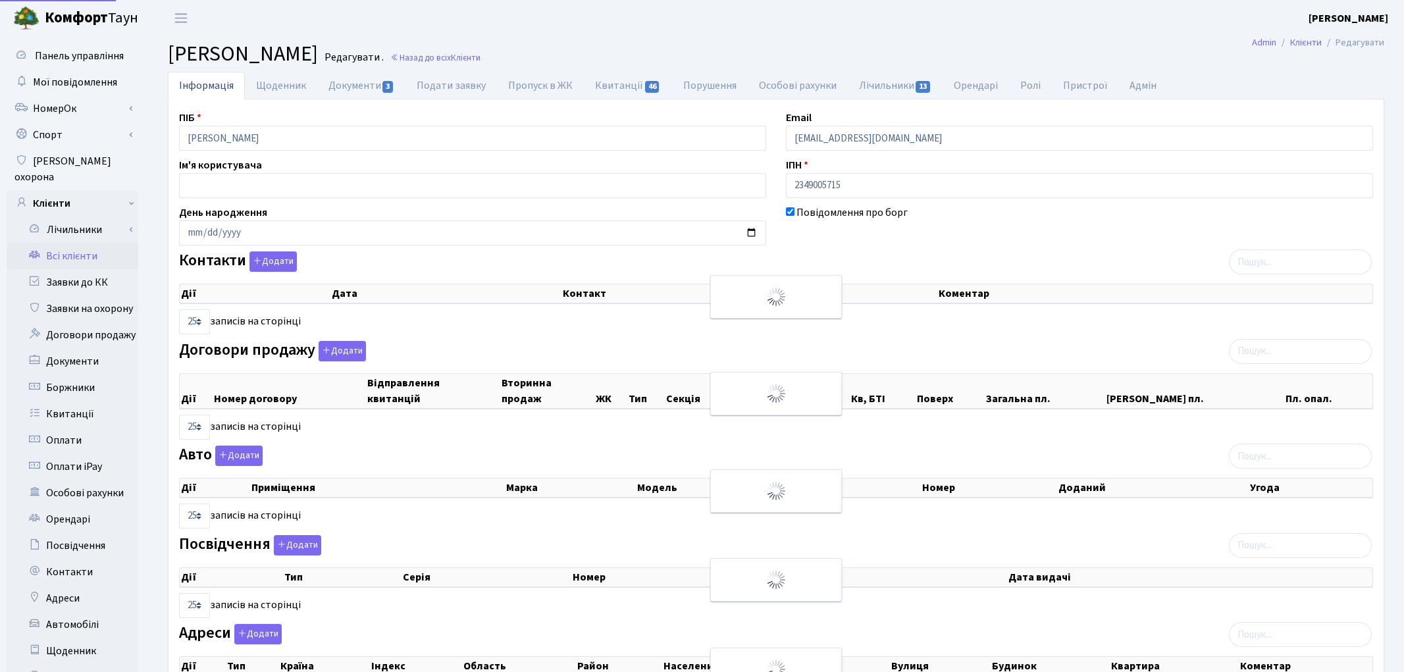
select select "25"
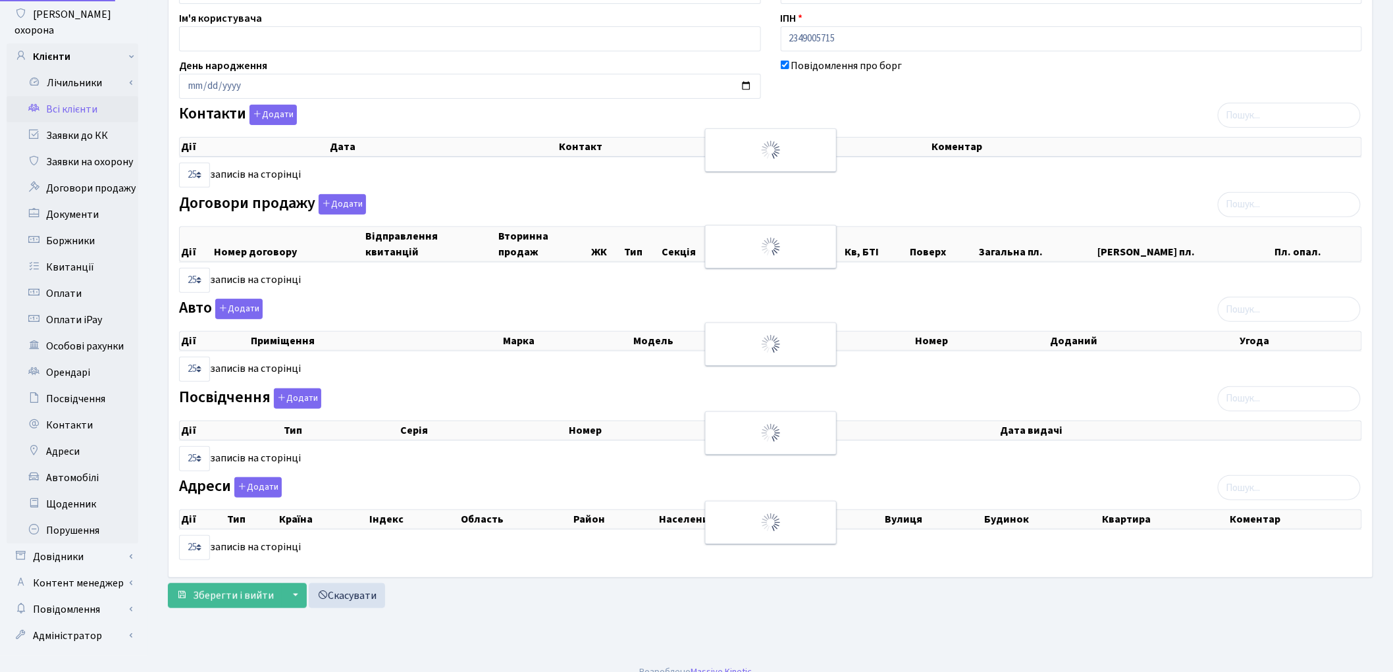
scroll to position [147, 0]
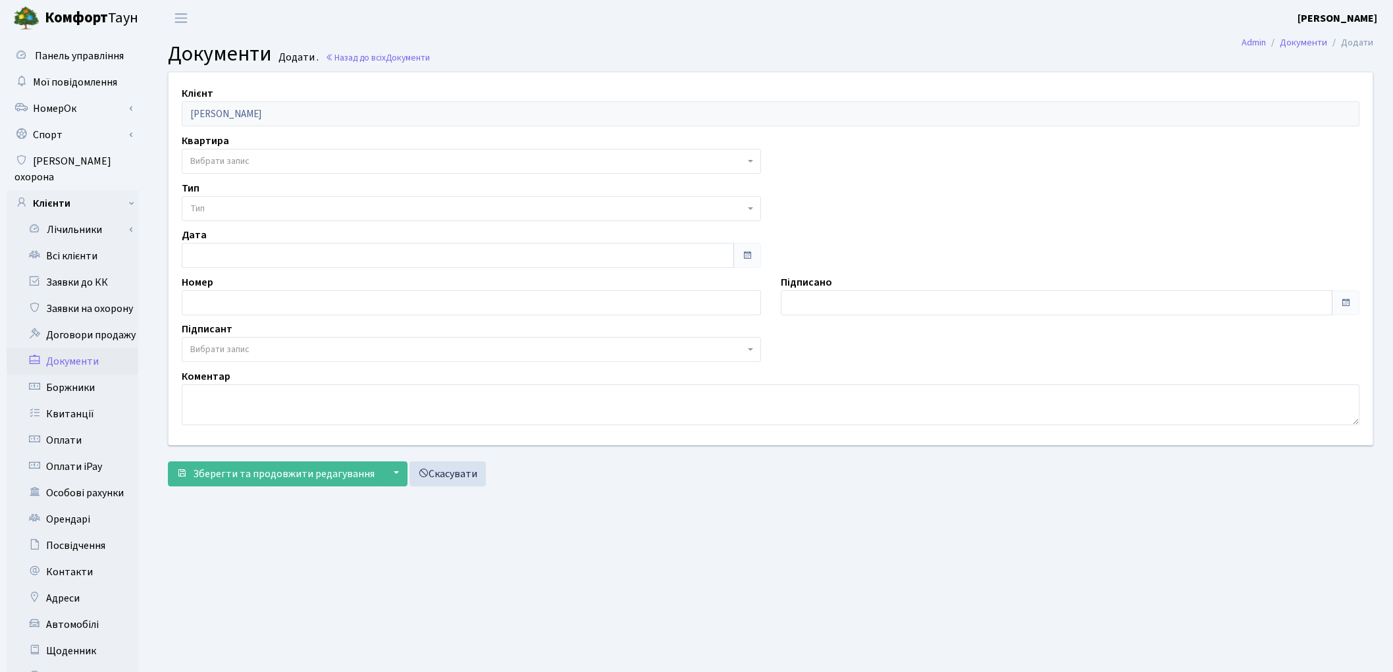
select select "175534"
select select "74"
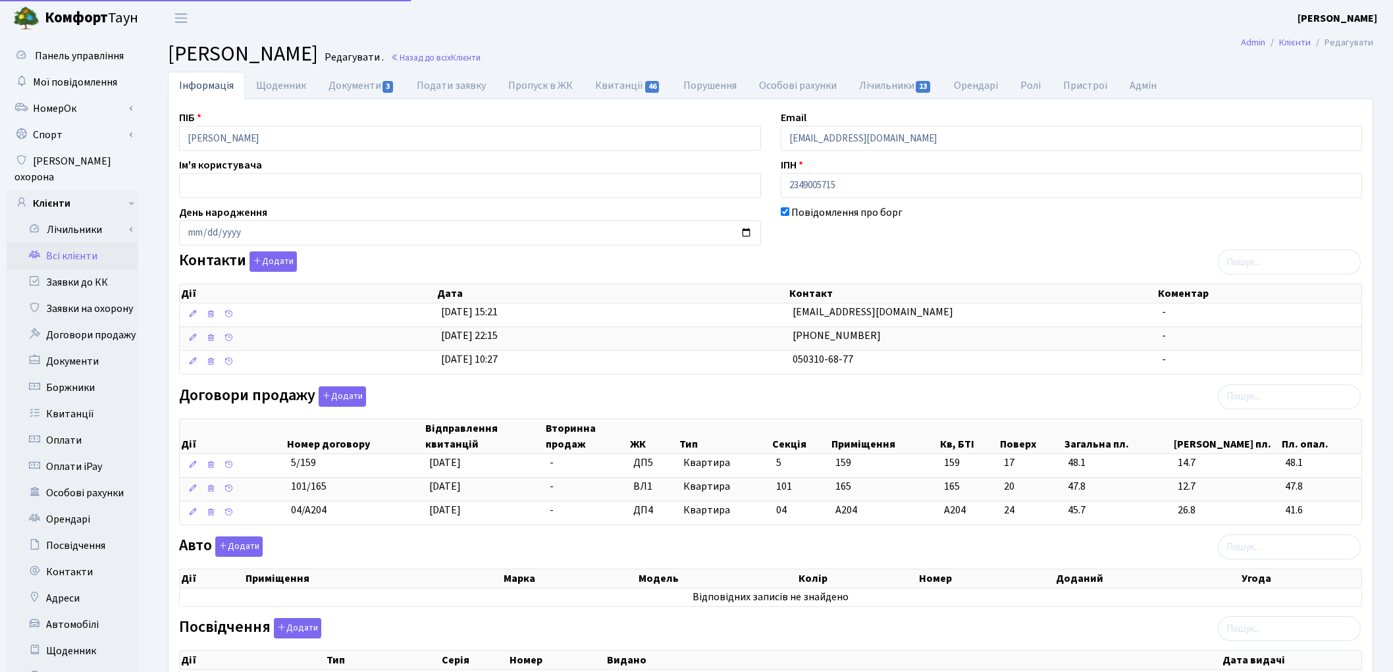
scroll to position [146, 0]
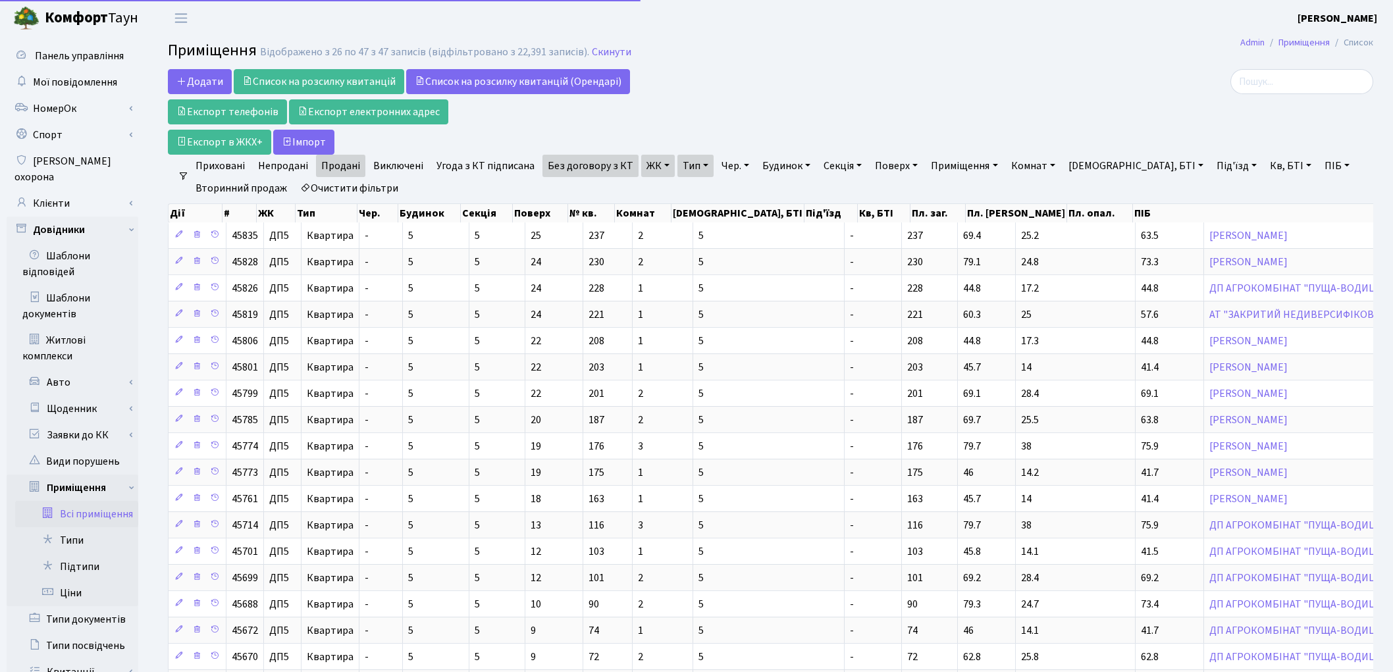
select select "25"
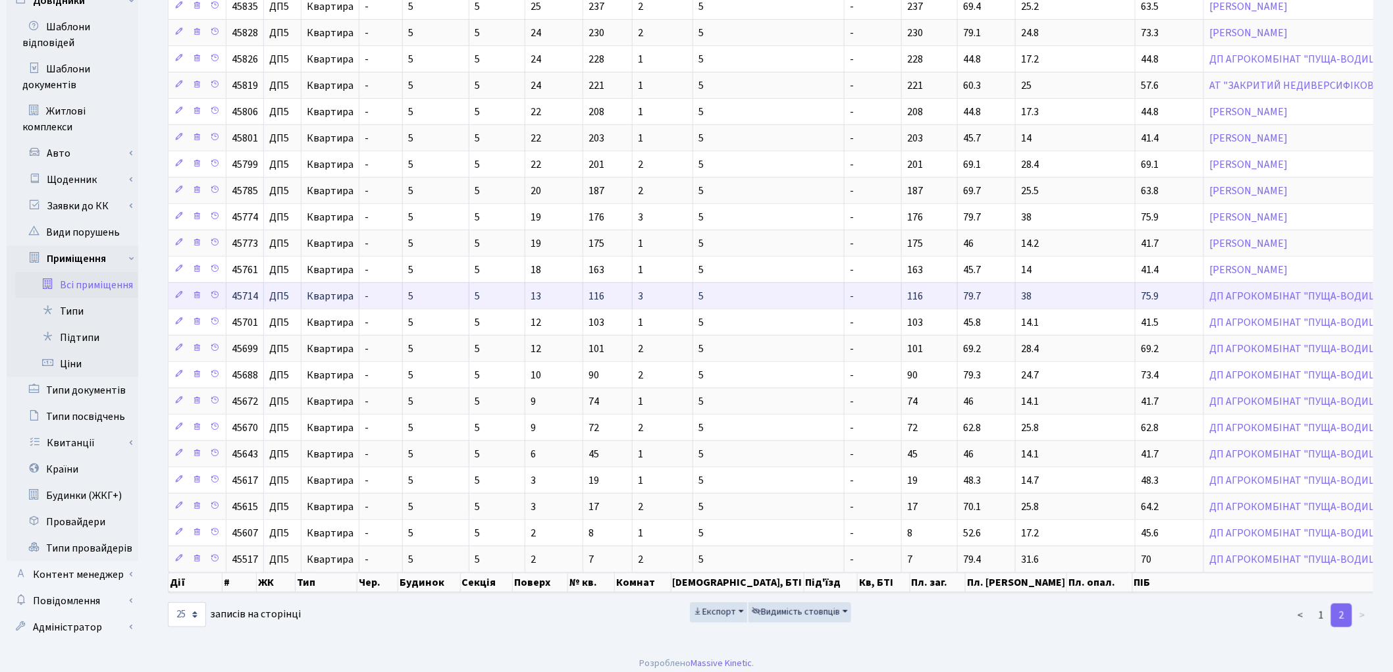
scroll to position [234, 0]
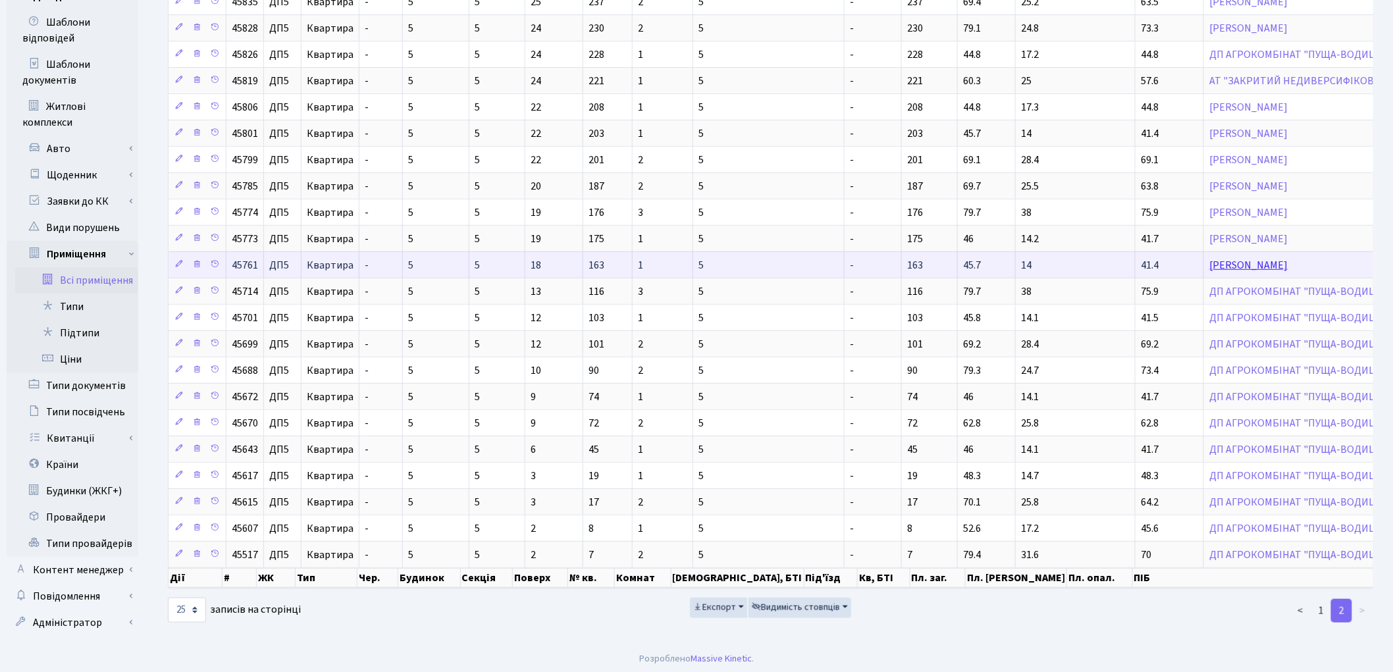
click at [1210, 265] on link "Сорокіна Ірина" at bounding box center [1249, 265] width 78 height 14
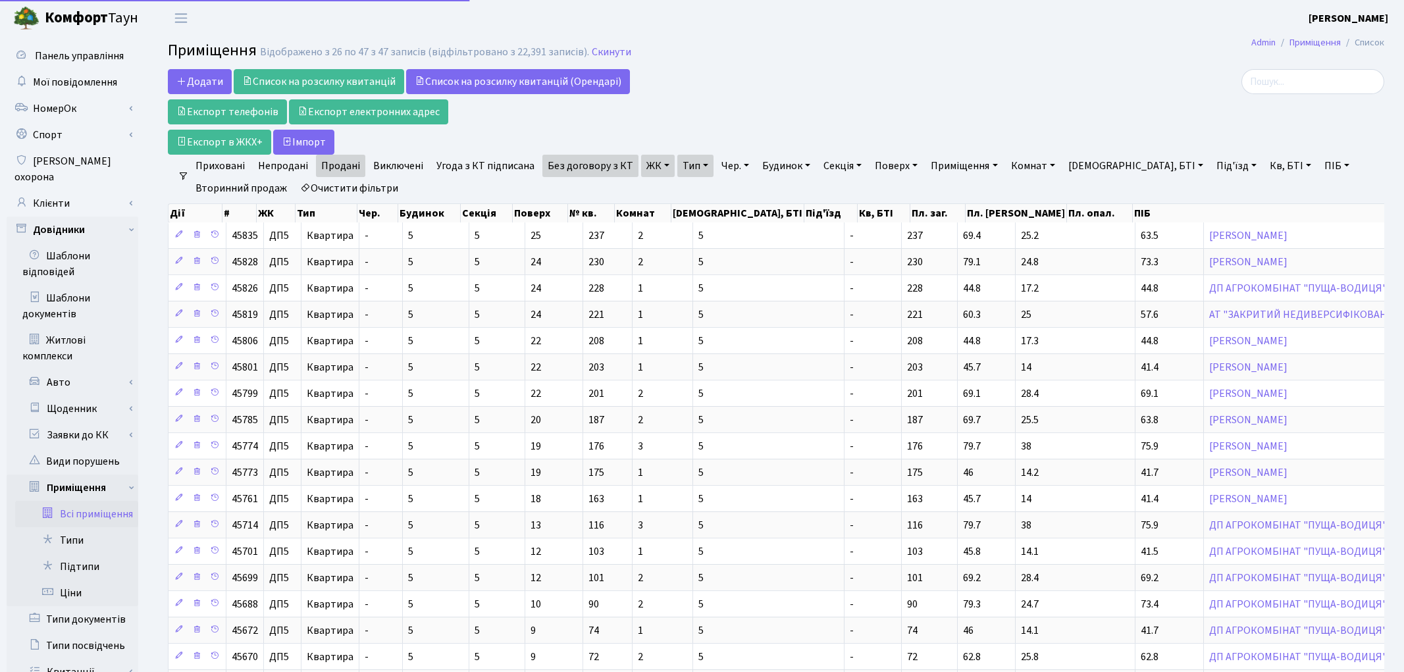
select select "25"
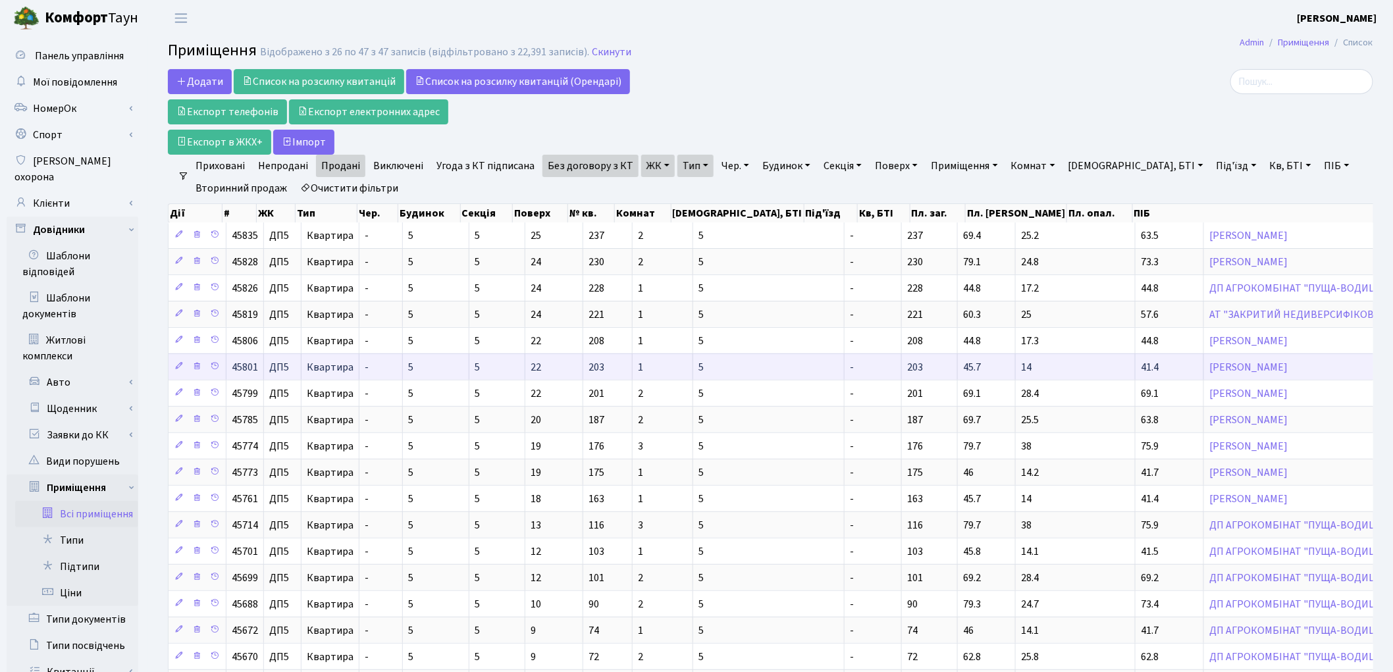
scroll to position [234, 0]
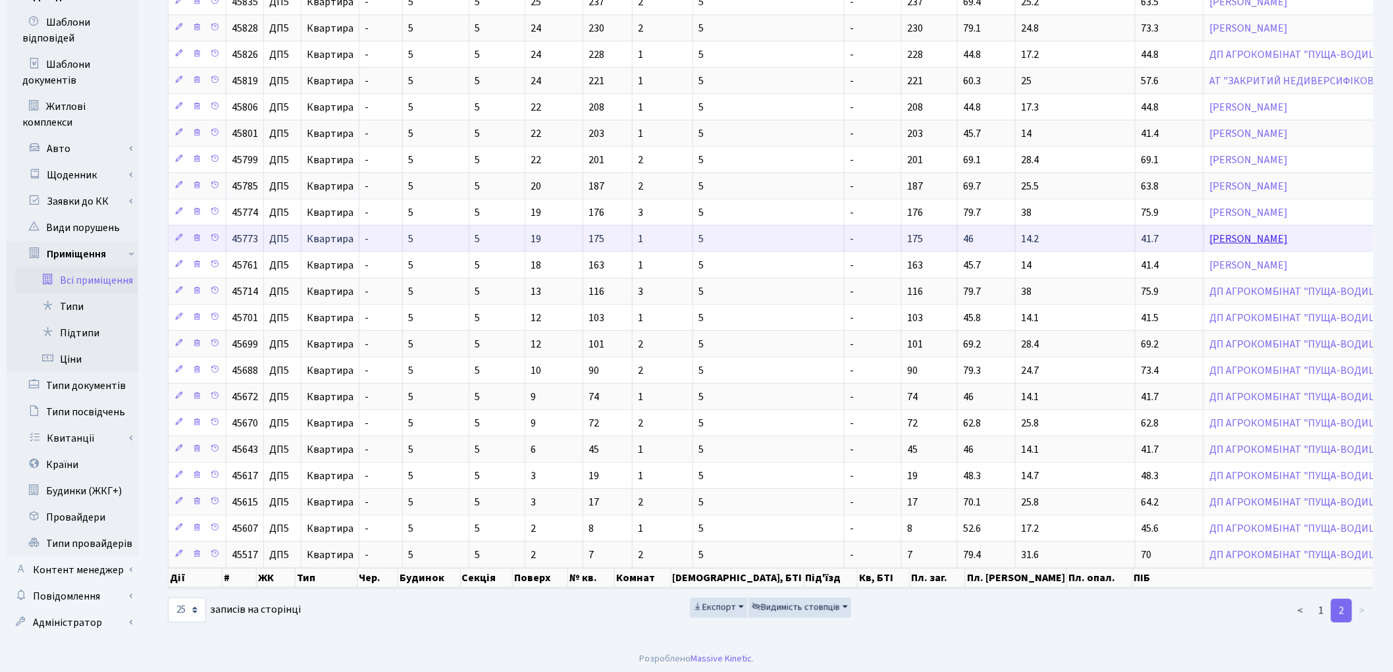
click at [1210, 244] on link "[PERSON_NAME]" at bounding box center [1249, 239] width 78 height 14
click at [1210, 240] on link "Зайцев Олександр Анатолійович" at bounding box center [1249, 239] width 78 height 14
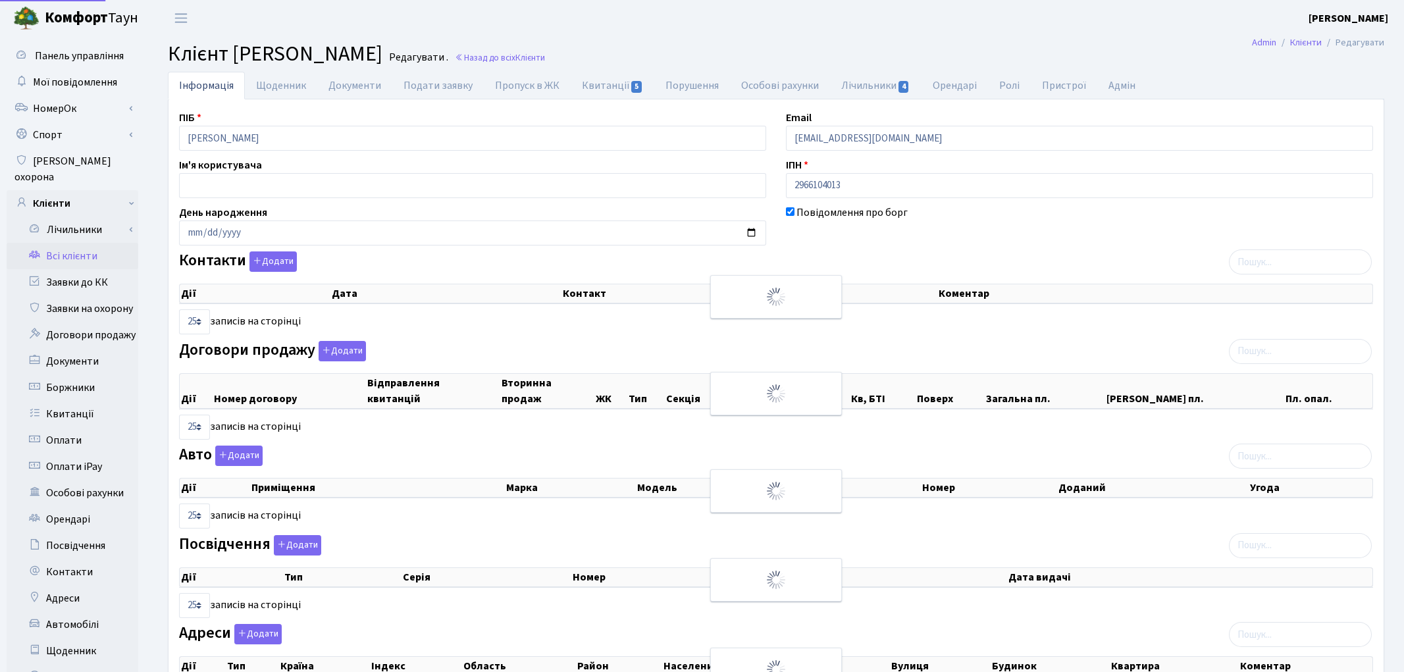
select select "25"
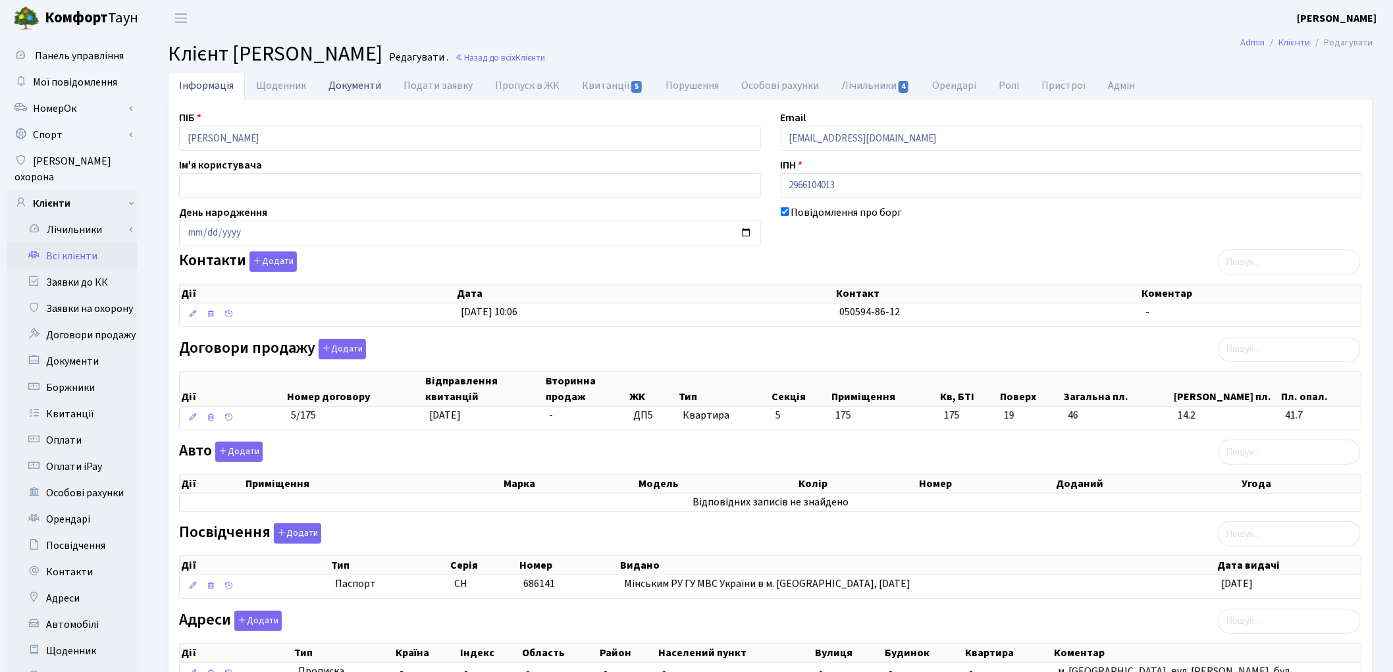
click at [357, 82] on link "Документи" at bounding box center [354, 85] width 75 height 27
select select "25"
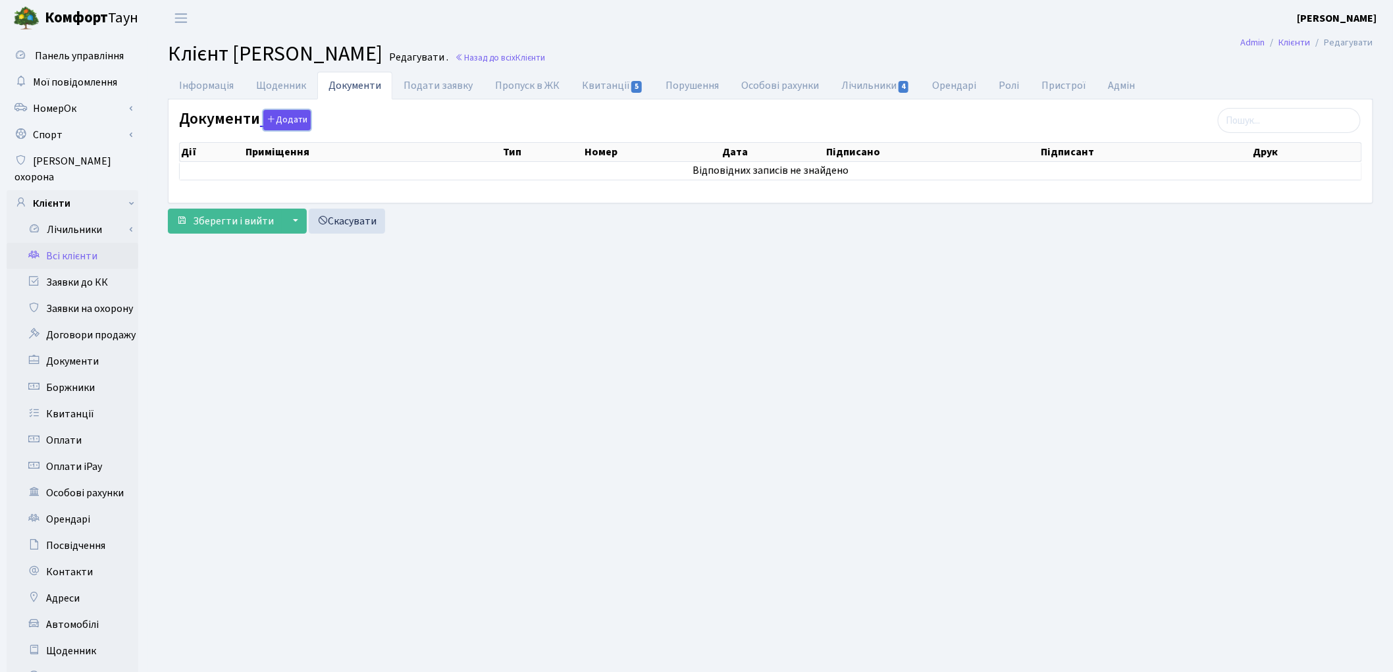
click at [283, 120] on button "Додати" at bounding box center [286, 120] width 47 height 20
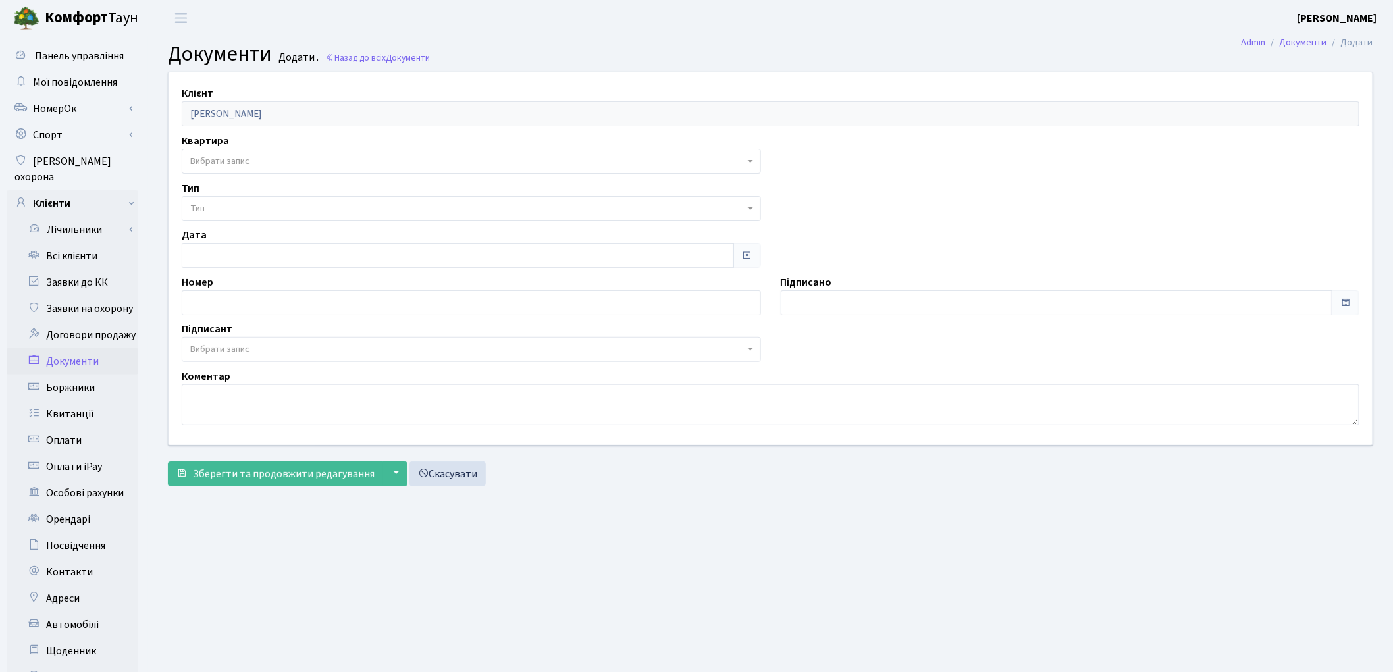
click at [267, 155] on span "Вибрати запис" at bounding box center [467, 161] width 554 height 13
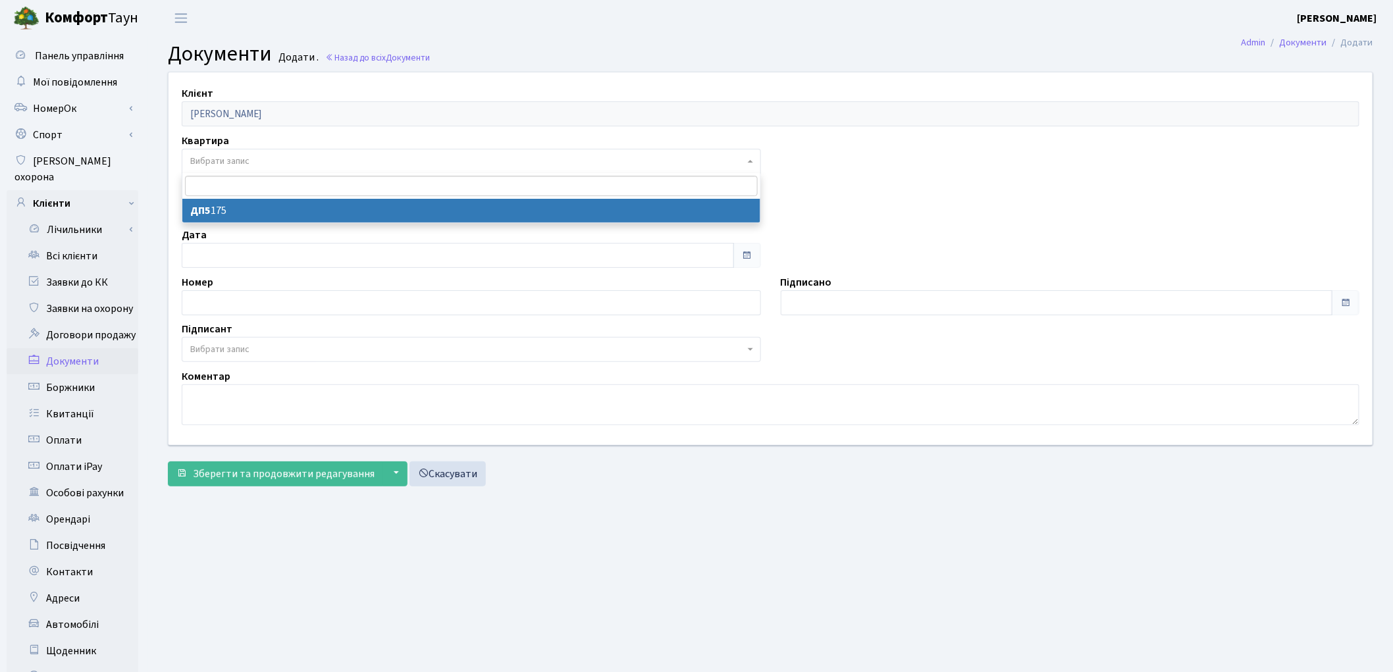
select select "175550"
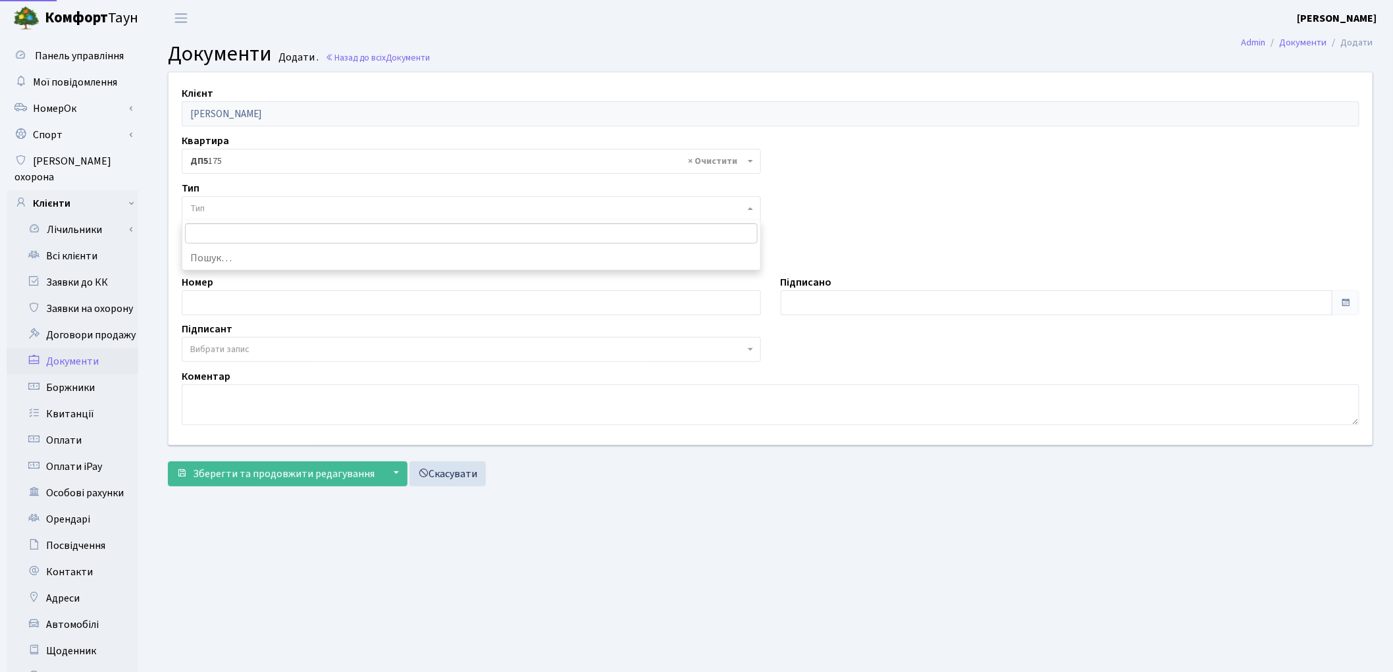
click at [278, 203] on span "Тип" at bounding box center [467, 208] width 554 height 13
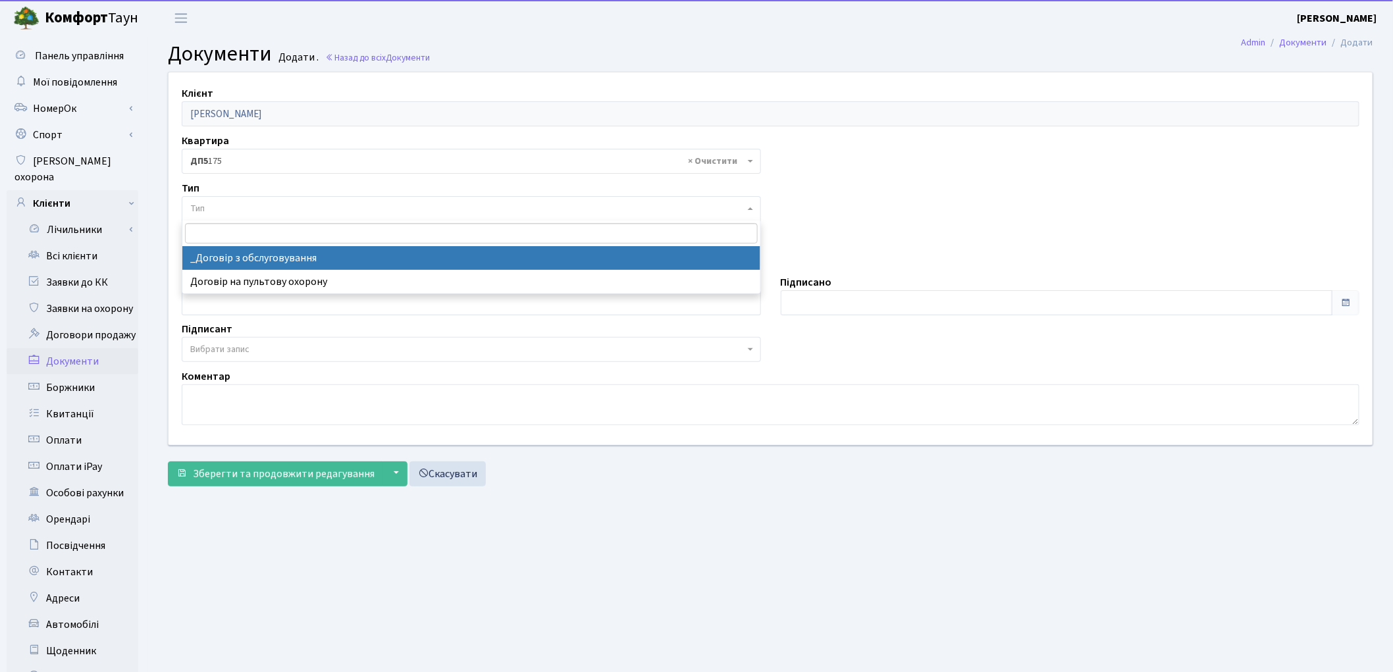
select select "289"
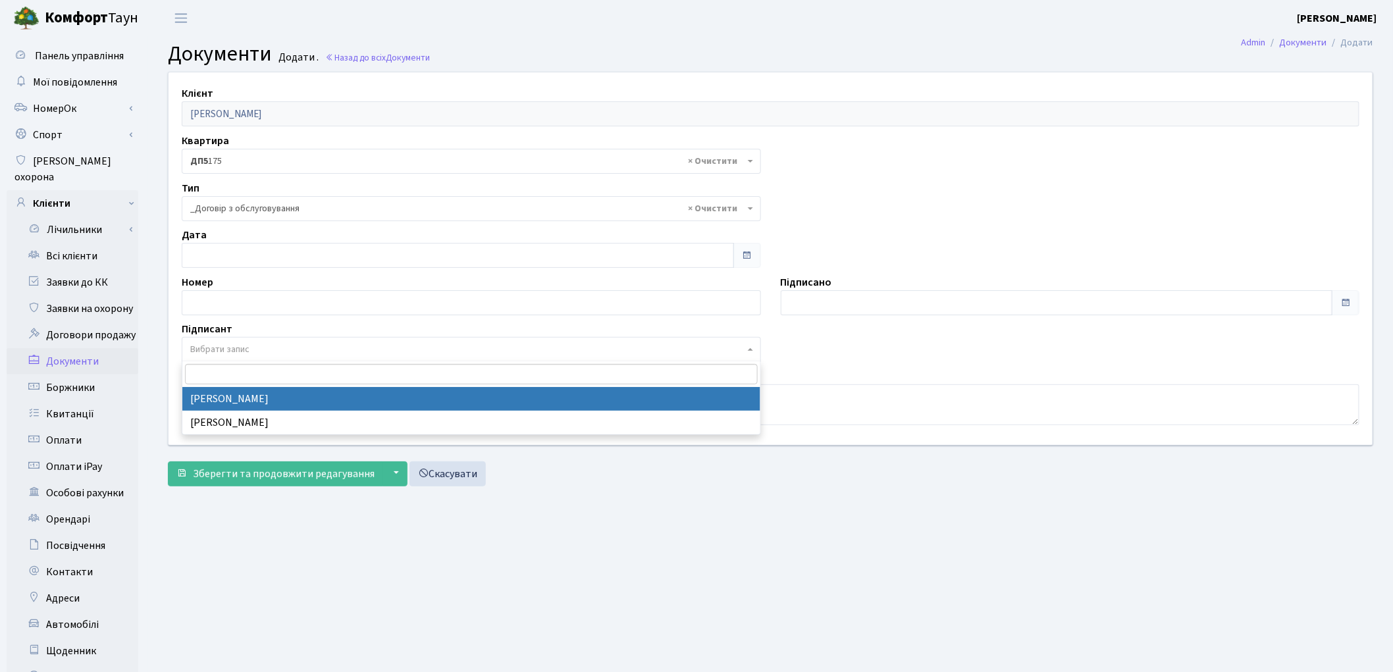
click at [257, 351] on span "Вибрати запис" at bounding box center [467, 349] width 554 height 13
select select "74"
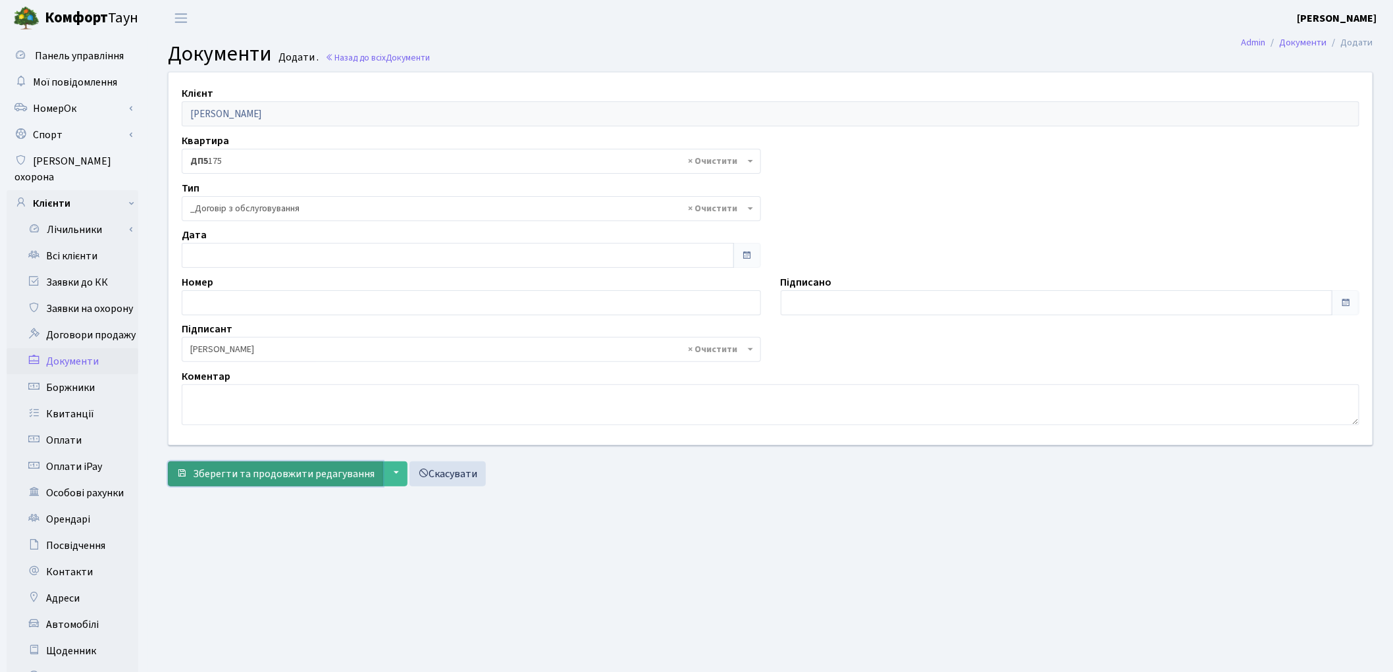
click at [248, 469] on span "Зберегти та продовжити редагування" at bounding box center [284, 474] width 182 height 14
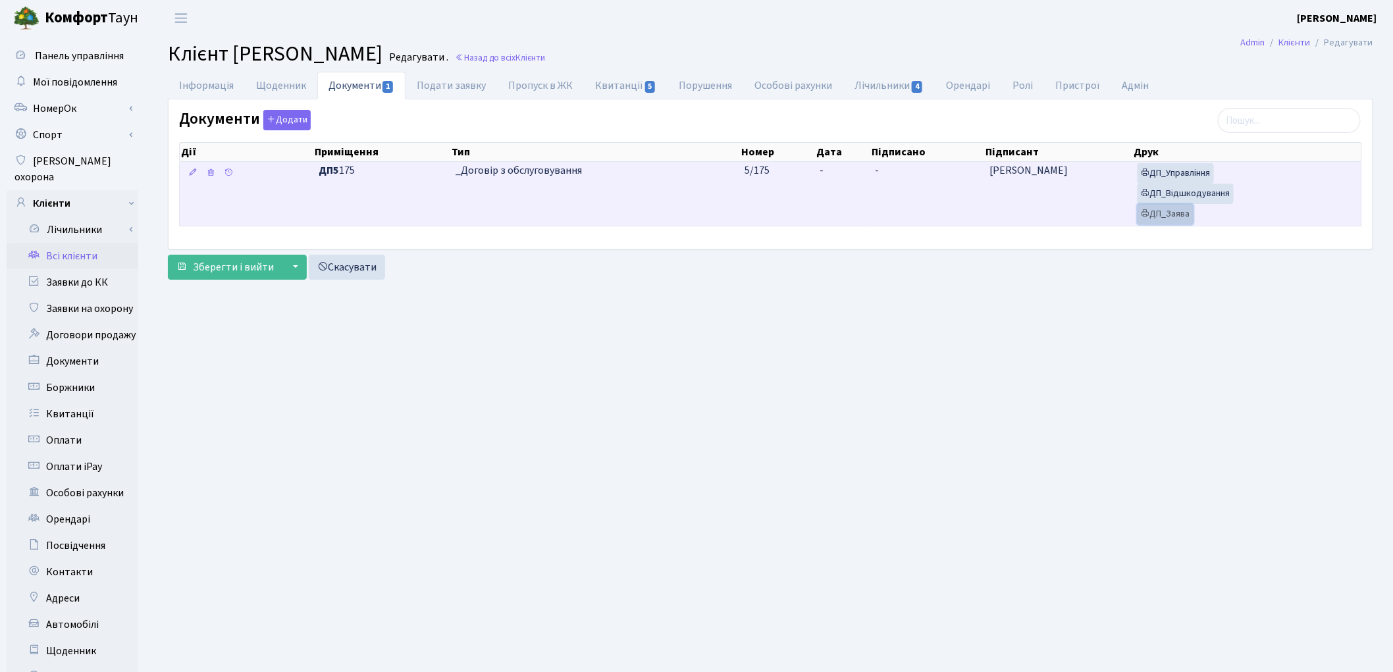
click at [1189, 215] on link "ДП_Заява" at bounding box center [1166, 214] width 56 height 20
click at [1192, 193] on link "ДП_Відшкодування" at bounding box center [1186, 194] width 96 height 20
click at [1192, 171] on link "ДП_Управління" at bounding box center [1176, 173] width 76 height 20
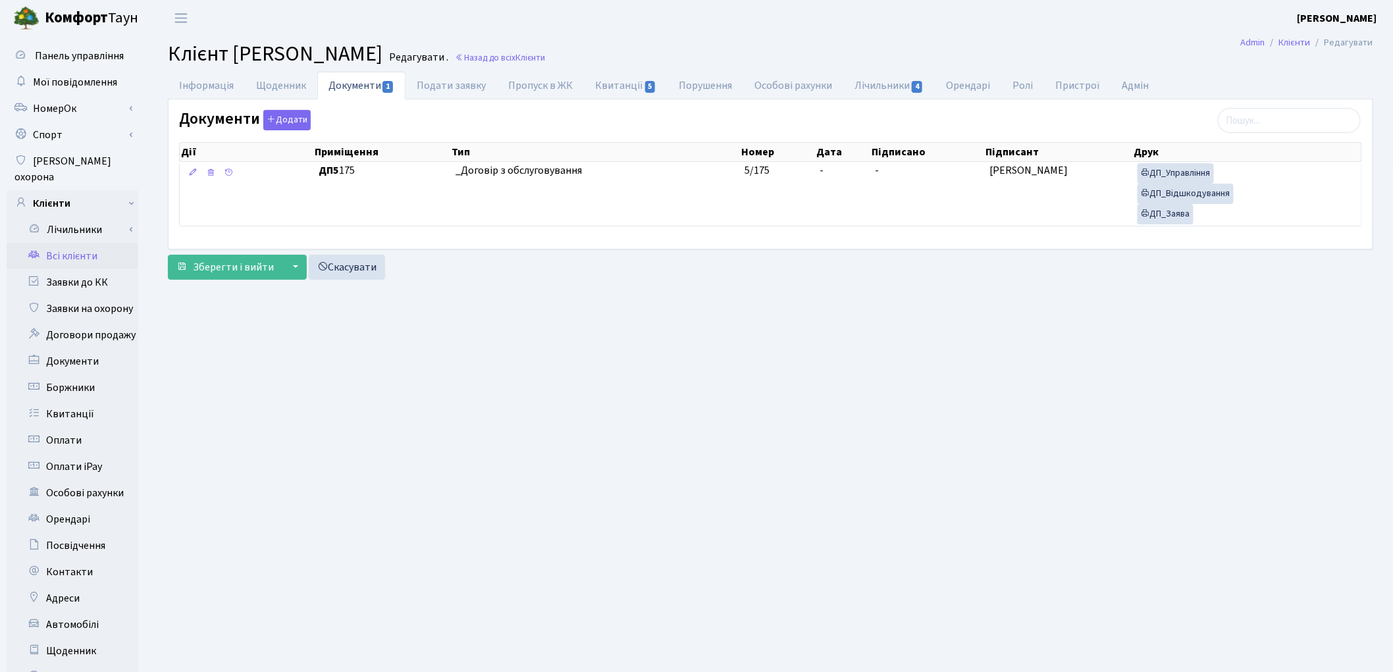
click at [63, 243] on link "Всі клієнти" at bounding box center [73, 256] width 132 height 26
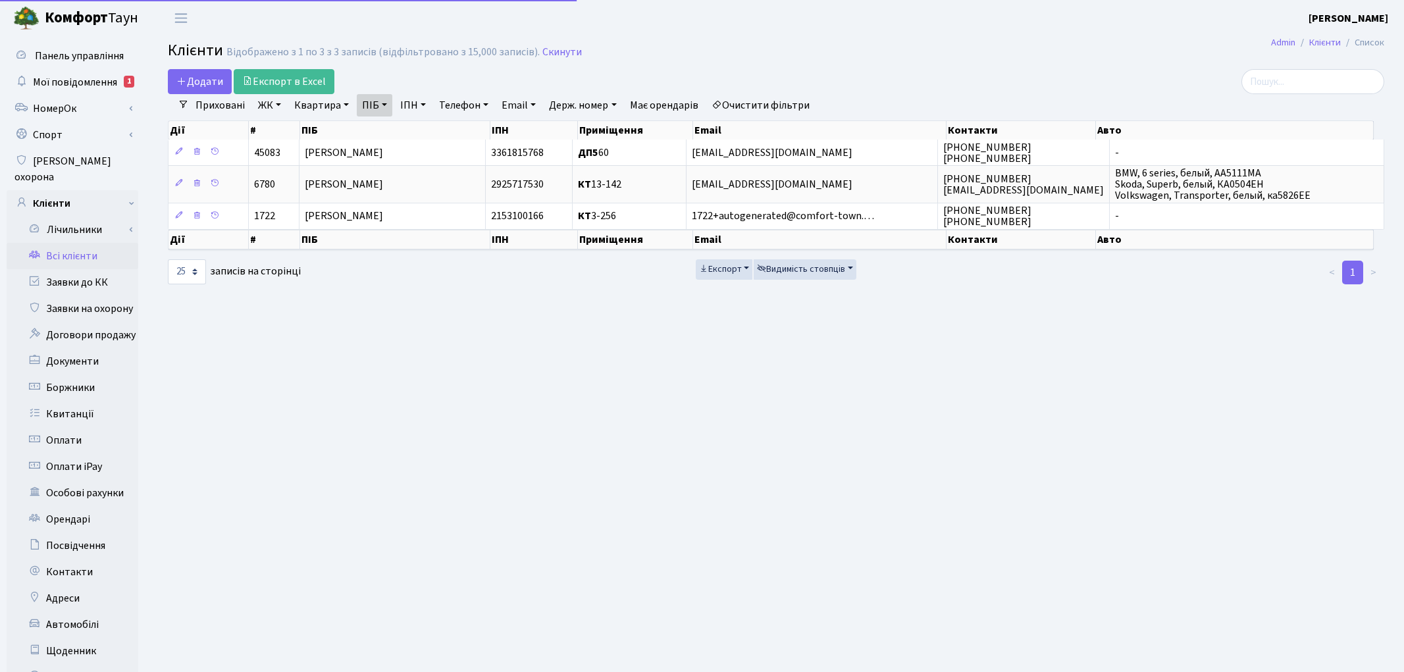
select select "25"
click at [743, 101] on link "Очистити фільтри" at bounding box center [760, 105] width 109 height 22
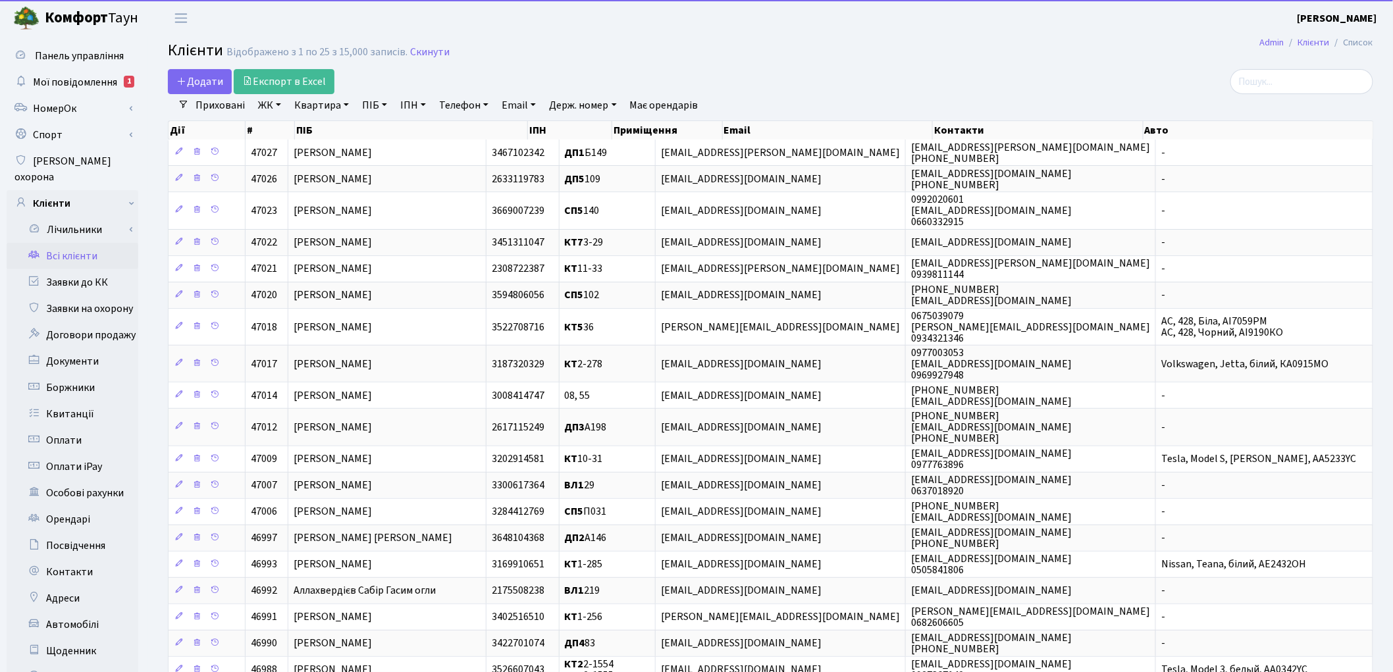
click at [377, 109] on link "ПІБ" at bounding box center [375, 105] width 36 height 22
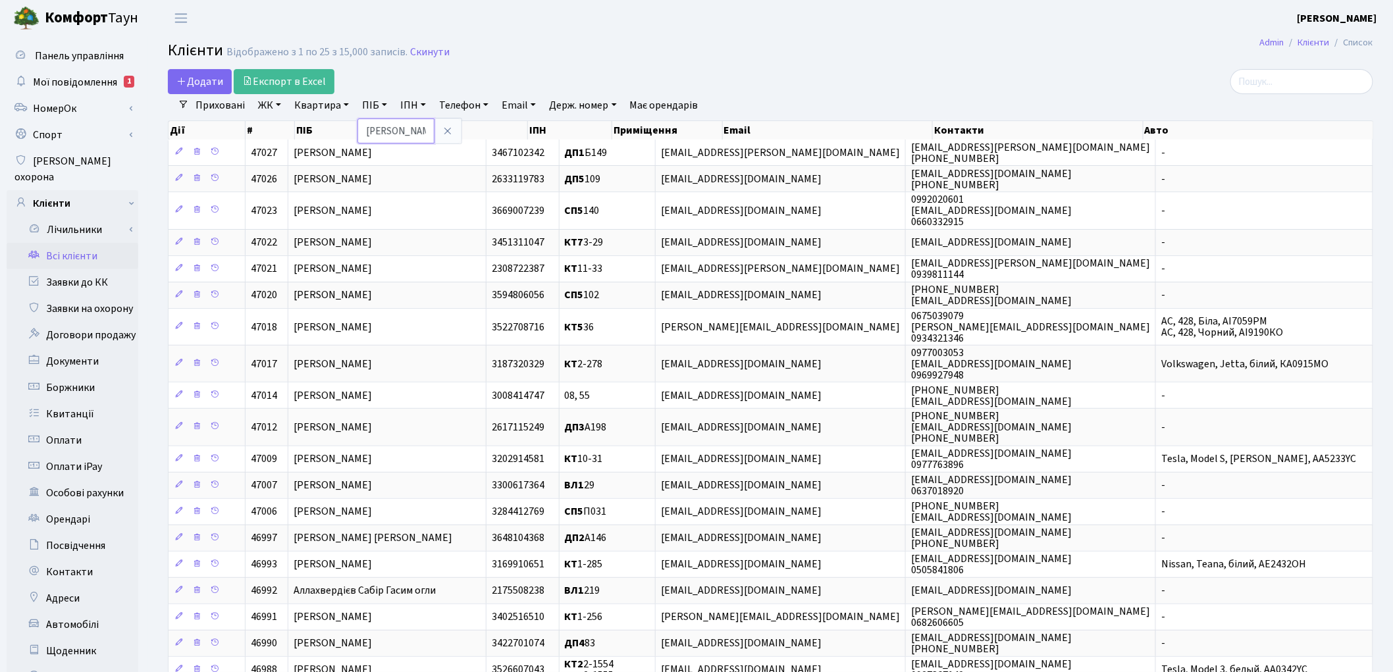
type input "бусс"
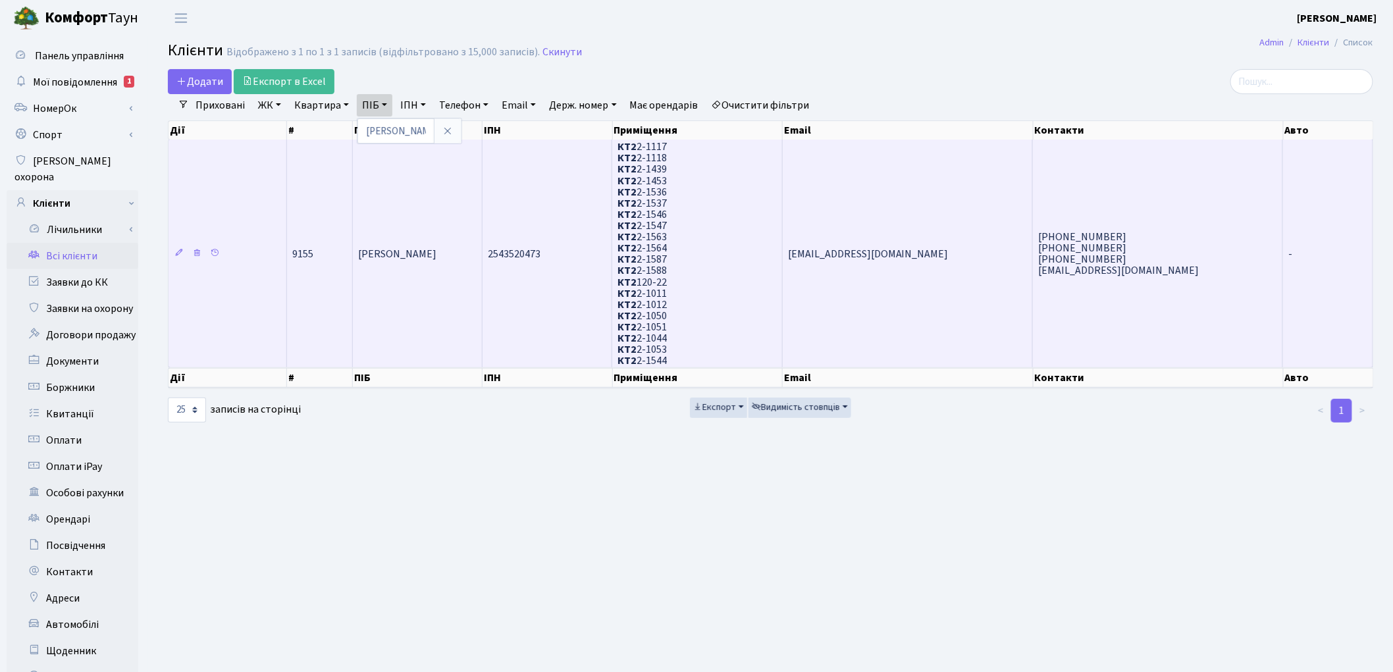
click at [392, 247] on span "Бусс Віктор" at bounding box center [397, 254] width 78 height 14
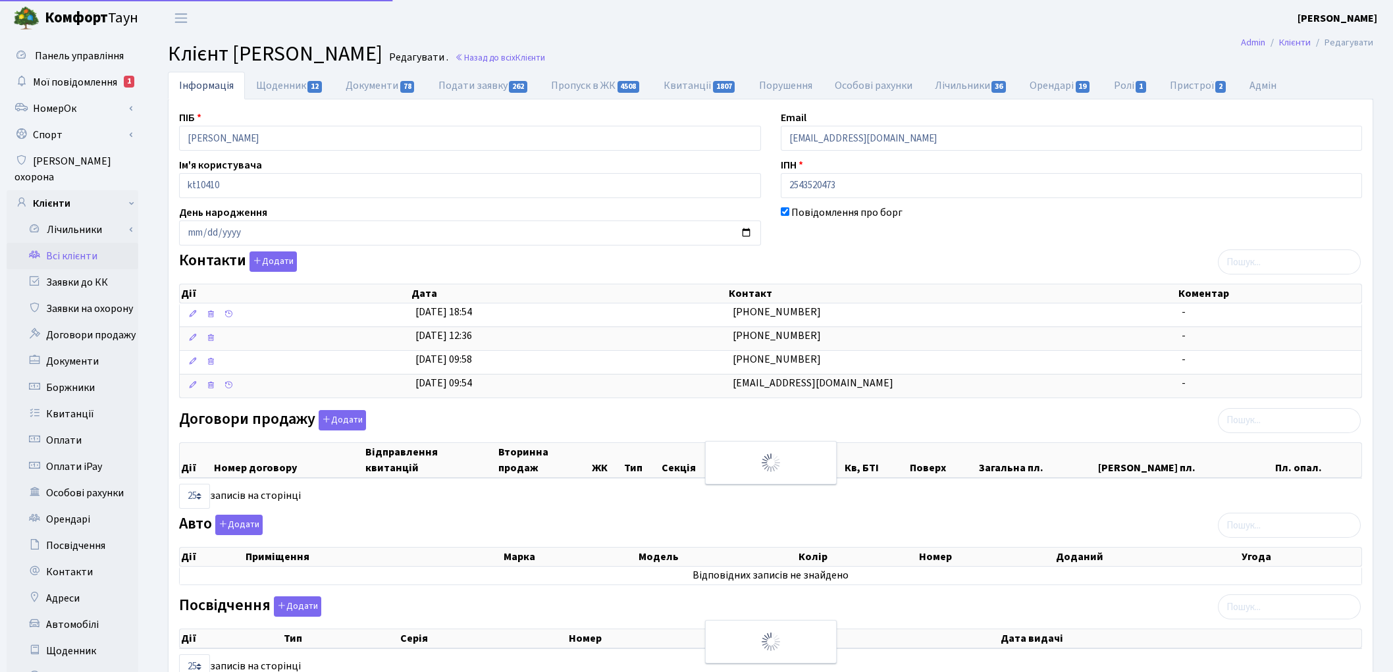
select select "25"
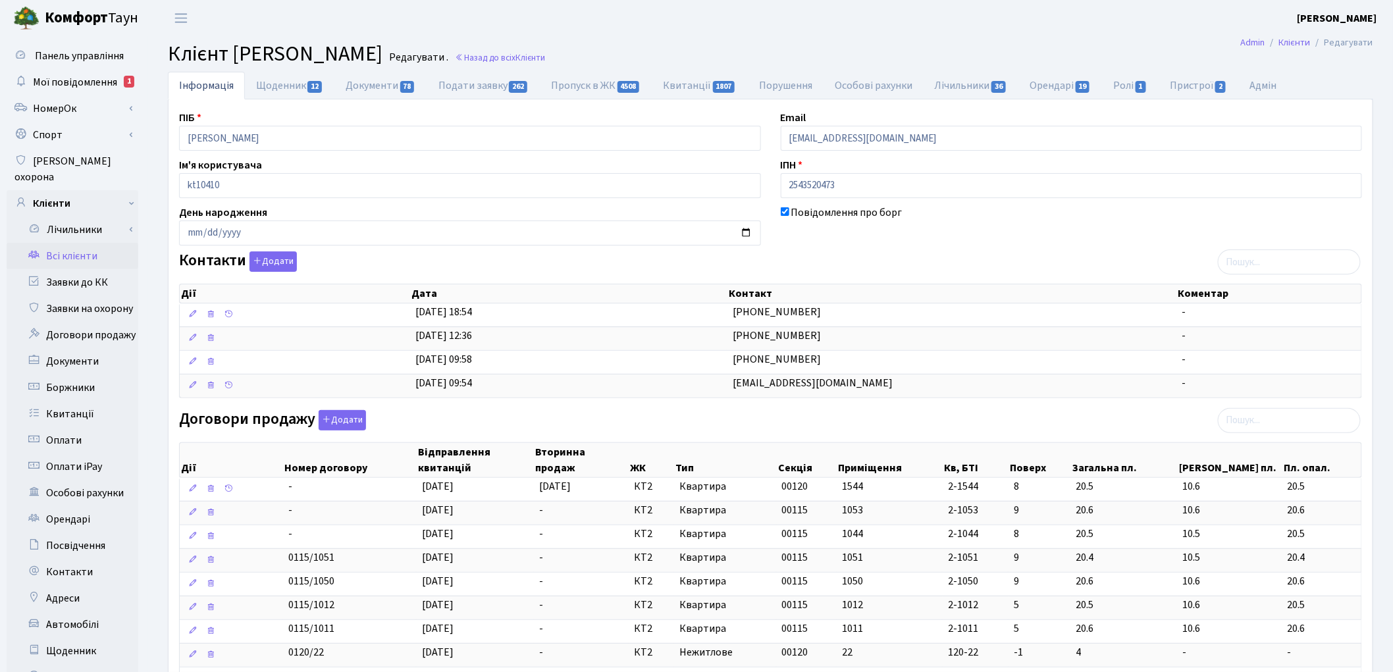
click at [63, 243] on link "Всі клієнти" at bounding box center [73, 256] width 132 height 26
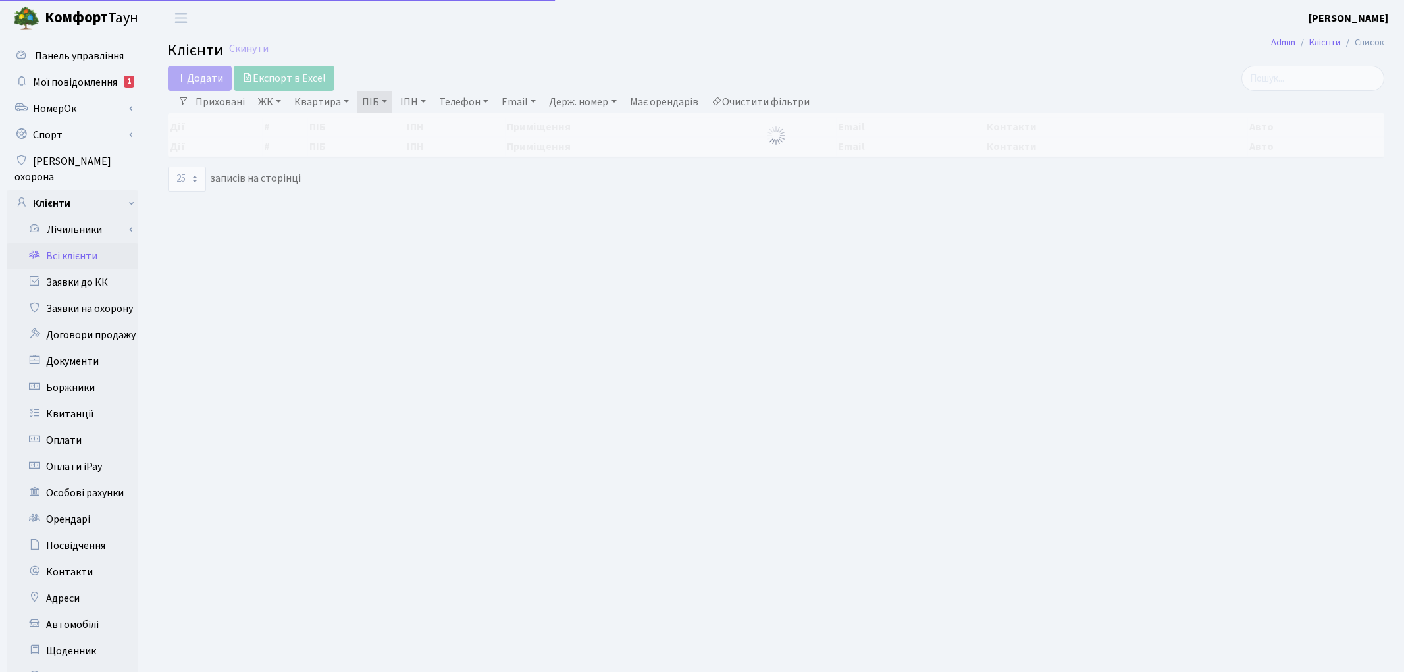
select select "25"
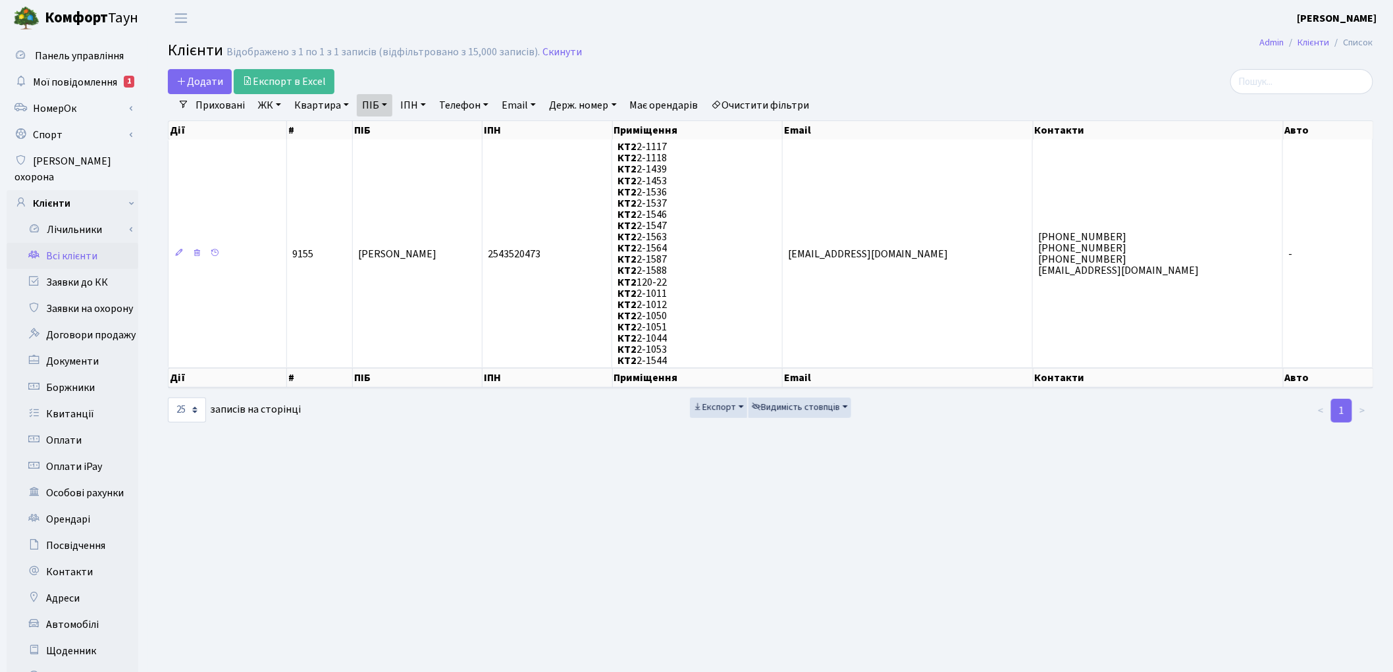
click at [792, 109] on link "Очистити фільтри" at bounding box center [760, 105] width 109 height 22
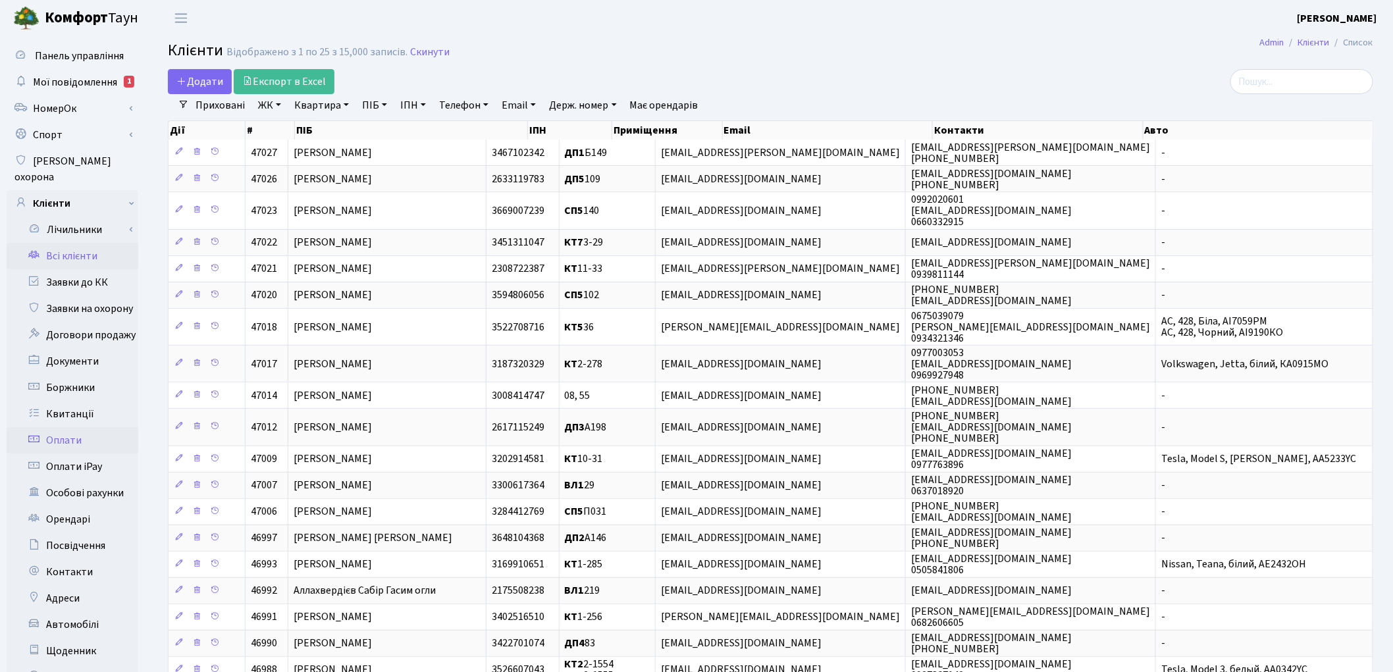
scroll to position [265, 0]
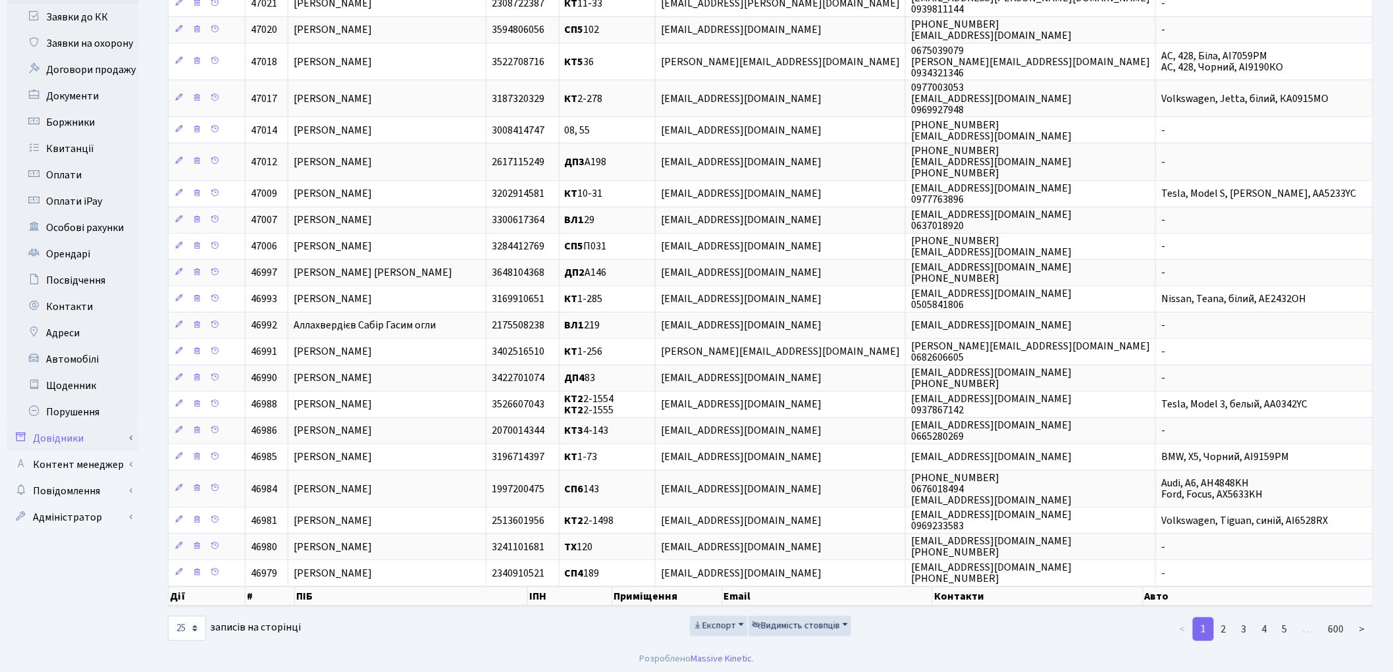
click at [57, 427] on link "Довідники" at bounding box center [73, 438] width 132 height 26
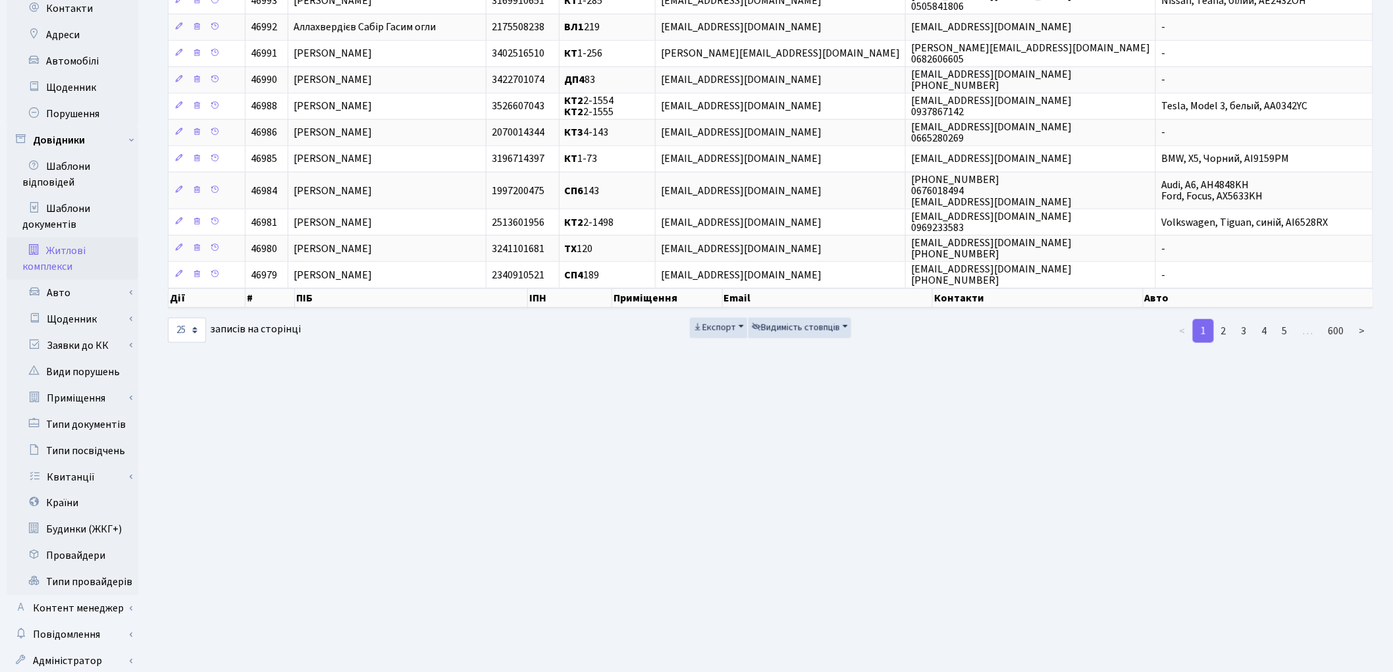
scroll to position [589, 0]
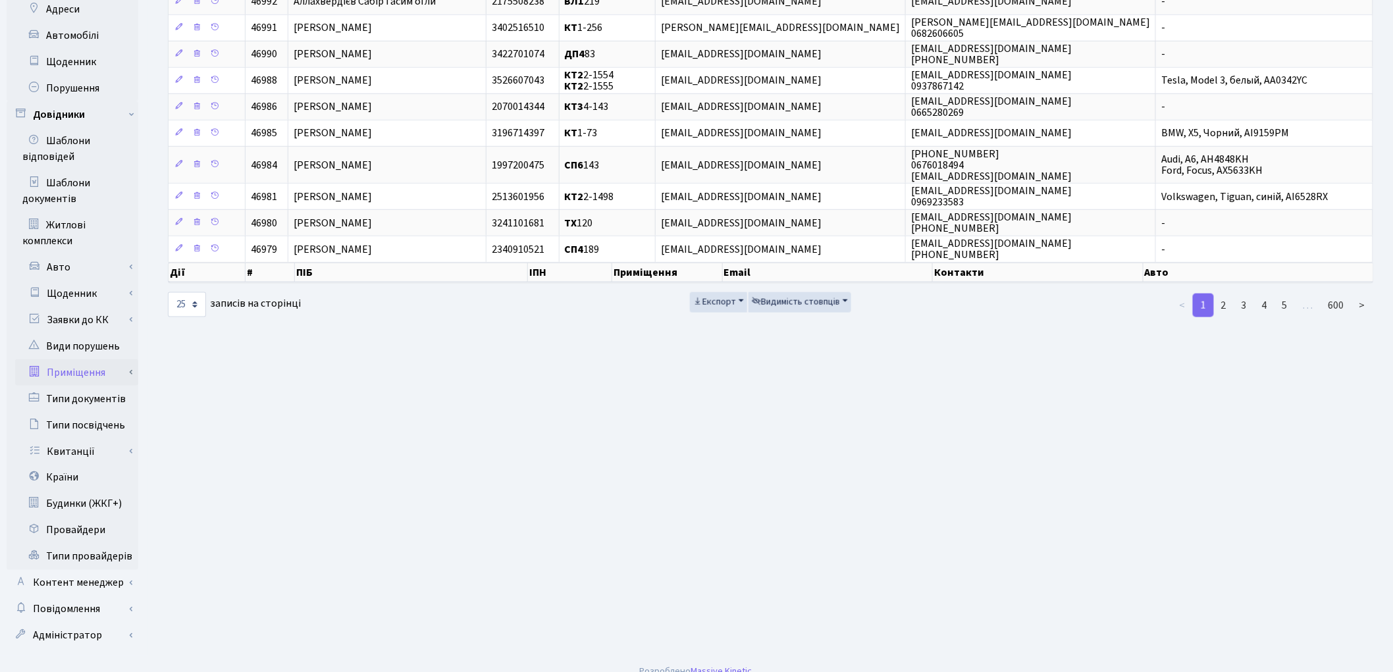
click at [70, 360] on link "Приміщення" at bounding box center [76, 373] width 123 height 26
click at [76, 386] on link "Всі приміщення" at bounding box center [76, 399] width 123 height 26
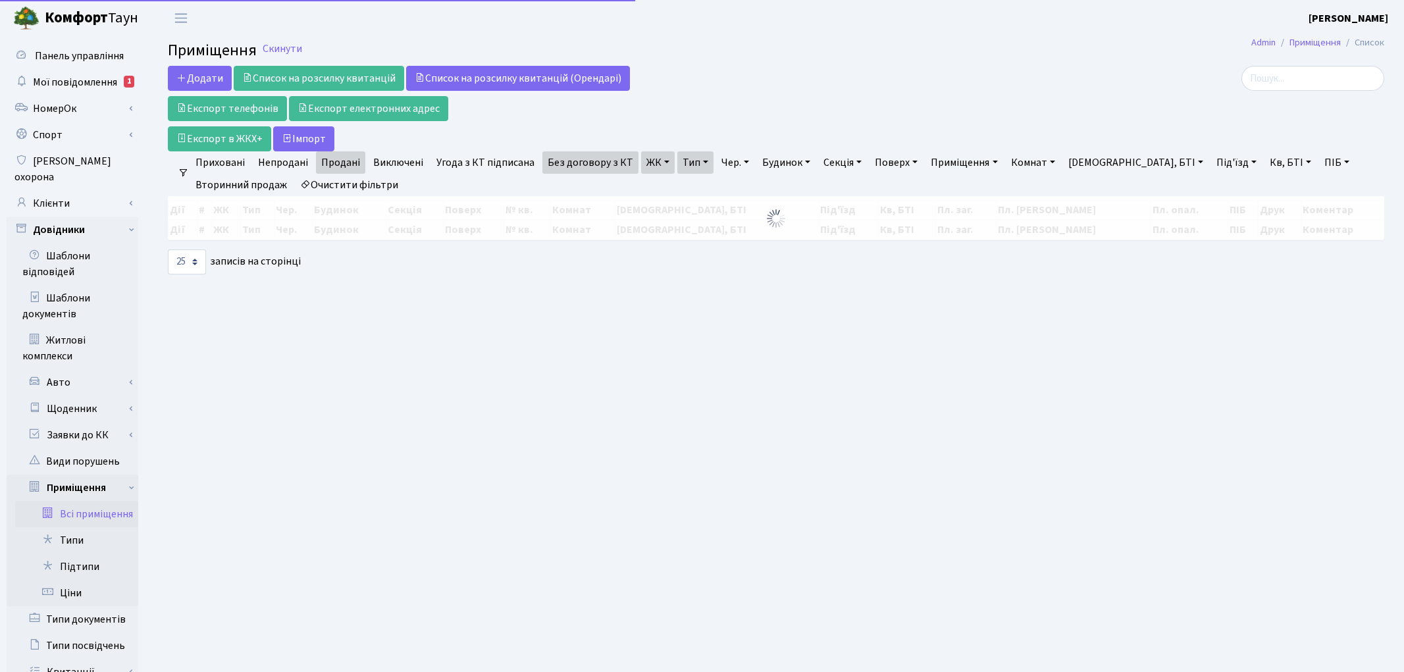
select select "25"
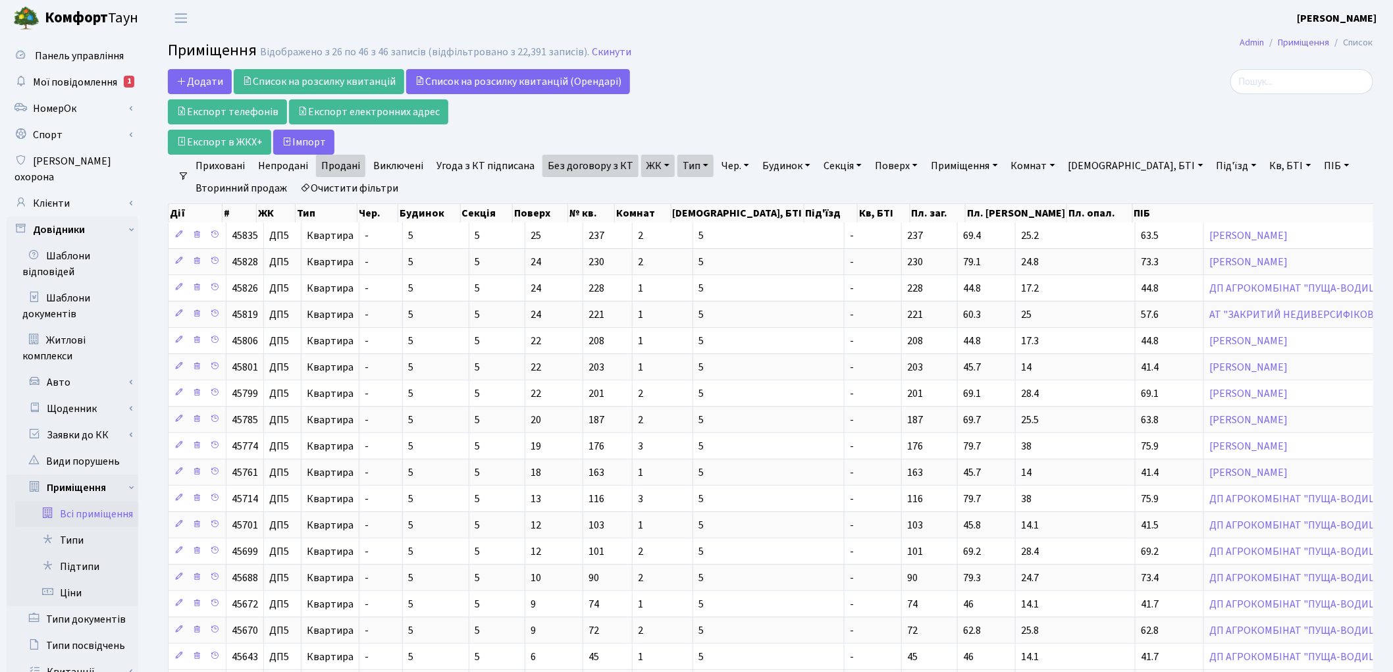
click at [363, 182] on link "Очистити фільтри" at bounding box center [349, 188] width 109 height 22
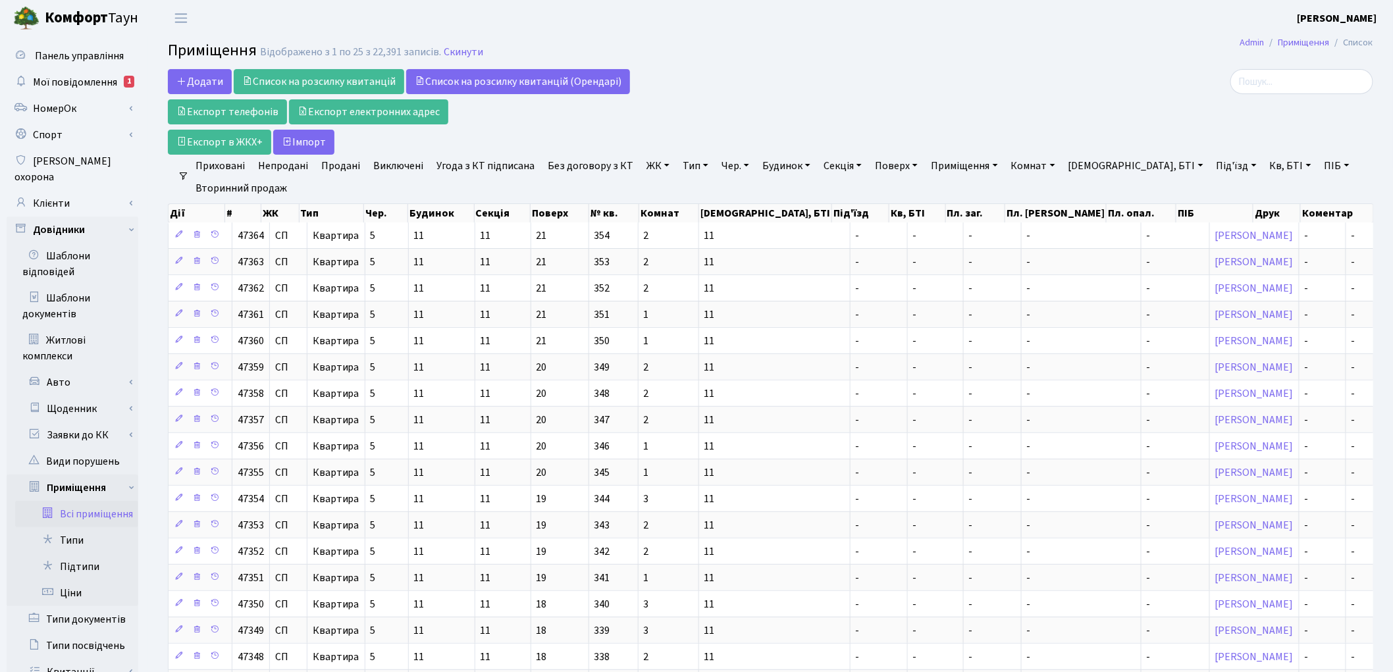
click at [654, 167] on link "ЖК" at bounding box center [658, 166] width 34 height 22
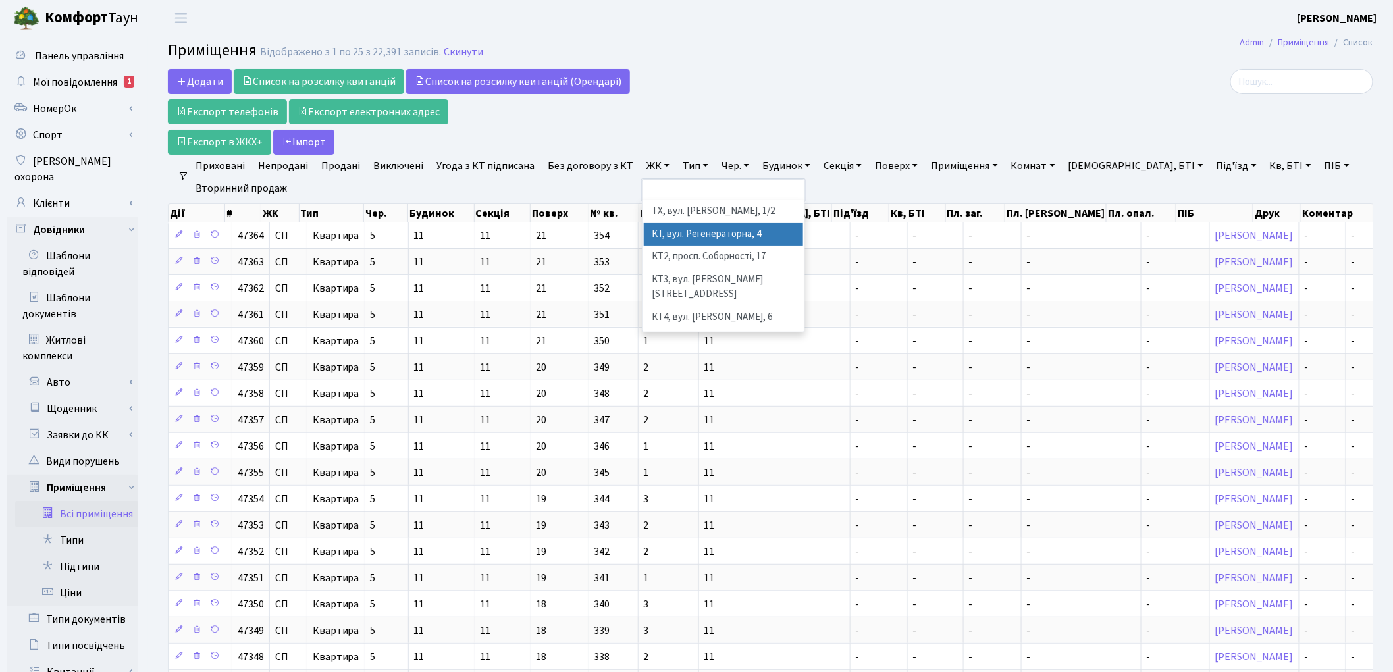
click at [677, 227] on li "КТ, вул. Регенераторна, 4" at bounding box center [723, 234] width 159 height 23
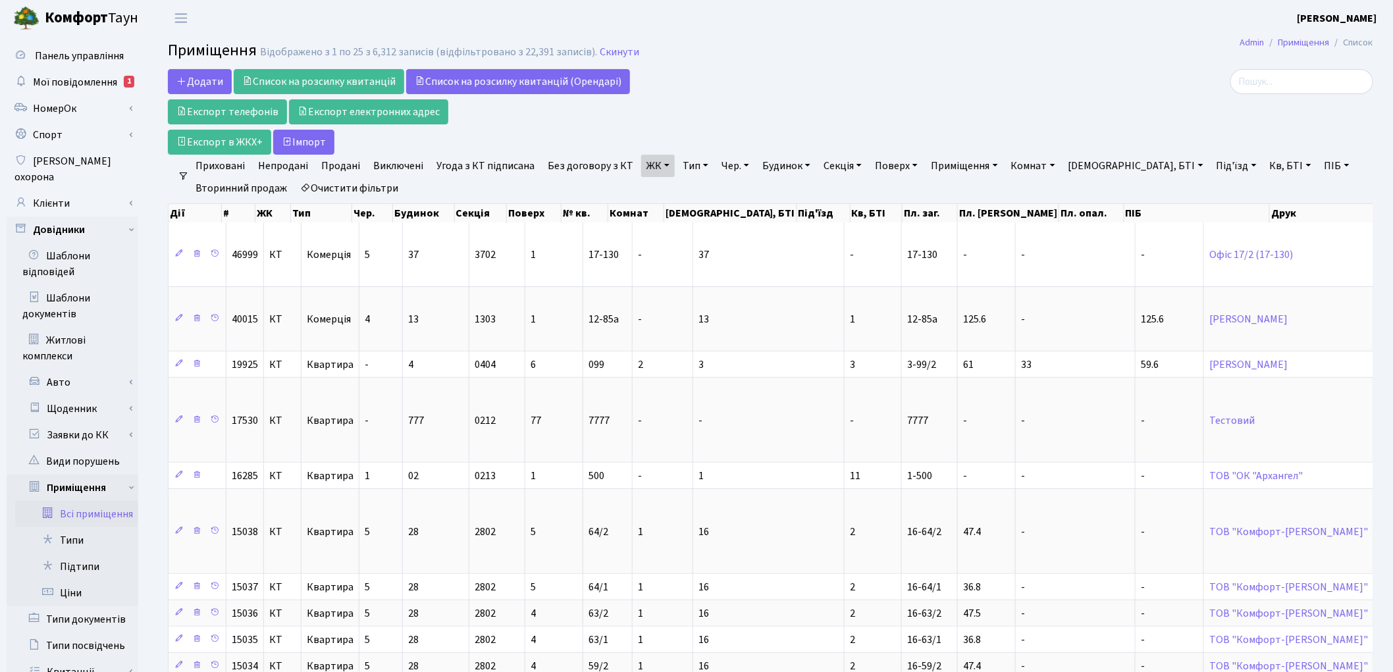
click at [685, 165] on link "Тип" at bounding box center [696, 166] width 36 height 22
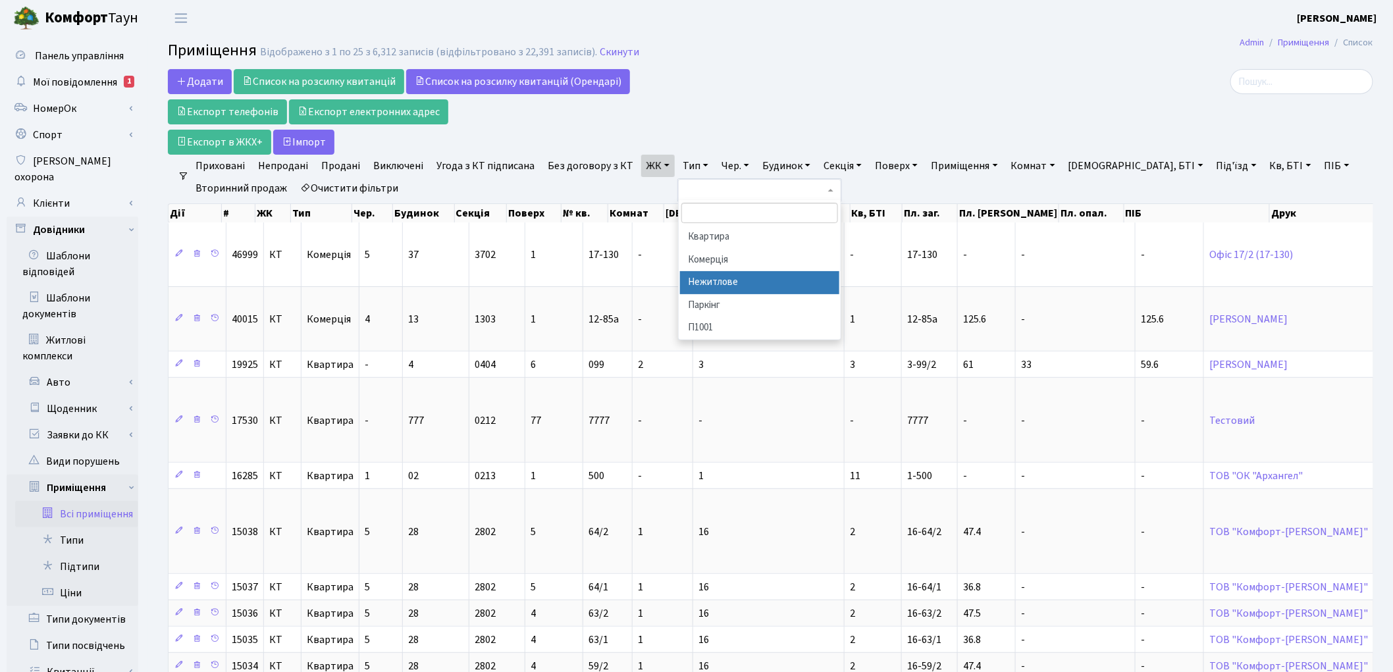
click at [716, 279] on li "Нежитлове" at bounding box center [759, 282] width 159 height 23
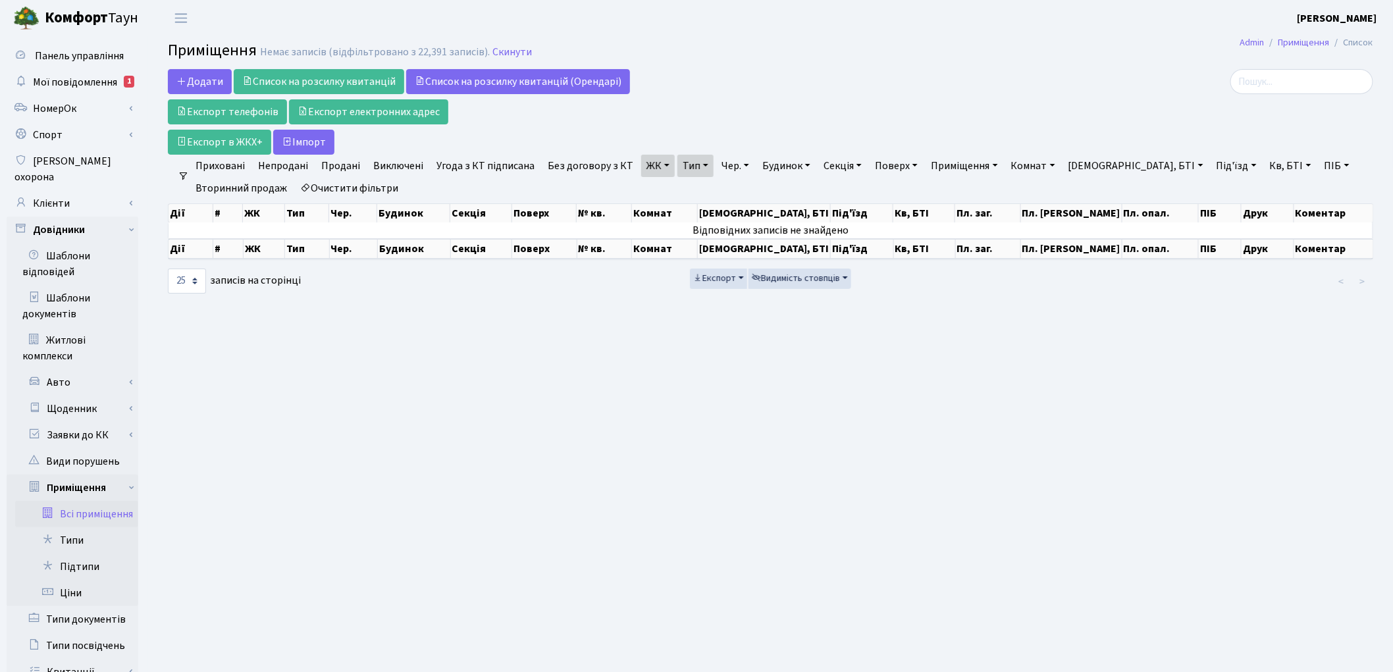
click at [375, 181] on link "Очистити фільтри" at bounding box center [349, 188] width 109 height 22
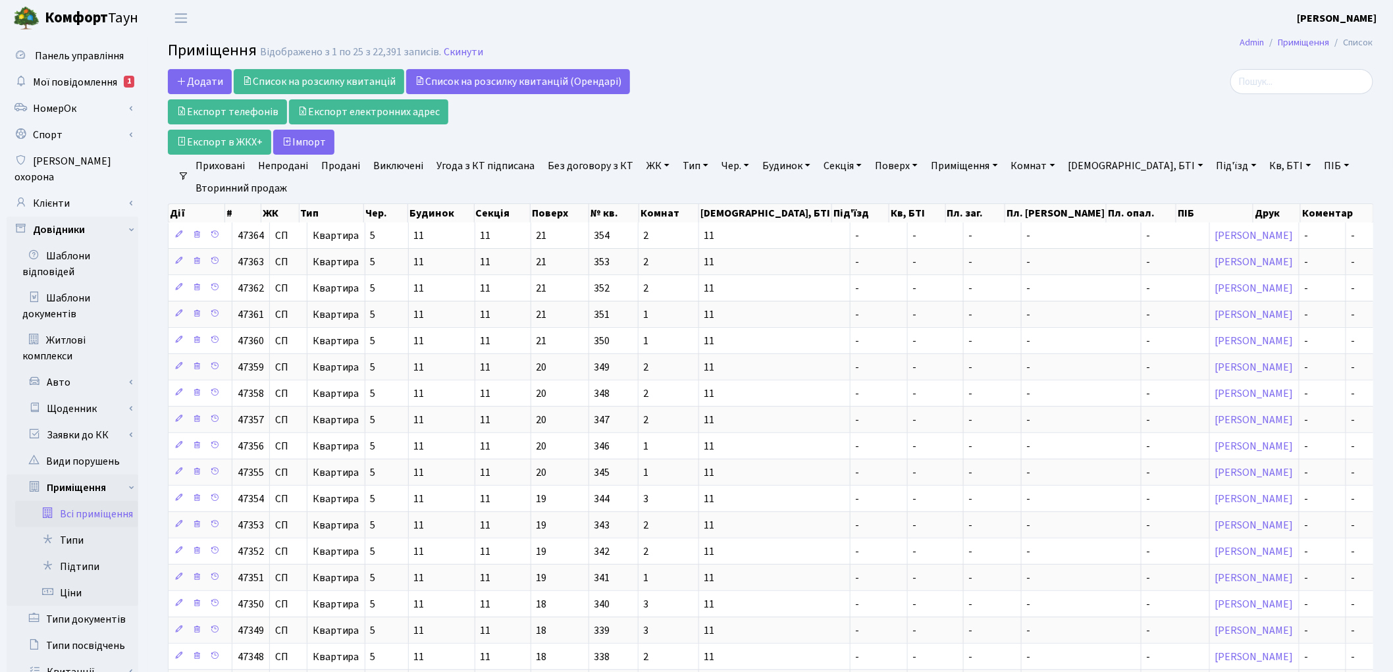
click at [642, 167] on link "ЖК" at bounding box center [658, 166] width 34 height 22
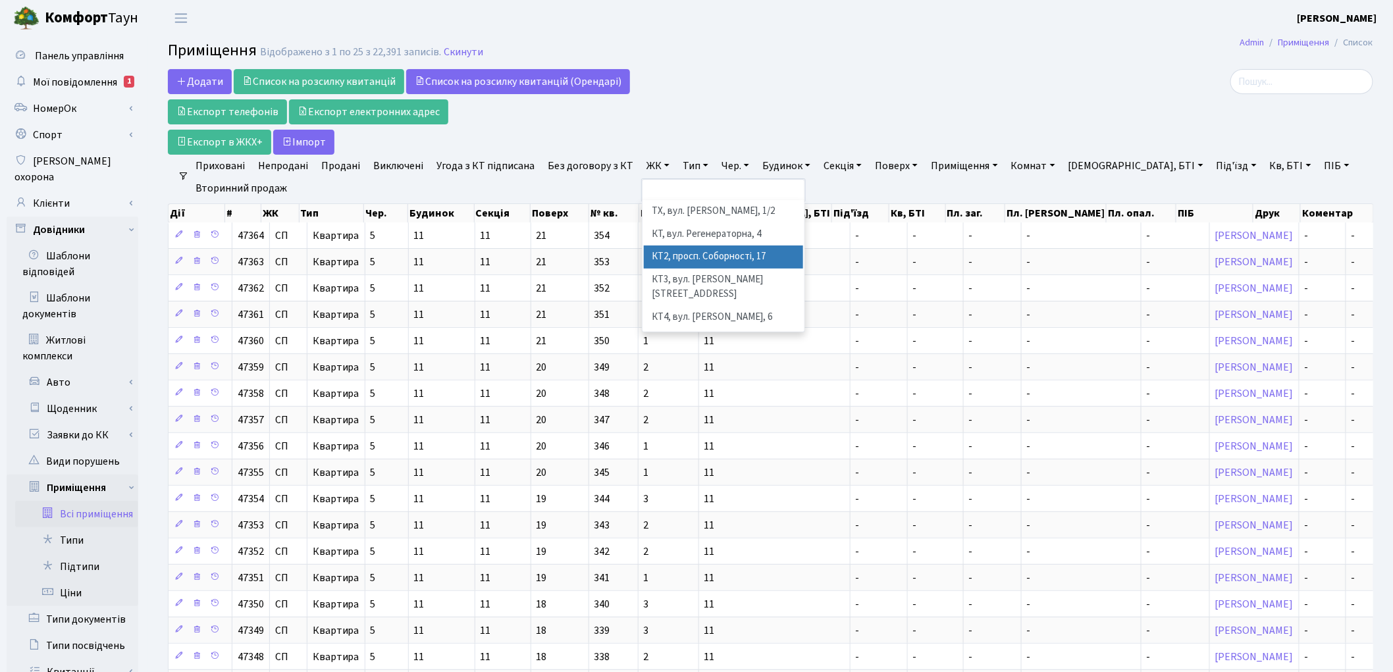
click at [687, 246] on li "КТ2, просп. Соборності, 17" at bounding box center [723, 257] width 159 height 23
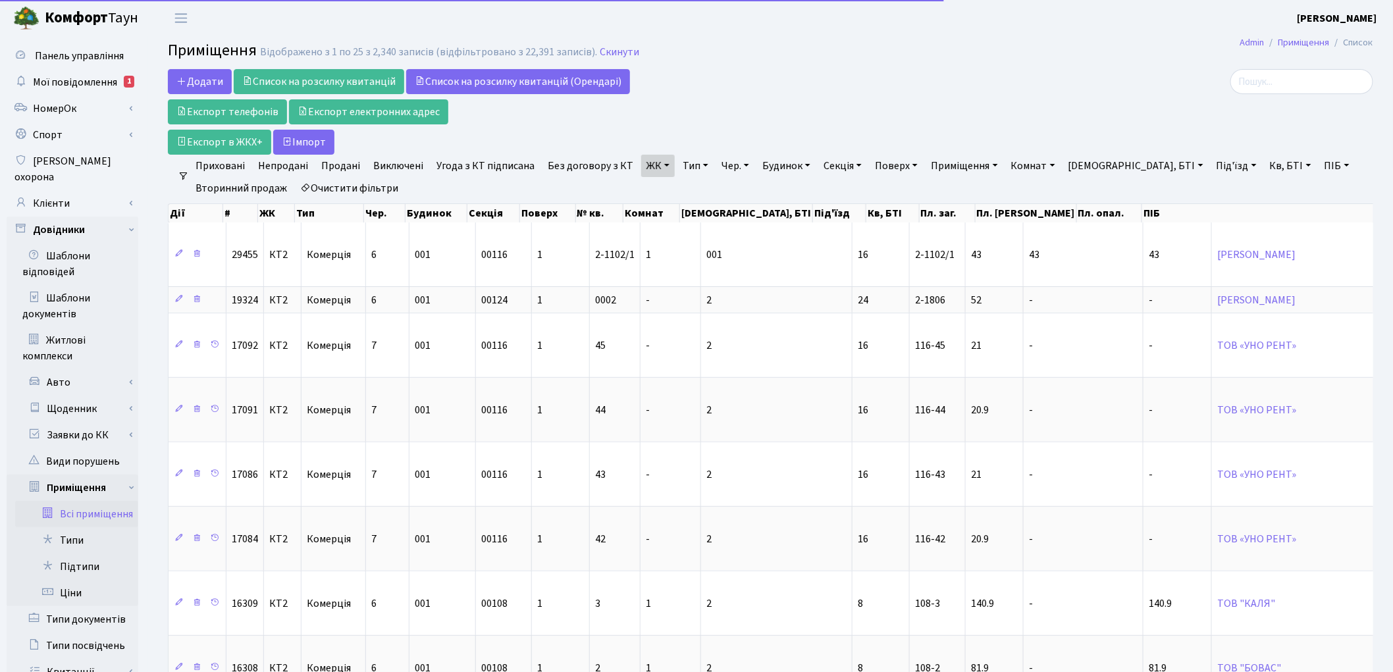
click at [681, 170] on link "Тип" at bounding box center [696, 166] width 36 height 22
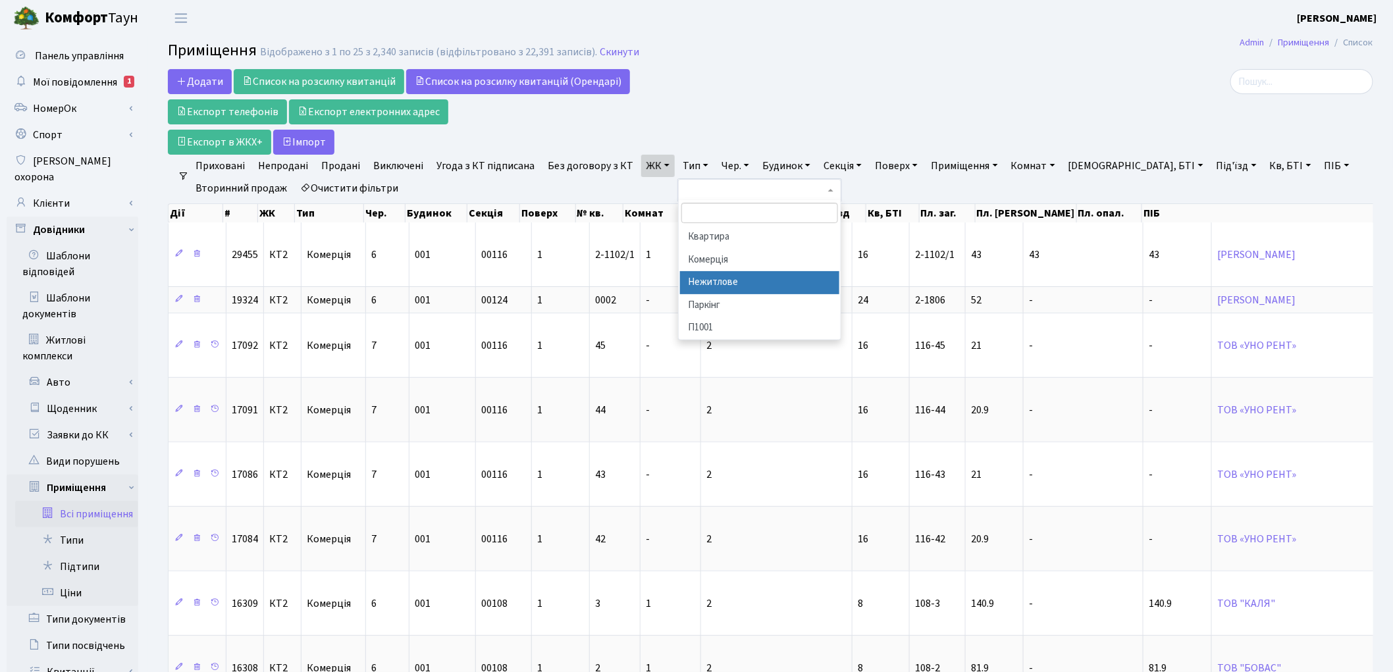
click at [715, 279] on li "Нежитлове" at bounding box center [759, 282] width 159 height 23
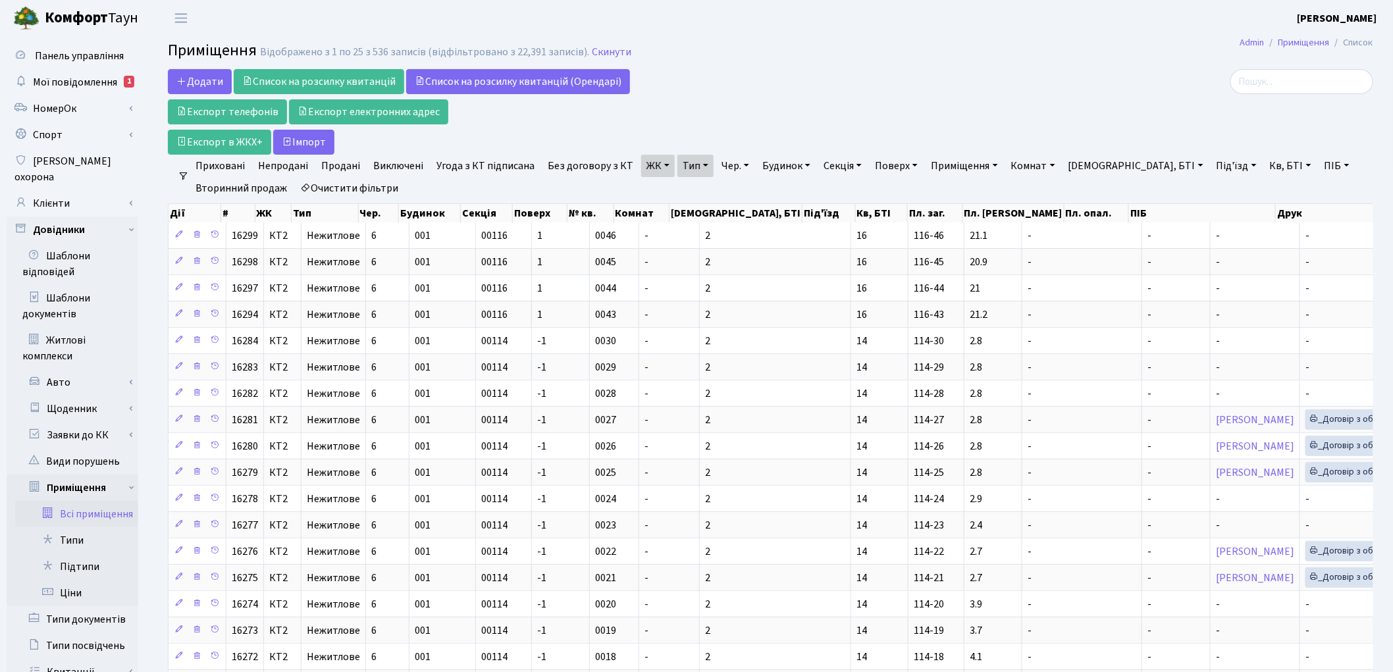
click at [841, 171] on link "Секція" at bounding box center [842, 166] width 49 height 22
type input "00120"
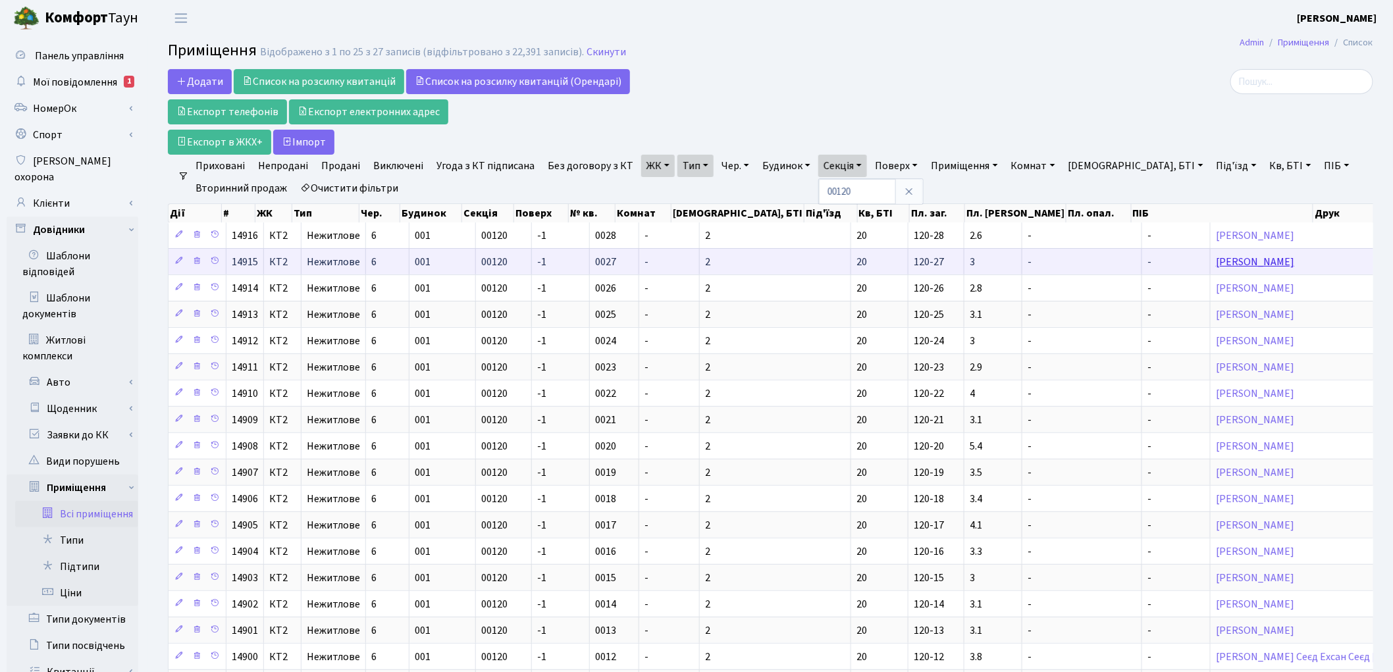
click at [1216, 260] on link "Гудик Роман Сергійович" at bounding box center [1255, 262] width 78 height 14
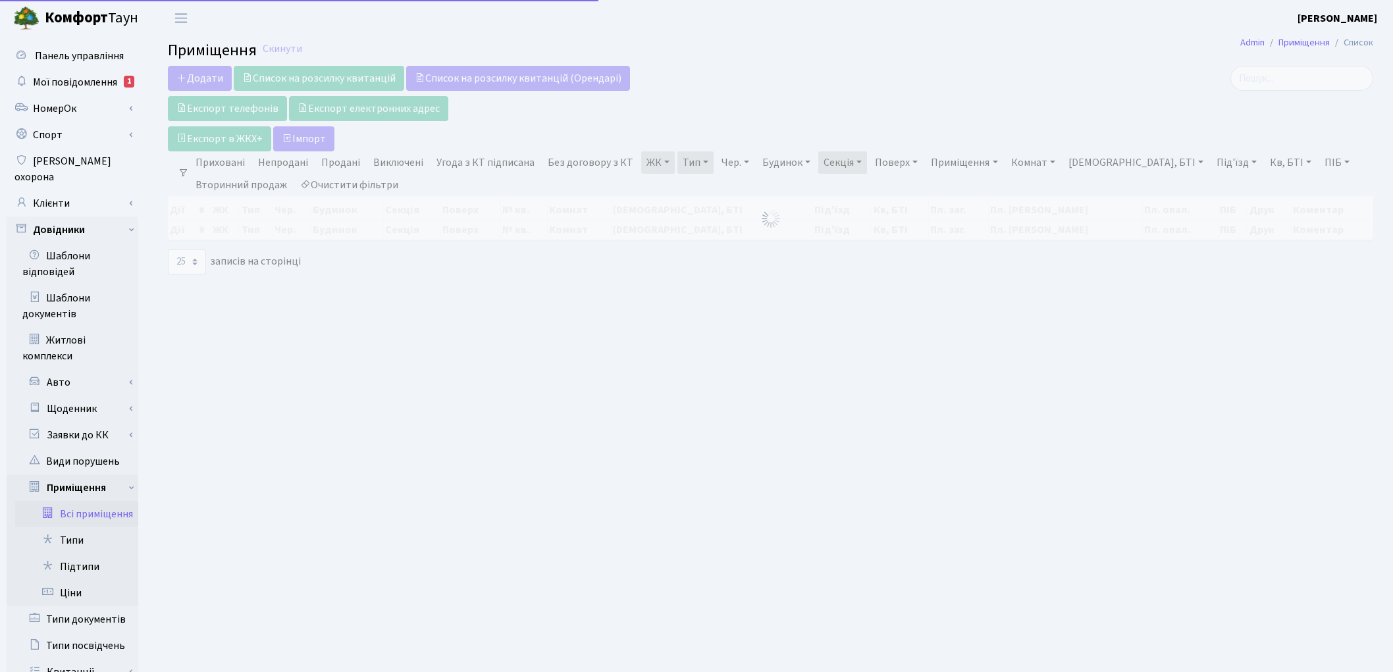
select select "25"
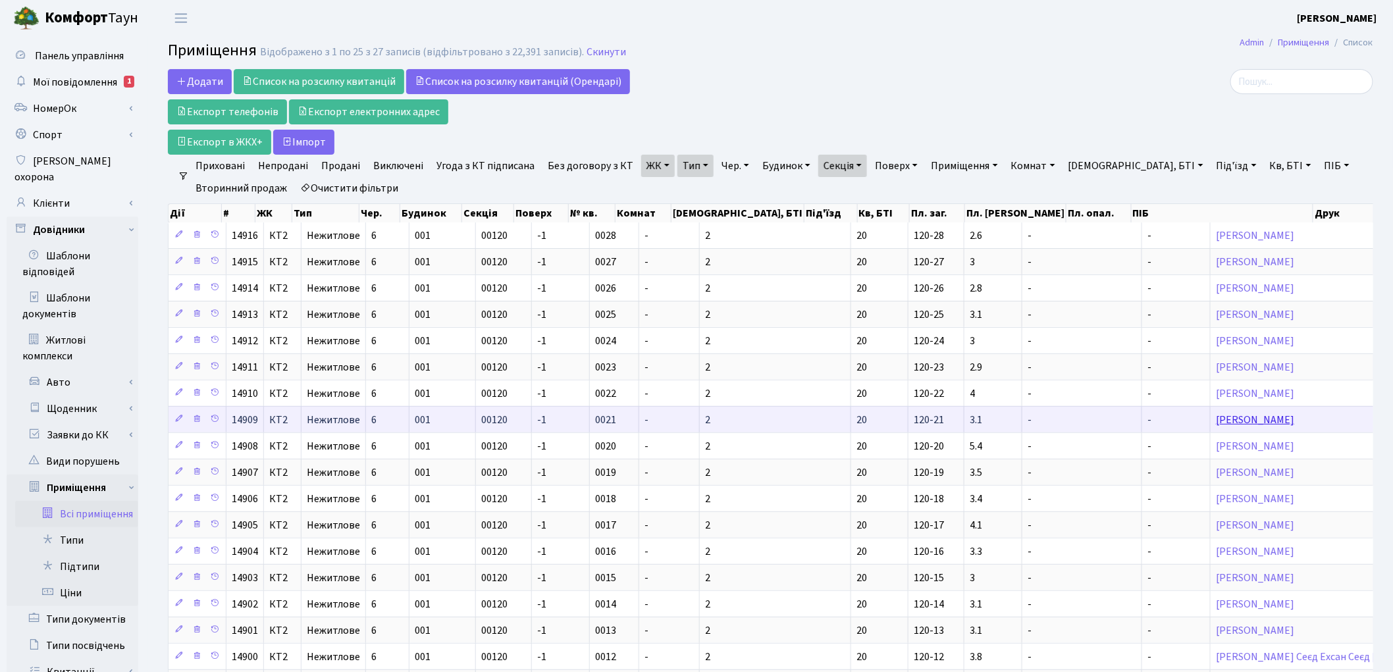
click at [1216, 423] on link "[PERSON_NAME]" at bounding box center [1255, 420] width 78 height 14
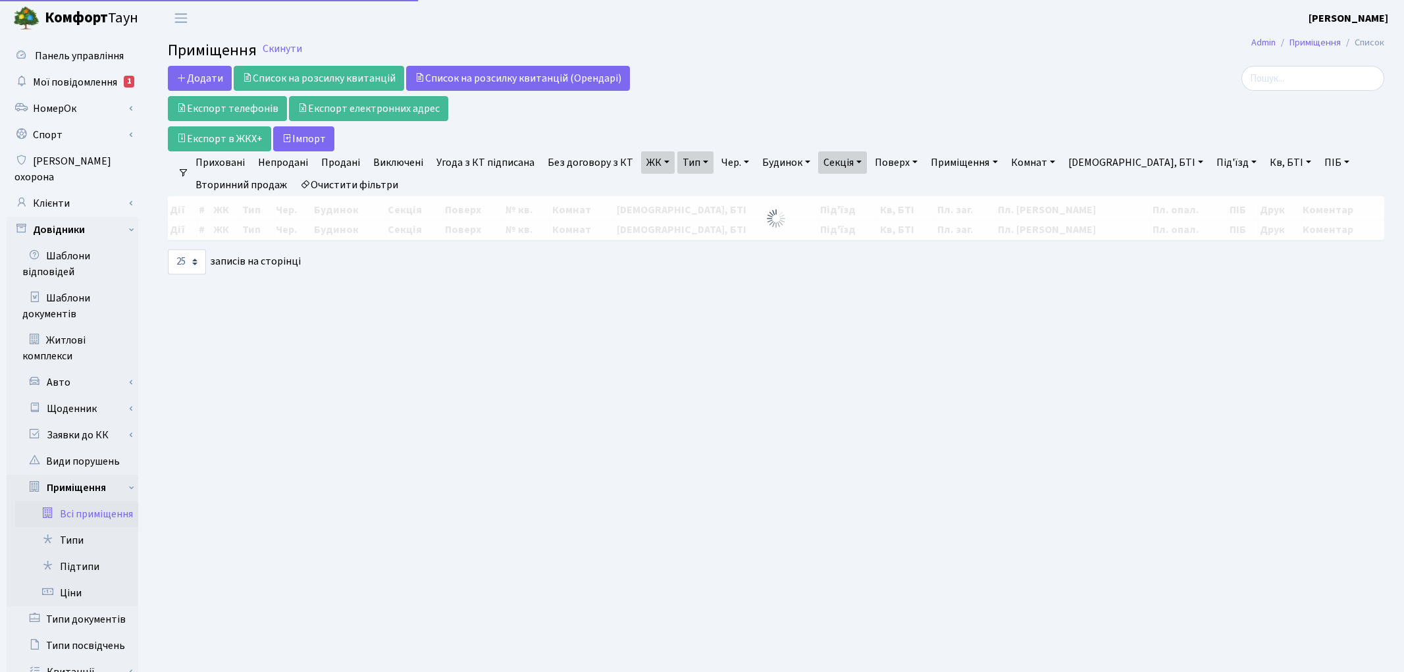
select select "25"
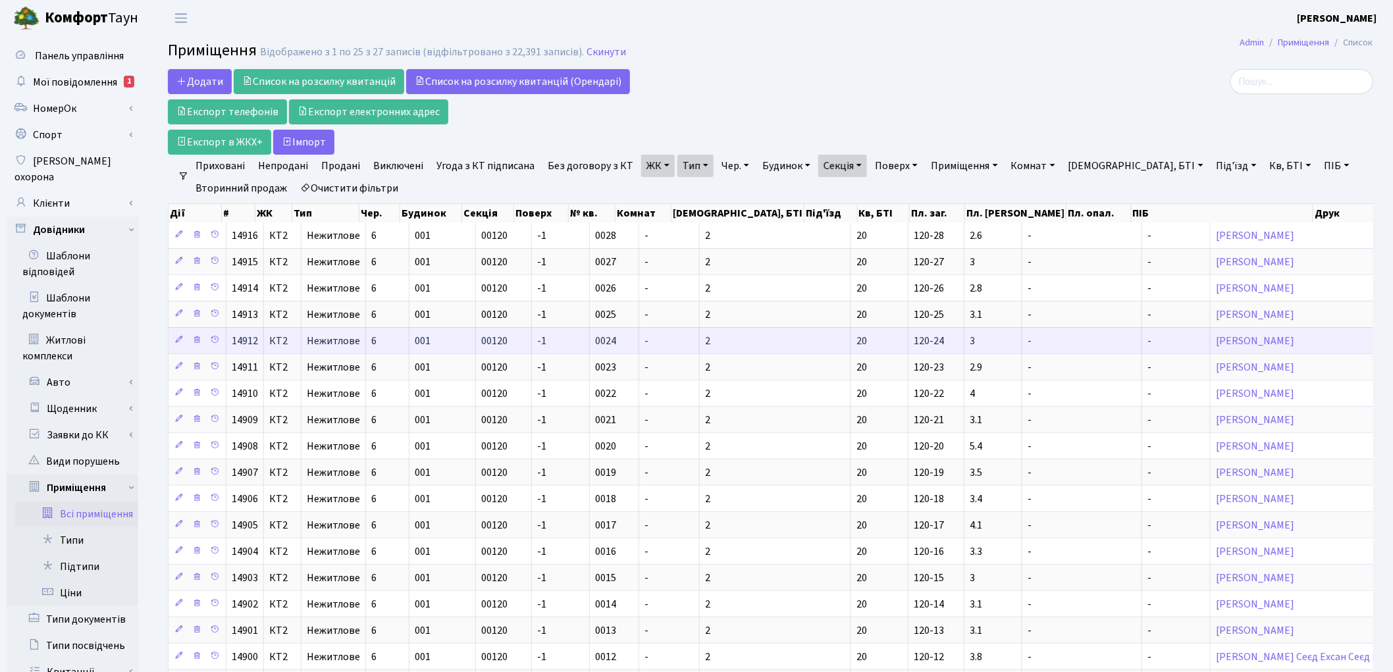
scroll to position [146, 0]
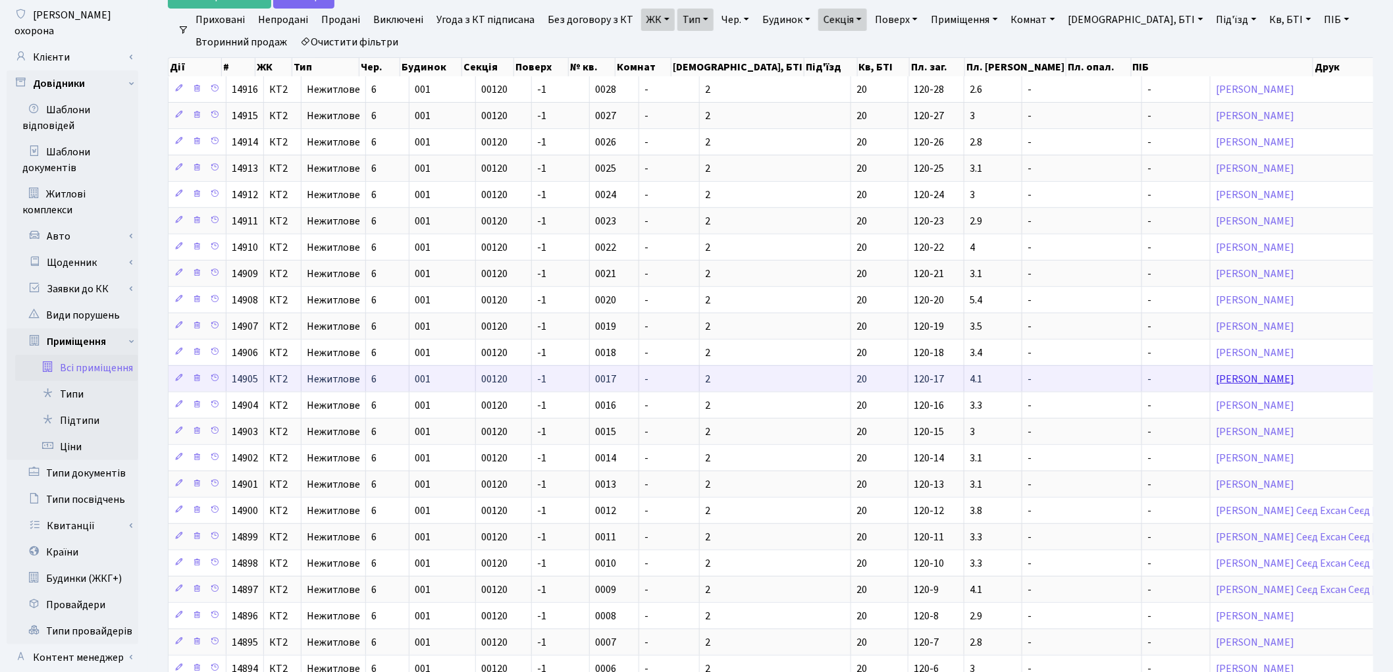
click at [1216, 381] on link "Воронцова Яна Петрівна" at bounding box center [1255, 379] width 78 height 14
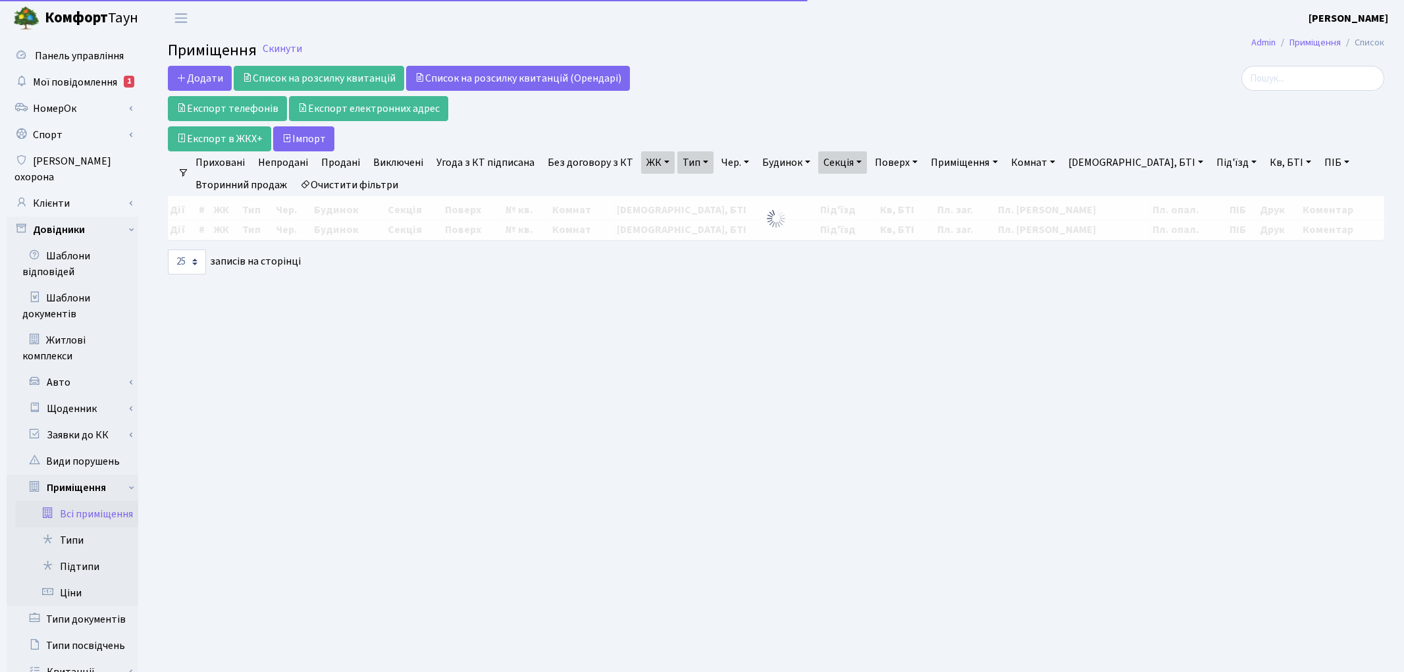
select select "25"
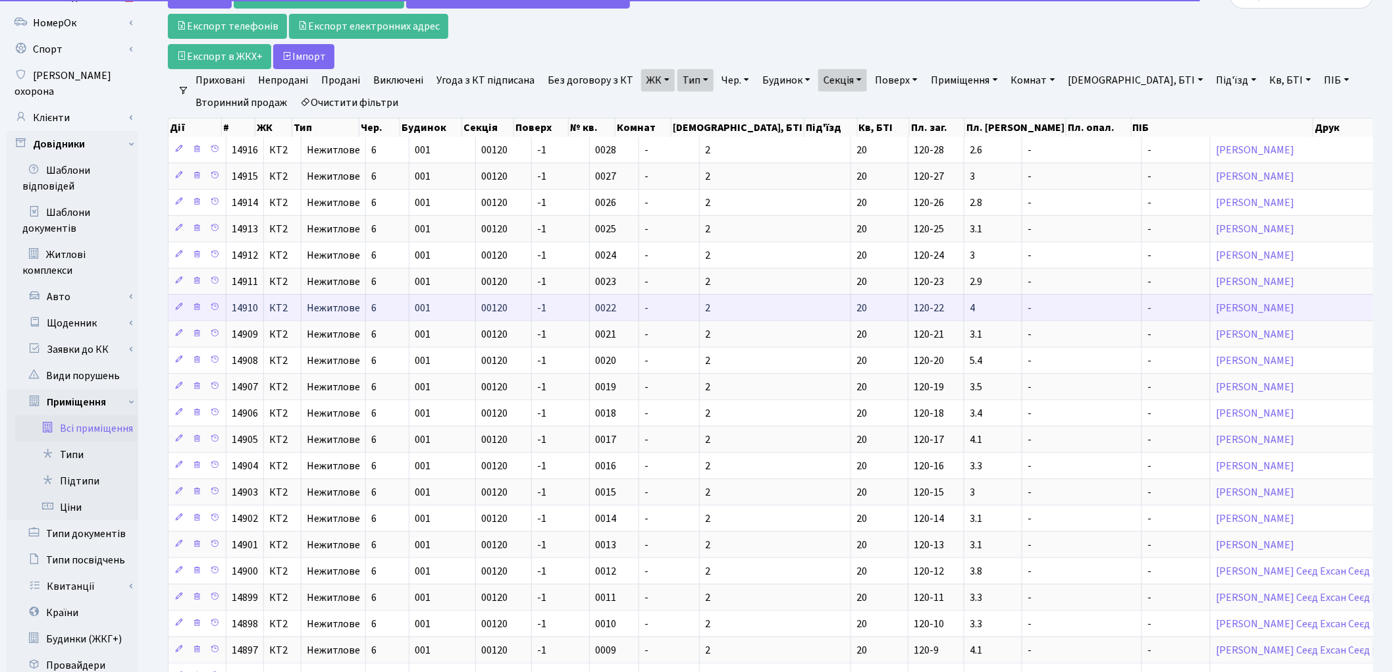
scroll to position [313, 0]
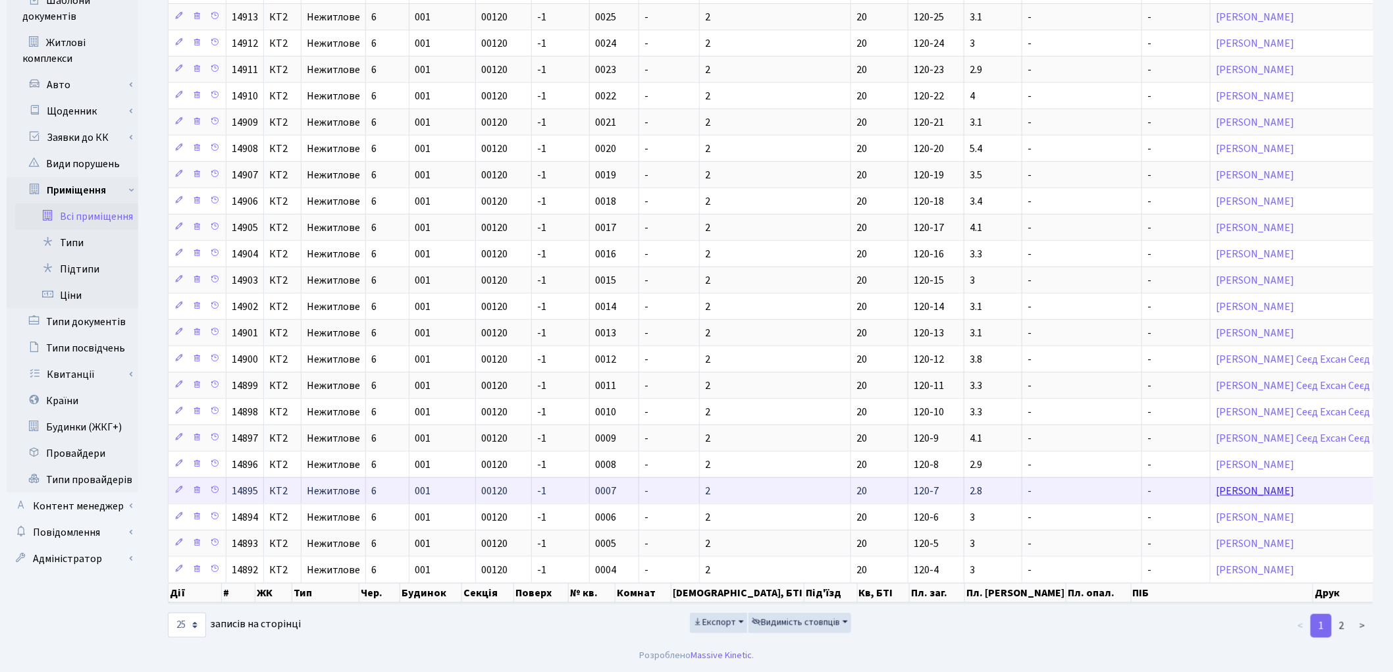
click at [1216, 484] on link "[PERSON_NAME]" at bounding box center [1255, 491] width 78 height 14
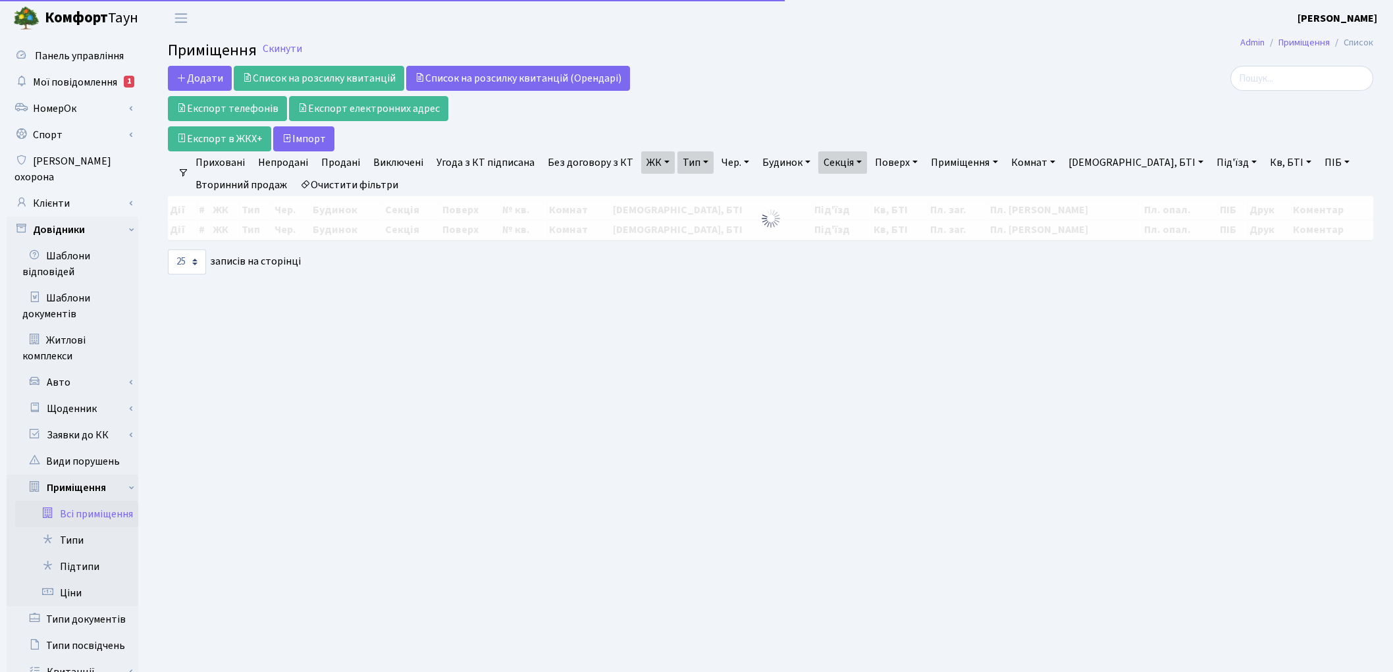
select select "25"
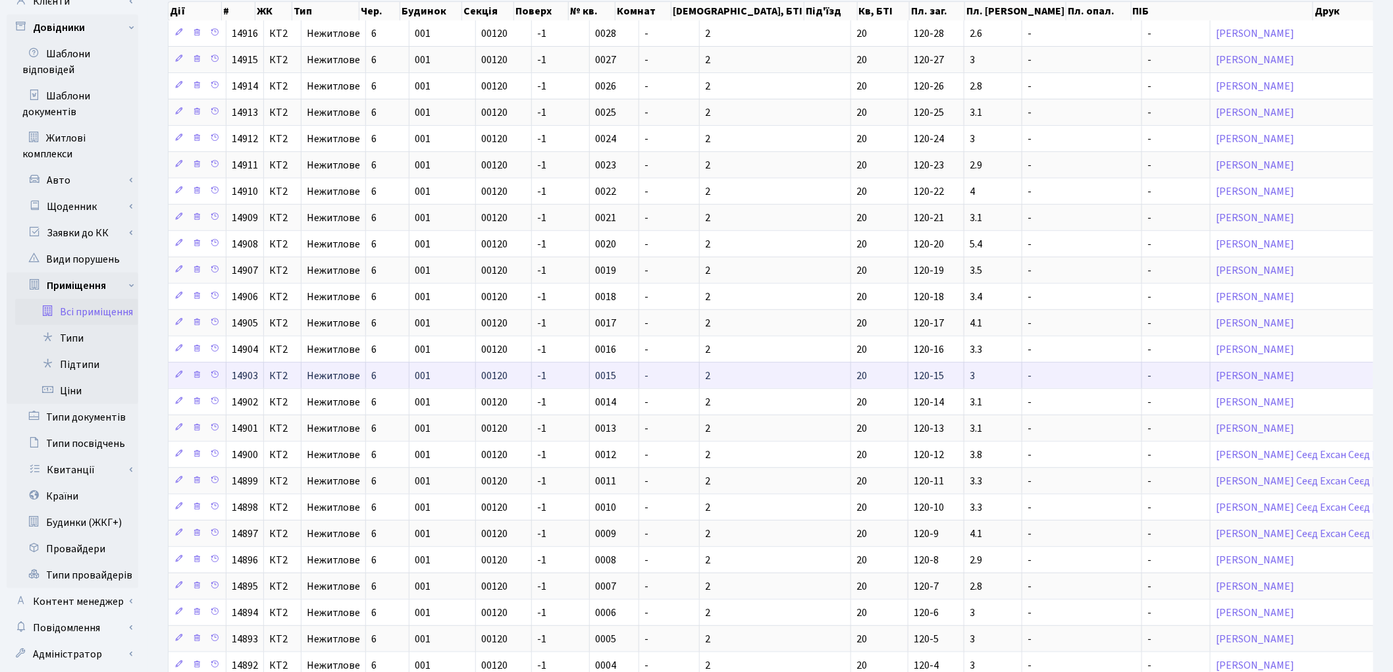
scroll to position [313, 0]
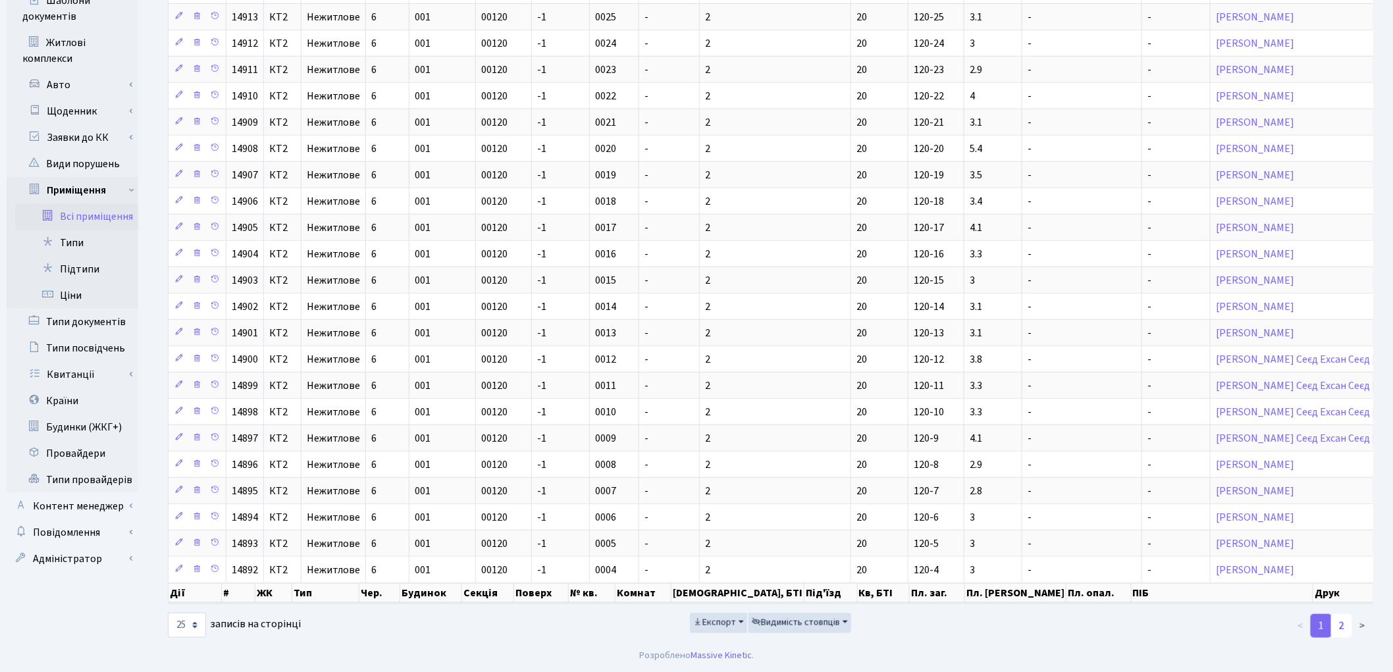
click at [1347, 624] on link "2" at bounding box center [1341, 626] width 21 height 24
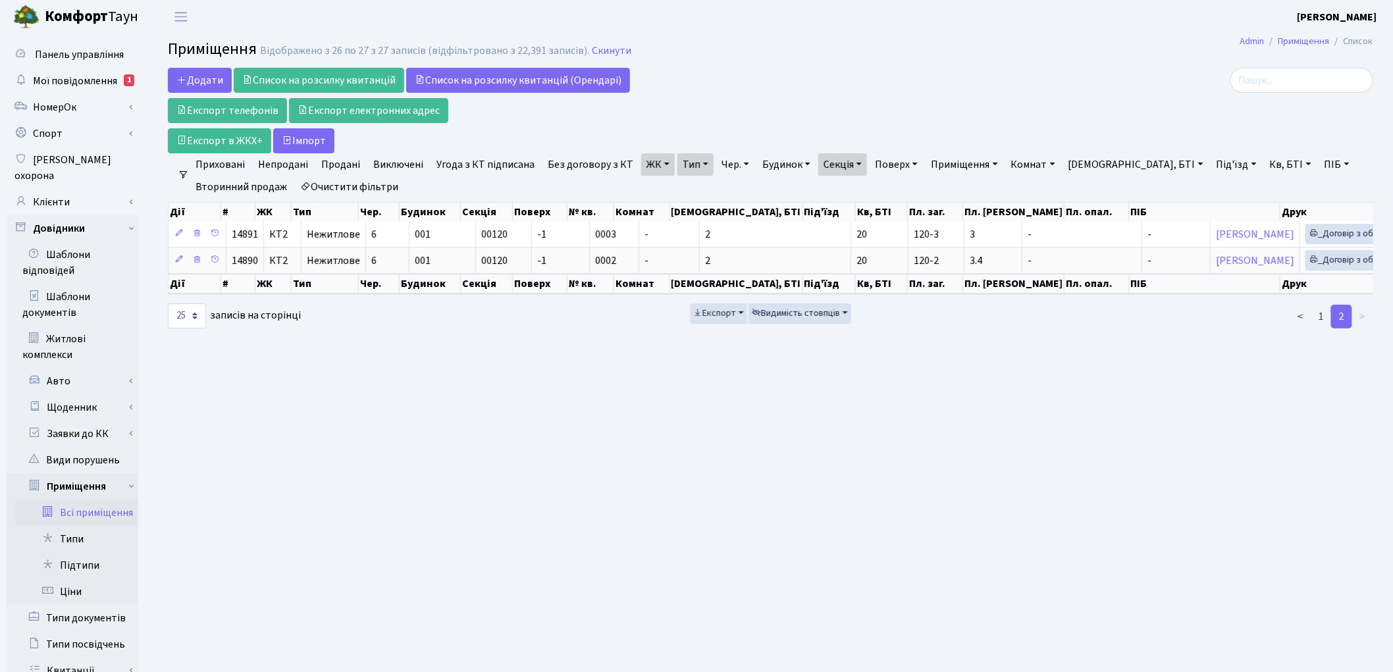
scroll to position [0, 0]
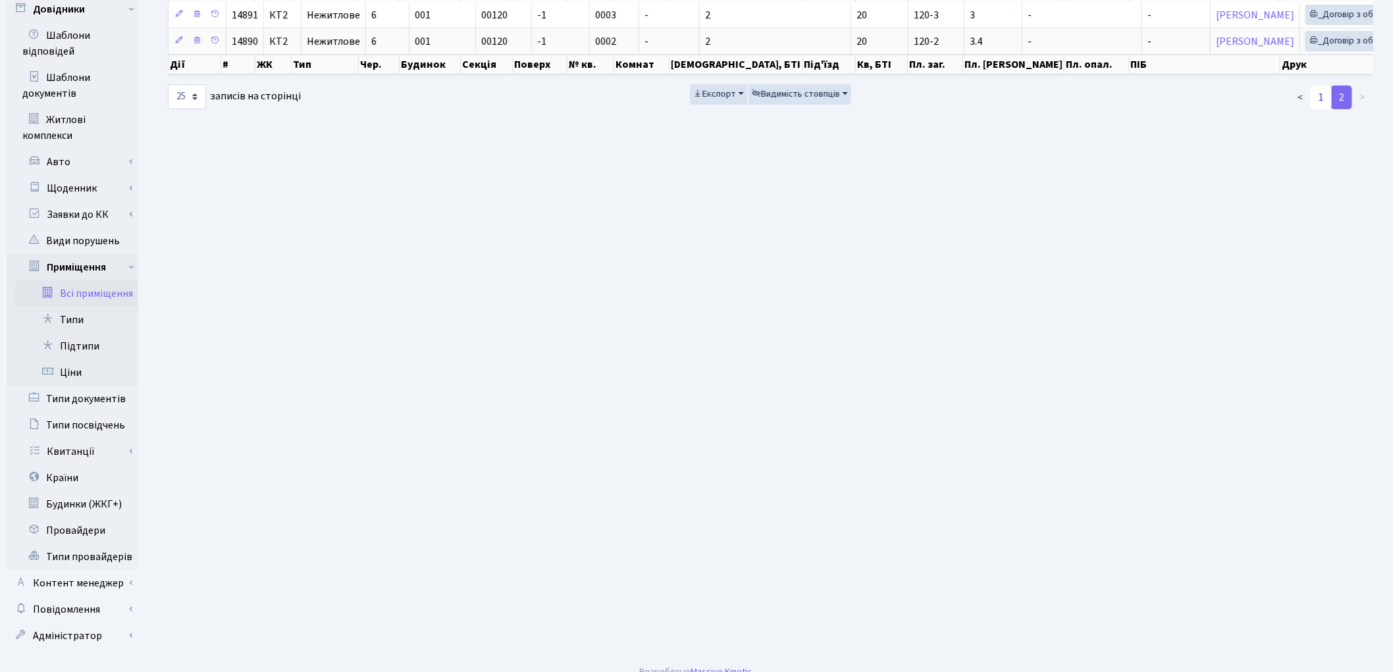
click at [1320, 109] on link "1" at bounding box center [1321, 98] width 21 height 24
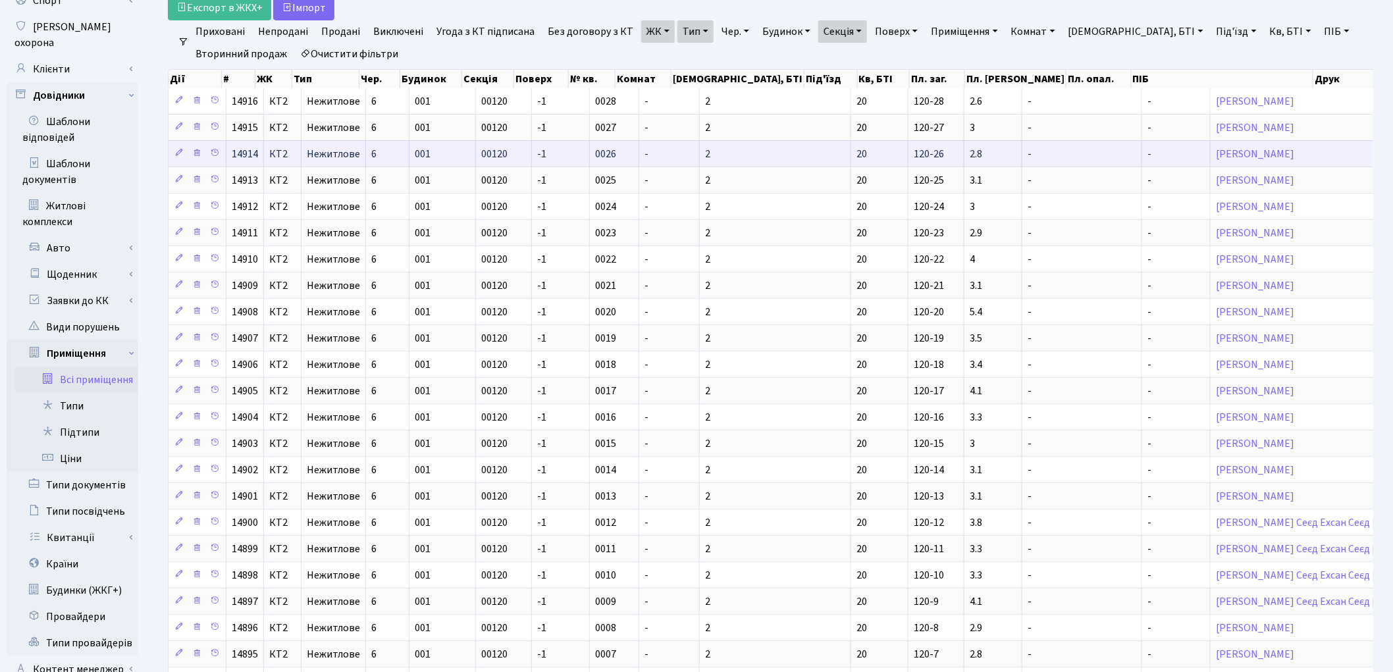
scroll to position [313, 0]
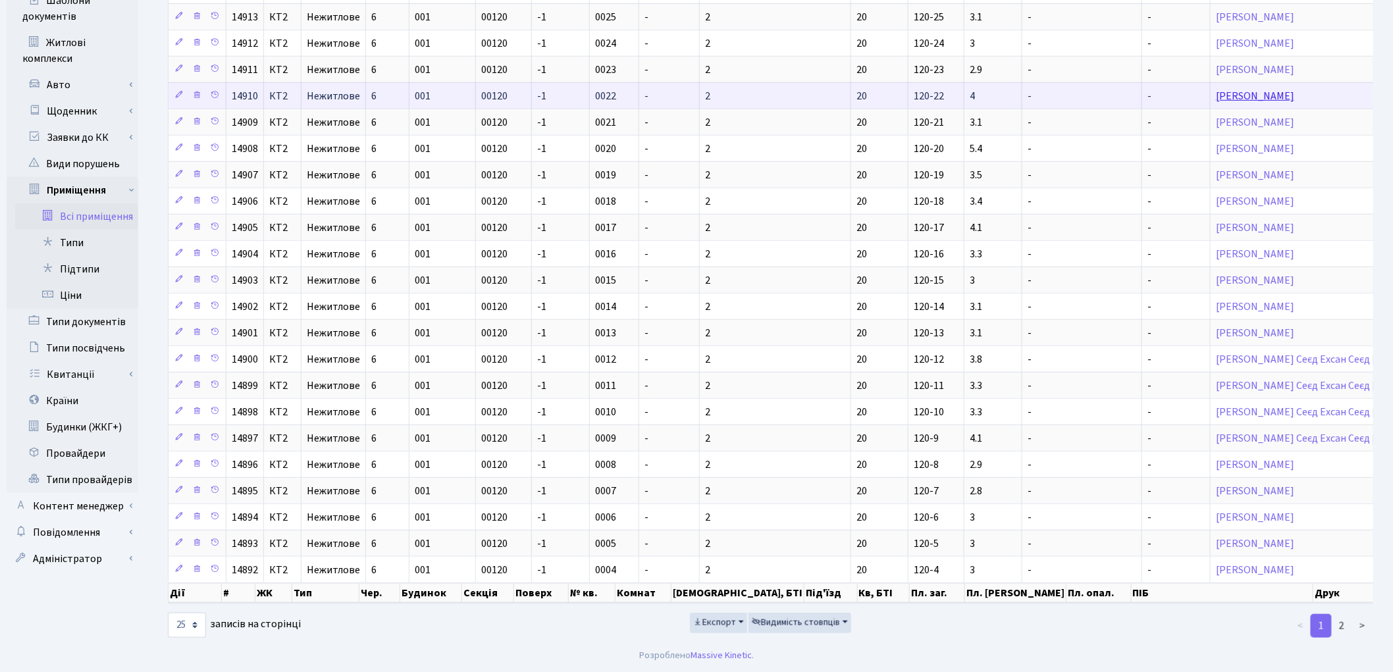
click at [1216, 89] on link "[PERSON_NAME]" at bounding box center [1255, 96] width 78 height 14
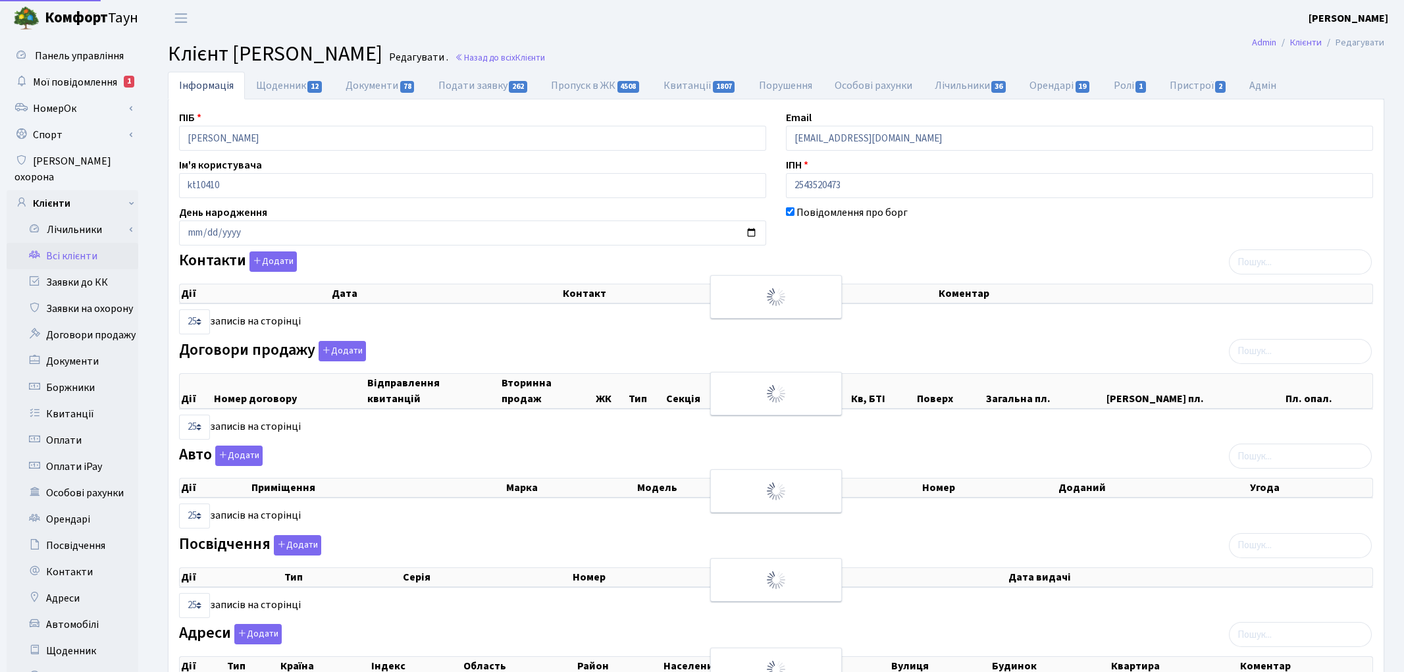
select select "25"
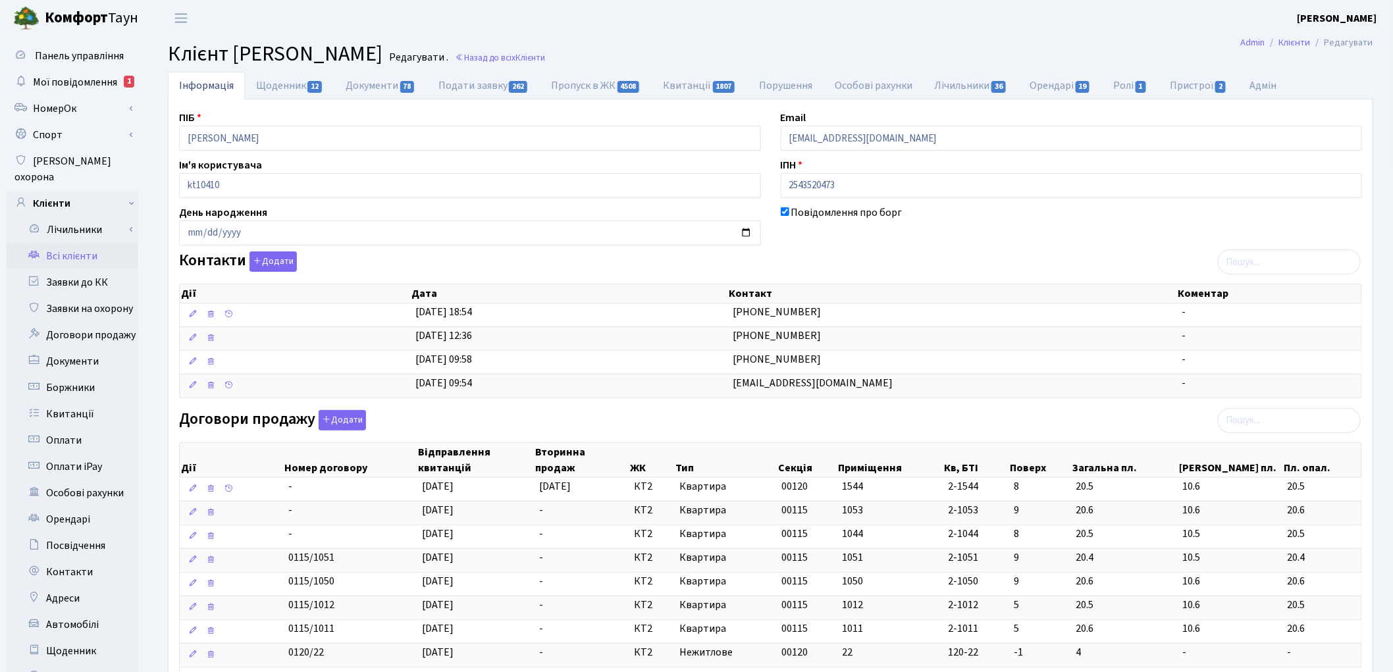
click at [76, 245] on link "Всі клієнти" at bounding box center [73, 256] width 132 height 26
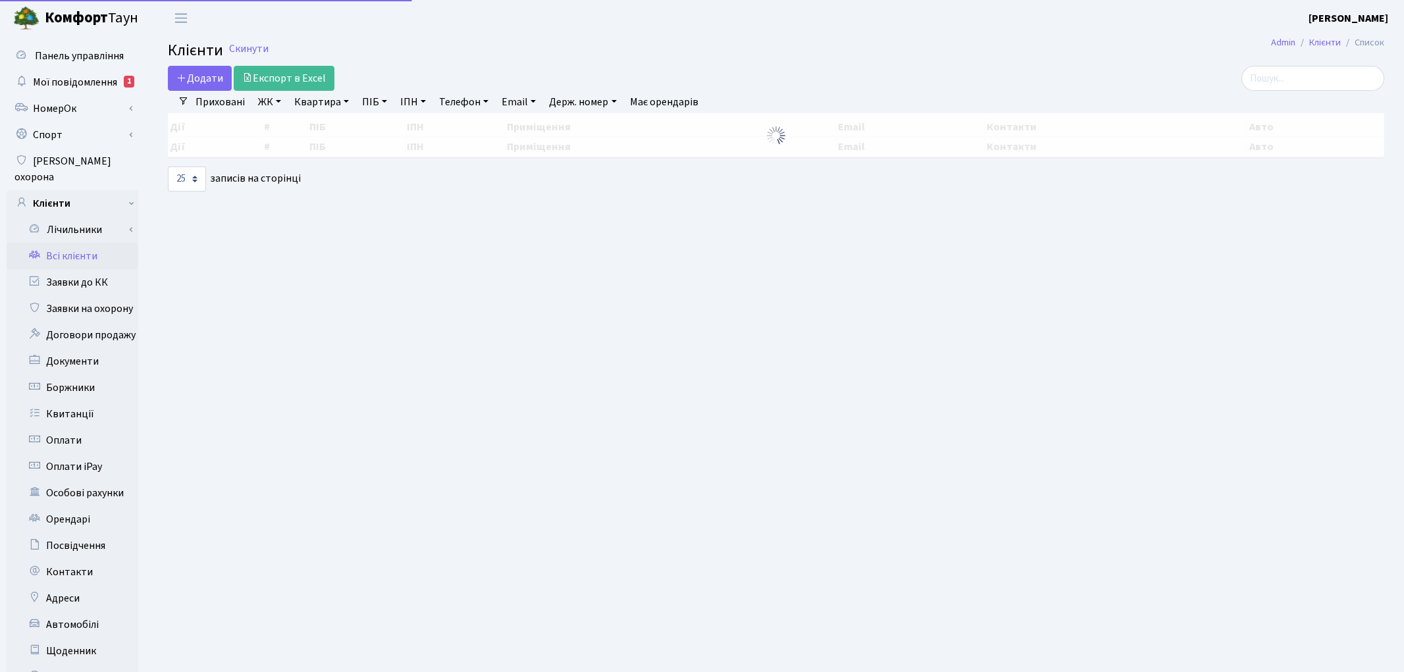
select select "25"
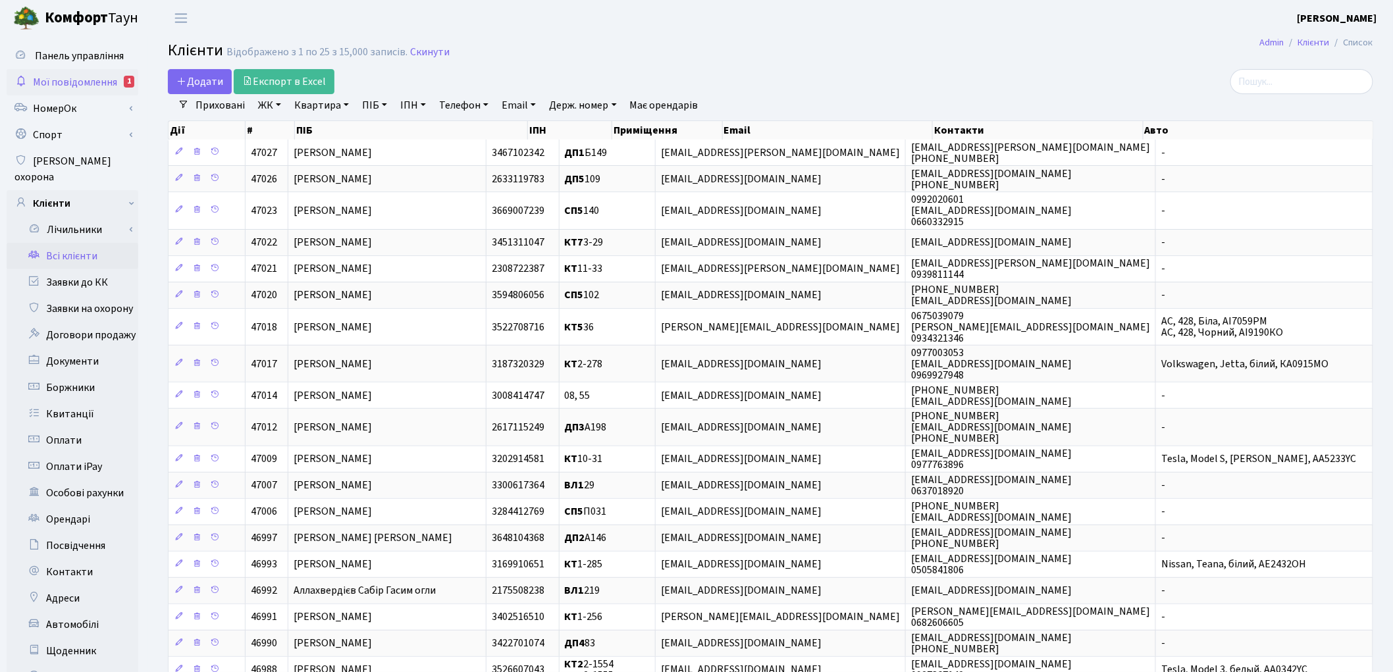
click at [81, 80] on span "Мої повідомлення" at bounding box center [75, 82] width 84 height 14
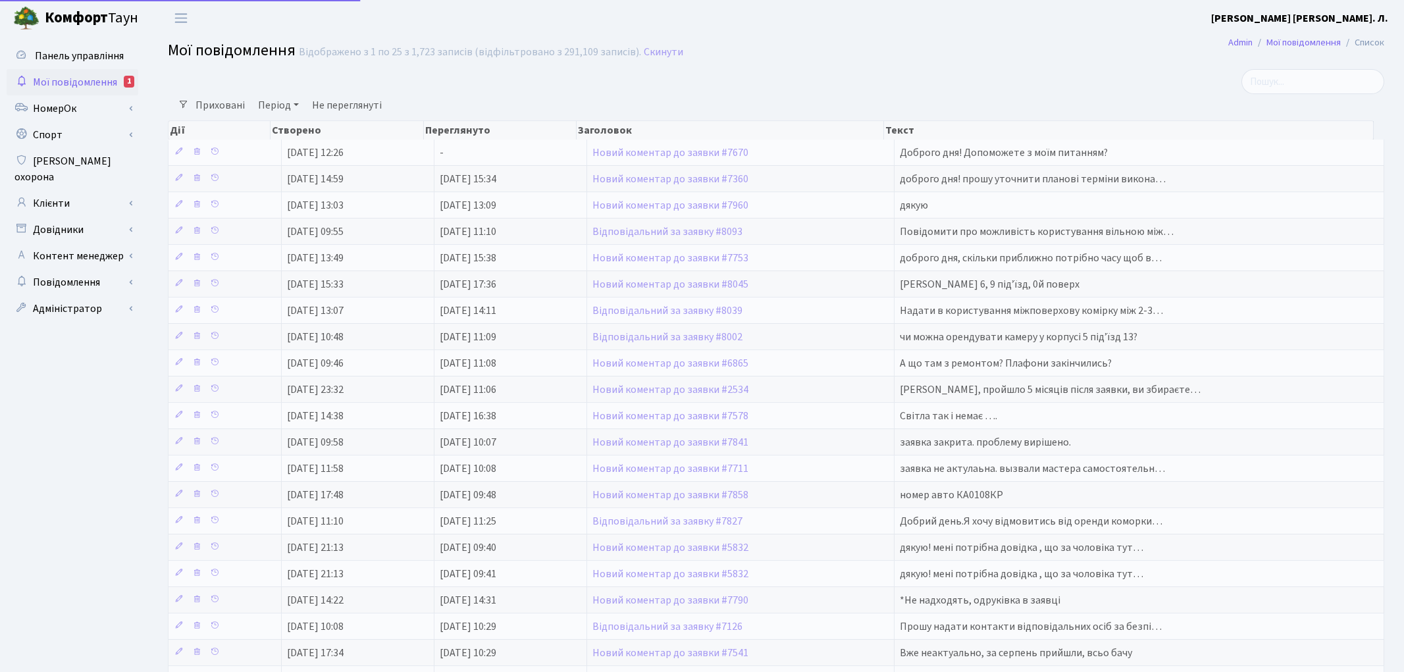
select select "25"
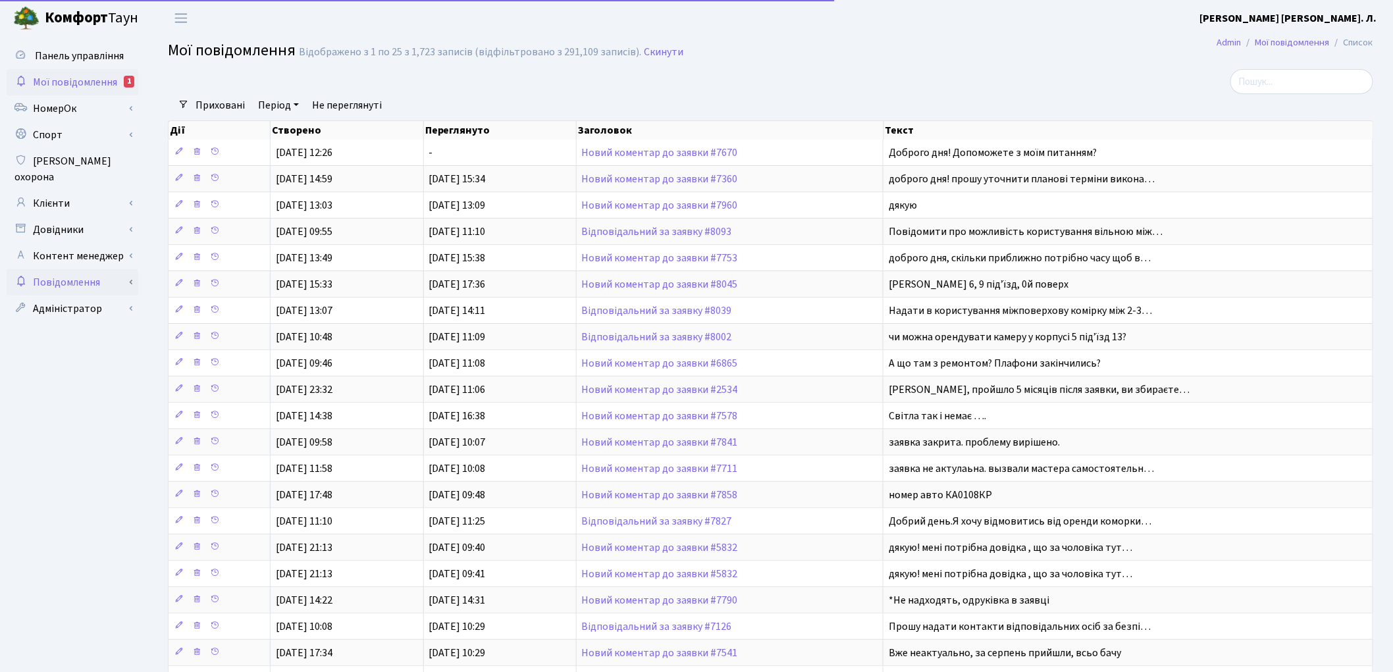
click at [84, 275] on link "Повідомлення" at bounding box center [73, 282] width 132 height 26
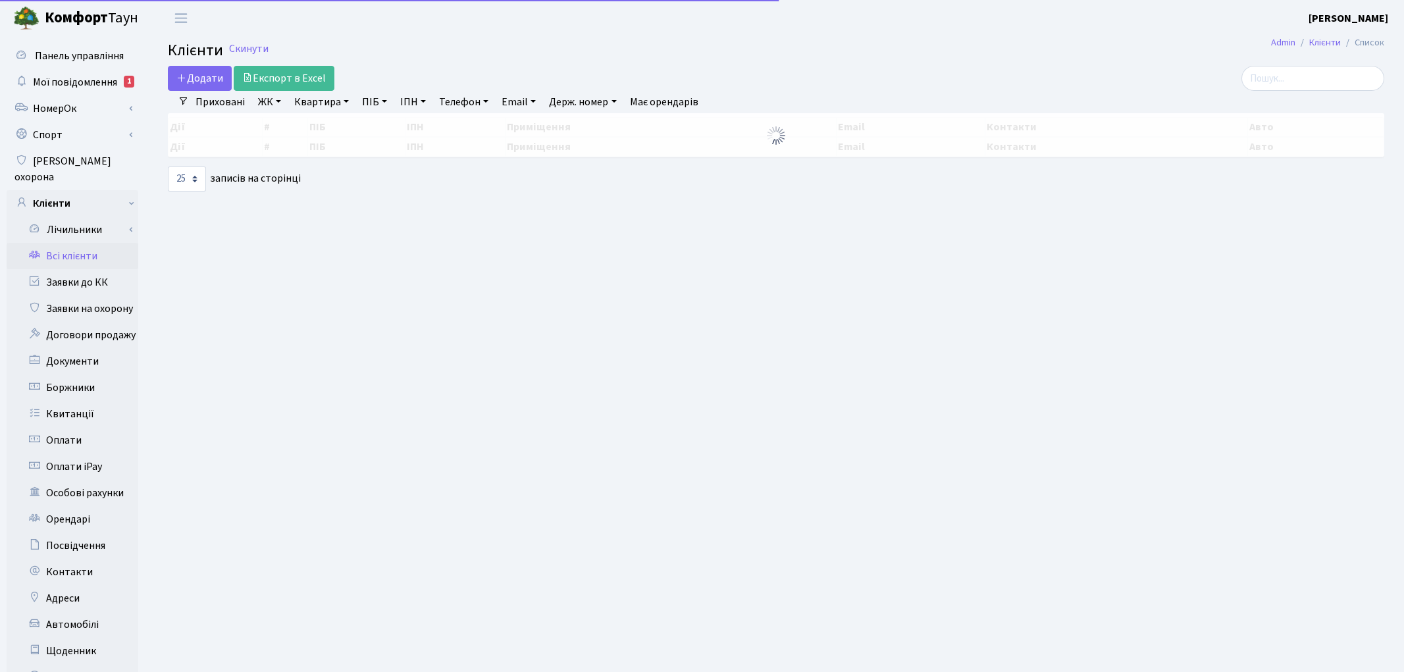
select select "25"
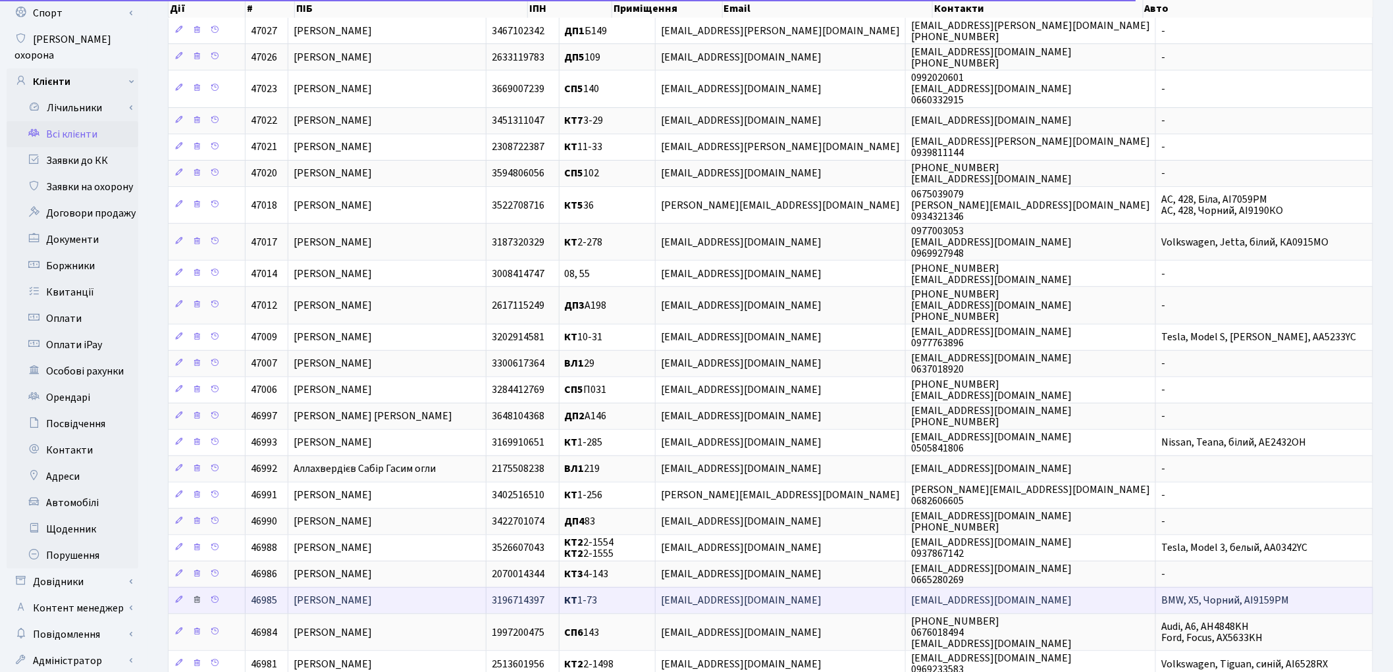
scroll to position [265, 0]
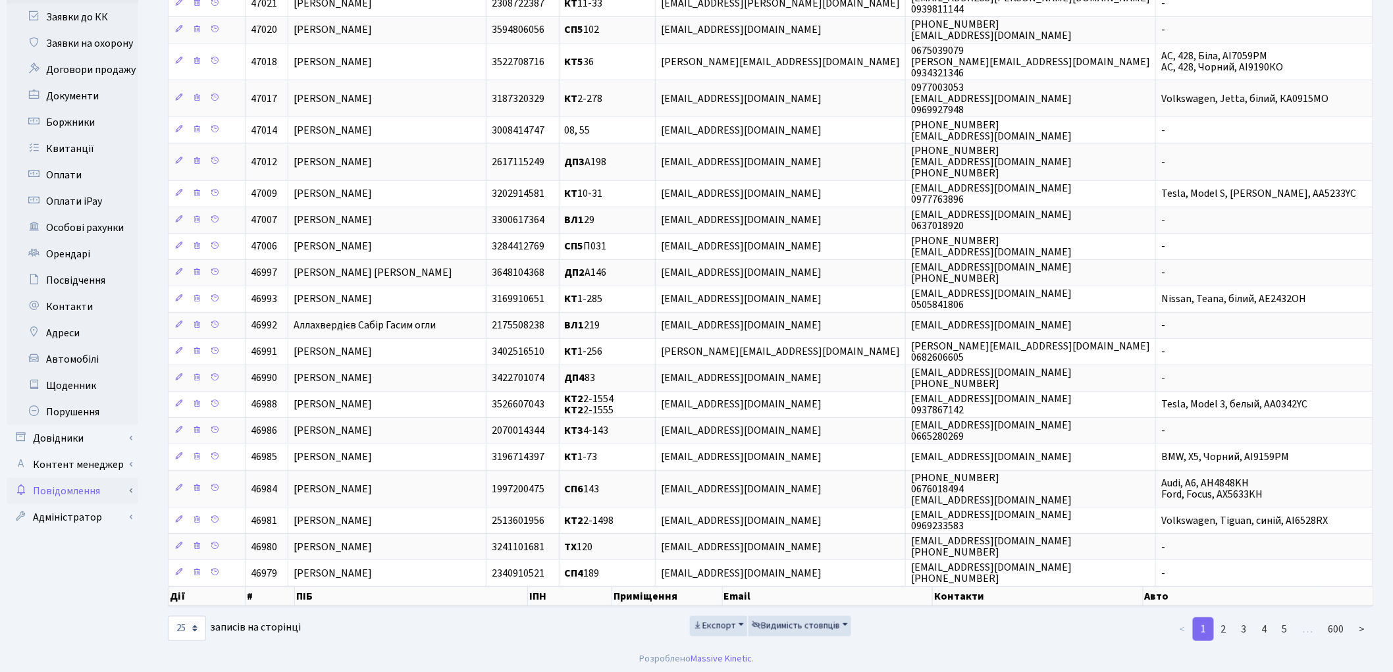
click at [86, 478] on link "Повідомлення" at bounding box center [73, 491] width 132 height 26
click at [66, 425] on link "Довідники" at bounding box center [73, 438] width 132 height 26
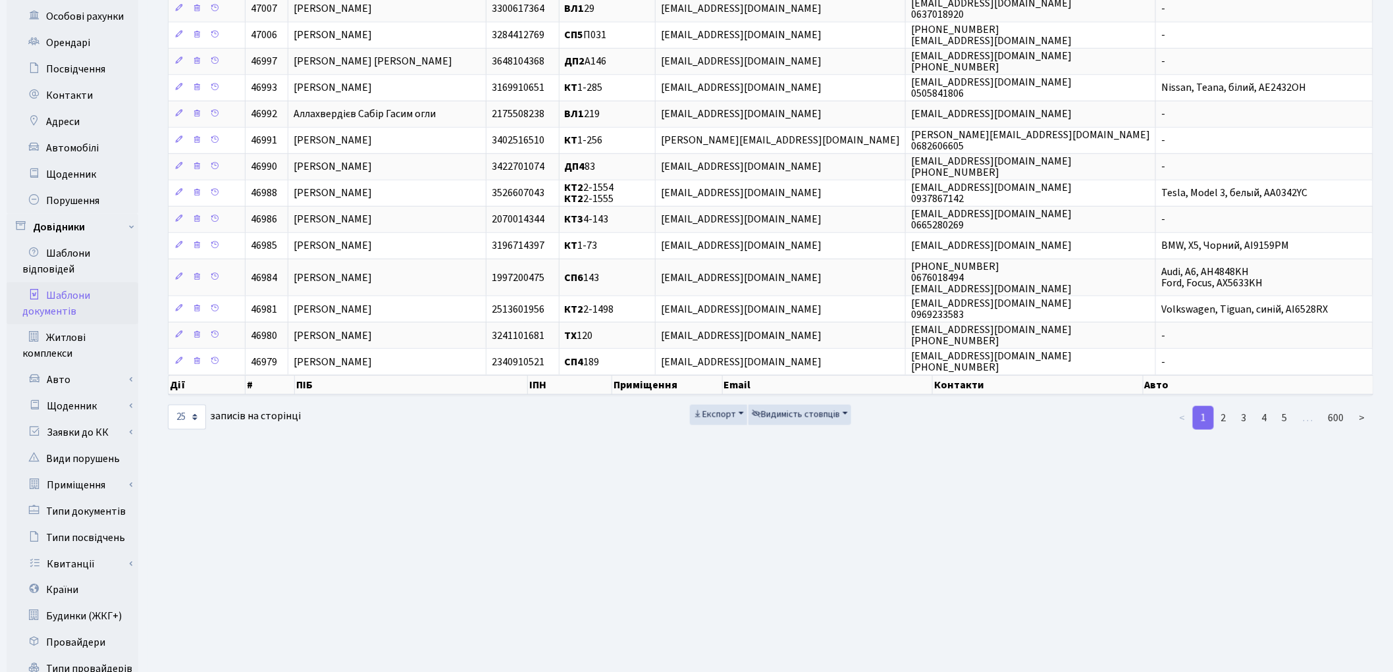
scroll to position [485, 0]
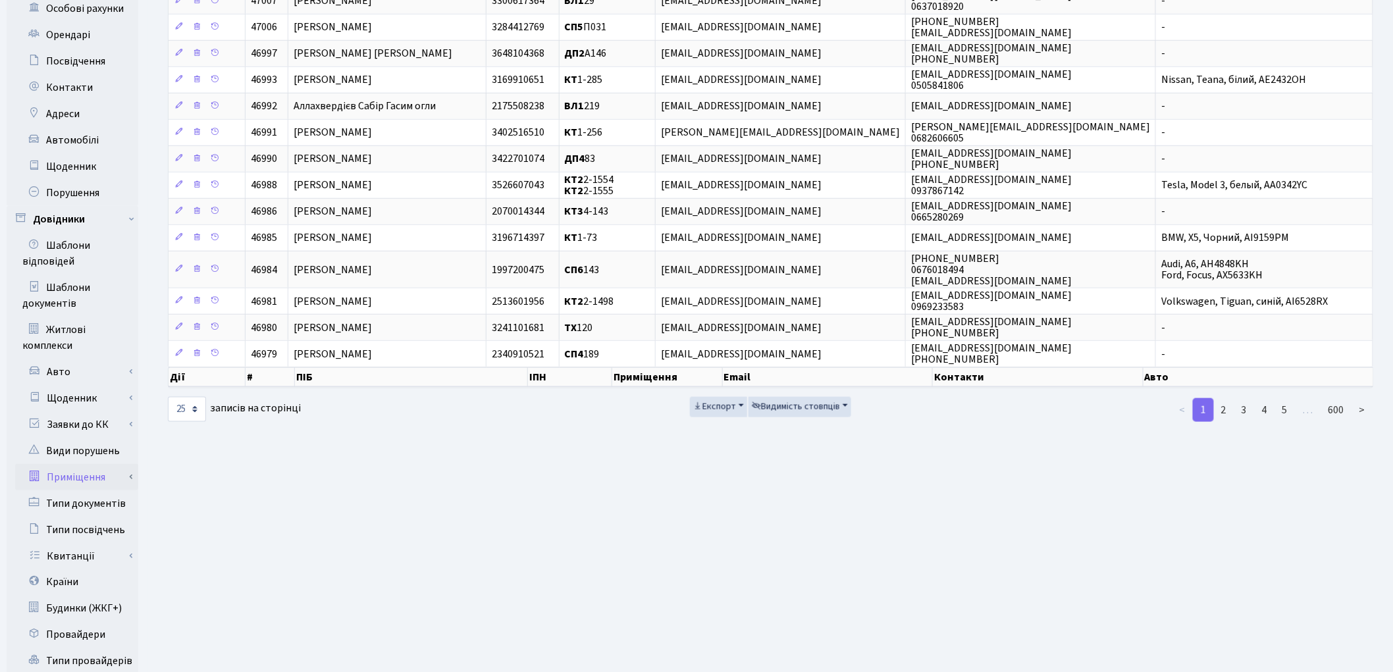
click at [87, 466] on link "Приміщення" at bounding box center [76, 477] width 123 height 26
click at [93, 491] on link "Всі приміщення" at bounding box center [76, 504] width 123 height 26
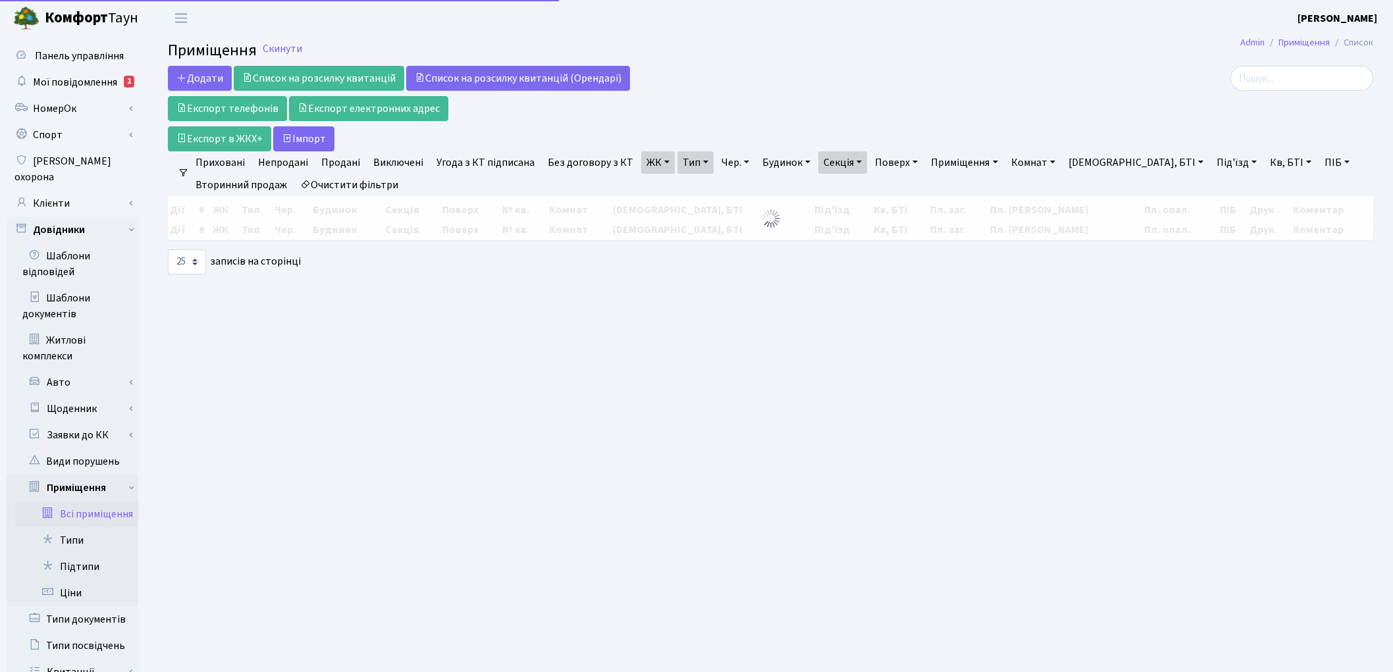
select select "25"
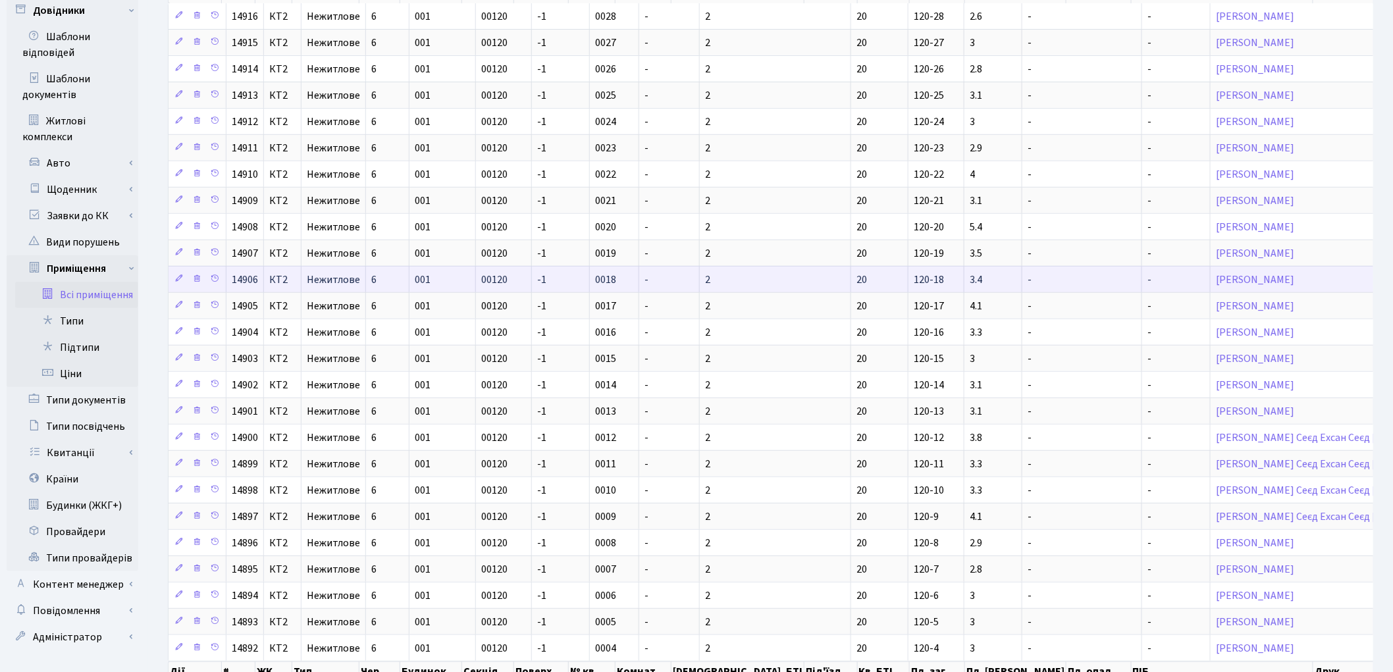
scroll to position [292, 0]
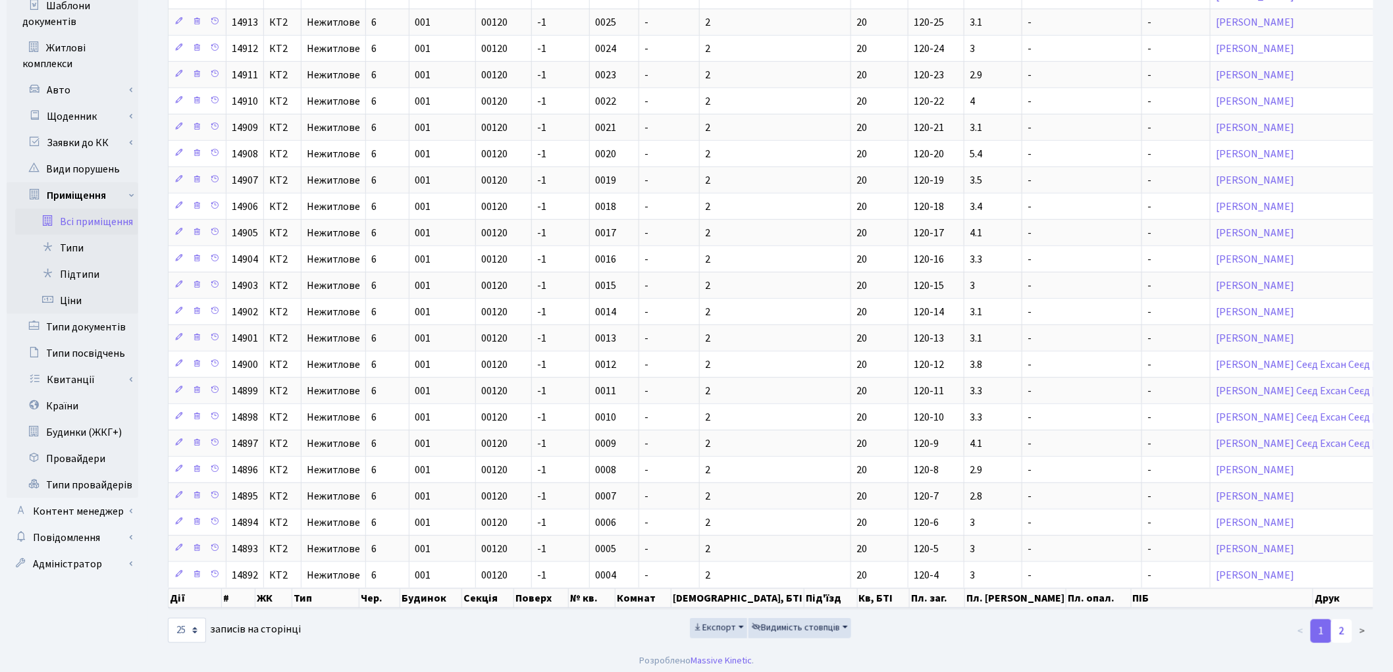
click at [1347, 643] on link "2" at bounding box center [1341, 632] width 21 height 24
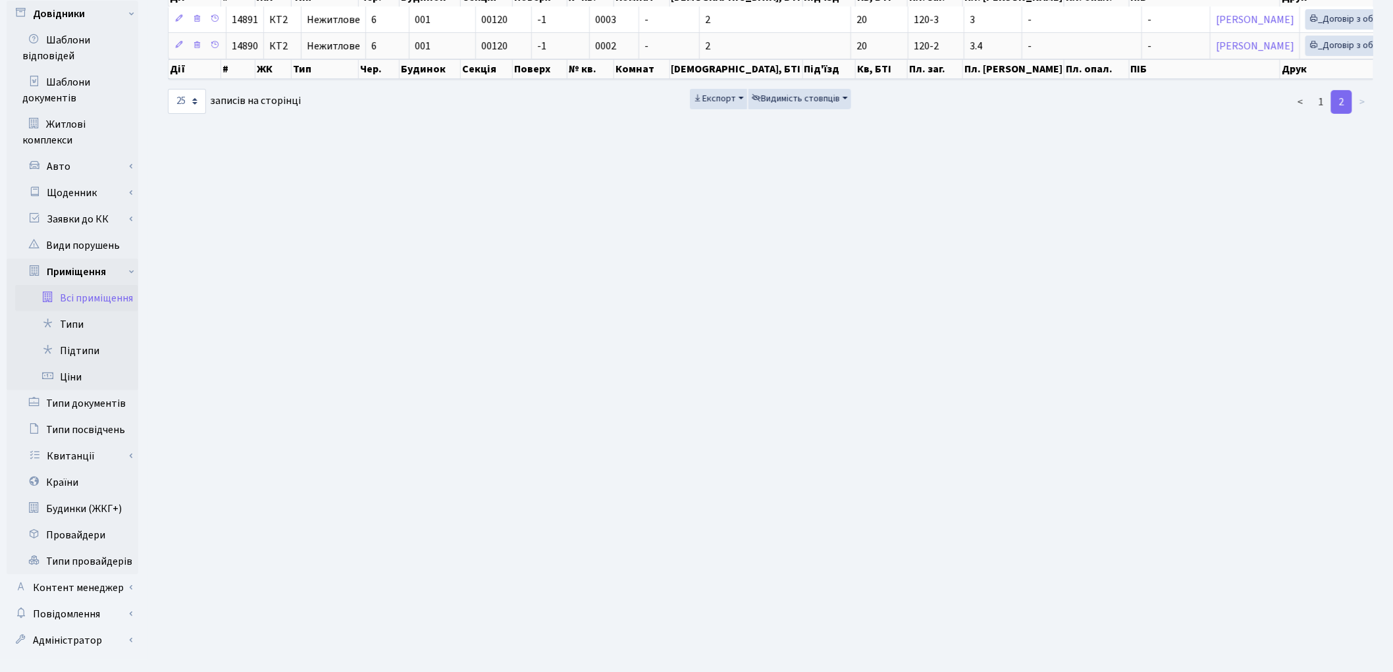
scroll to position [221, 0]
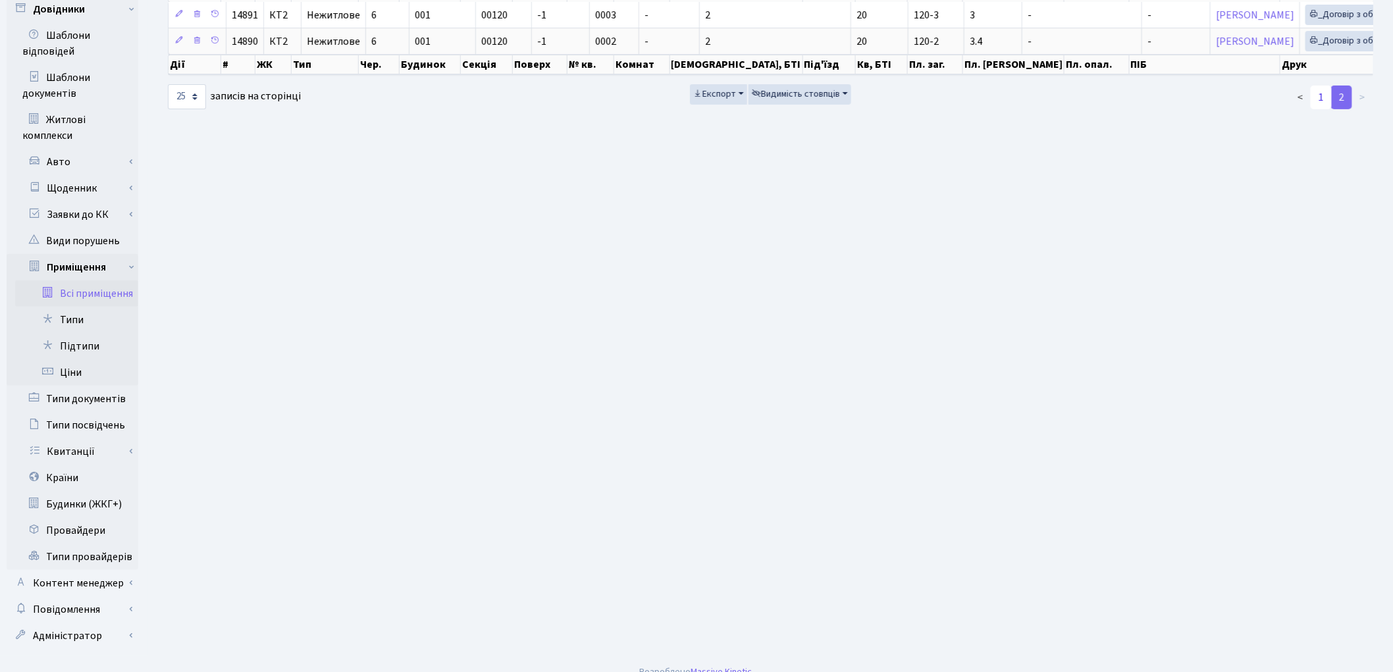
click at [1325, 108] on link "1" at bounding box center [1321, 98] width 21 height 24
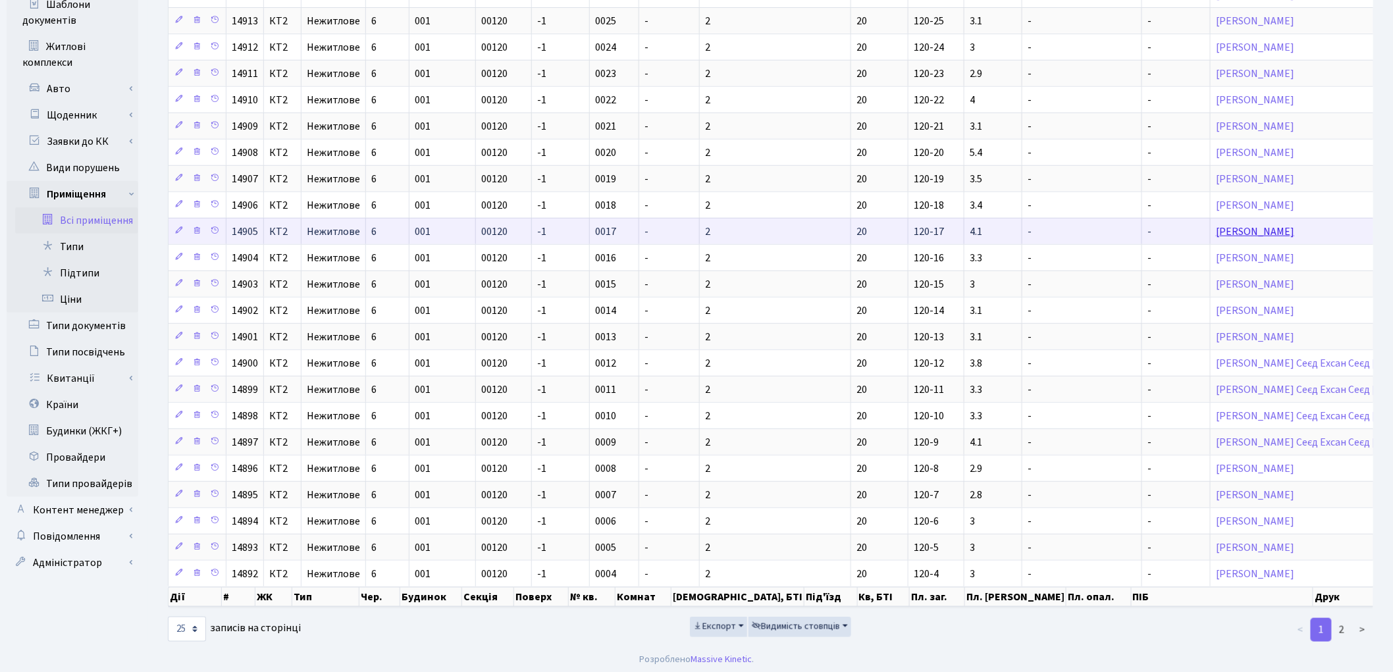
scroll to position [313, 0]
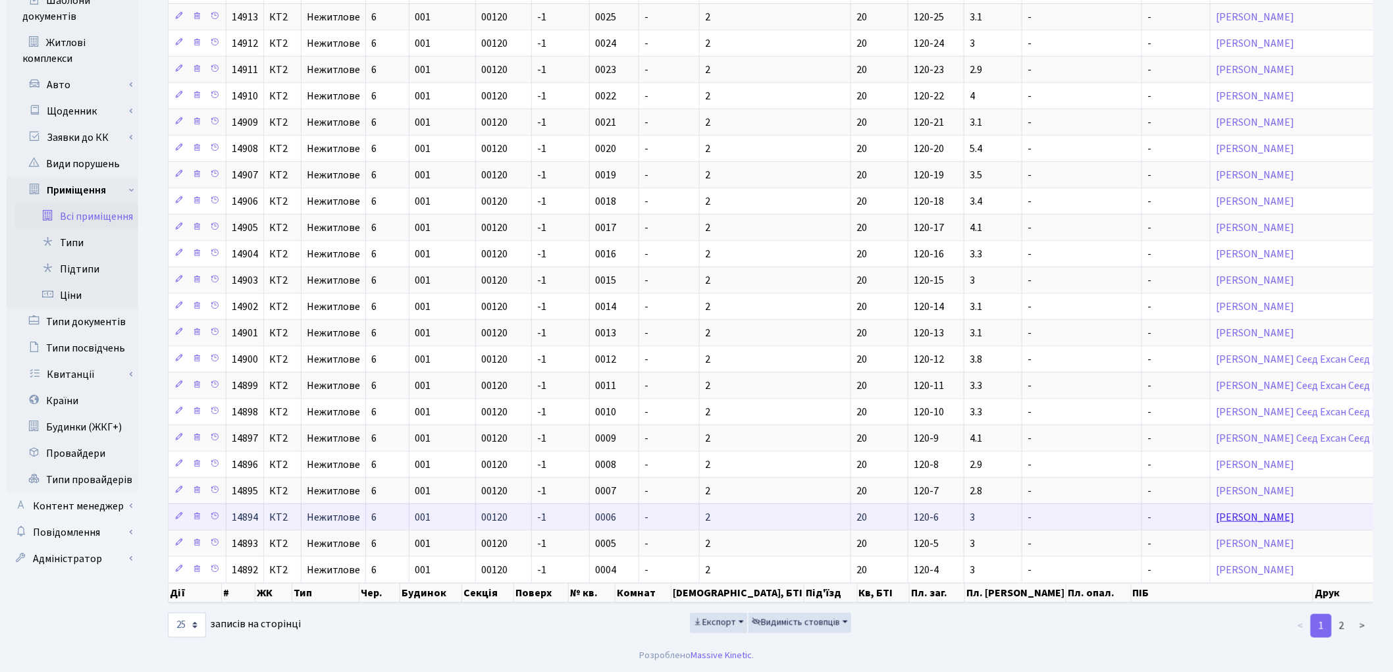
click at [1216, 510] on link "[PERSON_NAME]" at bounding box center [1255, 517] width 78 height 14
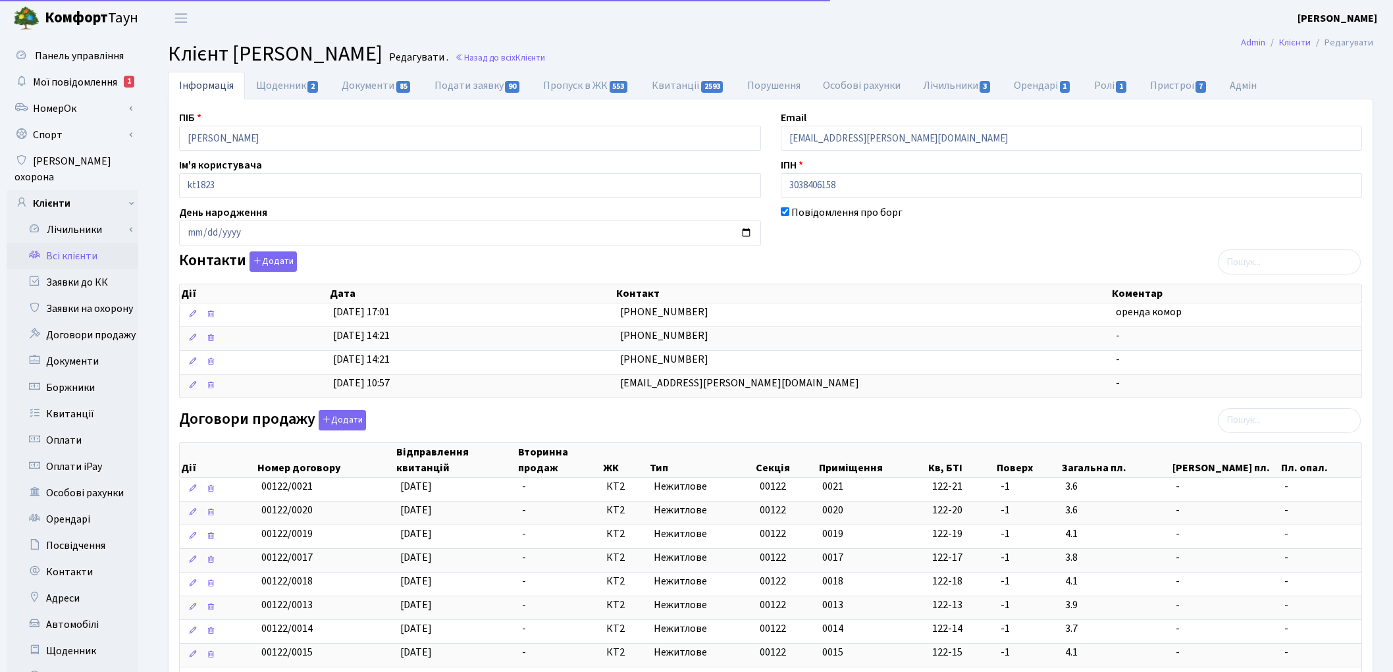
select select "25"
click at [352, 86] on link "Документи 85" at bounding box center [377, 85] width 92 height 27
select select "25"
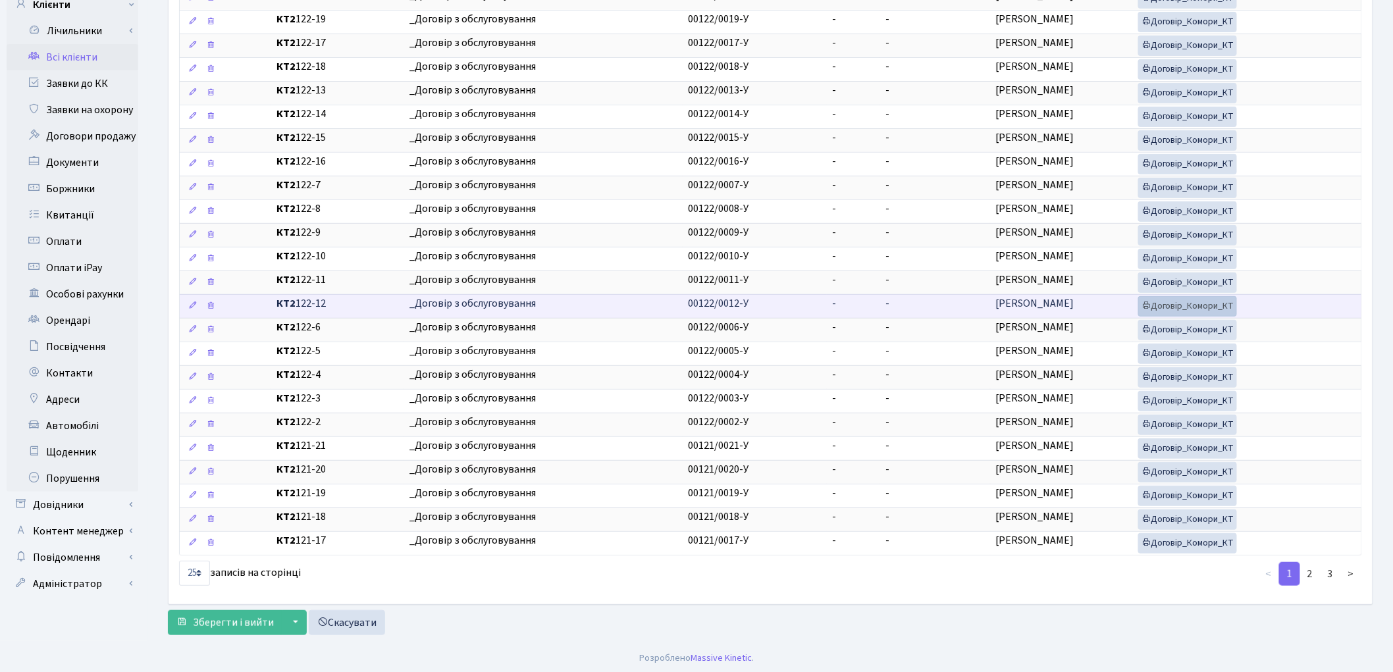
scroll to position [207, 0]
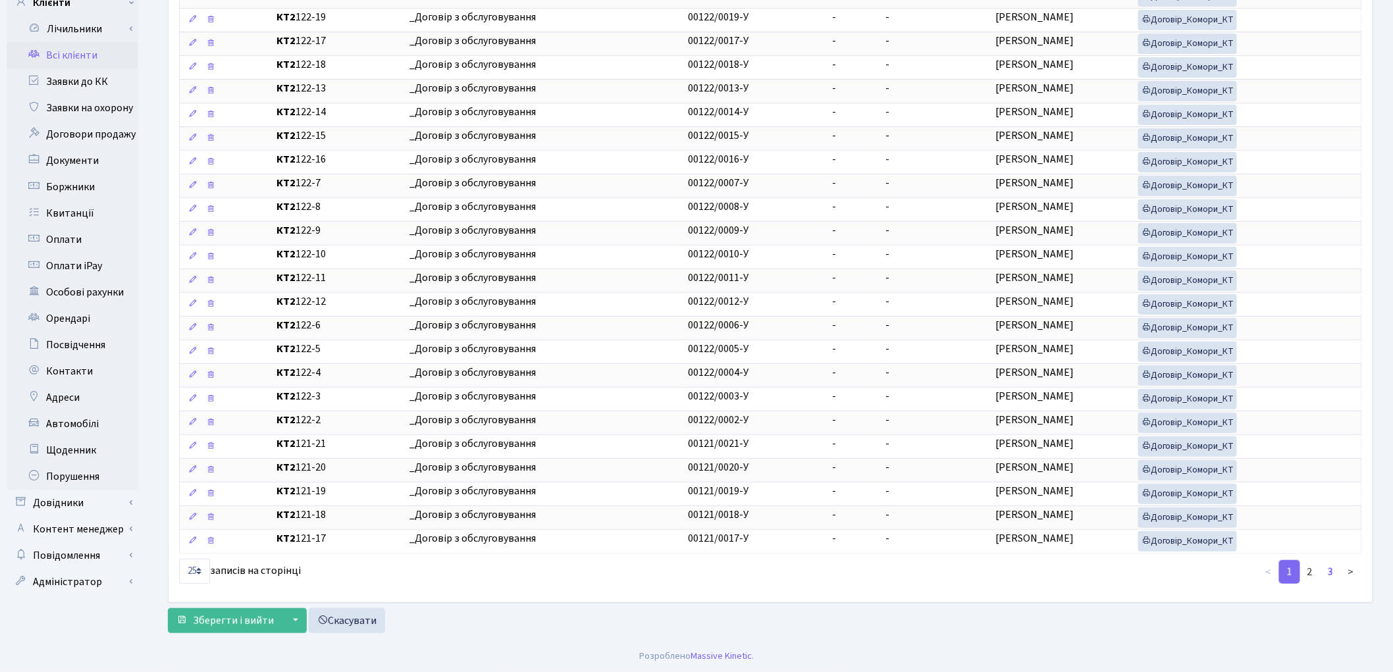
click at [1331, 570] on link "3" at bounding box center [1330, 572] width 21 height 24
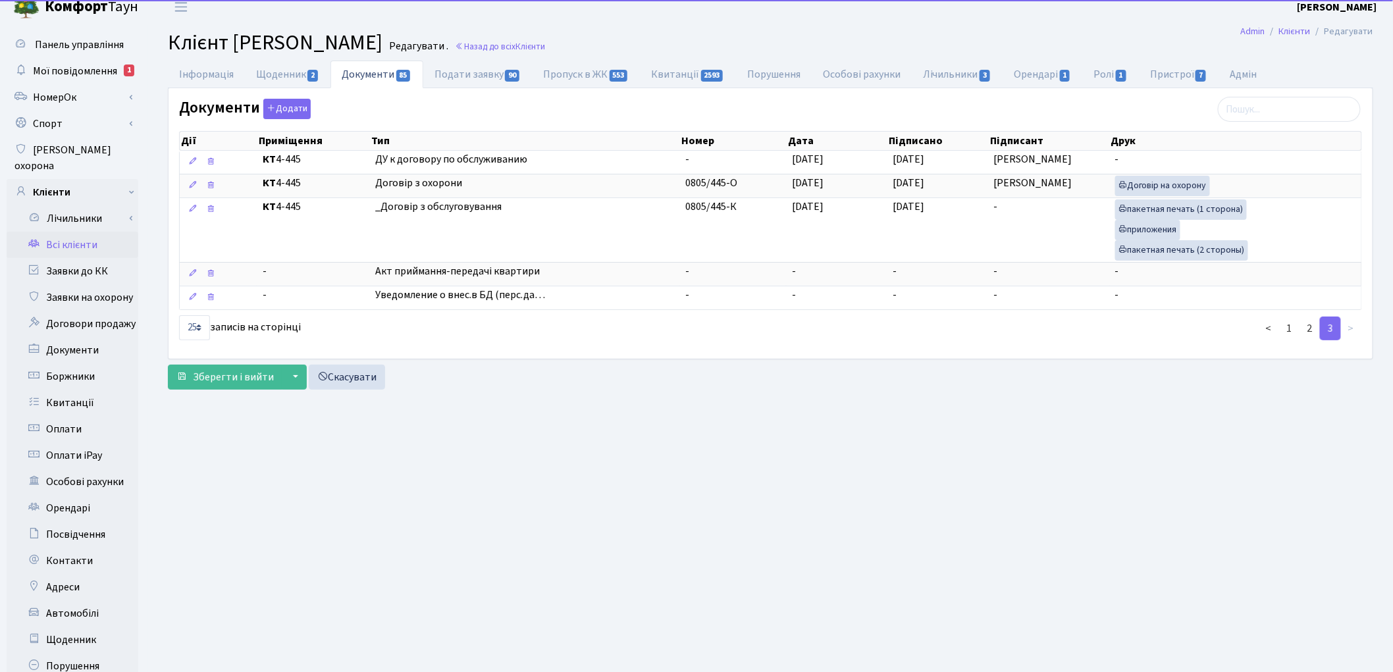
scroll to position [0, 0]
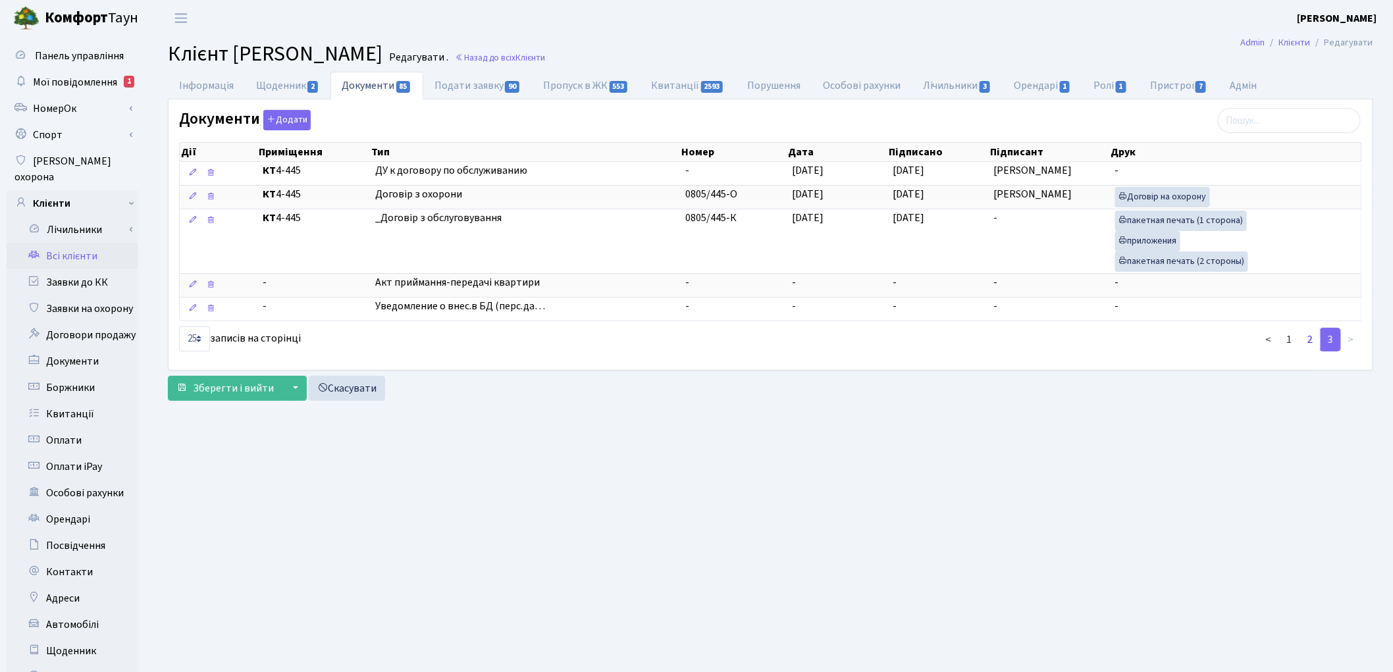
click at [1312, 338] on link "2" at bounding box center [1310, 340] width 21 height 24
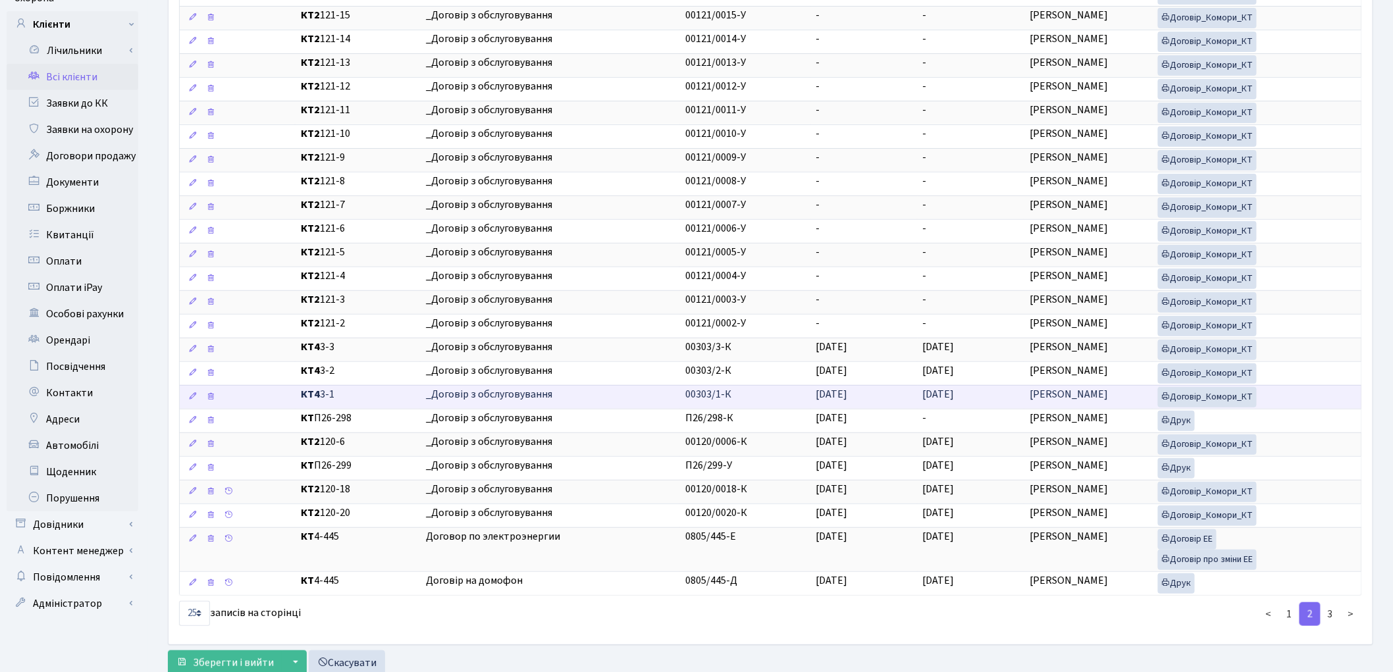
scroll to position [227, 0]
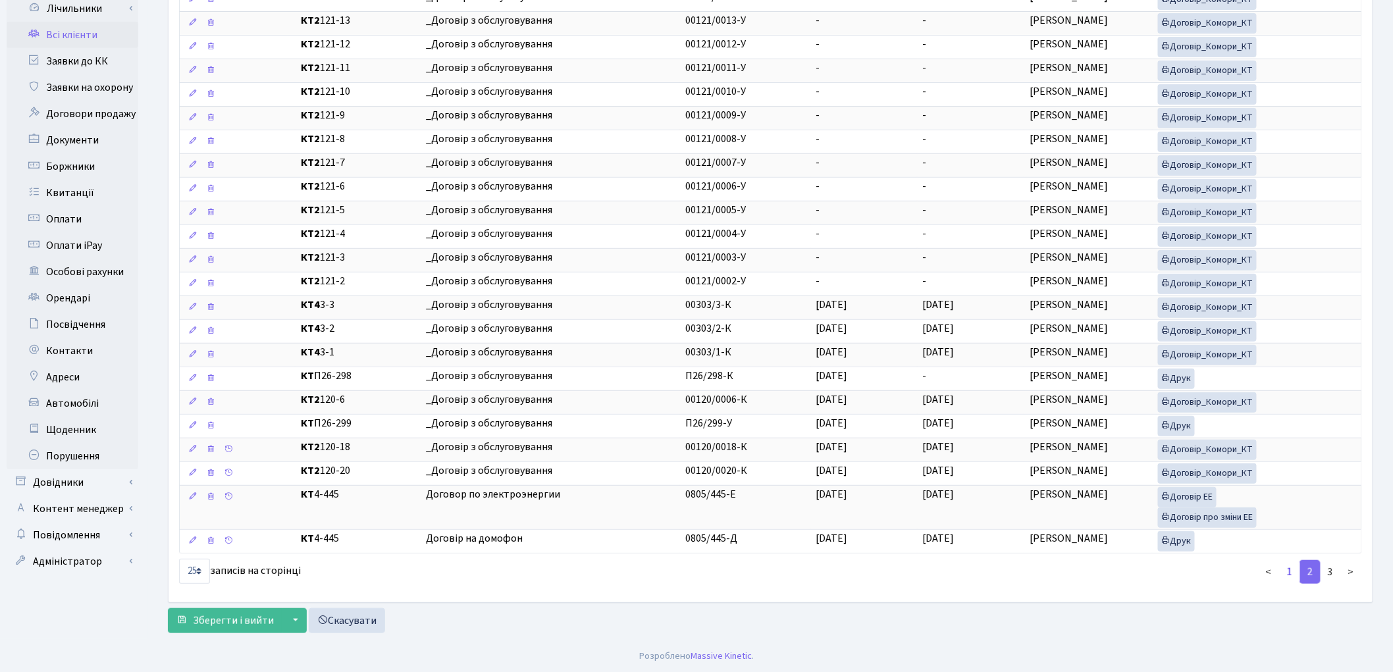
click at [1292, 572] on link "1" at bounding box center [1289, 572] width 21 height 24
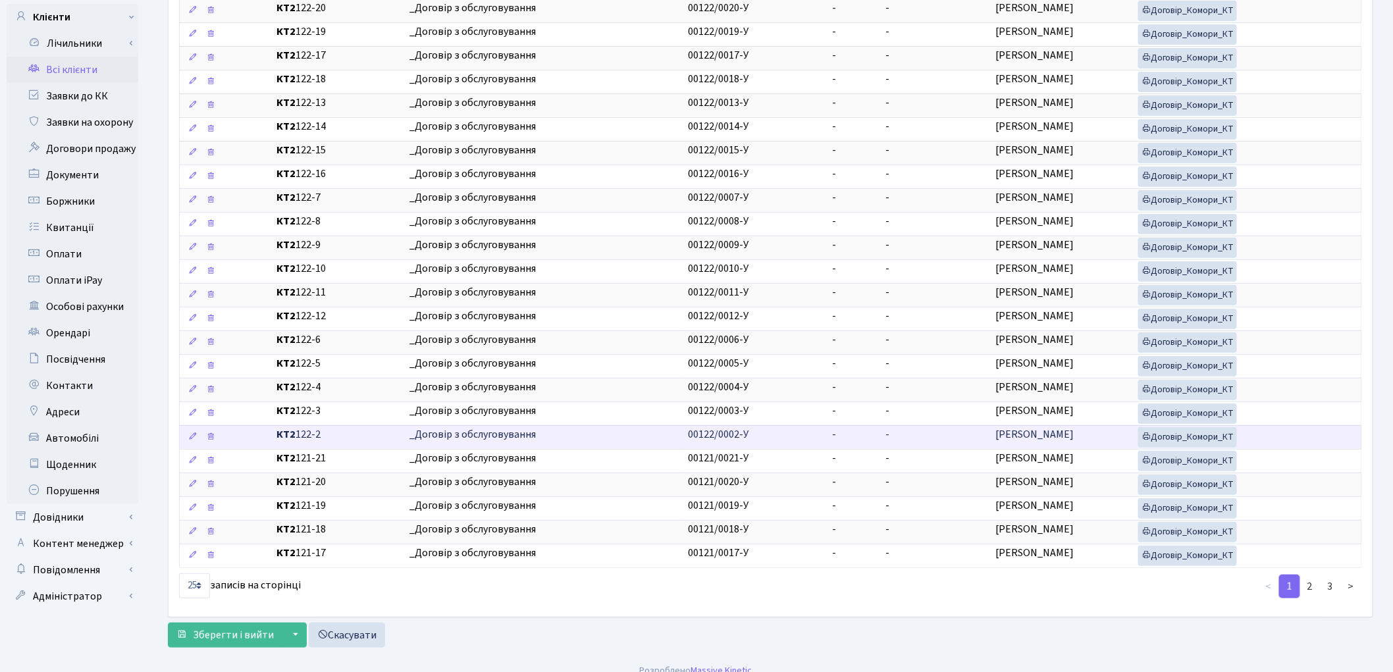
scroll to position [207, 0]
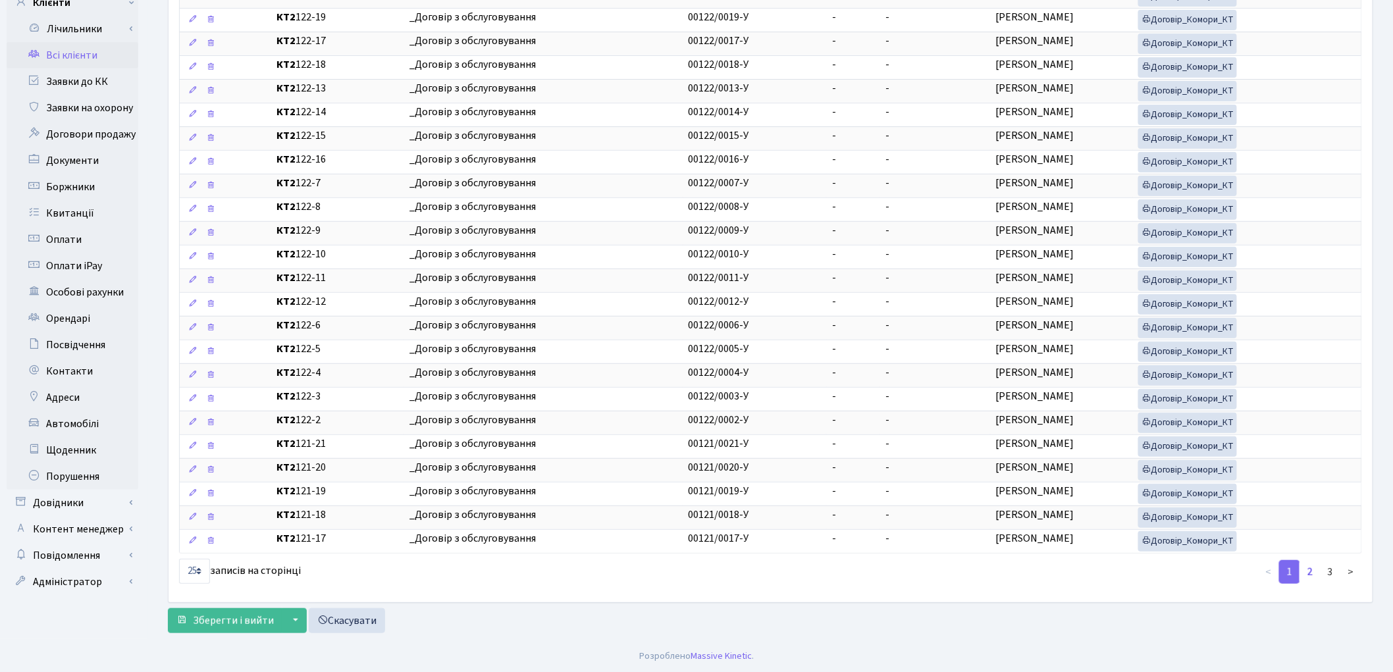
click at [1313, 570] on link "2" at bounding box center [1310, 572] width 21 height 24
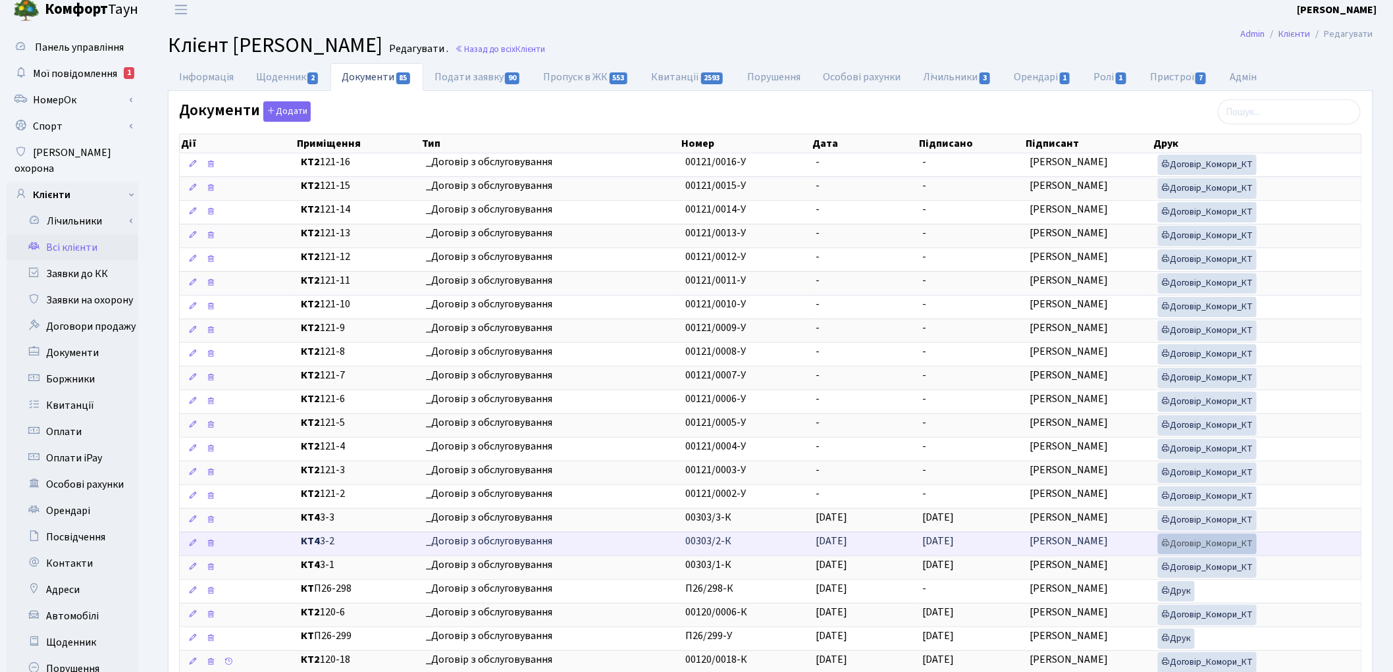
scroll to position [0, 0]
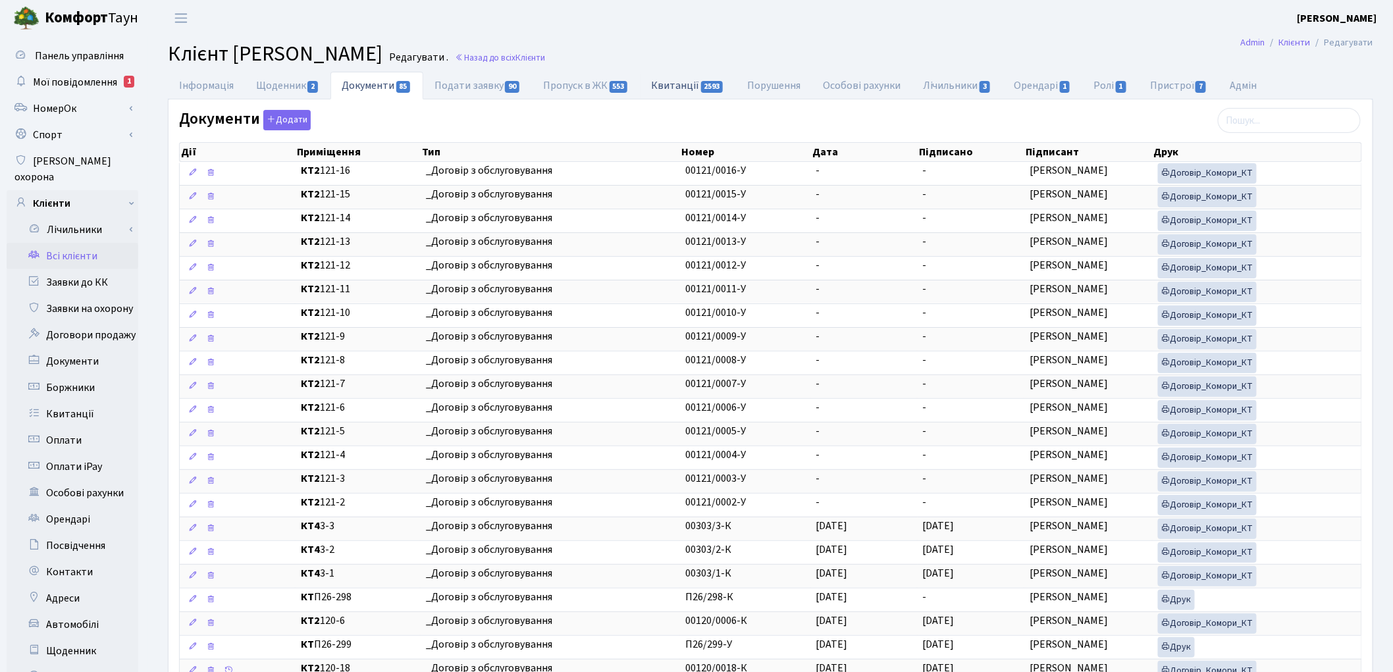
click at [666, 84] on link "Квитанції 2593" at bounding box center [688, 85] width 95 height 27
select select "25"
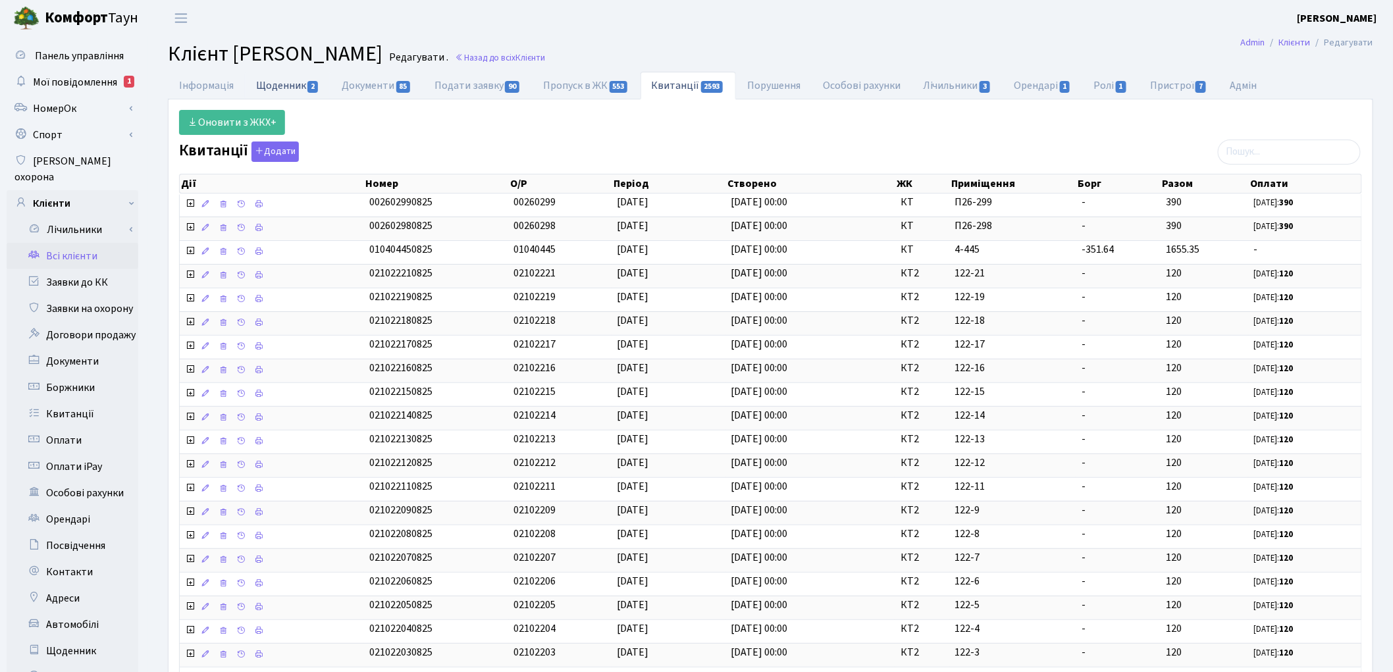
click at [288, 83] on link "Щоденник 2" at bounding box center [288, 85] width 86 height 27
select select "25"
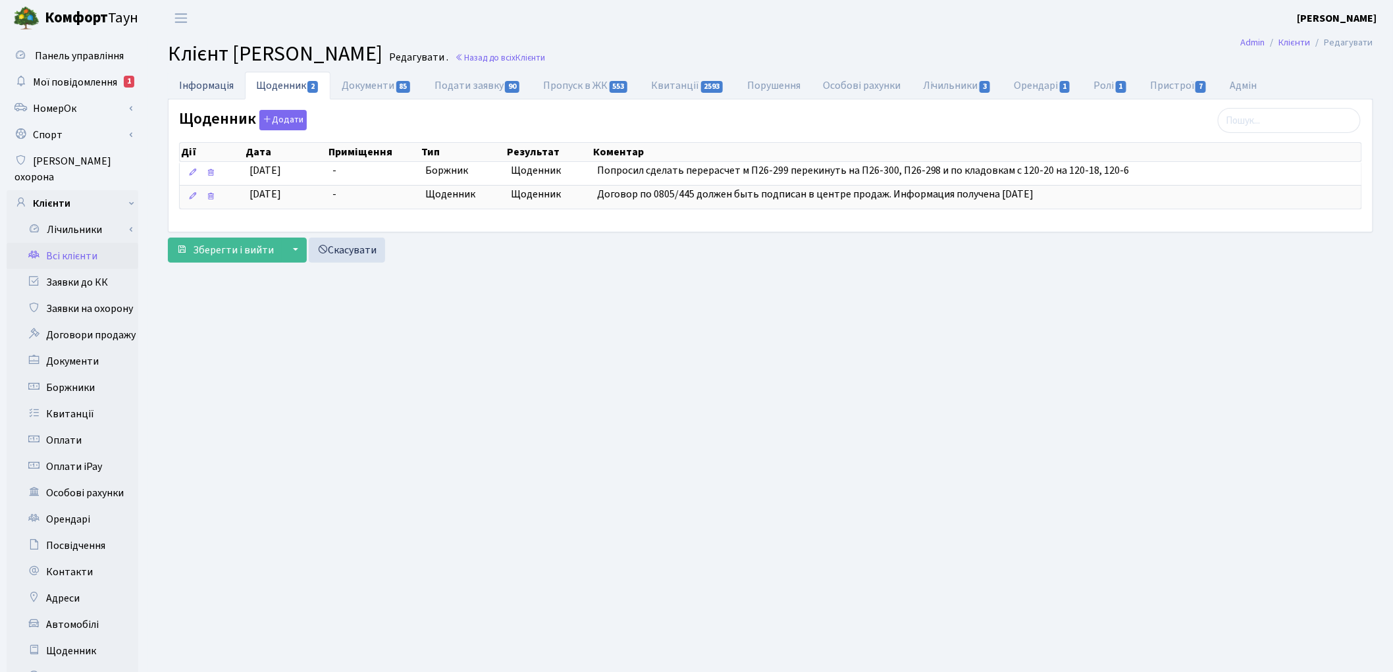
click at [214, 90] on link "Інформація" at bounding box center [206, 85] width 77 height 27
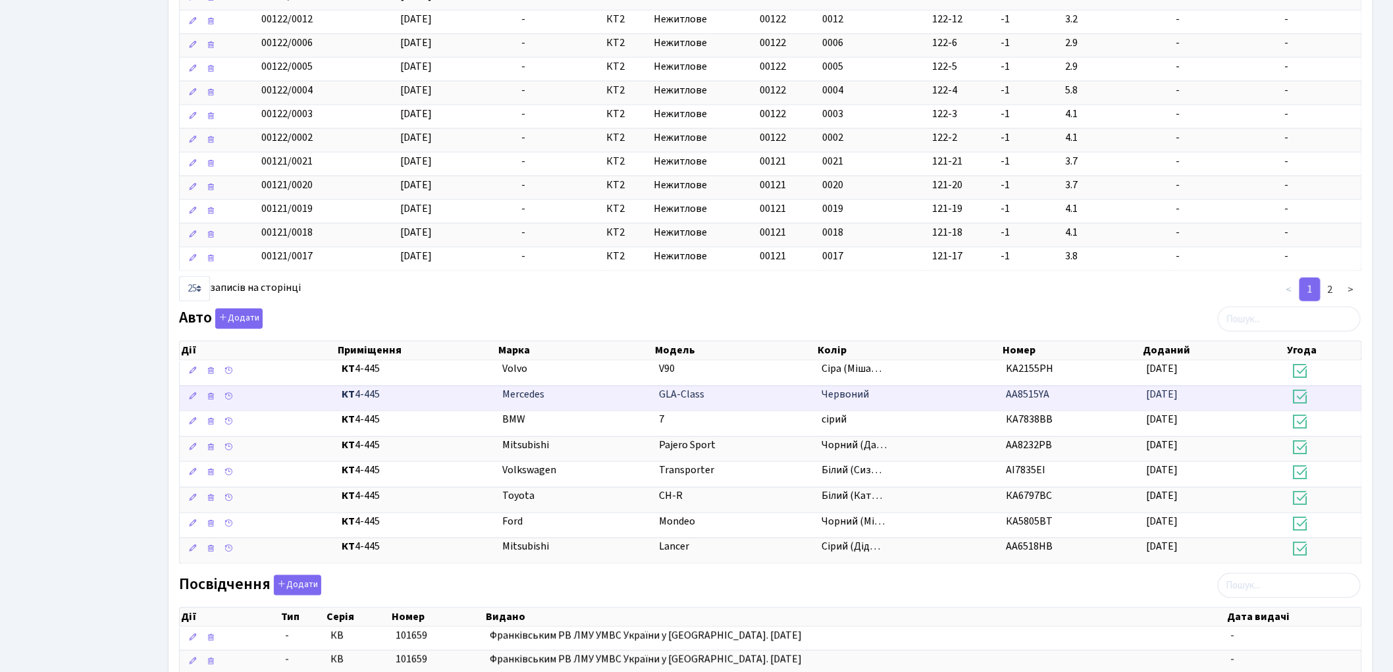
scroll to position [805, 0]
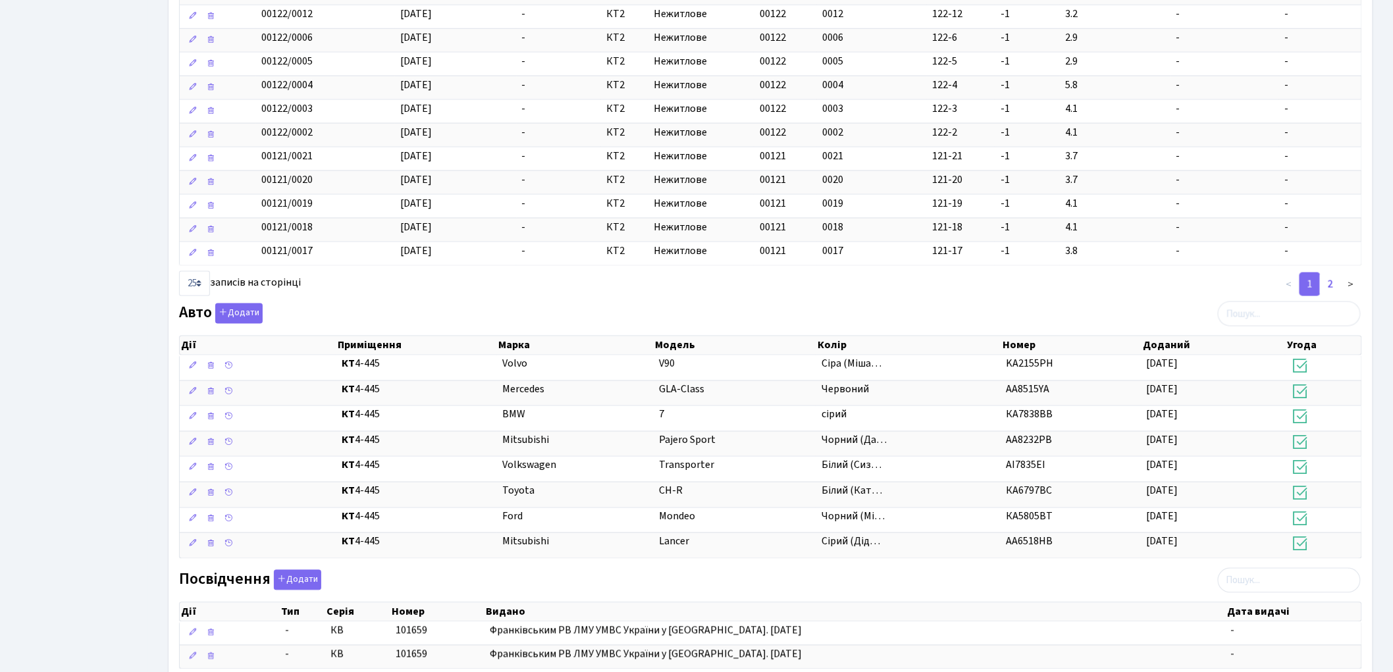
click at [1330, 294] on link "2" at bounding box center [1330, 285] width 21 height 24
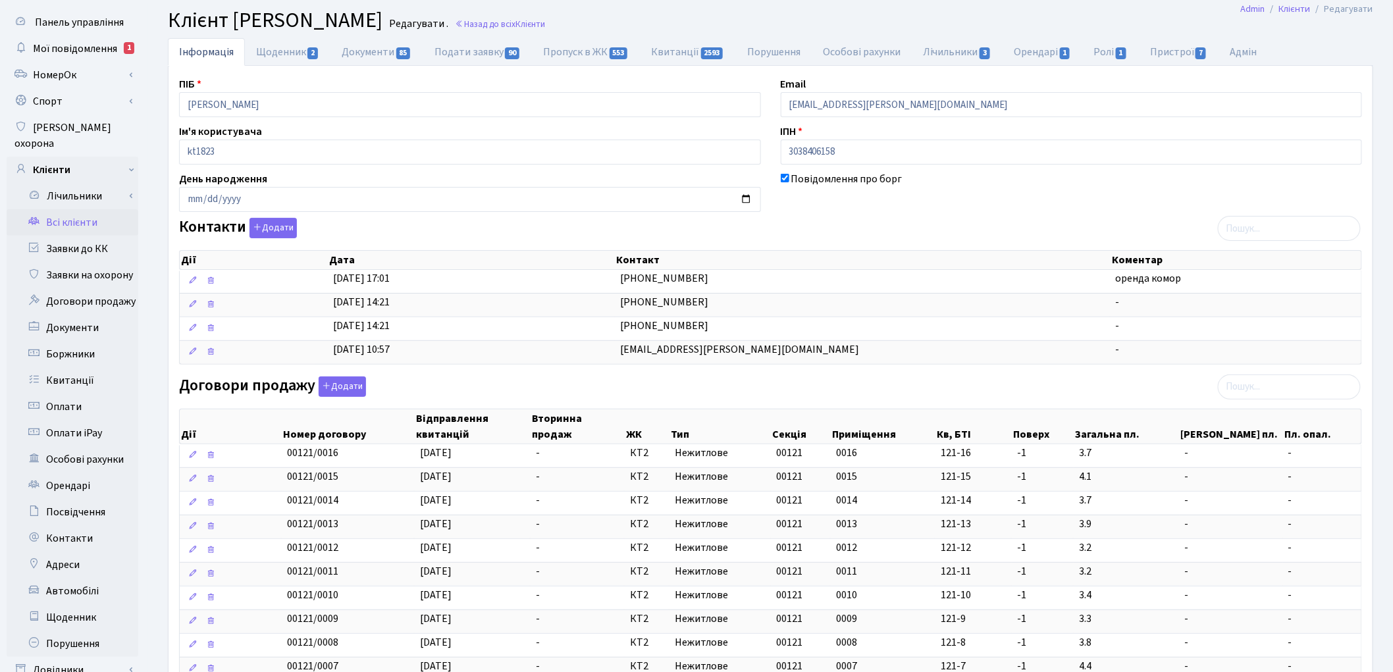
scroll to position [0, 0]
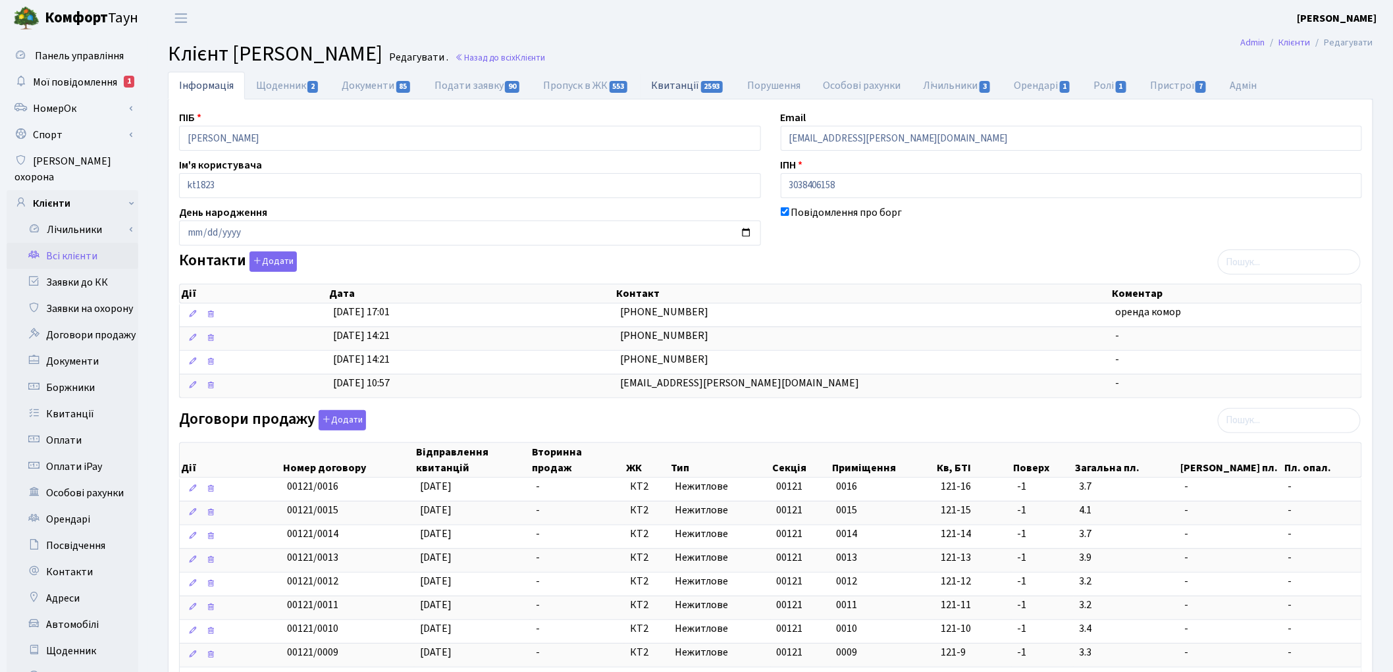
click at [688, 84] on link "Квитанції 2593" at bounding box center [688, 85] width 95 height 27
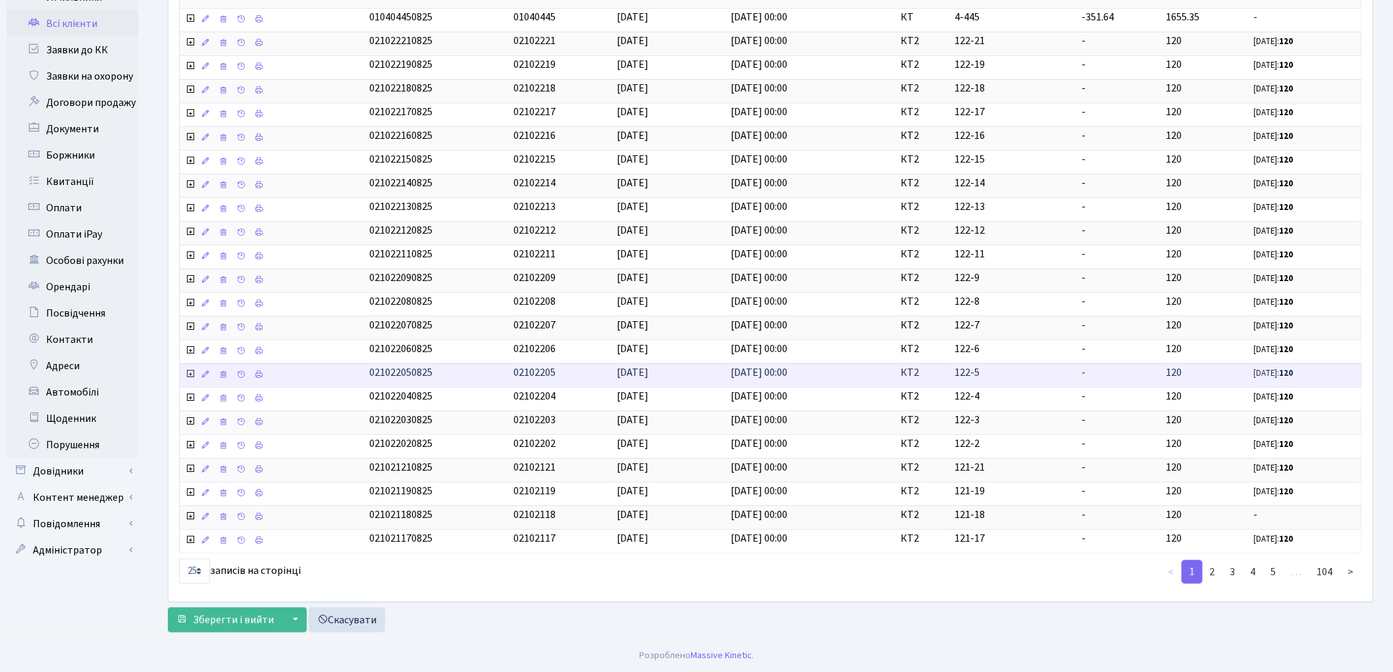
scroll to position [238, 0]
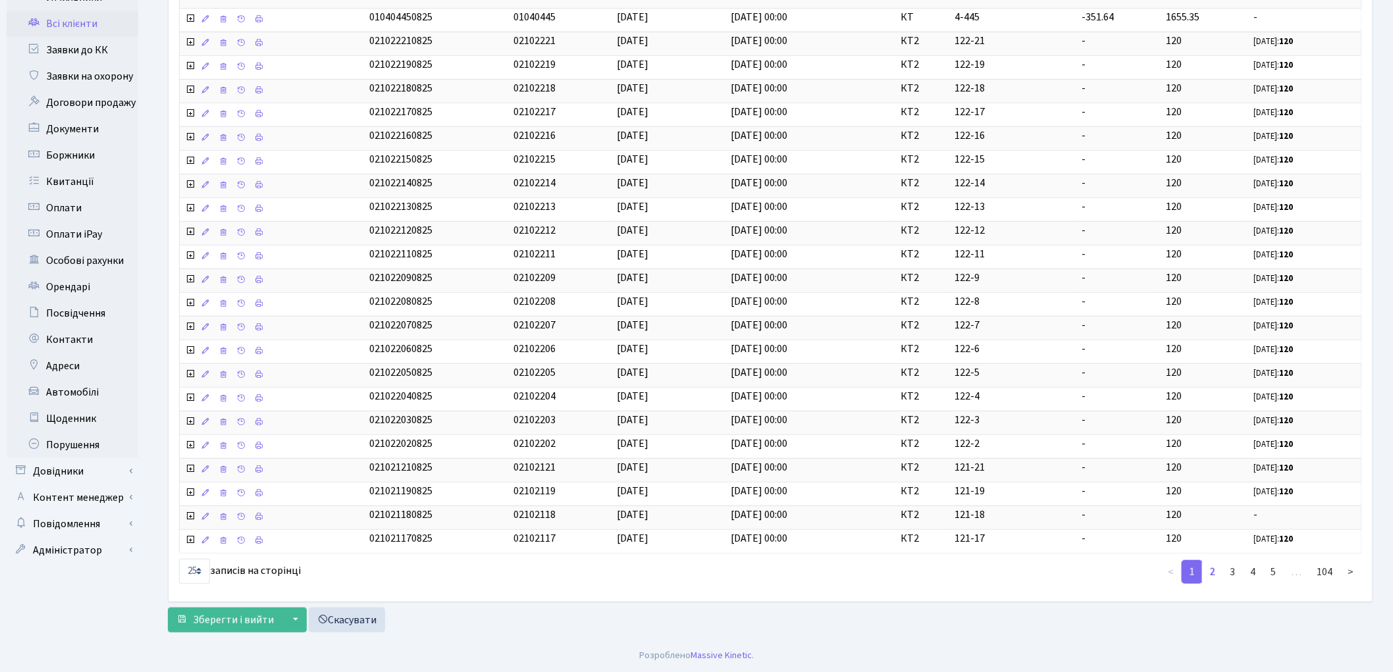
click at [1212, 568] on link "2" at bounding box center [1212, 572] width 21 height 24
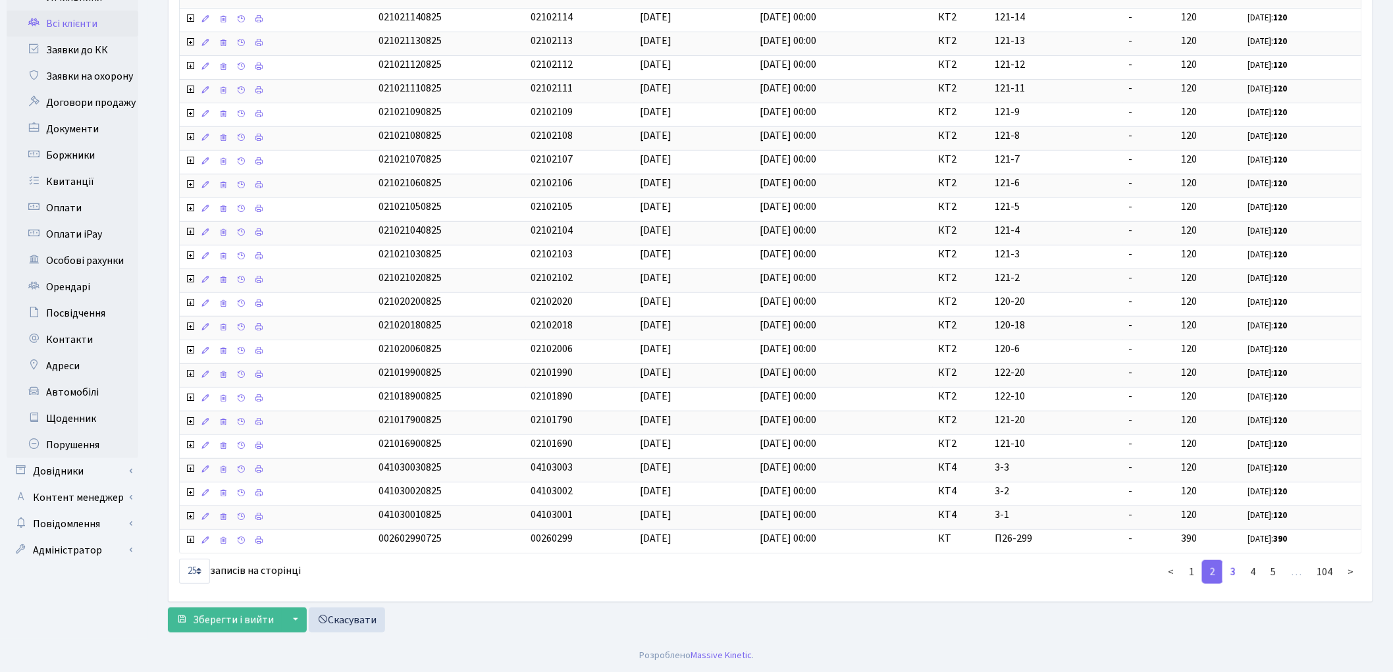
click at [1236, 570] on link "3" at bounding box center [1233, 572] width 21 height 24
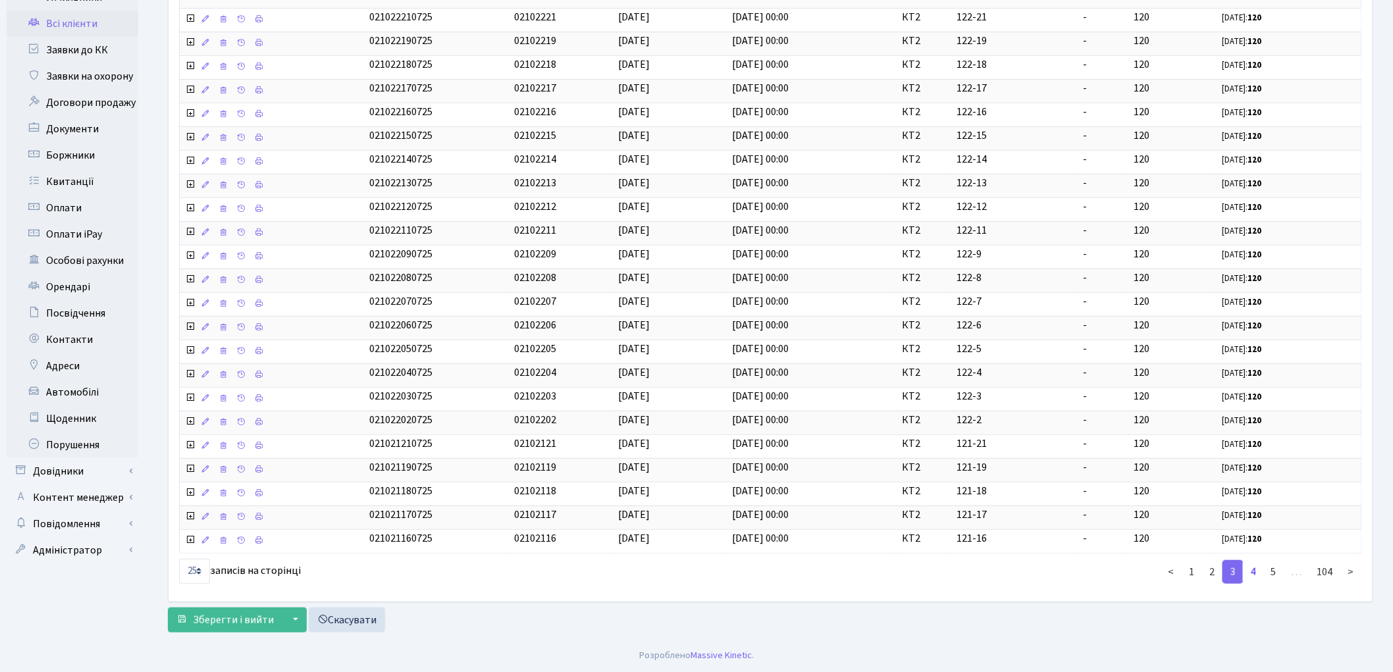
click at [1258, 570] on link "4" at bounding box center [1253, 572] width 21 height 24
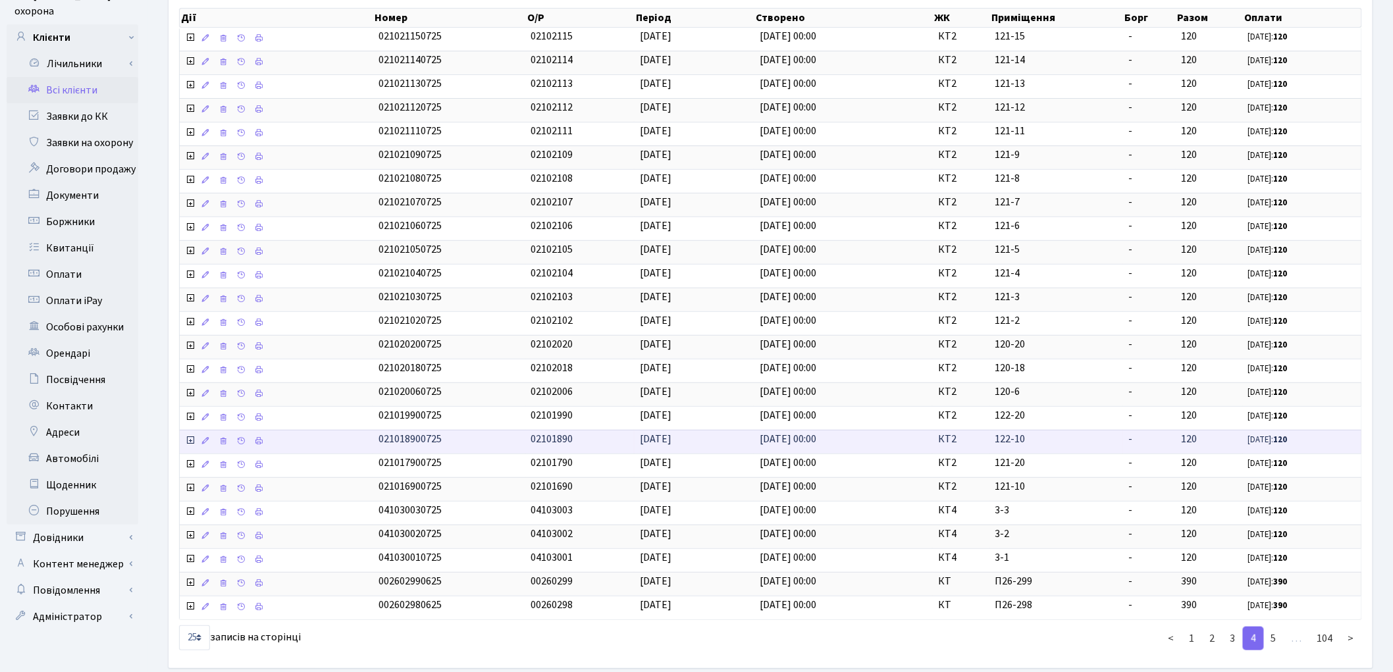
scroll to position [165, 0]
click at [1277, 646] on link "5" at bounding box center [1274, 639] width 21 height 24
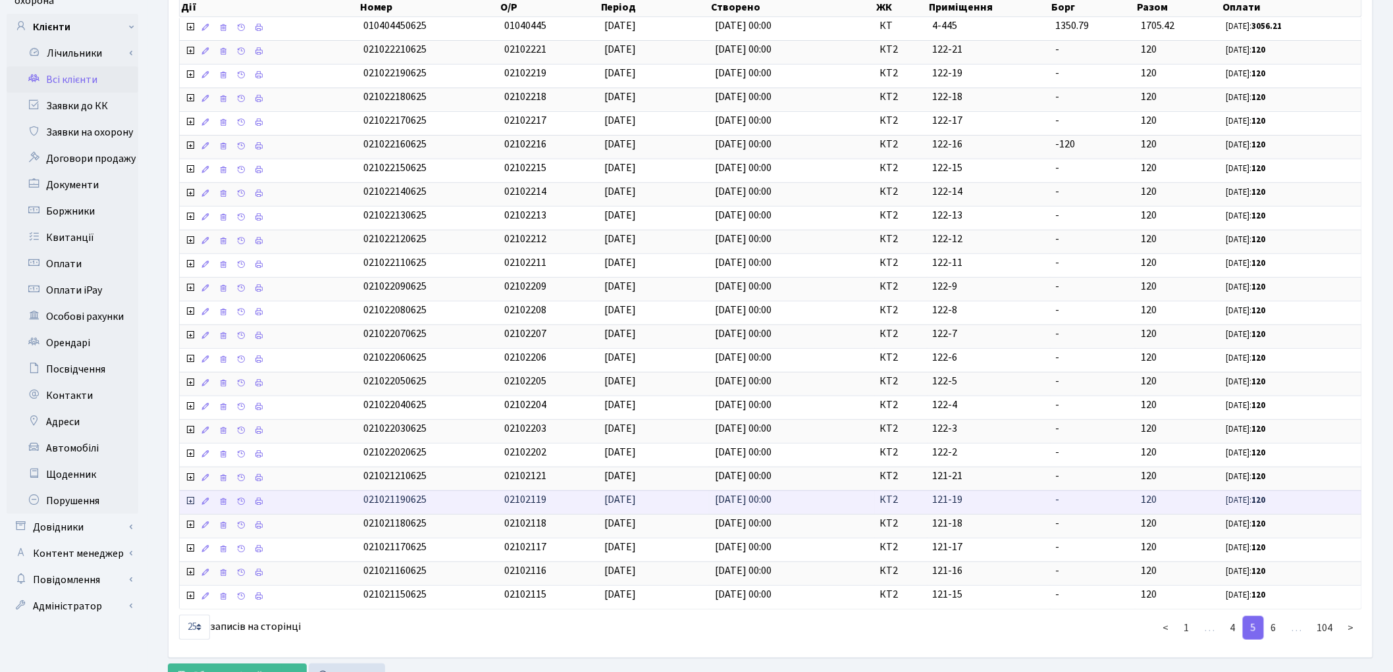
scroll to position [238, 0]
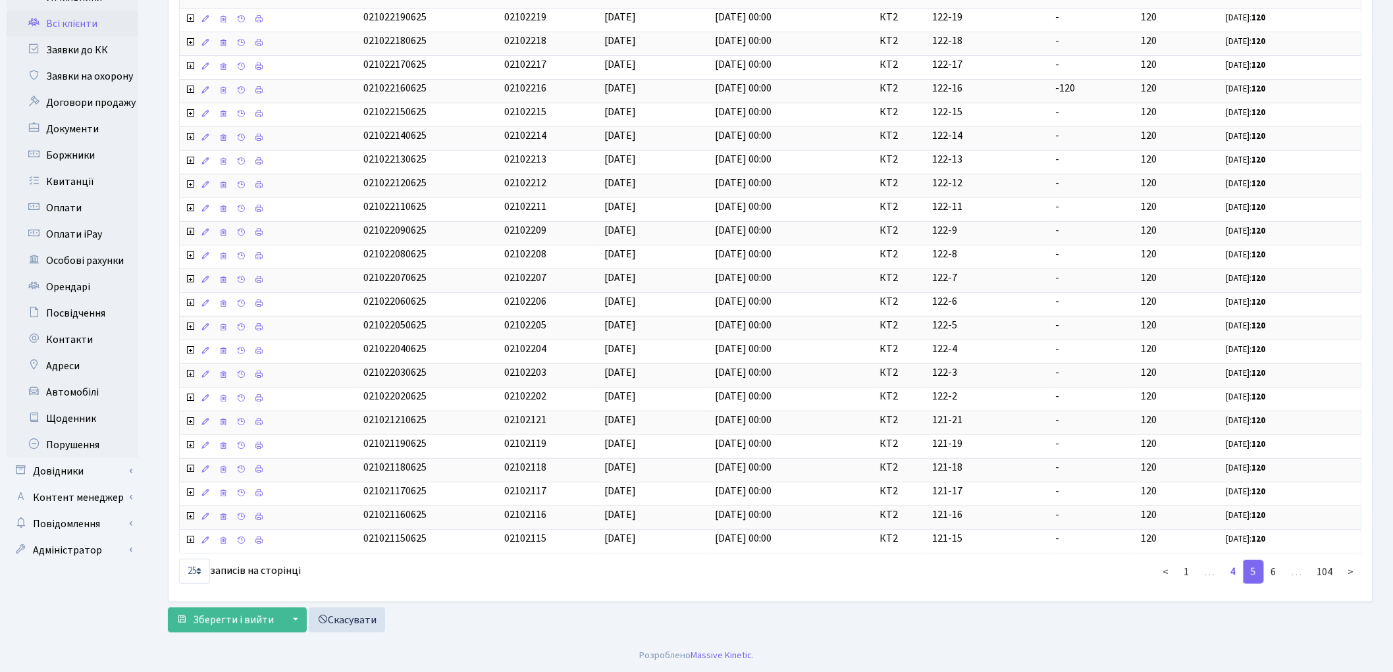
click at [1239, 573] on link "4" at bounding box center [1233, 572] width 21 height 24
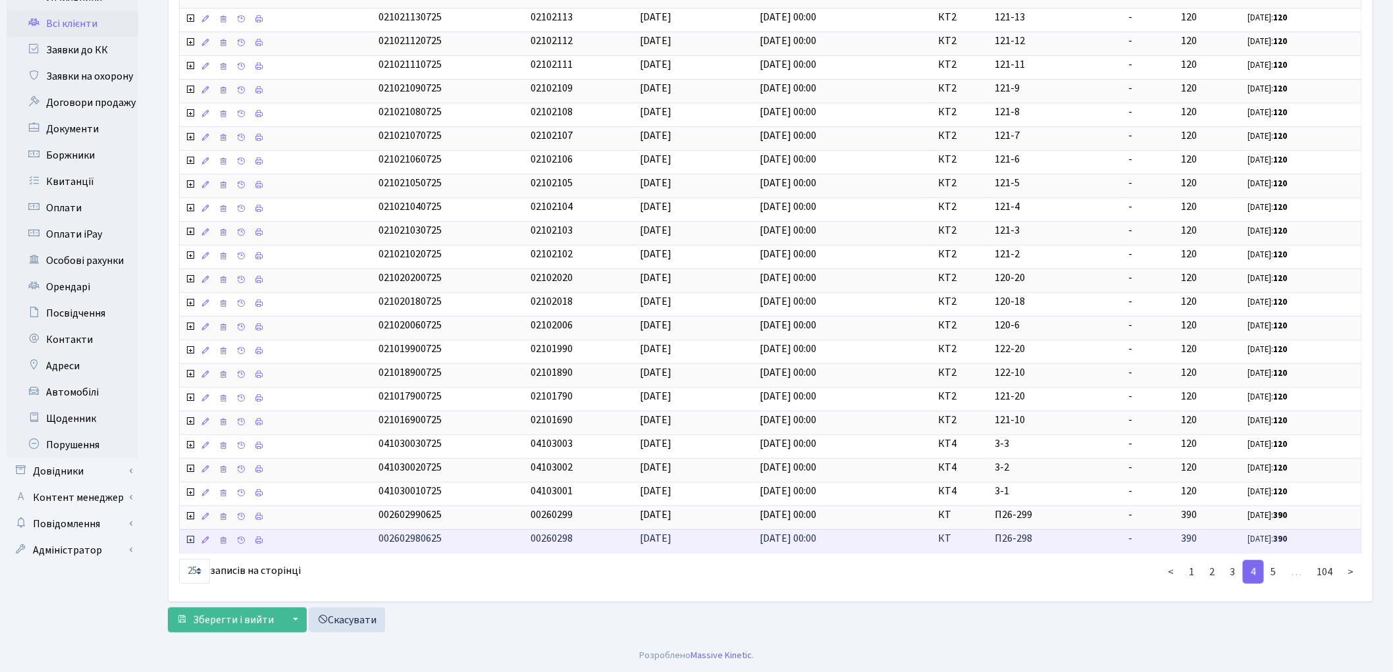
scroll to position [0, 0]
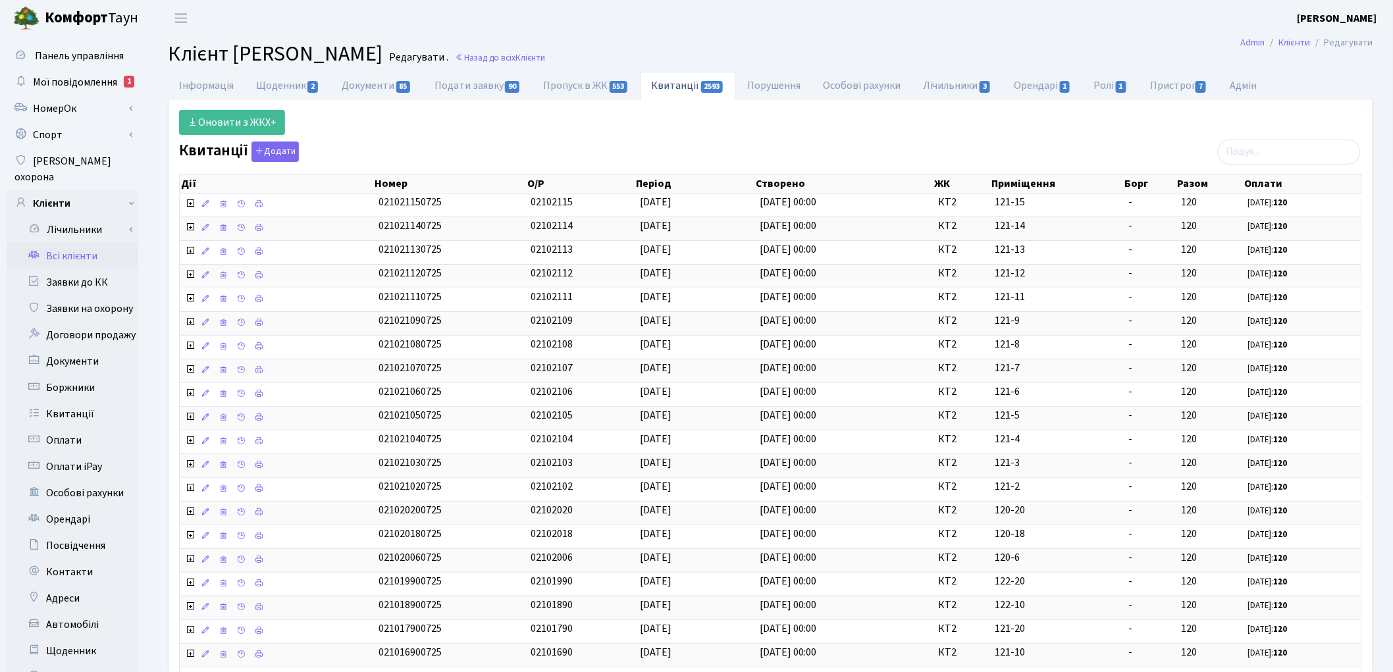
click at [66, 246] on link "Всі клієнти" at bounding box center [73, 256] width 132 height 26
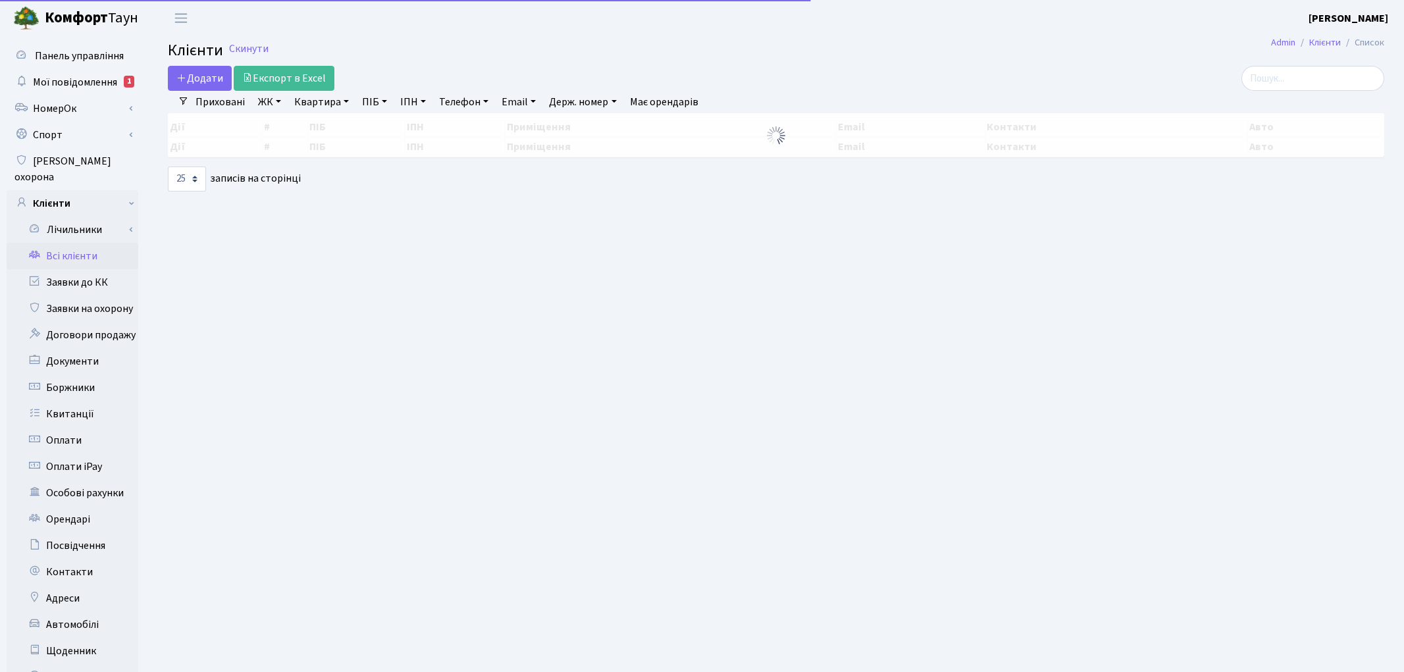
select select "25"
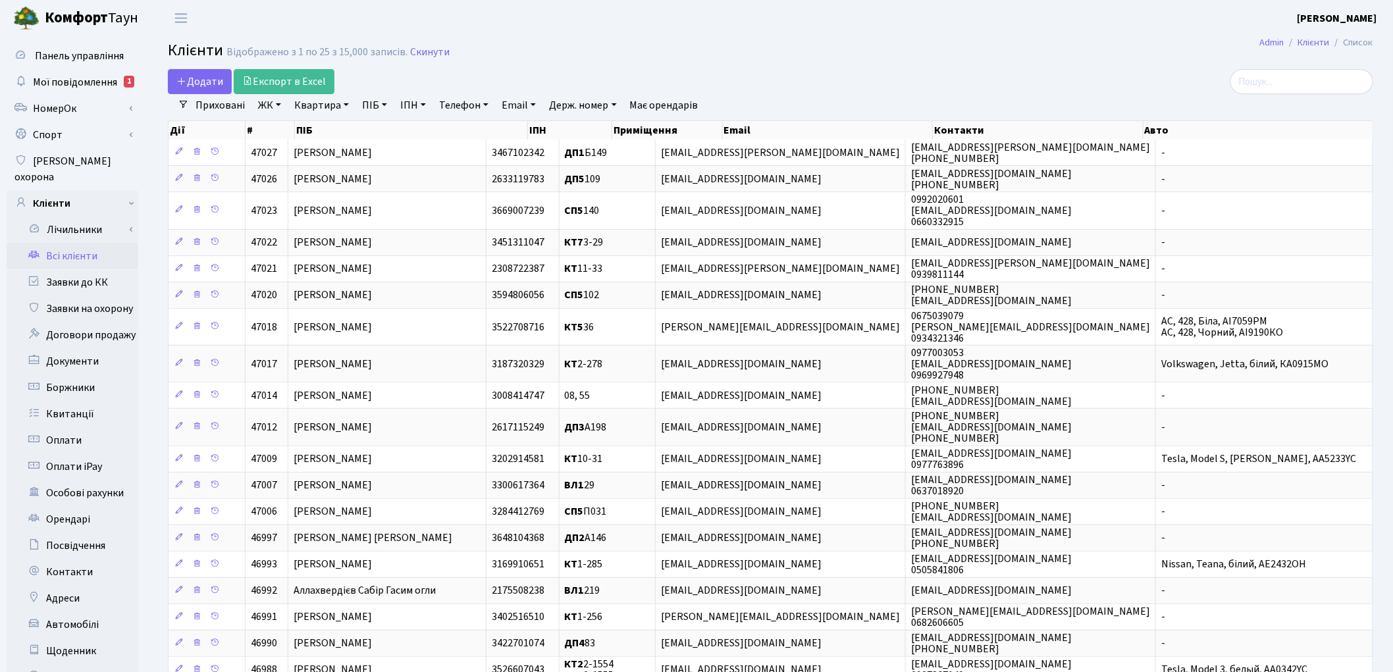
click at [371, 97] on link "ПІБ" at bounding box center [375, 105] width 36 height 22
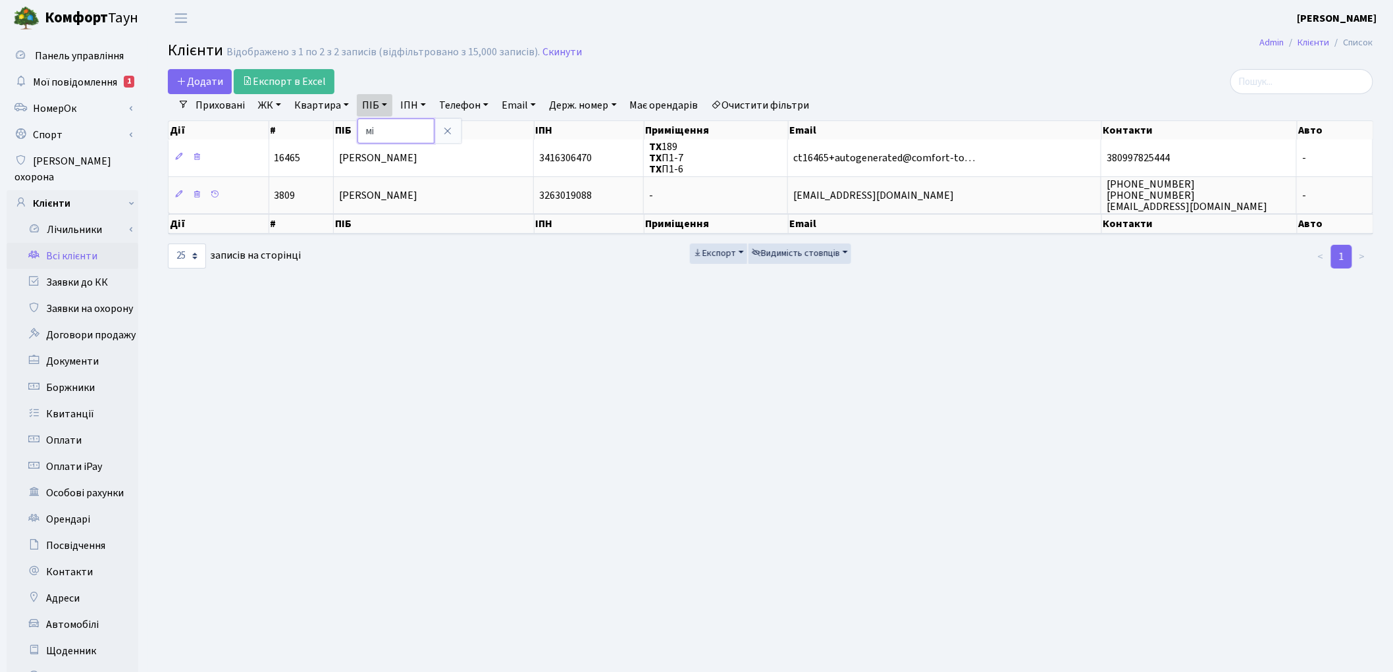
type input "м"
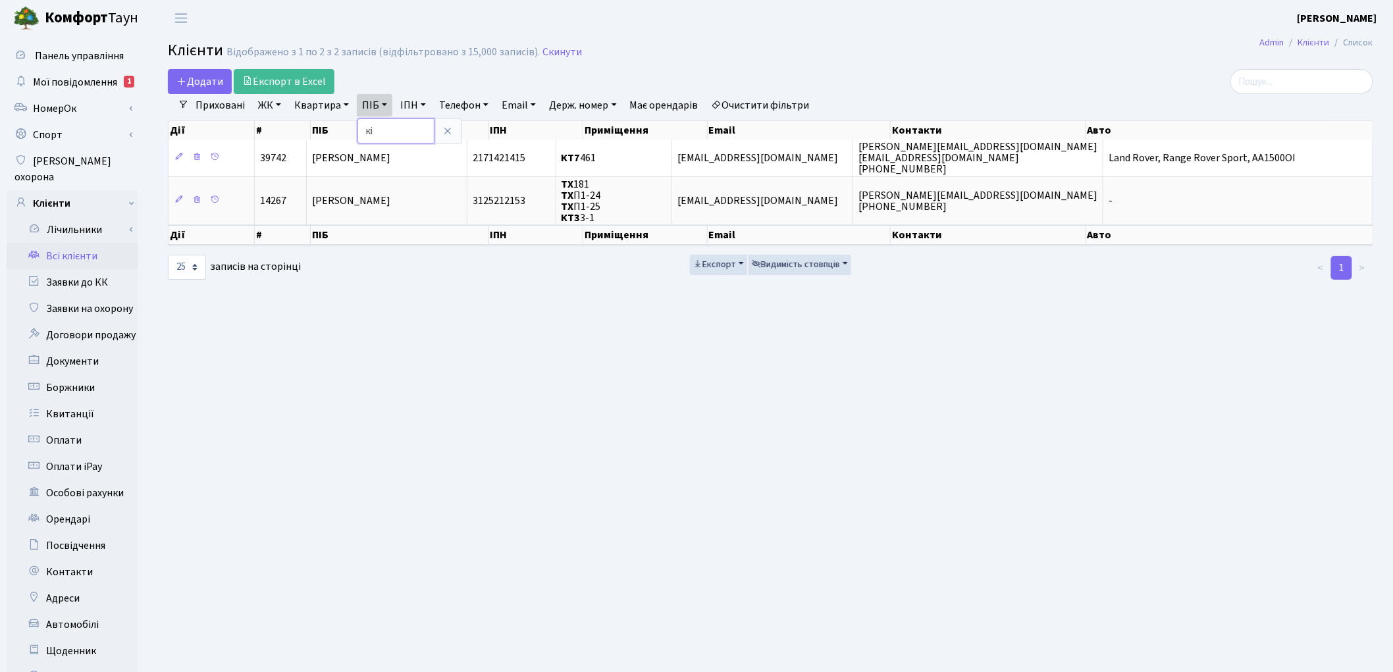
type input "к"
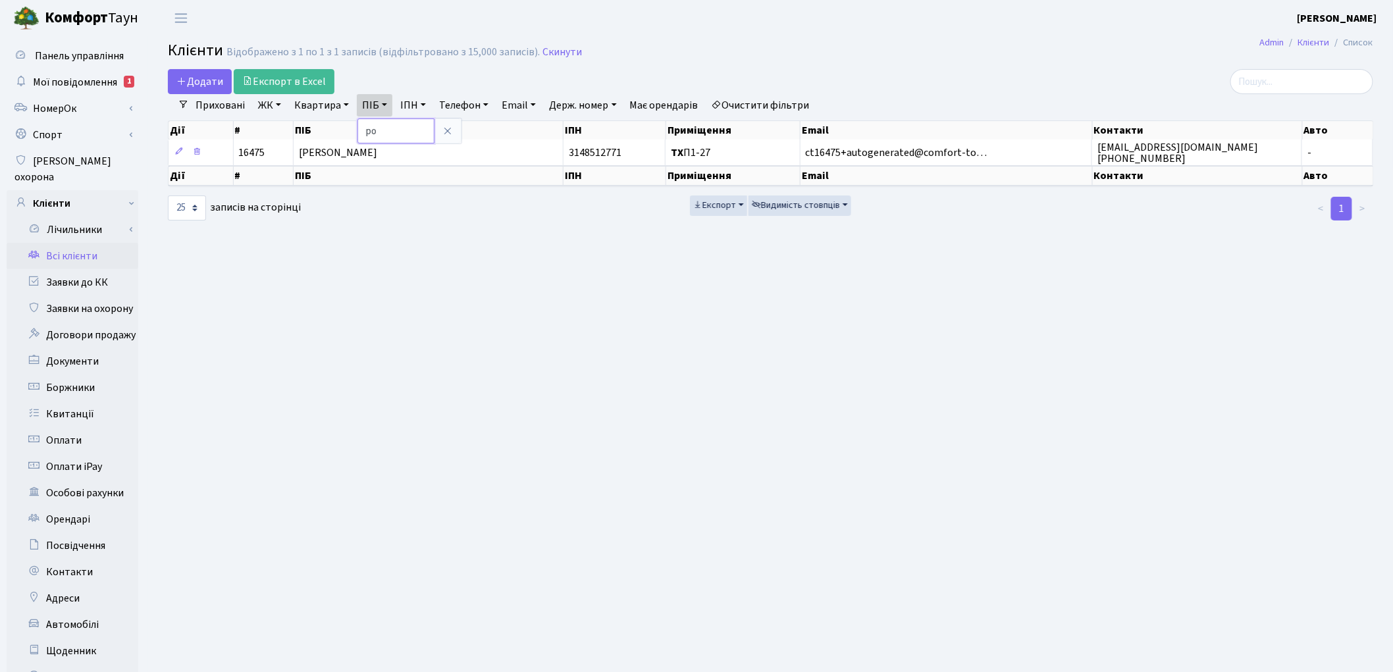
type input "р"
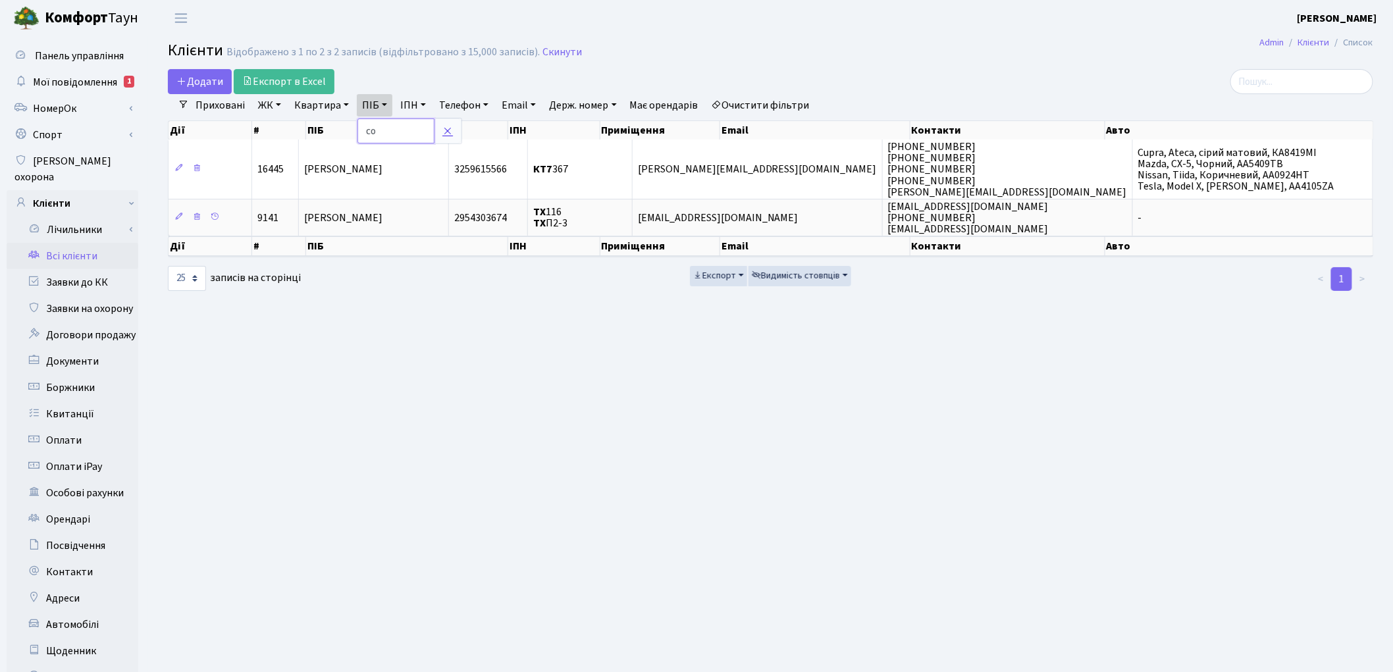
type input "с"
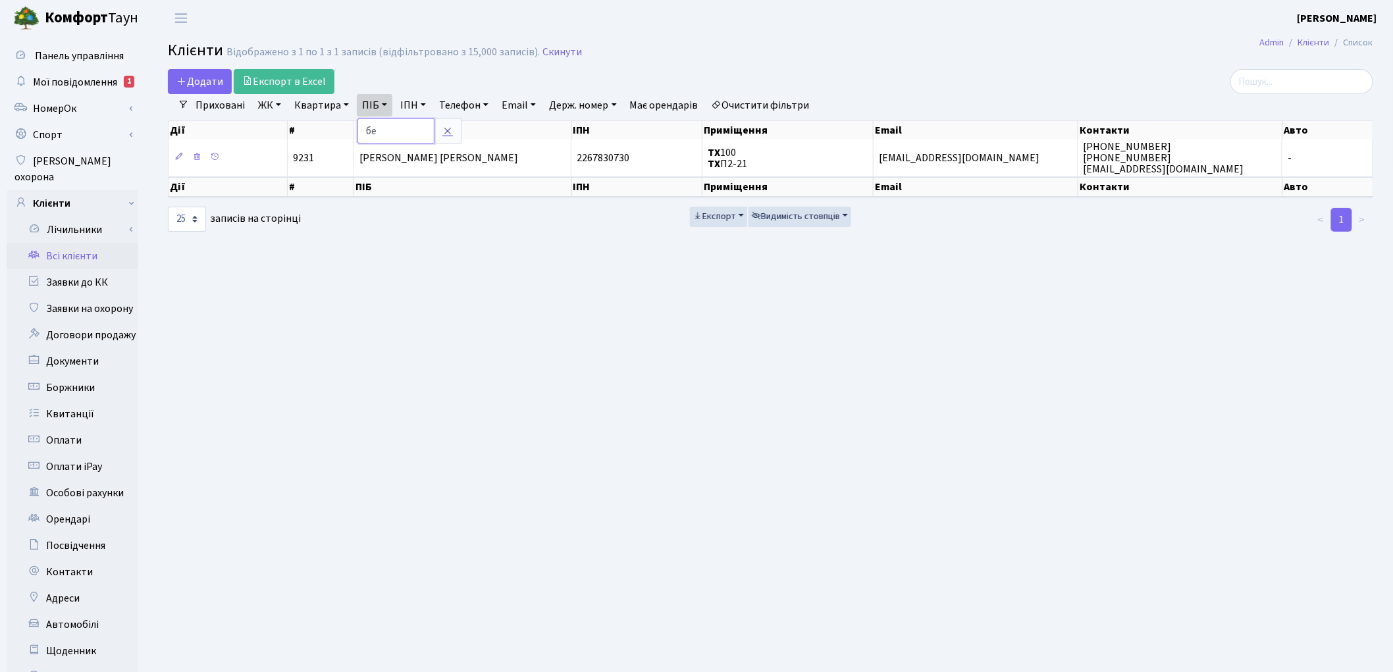
type input "б"
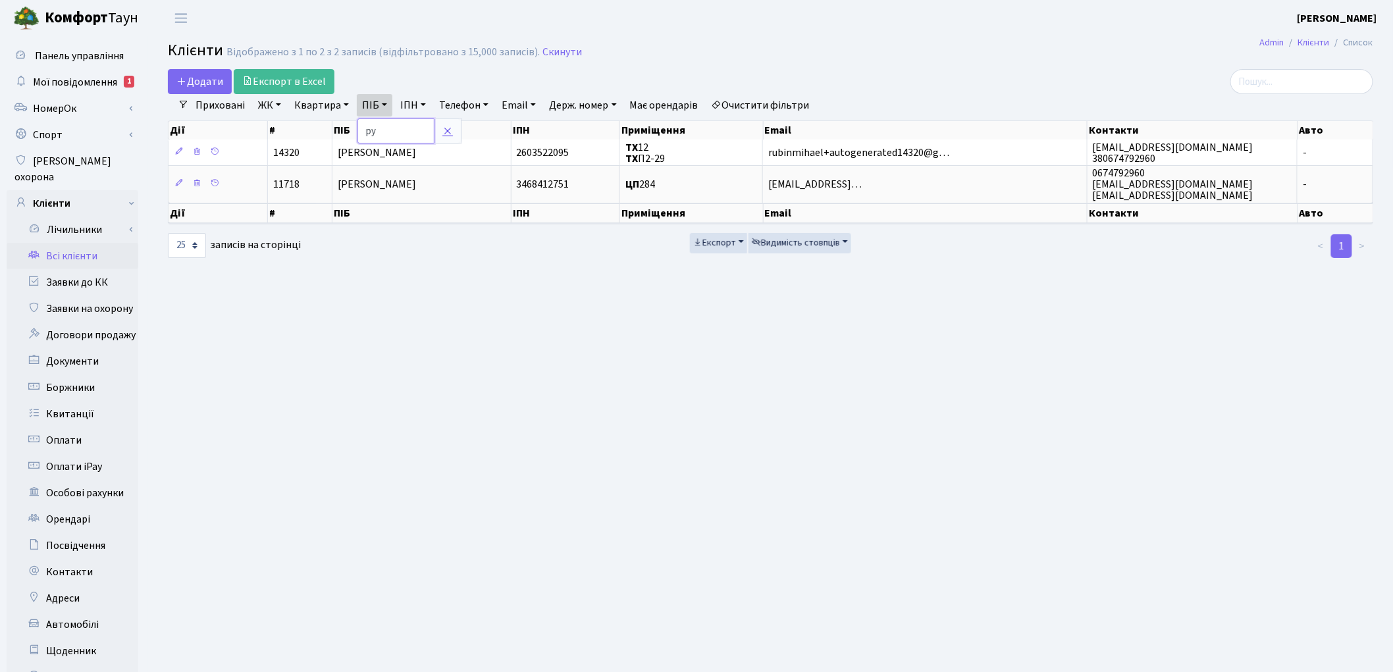
type input "р"
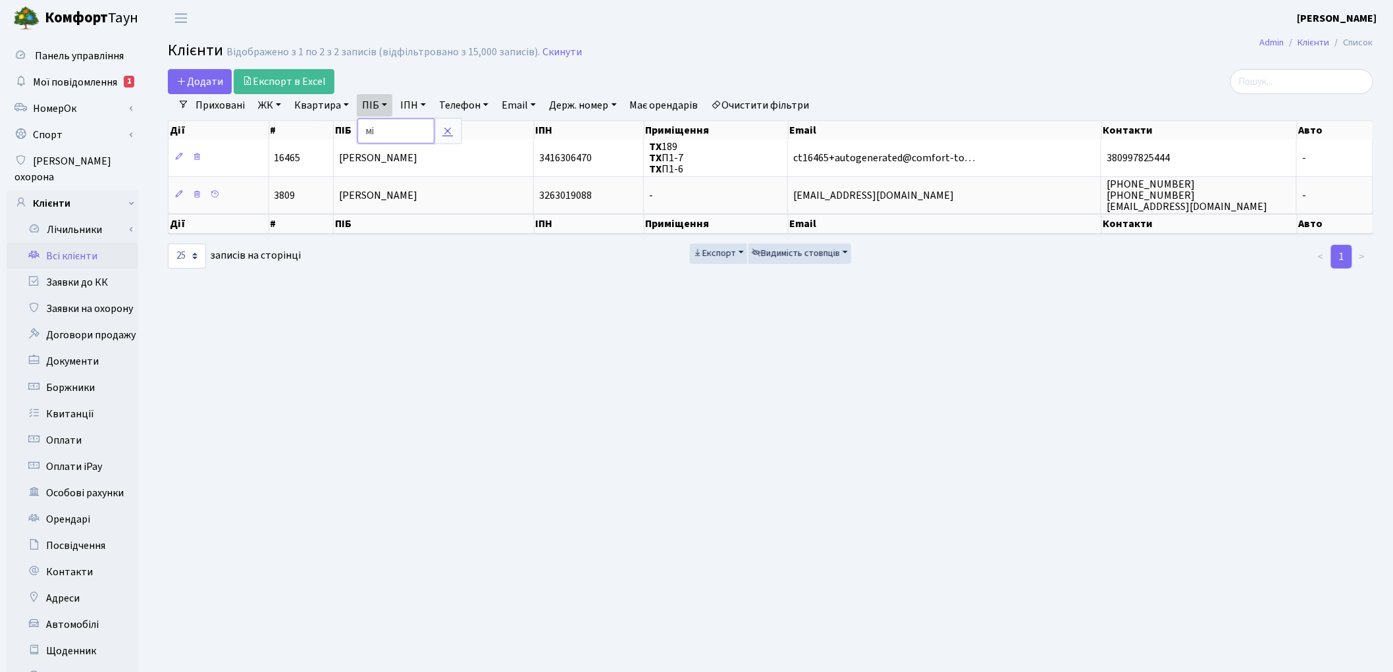
type input "м"
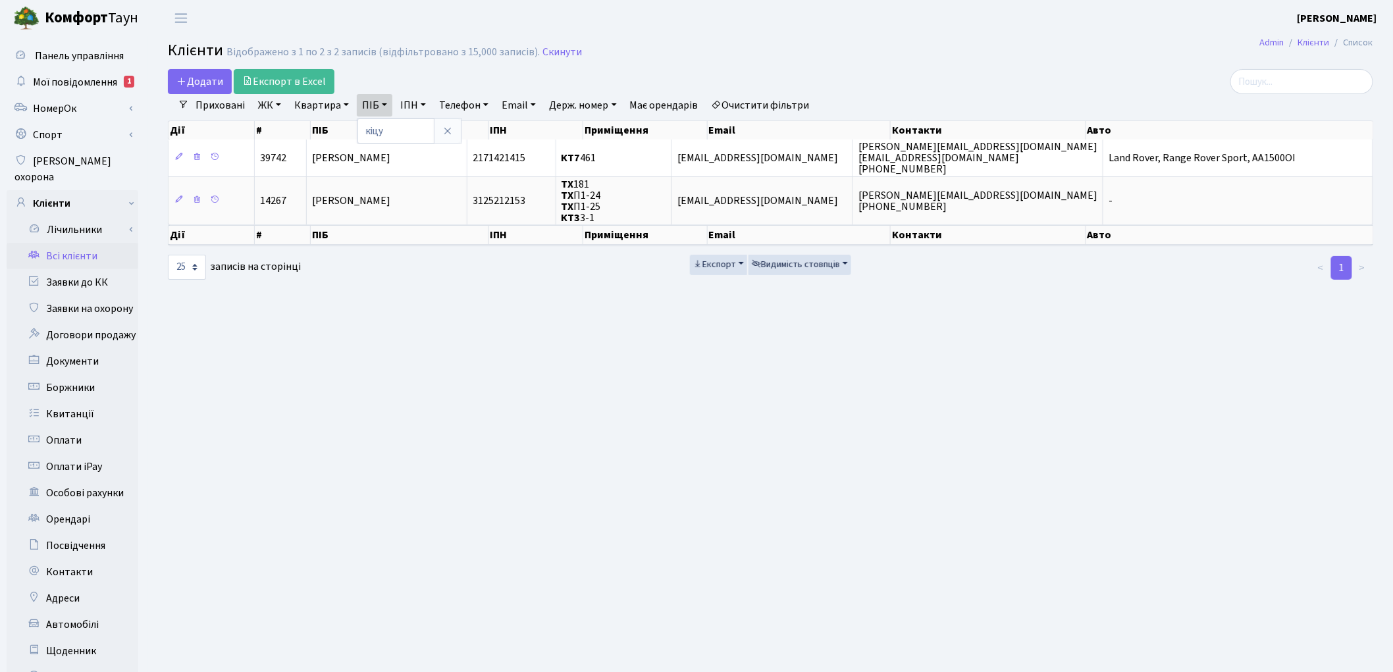
click at [744, 109] on link "Очистити фільтри" at bounding box center [760, 105] width 109 height 22
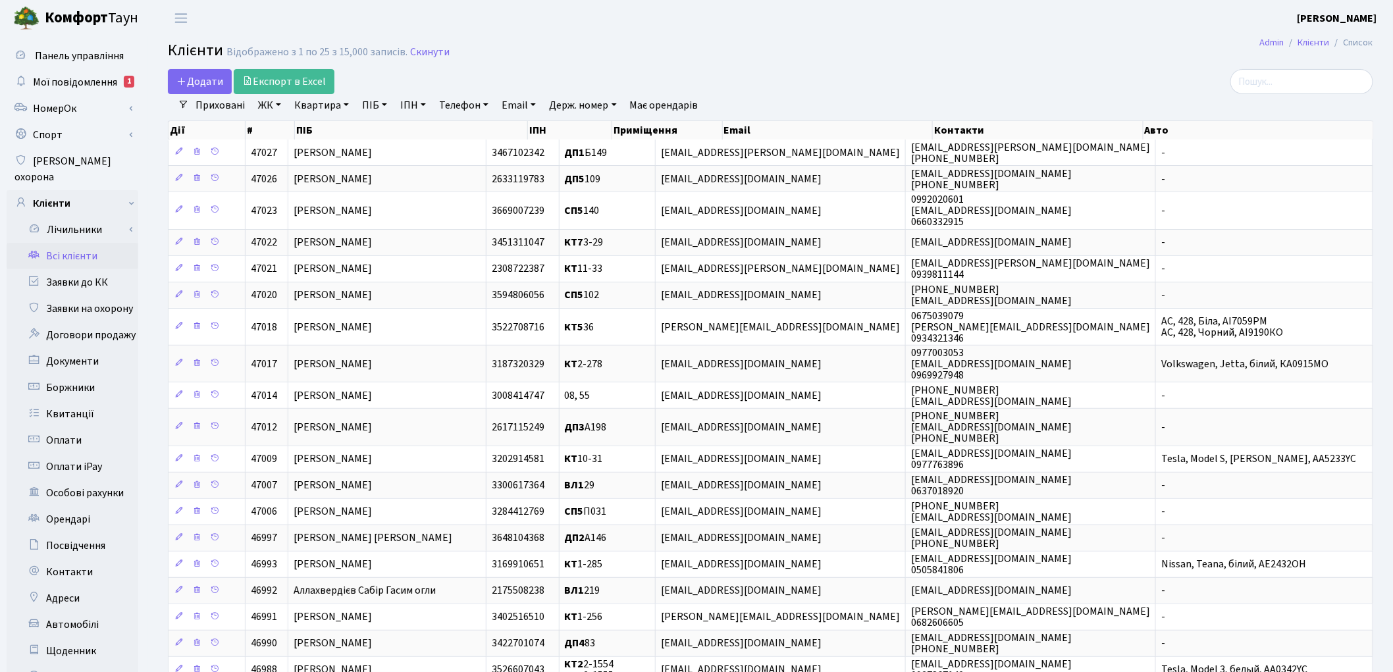
click at [369, 103] on link "ПІБ" at bounding box center [375, 105] width 36 height 22
paste input "[PERSON_NAME]"
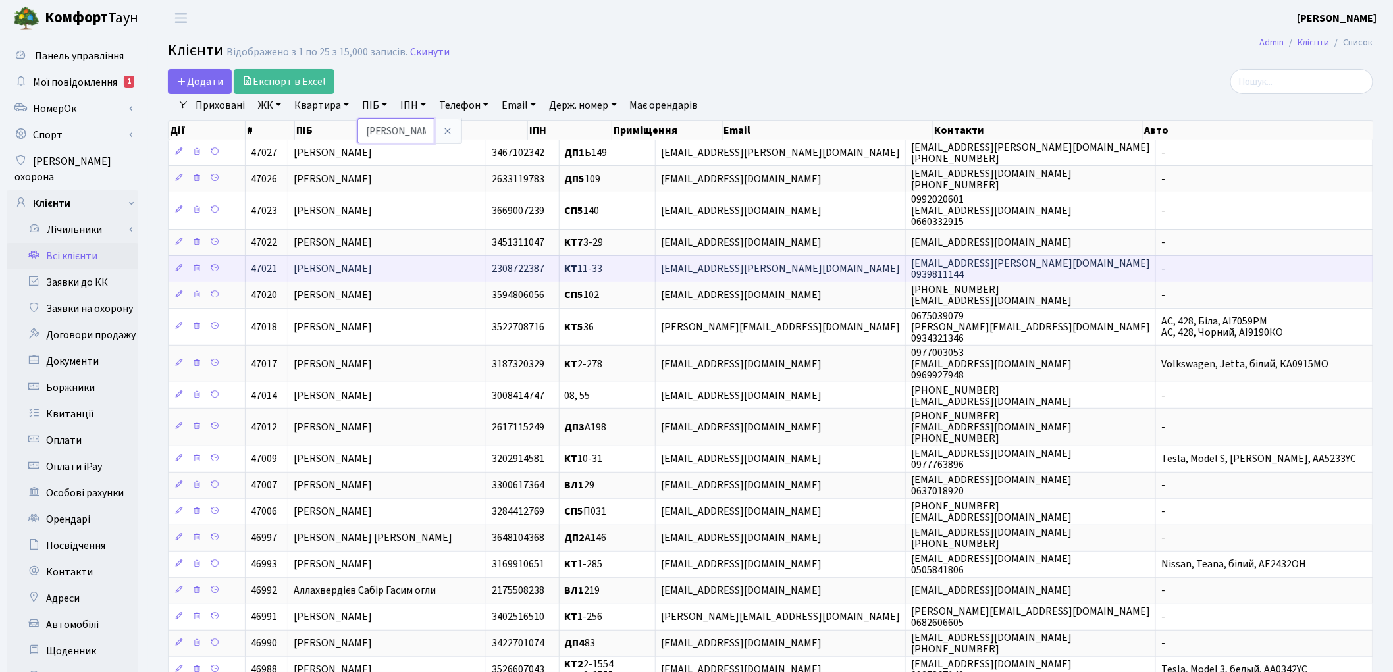
scroll to position [0, 84]
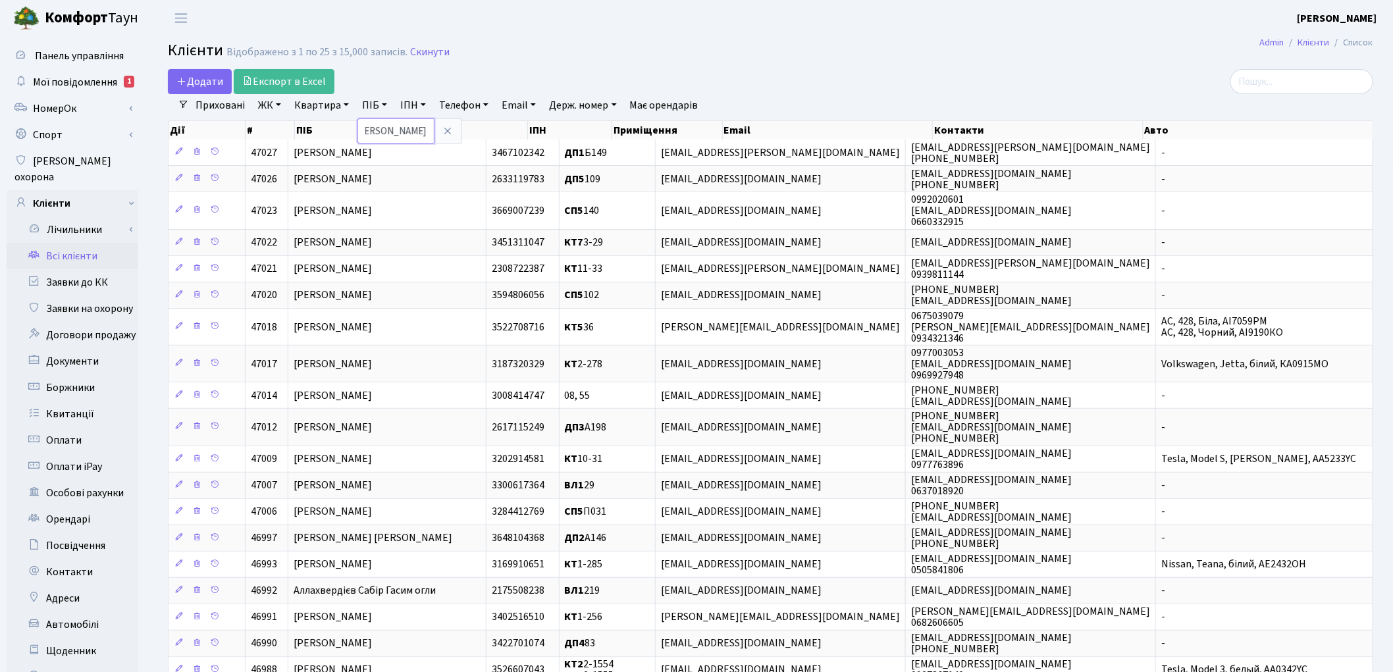
type input "[PERSON_NAME]"
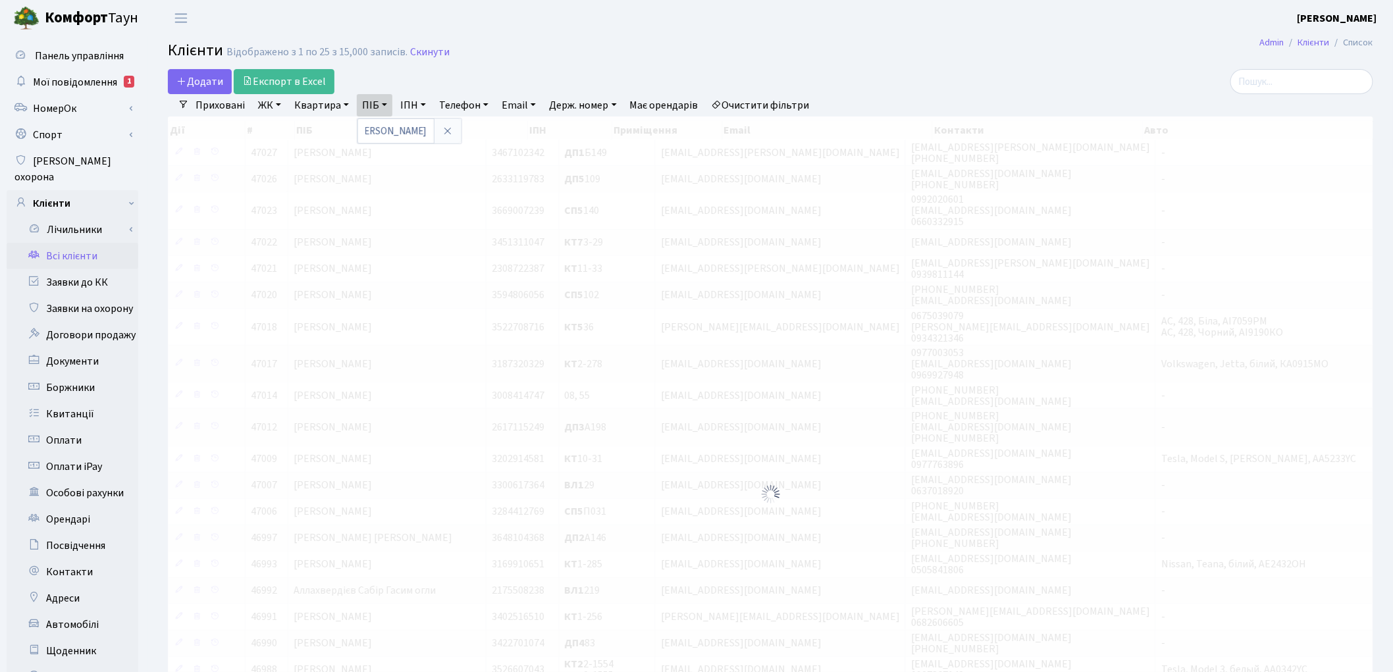
click at [724, 69] on div "Додати Експорт в Excel" at bounding box center [566, 81] width 797 height 25
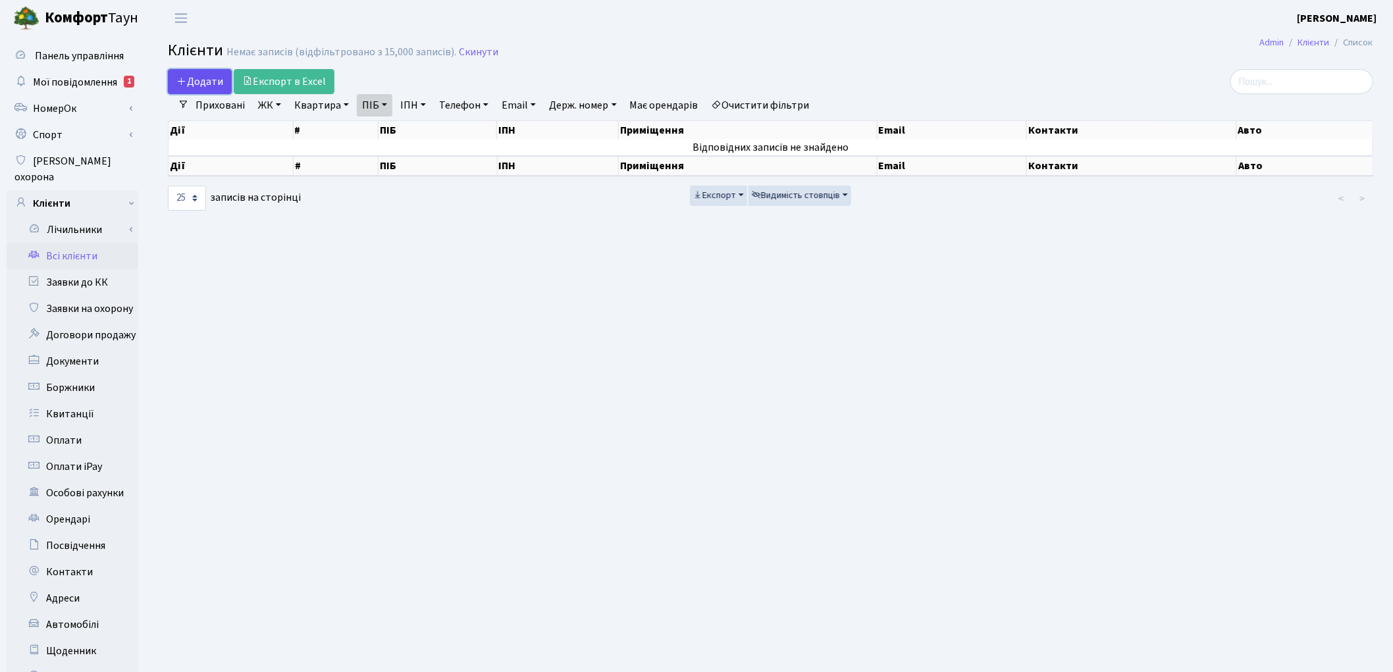
click at [207, 80] on span "Додати" at bounding box center [199, 81] width 47 height 14
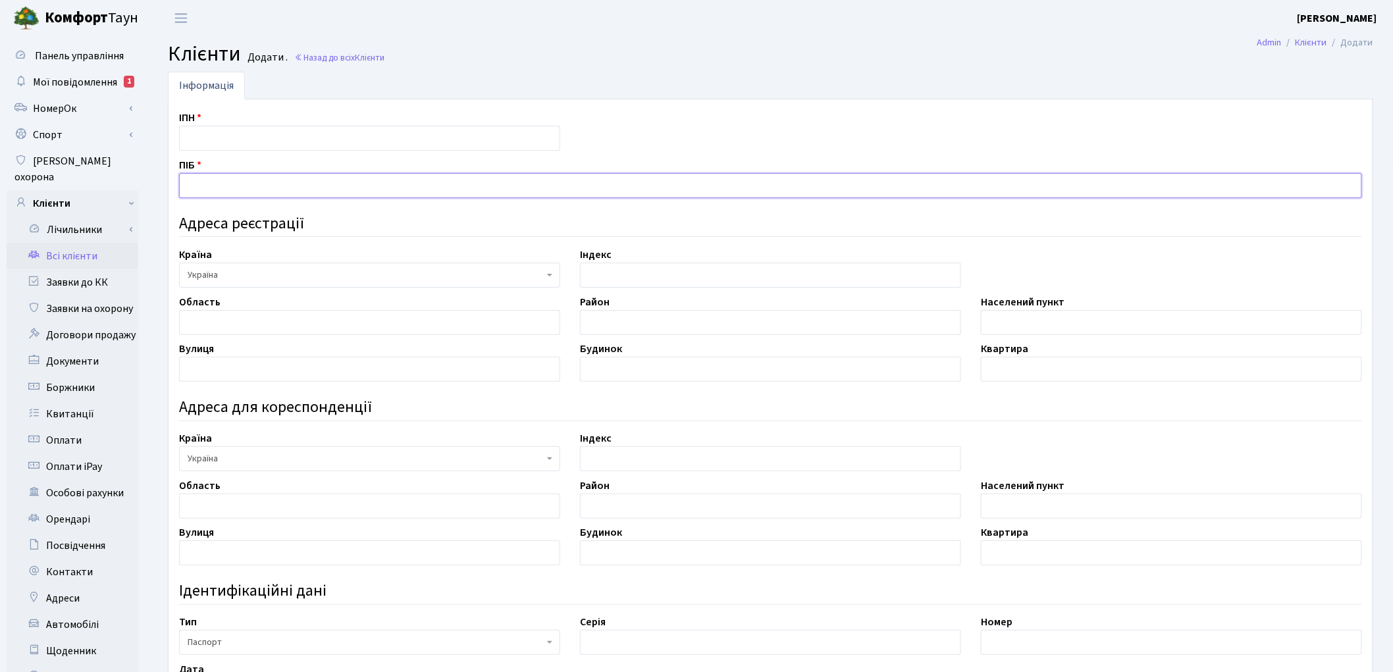
drag, startPoint x: 0, startPoint y: 0, endPoint x: 219, endPoint y: 180, distance: 283.4
click at [219, 180] on input "text" at bounding box center [770, 185] width 1183 height 25
paste input "[PERSON_NAME]"
type input "[PERSON_NAME]"
drag, startPoint x: 466, startPoint y: 590, endPoint x: 475, endPoint y: 585, distance: 10.6
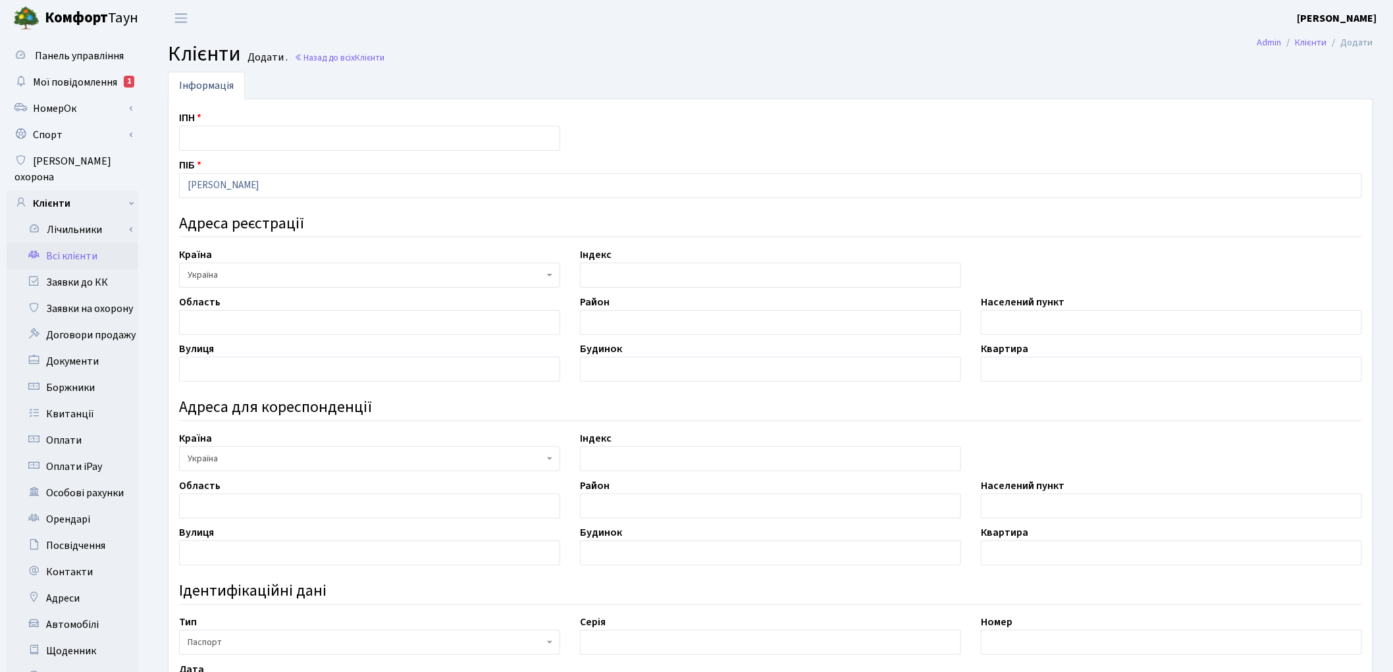
click at [466, 590] on h4 "Ідентифікаційні дані" at bounding box center [770, 591] width 1183 height 19
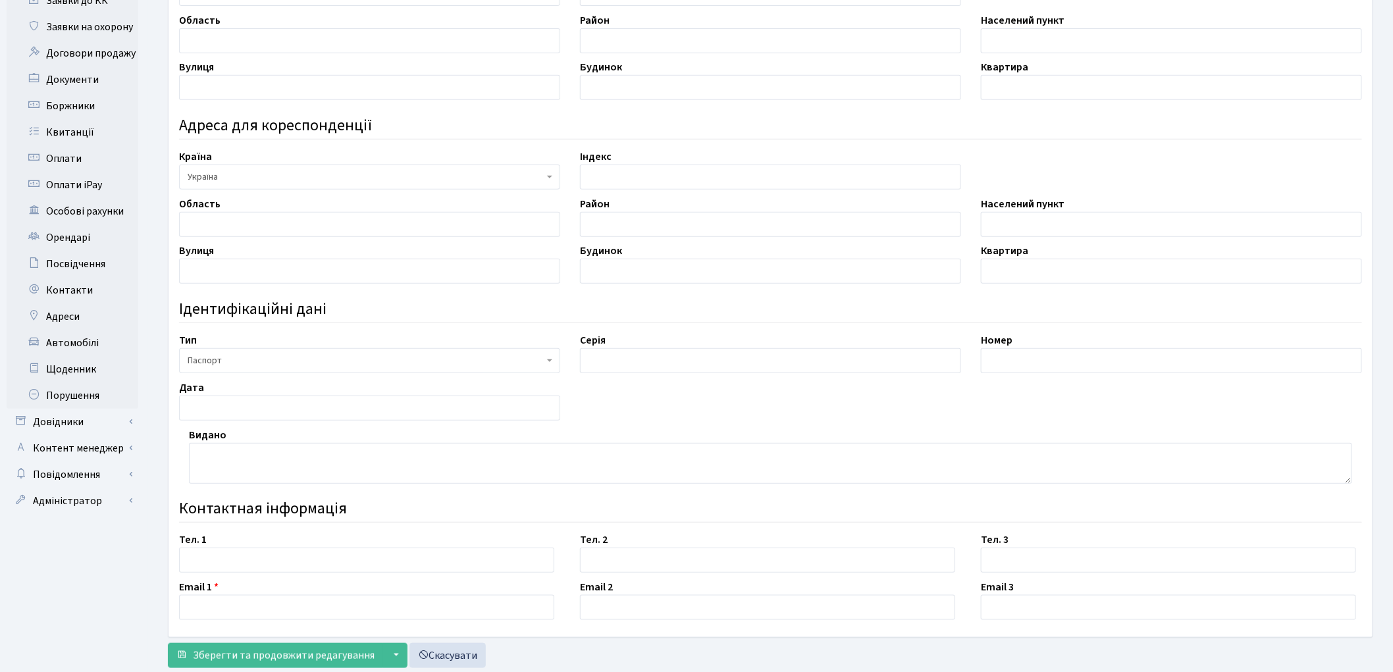
scroll to position [292, 0]
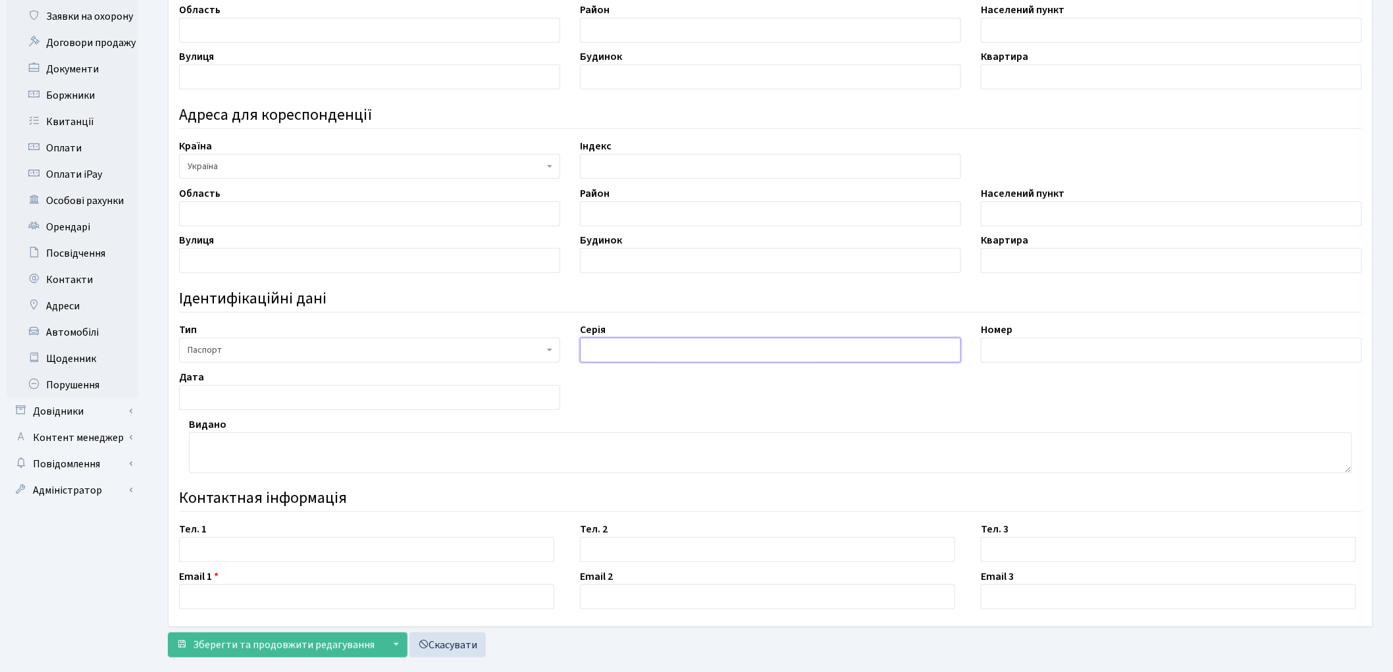
click at [604, 352] on input "text" at bounding box center [770, 350] width 381 height 25
paste input "ТТ"
type input "ТТ"
click at [1031, 352] on input "text" at bounding box center [1171, 350] width 381 height 25
paste input "289821"
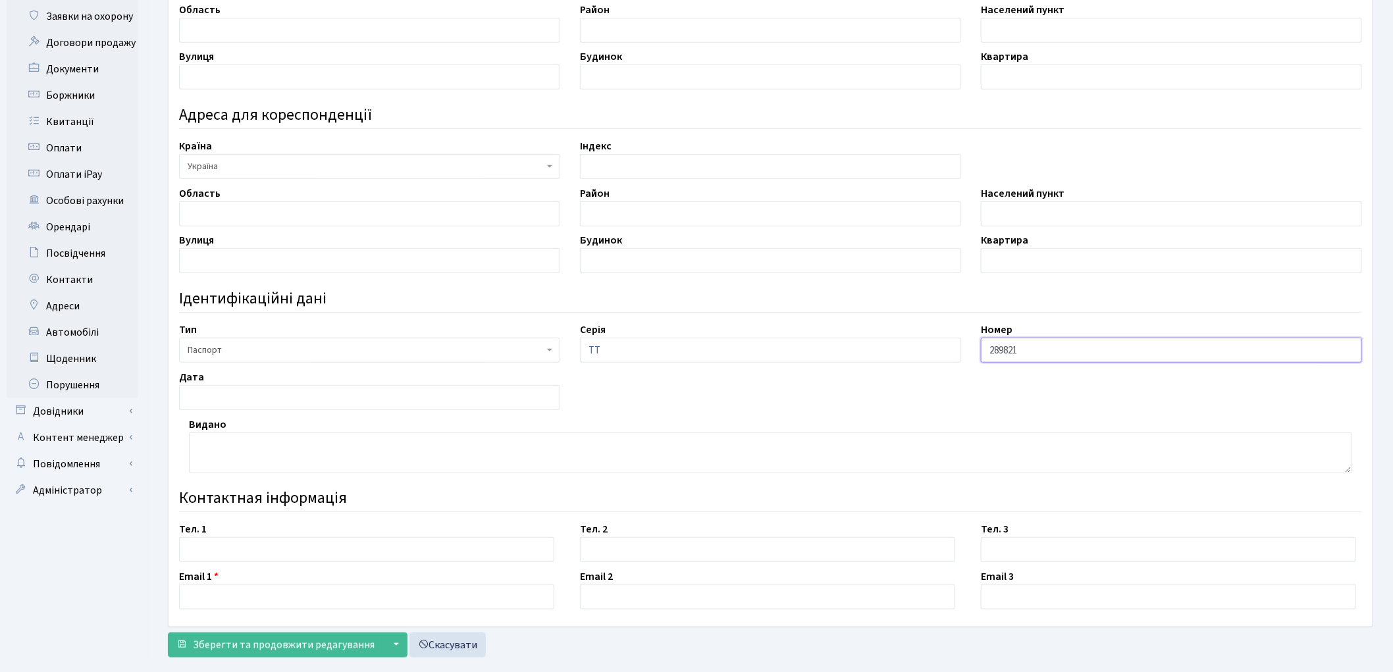
type input "289821"
click at [714, 575] on div "Email 2" at bounding box center [770, 589] width 401 height 41
click at [215, 448] on textarea at bounding box center [770, 453] width 1163 height 41
paste textarea "Деснянським РВ ГУДМС України в місті [GEOGRAPHIC_DATA]"
type textarea "Деснянським РВ ГУДМС України в місті [GEOGRAPHIC_DATA]"
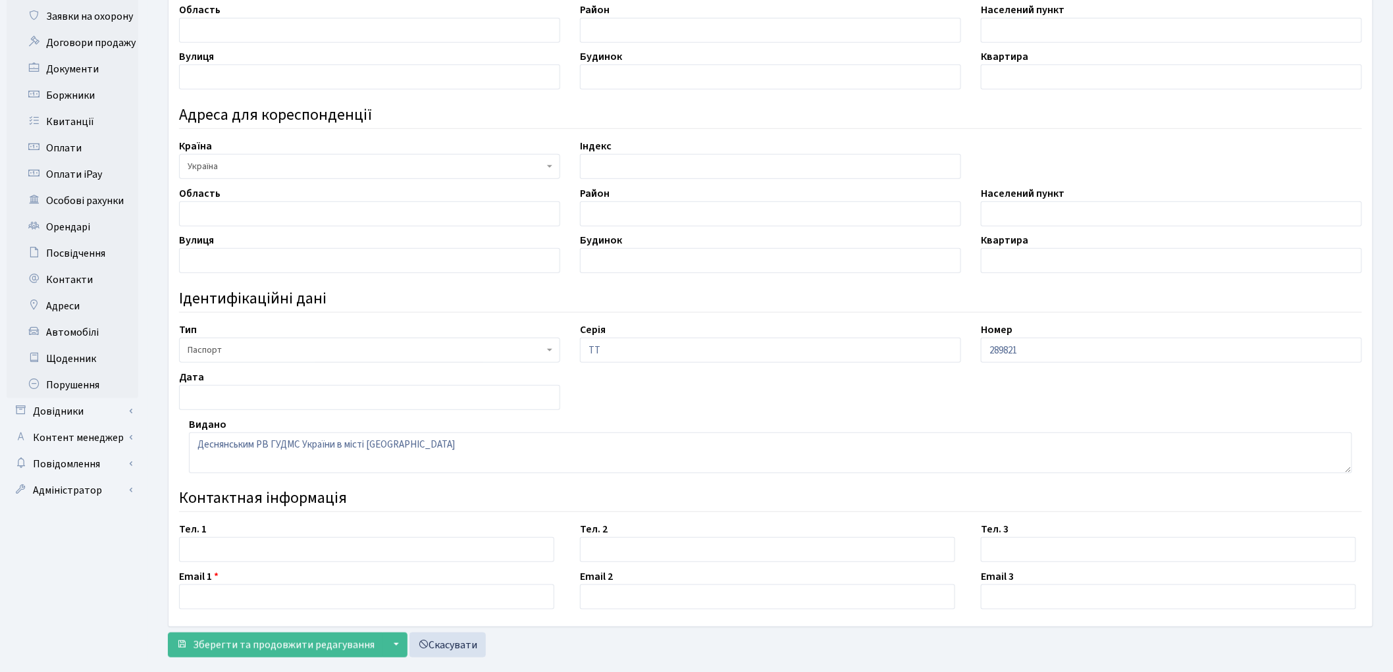
click at [558, 573] on div "Email 1" at bounding box center [369, 589] width 401 height 41
click at [228, 402] on input "text" at bounding box center [369, 397] width 381 height 25
paste input "21.07.2015"
type input "21.07.2015"
click at [511, 575] on div "Email 1" at bounding box center [369, 589] width 401 height 41
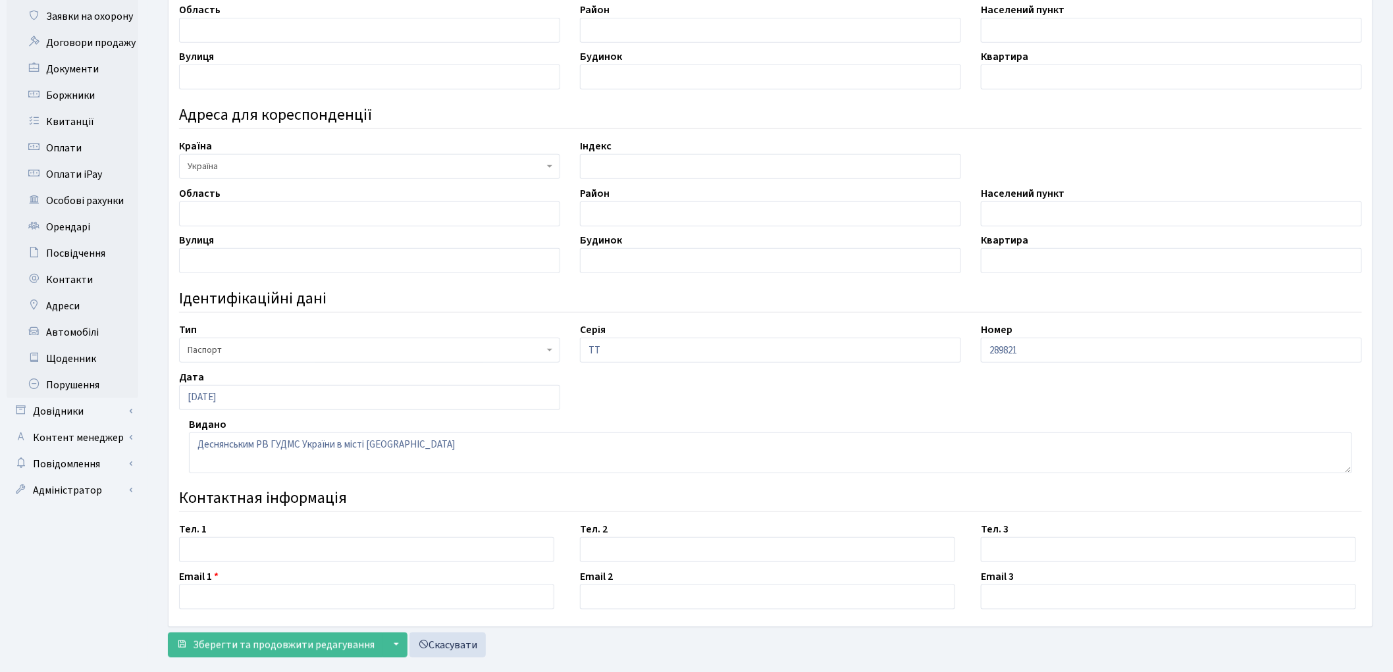
scroll to position [0, 0]
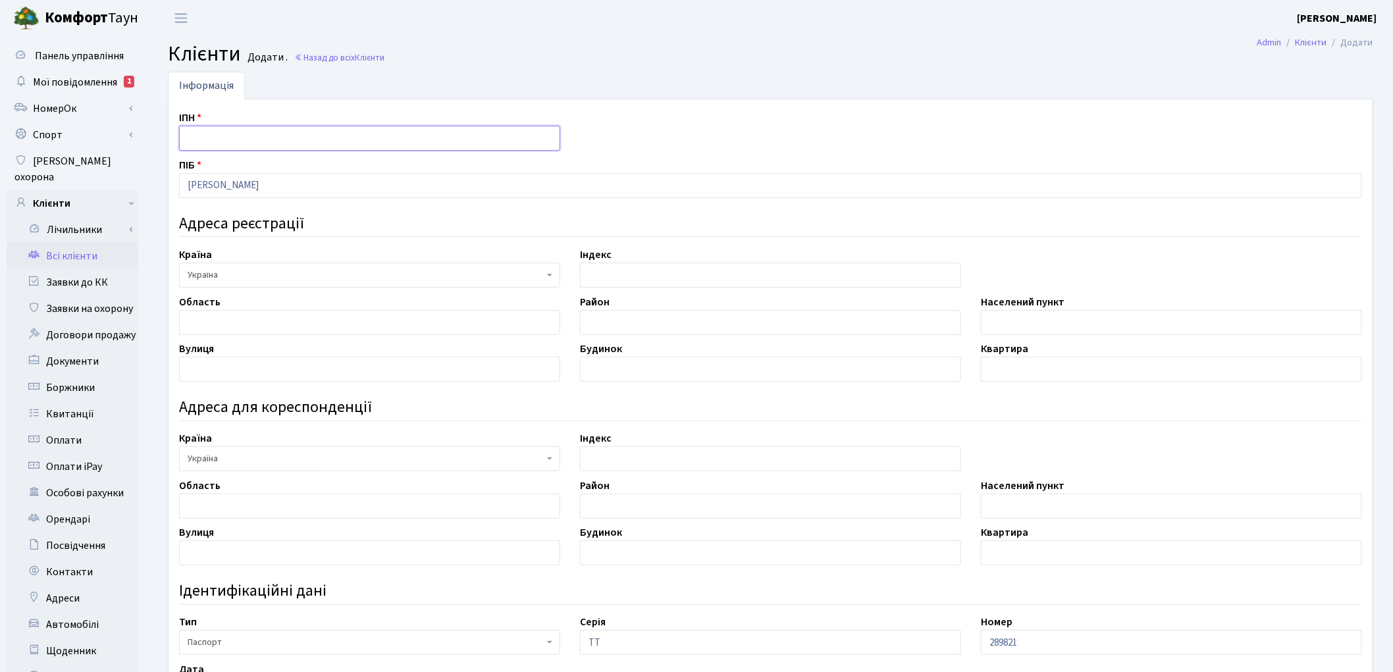
click at [232, 135] on input "text" at bounding box center [369, 138] width 381 height 25
paste input "3436405647"
type input "3436405647"
click at [557, 594] on h4 "Ідентифікаційні дані" at bounding box center [770, 591] width 1183 height 19
click at [1055, 315] on input "text" at bounding box center [1171, 322] width 381 height 25
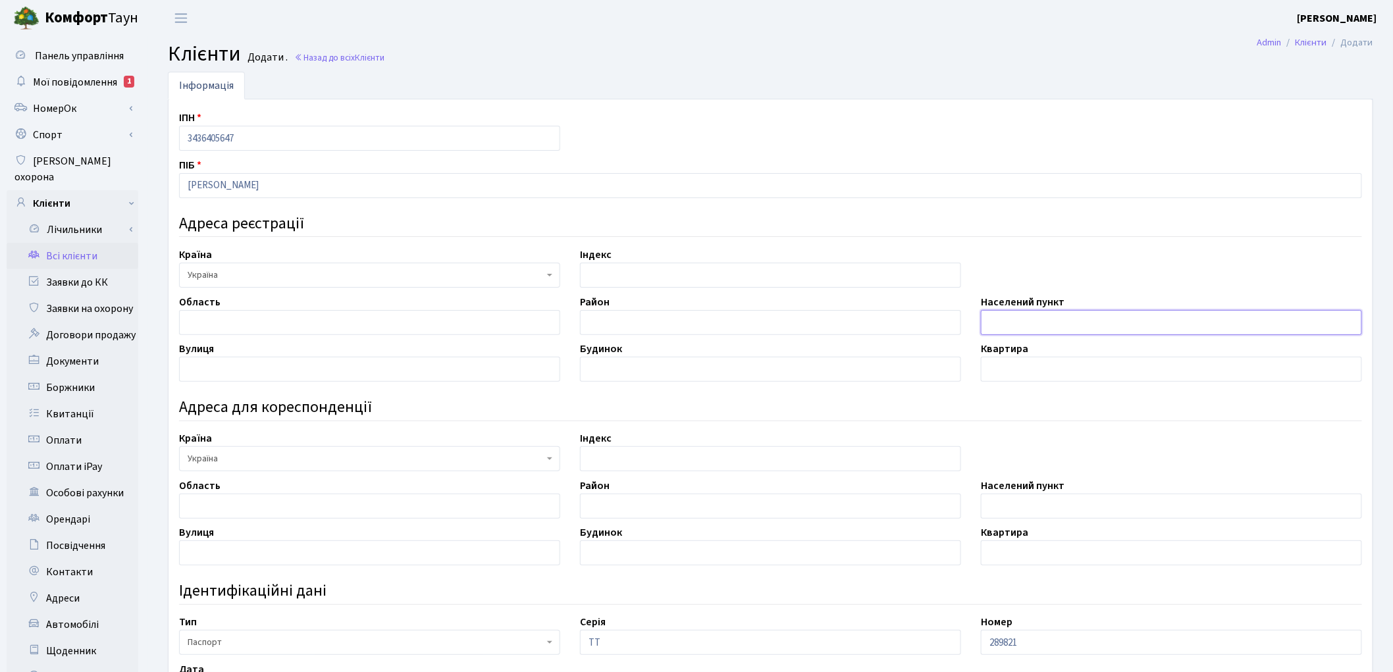
paste input "м. Київ"
type input "м. Київ"
click at [667, 589] on h4 "Ідентифікаційні дані" at bounding box center [770, 591] width 1183 height 19
click at [227, 367] on input "text" at bounding box center [369, 369] width 381 height 25
paste input "вул. Тираспольська"
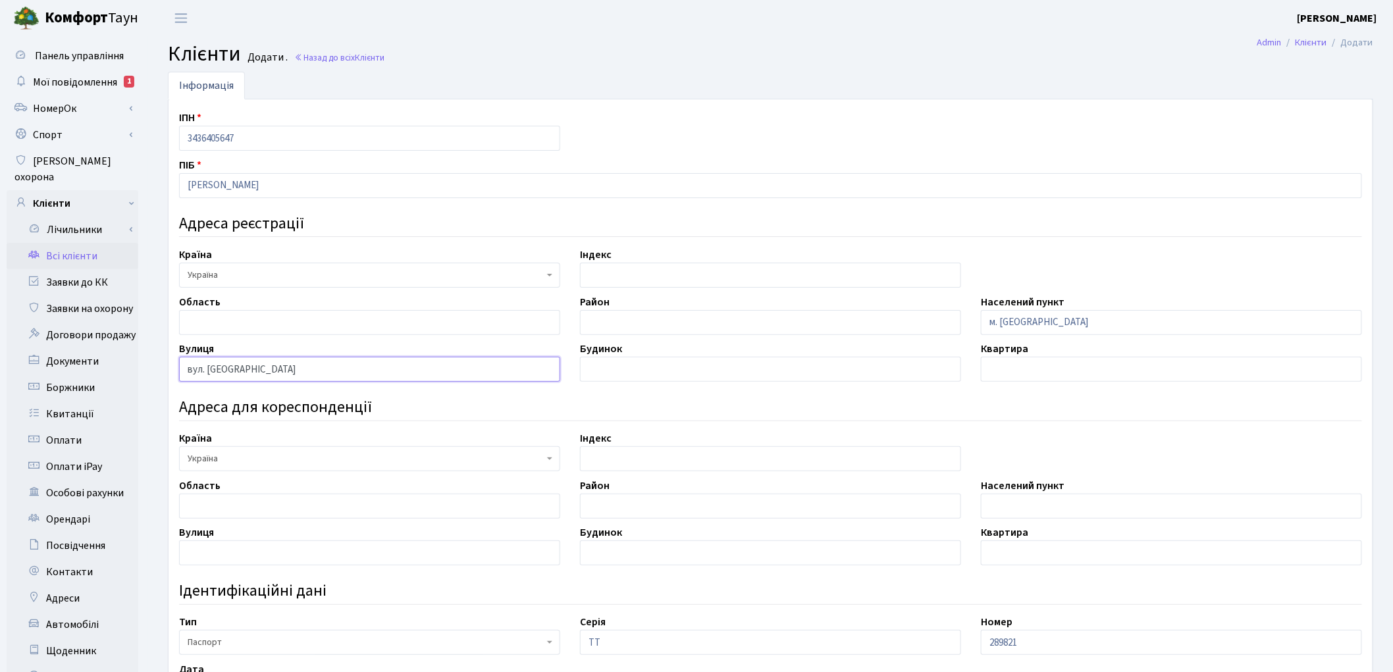
type input "вул. Тираспольська"
click at [741, 595] on h4 "Ідентифікаційні дані" at bounding box center [770, 591] width 1183 height 19
click at [623, 376] on input "text" at bounding box center [770, 369] width 381 height 25
type input "54"
click at [881, 584] on h4 "Ідентифікаційні дані" at bounding box center [770, 591] width 1183 height 19
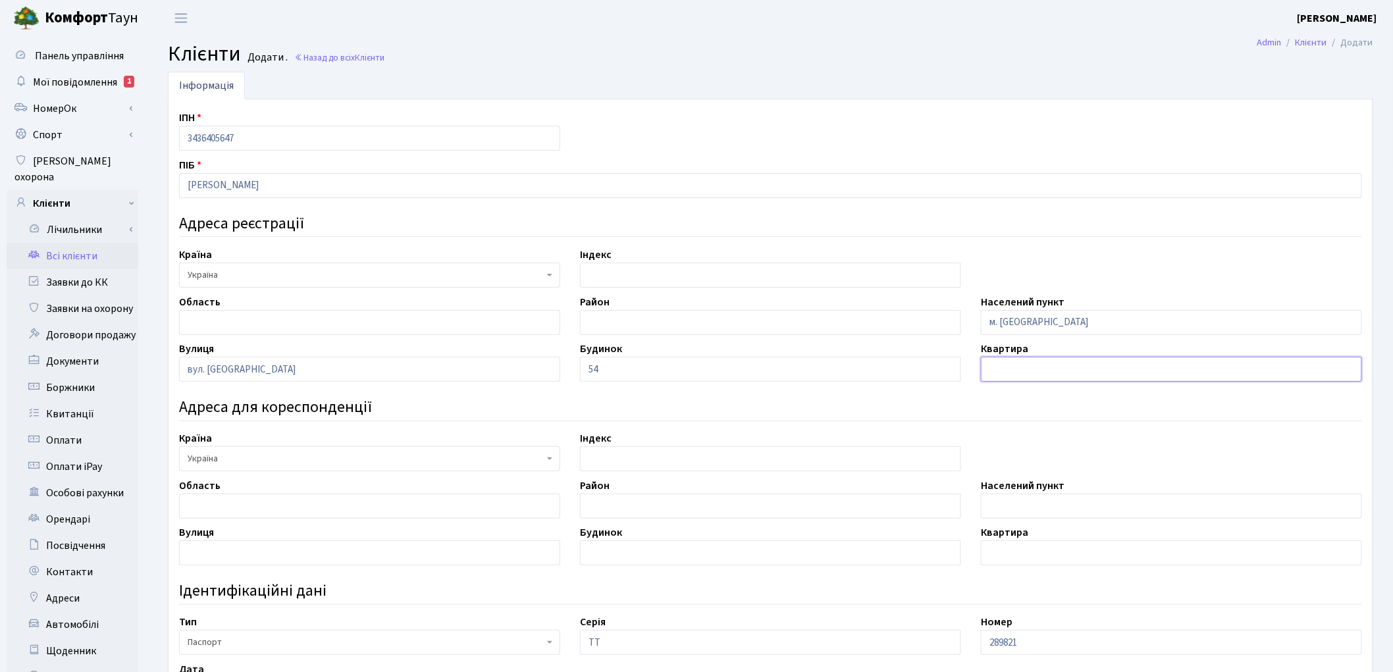
click at [1009, 365] on input "text" at bounding box center [1171, 369] width 381 height 25
type input "340"
click at [1000, 403] on h4 "Адреса для кореспонденції" at bounding box center [770, 407] width 1183 height 19
click at [530, 617] on div "Тип ІД картка Паспорт громадянина Ірану Паспорт громадянина Республіки Білорусь…" at bounding box center [369, 634] width 401 height 41
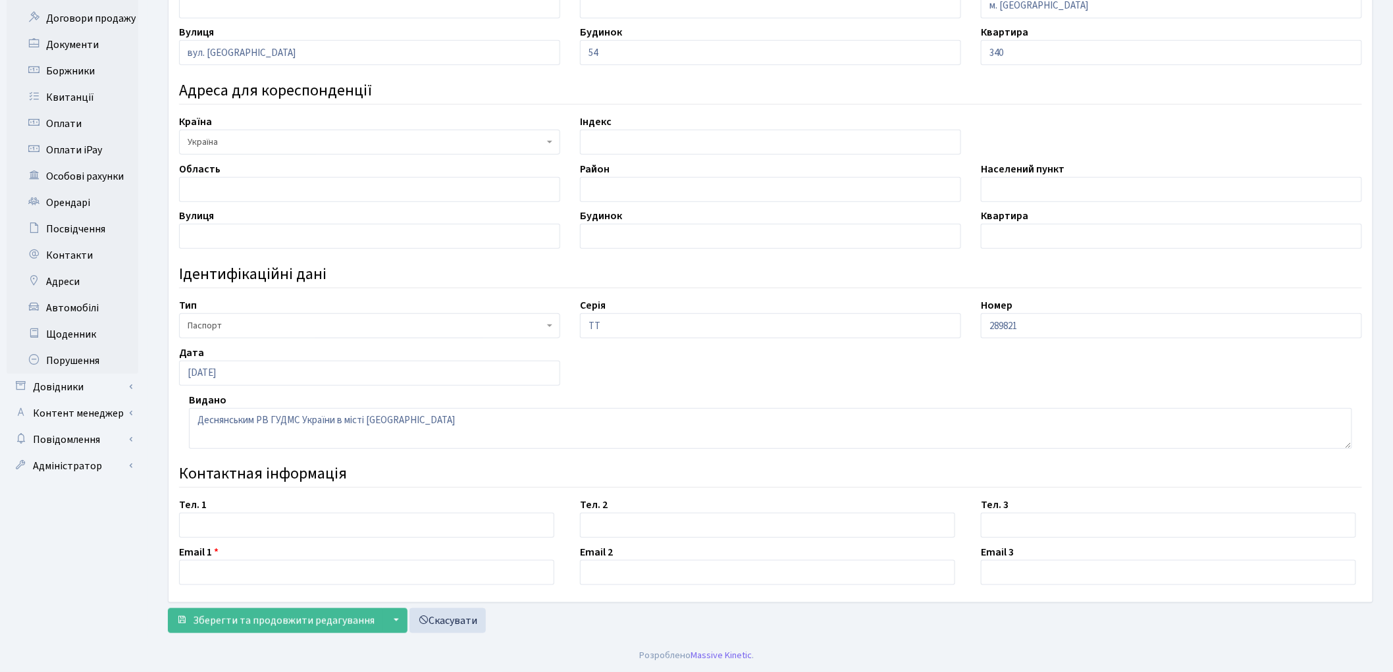
scroll to position [317, 0]
click at [309, 523] on input "text" at bounding box center [366, 525] width 375 height 25
paste input "+380634737639"
type input "+380634737639"
click at [596, 628] on div "Зберегти та продовжити редагування ▼ Зберегти і вийти Зберегти та створити Скас…" at bounding box center [771, 620] width 1206 height 25
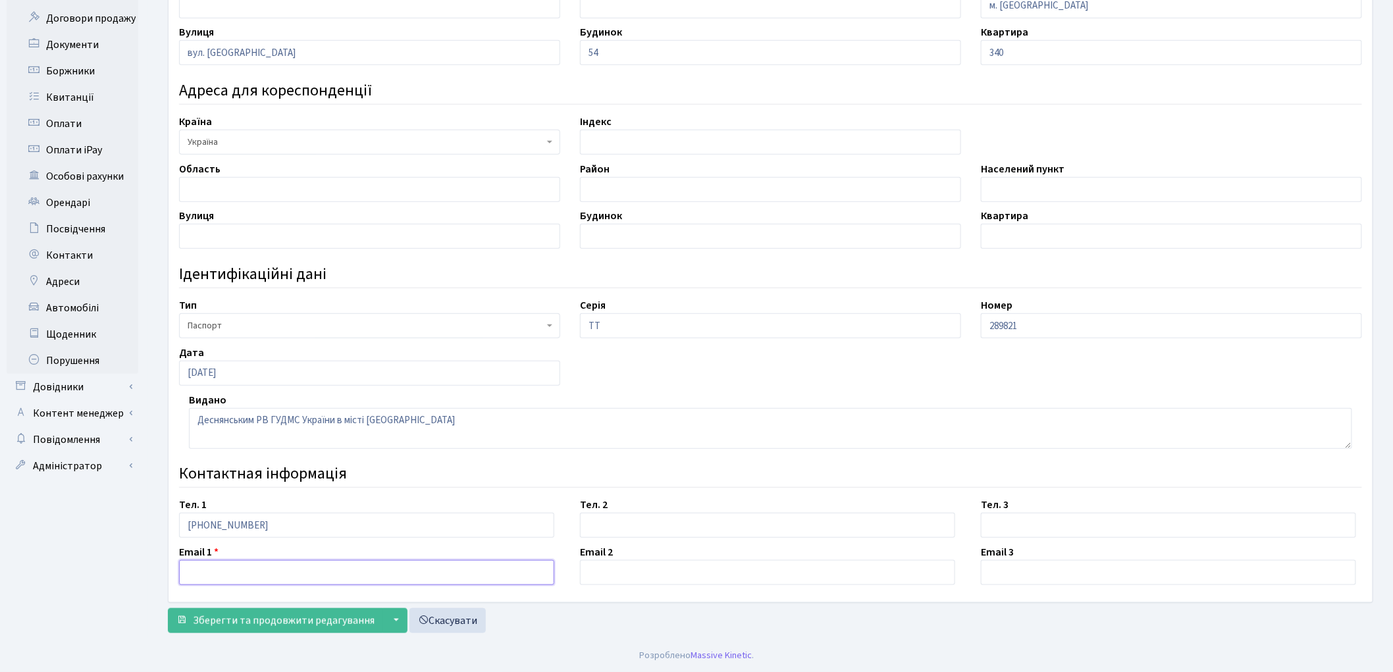
click at [248, 565] on input "text" at bounding box center [366, 572] width 375 height 25
paste input "alexeevaulia@ukr.net"
type input "alexeevaulia@ukr.net"
click at [246, 614] on span "Зберегти та продовжити редагування" at bounding box center [284, 621] width 182 height 14
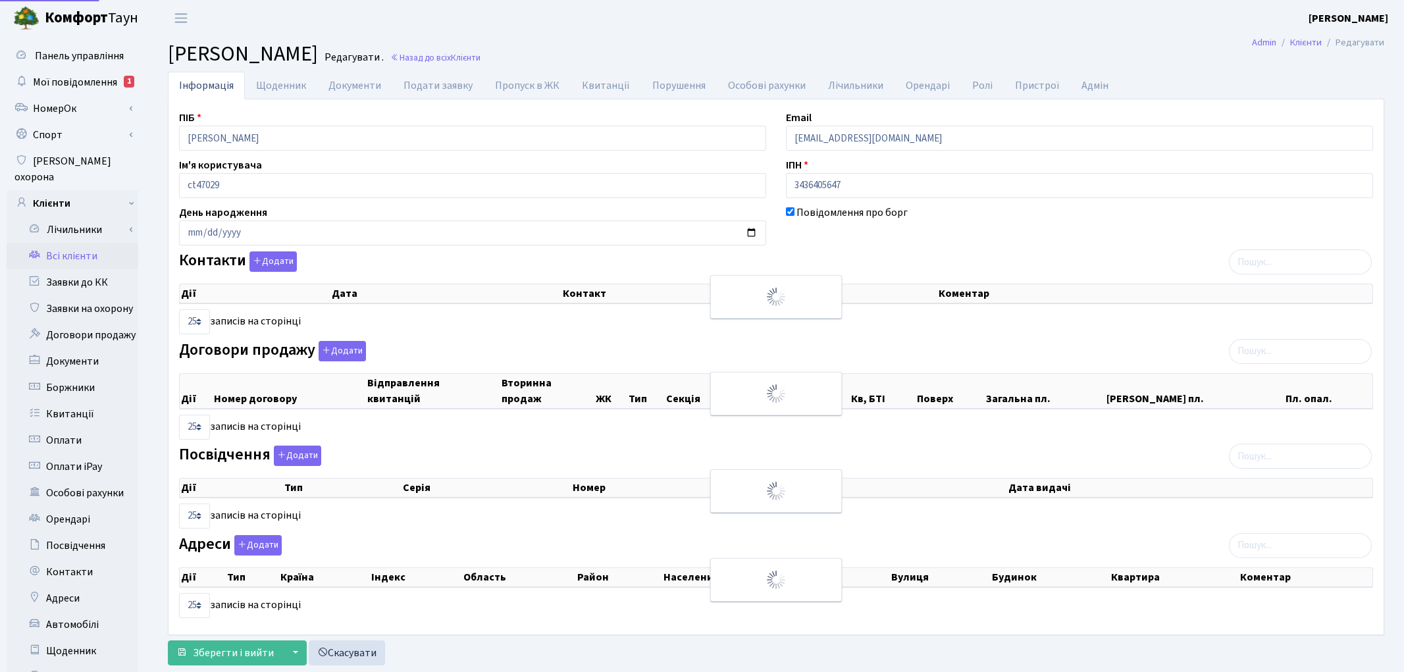
select select "25"
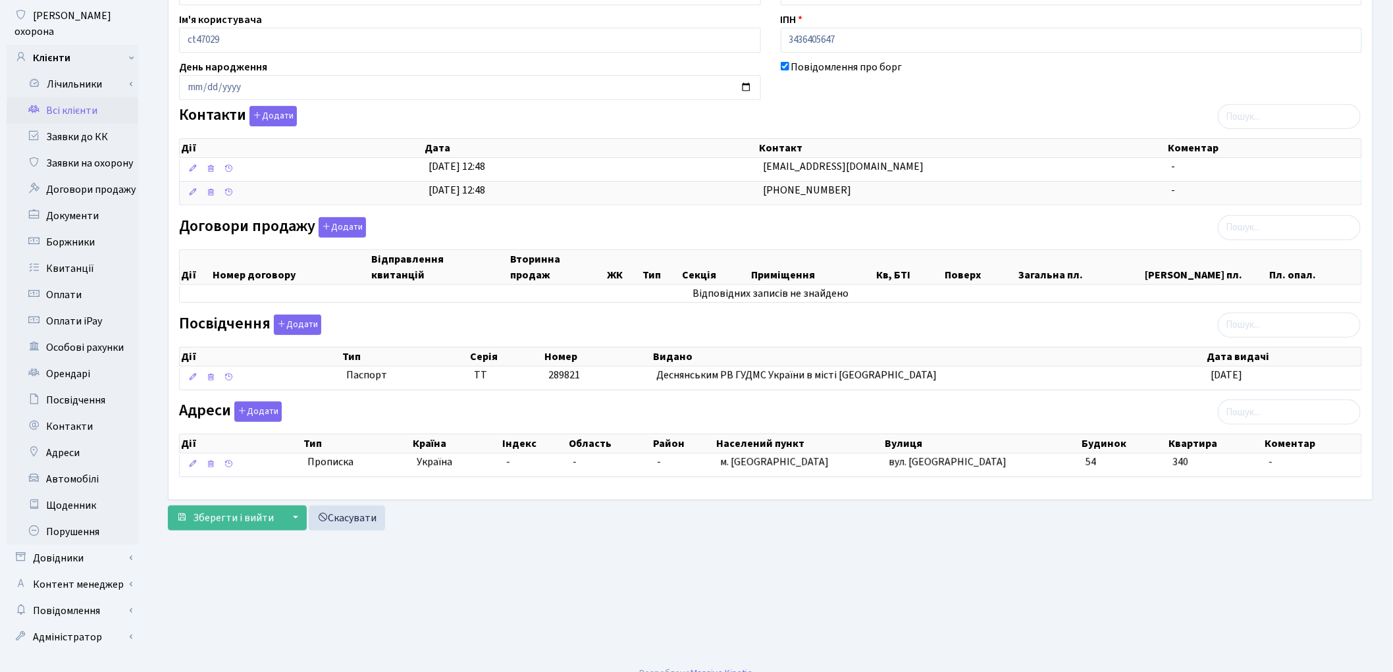
scroll to position [147, 0]
click at [528, 316] on div "Посвідчення Додати Дії Тип [GEOGRAPHIC_DATA] Номер Видано Дата видачі Дії Тип" at bounding box center [770, 353] width 1203 height 81
click at [340, 227] on button "Додати" at bounding box center [342, 226] width 47 height 20
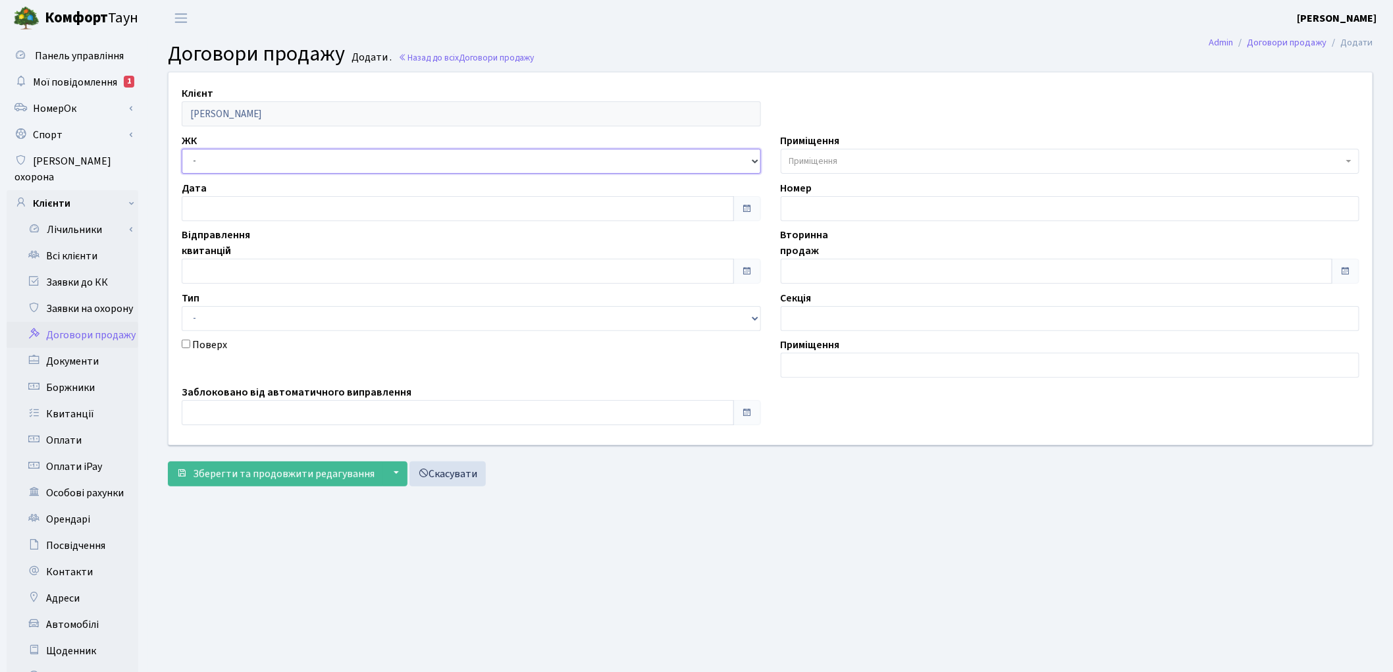
click at [218, 168] on select "- ТХ, вул. [STREET_ADDRESS] Регенераторна, 4 КТ2, просп. [STREET_ADDRESS] [STRE…" at bounding box center [471, 161] width 579 height 25
select select "305"
click at [182, 149] on select "- ТХ, вул. [STREET_ADDRESS] Регенераторна, 4 КТ2, просп. [STREET_ADDRESS] [STRE…" at bounding box center [471, 161] width 579 height 25
select select
click at [791, 161] on span "Приміщення" at bounding box center [813, 161] width 49 height 13
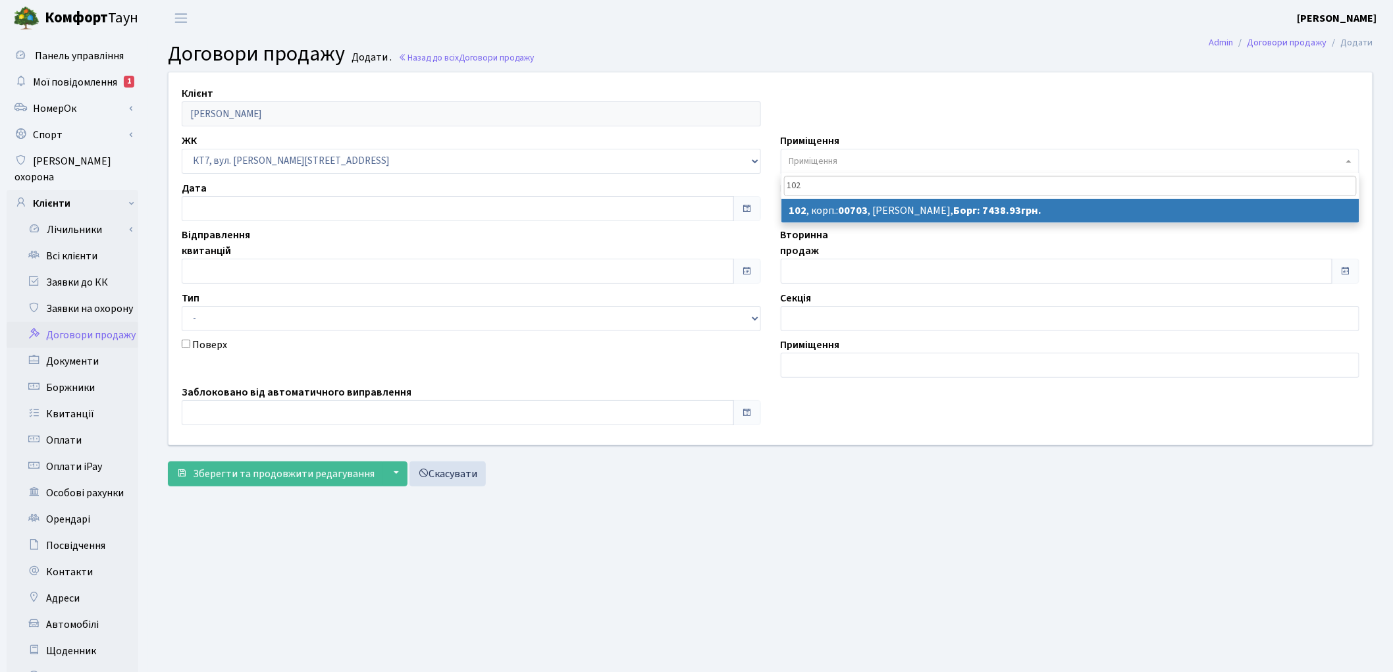
type input "102"
select select "18502"
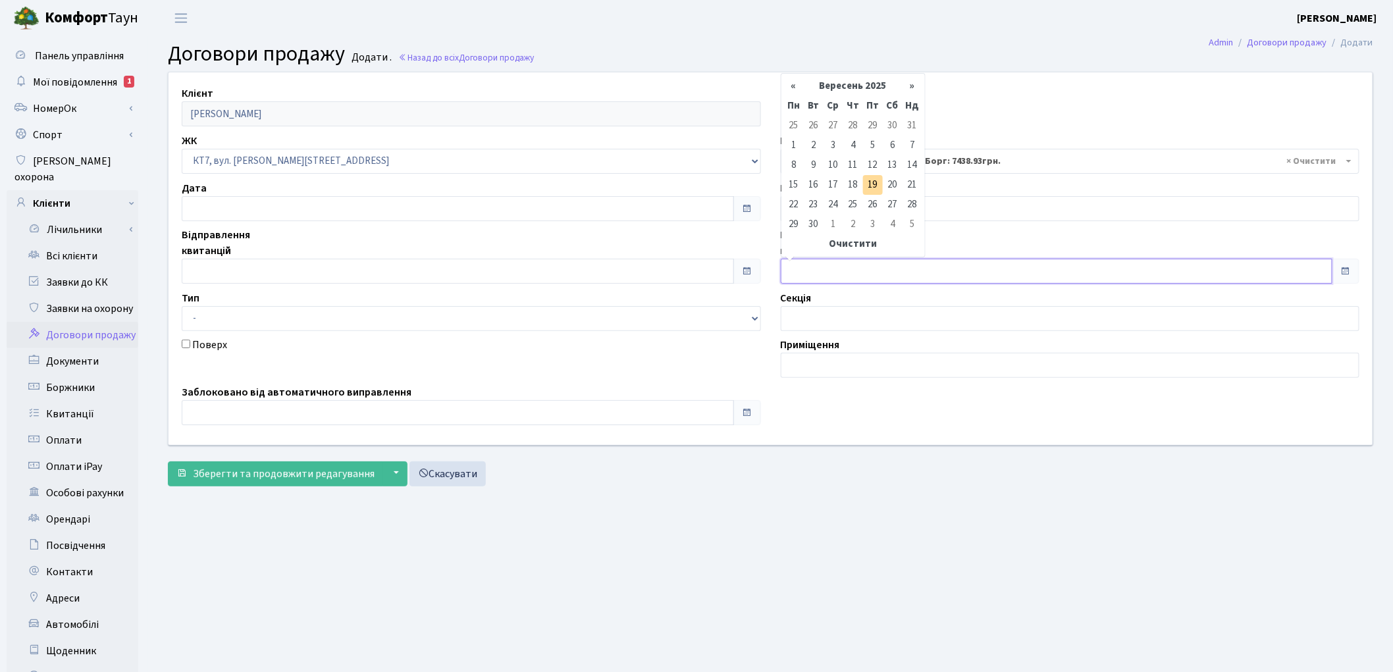
click at [820, 271] on input "text" at bounding box center [1057, 271] width 552 height 25
click at [876, 184] on td "19" at bounding box center [873, 185] width 20 height 20
type input "[DATE]"
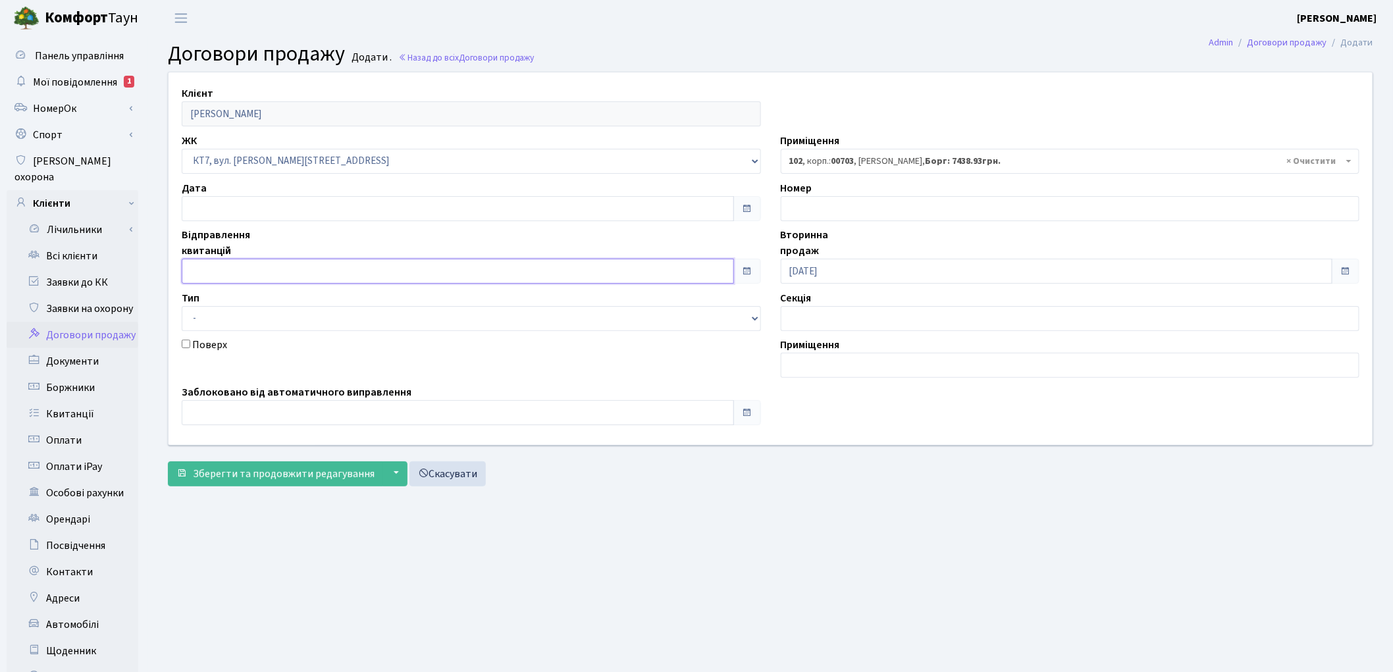
click at [244, 261] on input "text" at bounding box center [458, 271] width 552 height 25
click at [267, 183] on td "19" at bounding box center [274, 185] width 20 height 20
type input "[DATE]"
click at [275, 471] on span "Зберегти та продовжити редагування" at bounding box center [284, 474] width 182 height 14
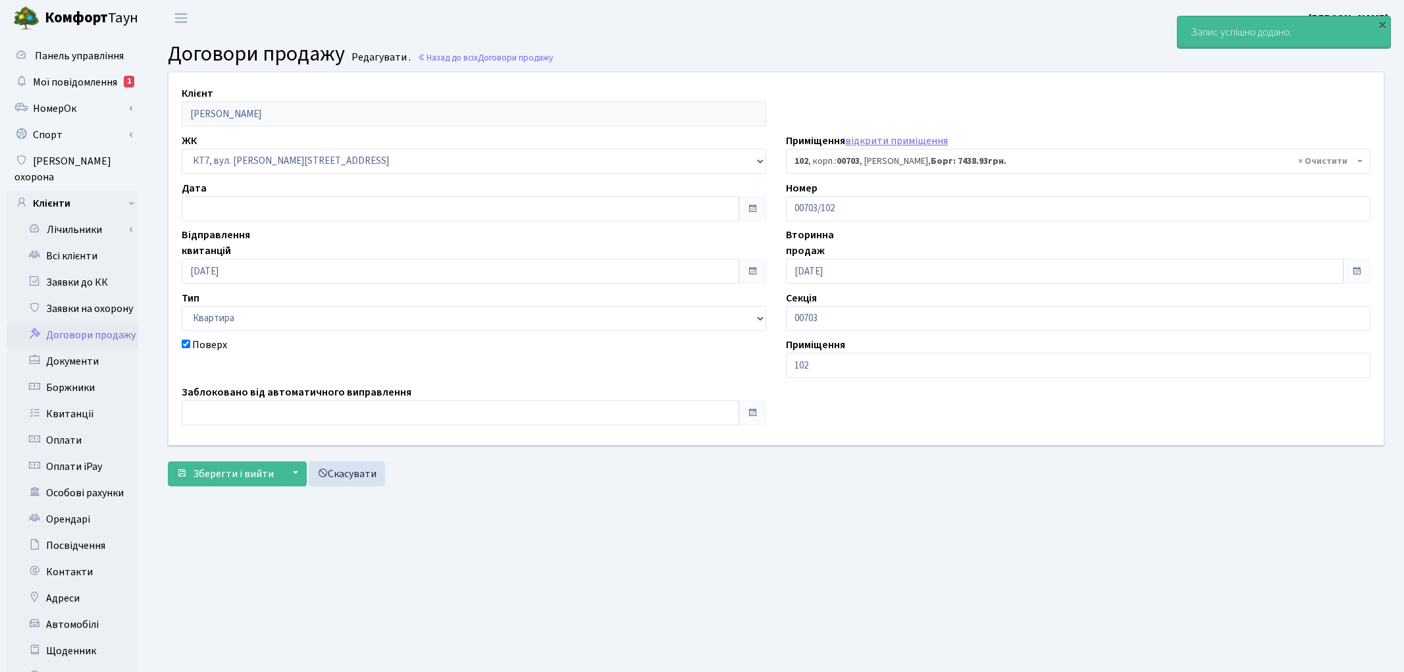
select select "18502"
click at [213, 471] on span "Зберегти і вийти" at bounding box center [233, 474] width 81 height 14
select select "18502"
click at [82, 243] on link "Всі клієнти" at bounding box center [73, 256] width 132 height 26
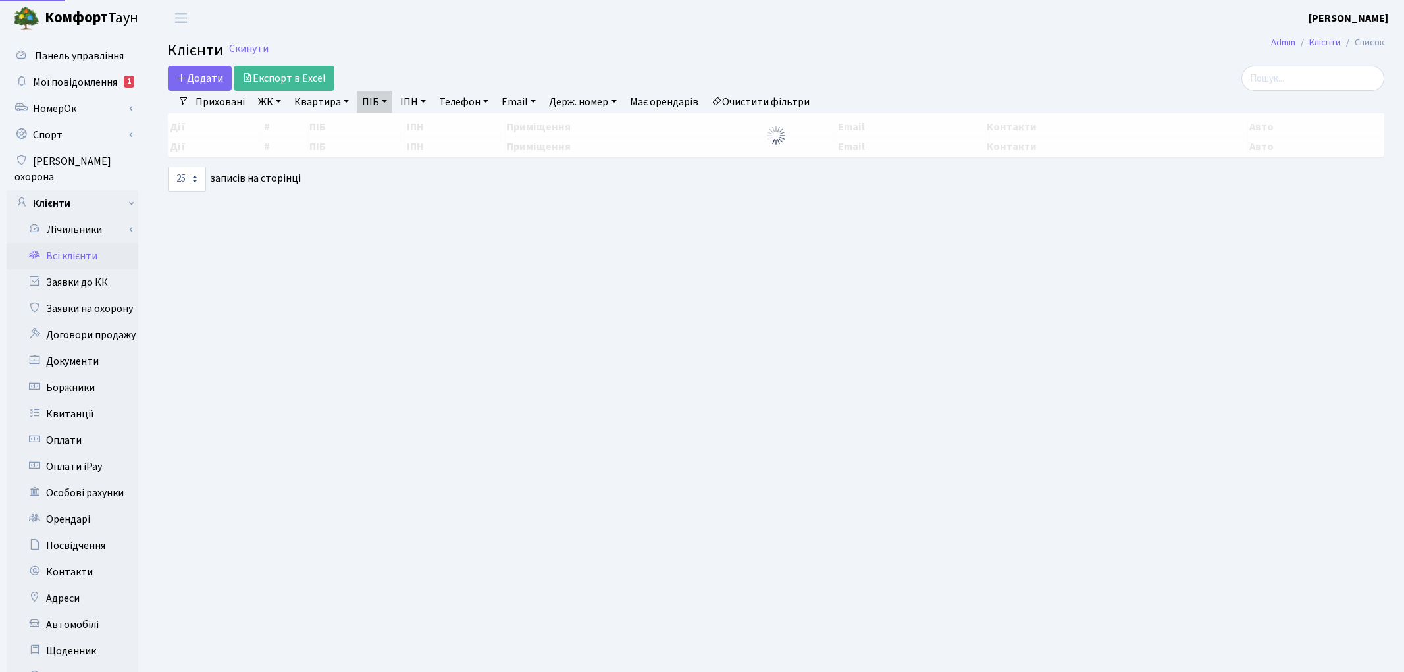
select select "25"
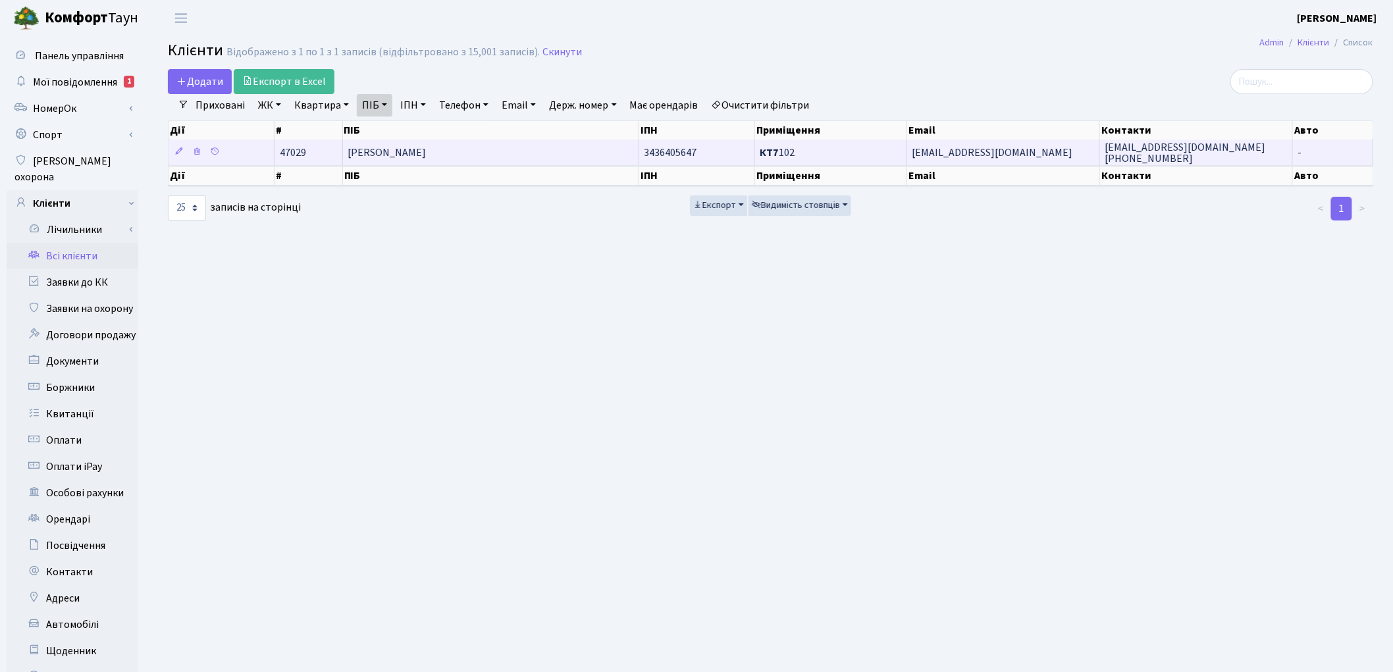
click at [427, 157] on span "[PERSON_NAME]" at bounding box center [387, 153] width 78 height 14
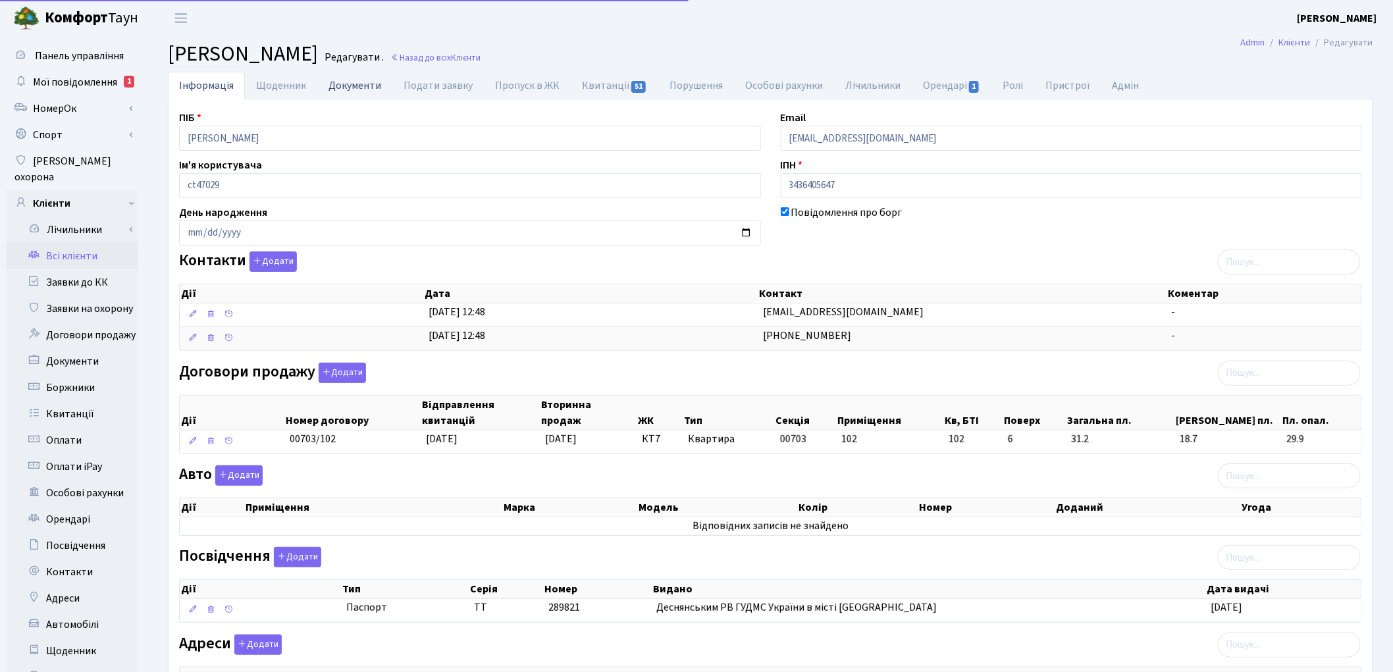
click at [345, 86] on link "Документи" at bounding box center [354, 85] width 75 height 27
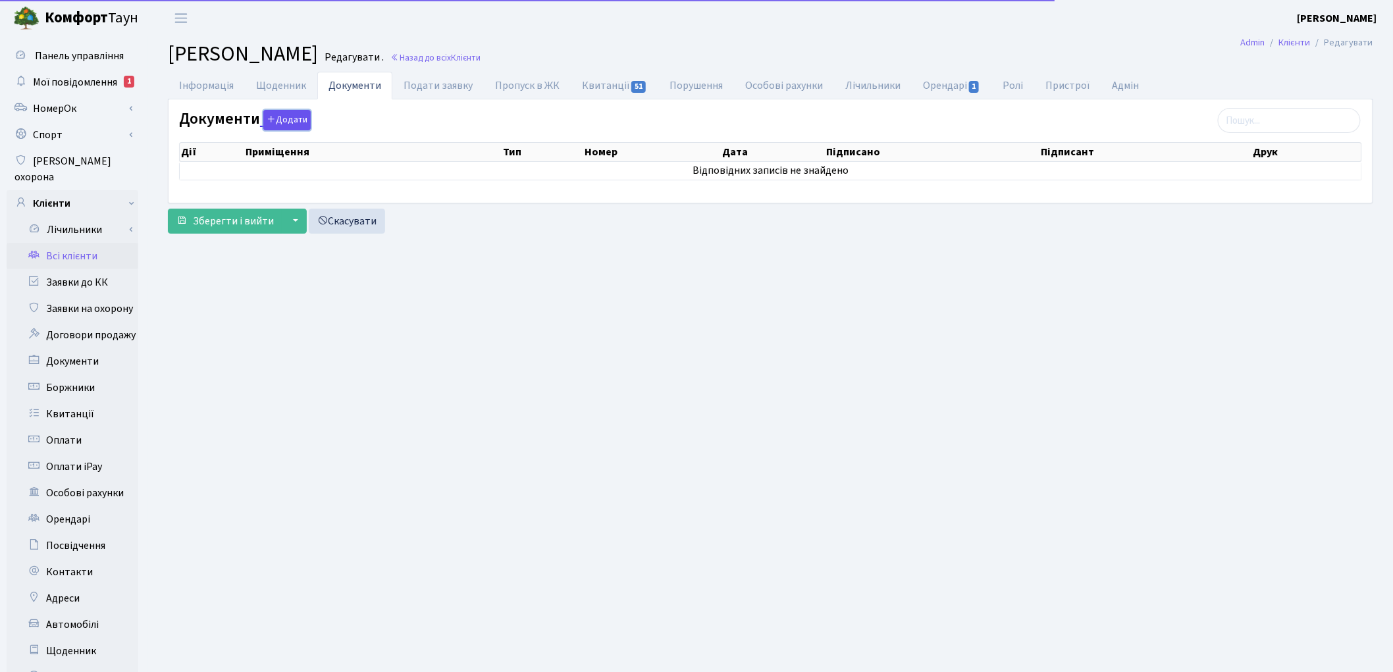
click at [286, 126] on button "Додати" at bounding box center [286, 120] width 47 height 20
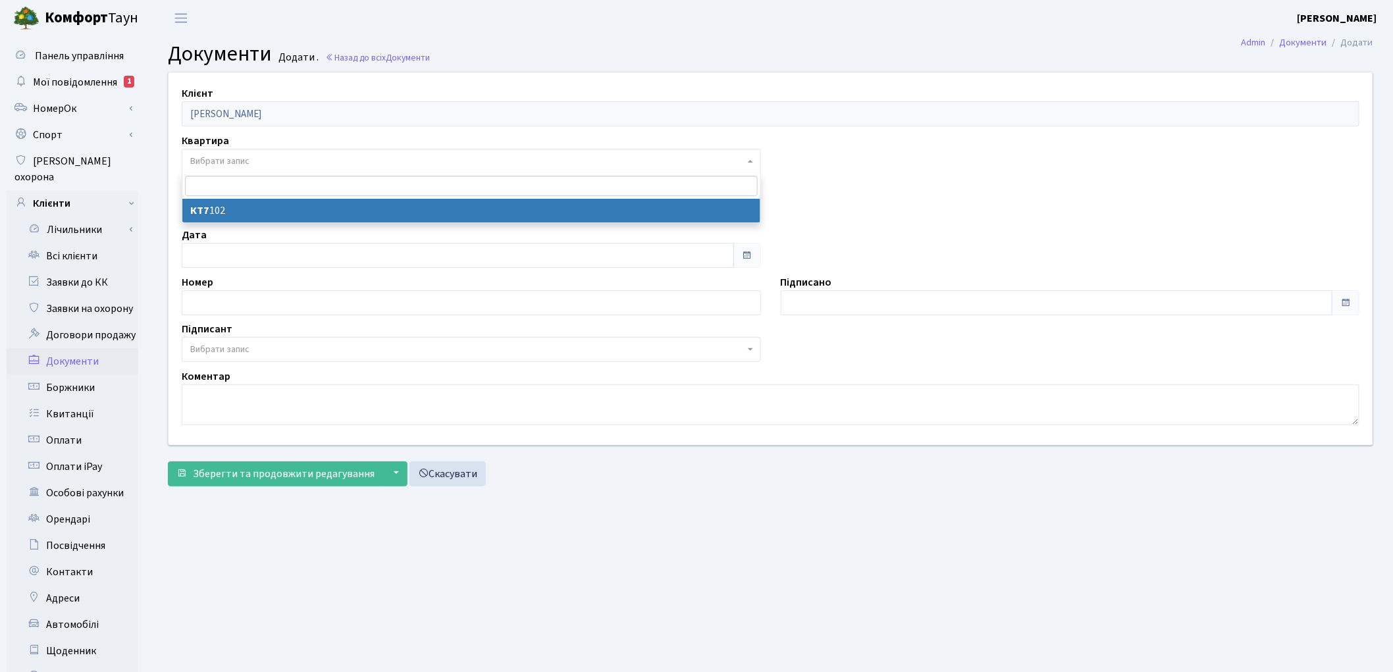
click at [249, 167] on span "Вибрати запис" at bounding box center [219, 161] width 59 height 13
select select "178690"
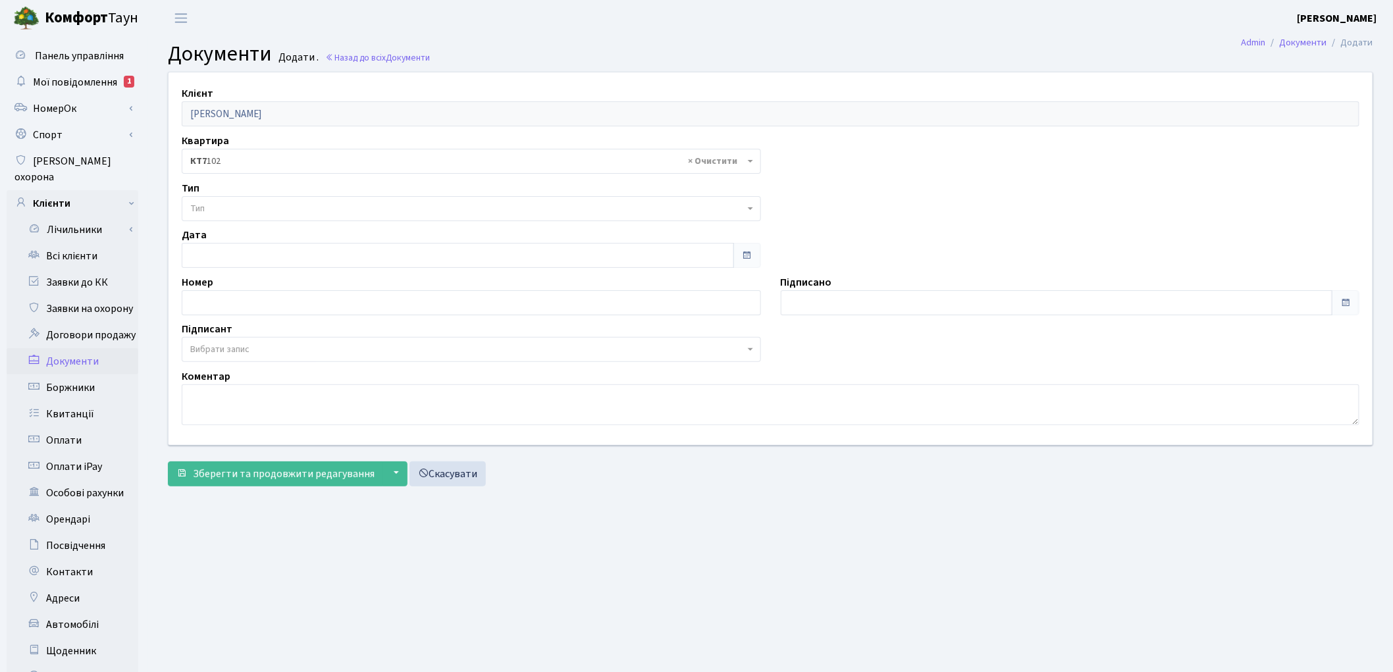
click at [248, 203] on span "Тип" at bounding box center [467, 208] width 554 height 13
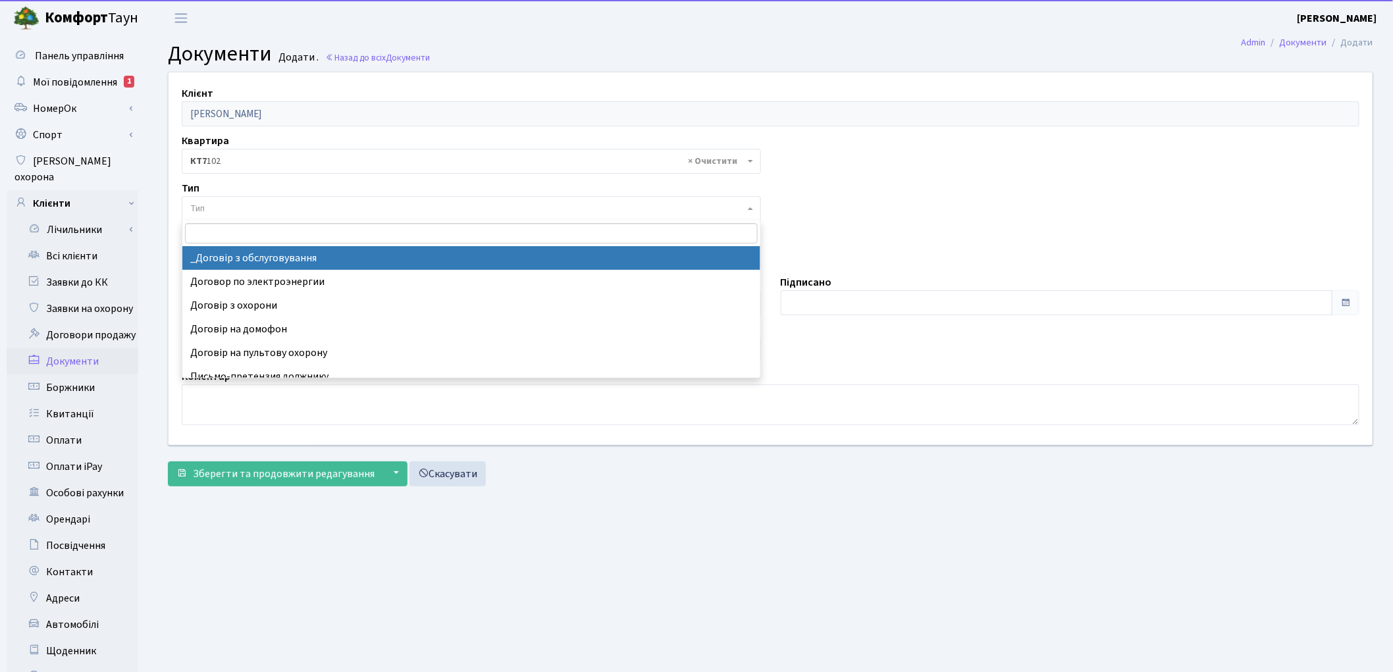
select select "289"
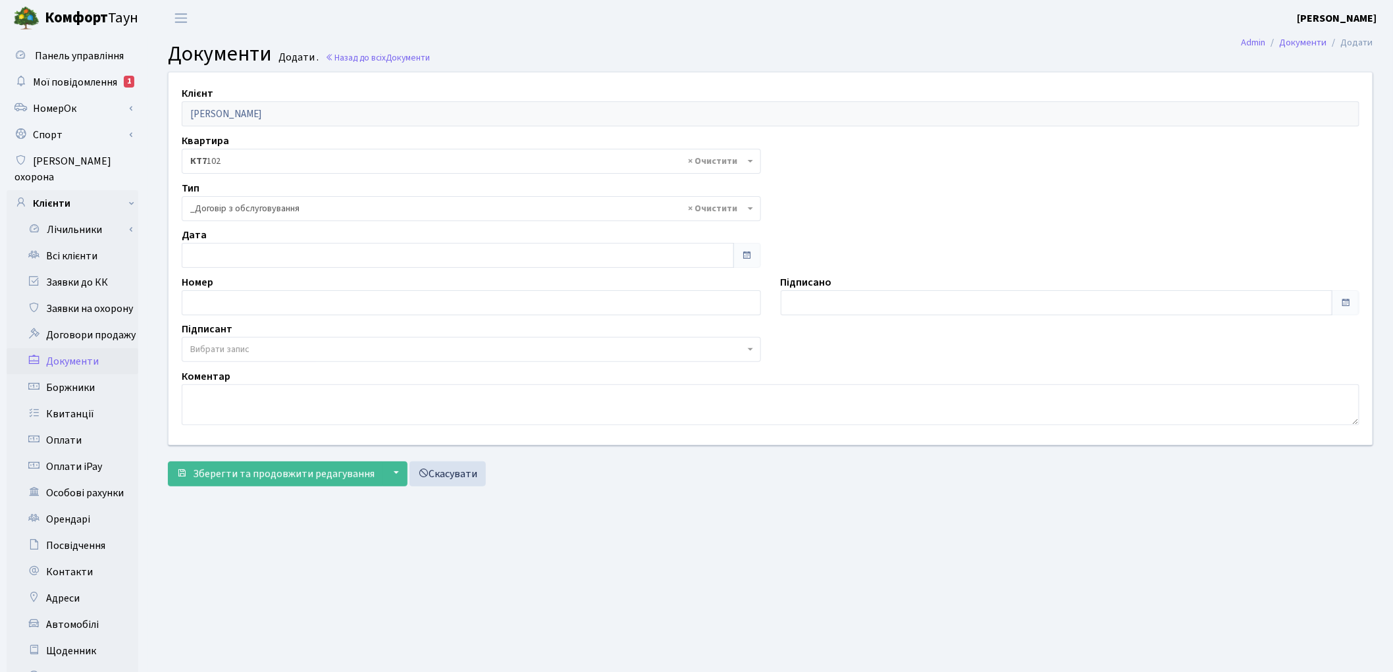
click at [272, 350] on span "Вибрати запис" at bounding box center [467, 349] width 554 height 13
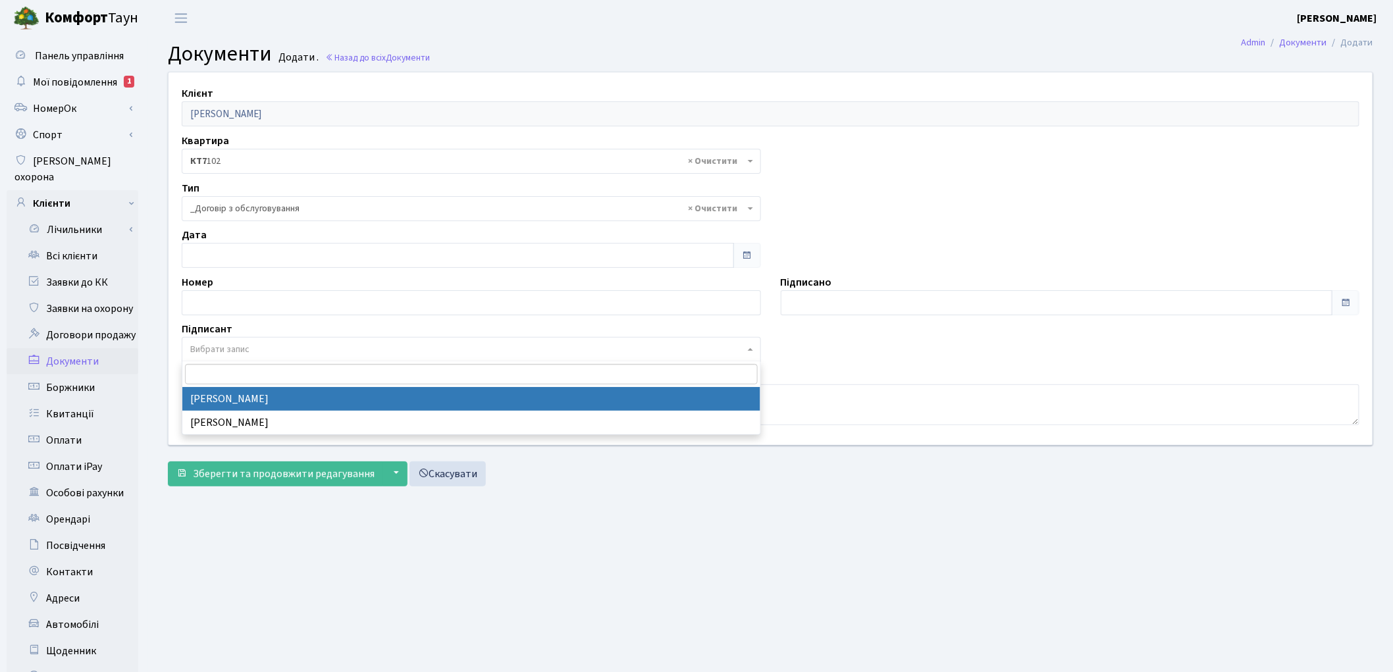
select select "74"
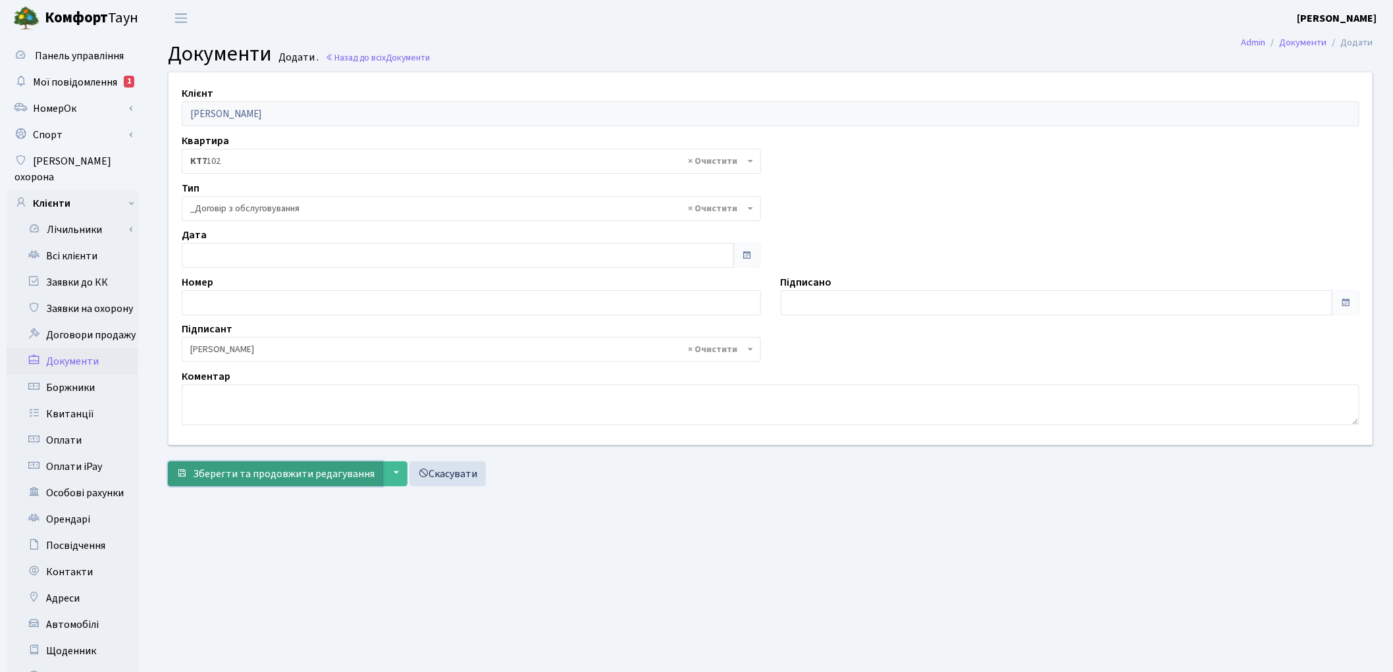
click at [317, 475] on span "Зберегти та продовжити редагування" at bounding box center [284, 474] width 182 height 14
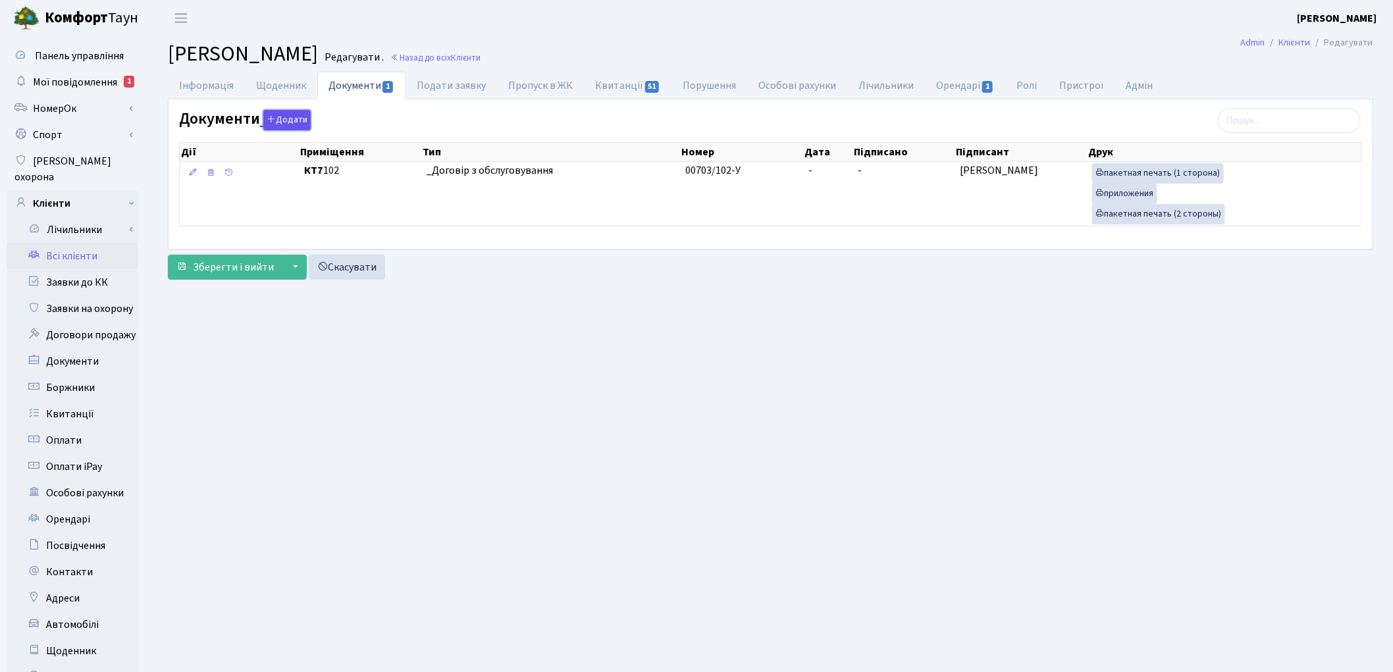
click at [277, 116] on button "Додати" at bounding box center [286, 120] width 47 height 20
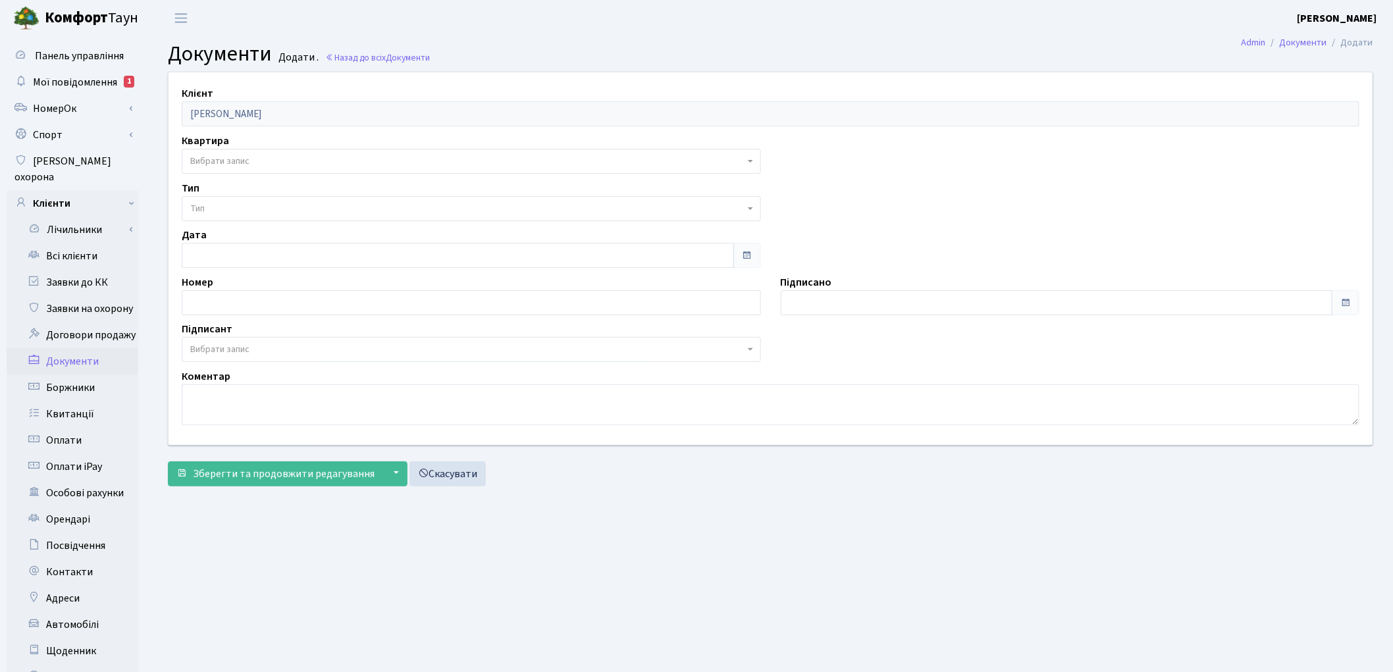
click at [220, 165] on span "Вибрати запис" at bounding box center [219, 161] width 59 height 13
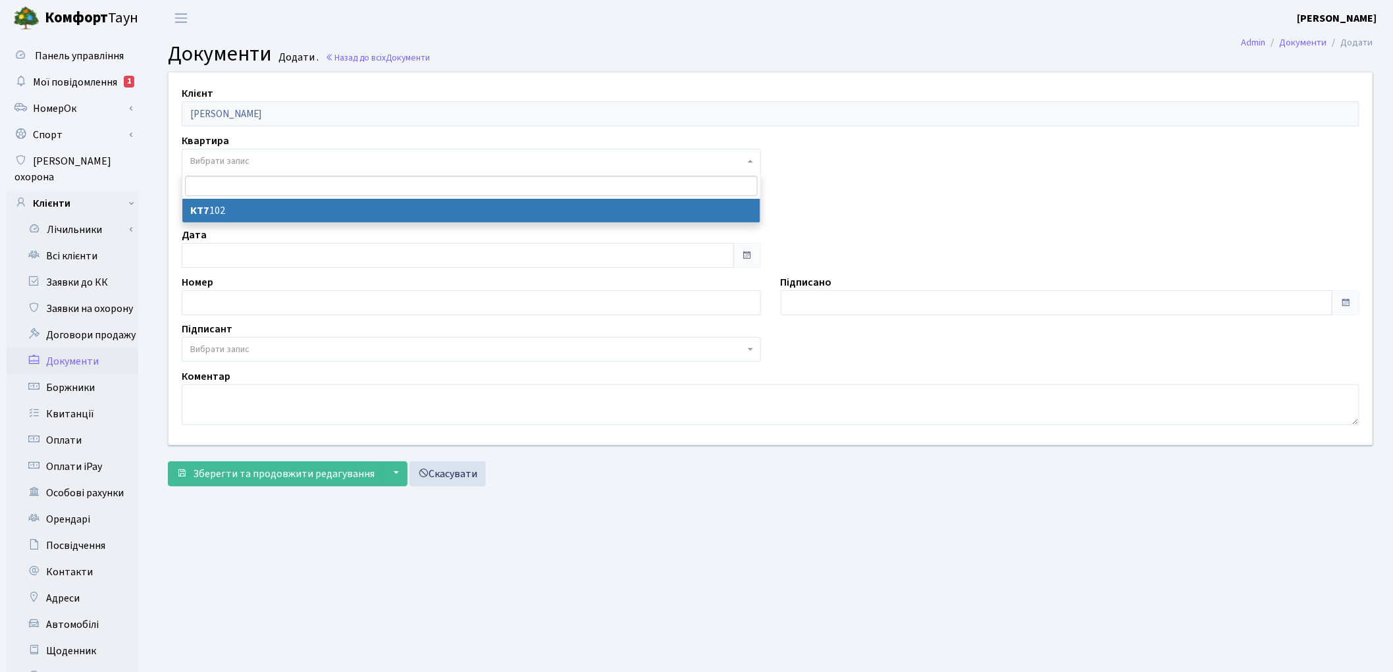
select select "178690"
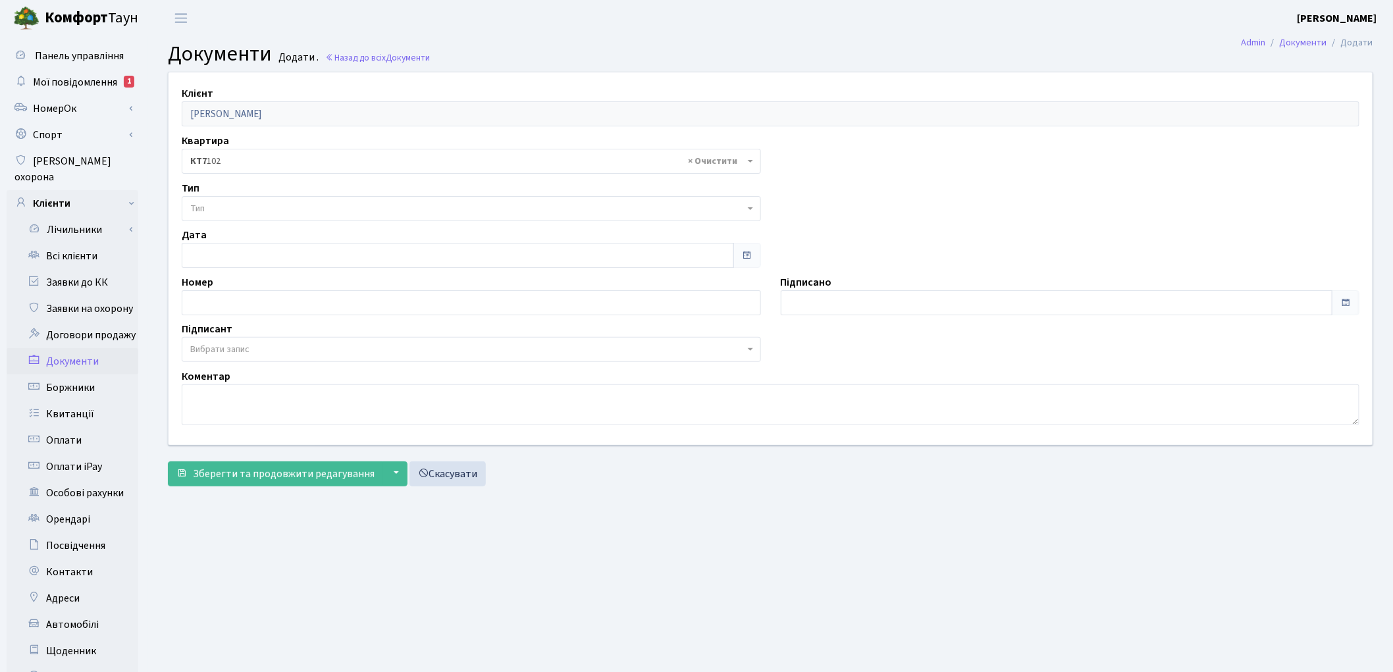
click at [225, 205] on span "Тип" at bounding box center [467, 208] width 554 height 13
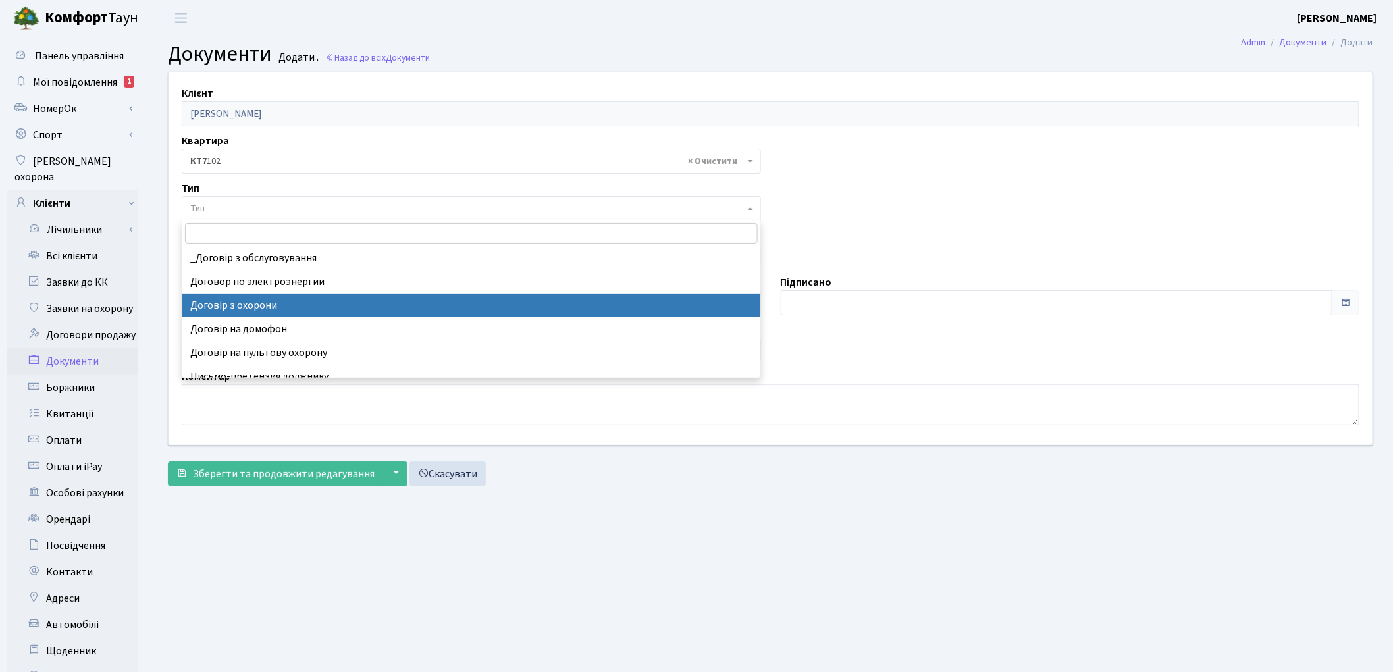
select select "290"
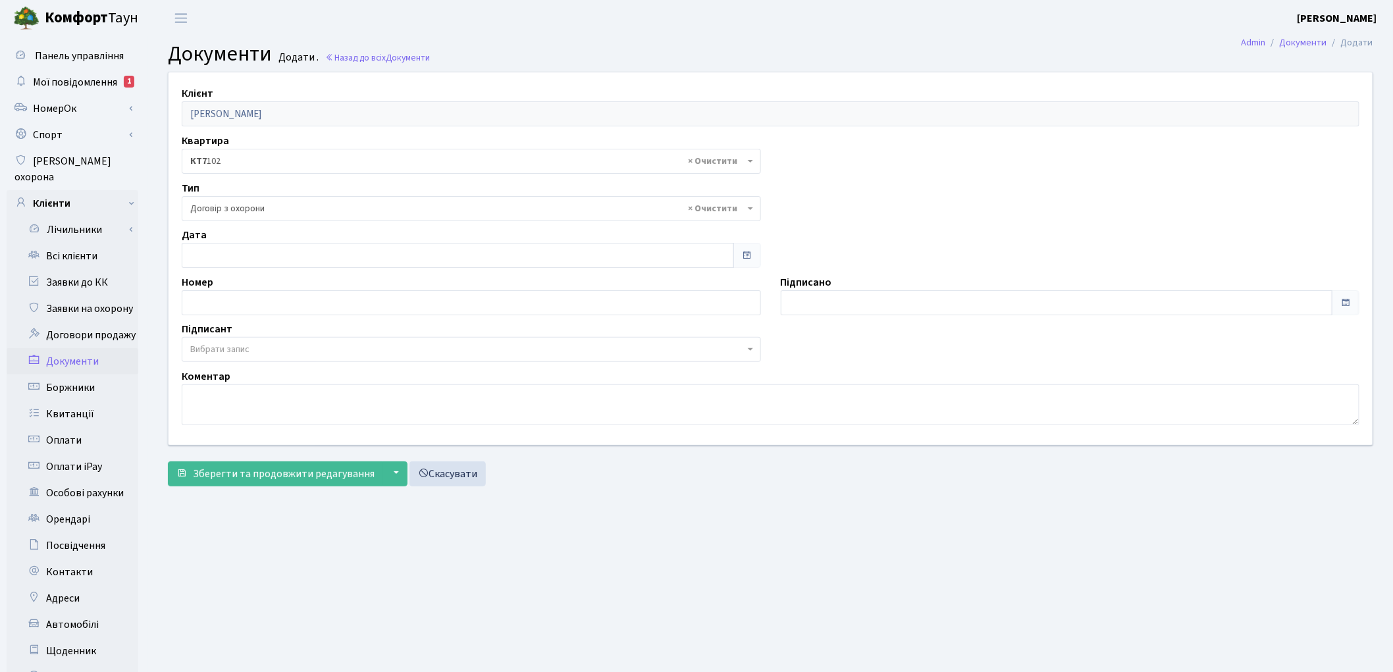
click at [226, 354] on span "Вибрати запис" at bounding box center [219, 349] width 59 height 13
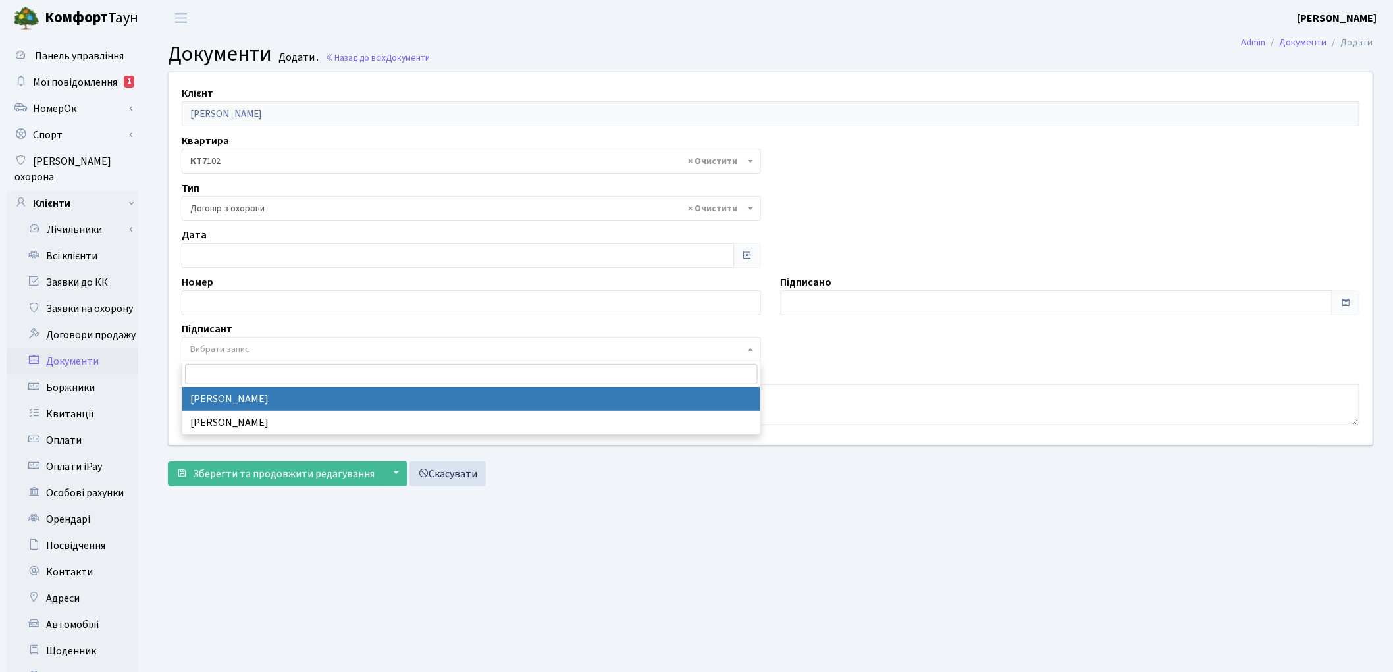
select select "74"
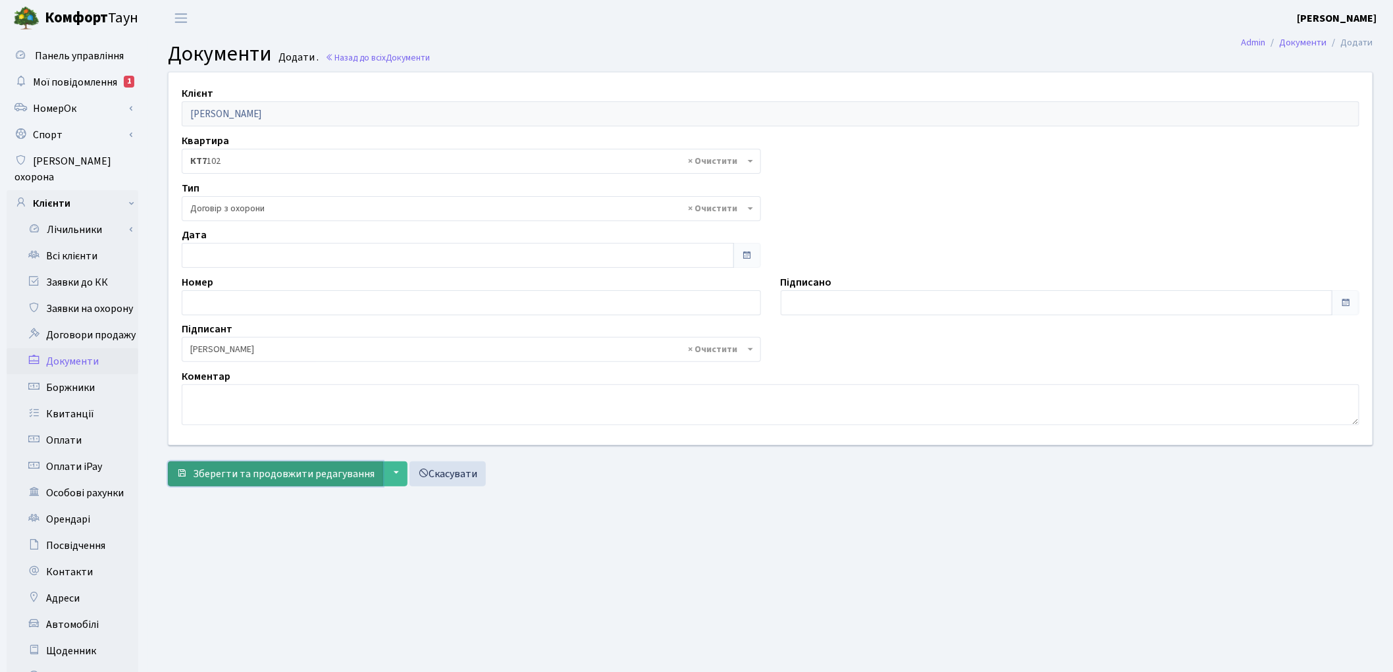
click at [231, 471] on span "Зберегти та продовжити редагування" at bounding box center [284, 474] width 182 height 14
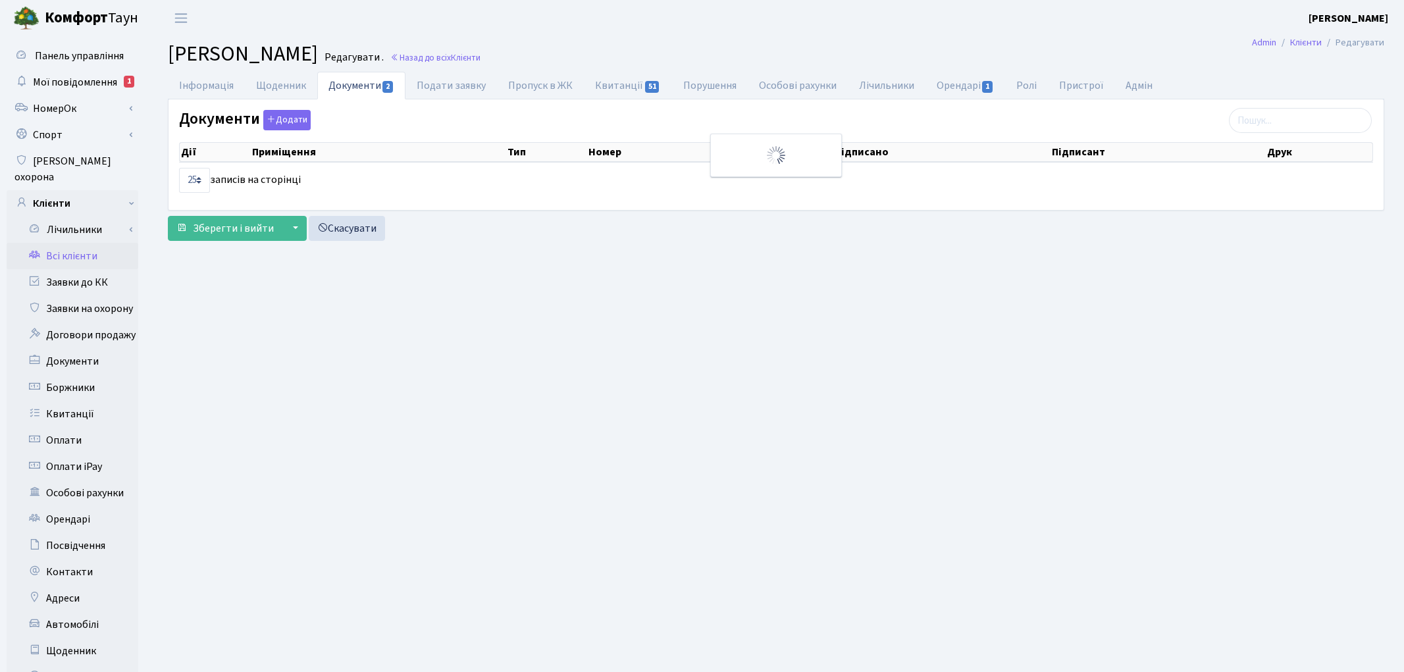
select select "25"
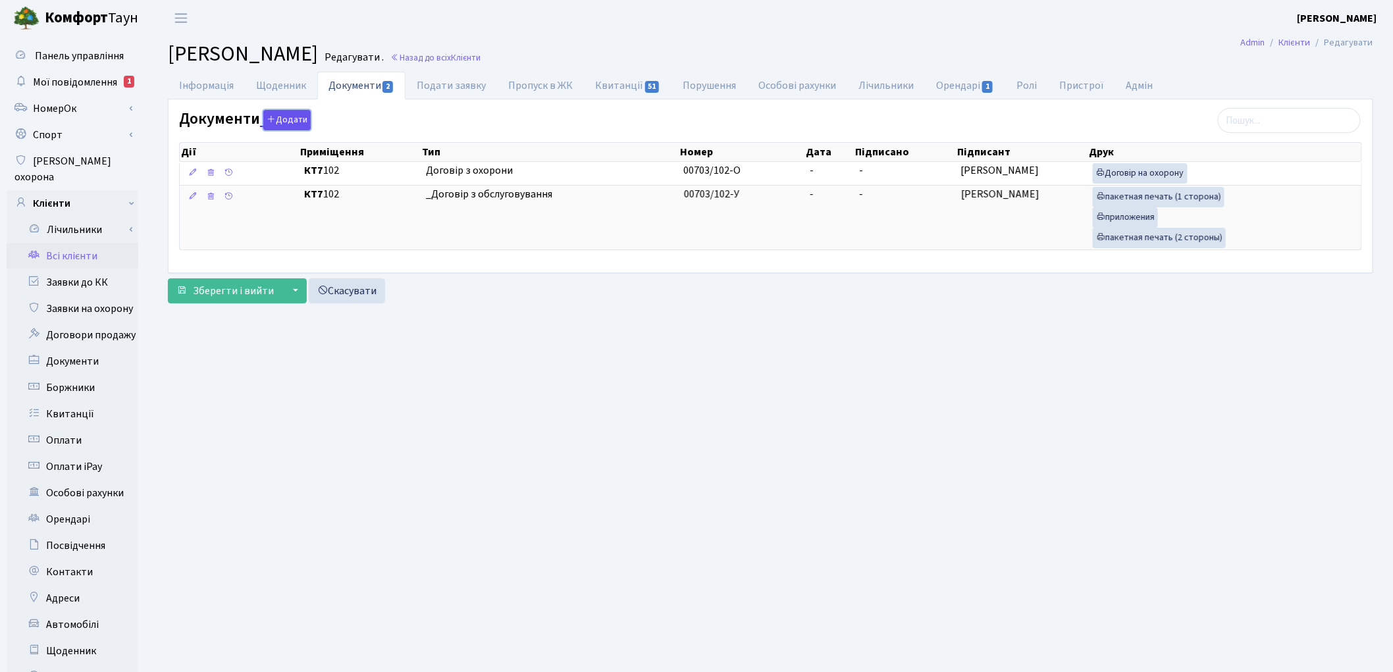
click at [283, 122] on button "Додати" at bounding box center [286, 120] width 47 height 20
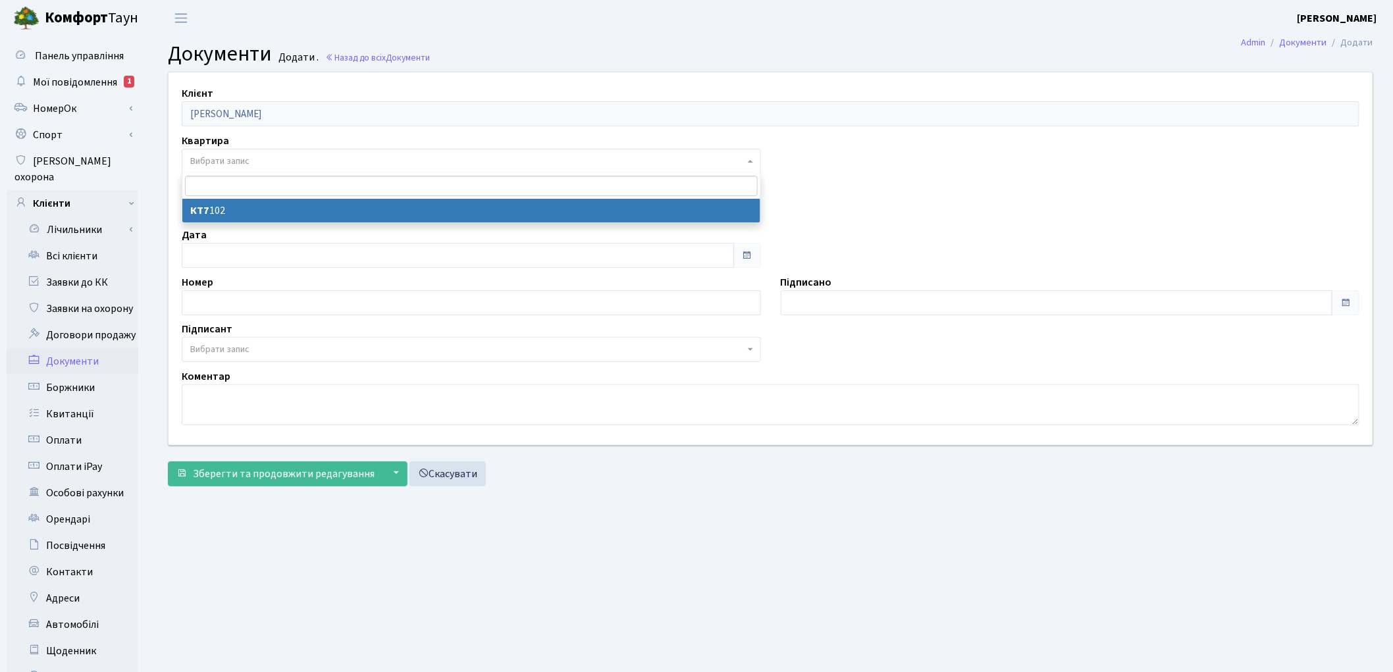
click at [246, 162] on span "Вибрати запис" at bounding box center [219, 161] width 59 height 13
select select "178690"
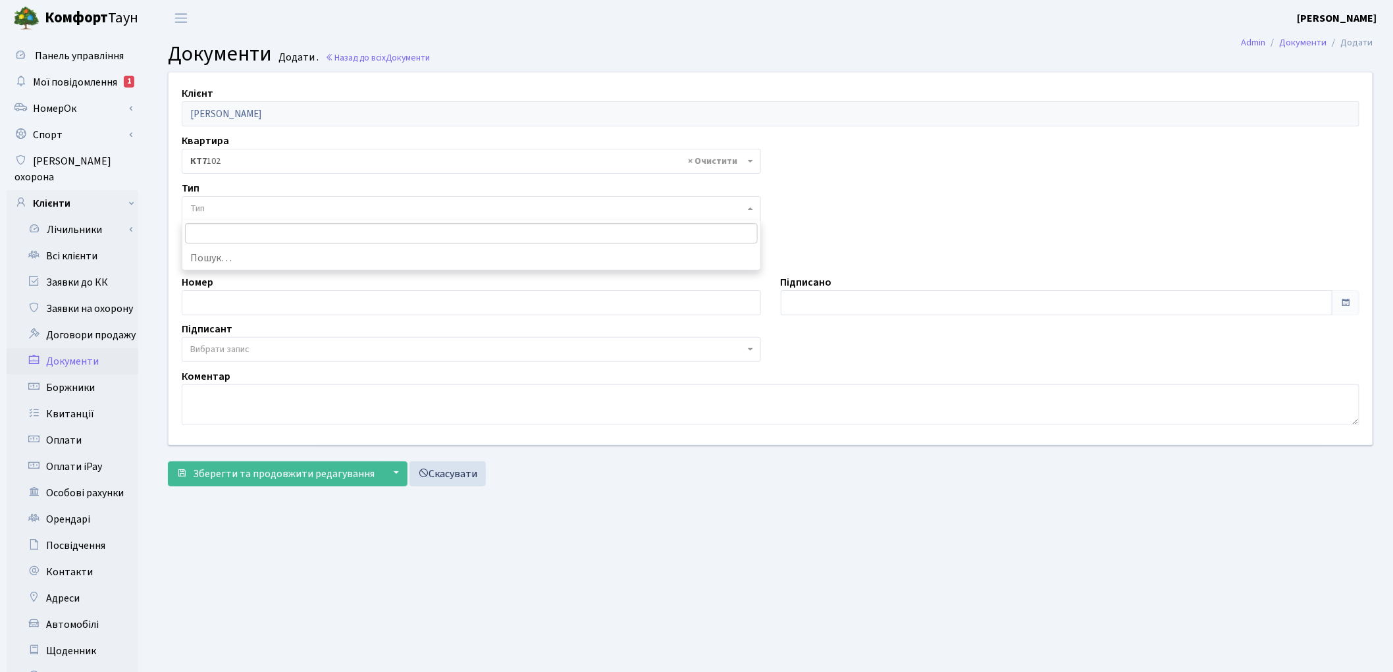
click at [244, 206] on span "Тип" at bounding box center [467, 208] width 554 height 13
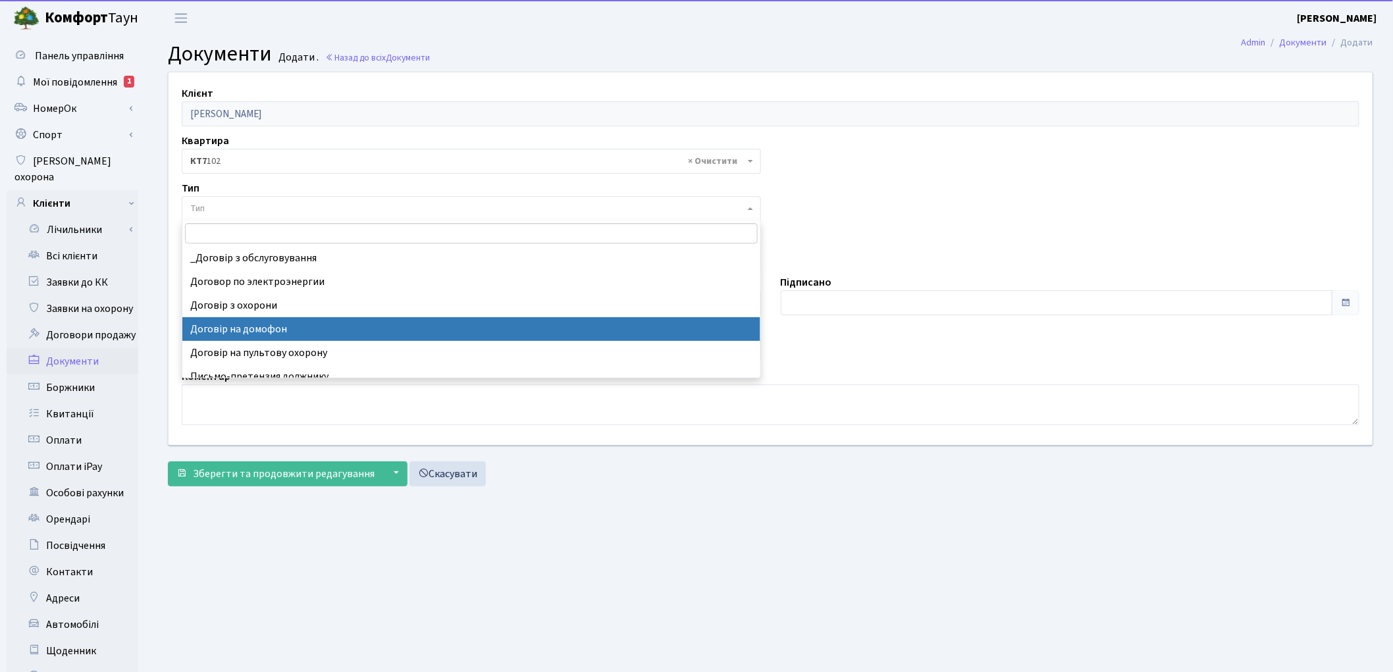
select select "292"
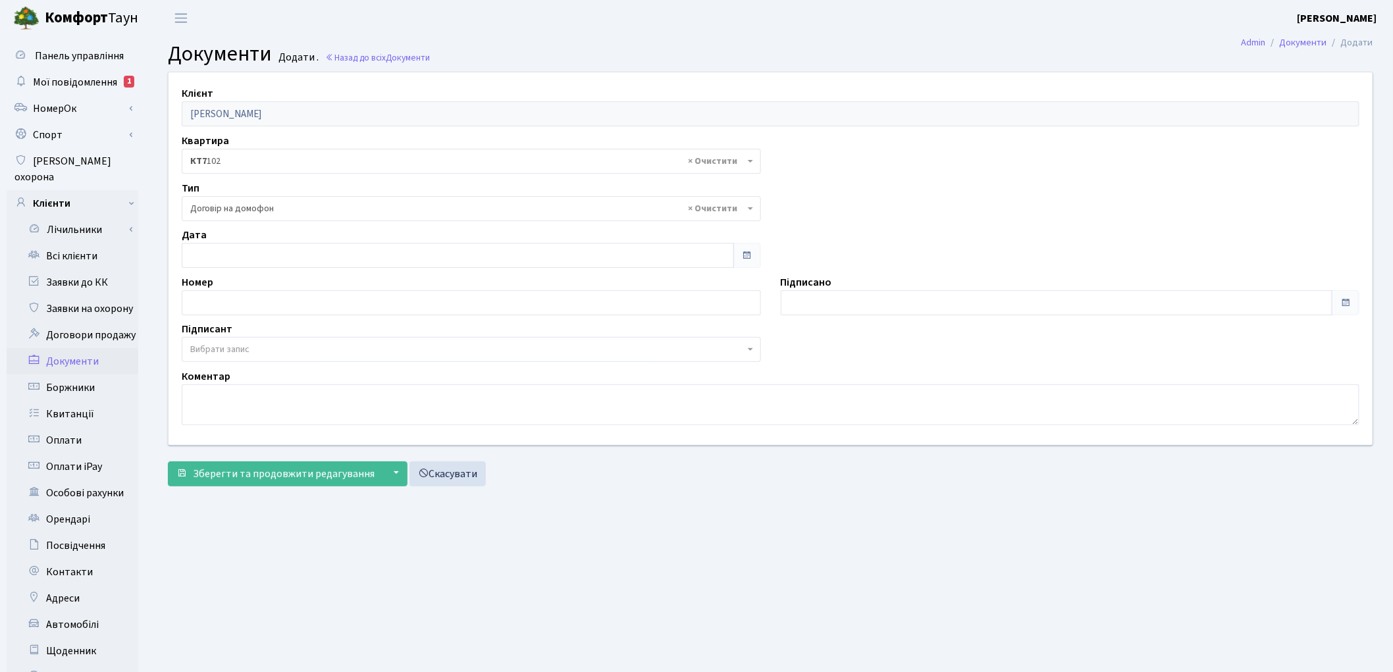
click at [229, 345] on span "Вибрати запис" at bounding box center [219, 349] width 59 height 13
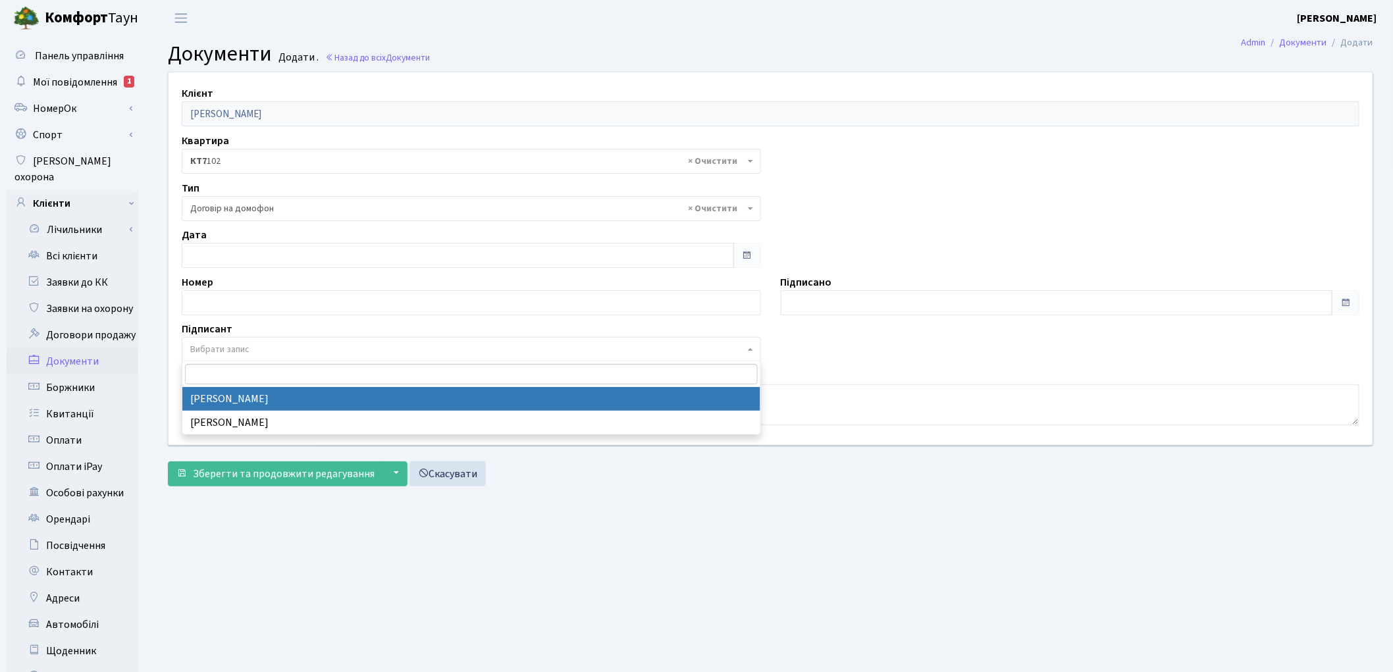
select select "74"
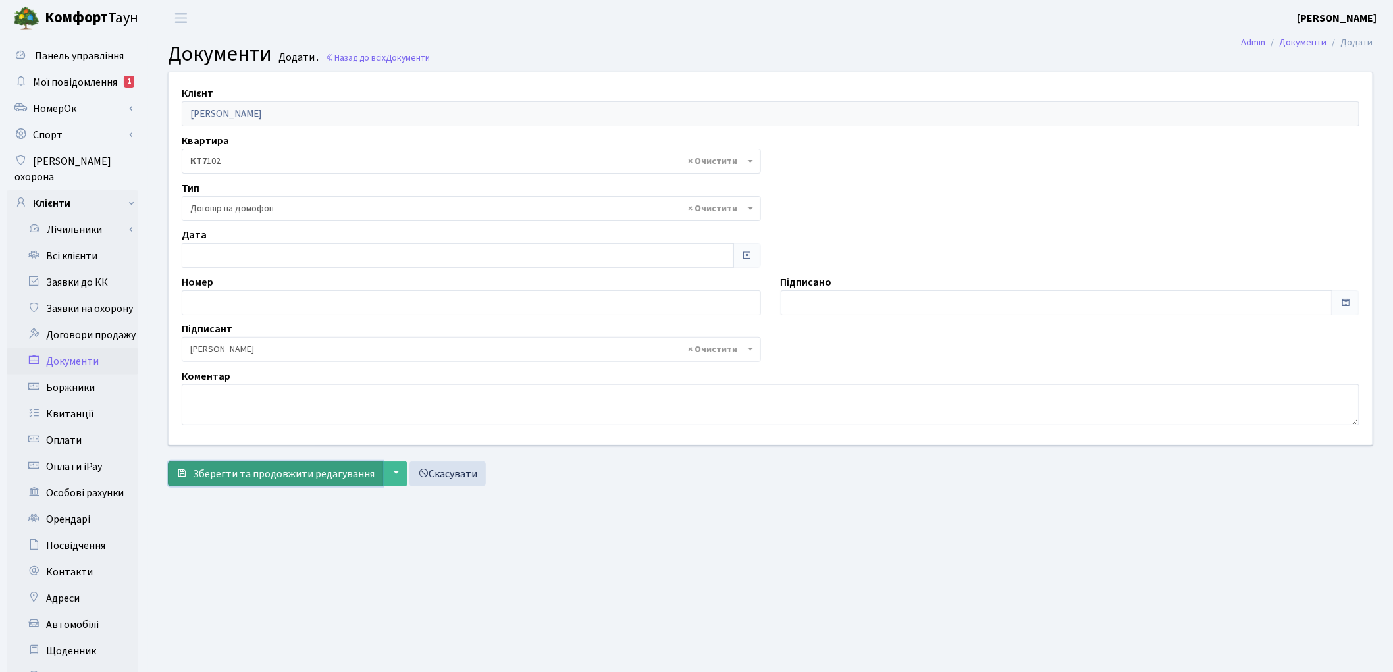
click at [251, 479] on span "Зберегти та продовжити редагування" at bounding box center [284, 474] width 182 height 14
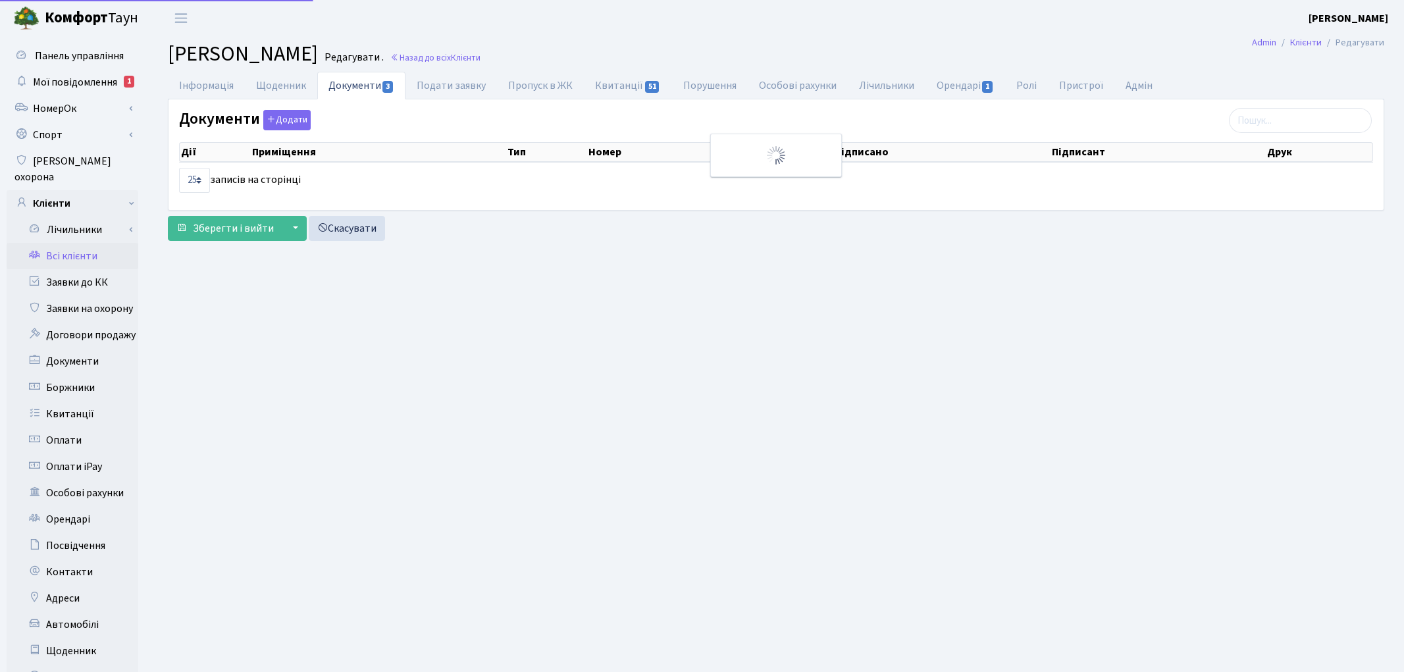
select select "25"
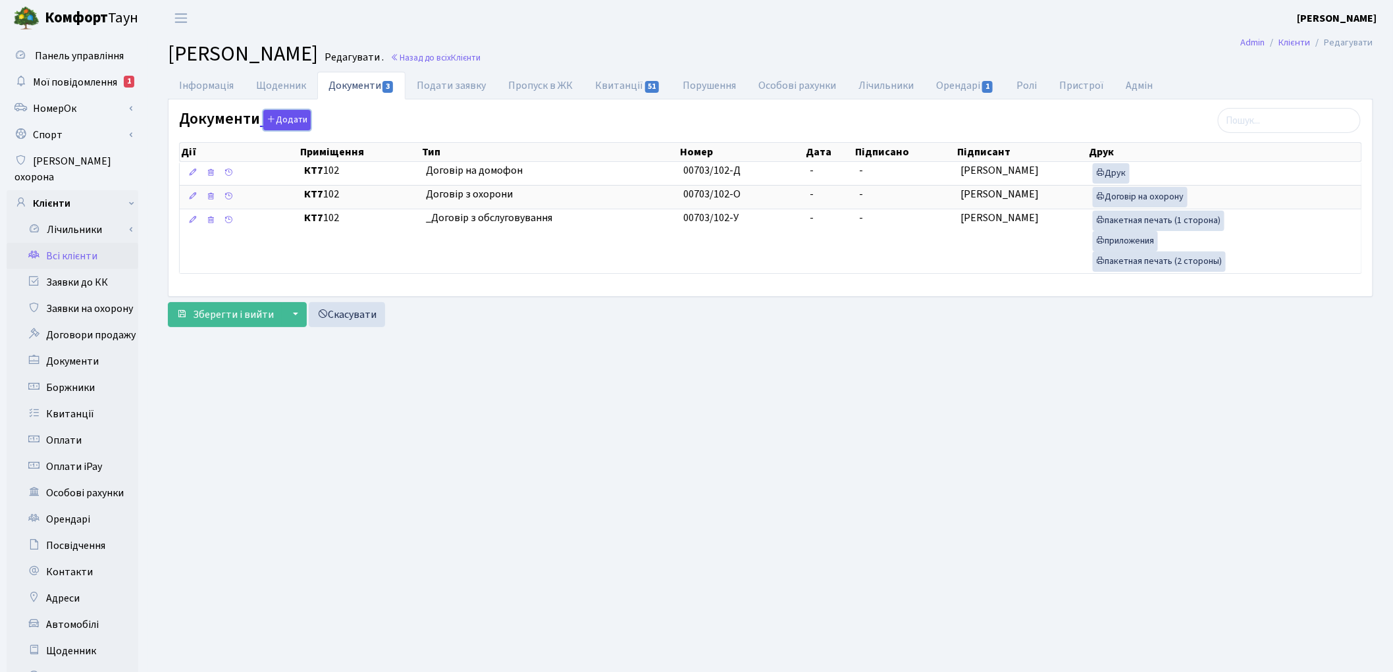
click at [290, 119] on button "Додати" at bounding box center [286, 120] width 47 height 20
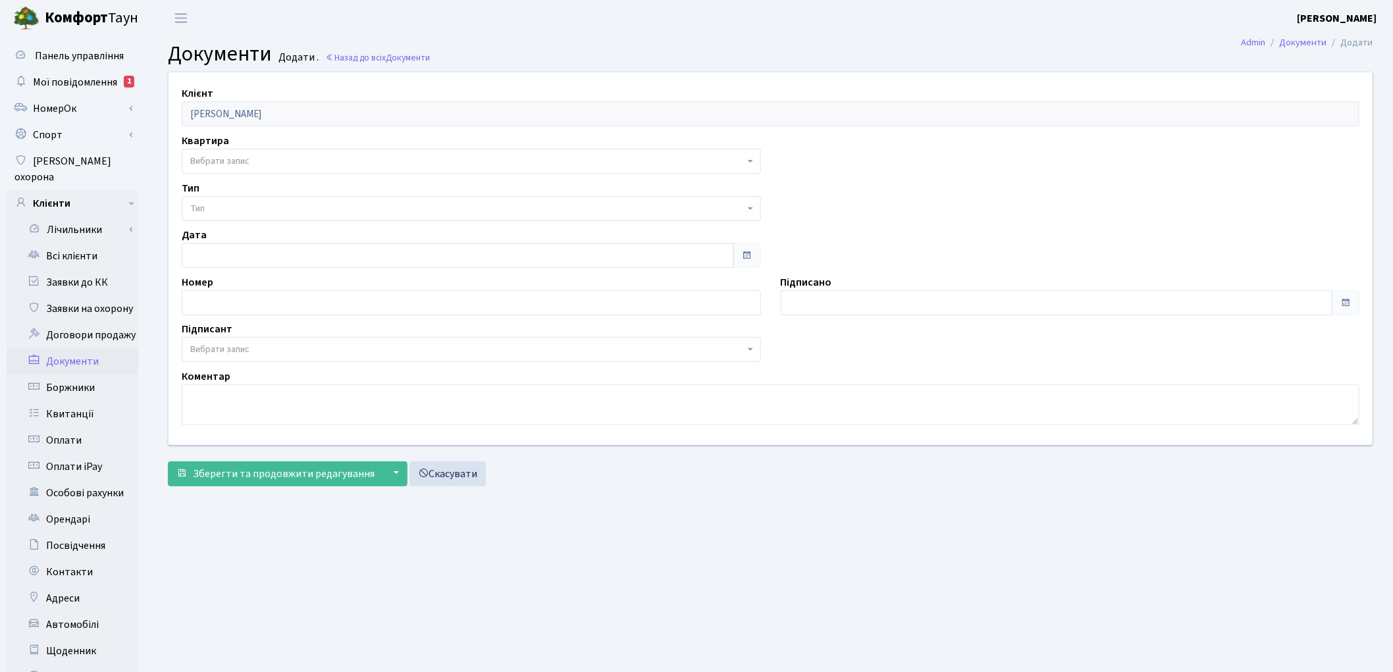
click at [207, 166] on span "Вибрати запис" at bounding box center [219, 161] width 59 height 13
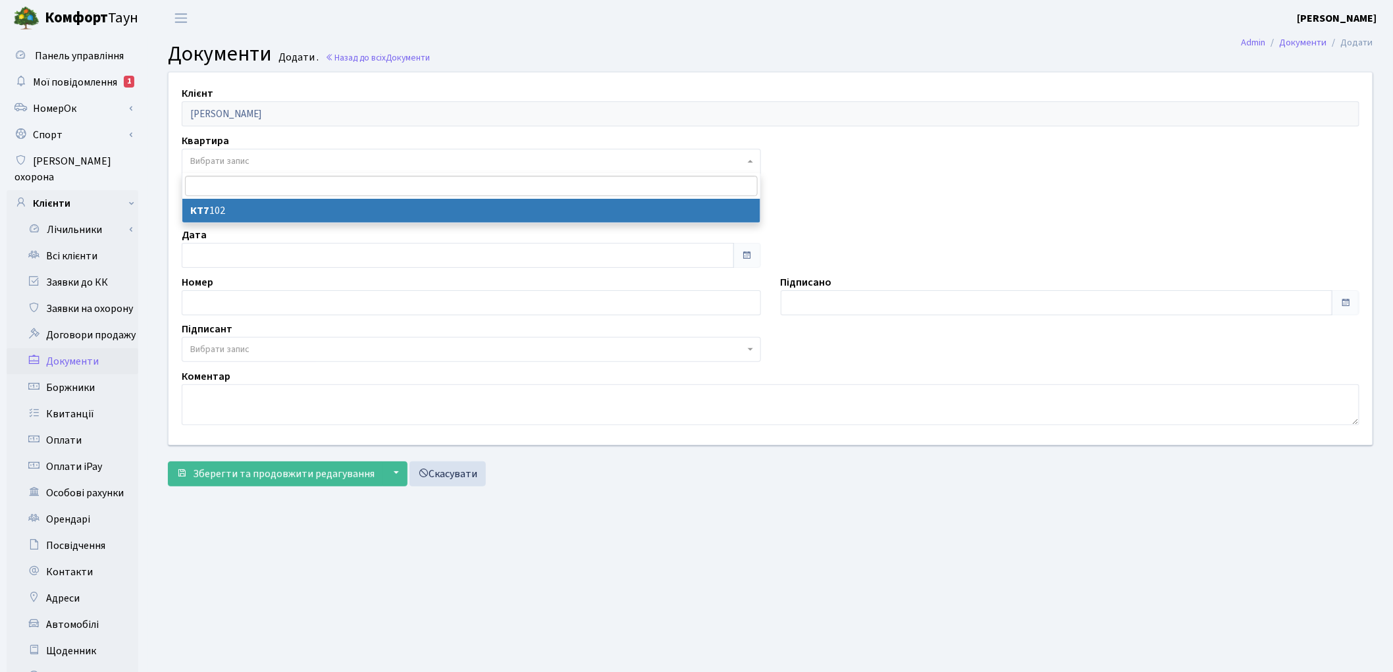
select select "178690"
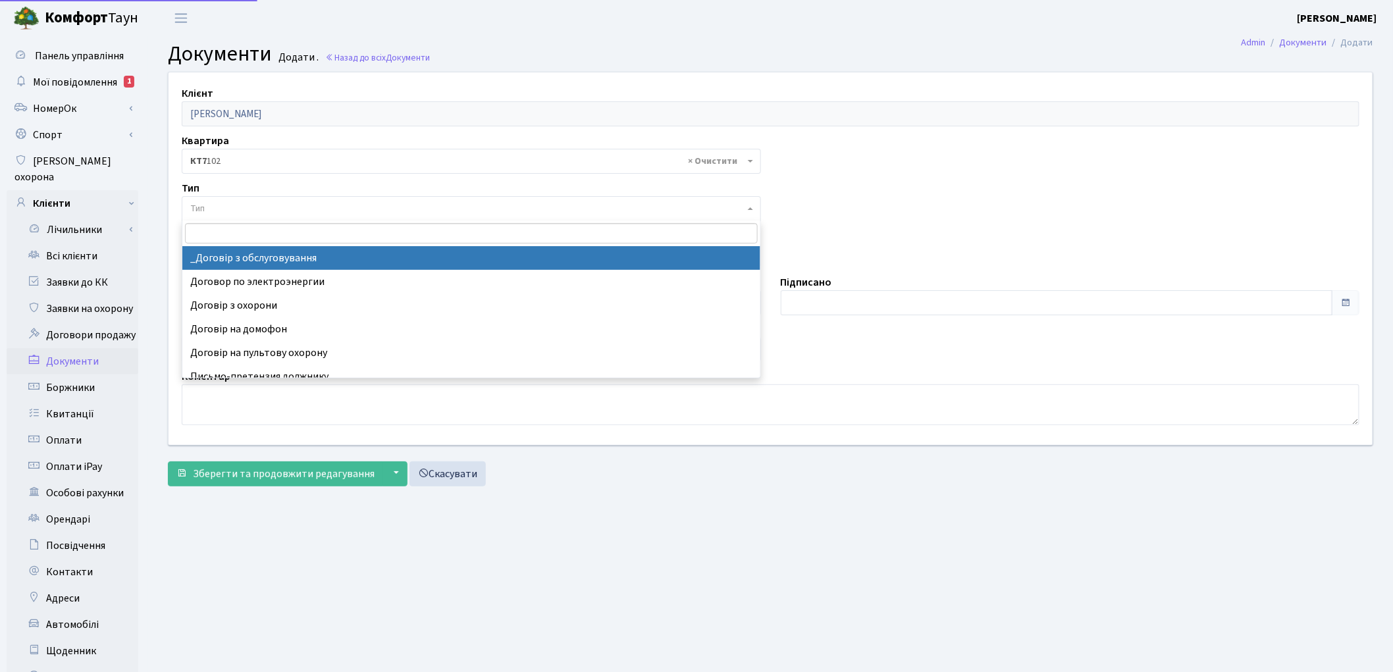
click at [219, 201] on span "Тип" at bounding box center [471, 208] width 579 height 25
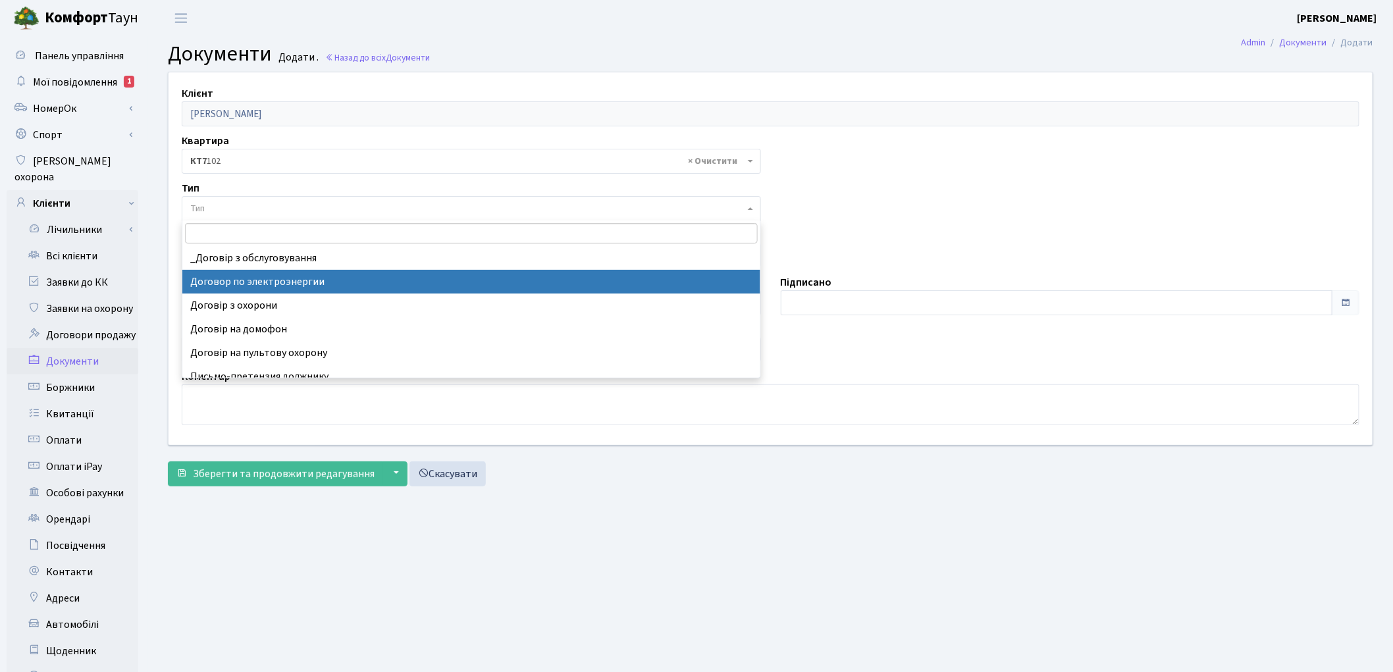
select select "294"
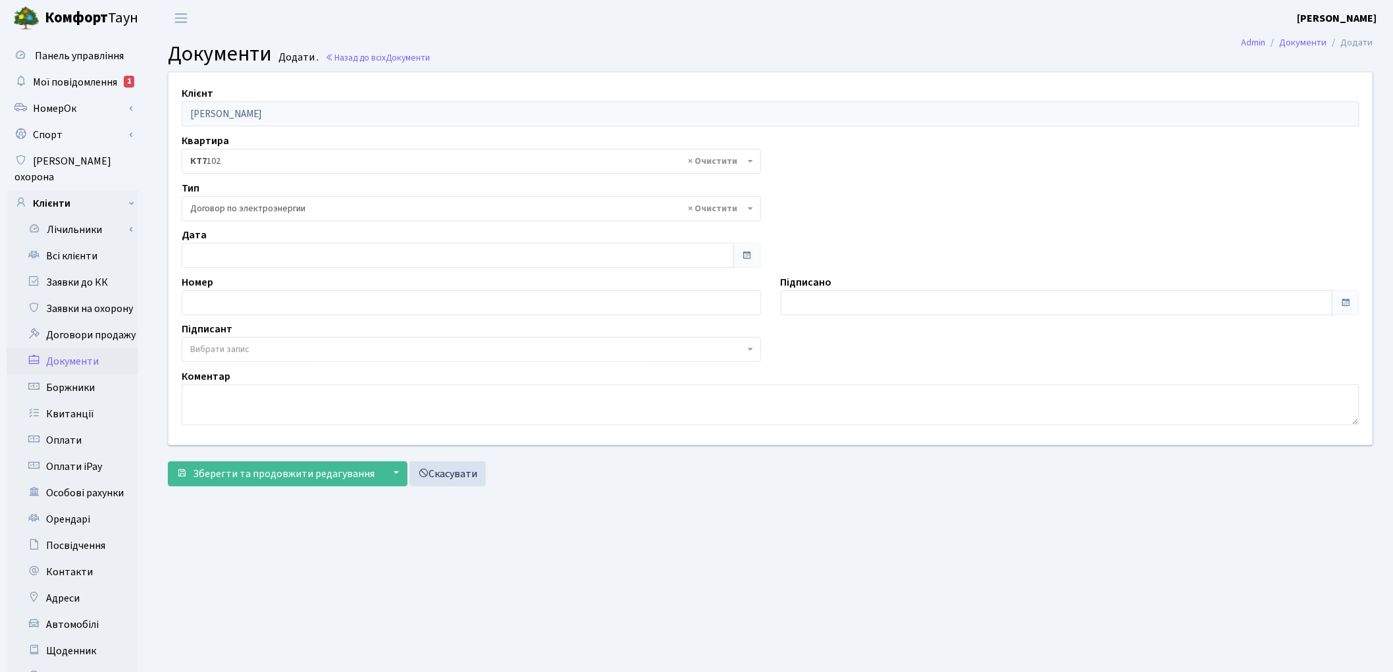
click at [255, 349] on span "Вибрати запис" at bounding box center [467, 349] width 554 height 13
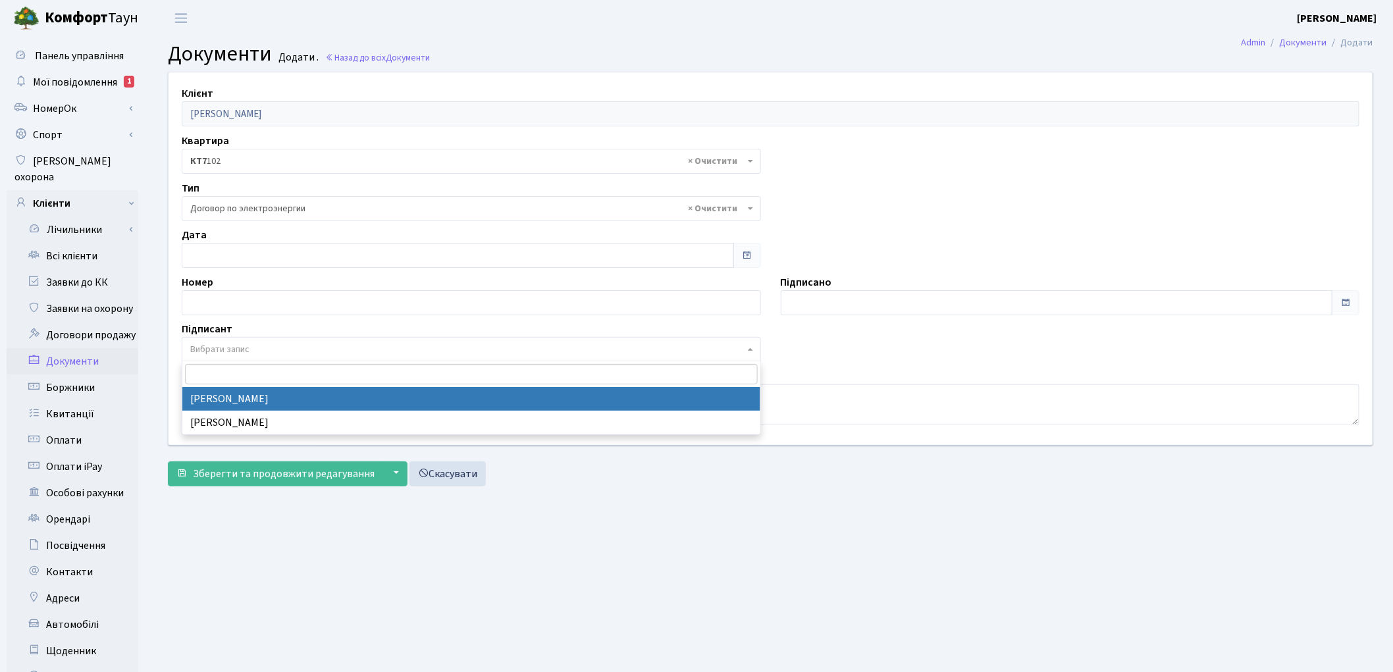
select select "74"
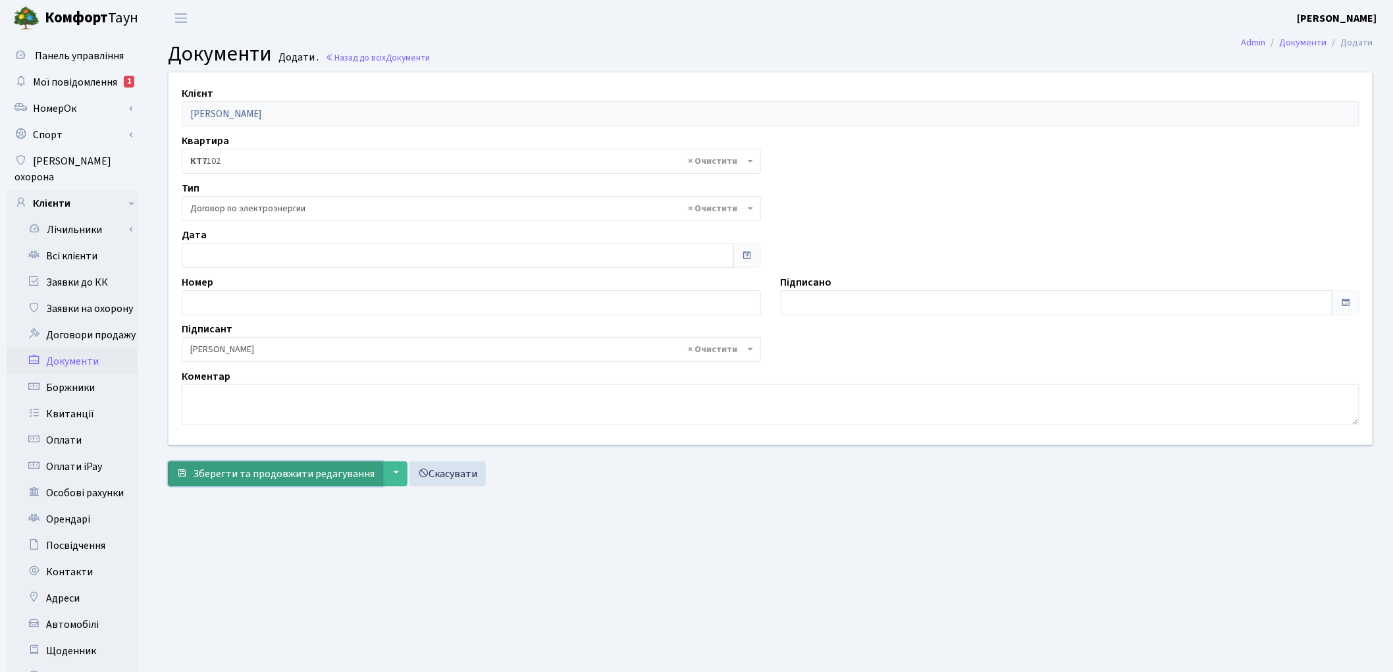
click at [246, 477] on span "Зберегти та продовжити редагування" at bounding box center [284, 474] width 182 height 14
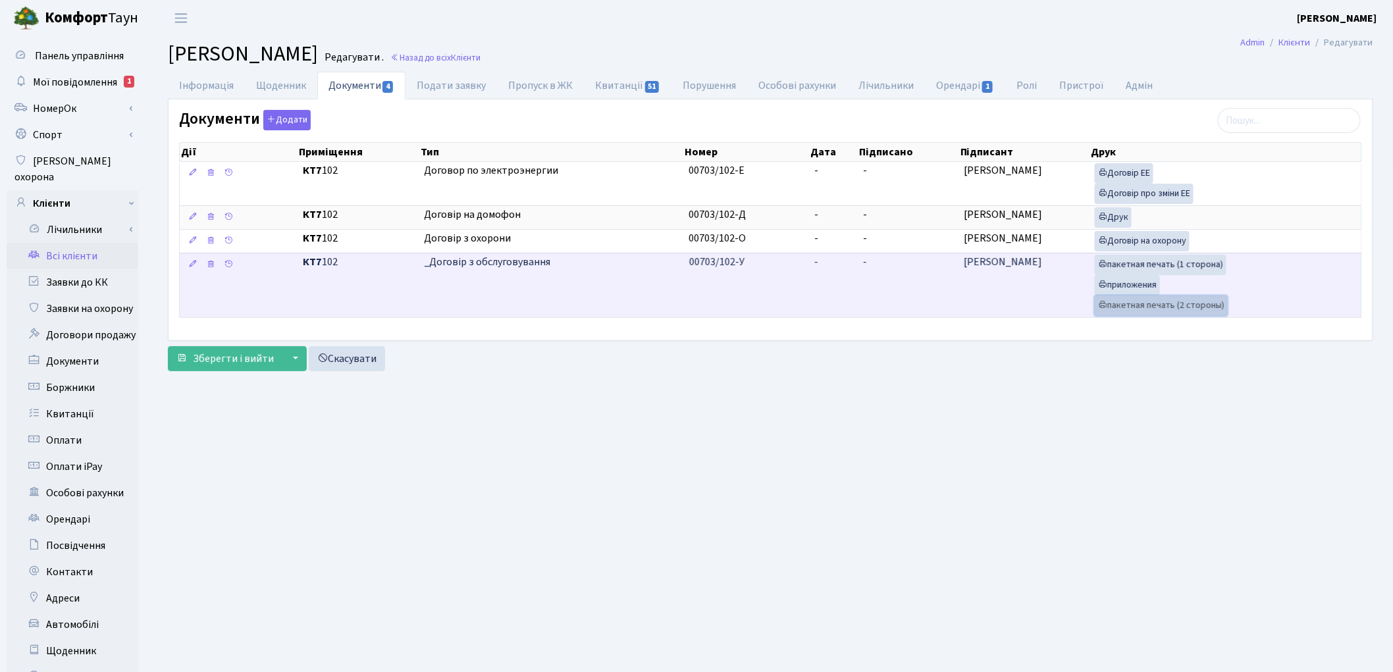
click at [1165, 311] on link "пакетная печать (2 стороны)" at bounding box center [1161, 306] width 133 height 20
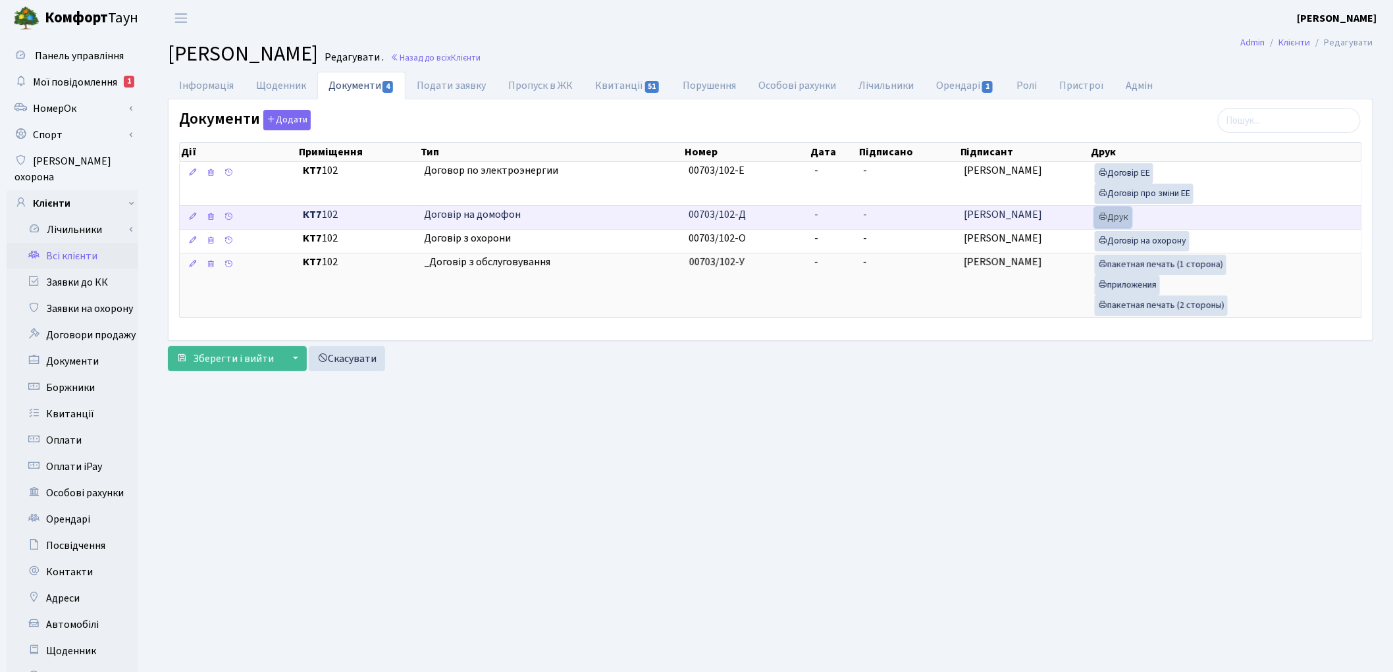
click at [1107, 221] on link "Друк" at bounding box center [1113, 217] width 37 height 20
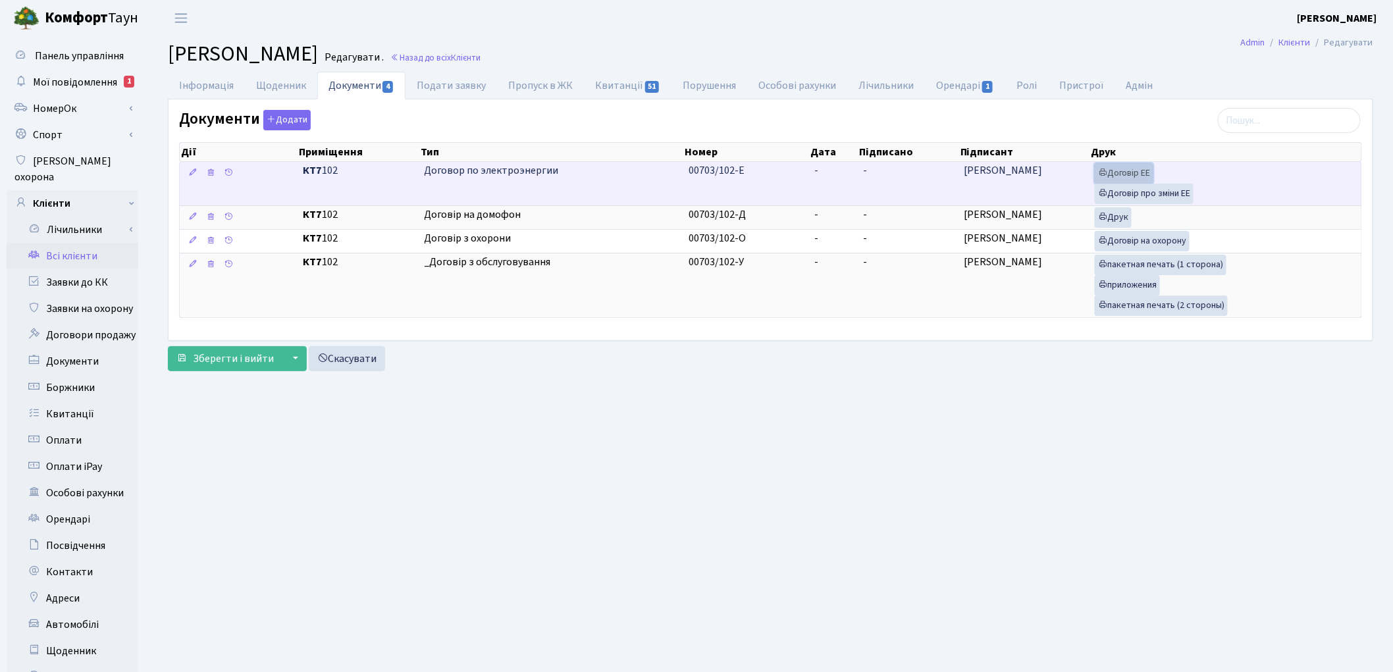
click at [1131, 173] on link "Договір ЕЕ" at bounding box center [1124, 173] width 59 height 20
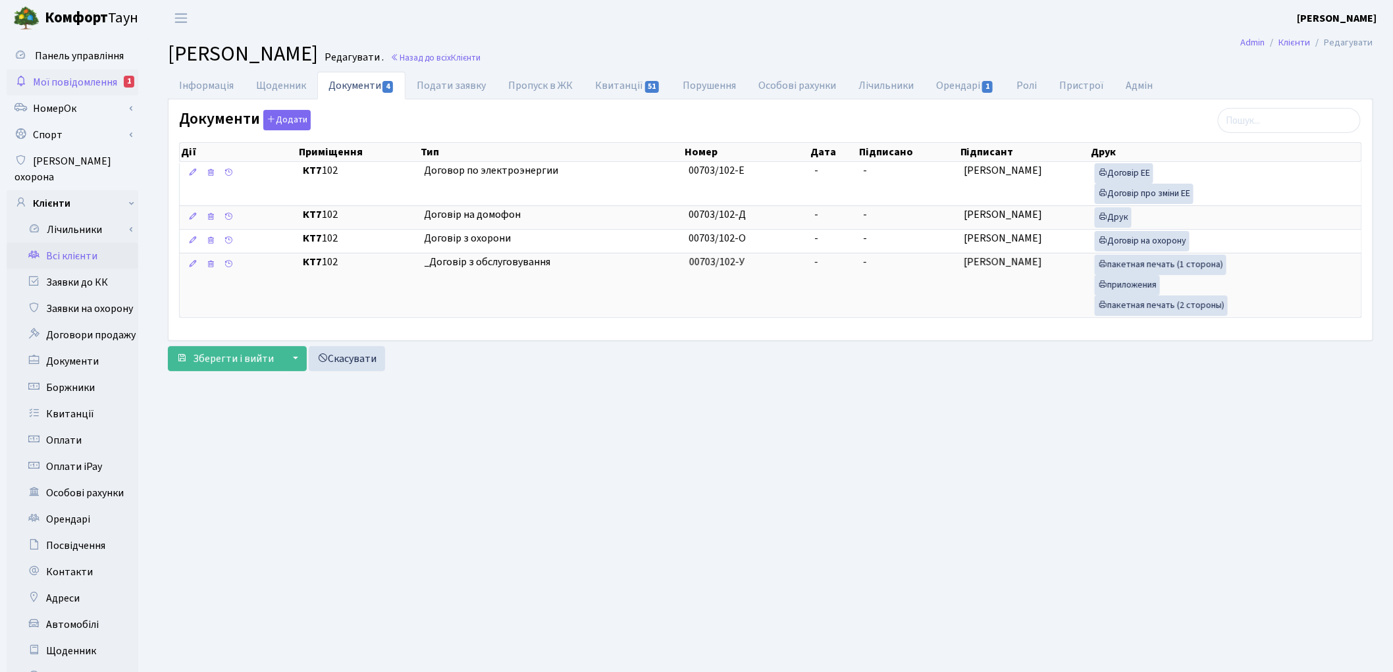
click at [42, 78] on span "Мої повідомлення" at bounding box center [75, 82] width 84 height 14
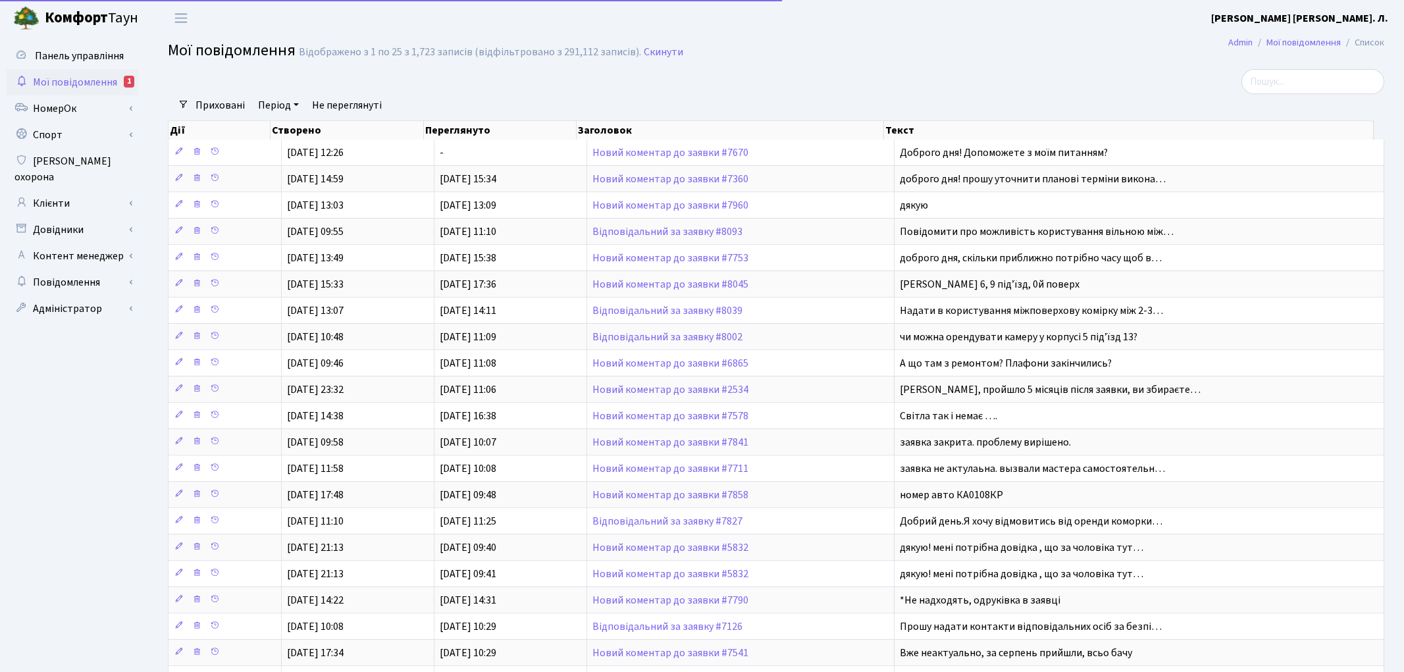
select select "25"
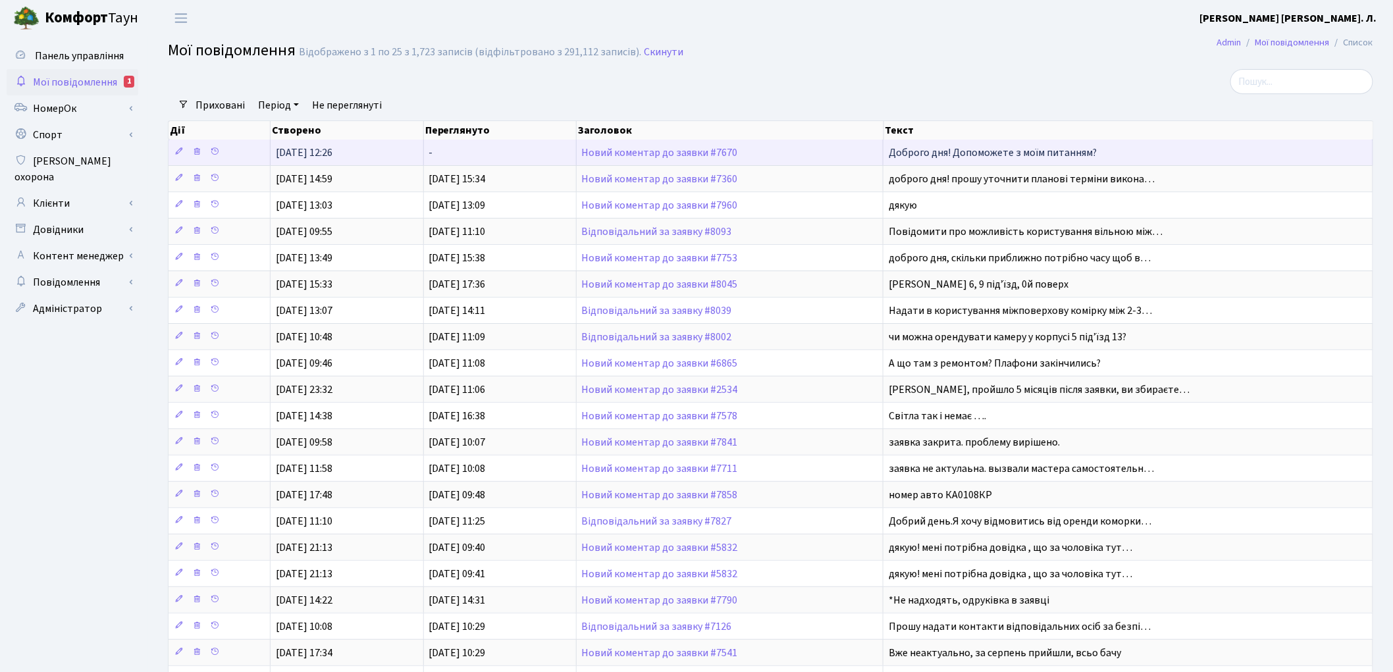
click at [627, 158] on td "Новий коментар до заявки #7670" at bounding box center [730, 153] width 307 height 26
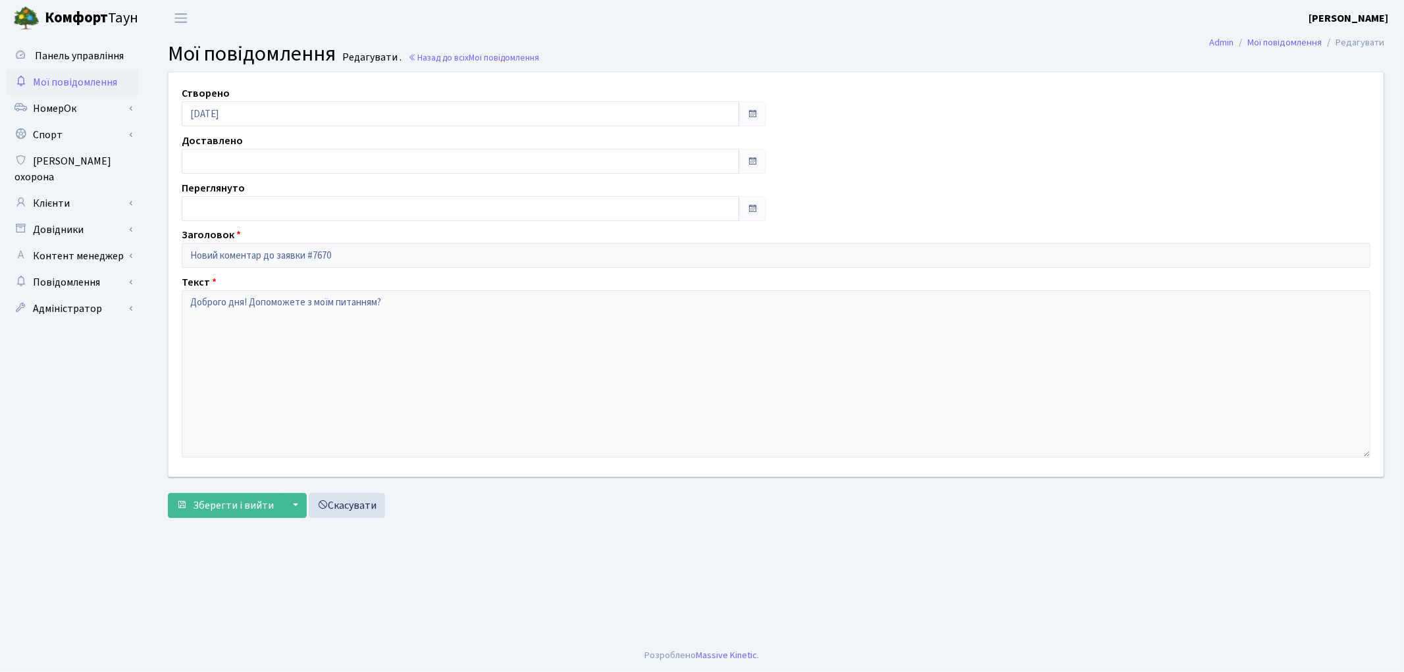
click at [60, 86] on span "Мої повідомлення" at bounding box center [75, 82] width 84 height 14
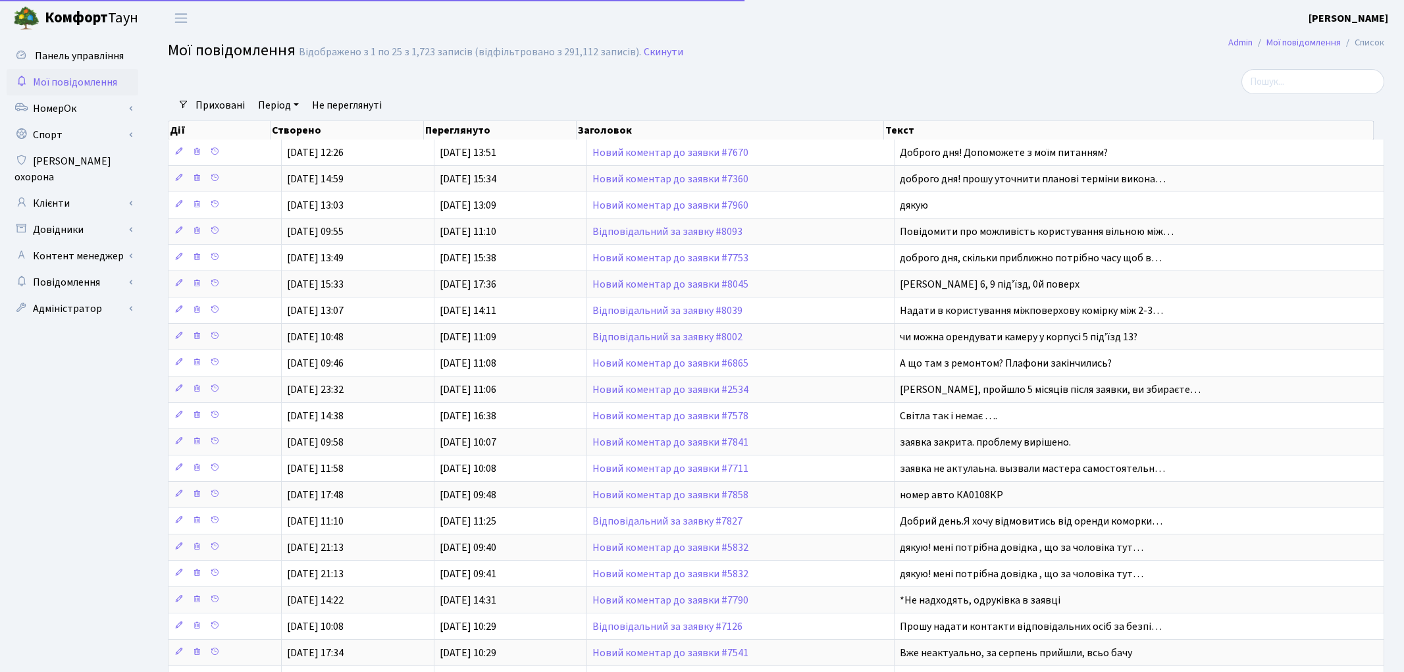
select select "25"
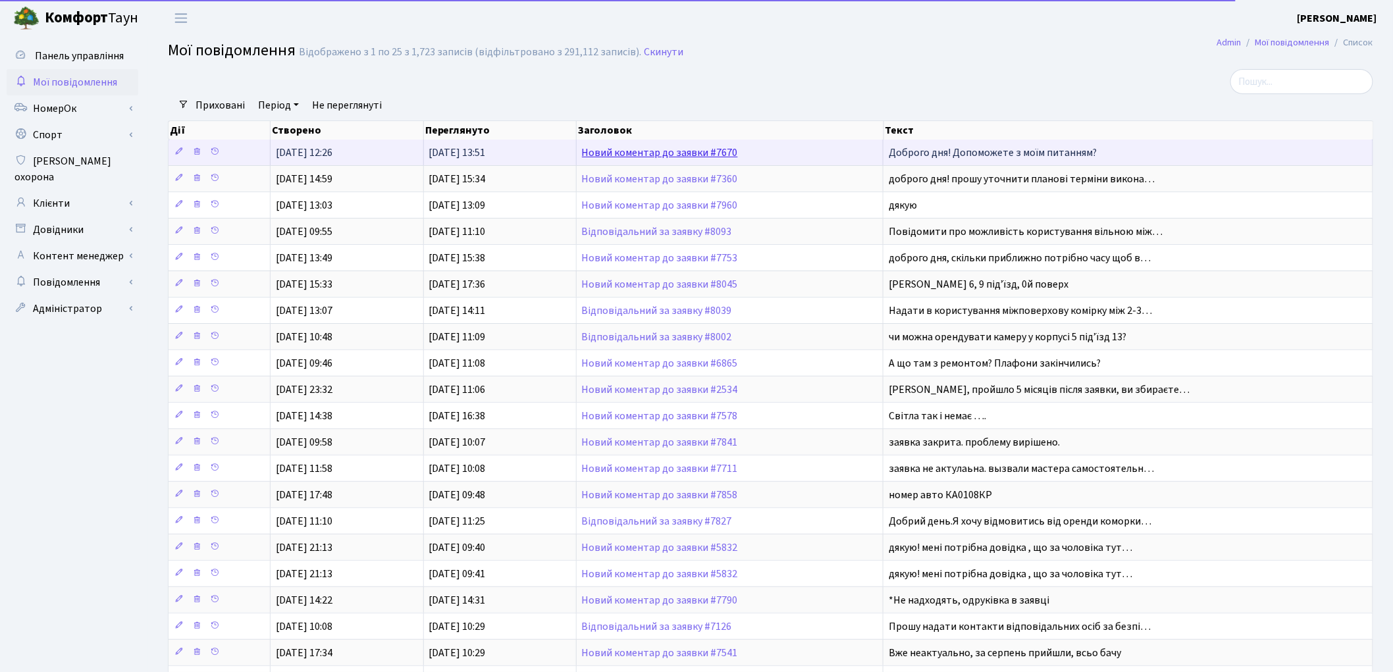
click at [641, 151] on link "Новий коментар до заявки #7670" at bounding box center [660, 153] width 156 height 14
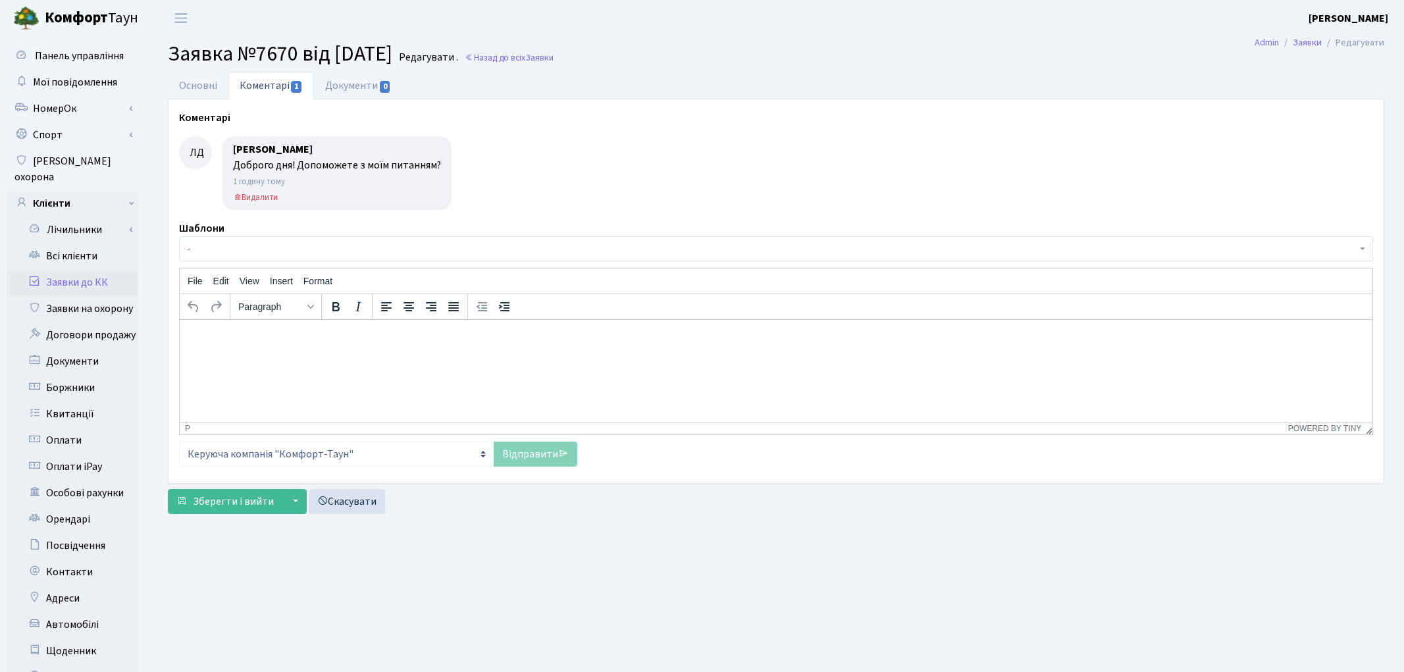
select select "44263"
click at [191, 86] on link "Основні" at bounding box center [198, 85] width 61 height 27
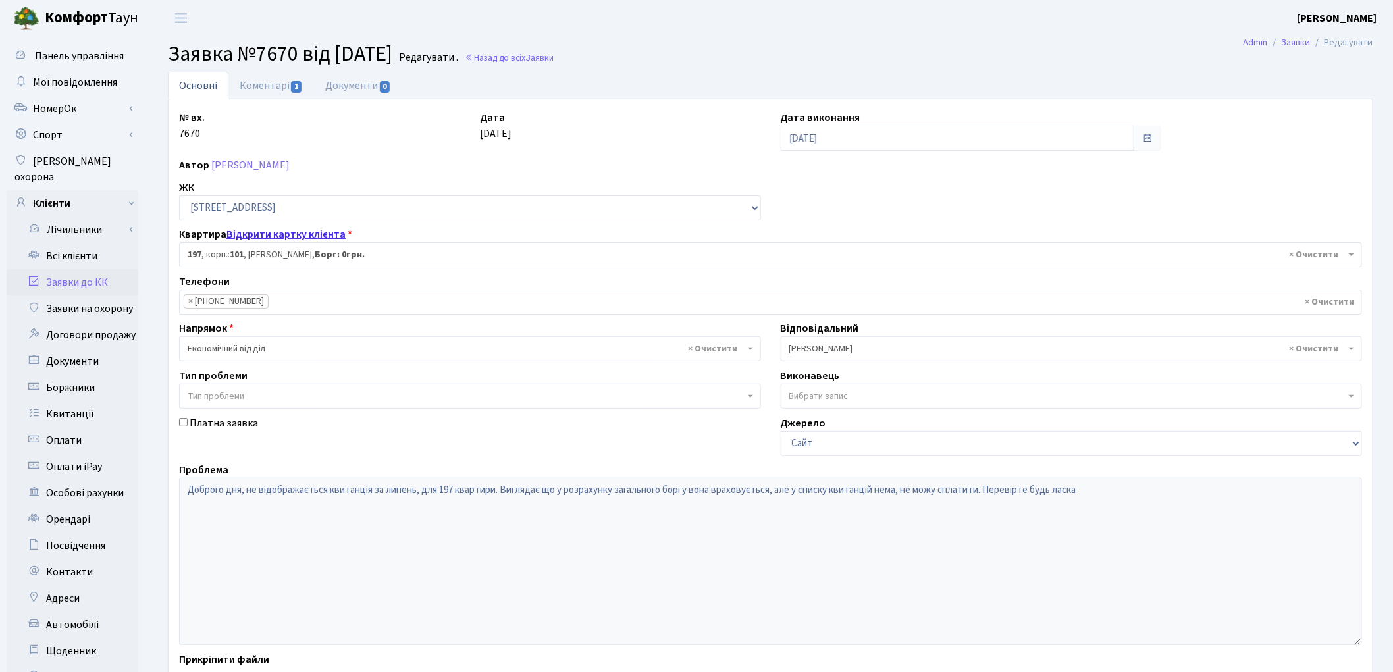
click at [271, 228] on link "Відкрити картку клієнта" at bounding box center [286, 234] width 119 height 14
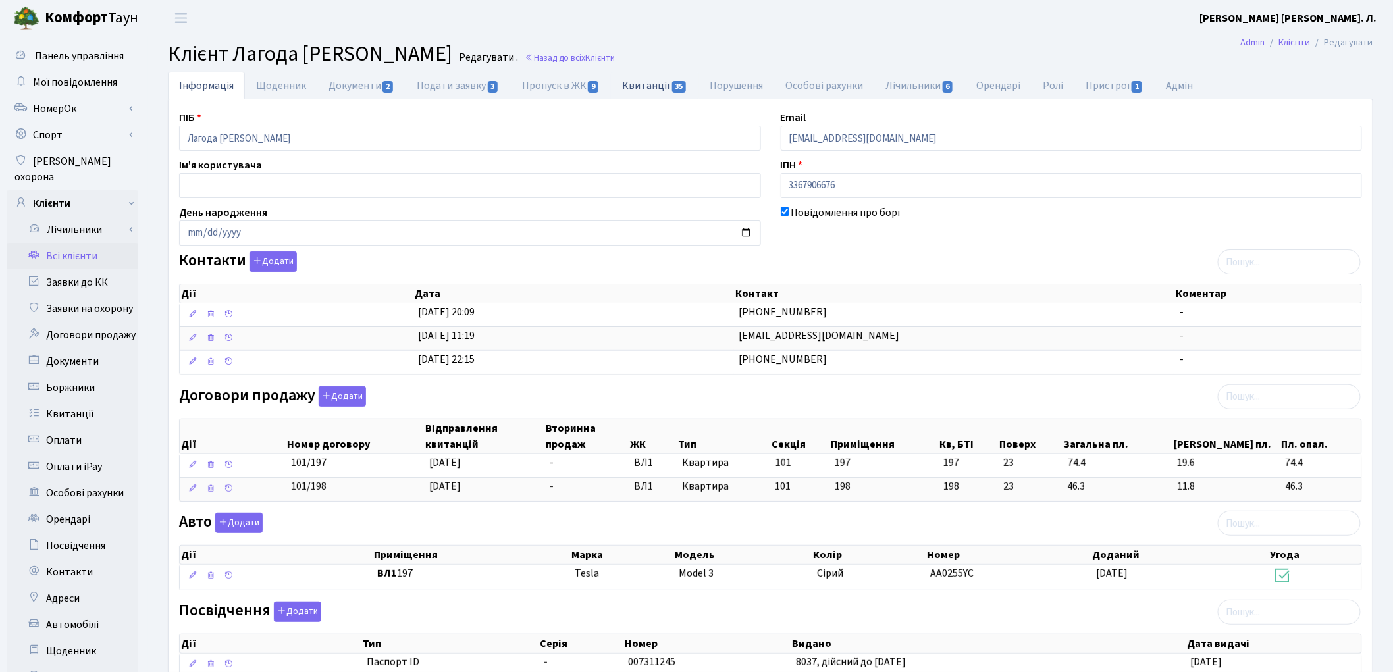
click at [663, 89] on link "Квитанції 35" at bounding box center [655, 85] width 88 height 27
select select "25"
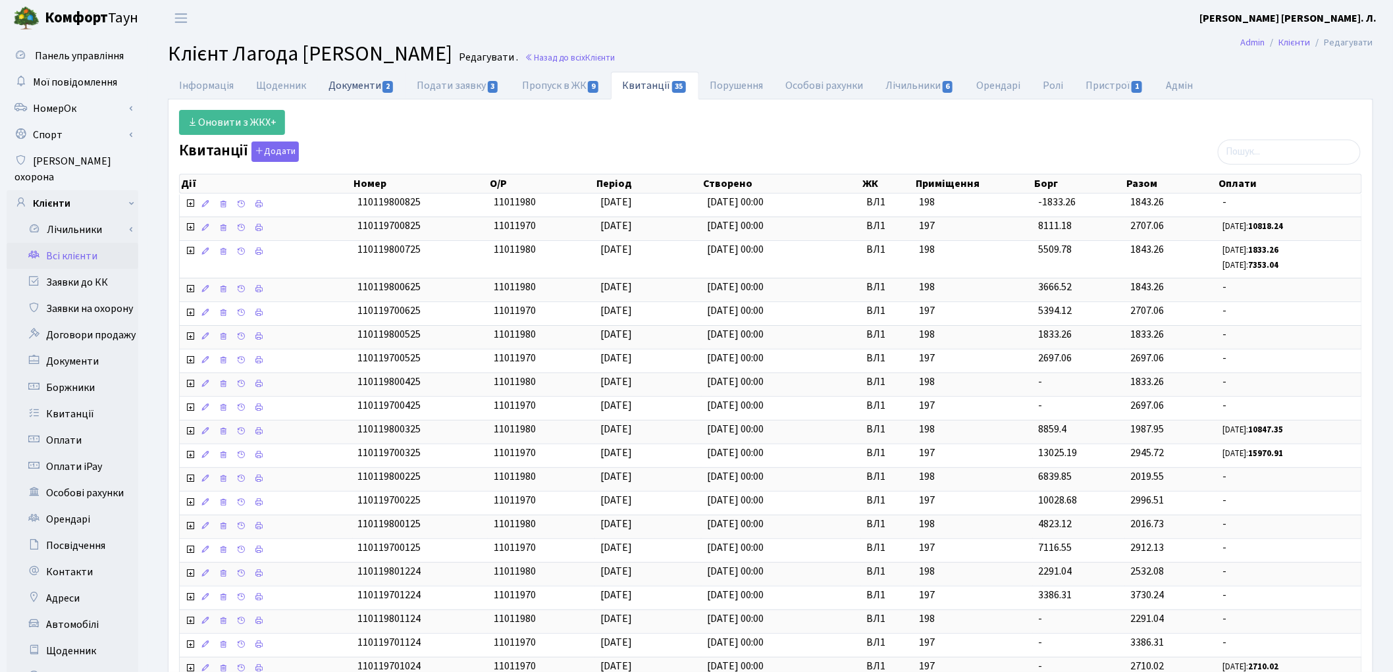
click at [358, 79] on link "Документи 2" at bounding box center [361, 85] width 88 height 27
select select "25"
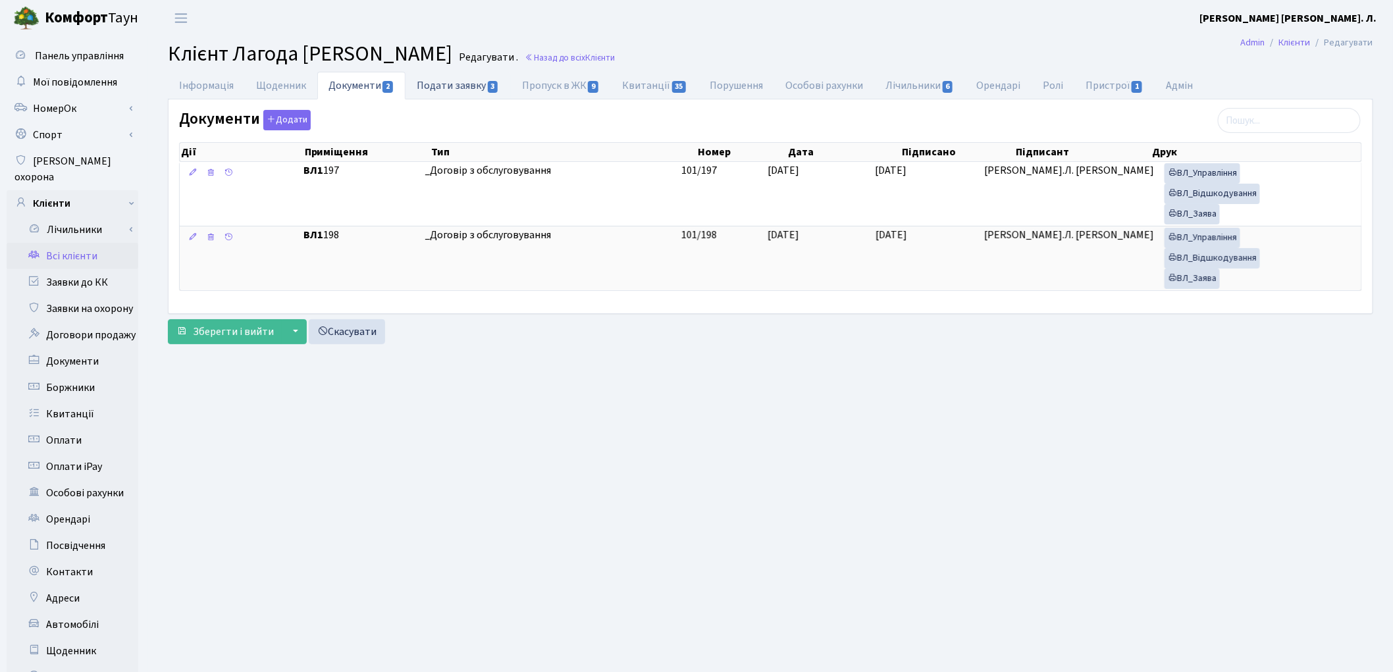
click at [464, 83] on link "Подати заявку 3" at bounding box center [458, 85] width 105 height 27
select select "25"
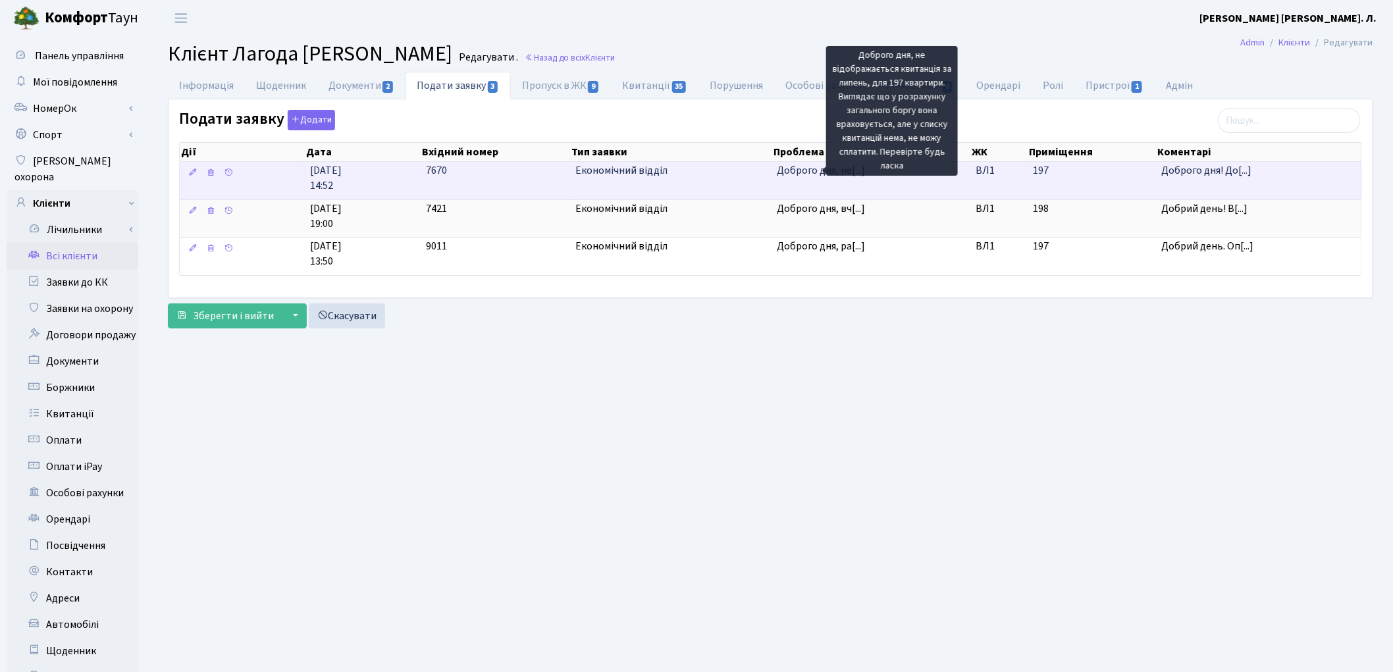
click at [803, 174] on span "Доброго дня, не[...]" at bounding box center [822, 170] width 88 height 14
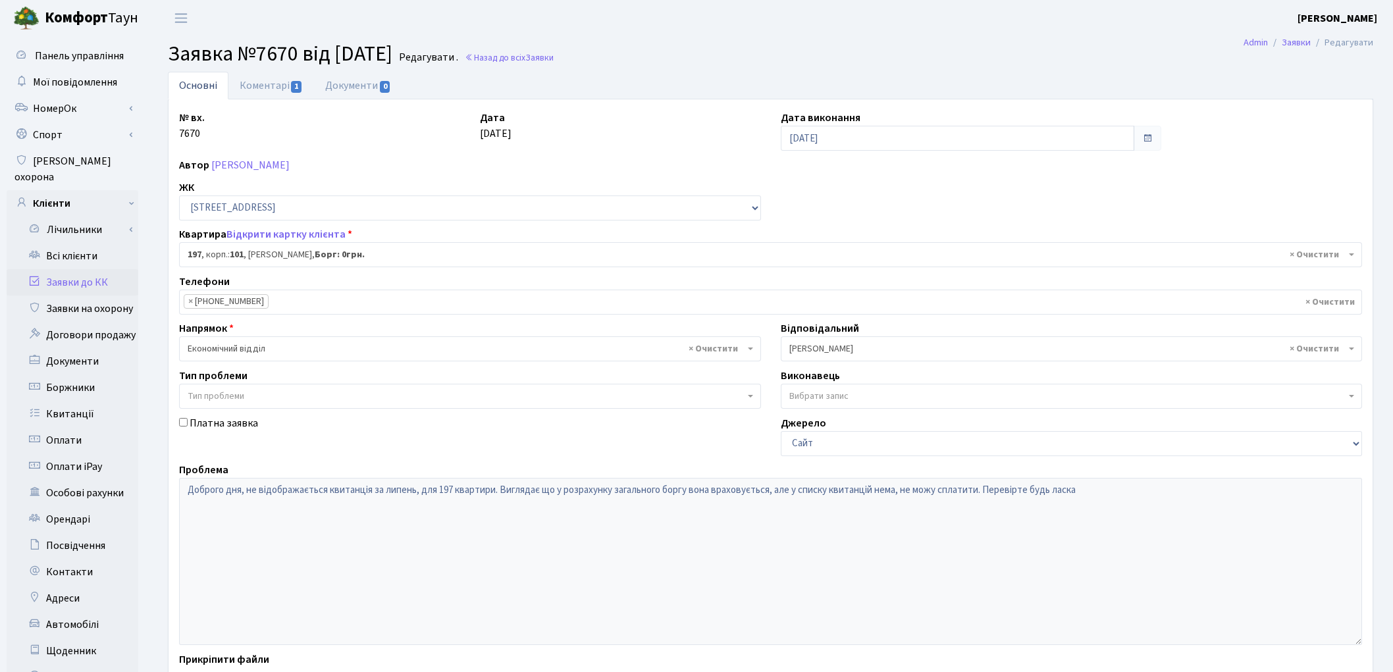
select select "44263"
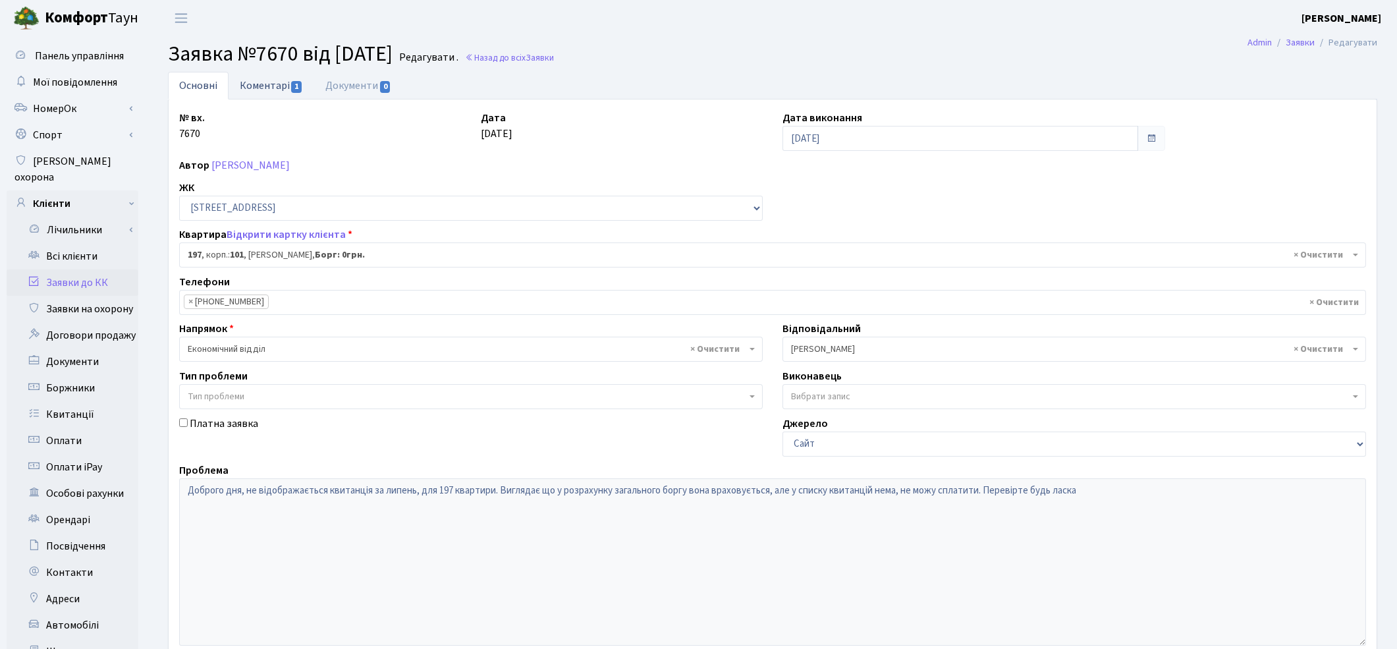
click at [272, 83] on link "Коментарі 1" at bounding box center [271, 85] width 86 height 27
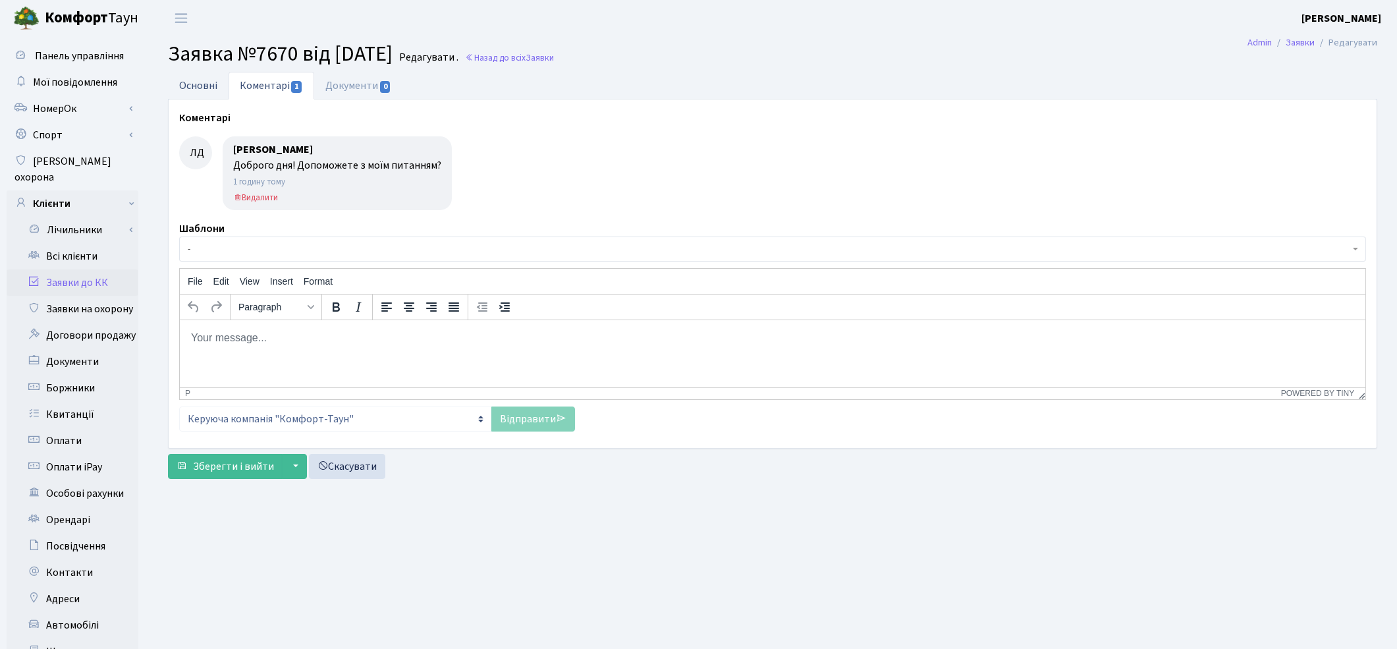
click at [183, 84] on link "Основні" at bounding box center [198, 85] width 61 height 27
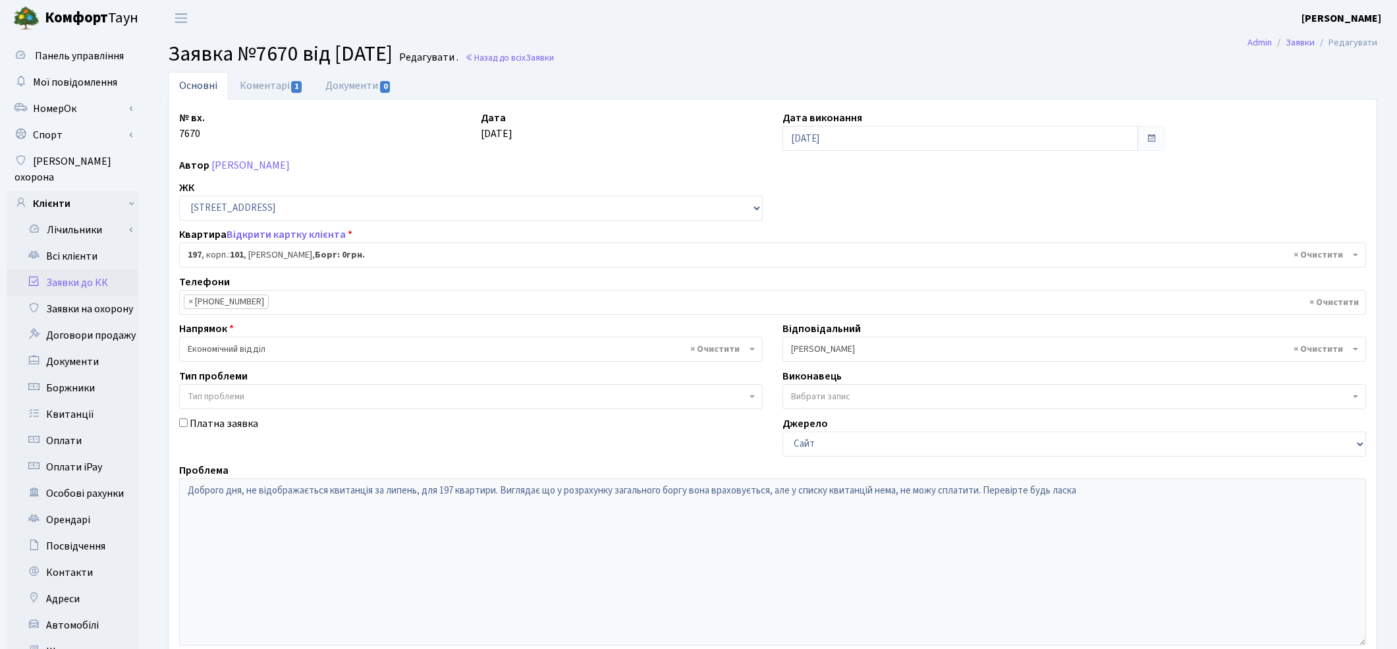
scroll to position [170, 0]
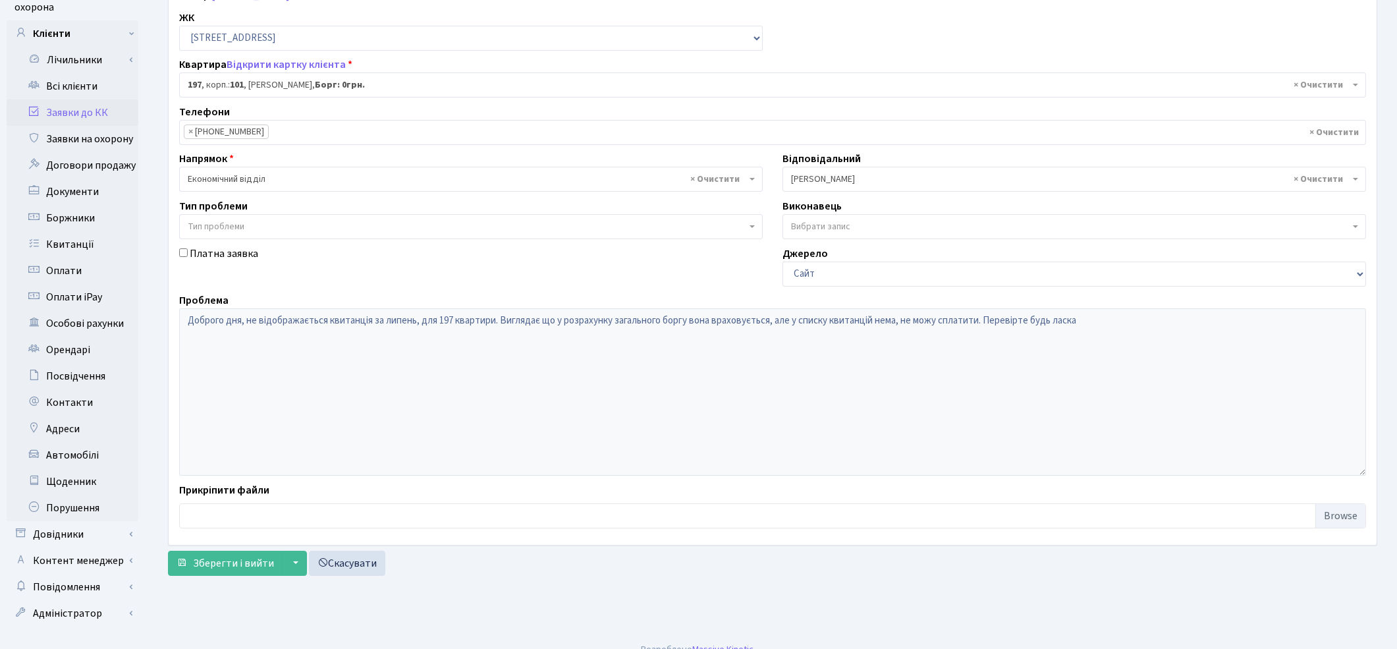
click at [264, 286] on div "№ вх. 7670 Дата [DATE] Дата виконання [DATE] Автор [PERSON_NAME] ЖК - ТХ, вул. …" at bounding box center [772, 237] width 1206 height 594
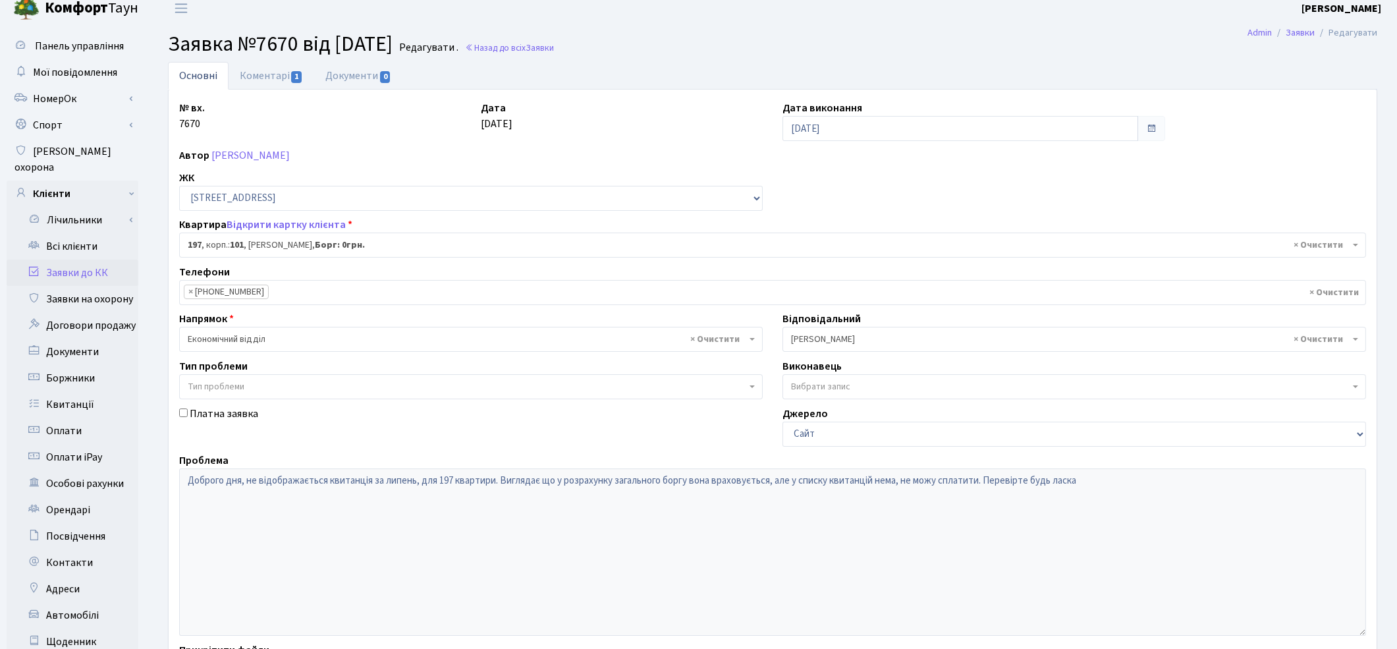
scroll to position [0, 0]
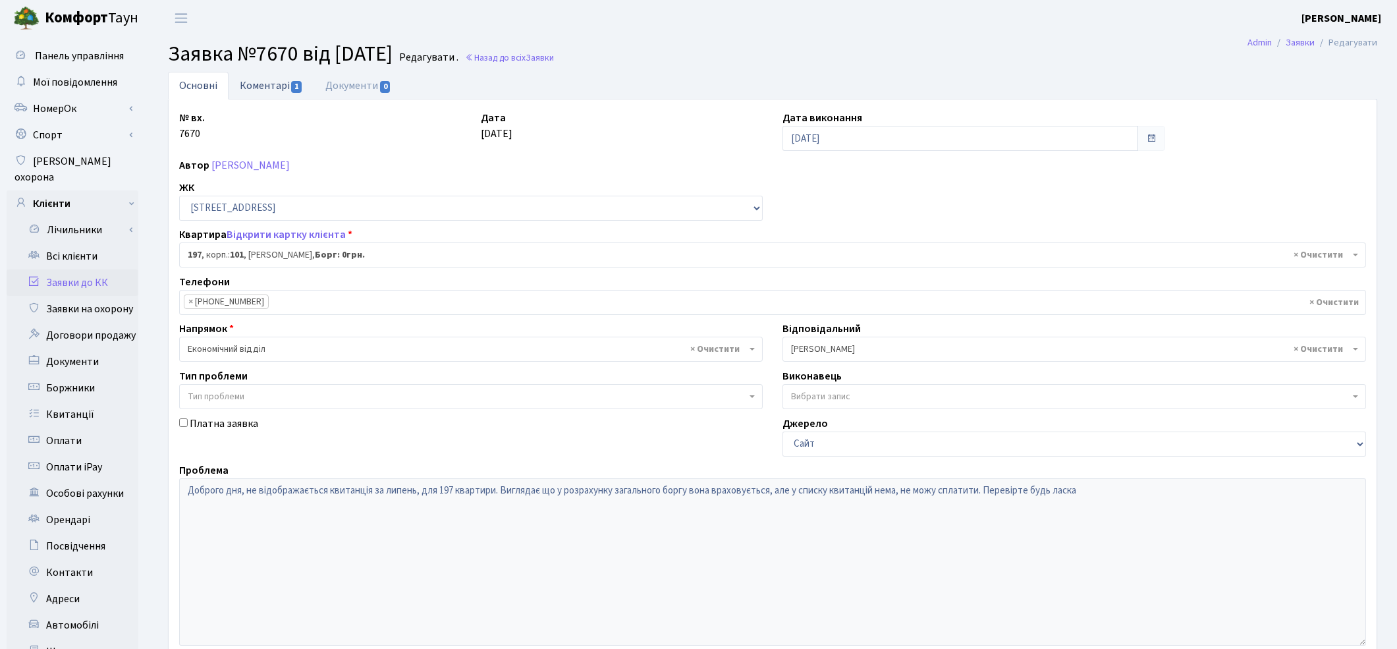
click at [247, 86] on link "Коментарі 1" at bounding box center [271, 85] width 86 height 27
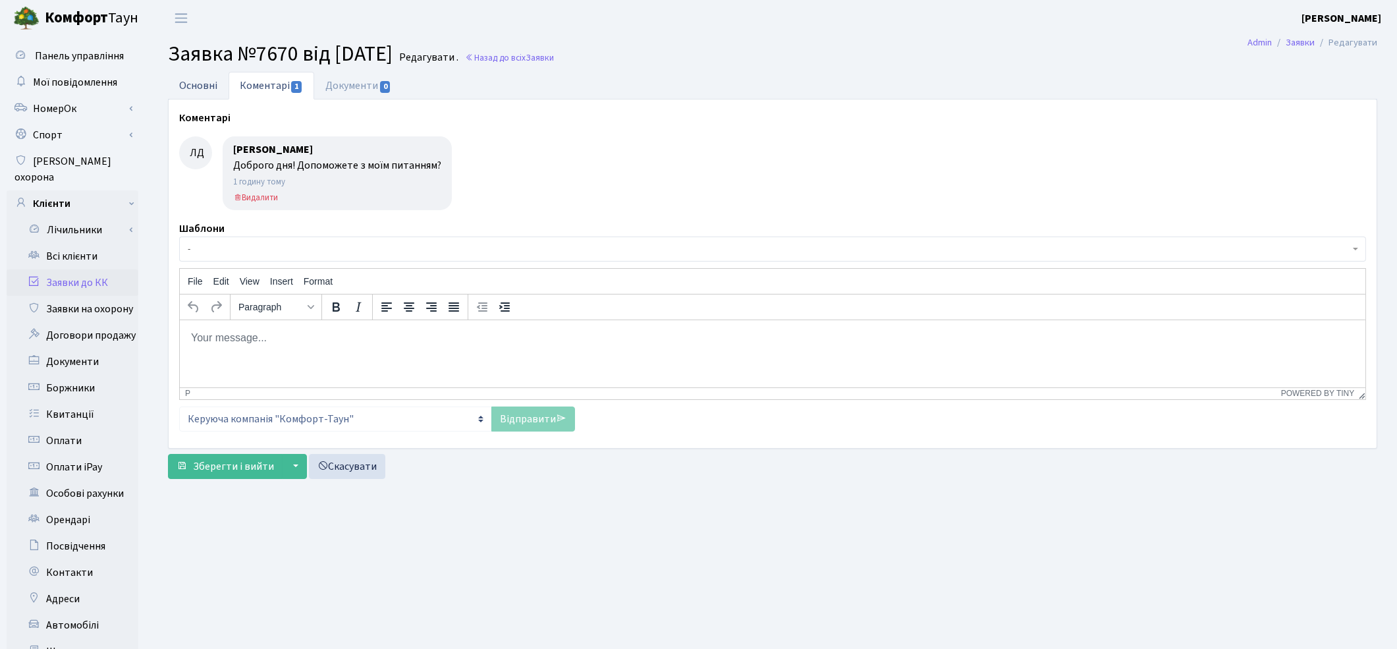
click at [192, 83] on link "Основні" at bounding box center [198, 85] width 61 height 27
